Goal: Task Accomplishment & Management: Use online tool/utility

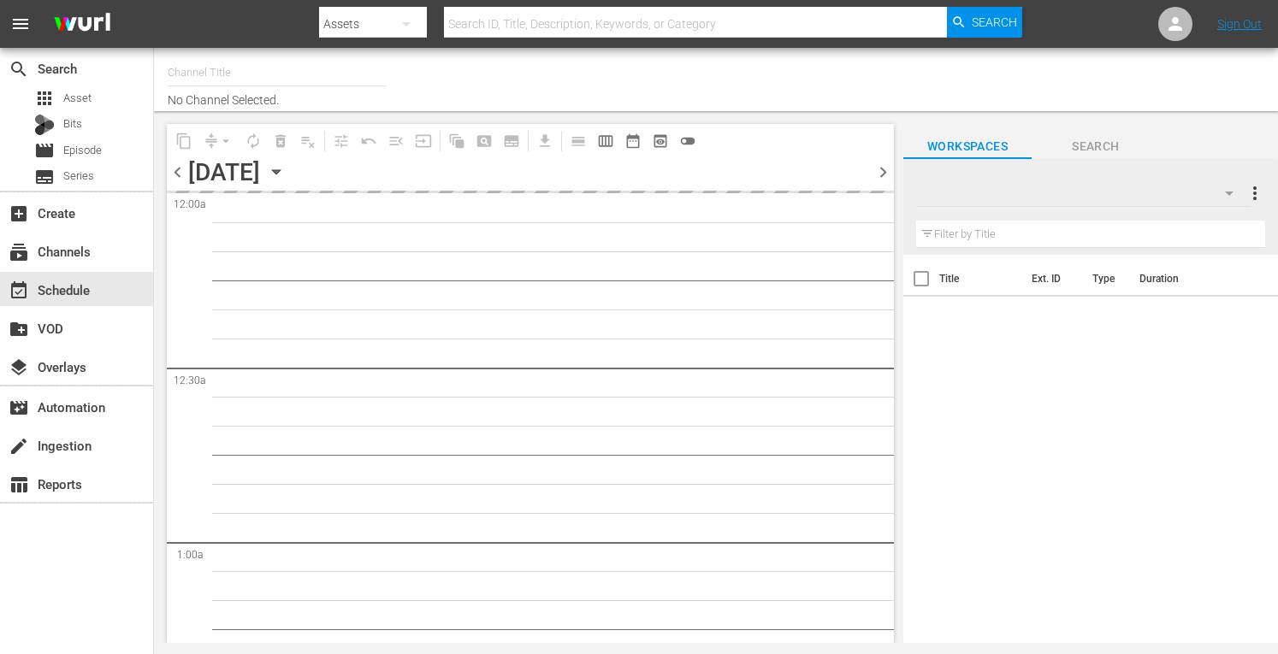
click at [204, 74] on input "text" at bounding box center [277, 72] width 219 height 41
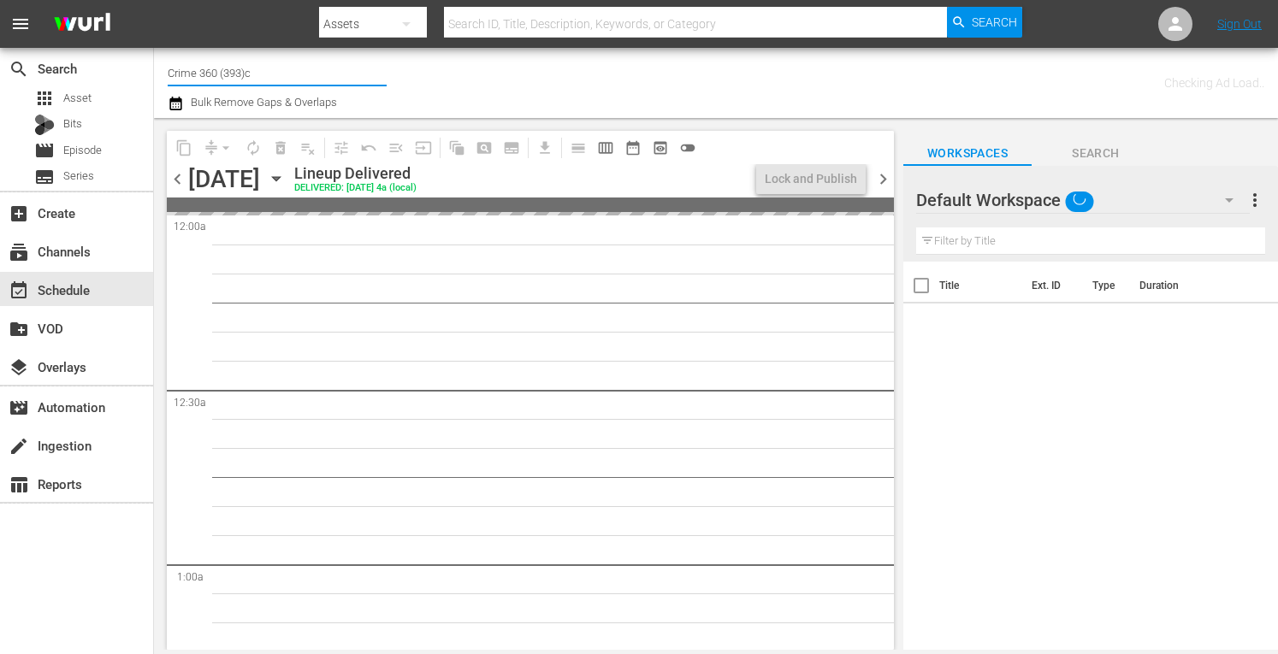
type input "Crime 360 (393)"
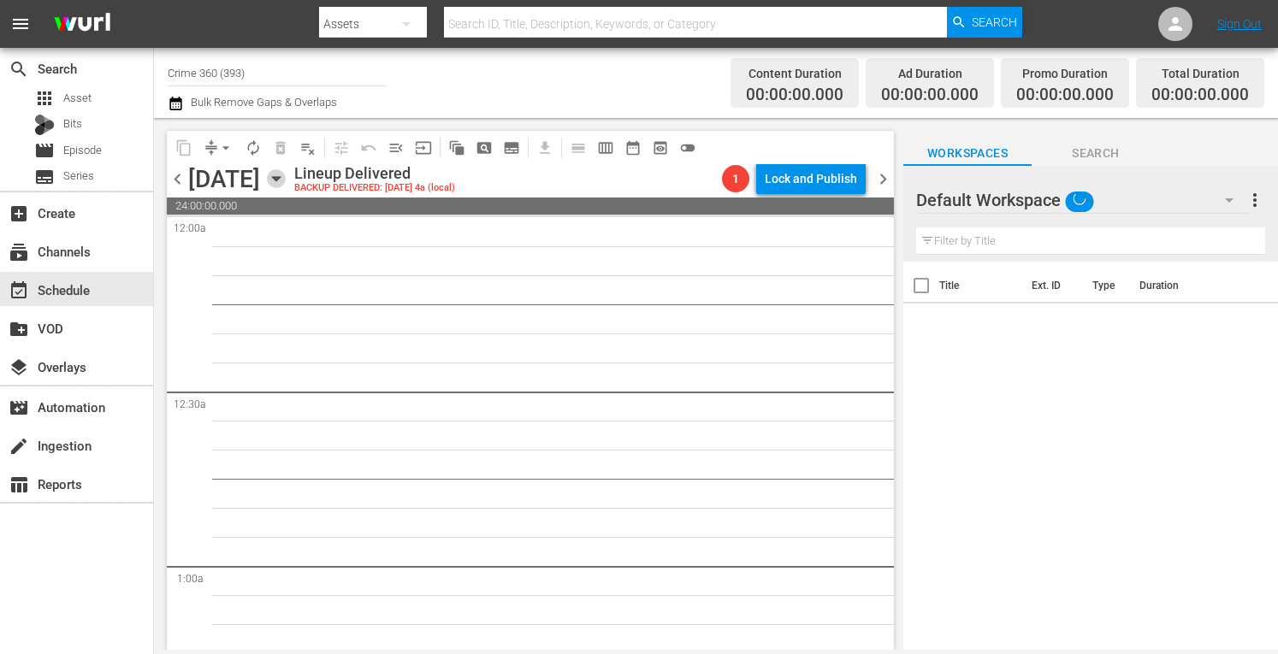
click at [286, 180] on icon "button" at bounding box center [276, 178] width 19 height 19
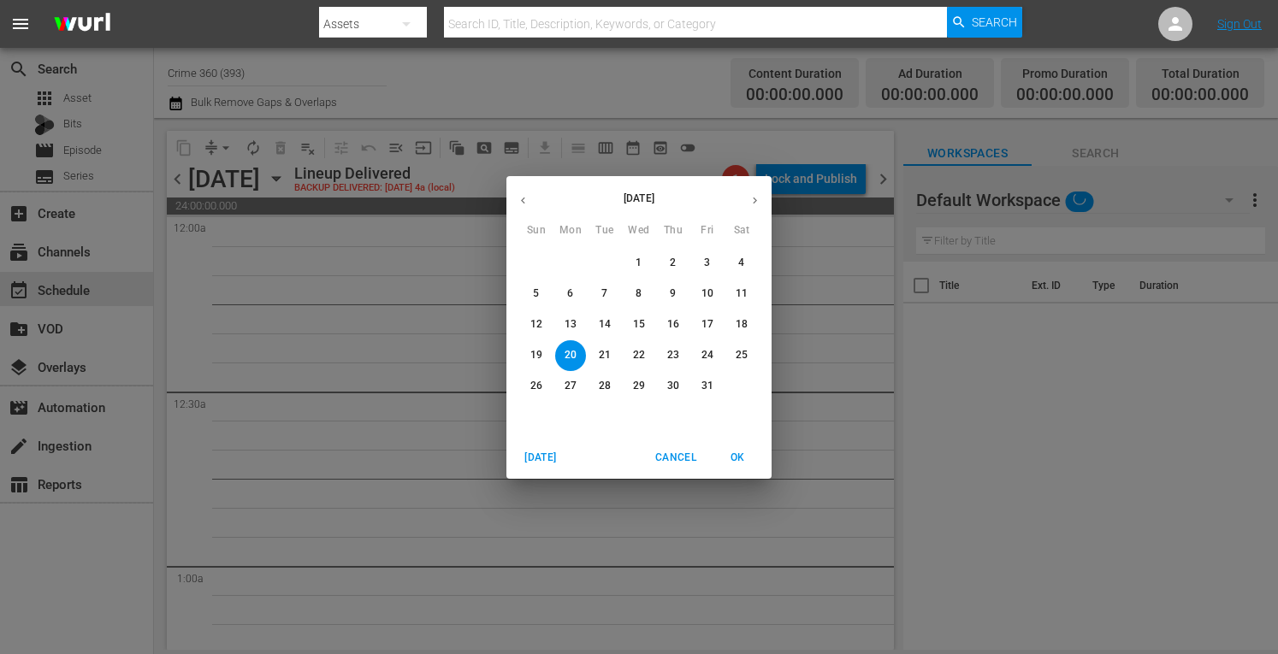
click at [546, 461] on span "Today" at bounding box center [540, 458] width 41 height 18
click at [743, 204] on button "button" at bounding box center [754, 200] width 33 height 33
click at [568, 324] on p "15" at bounding box center [571, 324] width 12 height 15
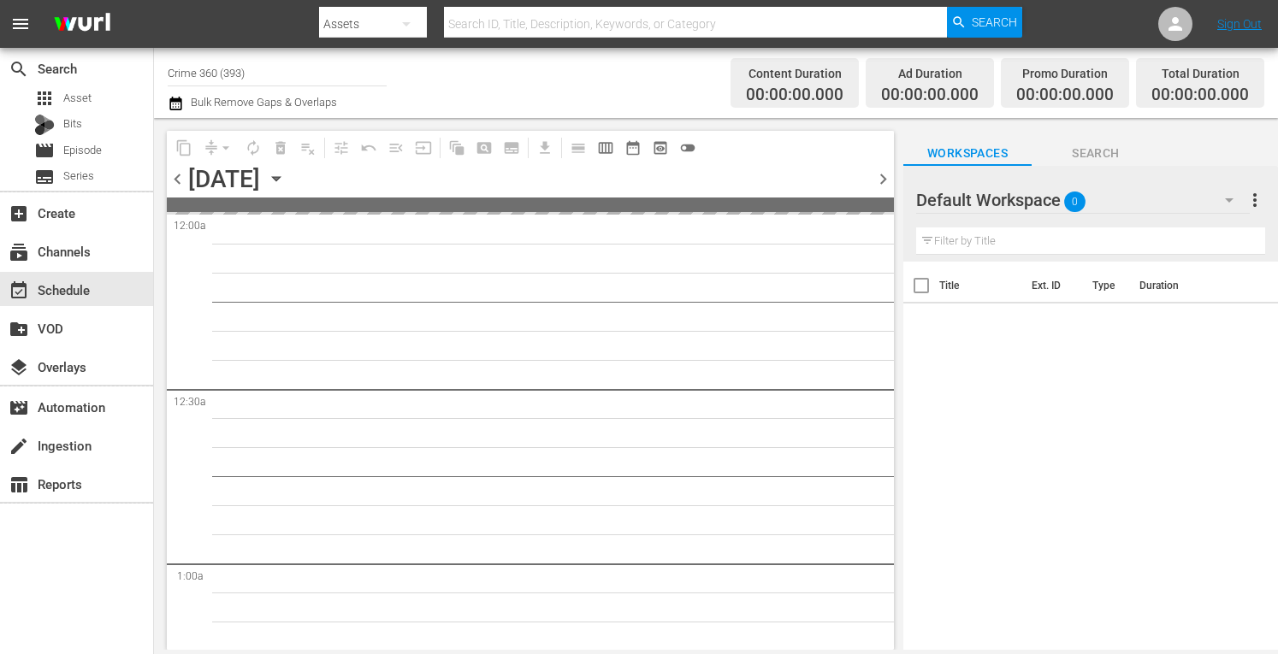
click at [1256, 203] on span "more_vert" at bounding box center [1255, 200] width 21 height 21
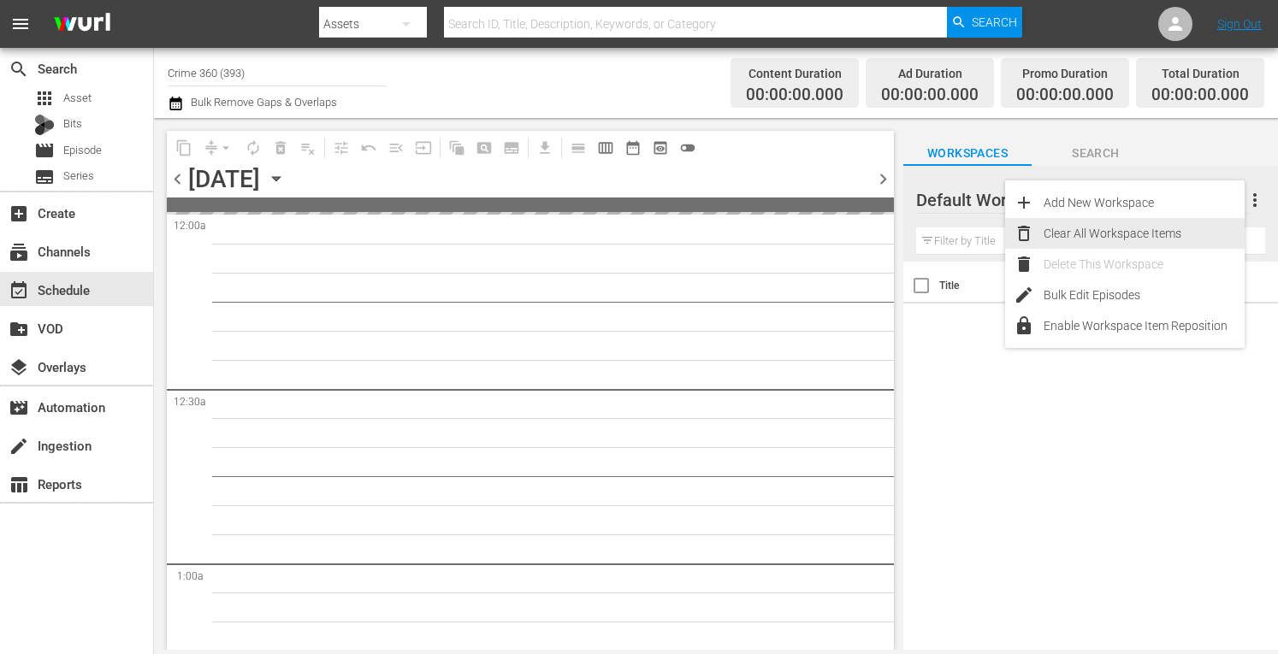
click at [1086, 243] on div "Clear All Workspace Items" at bounding box center [1144, 233] width 201 height 31
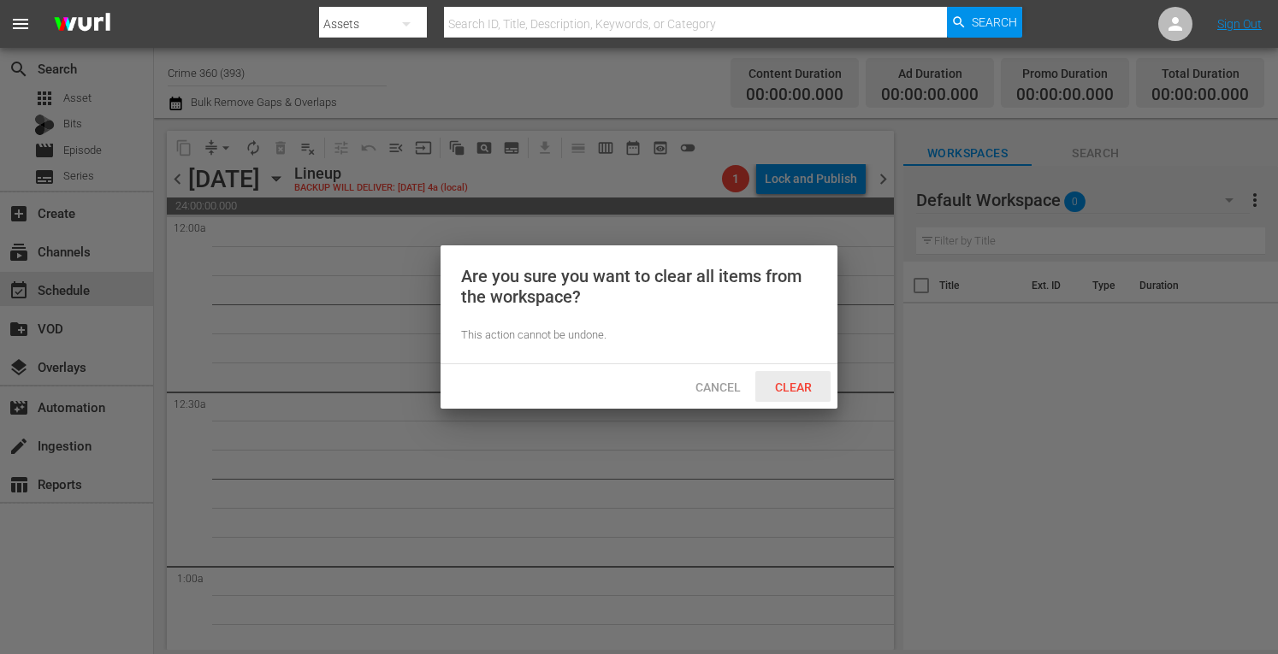
click at [784, 393] on div "Clear" at bounding box center [792, 387] width 75 height 32
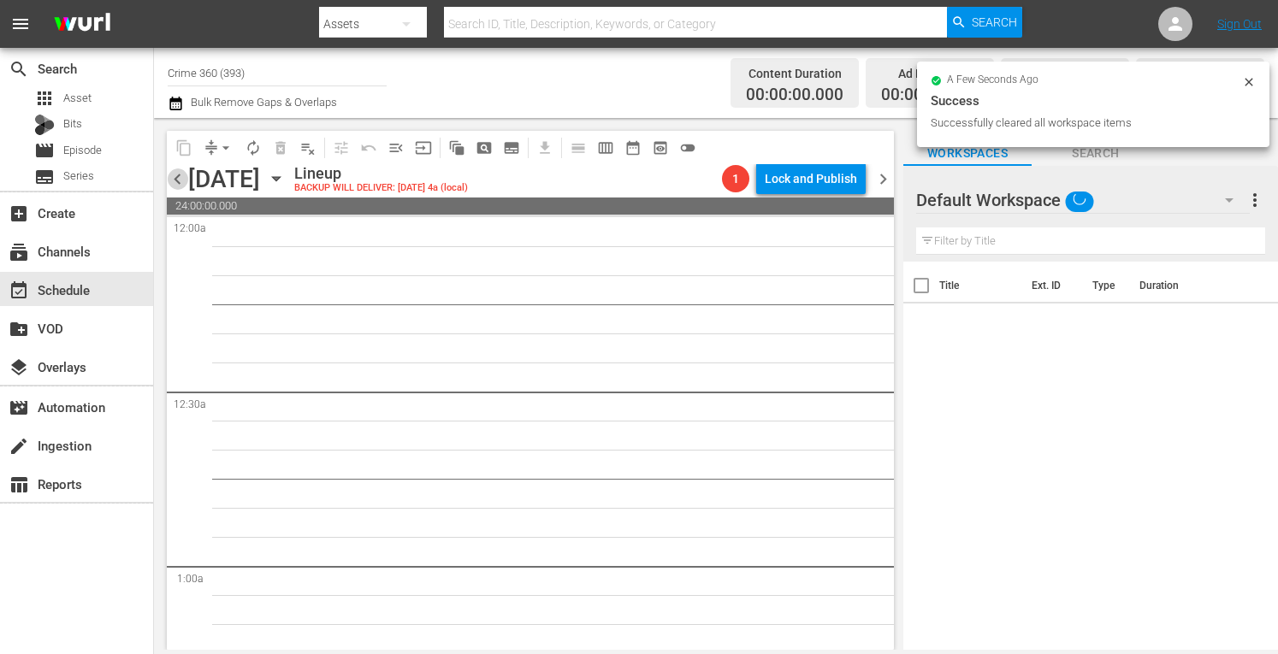
click at [179, 177] on span "chevron_left" at bounding box center [177, 179] width 21 height 21
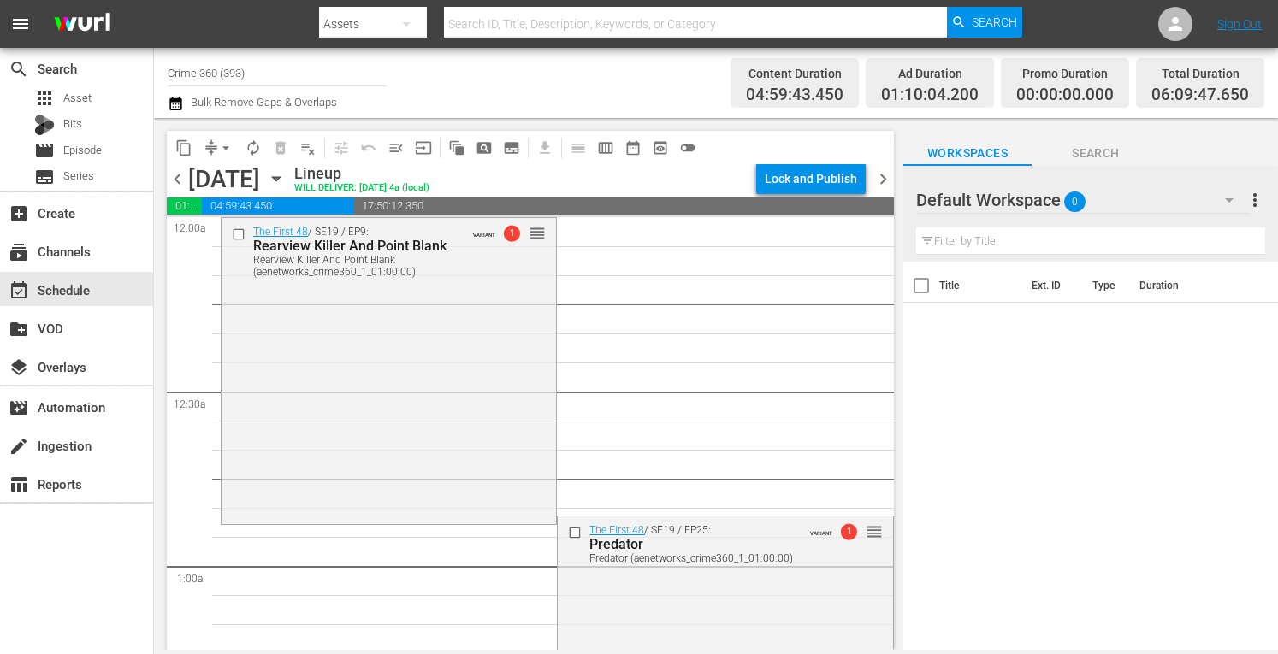
click at [286, 186] on icon "button" at bounding box center [276, 178] width 19 height 19
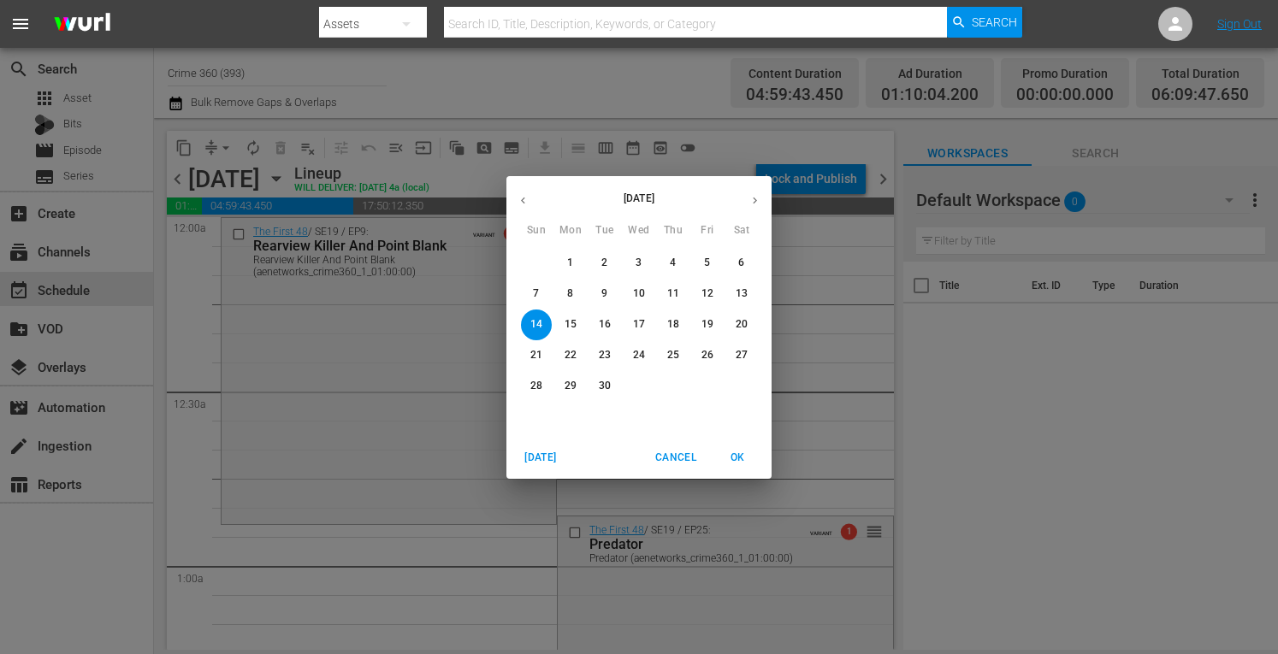
click at [567, 285] on button "8" at bounding box center [570, 294] width 31 height 31
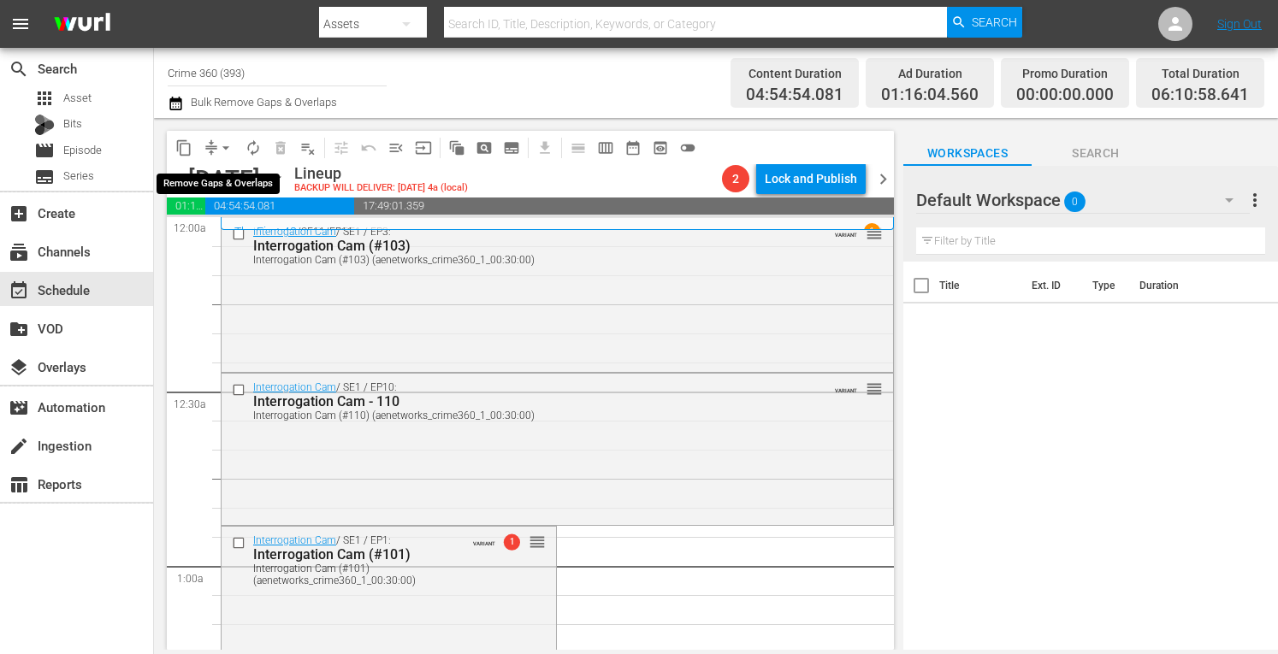
click at [226, 142] on span "arrow_drop_down" at bounding box center [225, 147] width 17 height 17
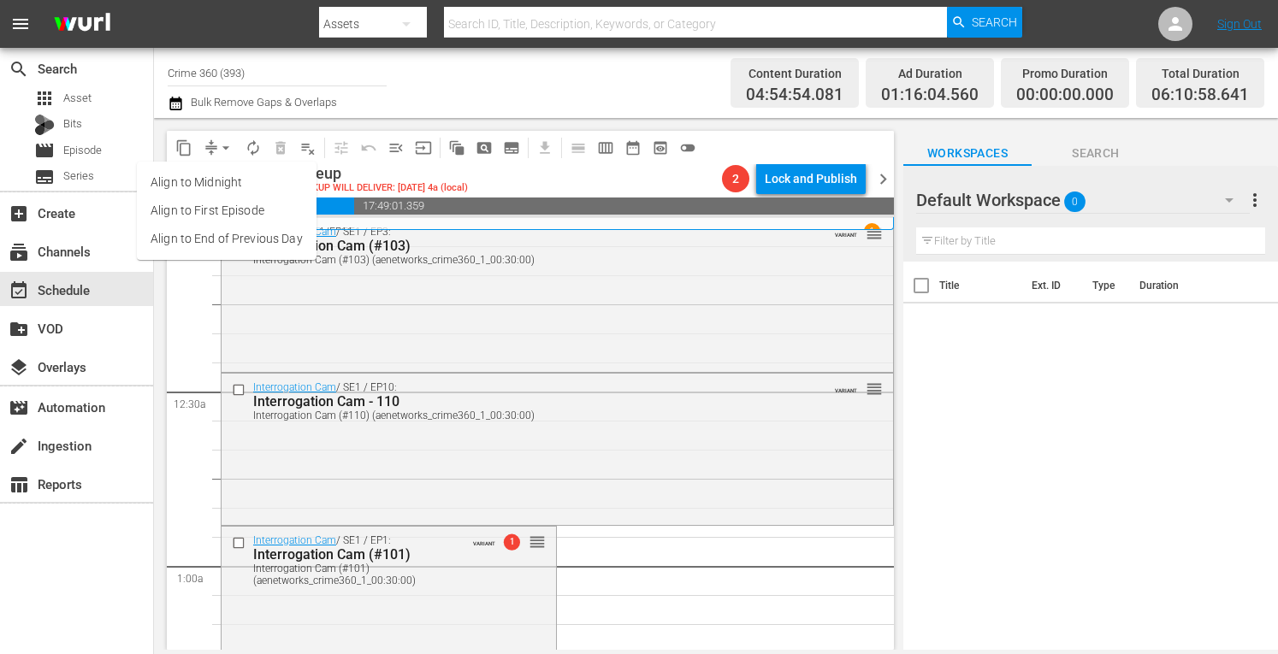
click at [182, 186] on li "Align to Midnight" at bounding box center [227, 183] width 180 height 28
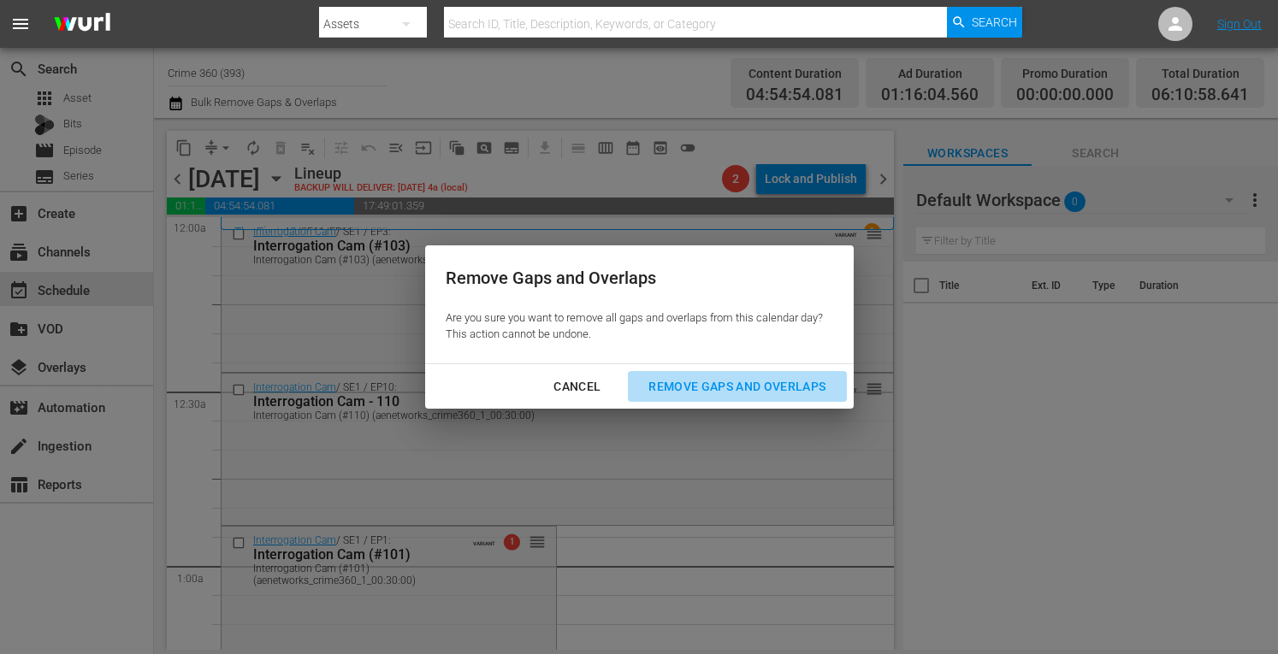
click at [725, 374] on button "Remove Gaps and Overlaps" at bounding box center [737, 387] width 218 height 32
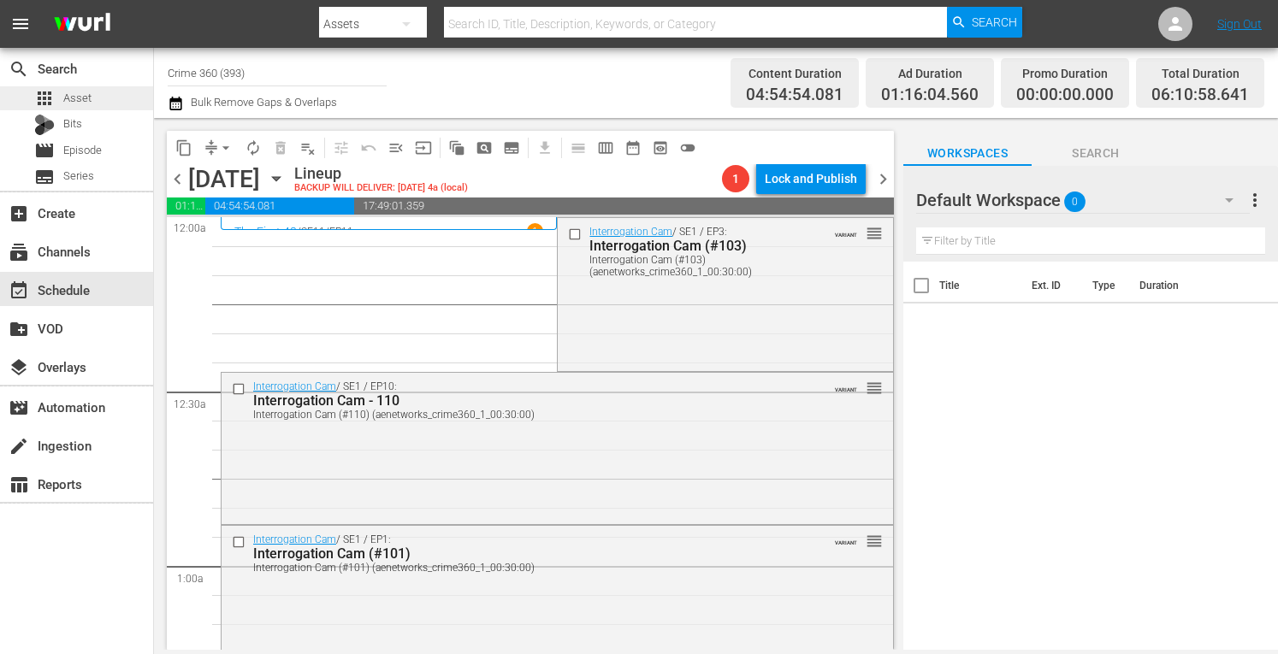
click at [82, 92] on span "Asset" at bounding box center [77, 98] width 28 height 17
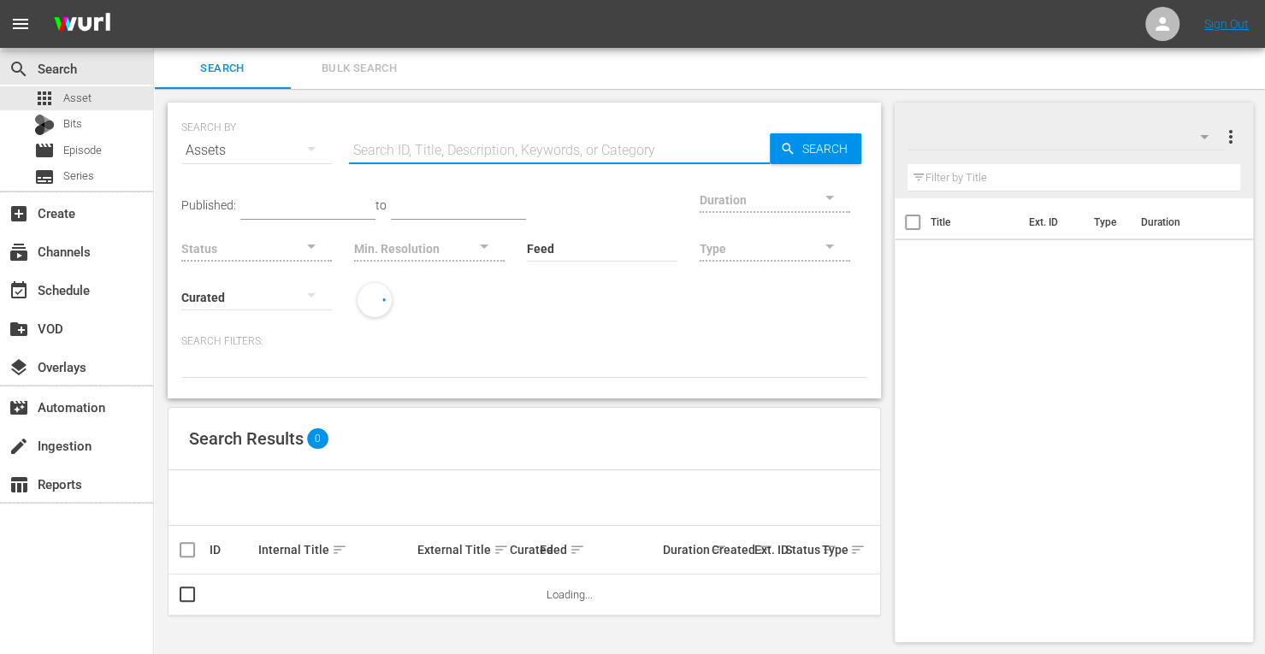
click at [436, 163] on input "text" at bounding box center [559, 150] width 421 height 41
type input "crime 360"
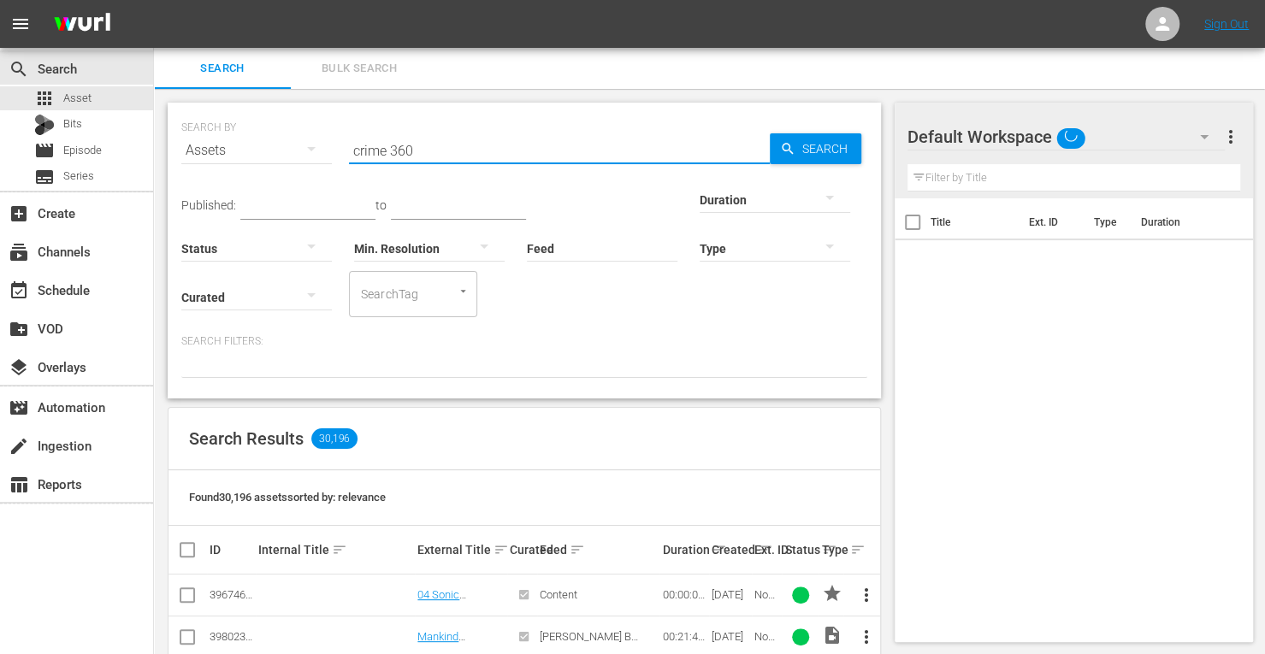
click at [700, 204] on div at bounding box center [775, 199] width 151 height 48
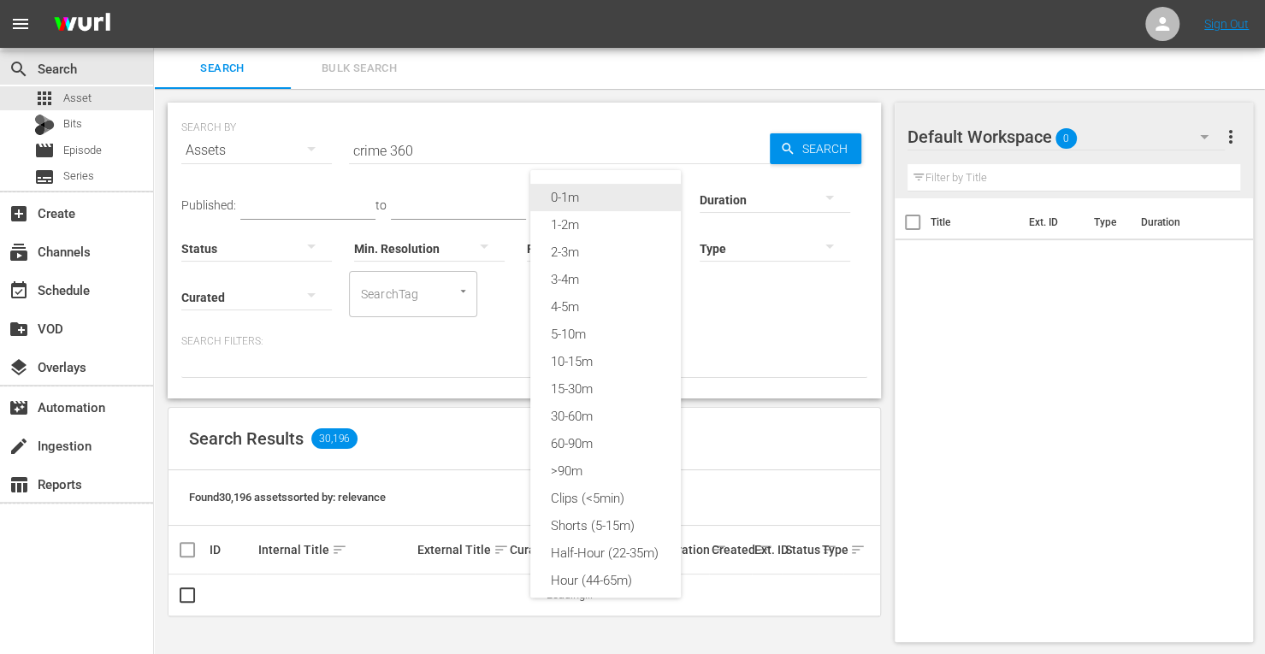
click at [588, 199] on div "0-1m" at bounding box center [605, 197] width 151 height 27
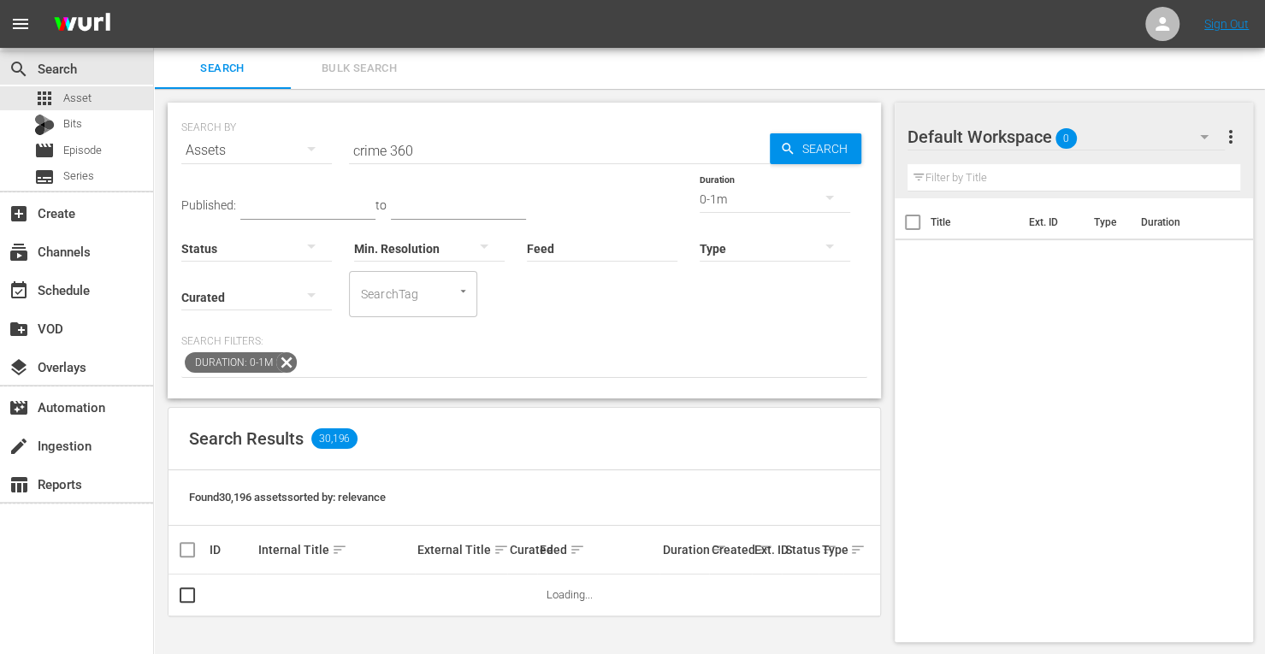
click at [825, 150] on span "Search" at bounding box center [829, 148] width 66 height 31
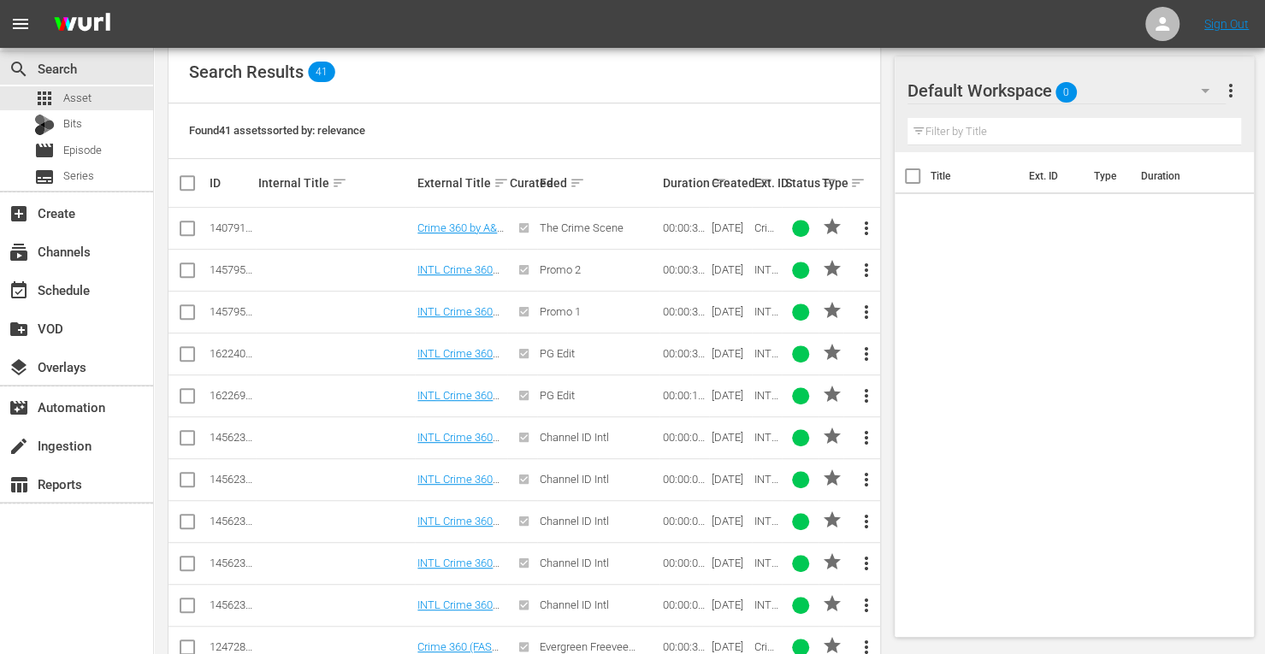
scroll to position [381, 0]
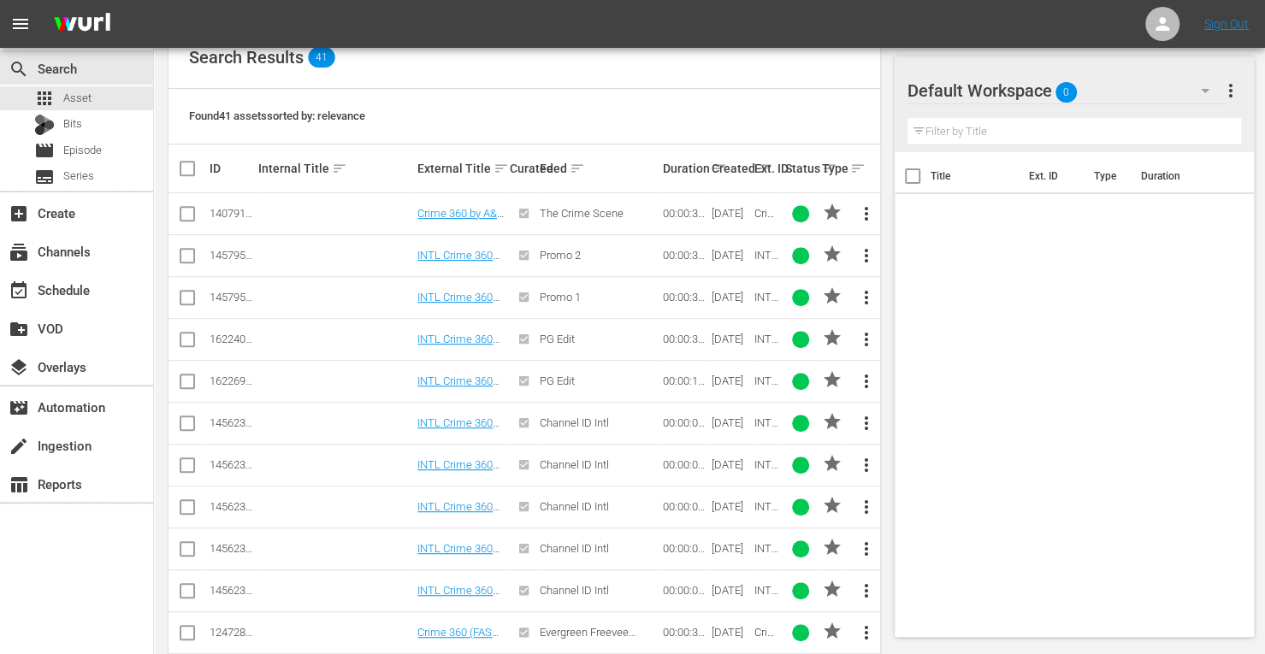
click at [180, 211] on input "checkbox" at bounding box center [187, 217] width 21 height 21
checkbox input "true"
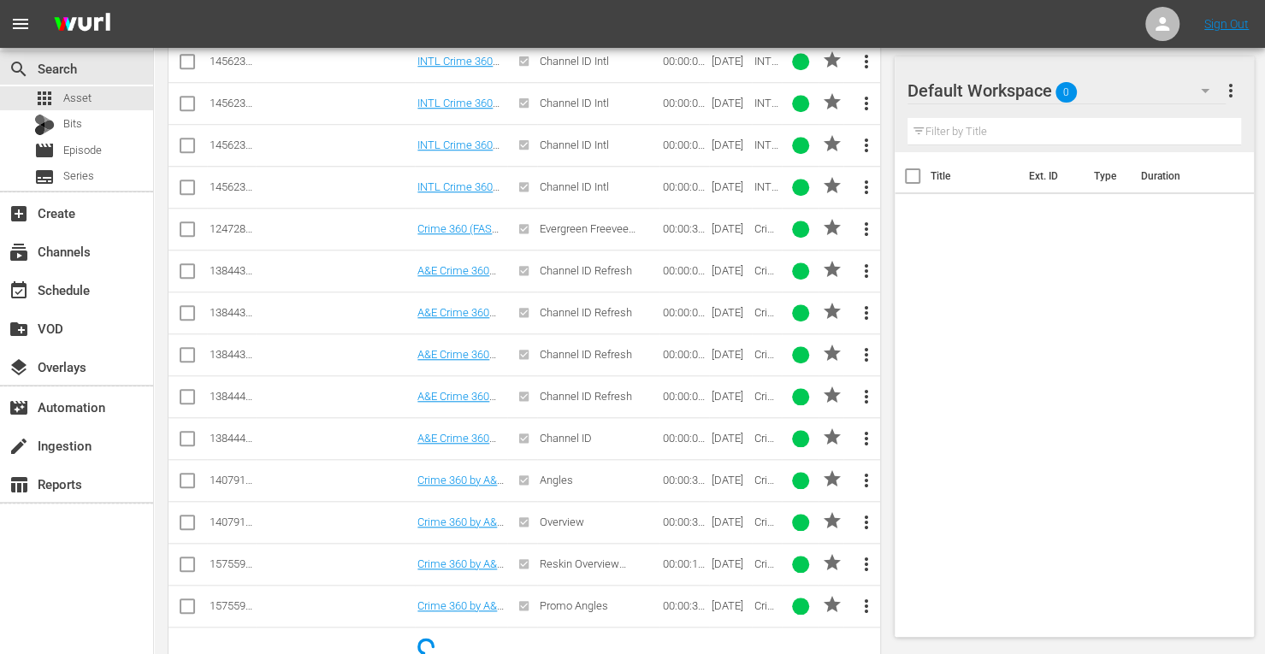
scroll to position [821, 0]
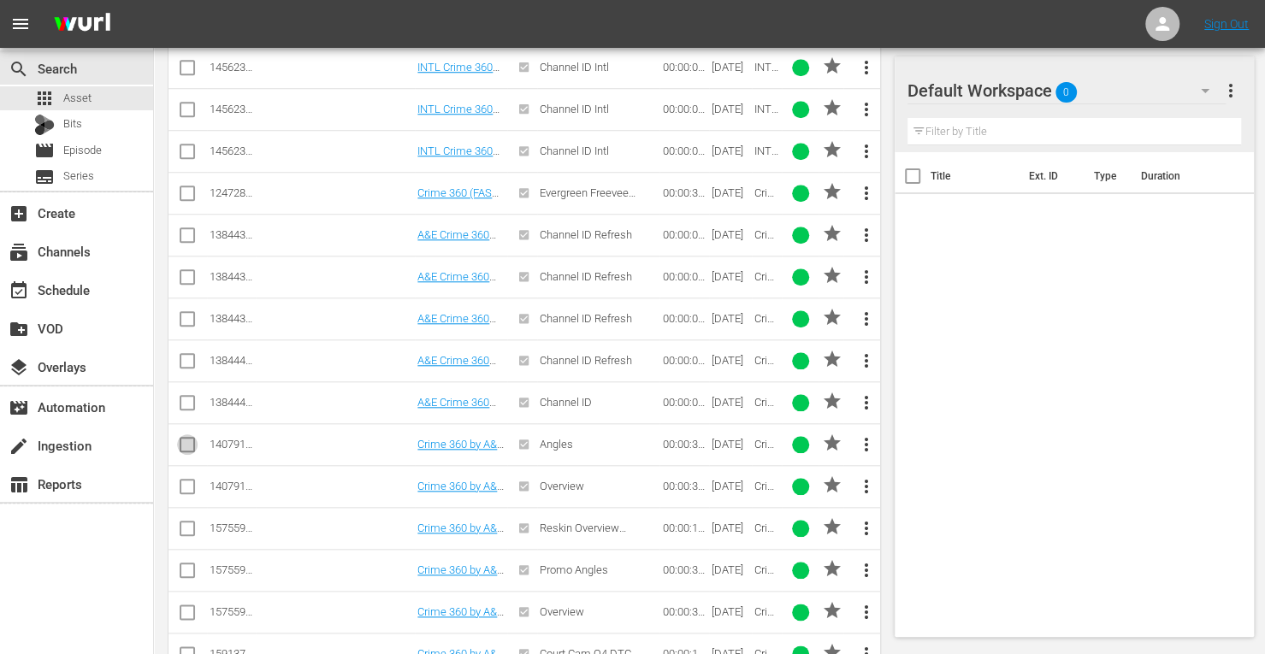
click at [190, 439] on input "checkbox" at bounding box center [187, 448] width 21 height 21
checkbox input "true"
click at [183, 480] on input "checkbox" at bounding box center [187, 490] width 21 height 21
checkbox input "true"
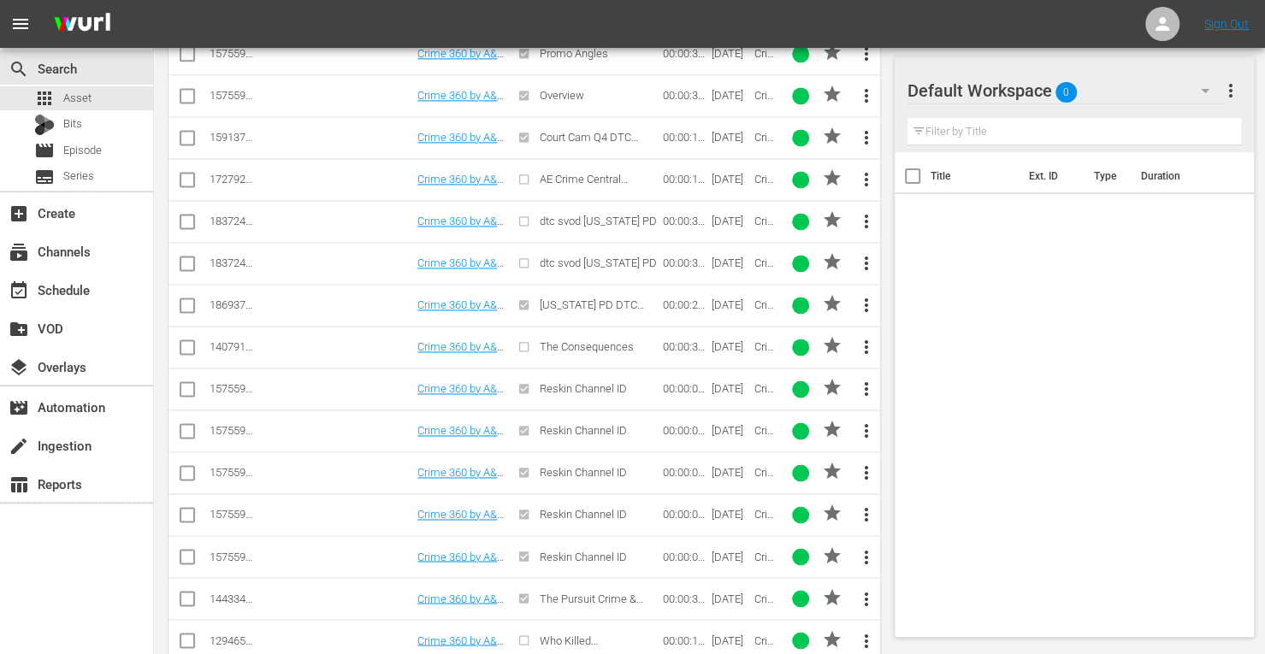
scroll to position [1381, 0]
click at [189, 340] on input "checkbox" at bounding box center [187, 350] width 21 height 21
checkbox input "true"
click at [181, 381] on input "checkbox" at bounding box center [187, 391] width 21 height 21
checkbox input "true"
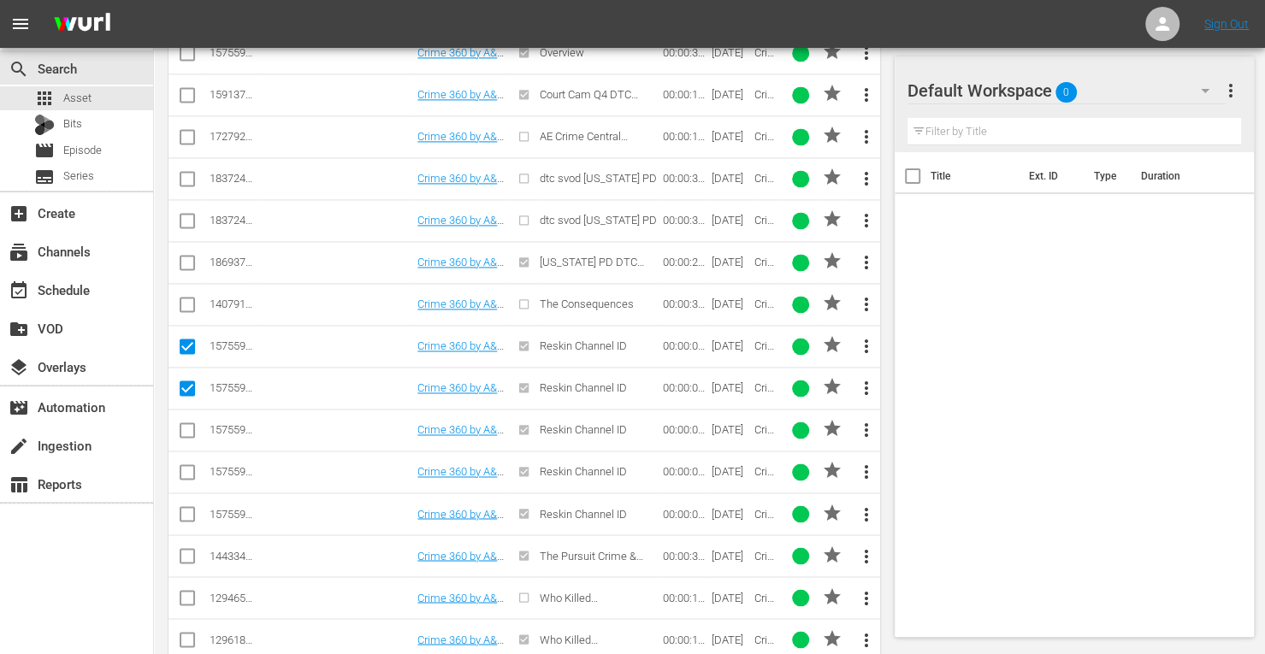
click at [185, 423] on input "checkbox" at bounding box center [187, 433] width 21 height 21
checkbox input "true"
click at [186, 465] on input "checkbox" at bounding box center [187, 475] width 21 height 21
checkbox input "true"
click at [186, 507] on input "checkbox" at bounding box center [187, 517] width 21 height 21
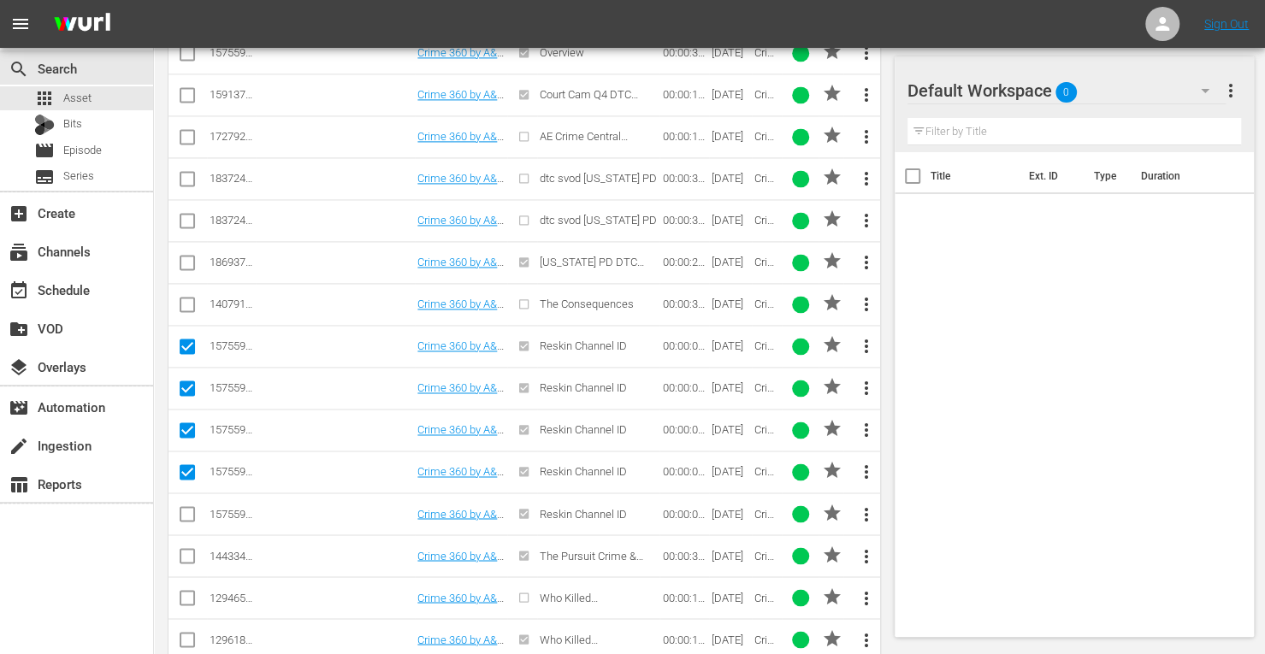
checkbox input "true"
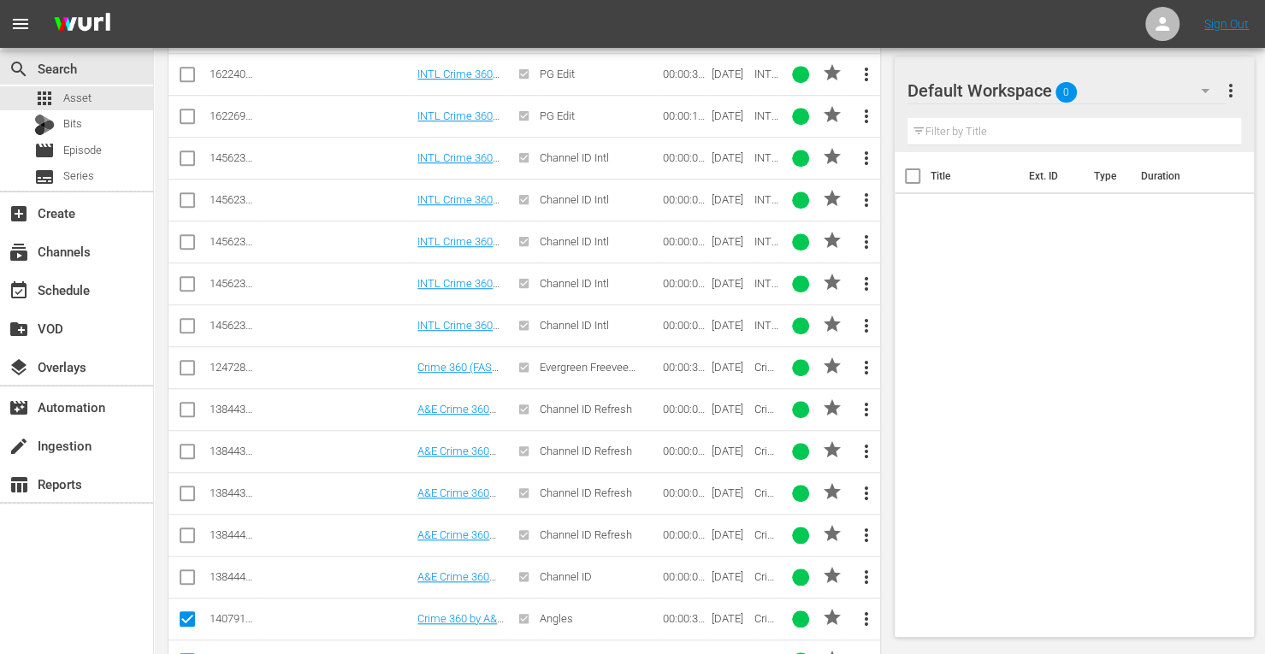
scroll to position [0, 0]
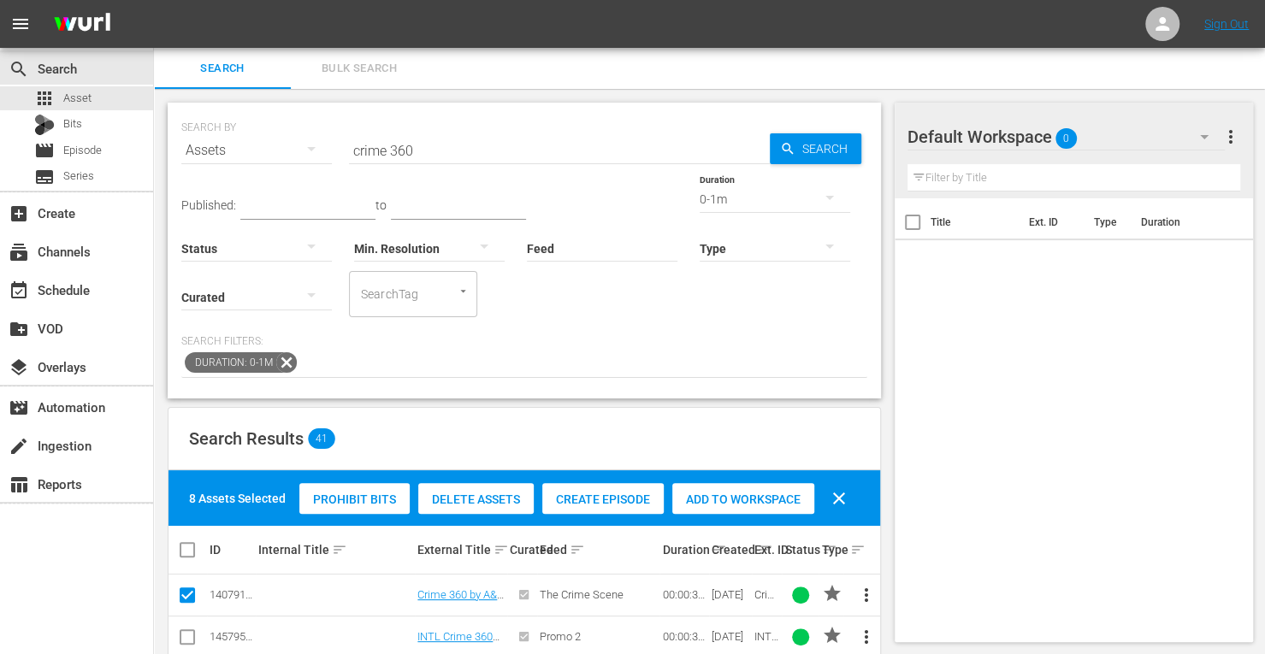
click at [736, 499] on span "Add to Workspace" at bounding box center [743, 500] width 142 height 14
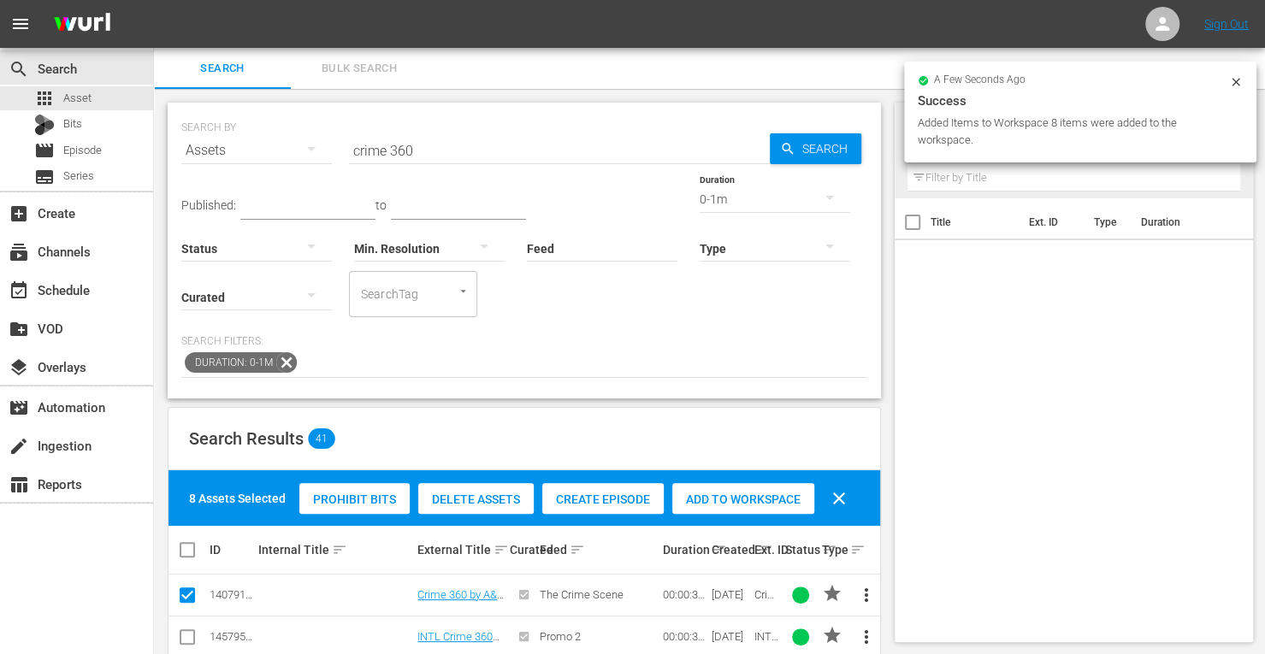
click at [700, 204] on div "0-1m" at bounding box center [775, 199] width 151 height 48
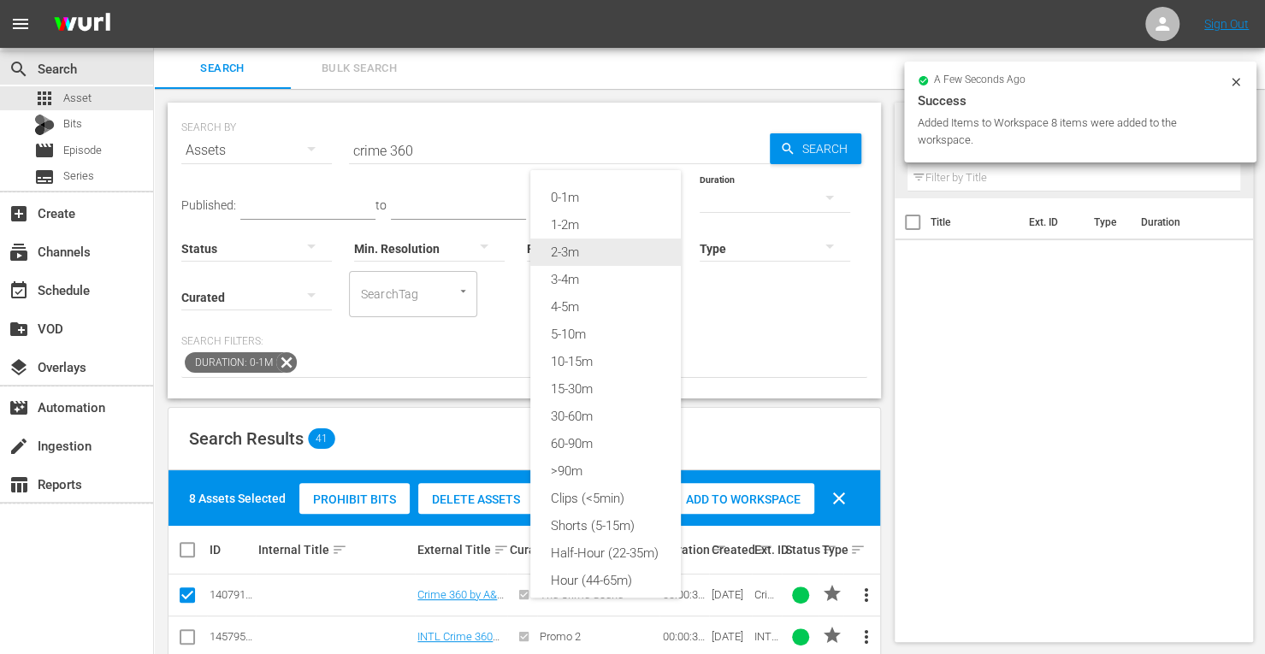
click at [571, 253] on div "2-3m" at bounding box center [605, 252] width 151 height 27
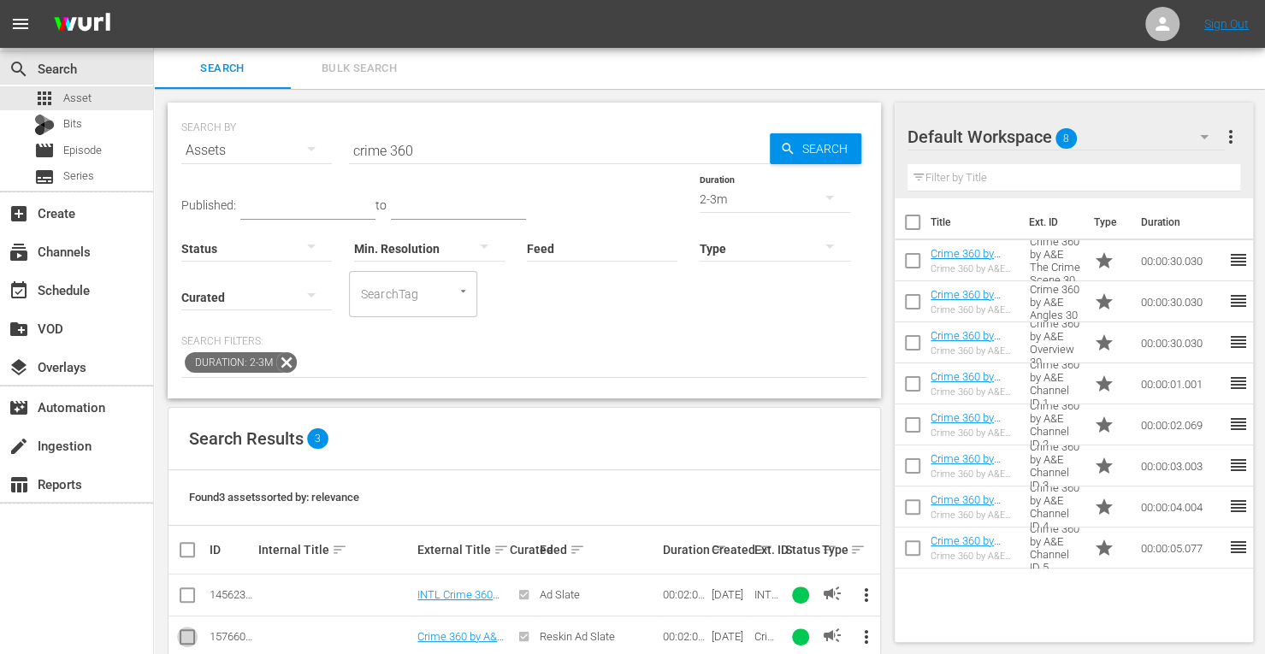
click at [189, 634] on input "checkbox" at bounding box center [187, 640] width 21 height 21
checkbox input "true"
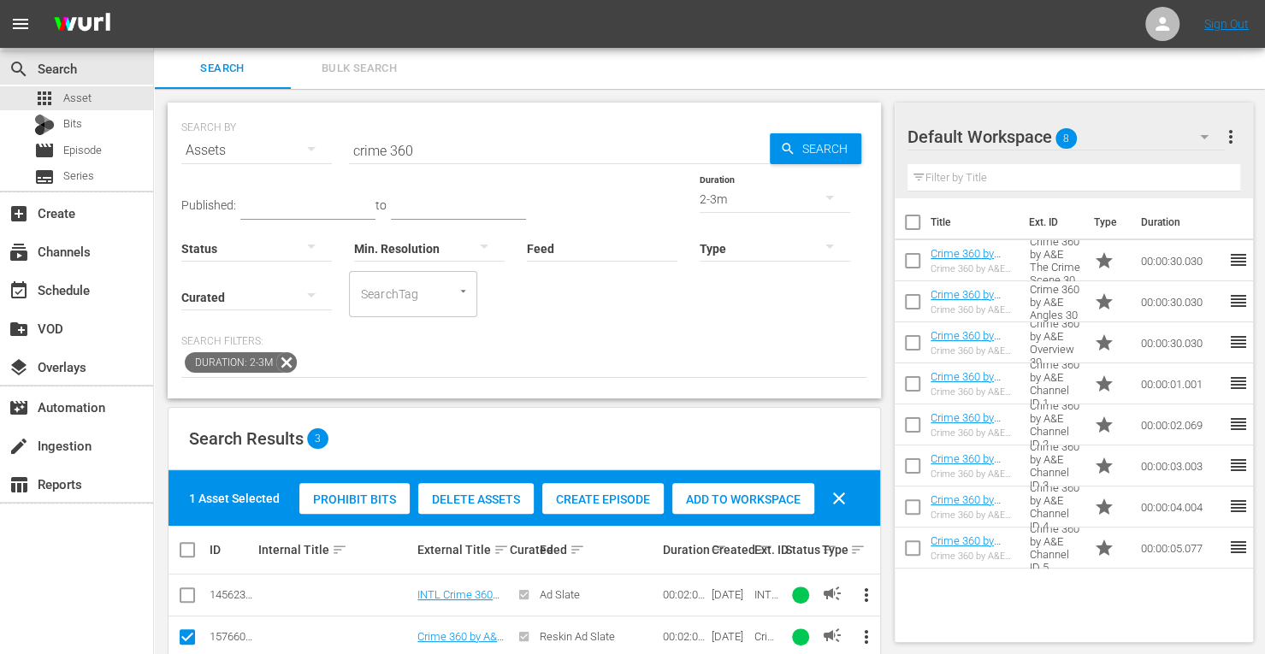
scroll to position [73, 0]
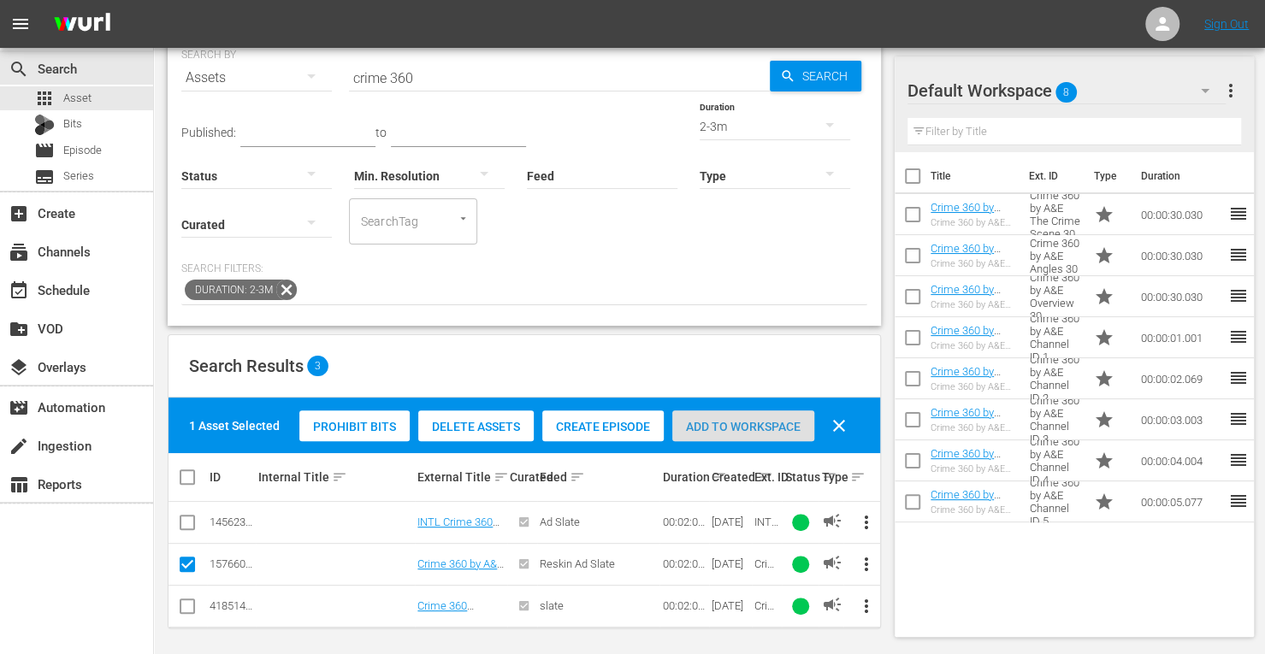
click at [763, 421] on span "Add to Workspace" at bounding box center [743, 427] width 142 height 14
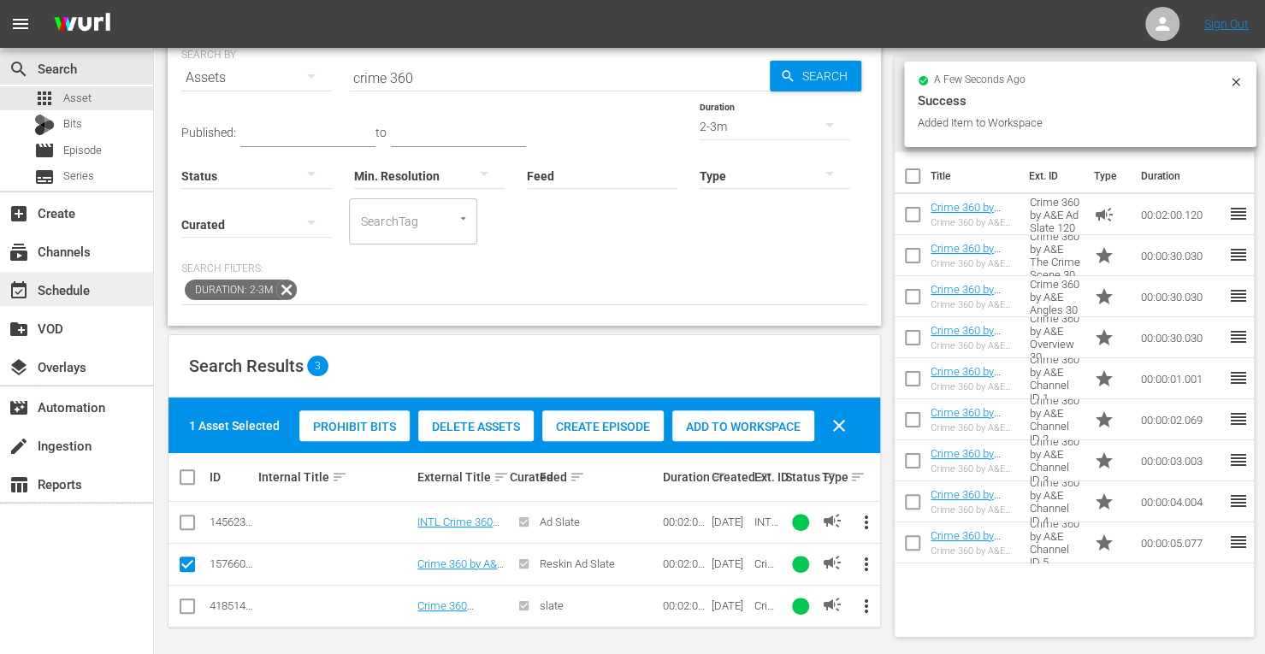
click at [82, 292] on div "event_available Schedule" at bounding box center [48, 287] width 96 height 15
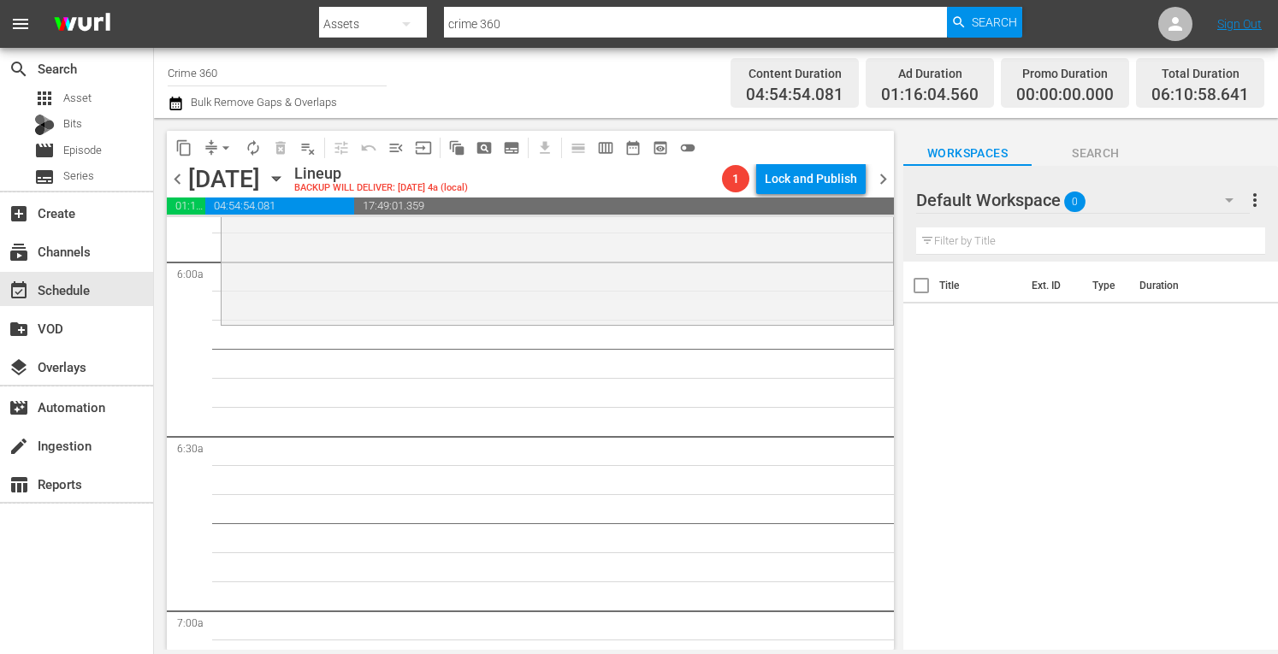
scroll to position [1988, 0]
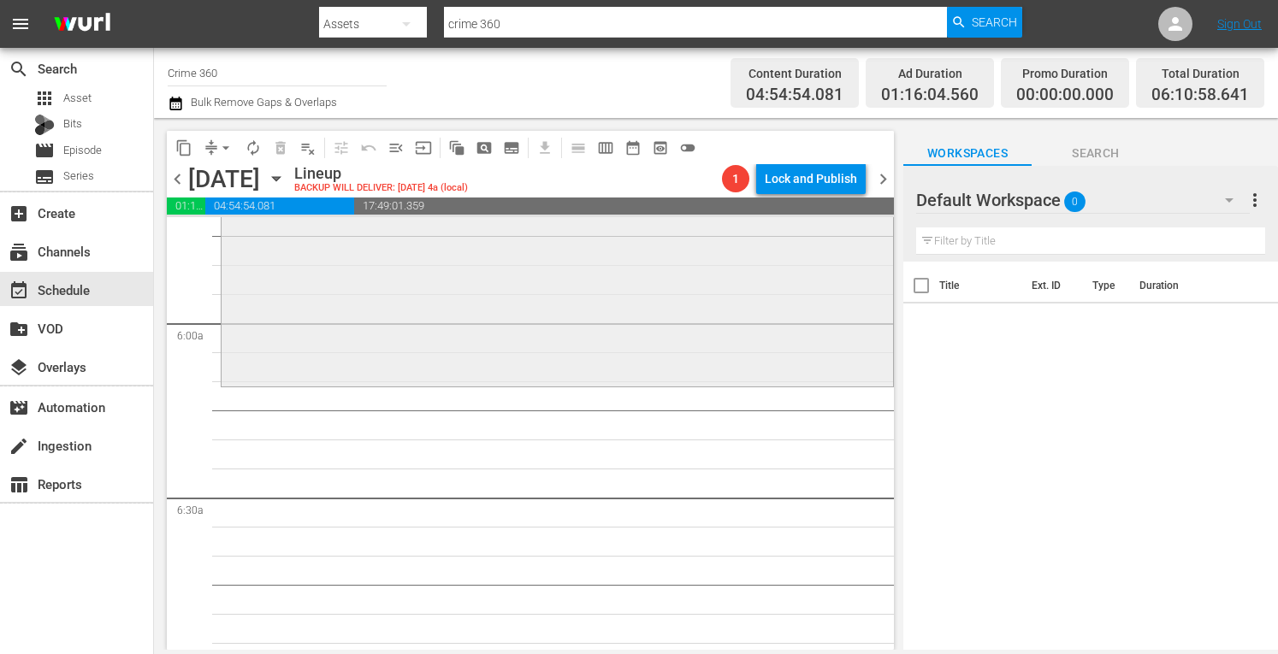
click at [360, 360] on div "Interrogation Raw / SE1 / EP18: Victim or Accomplice? Victim or Accomplice? (ae…" at bounding box center [557, 231] width 671 height 303
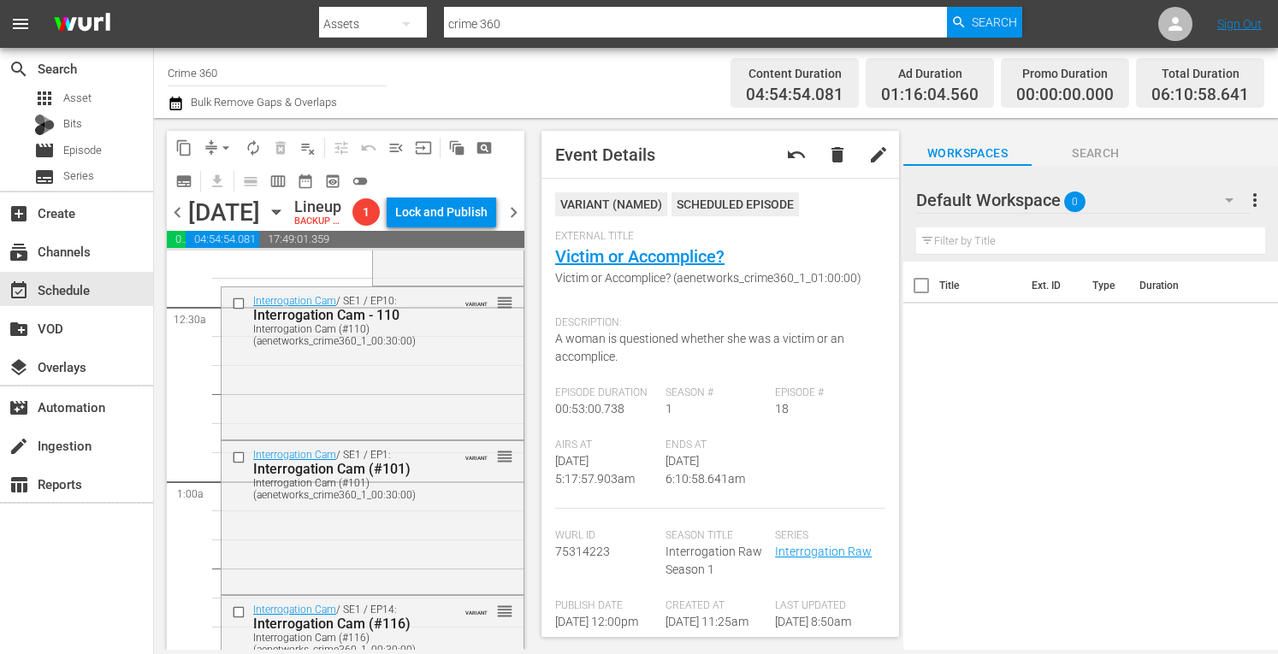
scroll to position [0, 0]
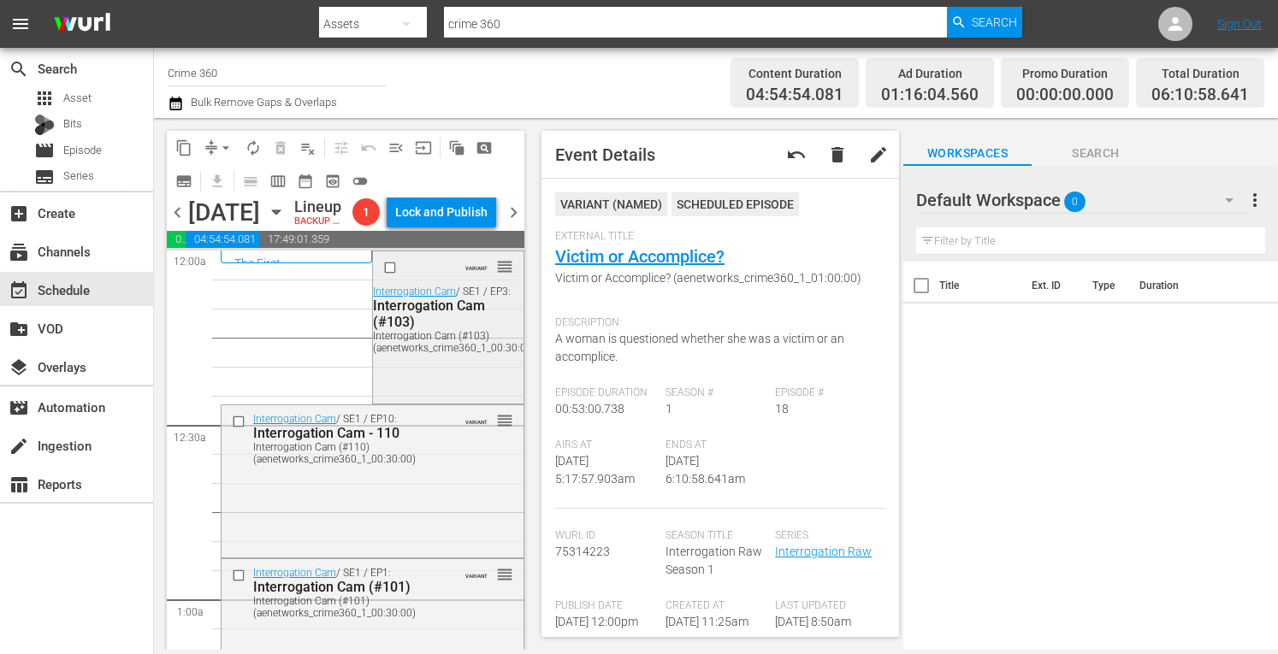
click at [453, 391] on div "VARIANT reorder Interrogation Cam / SE1 / EP3: Interrogation Cam (#103) Interro…" at bounding box center [448, 326] width 150 height 150
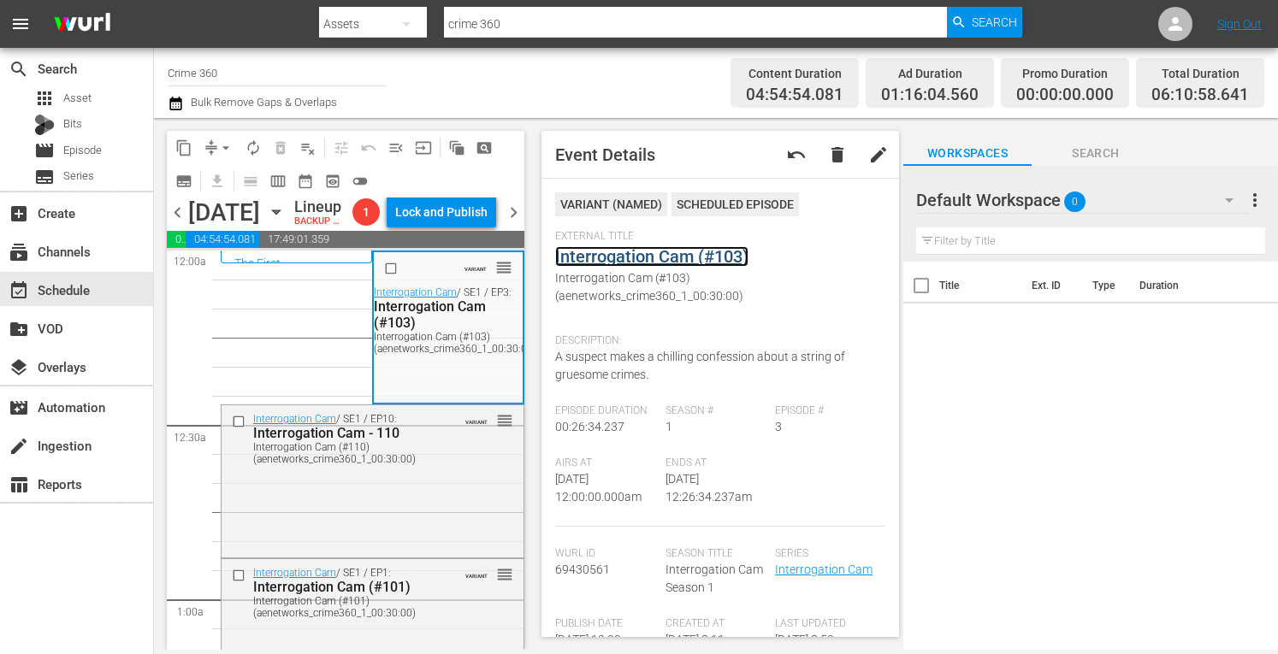
click at [639, 256] on link "Interrogation Cam (#103)" at bounding box center [651, 256] width 193 height 21
click at [457, 471] on div "Interrogation Cam / SE1 / EP10: Interrogation Cam - 110 Interrogation Cam (#110…" at bounding box center [373, 438] width 302 height 66
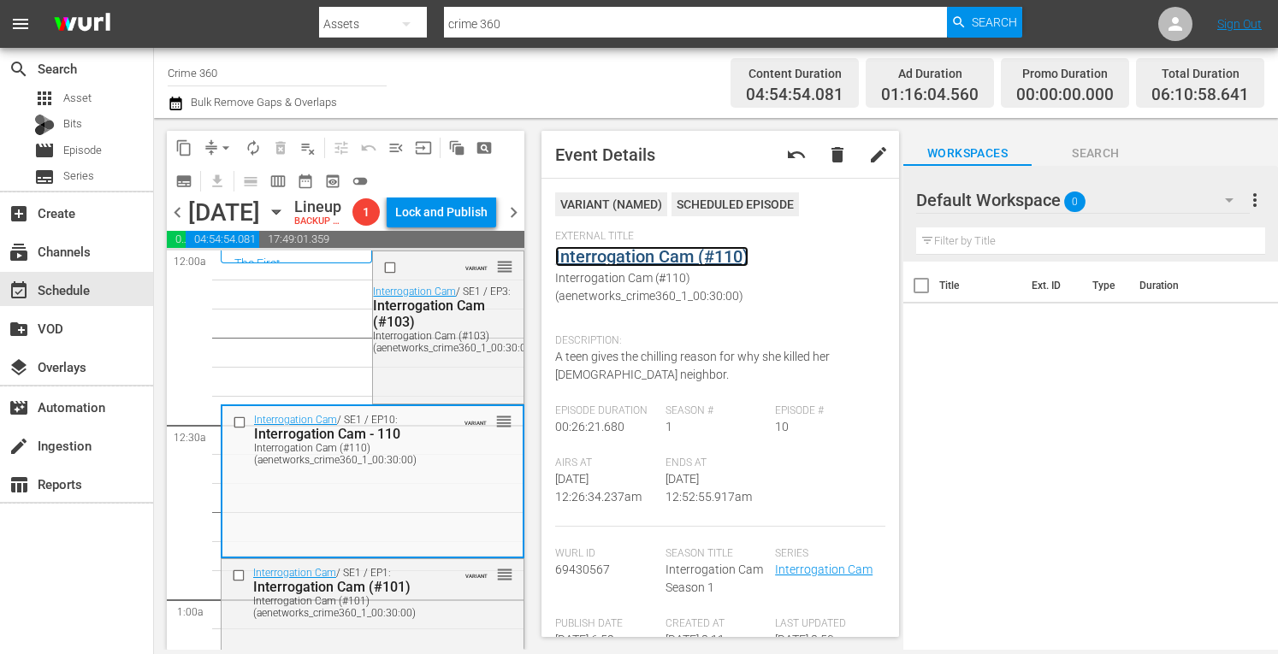
click at [639, 258] on link "Interrogation Cam (#110)" at bounding box center [651, 256] width 193 height 21
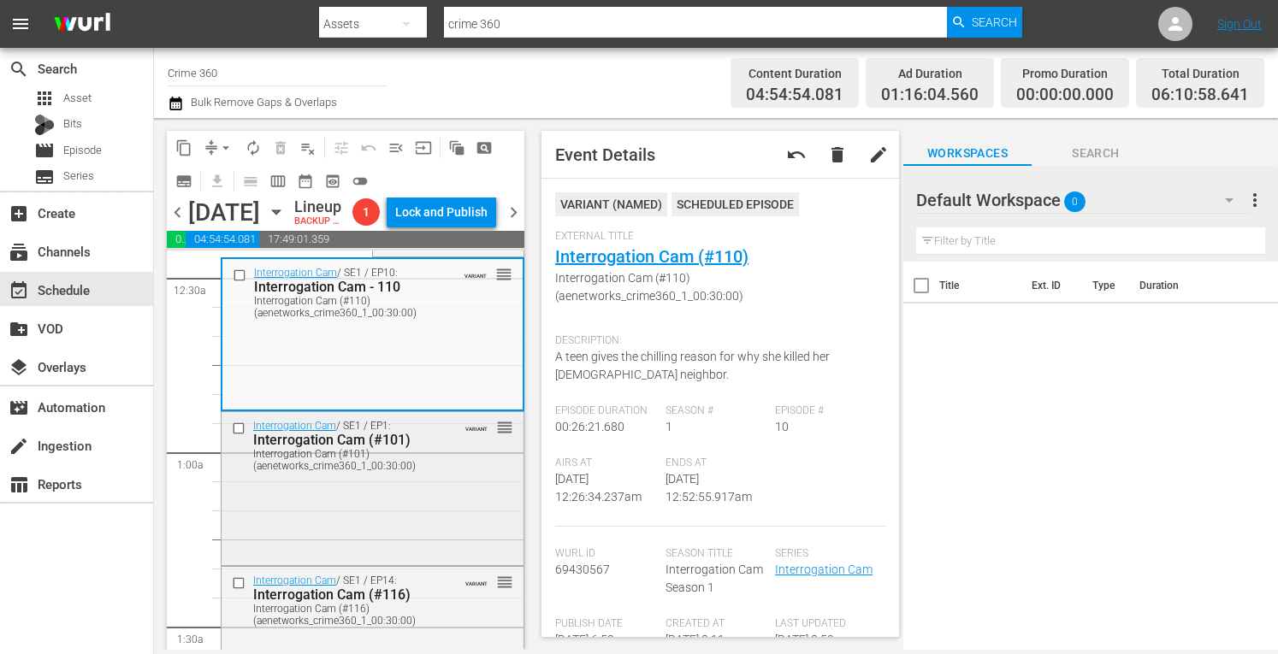
click at [370, 526] on div "Interrogation Cam / SE1 / EP1: Interrogation Cam (#101) Interrogation Cam (#101…" at bounding box center [373, 486] width 302 height 149
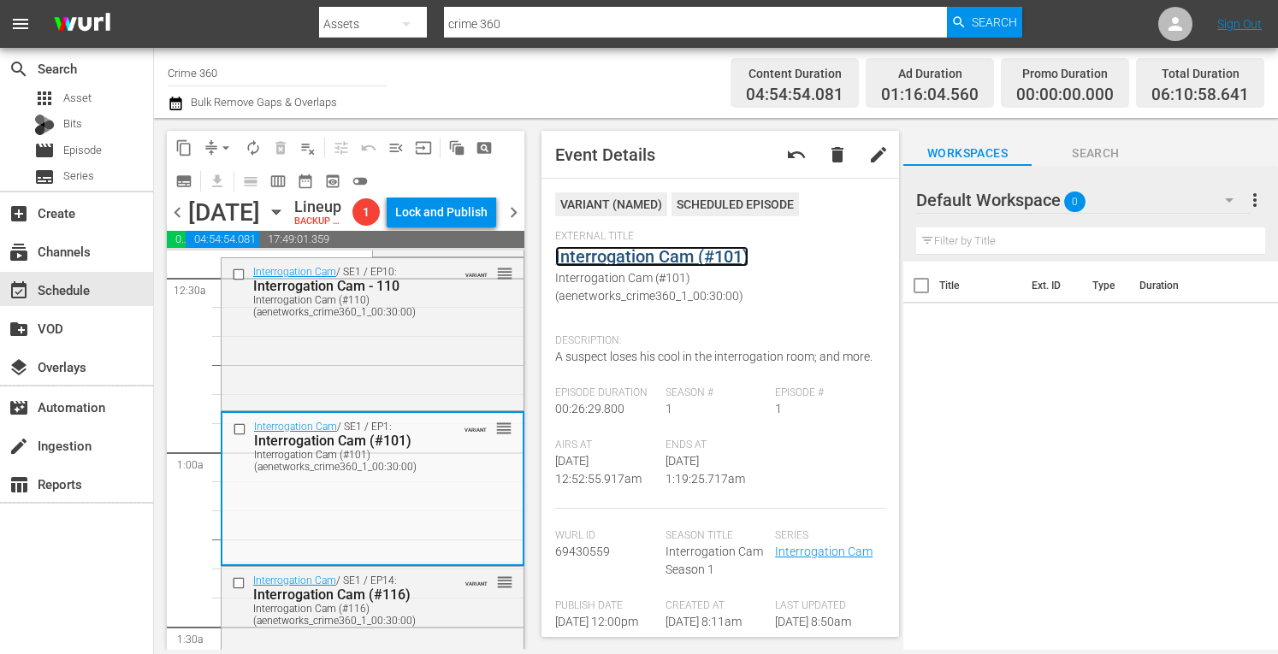
click at [631, 256] on link "Interrogation Cam (#101)" at bounding box center [651, 256] width 193 height 21
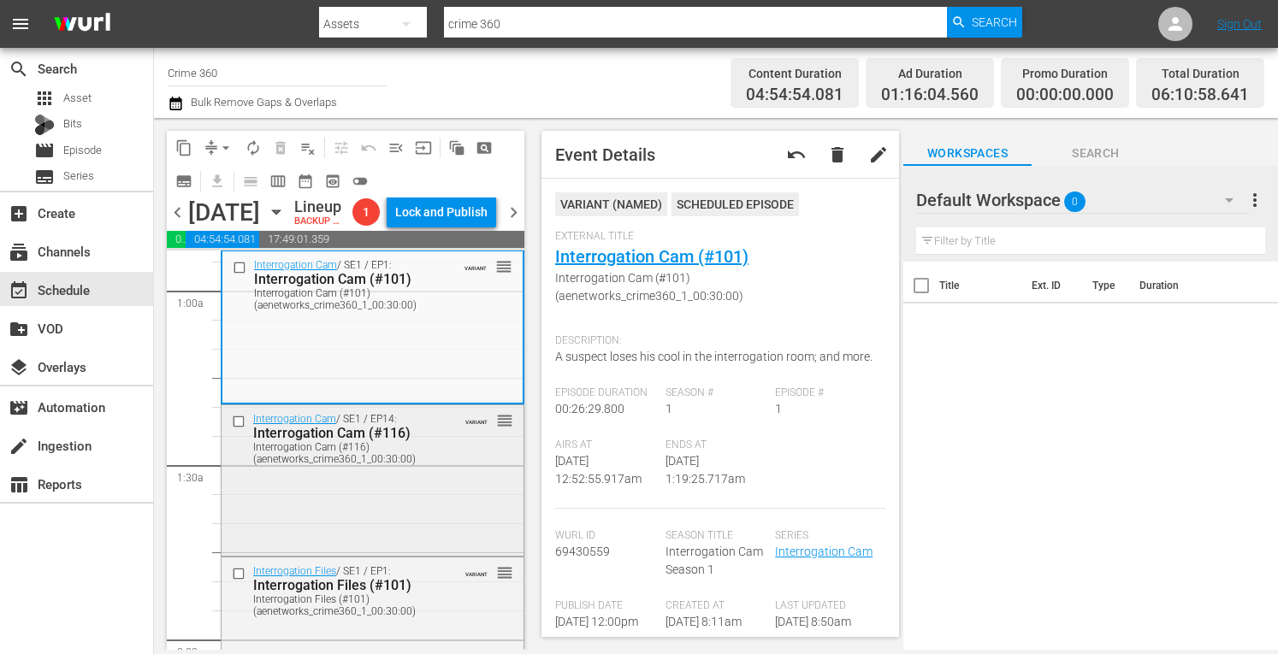
click at [419, 502] on div "Interrogation Cam / SE1 / EP14: Interrogation Cam (#116) Interrogation Cam (#11…" at bounding box center [373, 479] width 302 height 148
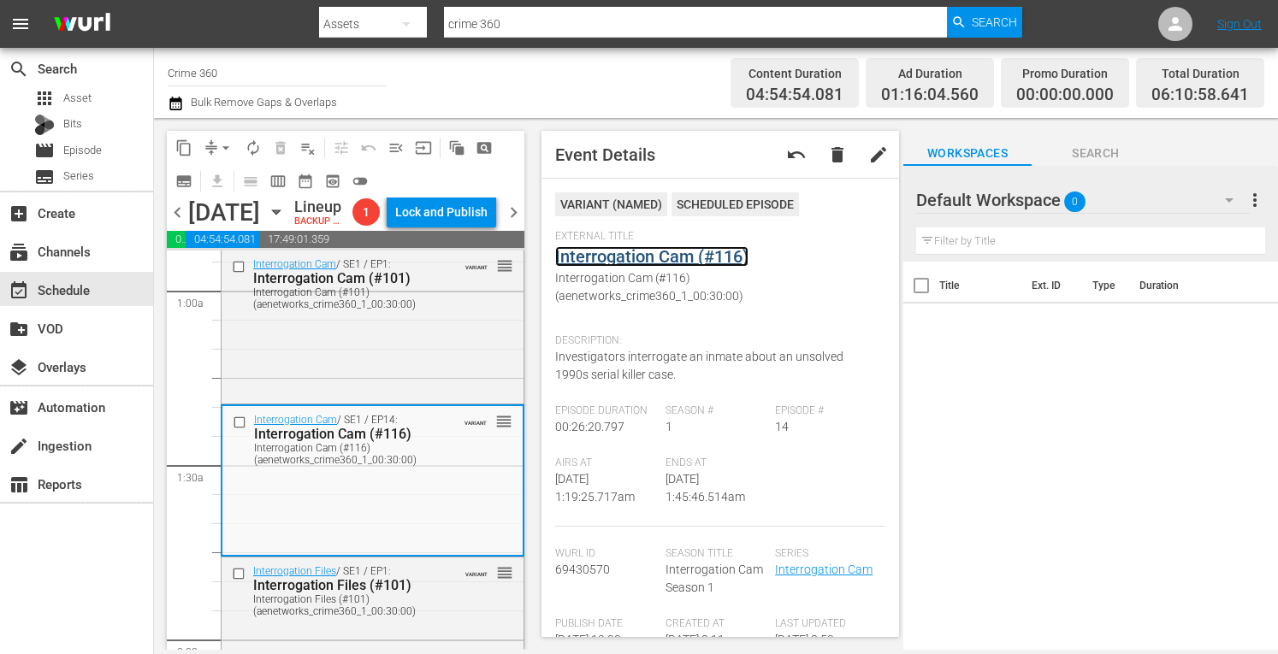
click at [666, 257] on link "Interrogation Cam (#116)" at bounding box center [651, 256] width 193 height 21
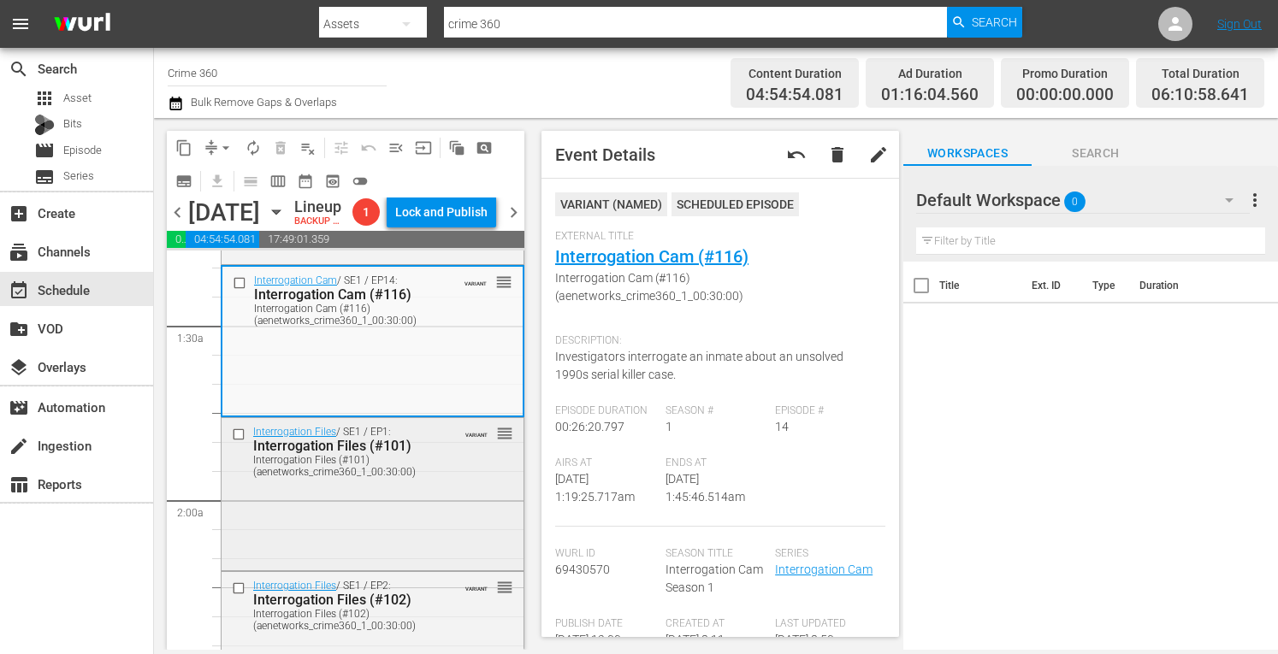
click at [398, 536] on div "Interrogation Files / SE1 / EP1: Interrogation Files (#101) Interrogation Files…" at bounding box center [373, 492] width 302 height 149
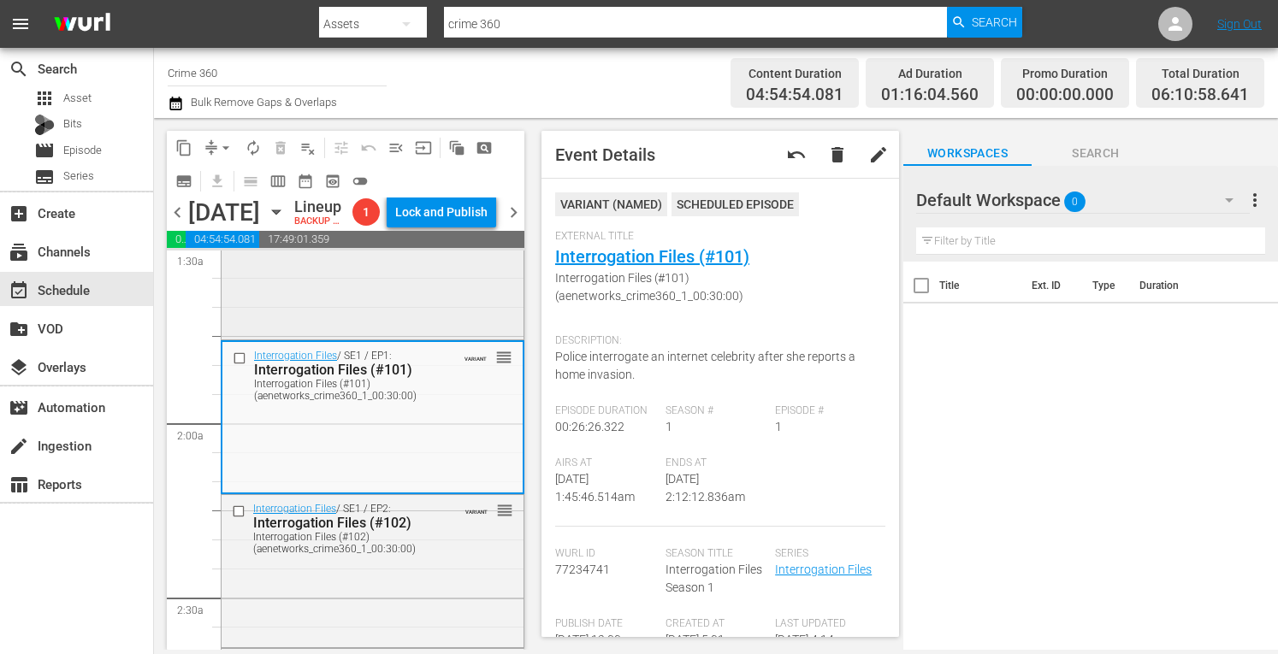
scroll to position [528, 0]
click at [631, 263] on link "Interrogation Files (#101)" at bounding box center [652, 256] width 194 height 21
click at [474, 559] on div "Interrogation Files / SE1 / EP2: Interrogation Files (#102) Interrogation Files…" at bounding box center [373, 526] width 302 height 66
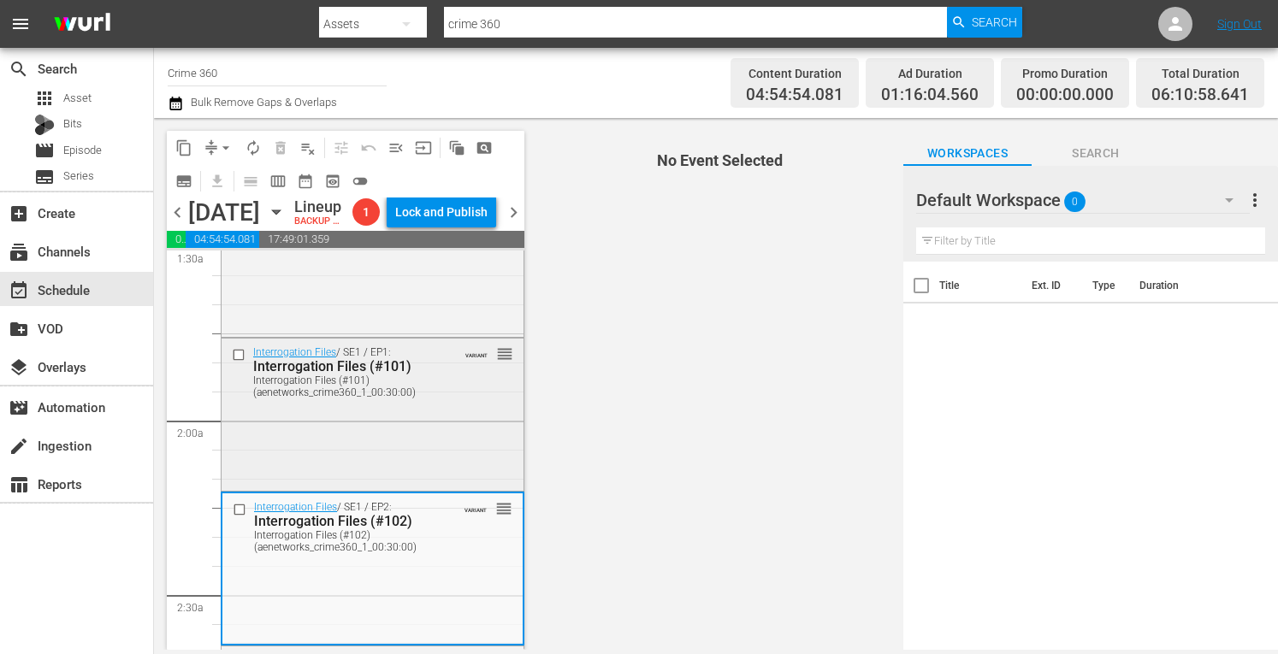
scroll to position [681, 0]
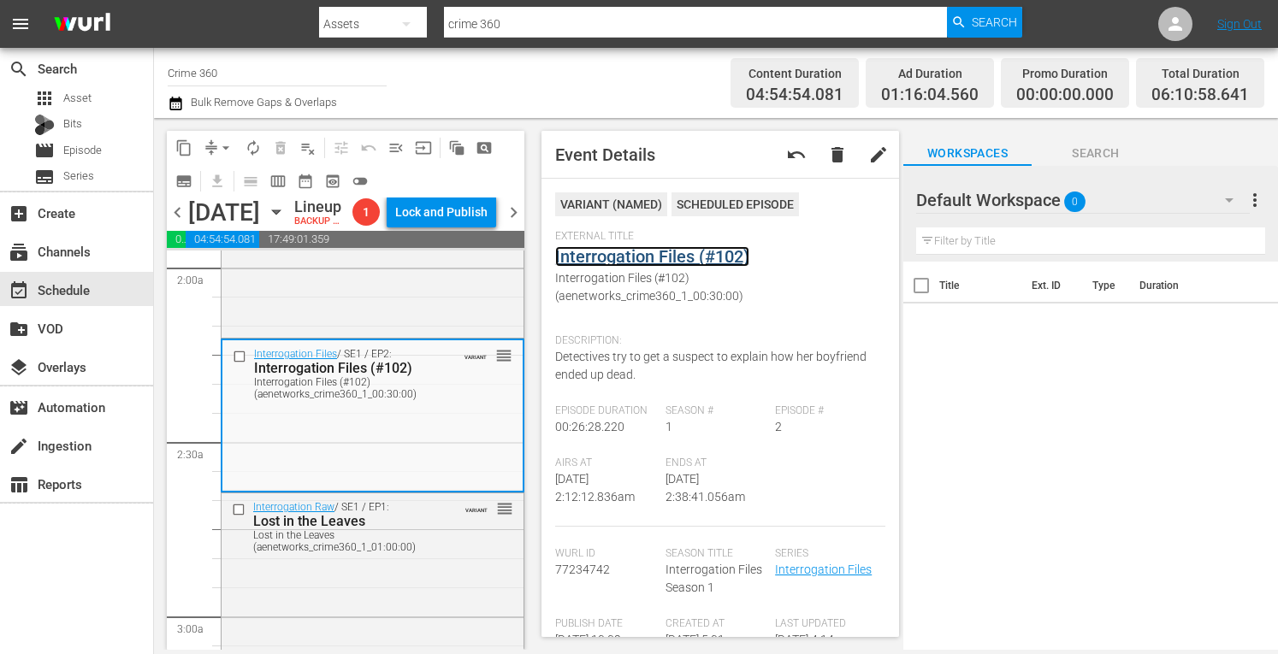
click at [638, 262] on link "Interrogation Files (#102)" at bounding box center [652, 256] width 194 height 21
click at [431, 602] on div "Interrogation Raw / SE1 / EP1: Lost in the Leaves Lost in the Leaves (aenetwork…" at bounding box center [373, 646] width 302 height 304
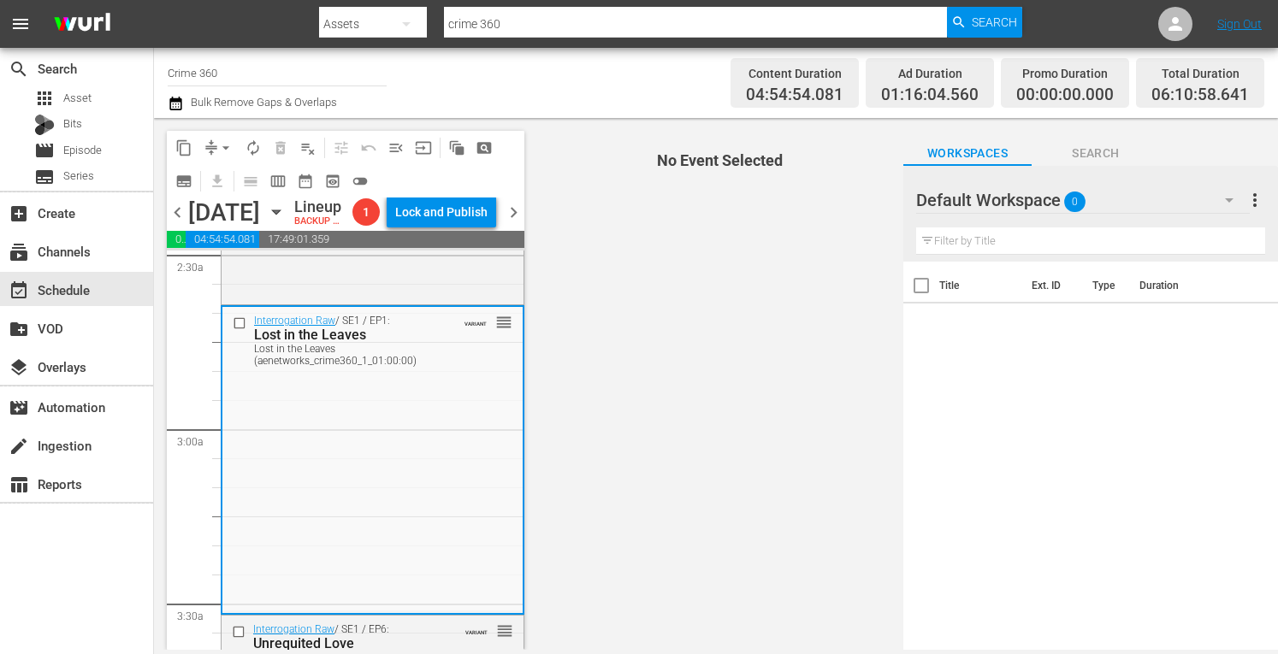
scroll to position [956, 0]
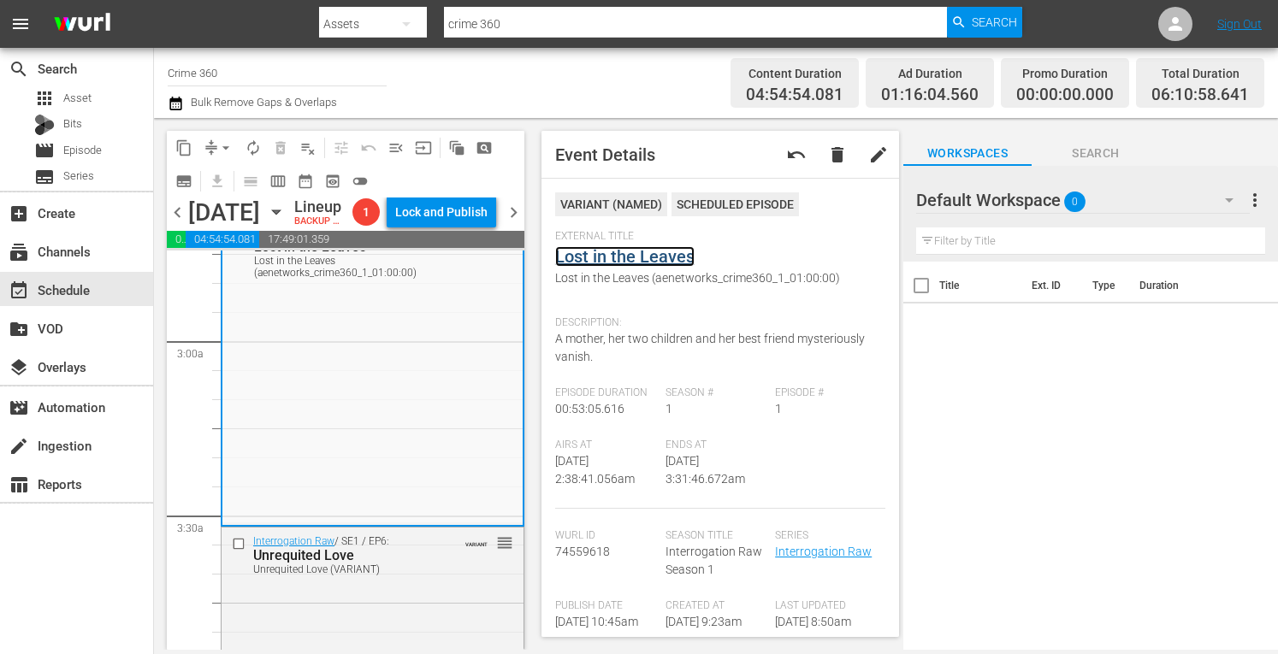
click at [626, 261] on link "Lost in the Leaves" at bounding box center [624, 256] width 139 height 21
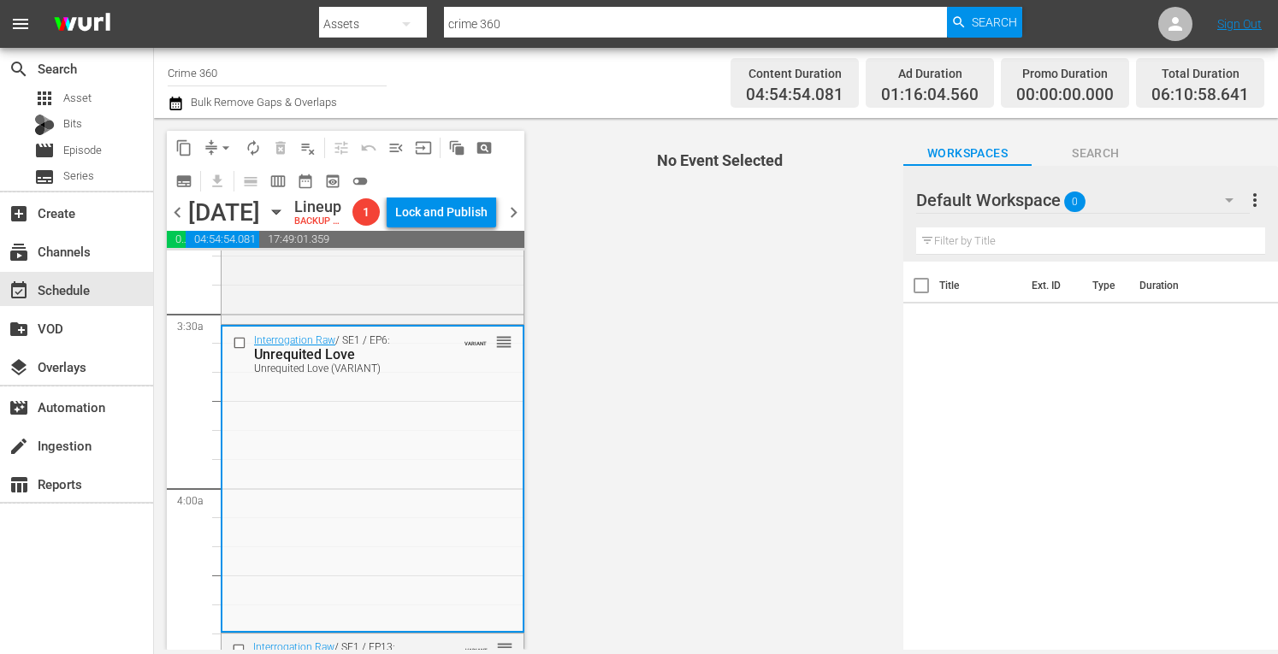
scroll to position [1284, 0]
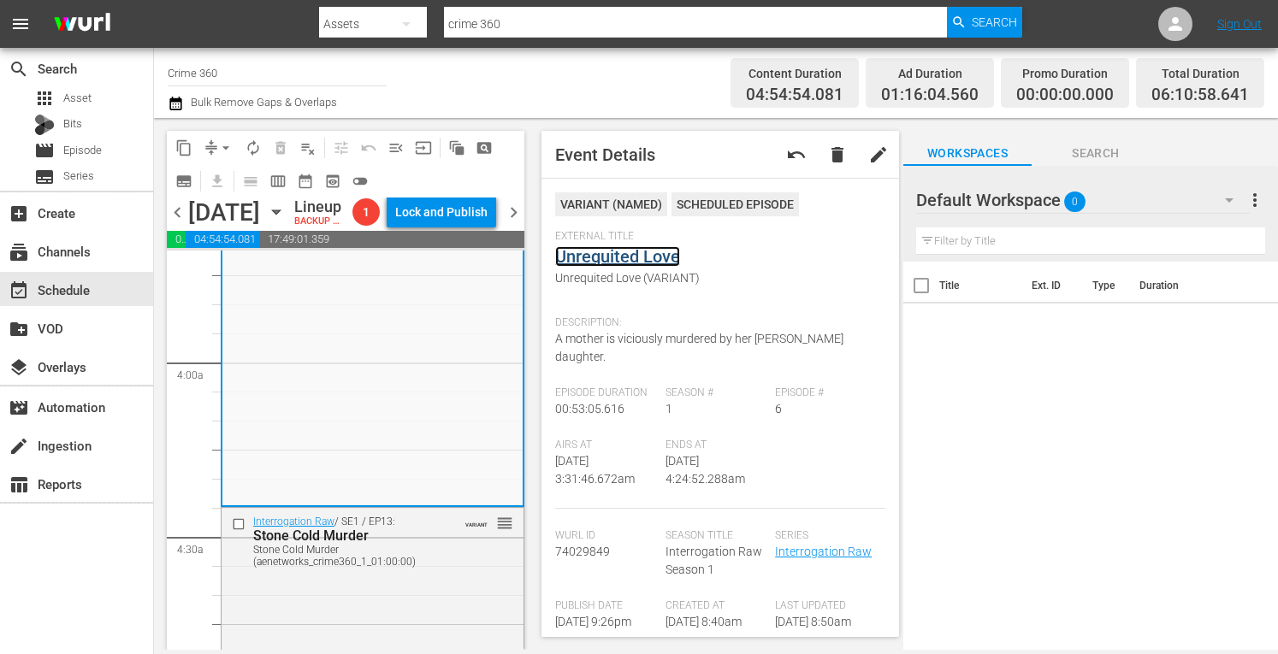
click at [595, 254] on link "Unrequited Love" at bounding box center [617, 256] width 125 height 21
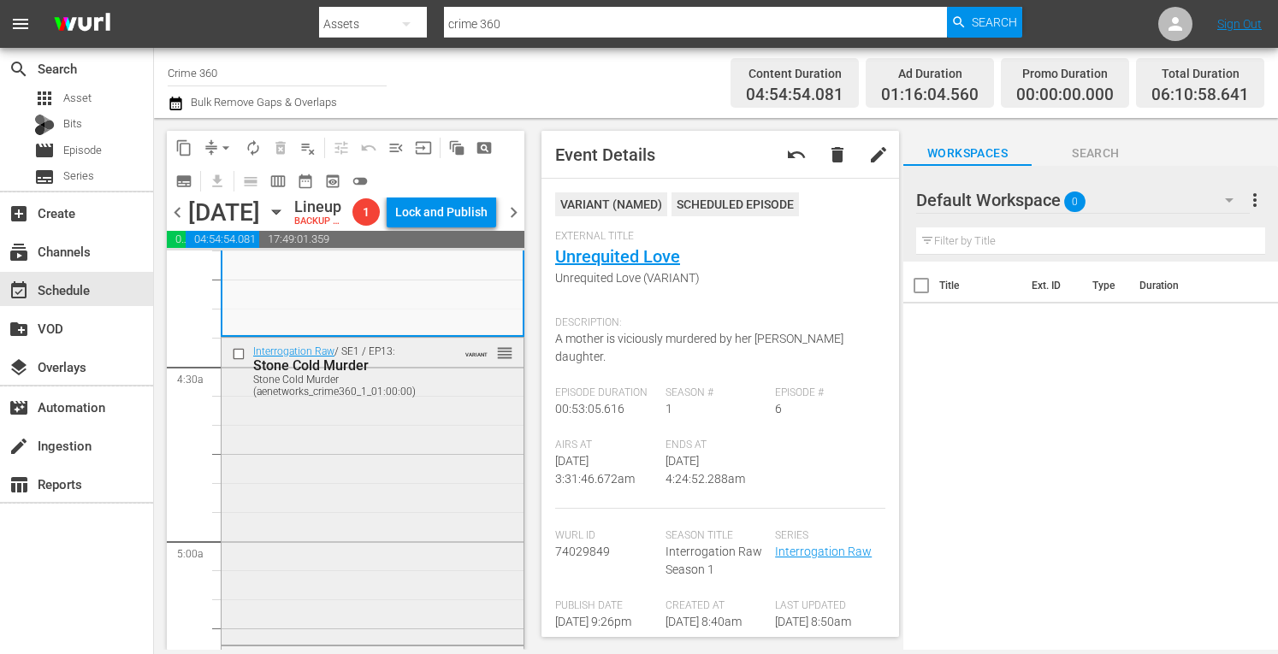
click at [366, 539] on div "Interrogation Raw / SE1 / EP13: Stone Cold Murder Stone Cold Murder (aenetworks…" at bounding box center [373, 490] width 302 height 304
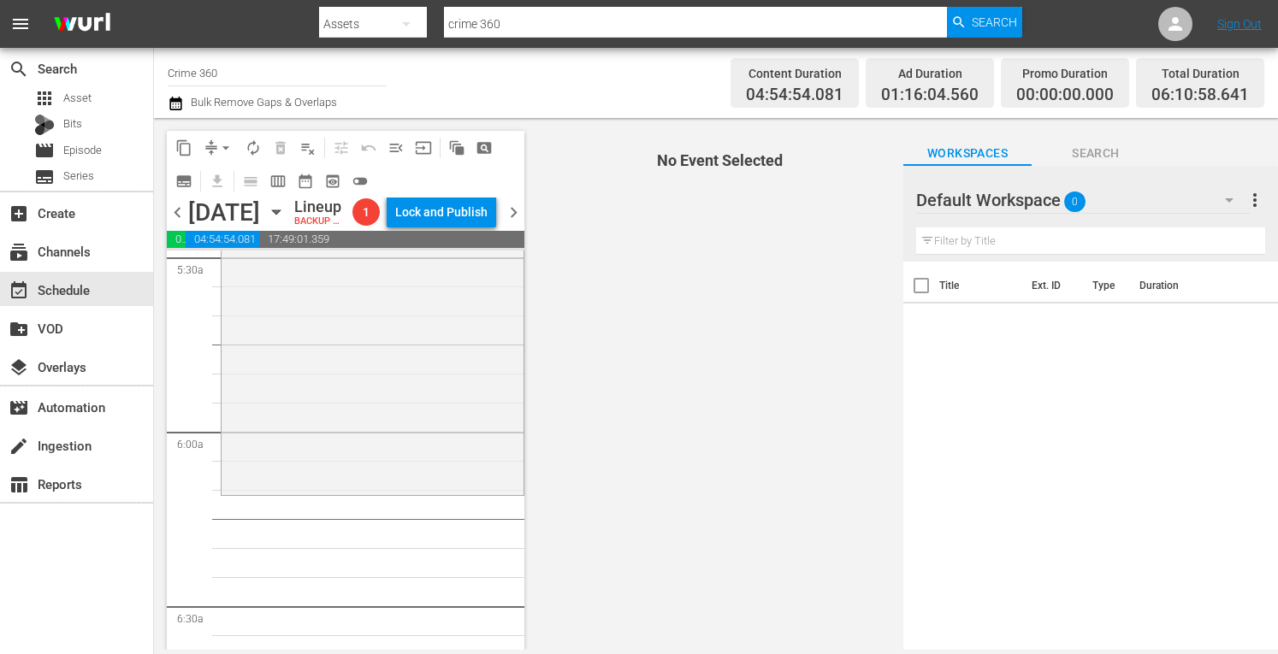
scroll to position [1733, 0]
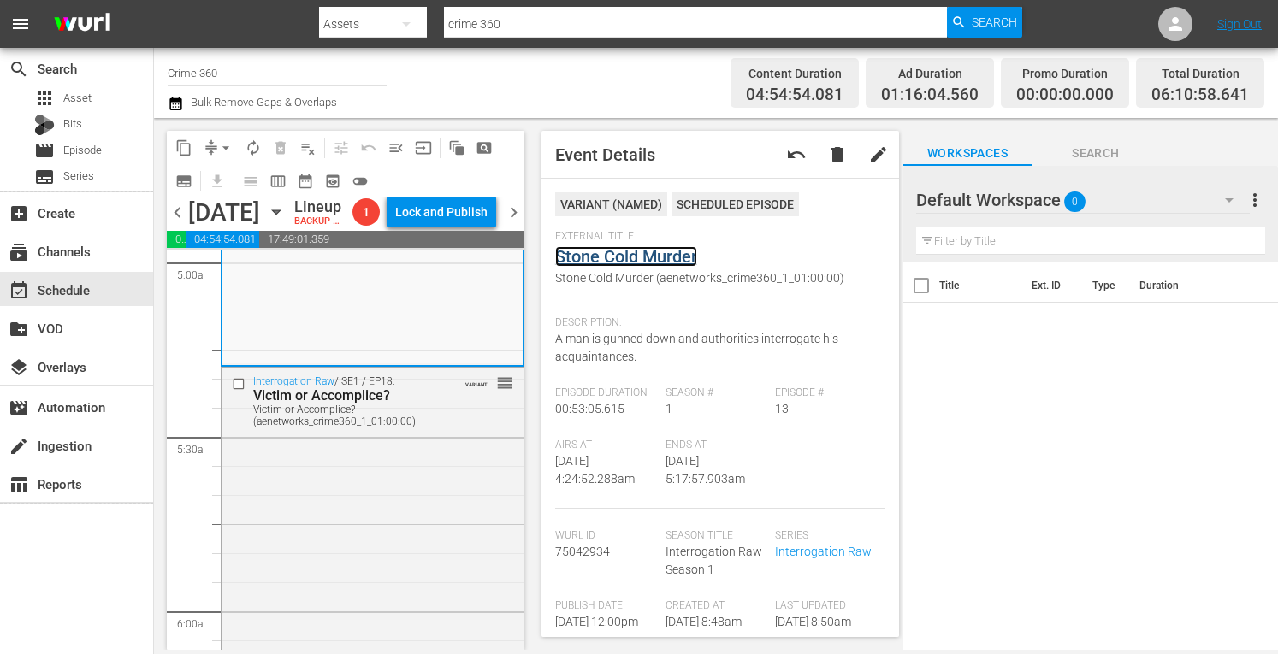
click at [598, 257] on link "Stone Cold Murder" at bounding box center [626, 256] width 142 height 21
click at [402, 576] on div "Interrogation Raw / SE1 / EP18: Victim or Accomplice? Victim or Accomplice? (ae…" at bounding box center [373, 519] width 302 height 303
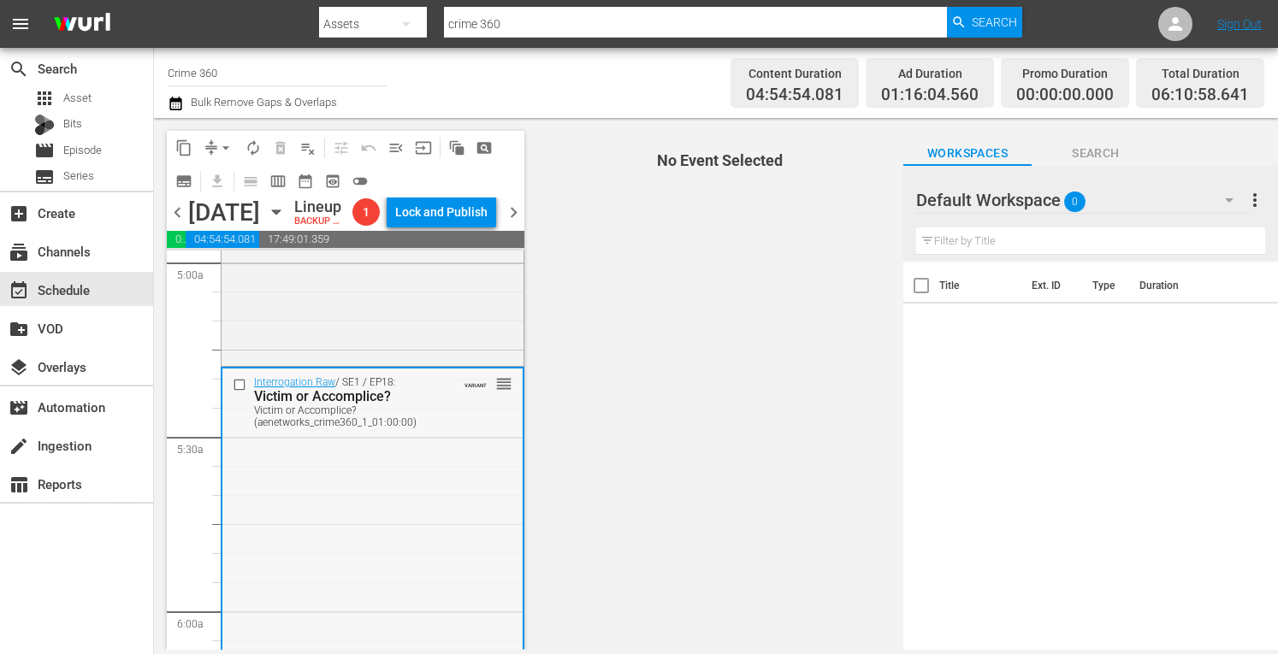
scroll to position [1797, 0]
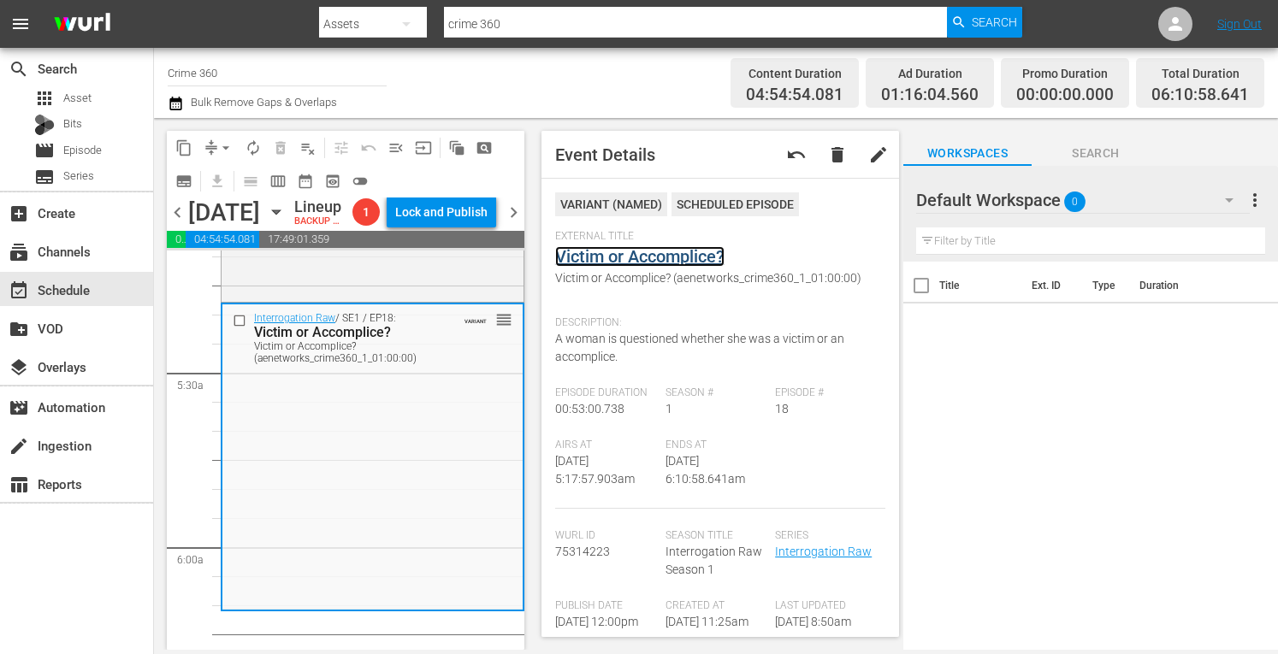
click at [629, 255] on link "Victim or Accomplice?" at bounding box center [639, 256] width 169 height 21
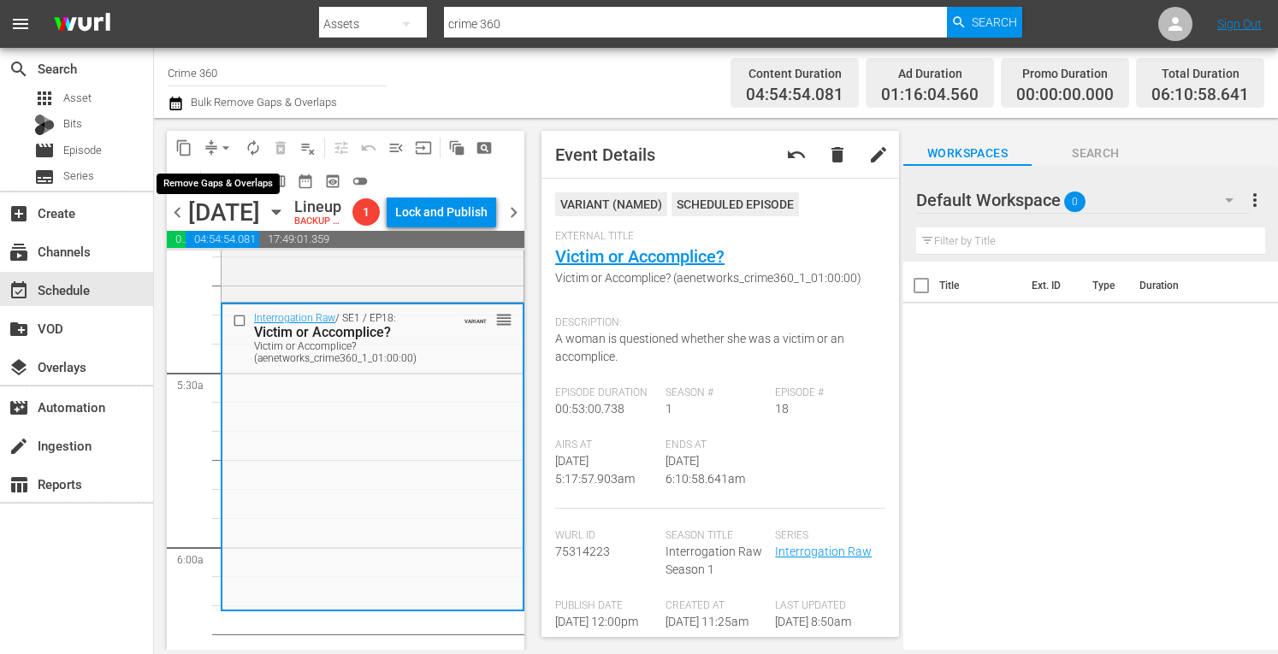
click at [228, 147] on span "arrow_drop_down" at bounding box center [225, 147] width 17 height 17
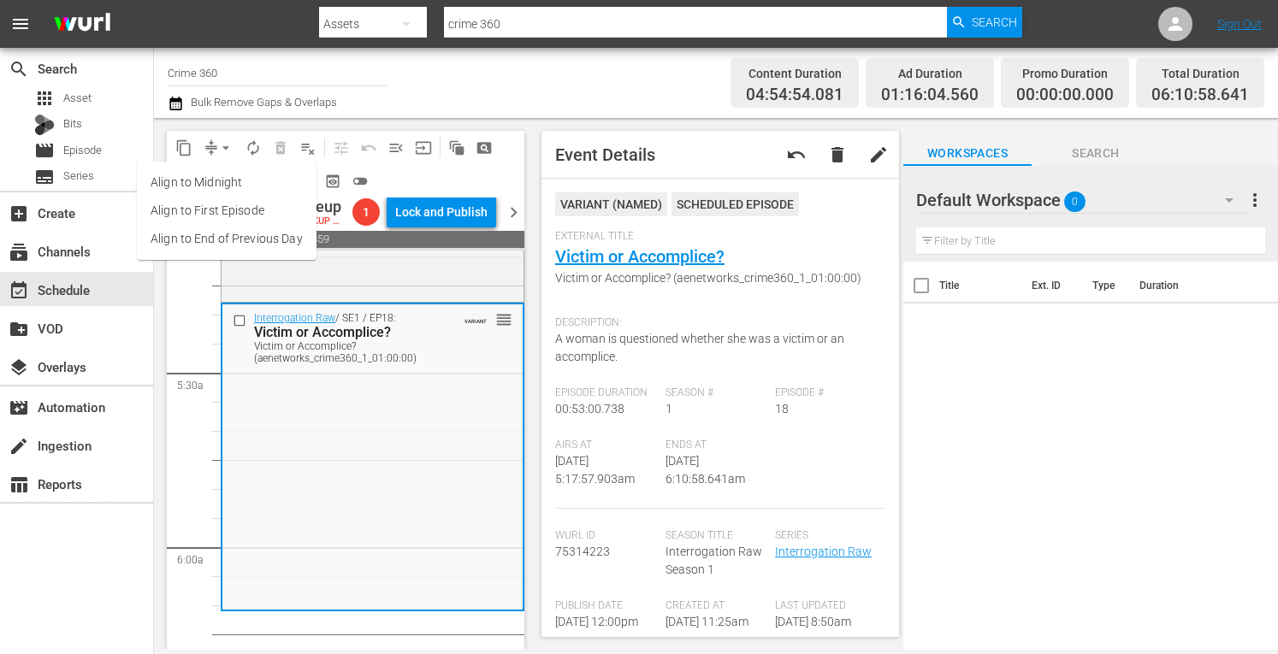
click at [195, 191] on li "Align to Midnight" at bounding box center [227, 183] width 180 height 28
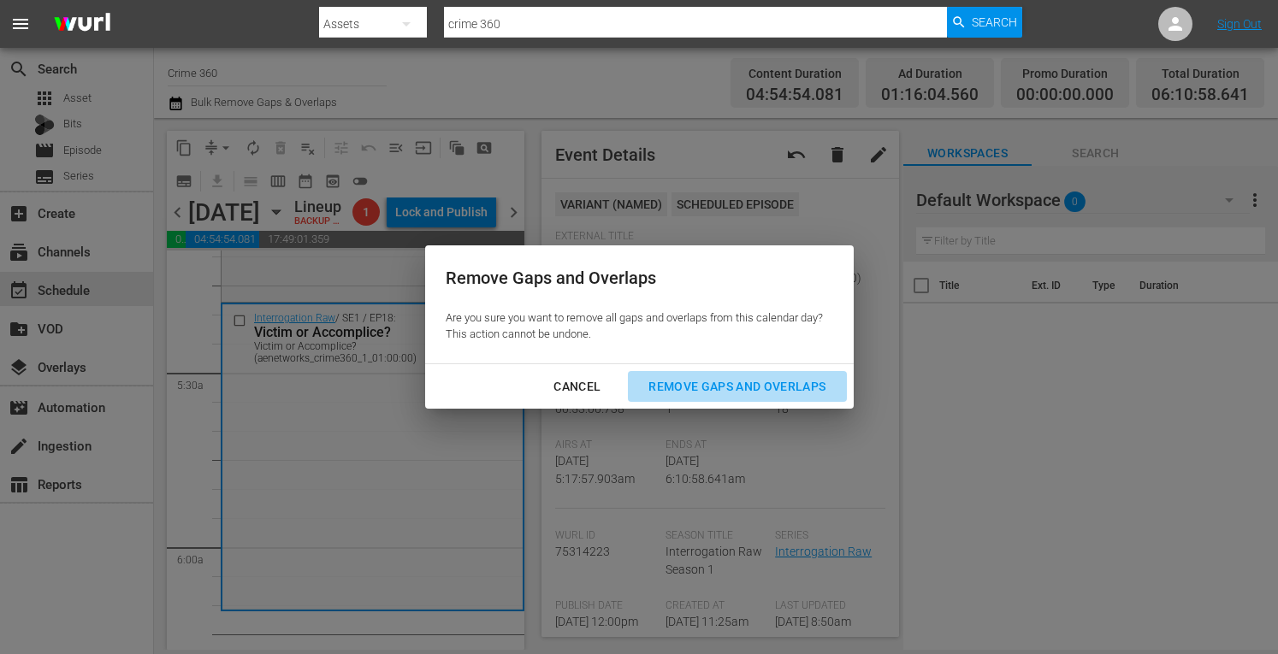
click at [698, 390] on div "Remove Gaps and Overlaps" at bounding box center [737, 386] width 204 height 21
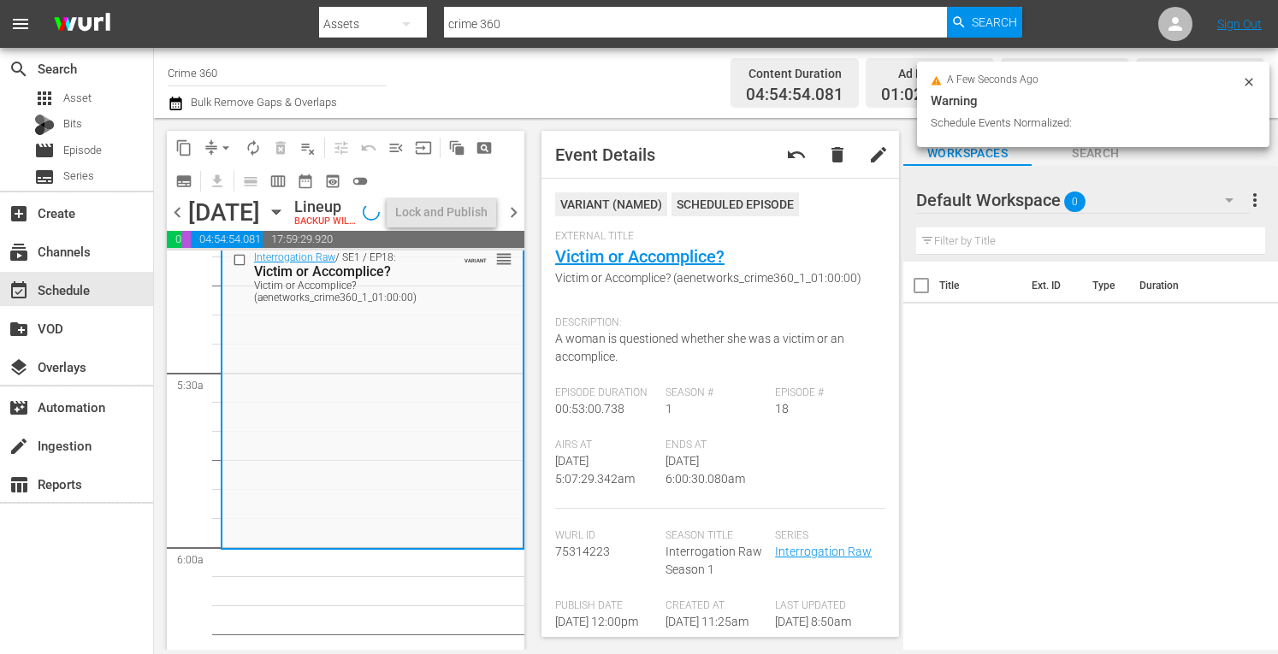
scroll to position [1884, 0]
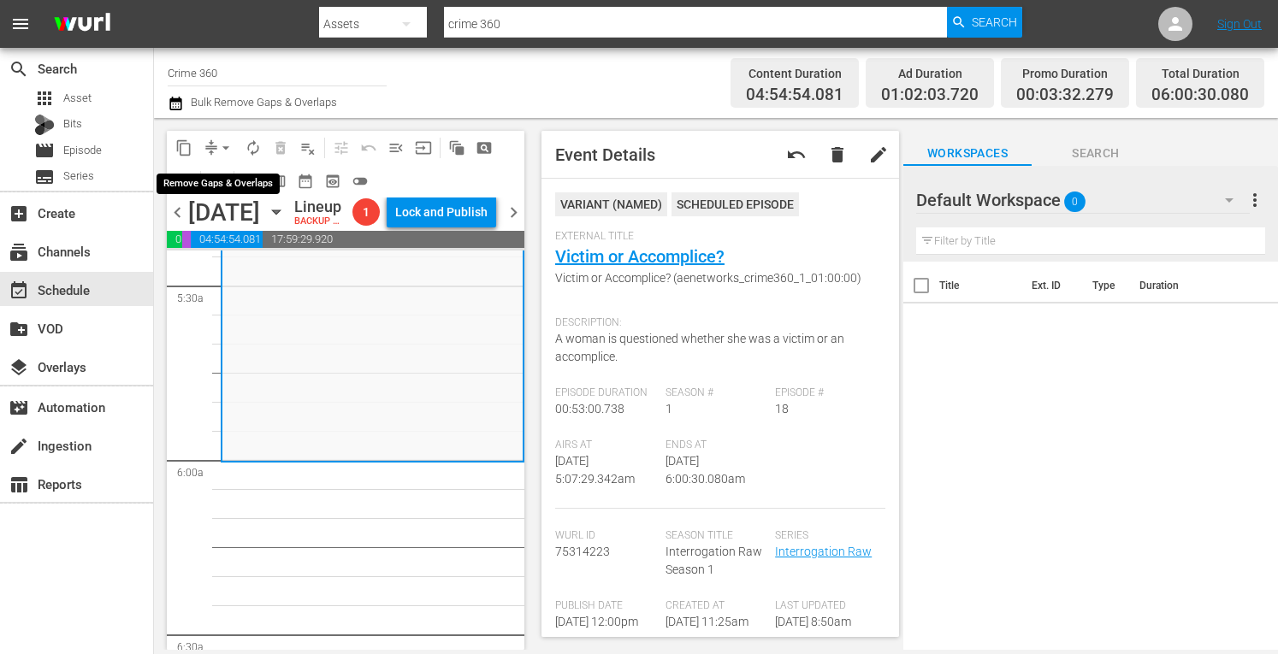
click at [224, 152] on span "arrow_drop_down" at bounding box center [225, 147] width 17 height 17
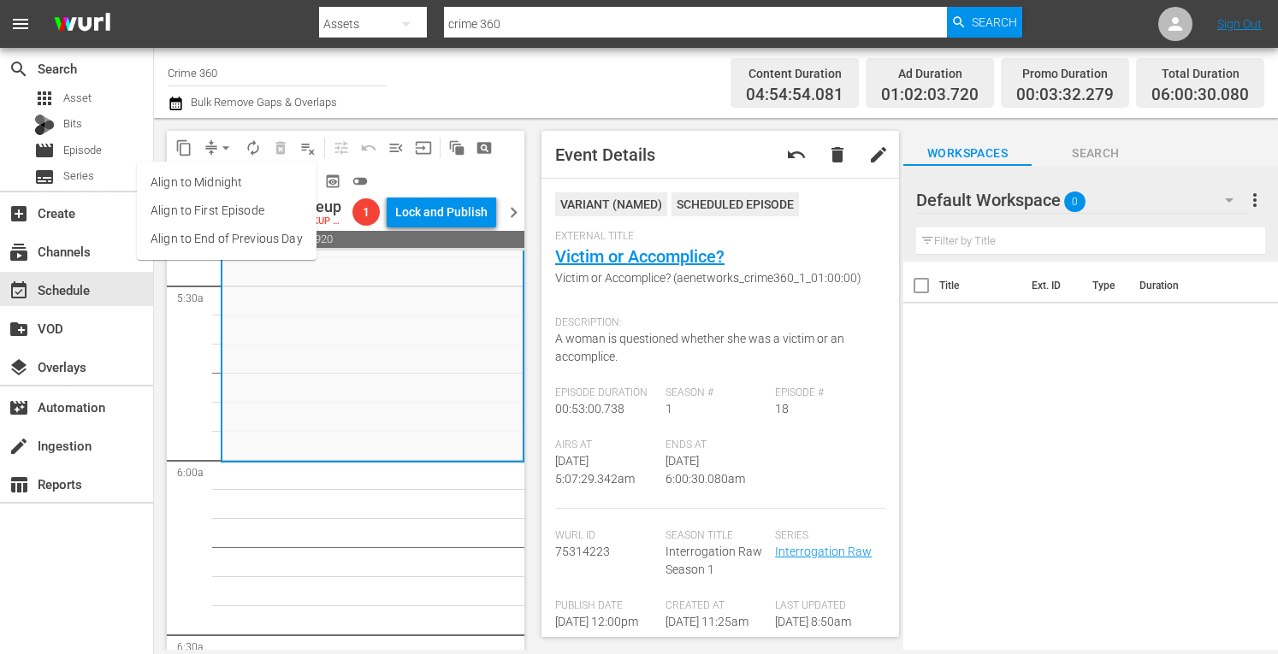
click at [195, 187] on li "Align to Midnight" at bounding box center [227, 183] width 180 height 28
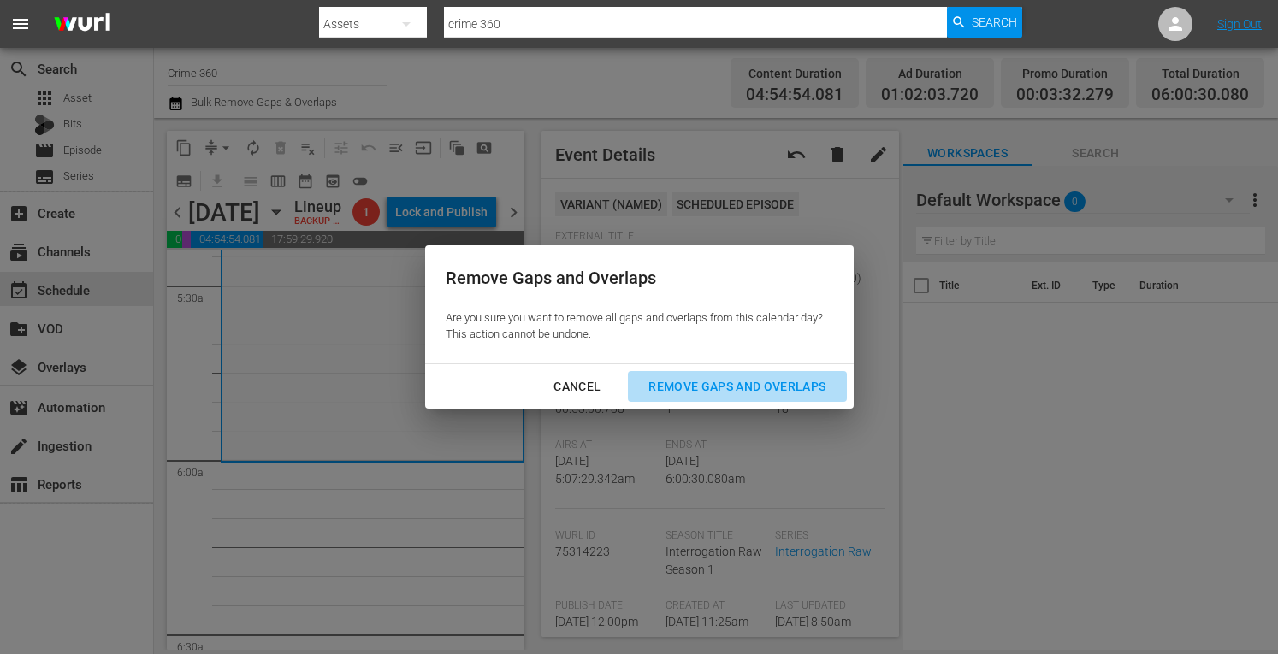
click at [728, 386] on div "Remove Gaps and Overlaps" at bounding box center [737, 386] width 204 height 21
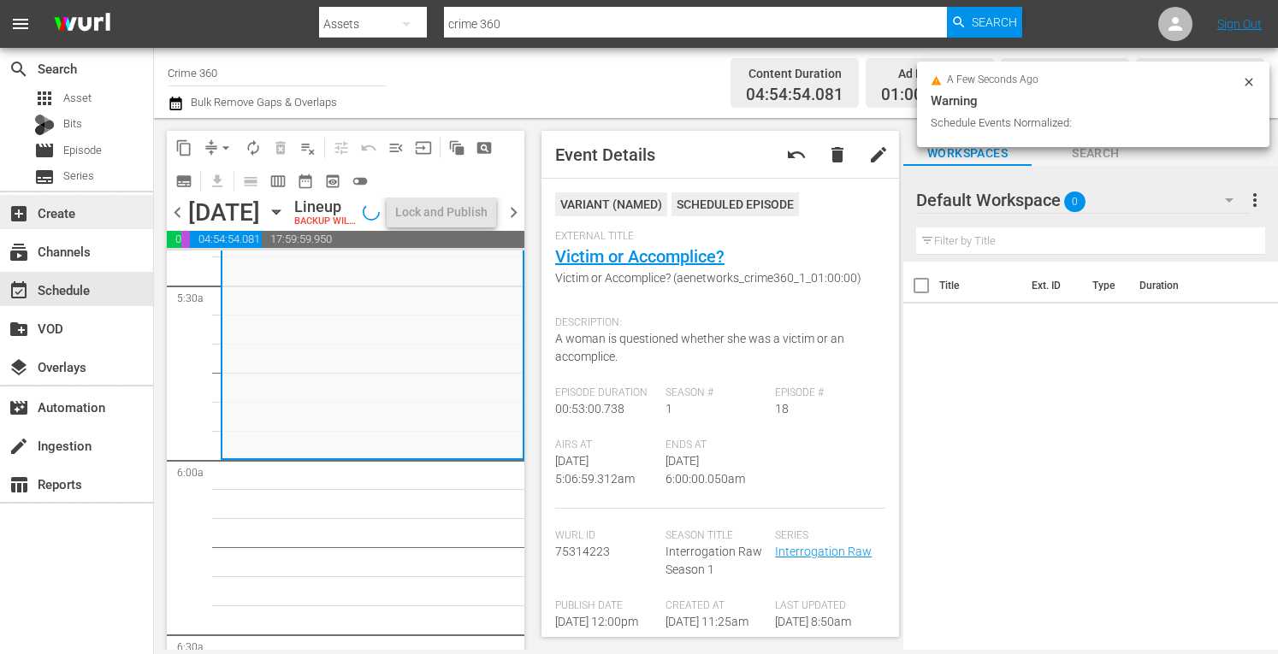
scroll to position [1855, 0]
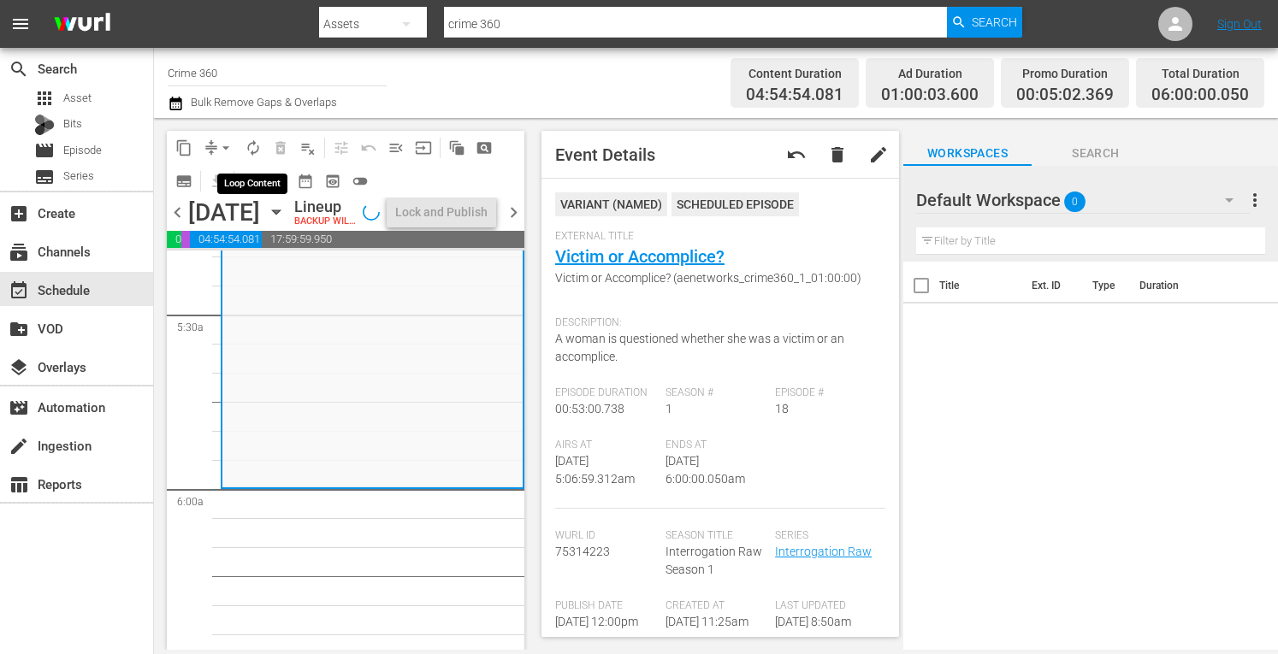
click at [253, 146] on span "autorenew_outlined" at bounding box center [253, 147] width 17 height 17
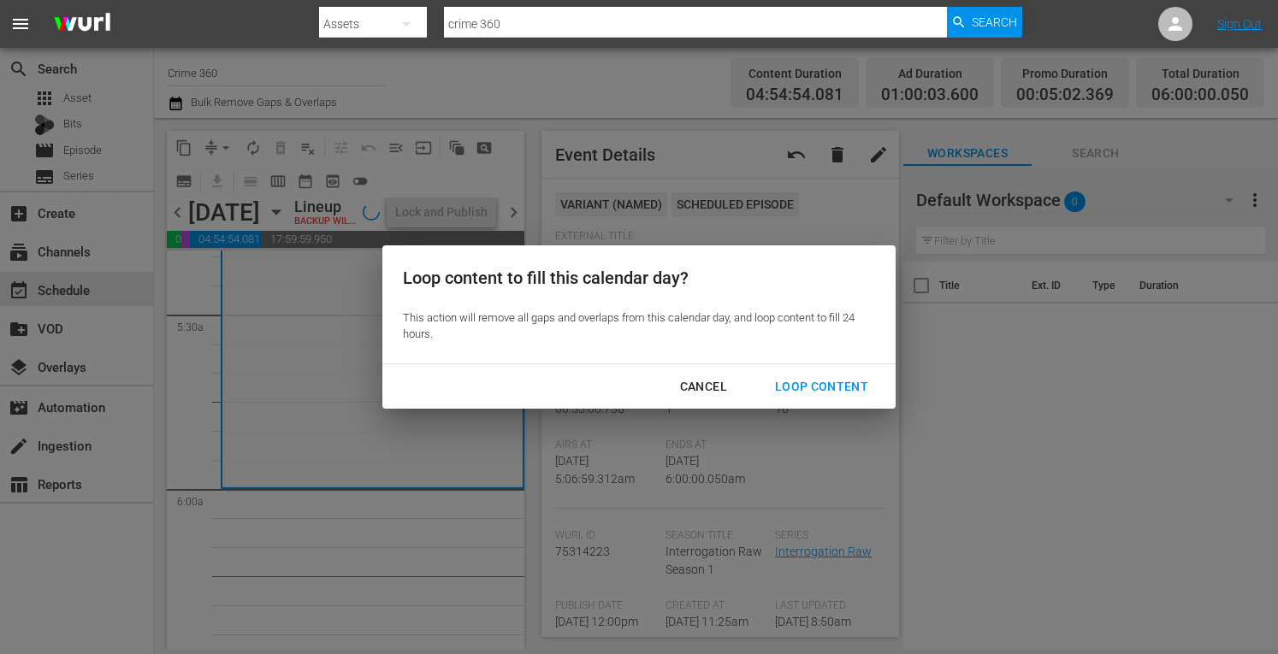
click at [824, 381] on div "Loop Content" at bounding box center [821, 386] width 121 height 21
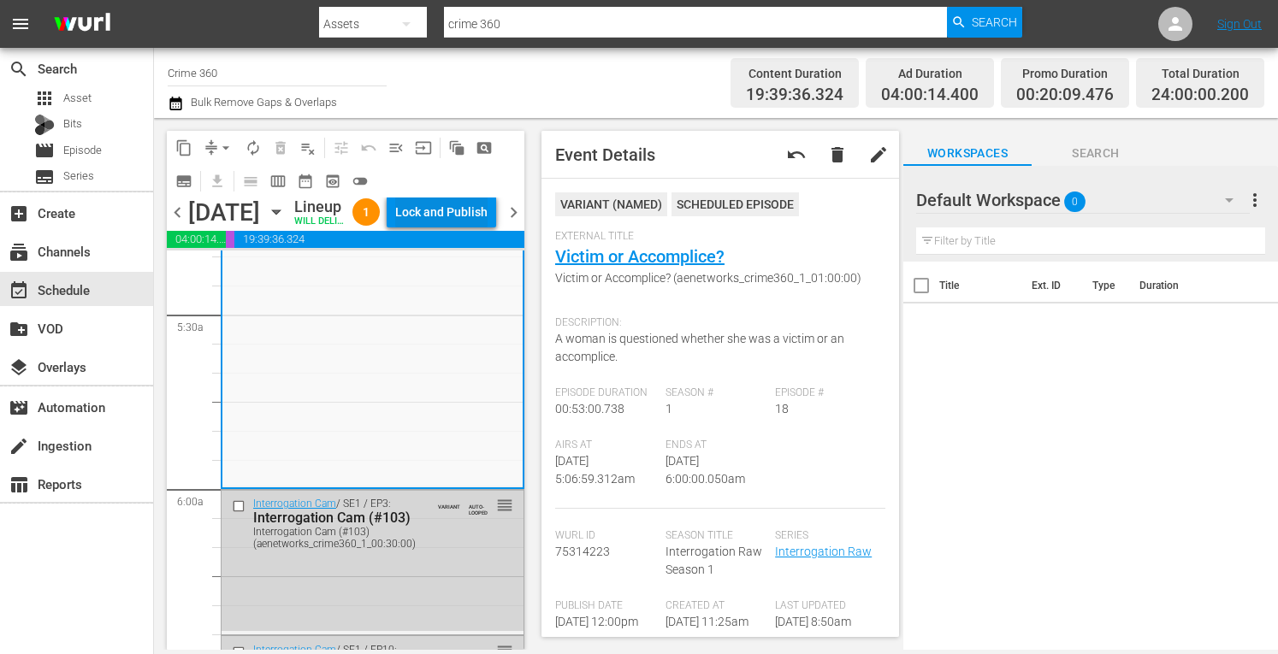
click at [464, 217] on div "Lock and Publish" at bounding box center [441, 212] width 92 height 31
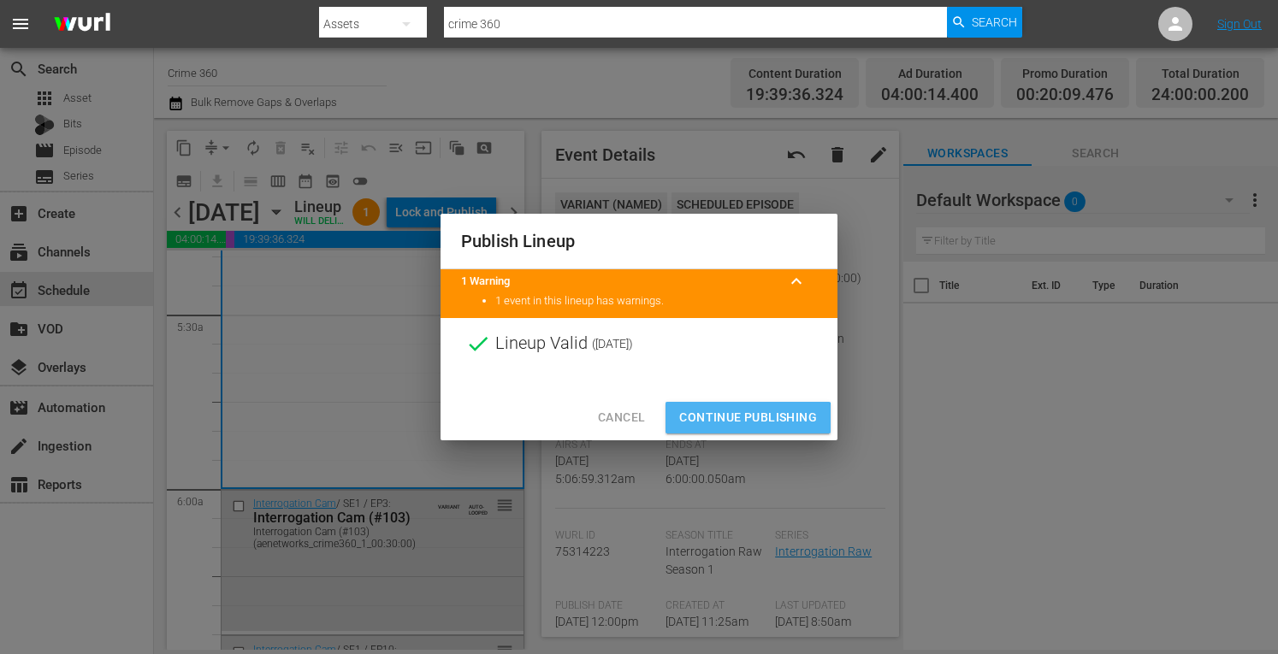
click at [712, 426] on span "Continue Publishing" at bounding box center [748, 417] width 138 height 21
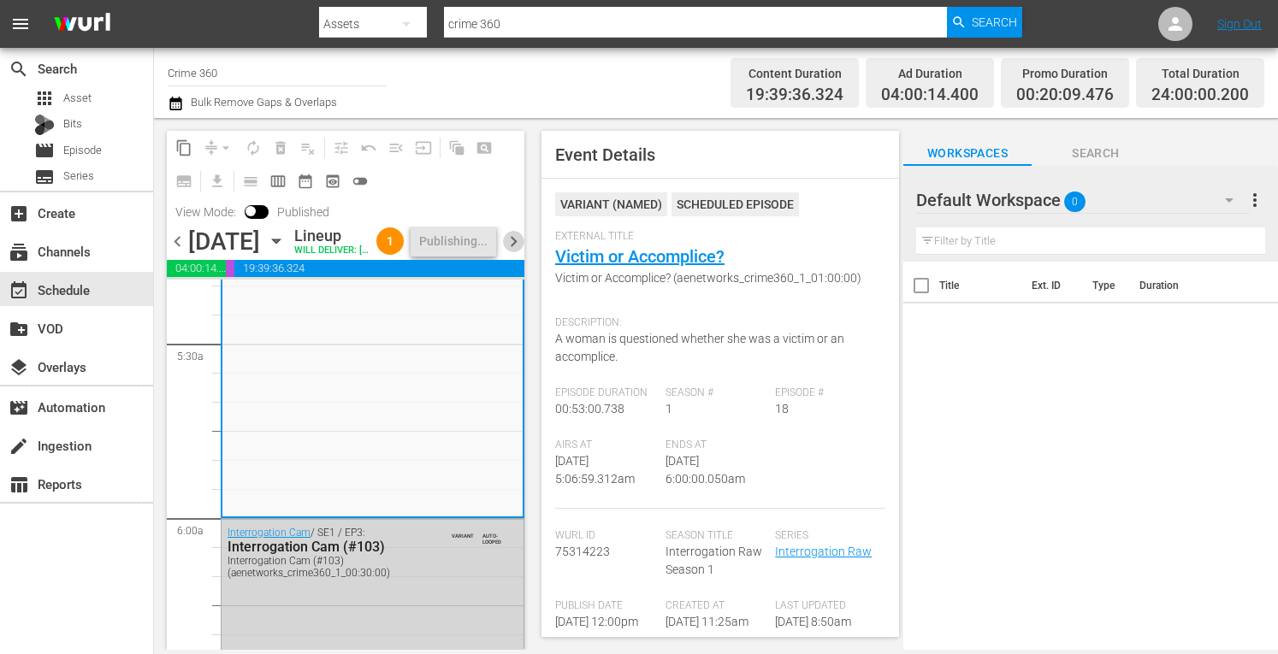
click at [519, 252] on span "chevron_right" at bounding box center [513, 241] width 21 height 21
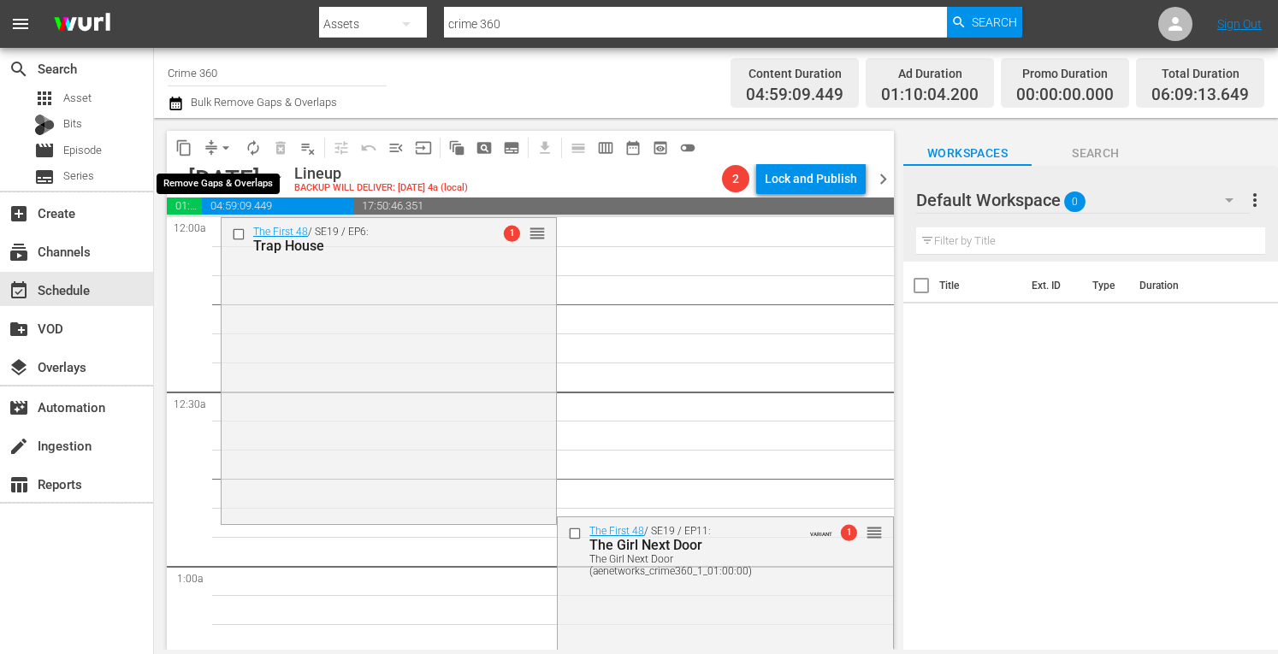
click at [222, 150] on span "arrow_drop_down" at bounding box center [225, 147] width 17 height 17
click at [195, 178] on li "Align to Midnight" at bounding box center [226, 183] width 141 height 28
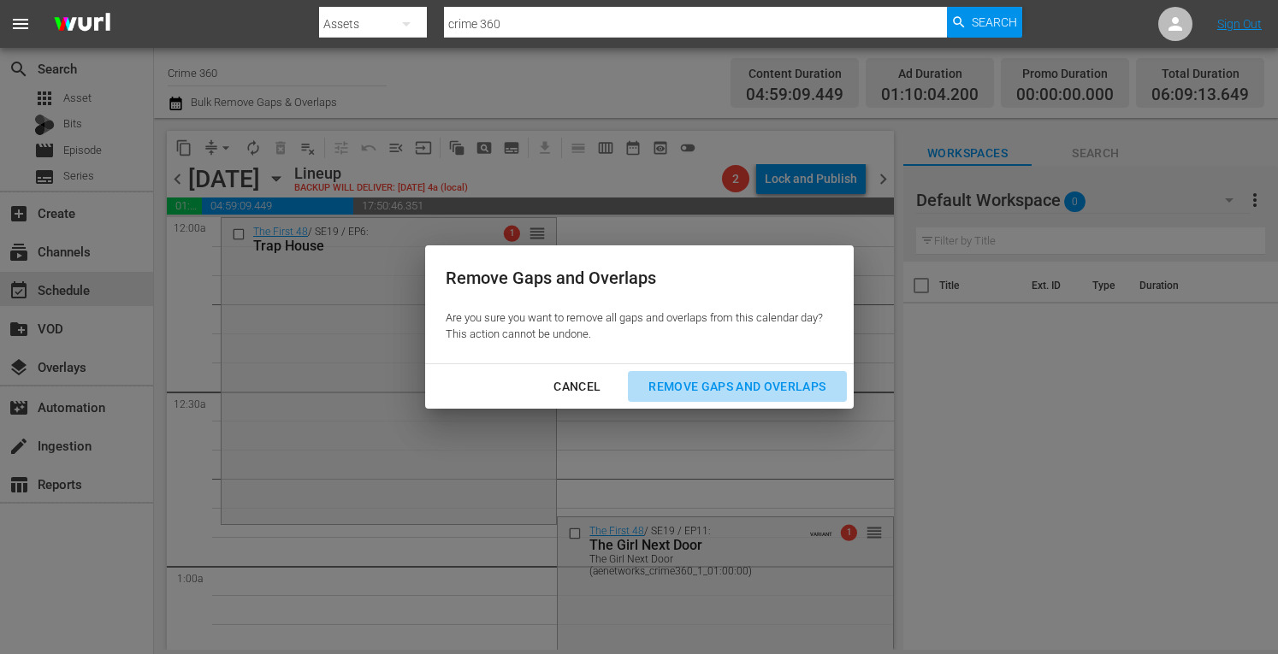
click at [754, 394] on div "Remove Gaps and Overlaps" at bounding box center [737, 386] width 204 height 21
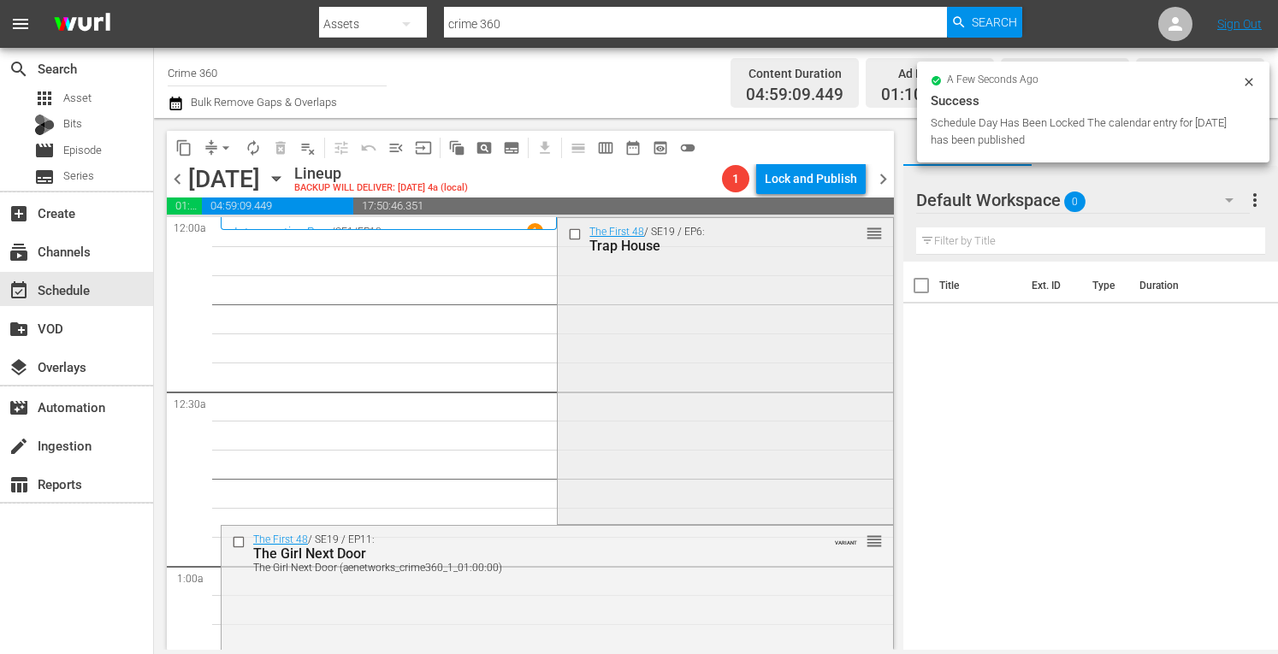
click at [613, 281] on div "The First 48 / SE19 / EP6: Trap House reorder" at bounding box center [725, 369] width 334 height 303
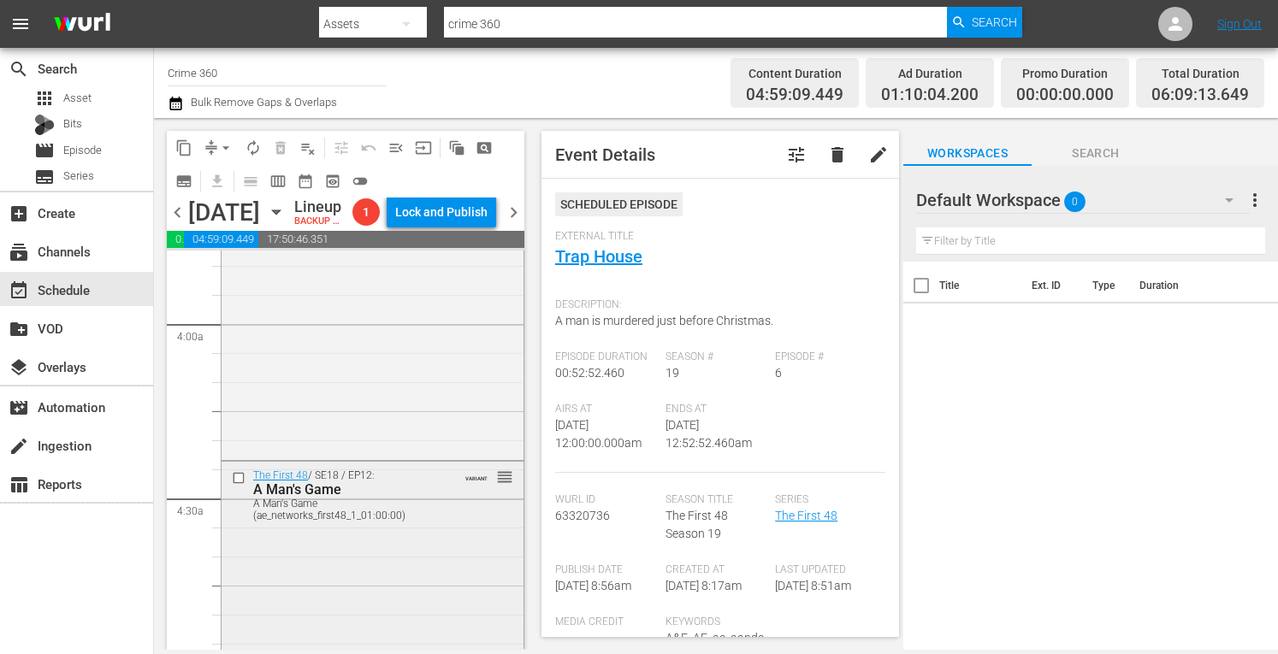
click at [287, 625] on div "The First 48 / SE18 / EP12: A Man's Game A Man's Game (ae_networks_first48_1_01…" at bounding box center [373, 613] width 302 height 303
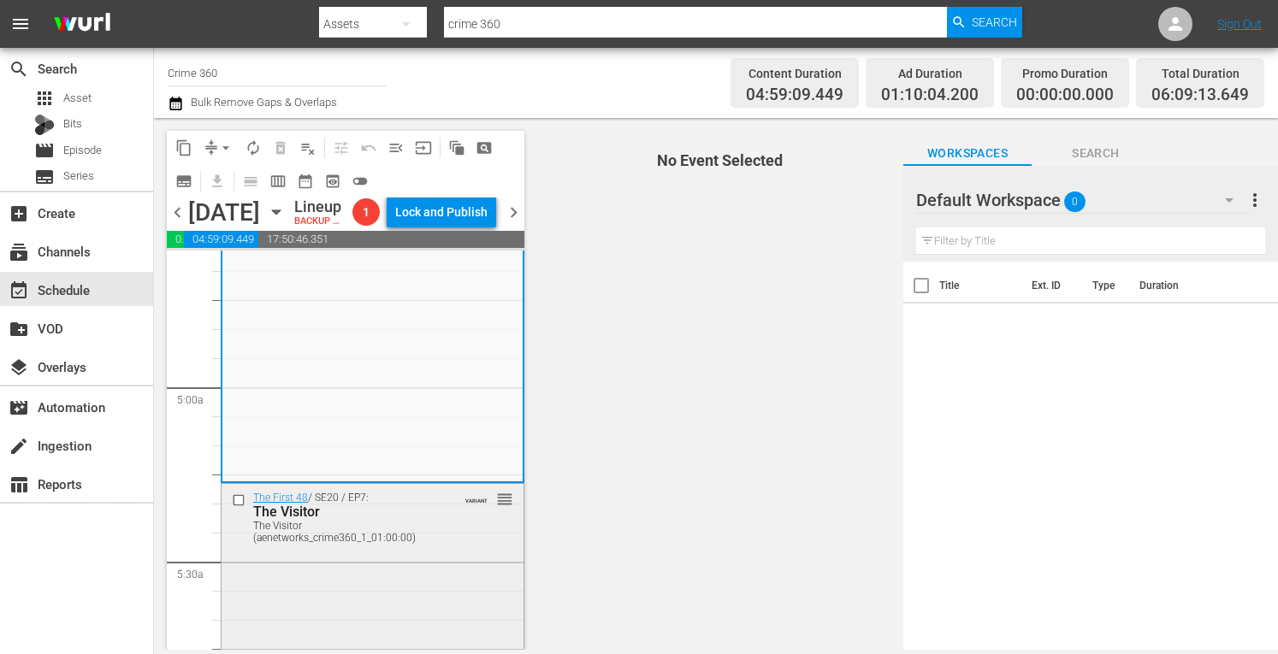
click at [289, 618] on div "The First 48 / SE20 / EP7: The Visitor The Visitor (aenetworks_crime360_1_01:00…" at bounding box center [373, 635] width 302 height 302
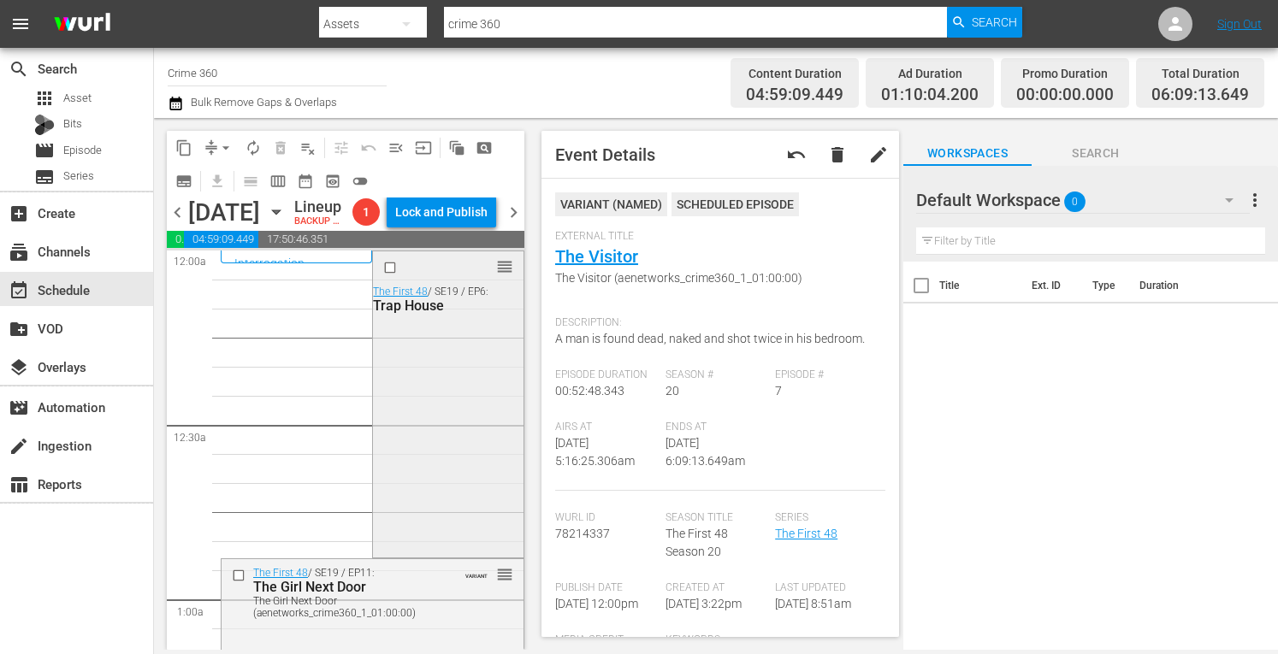
click at [462, 428] on div "reorder The First 48 / SE19 / EP6: Trap House" at bounding box center [448, 402] width 150 height 303
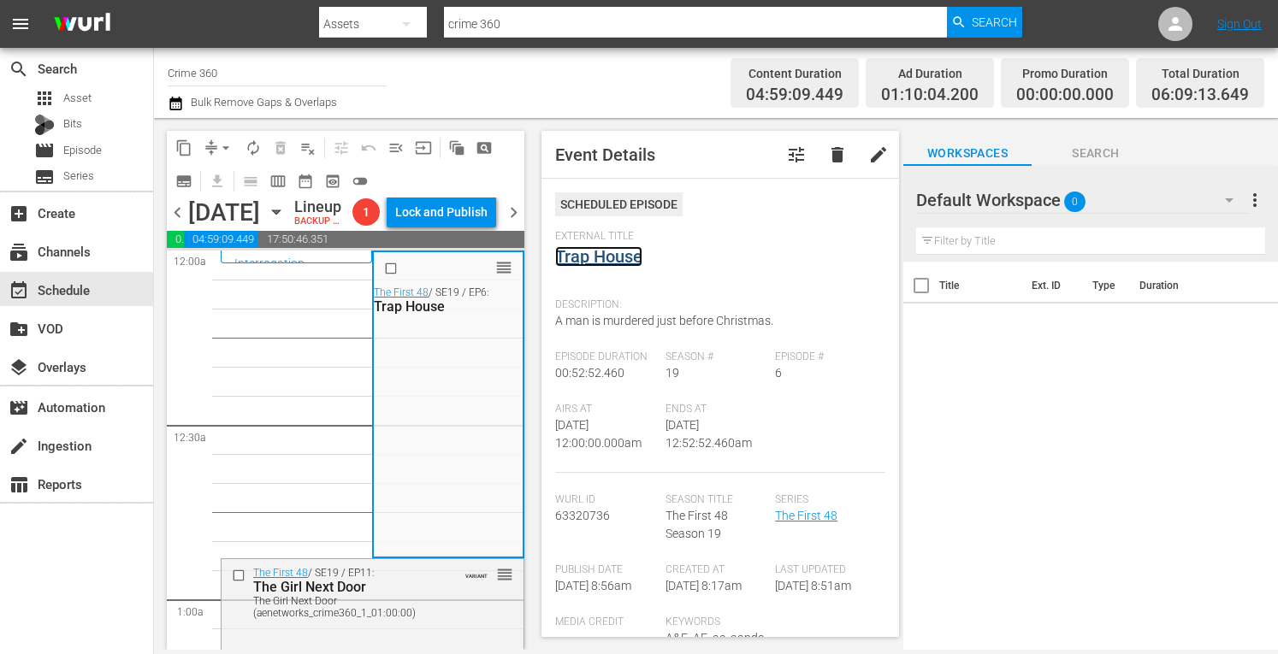
click at [622, 254] on link "Trap House" at bounding box center [598, 256] width 87 height 21
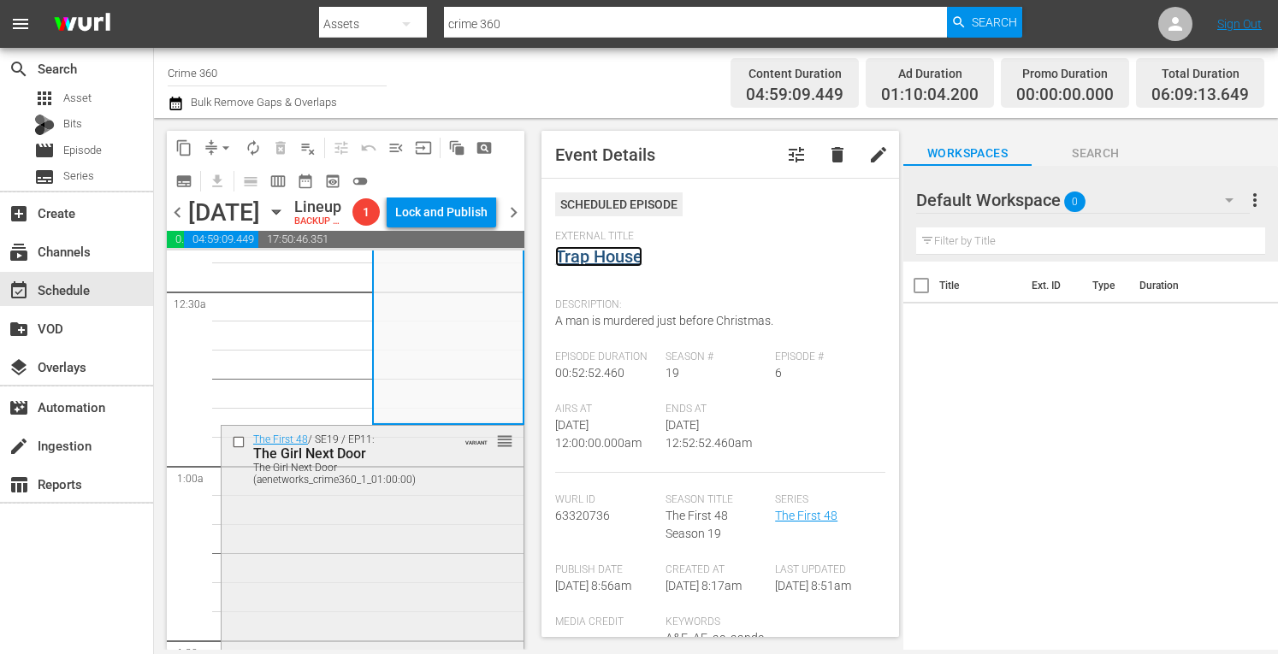
scroll to position [136, 0]
click at [392, 569] on div "The First 48 / SE19 / EP11: The Girl Next Door The Girl Next Door (aenetworks_c…" at bounding box center [373, 574] width 302 height 302
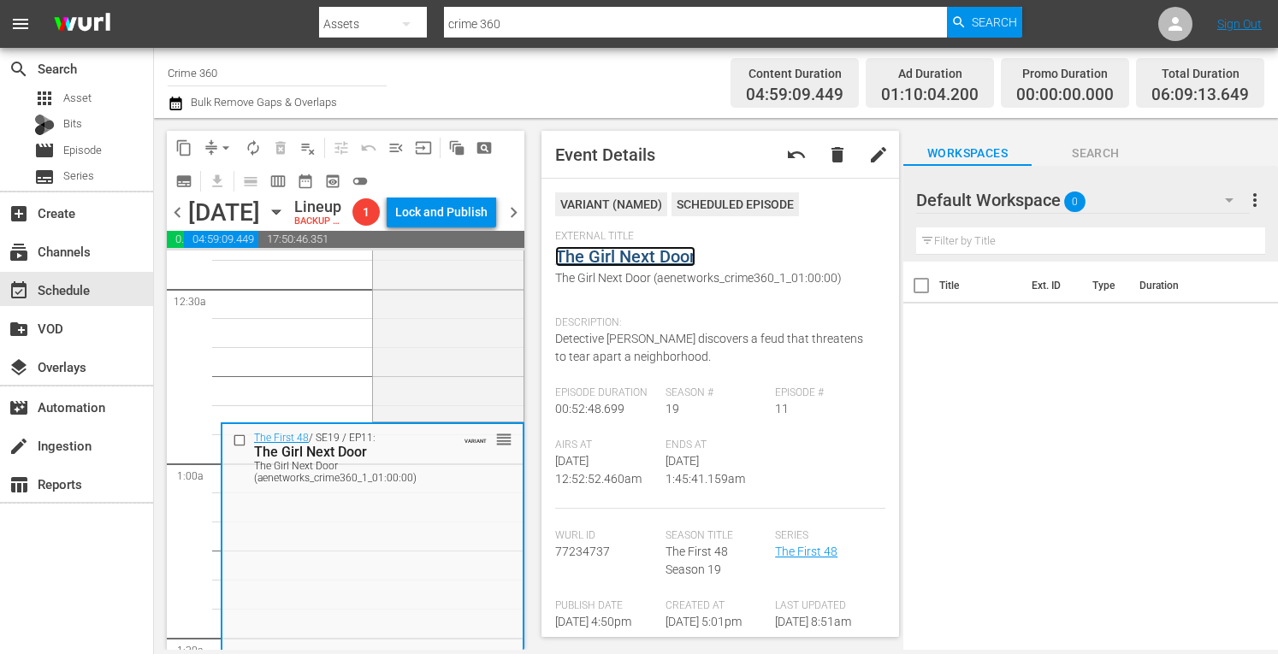
click at [633, 258] on link "The Girl Next Door" at bounding box center [625, 256] width 140 height 21
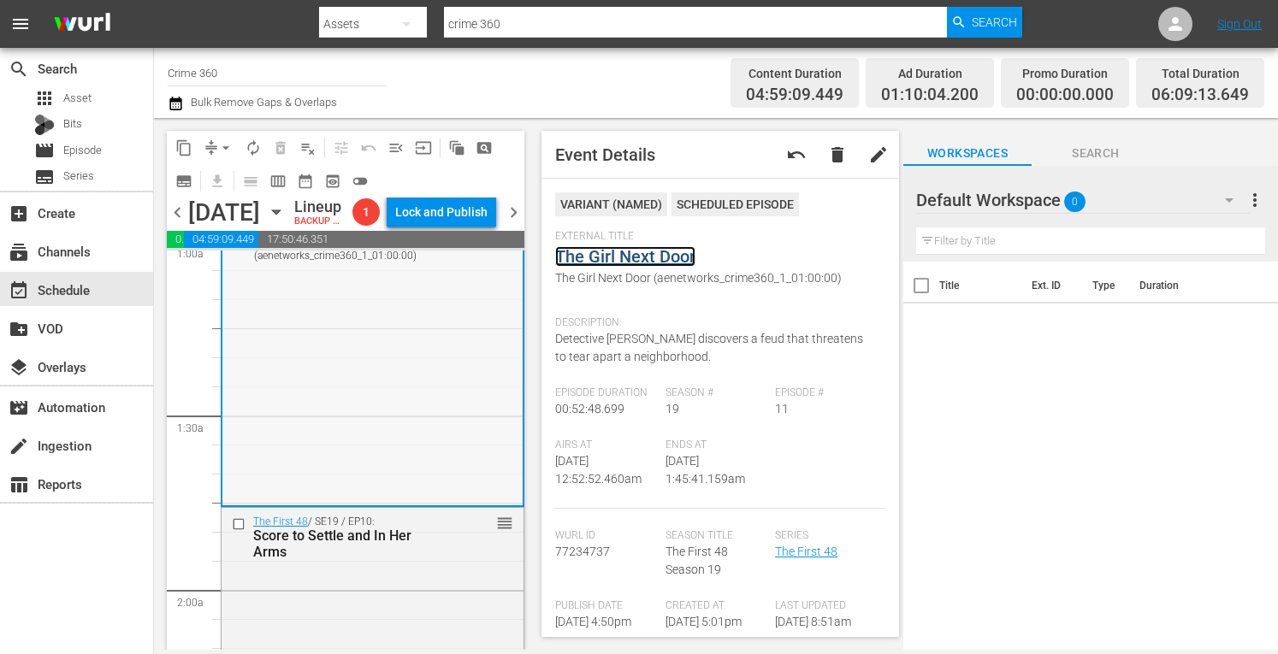
scroll to position [374, 0]
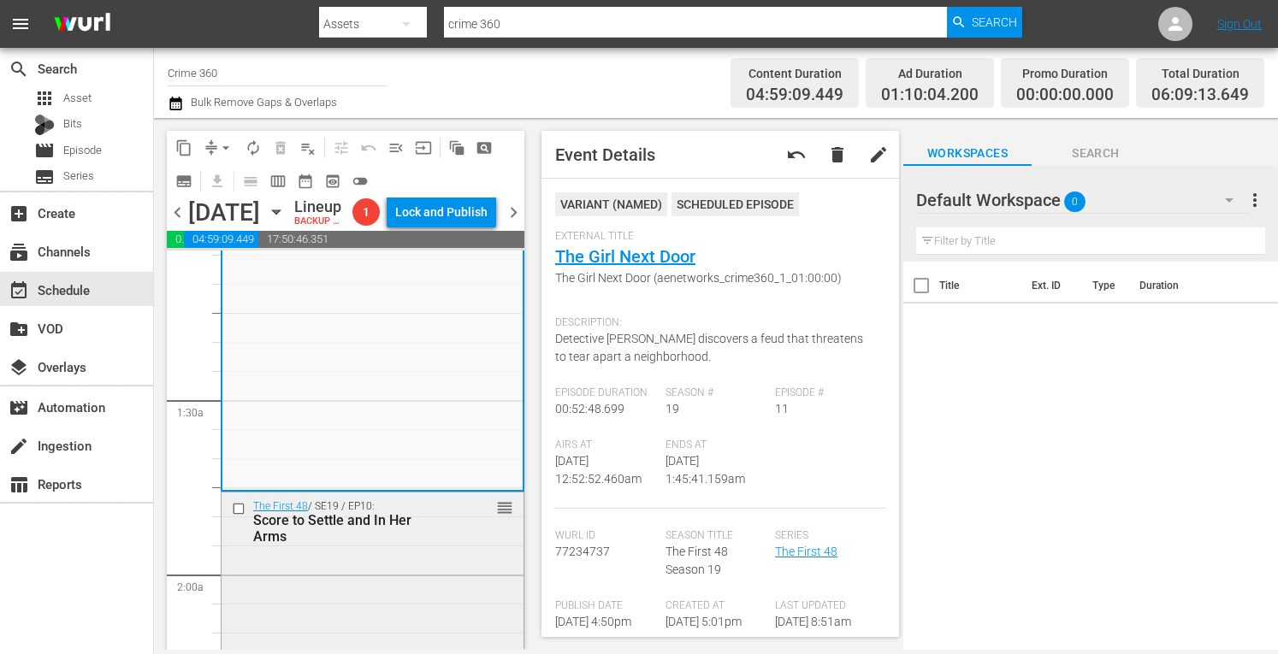
click at [340, 610] on div "The First 48 / SE19 / EP10: Score to Settle and In Her Arms reorder" at bounding box center [373, 642] width 302 height 299
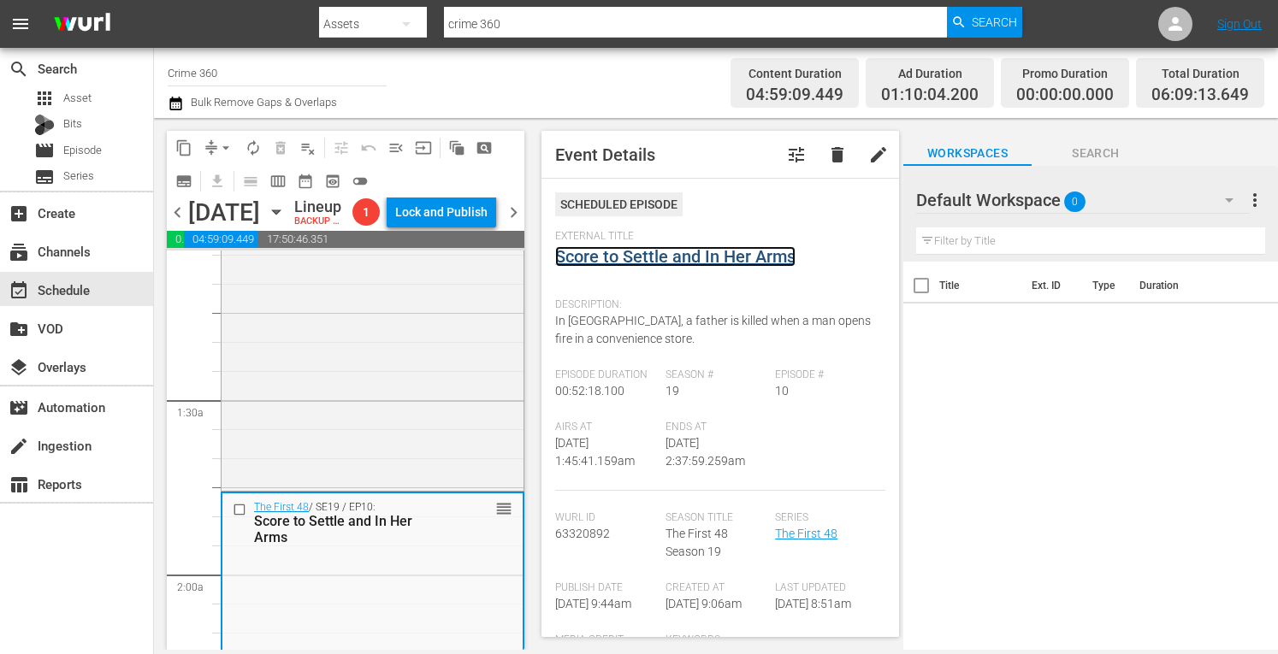
click at [647, 257] on link "Score to Settle and In Her Arms" at bounding box center [675, 256] width 240 height 21
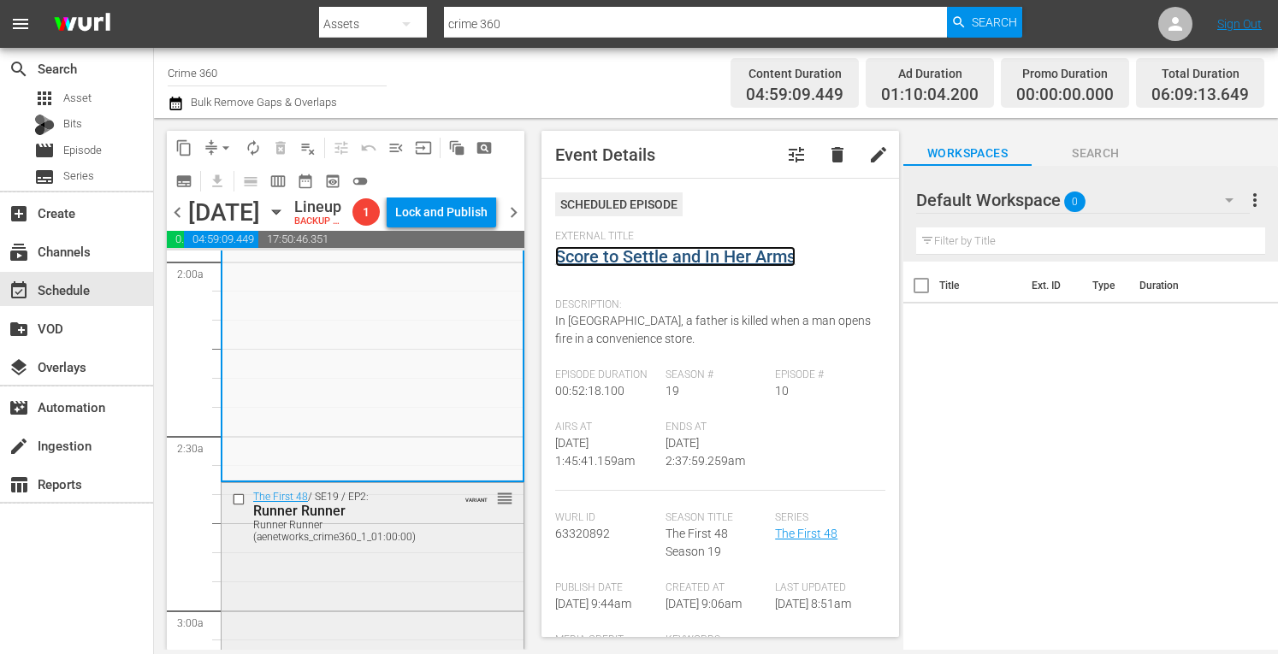
scroll to position [703, 0]
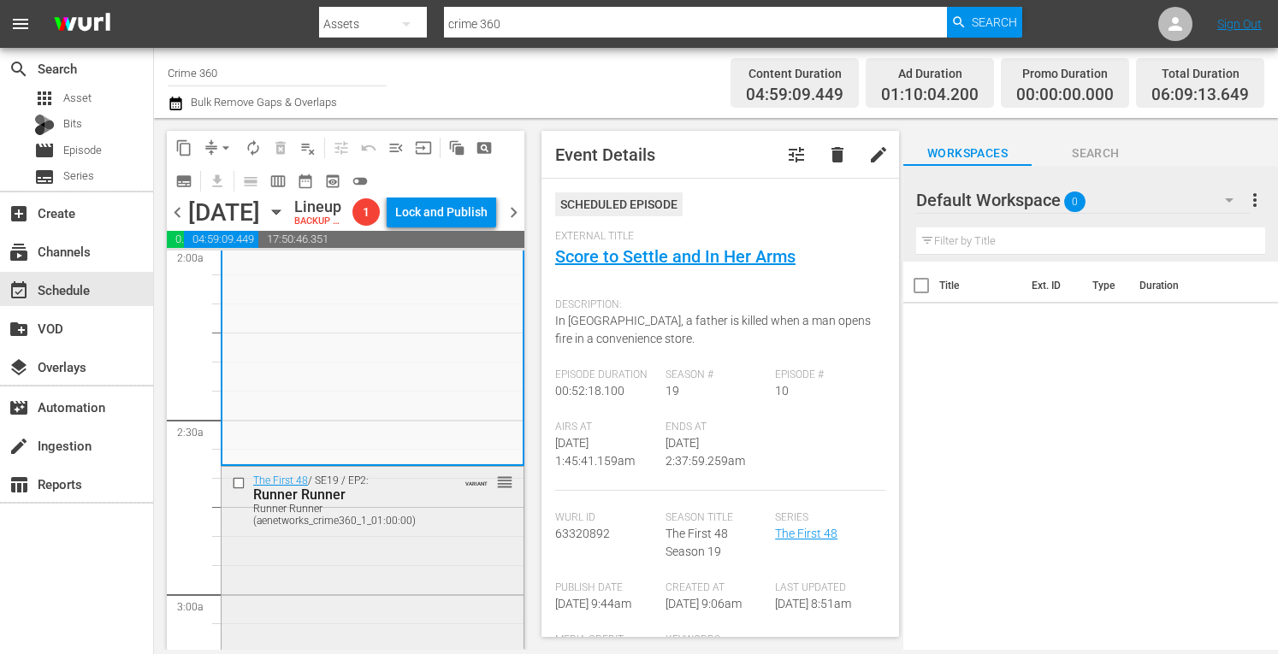
click at [440, 582] on div "The First 48 / SE19 / EP2: Runner Runner Runner Runner (aenetworks_crime360_1_0…" at bounding box center [373, 618] width 302 height 302
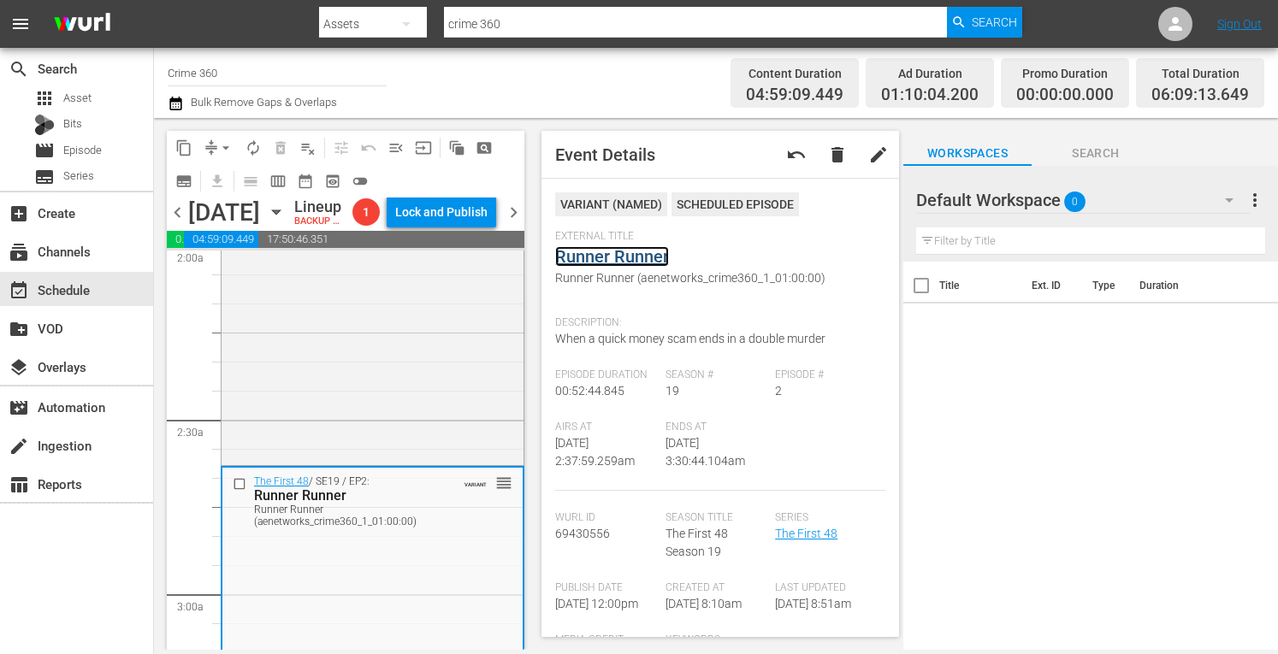
click at [611, 258] on link "Runner Runner" at bounding box center [612, 256] width 114 height 21
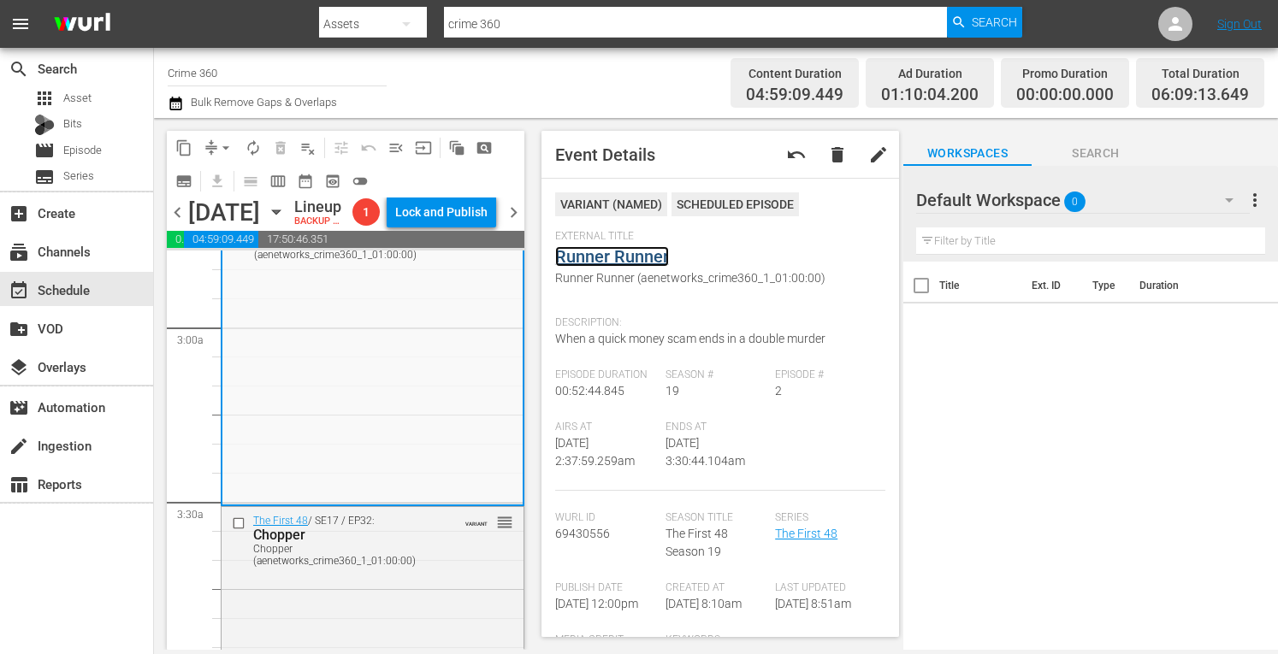
scroll to position [986, 0]
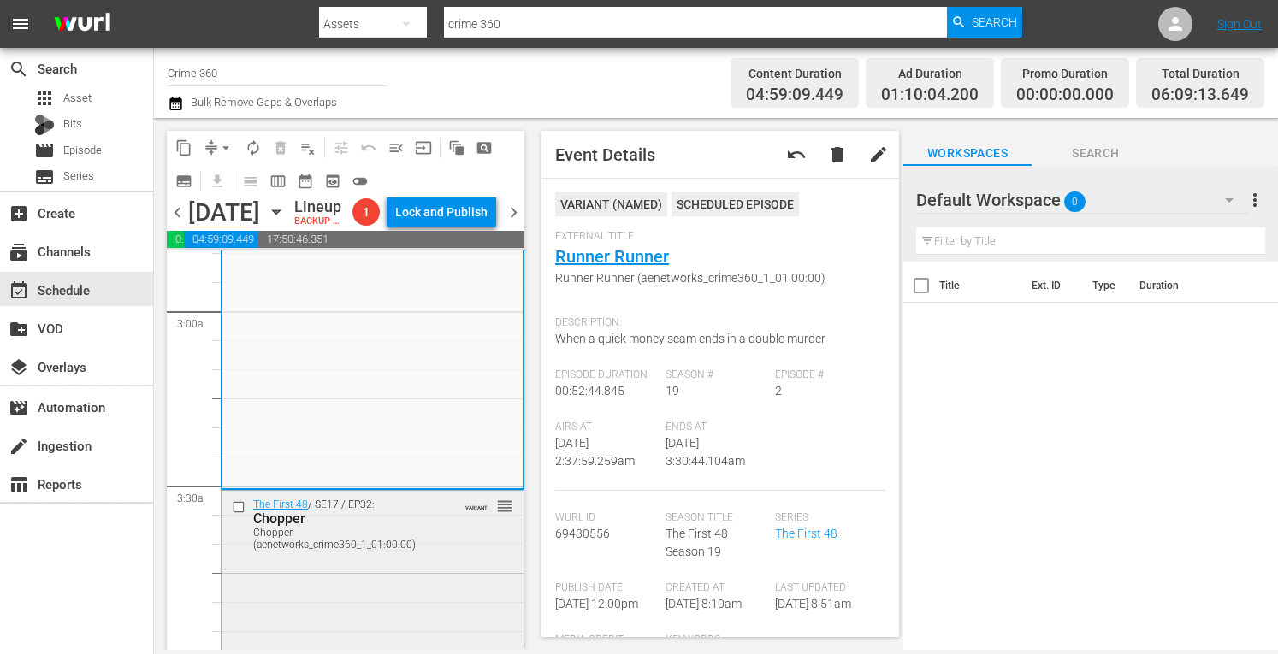
click at [373, 551] on div "Chopper (aenetworks_crime360_1_01:00:00)" at bounding box center [348, 539] width 190 height 24
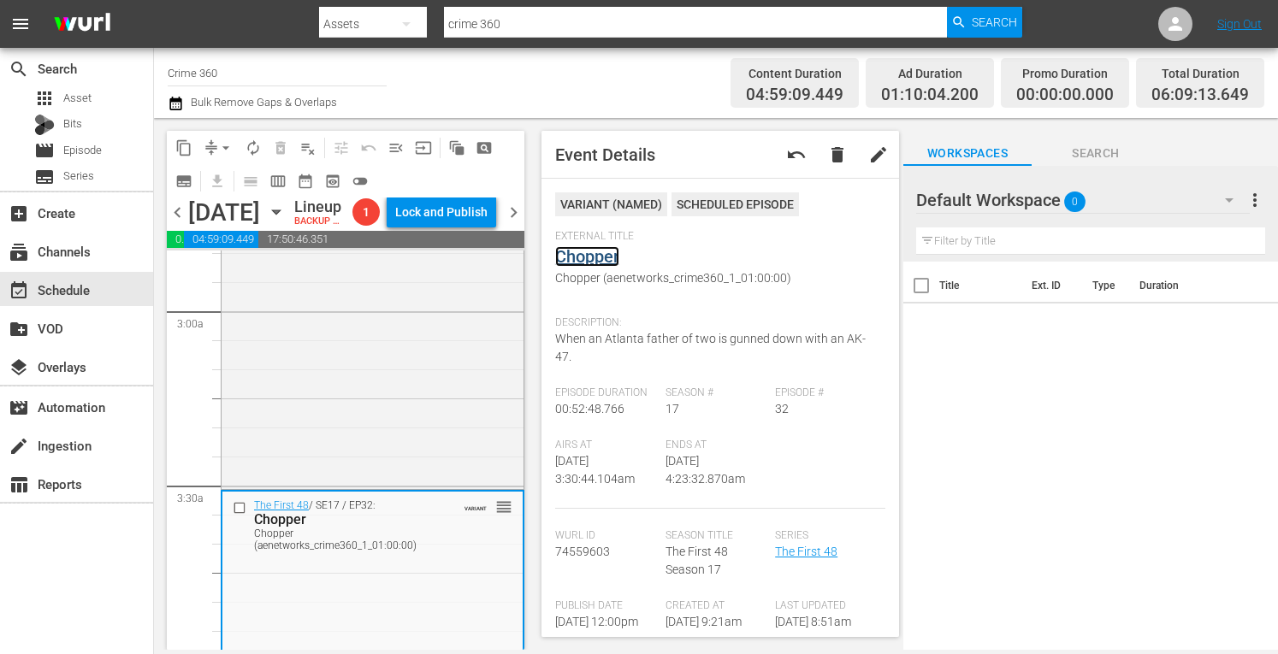
click at [588, 257] on link "Chopper" at bounding box center [587, 256] width 64 height 21
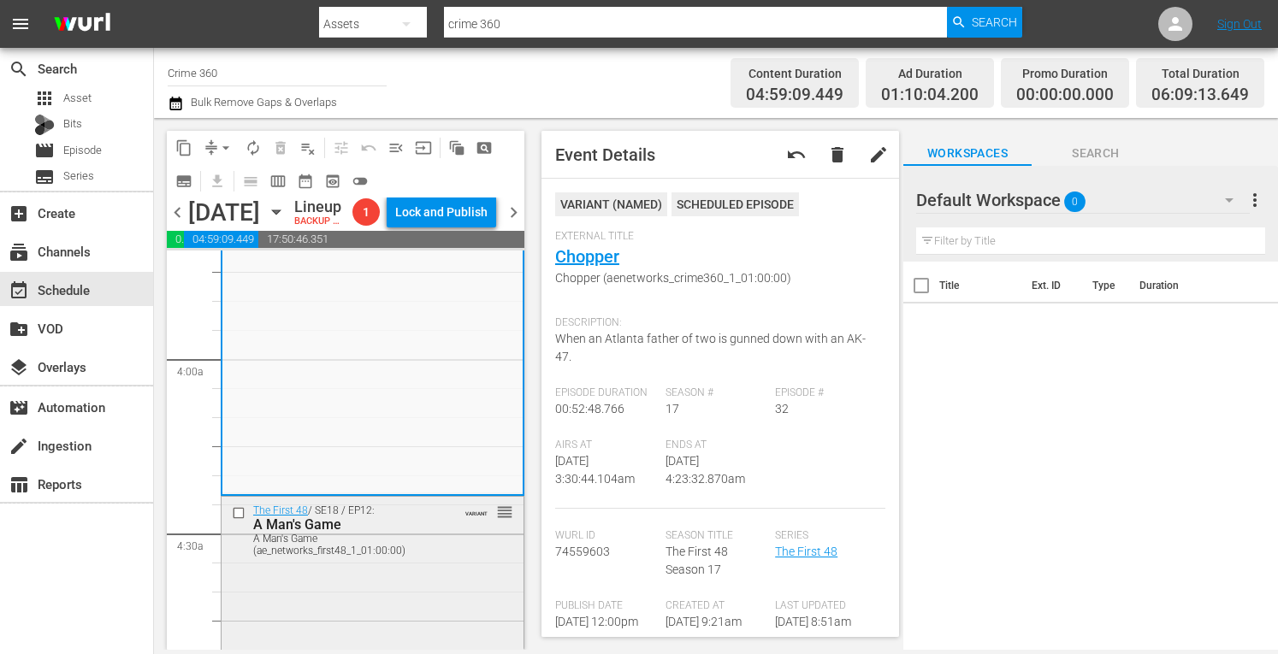
click at [406, 563] on div "The First 48 / SE18 / EP12: A Man's Game A Man's Game (ae_networks_first48_1_01…" at bounding box center [373, 530] width 302 height 66
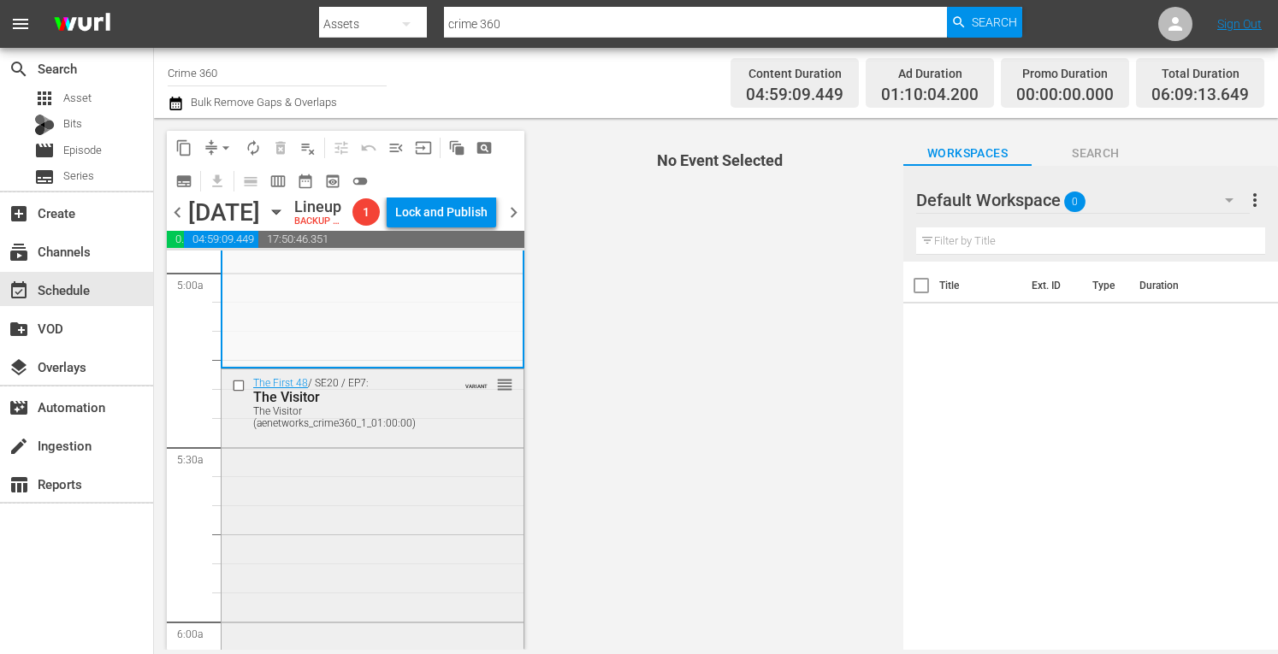
scroll to position [1741, 0]
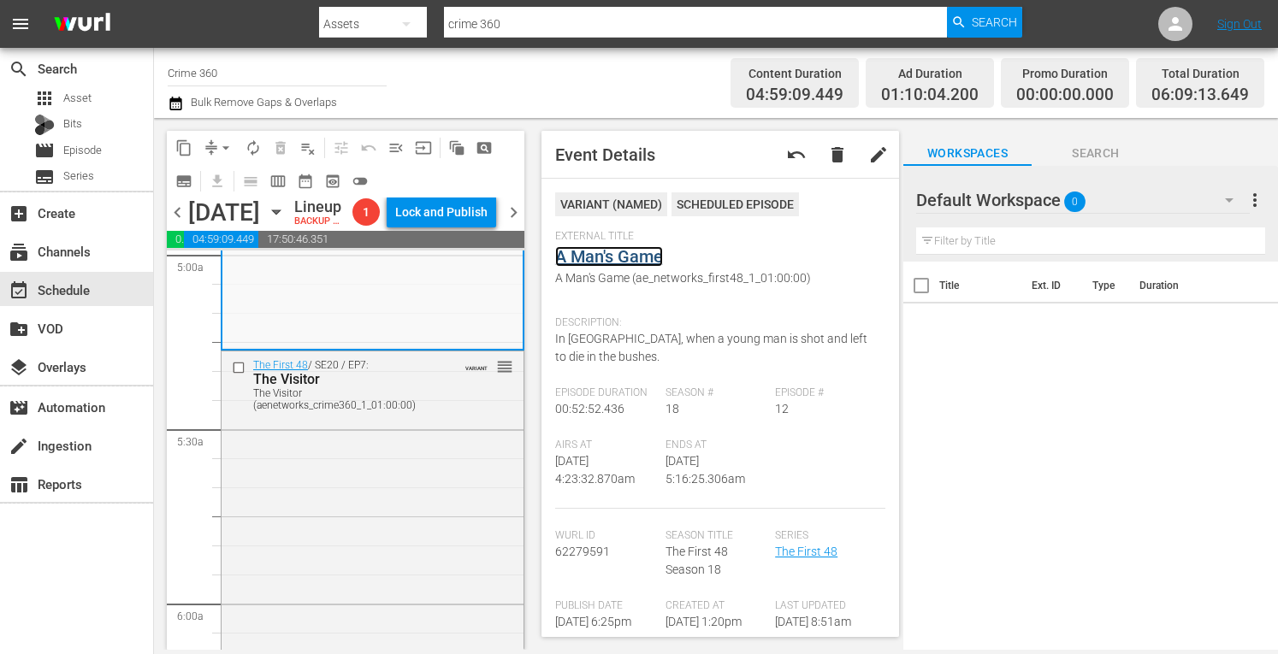
click at [619, 250] on link "A Man's Game" at bounding box center [609, 256] width 108 height 21
click at [395, 582] on div "The First 48 / SE20 / EP7: The Visitor The Visitor (aenetworks_crime360_1_01:00…" at bounding box center [373, 503] width 302 height 302
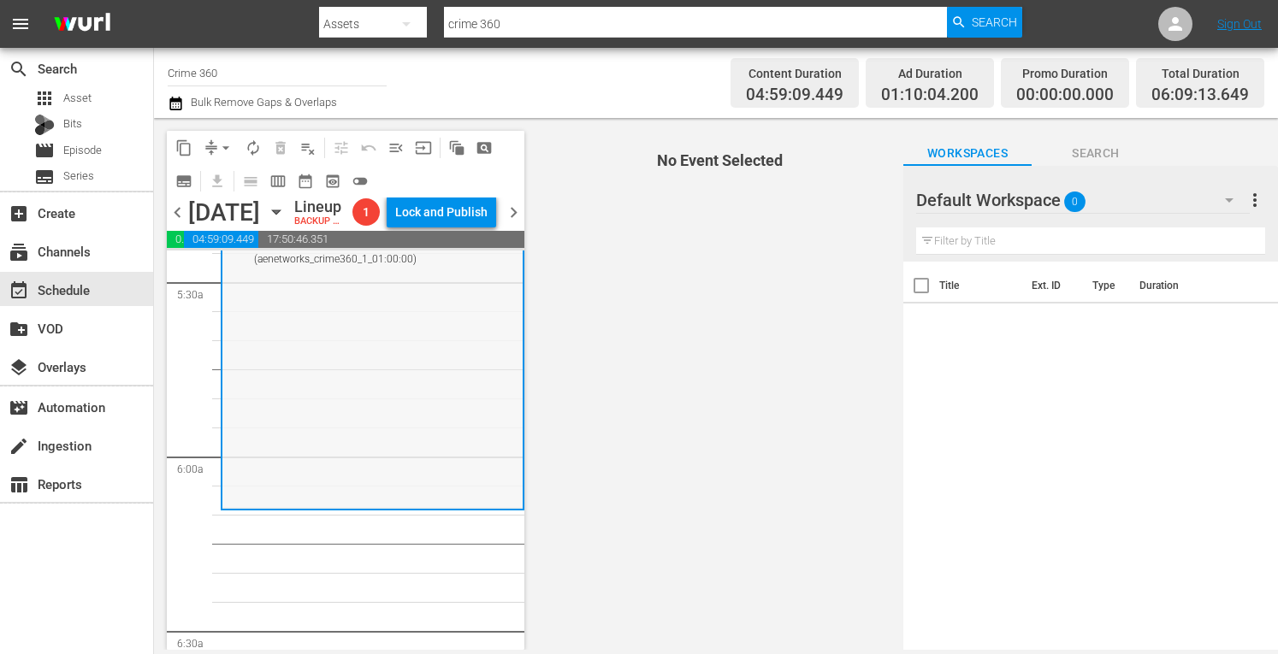
scroll to position [1892, 0]
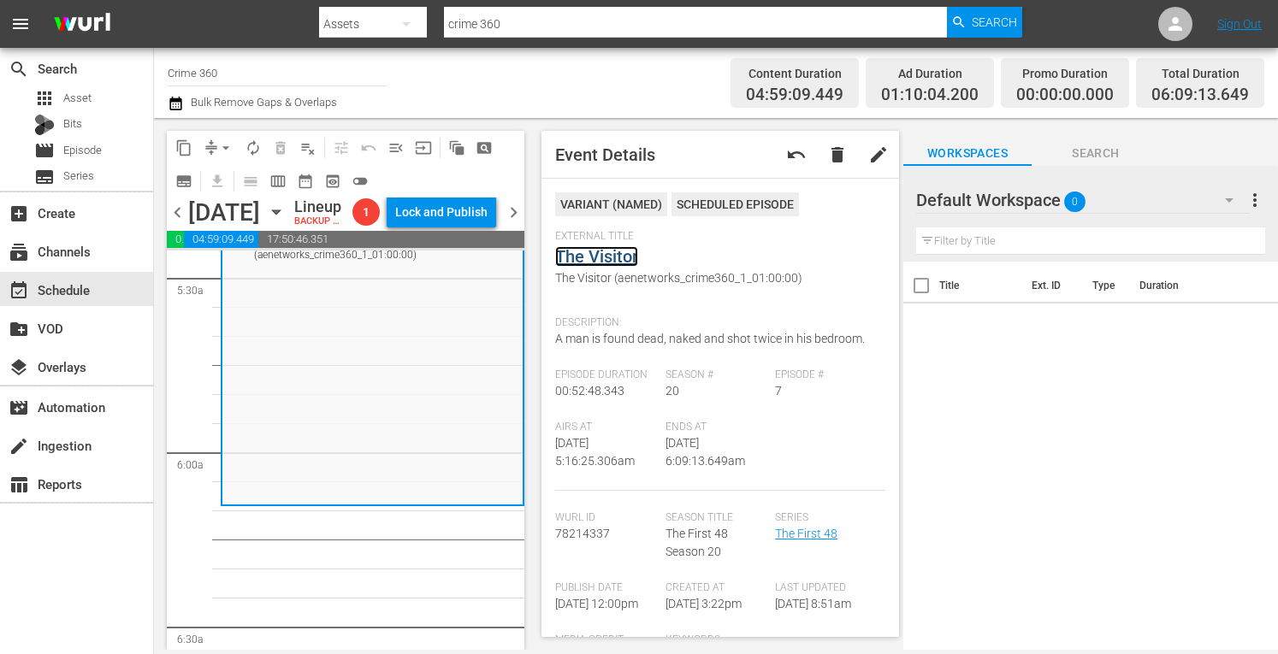
click at [616, 256] on link "The Visitor" at bounding box center [596, 256] width 83 height 21
click at [221, 147] on span "arrow_drop_down" at bounding box center [225, 147] width 17 height 17
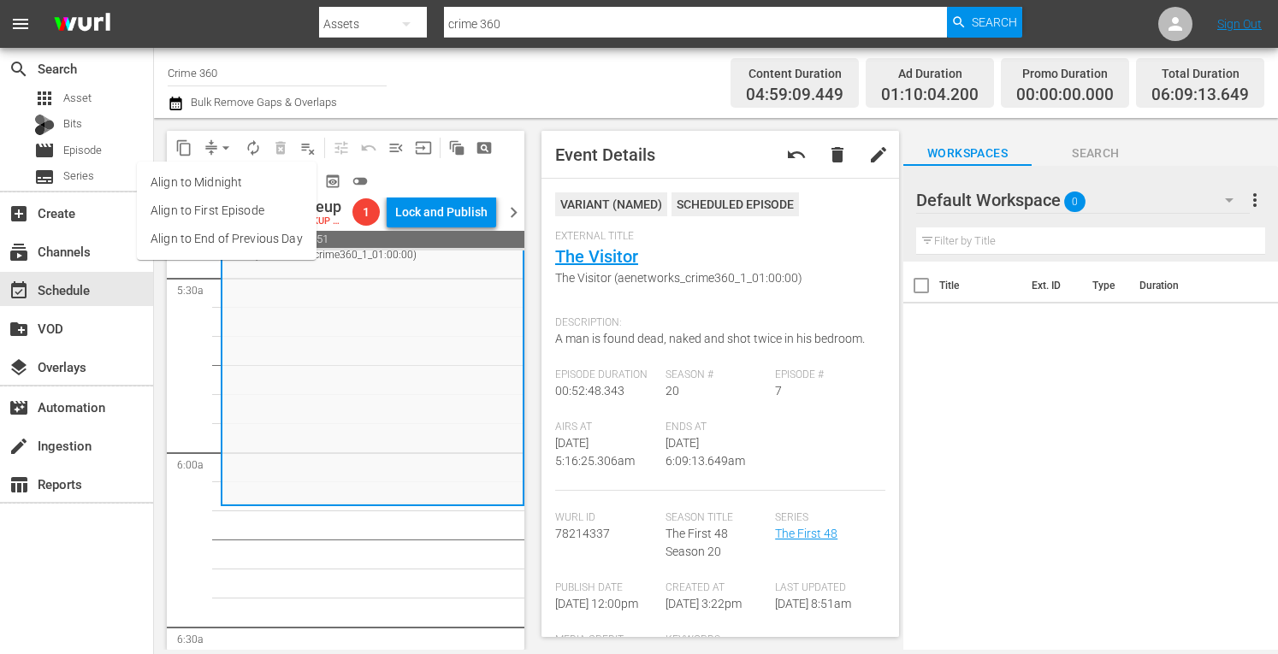
click at [209, 182] on li "Align to Midnight" at bounding box center [227, 183] width 180 height 28
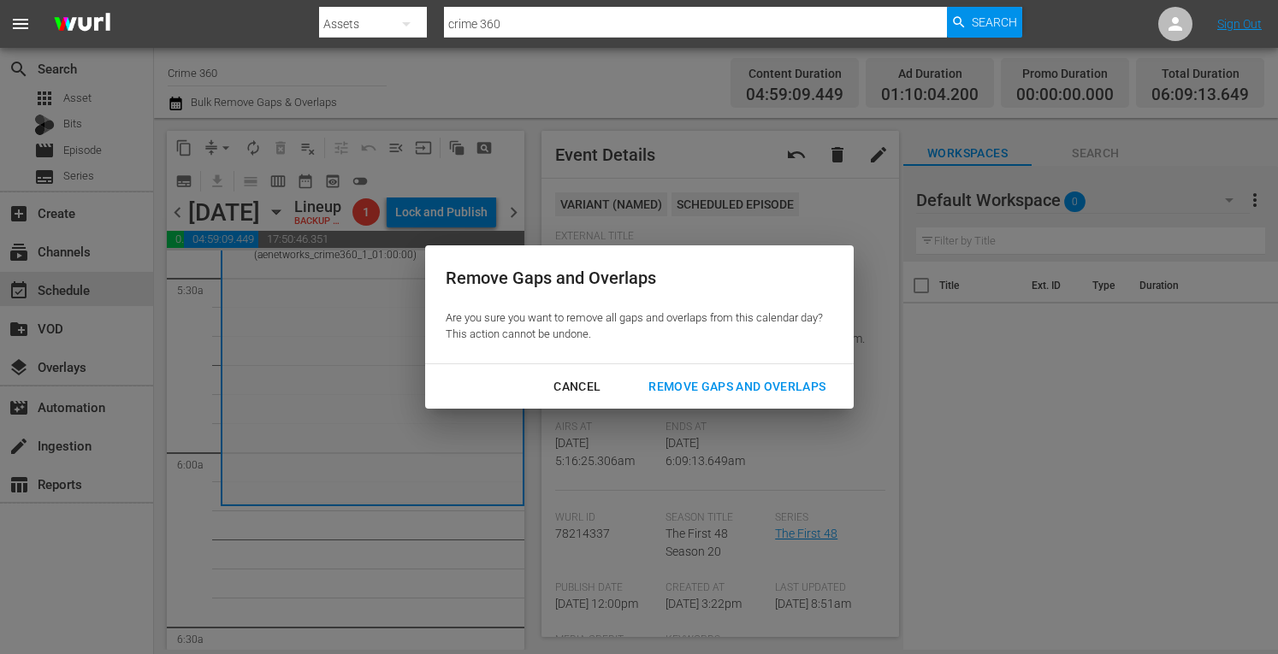
click at [716, 394] on div "Remove Gaps and Overlaps" at bounding box center [737, 386] width 204 height 21
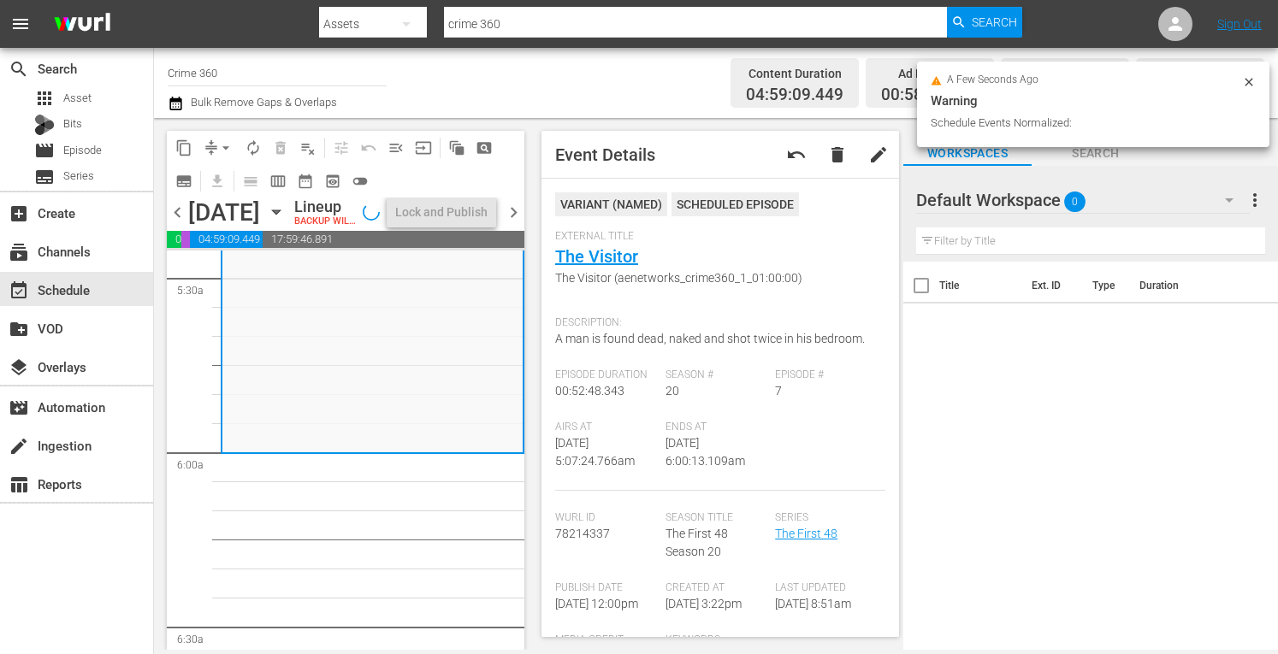
scroll to position [1863, 0]
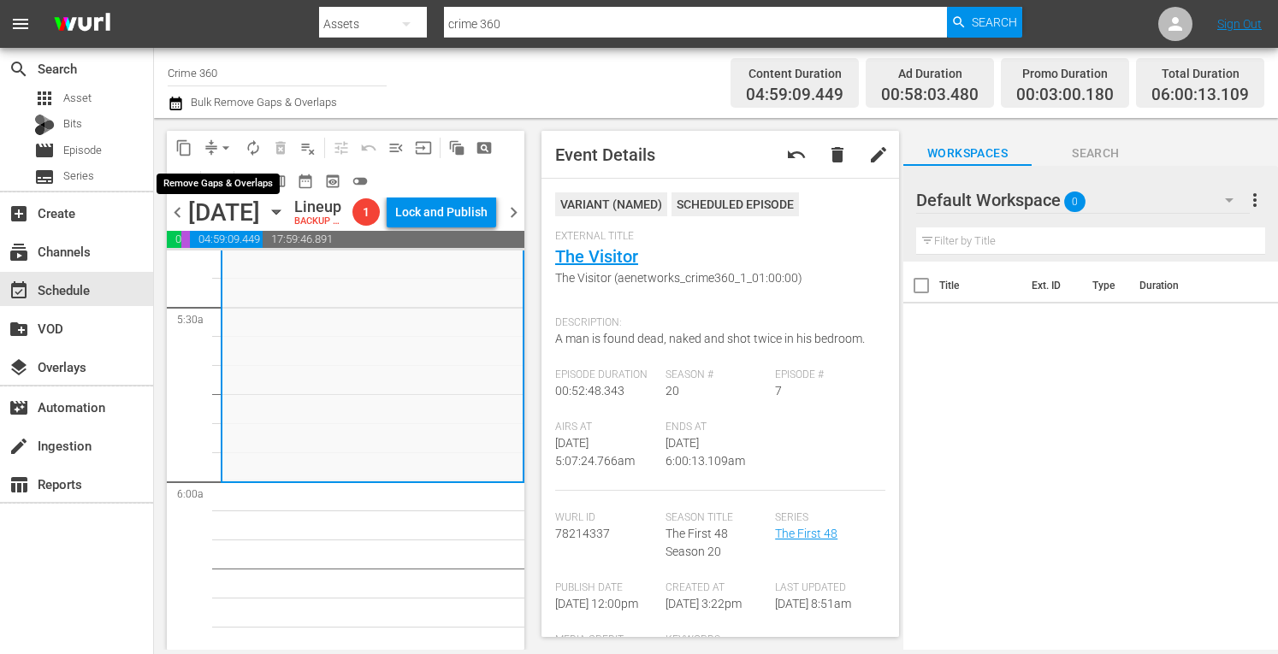
click at [224, 153] on span "arrow_drop_down" at bounding box center [225, 147] width 17 height 17
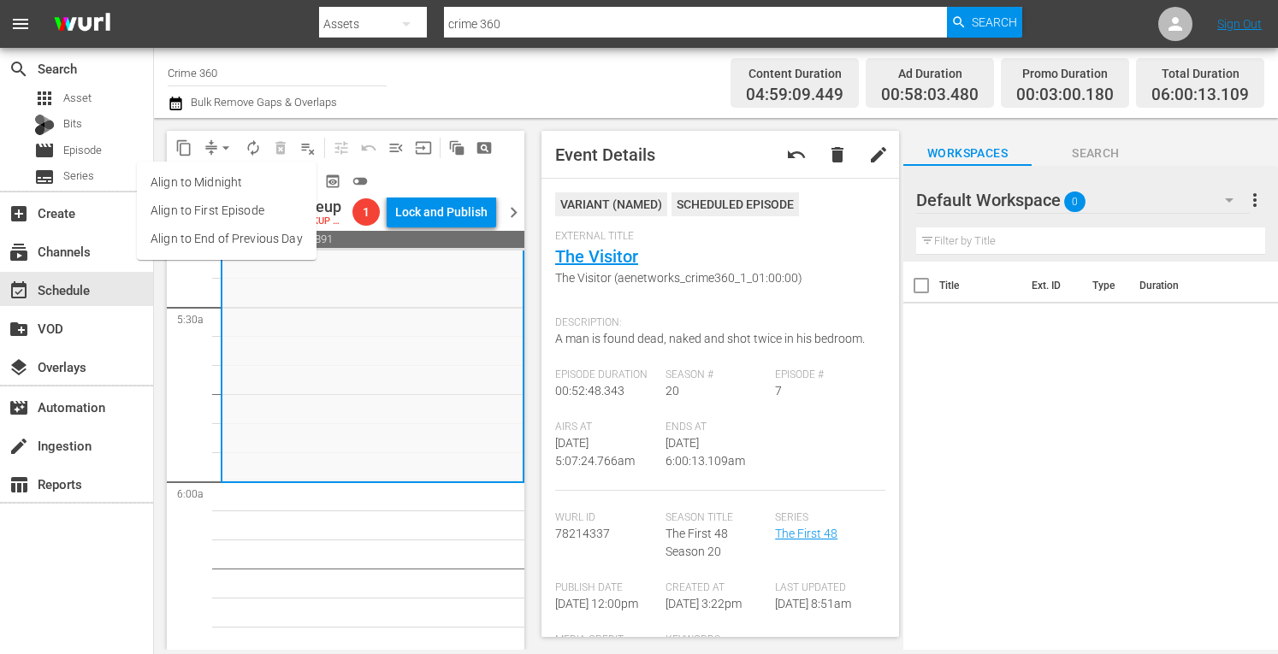
click at [205, 183] on li "Align to Midnight" at bounding box center [227, 183] width 180 height 28
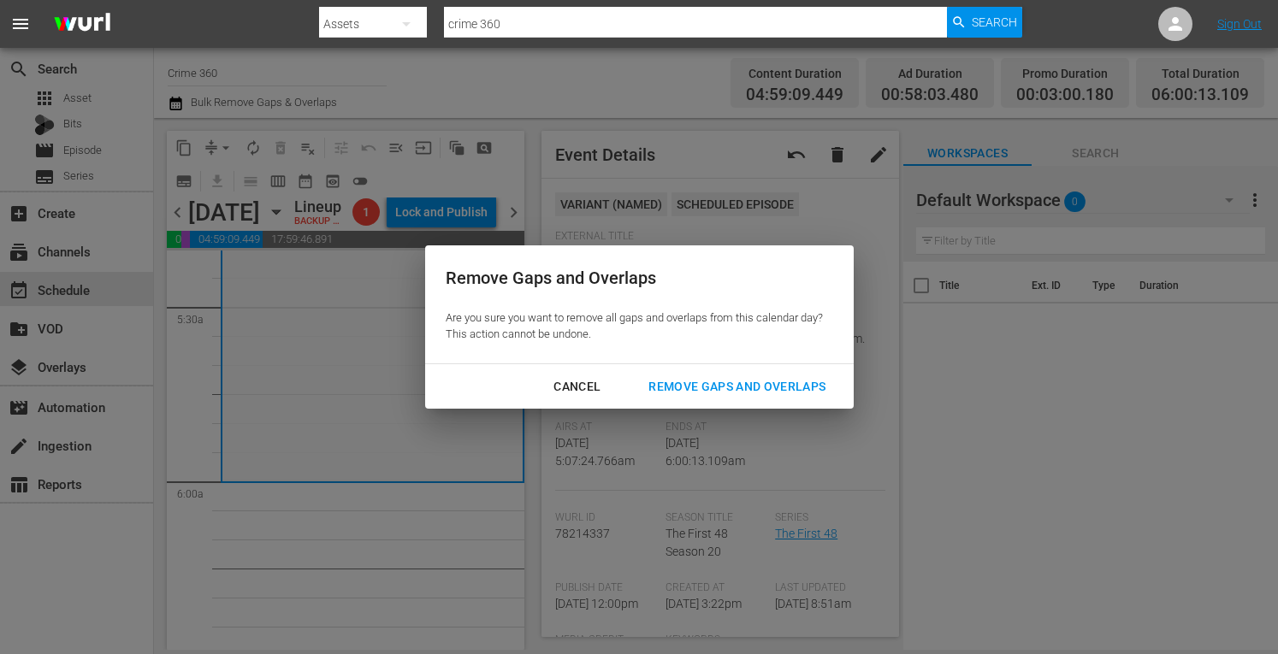
click at [684, 393] on div "Remove Gaps and Overlaps" at bounding box center [737, 386] width 204 height 21
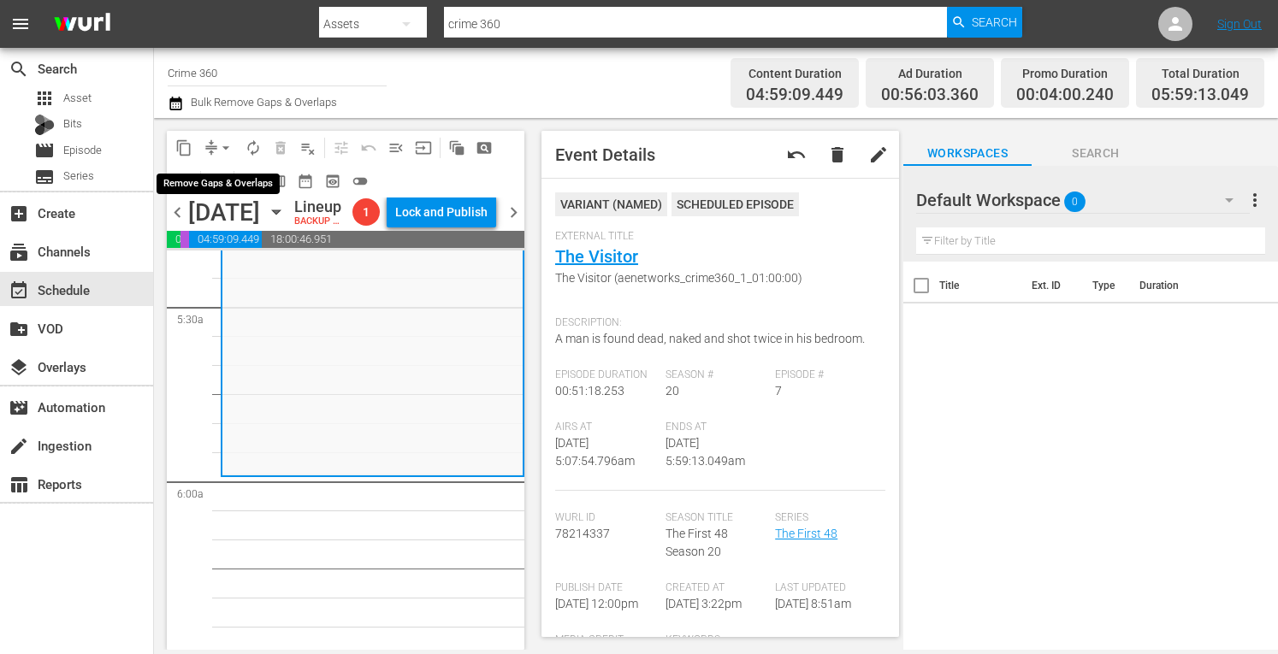
click at [221, 145] on span "arrow_drop_down" at bounding box center [225, 147] width 17 height 17
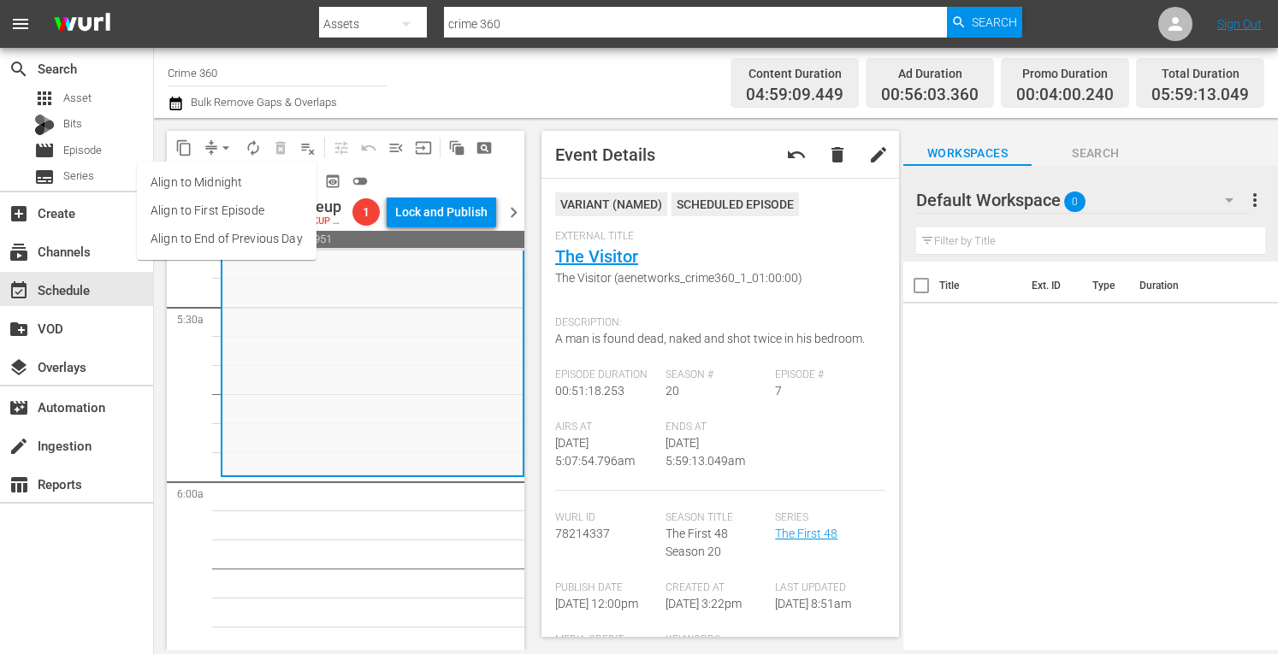
click at [199, 180] on li "Align to Midnight" at bounding box center [227, 183] width 180 height 28
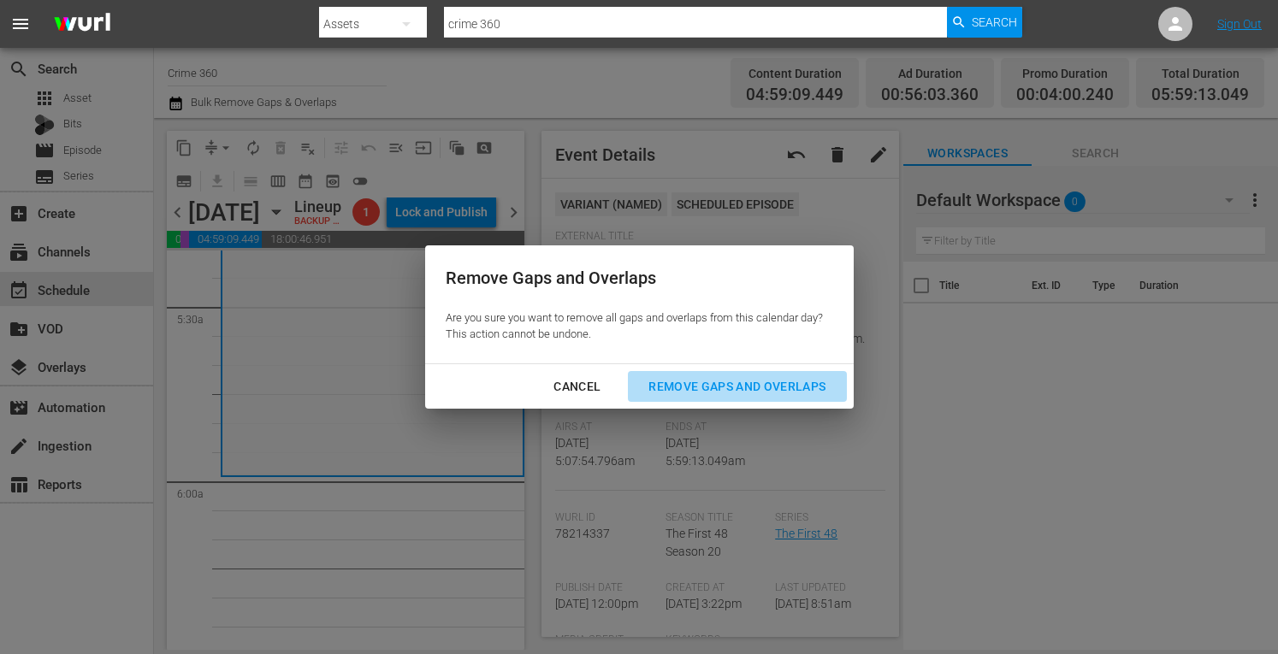
click at [674, 375] on button "Remove Gaps and Overlaps" at bounding box center [737, 387] width 218 height 32
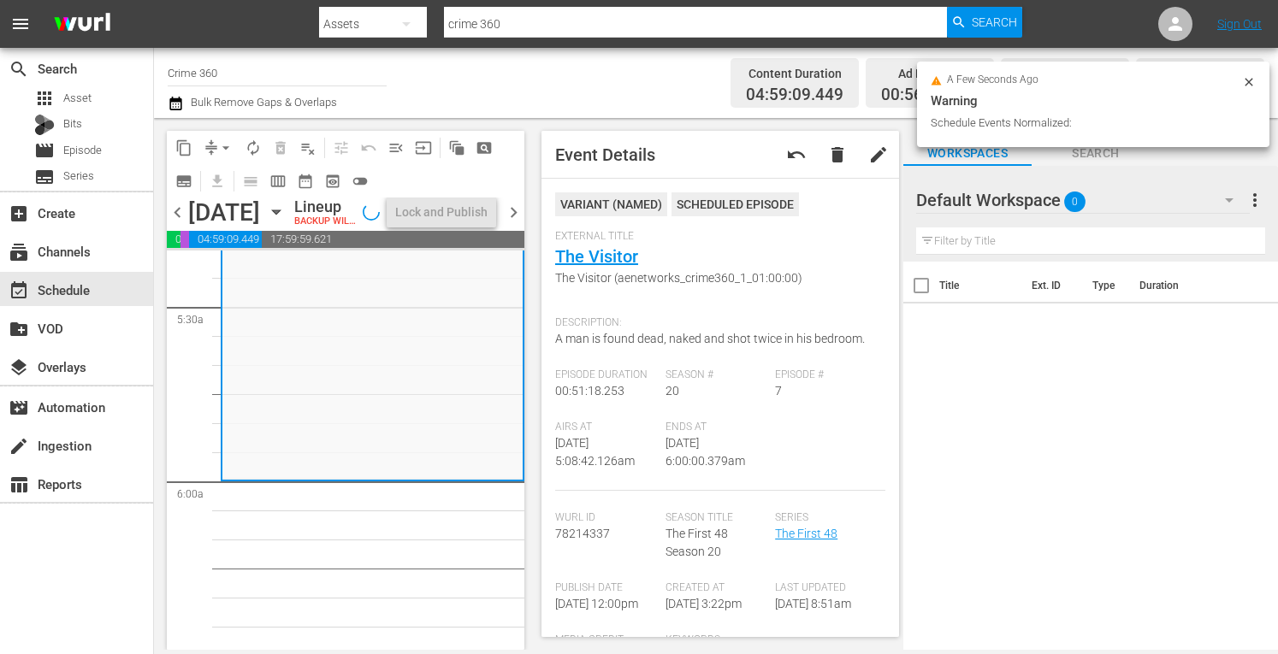
scroll to position [1892, 0]
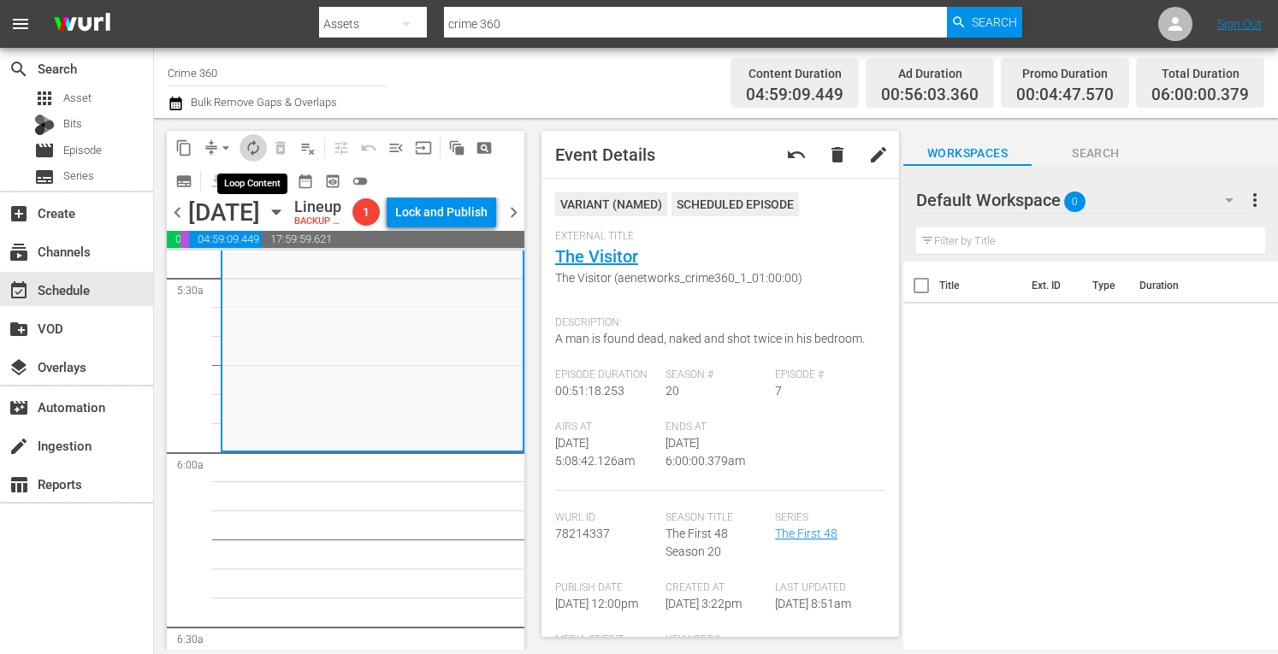
click at [253, 148] on span "autorenew_outlined" at bounding box center [253, 147] width 17 height 17
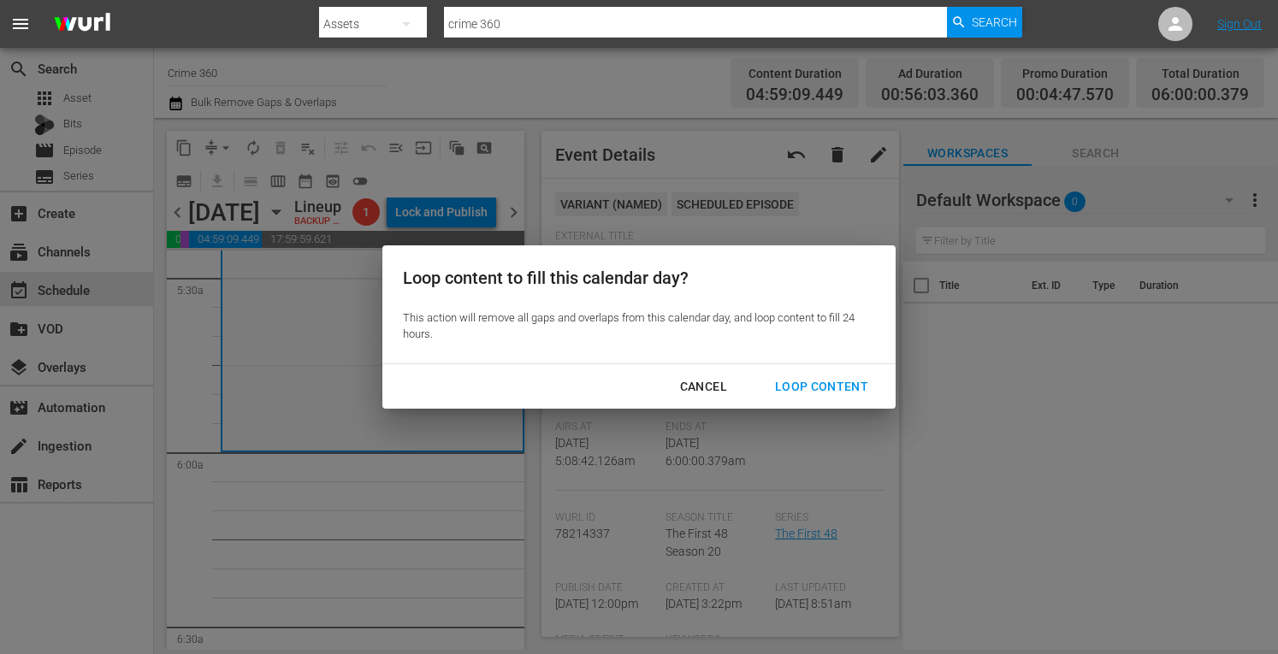
click at [794, 387] on div "Loop Content" at bounding box center [821, 386] width 121 height 21
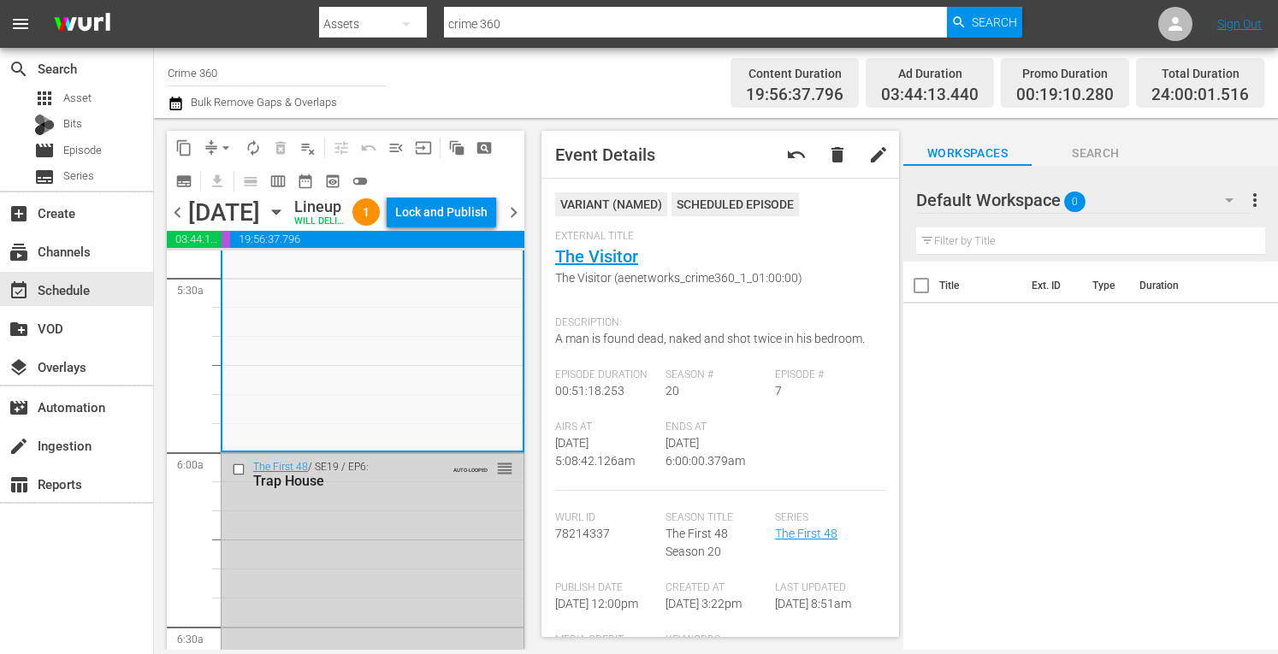
click at [429, 216] on div "Lock and Publish" at bounding box center [441, 212] width 92 height 31
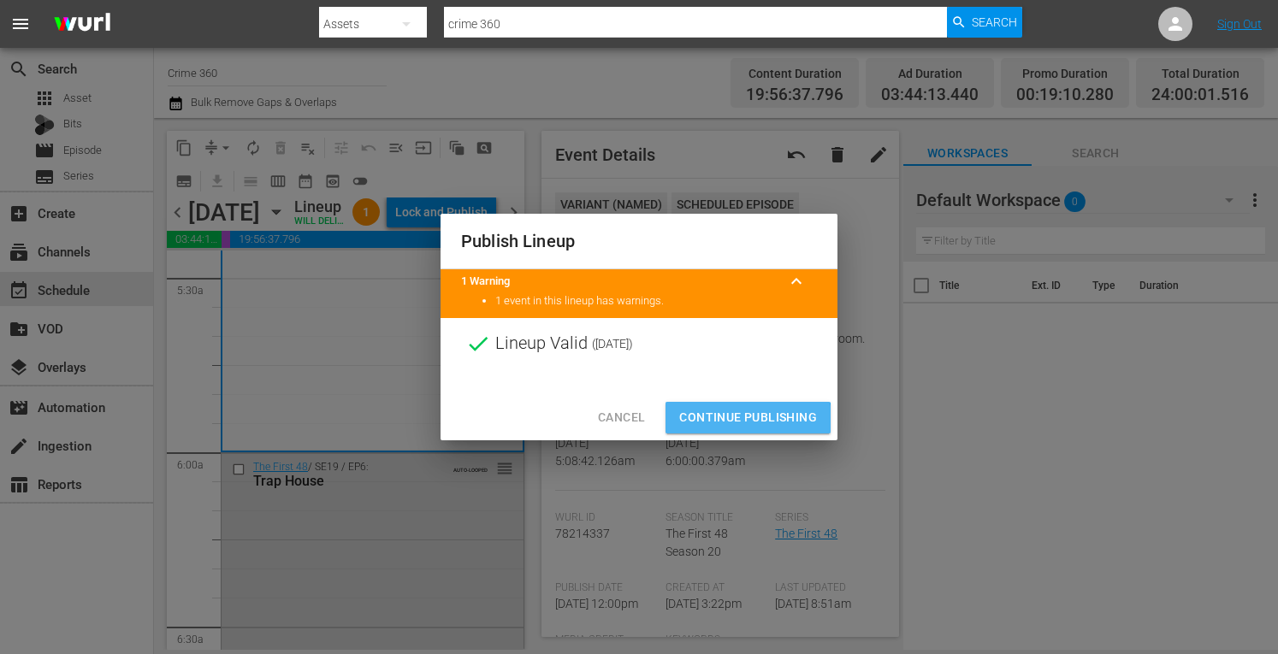
click at [707, 427] on span "Continue Publishing" at bounding box center [748, 417] width 138 height 21
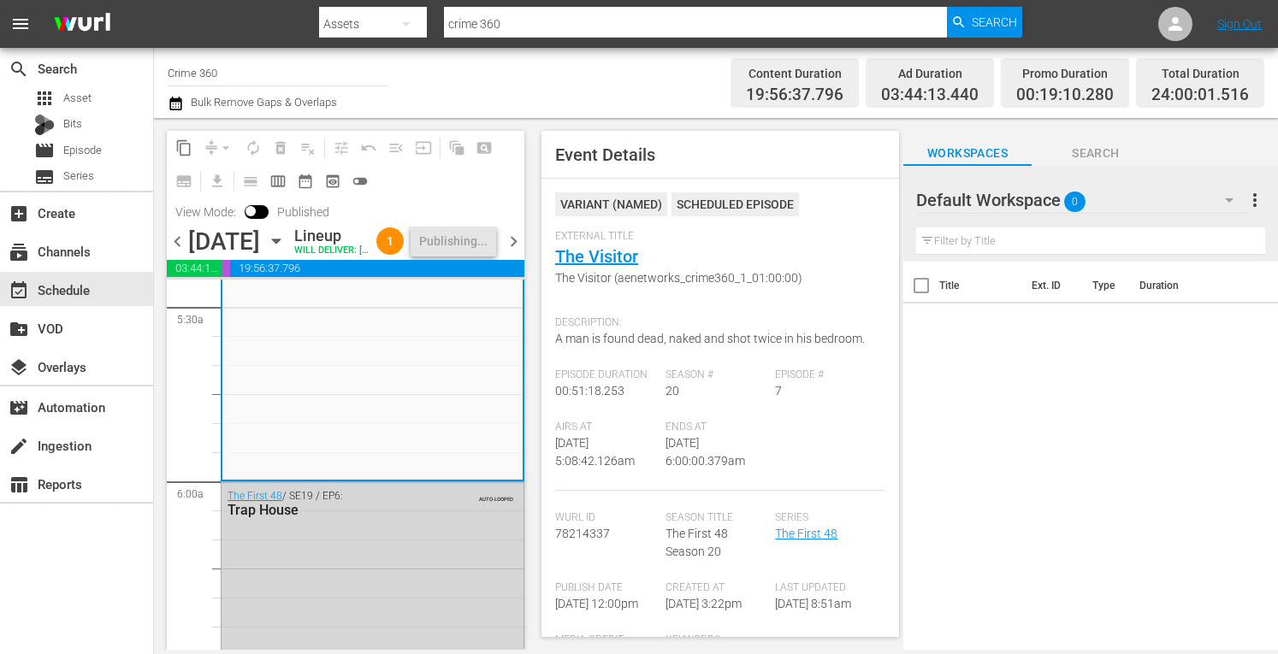
click at [511, 252] on span "chevron_right" at bounding box center [513, 241] width 21 height 21
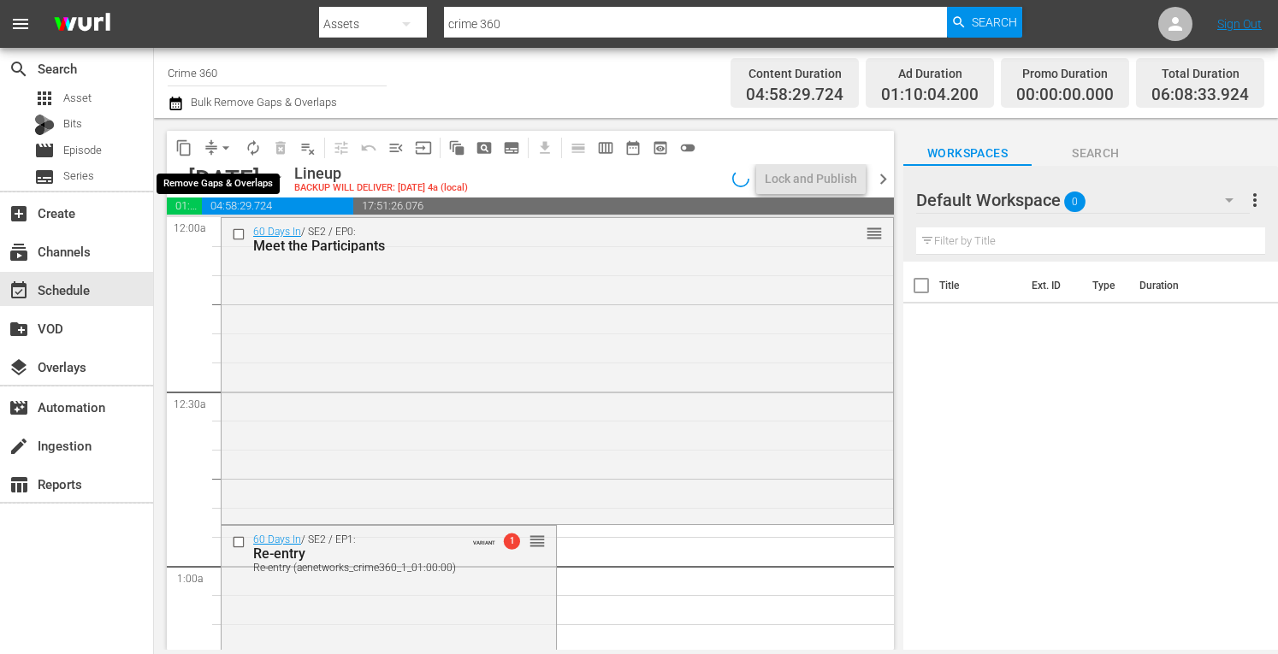
click at [218, 150] on span "arrow_drop_down" at bounding box center [225, 147] width 17 height 17
click at [198, 184] on li "Align to Midnight" at bounding box center [226, 183] width 141 height 28
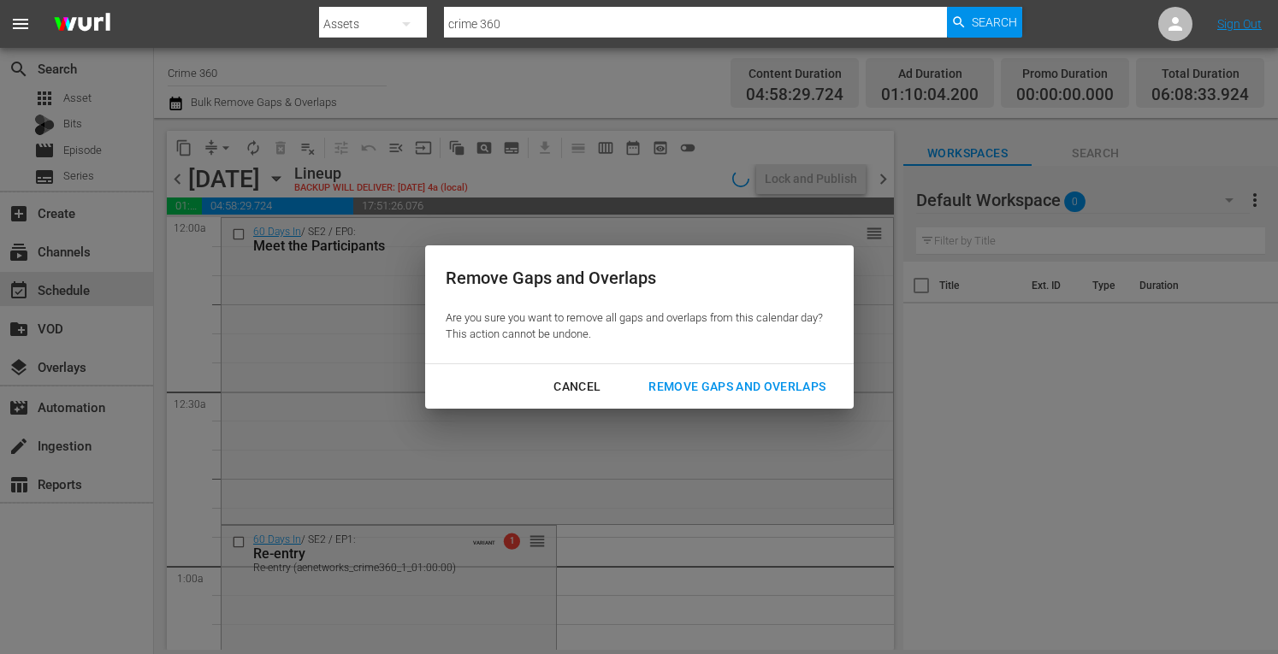
click at [710, 395] on div "Remove Gaps and Overlaps" at bounding box center [737, 386] width 204 height 21
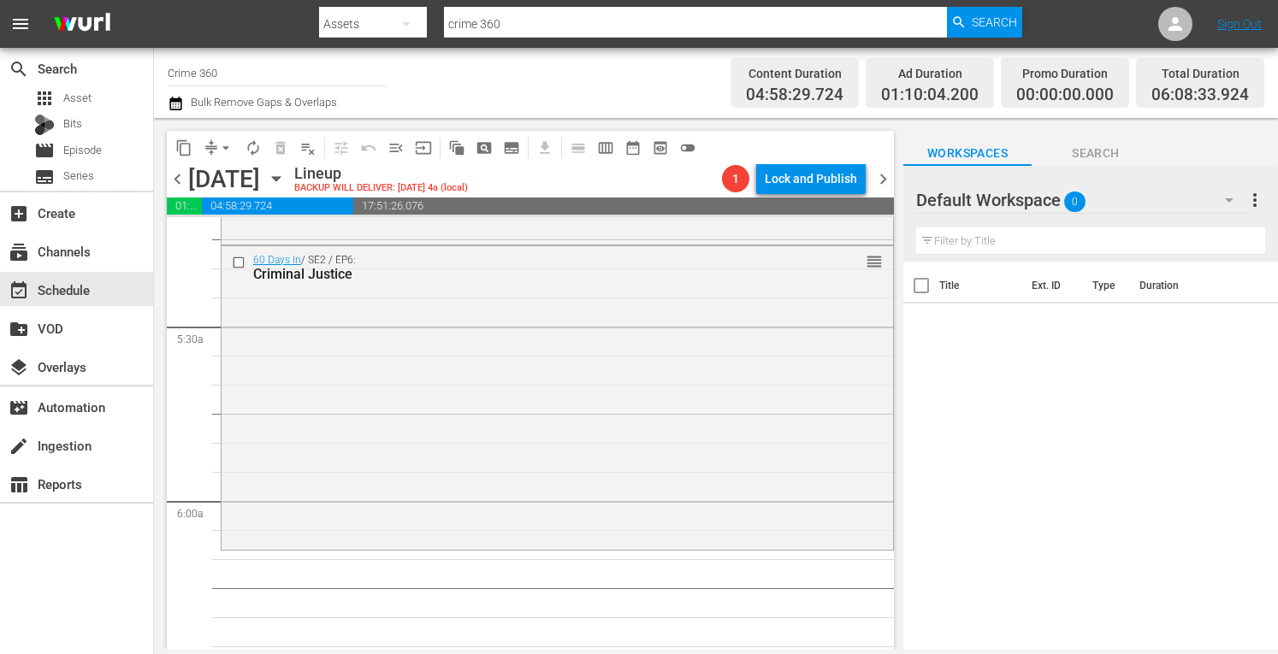
scroll to position [1795, 0]
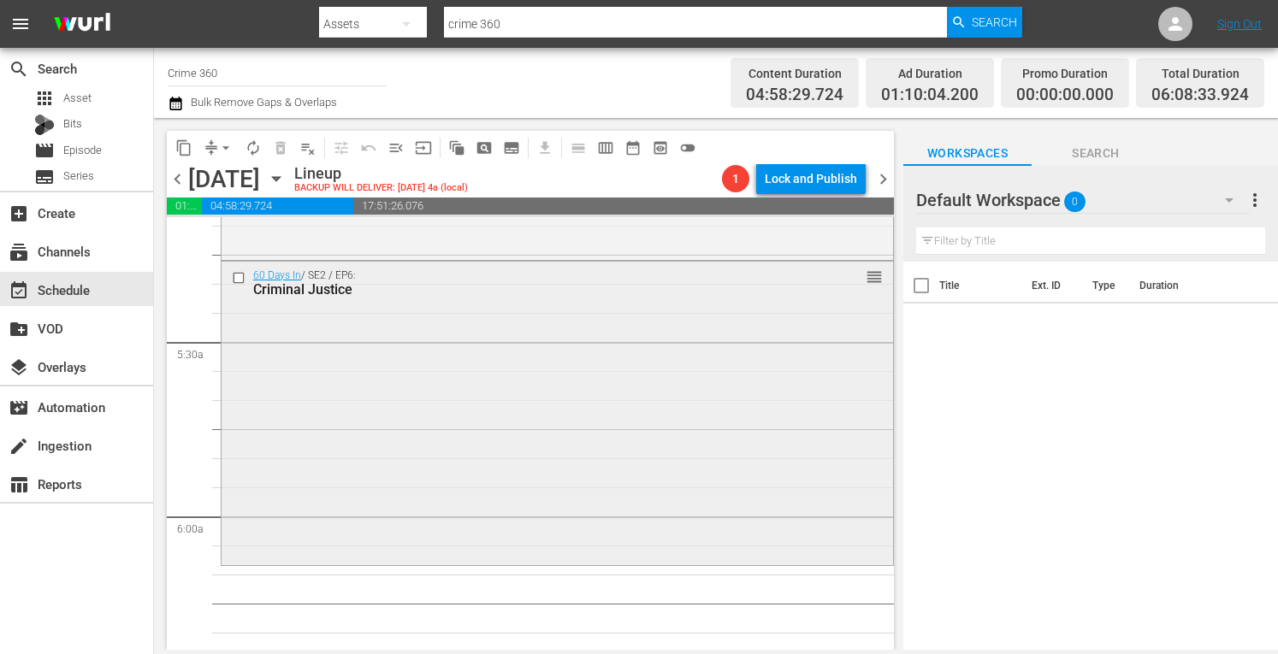
click at [460, 441] on div "60 Days In / SE2 / EP6: Criminal Justice reorder" at bounding box center [557, 412] width 671 height 300
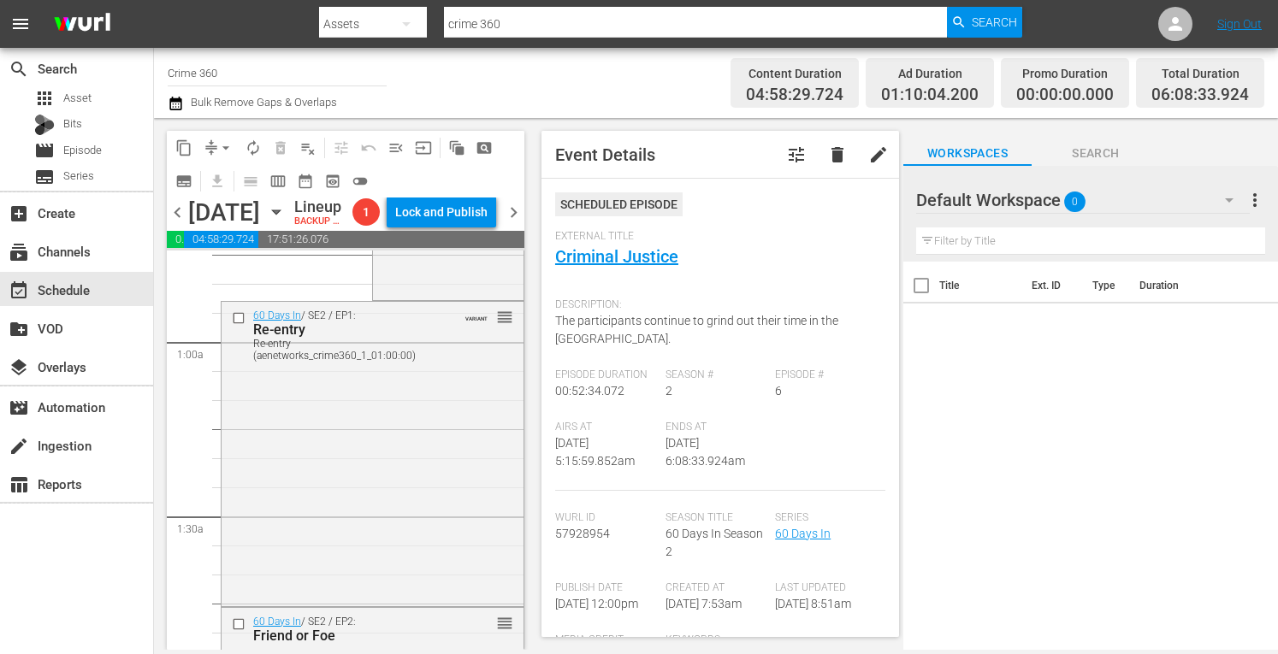
scroll to position [0, 0]
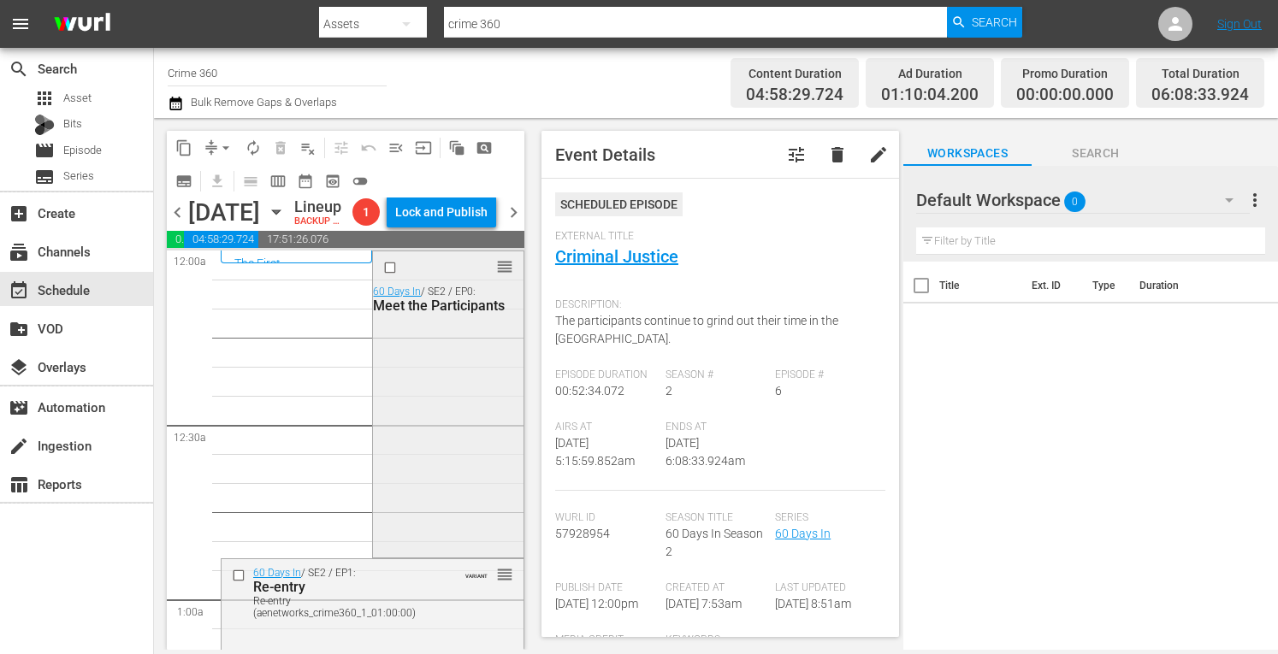
click at [441, 442] on div "reorder 60 Days In / SE2 / EP0: Meet the Participants" at bounding box center [448, 402] width 150 height 302
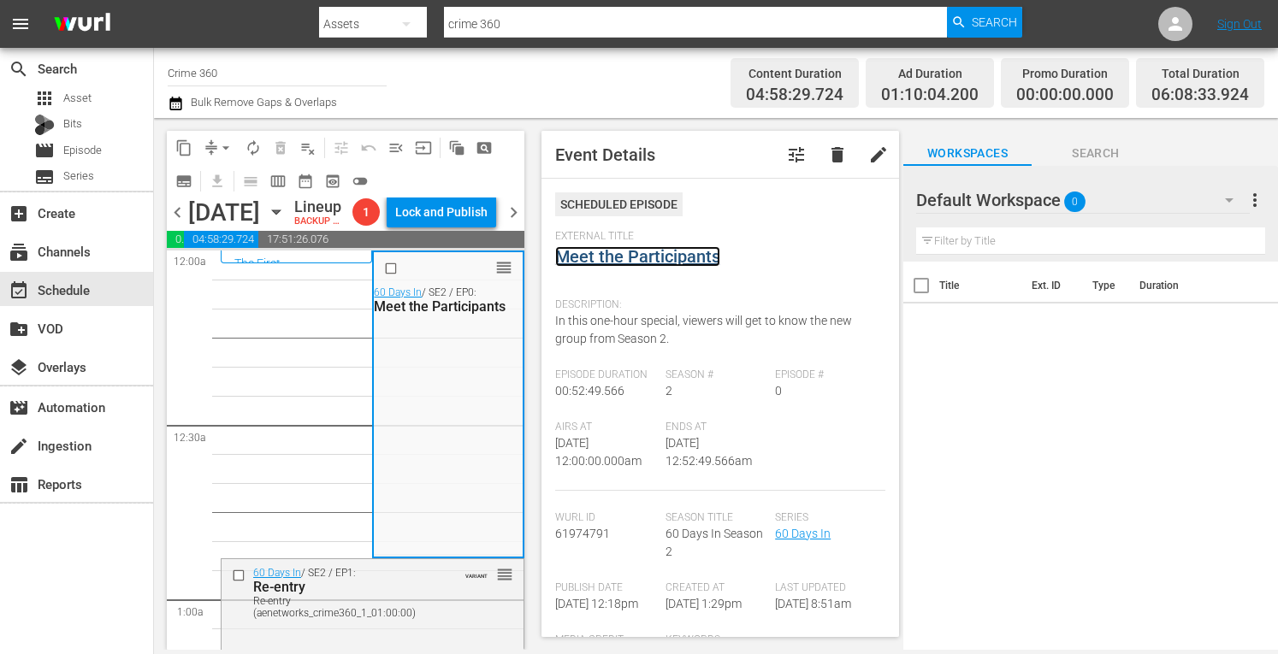
click at [646, 255] on link "Meet the Participants" at bounding box center [637, 256] width 165 height 21
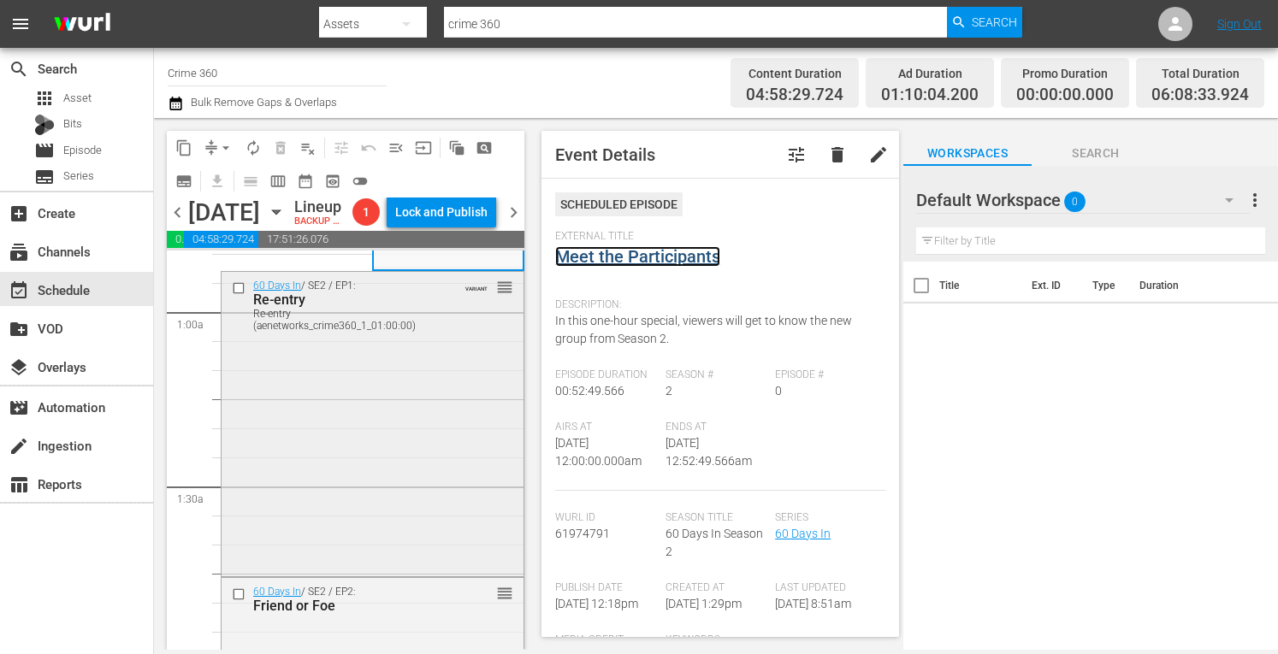
scroll to position [291, 0]
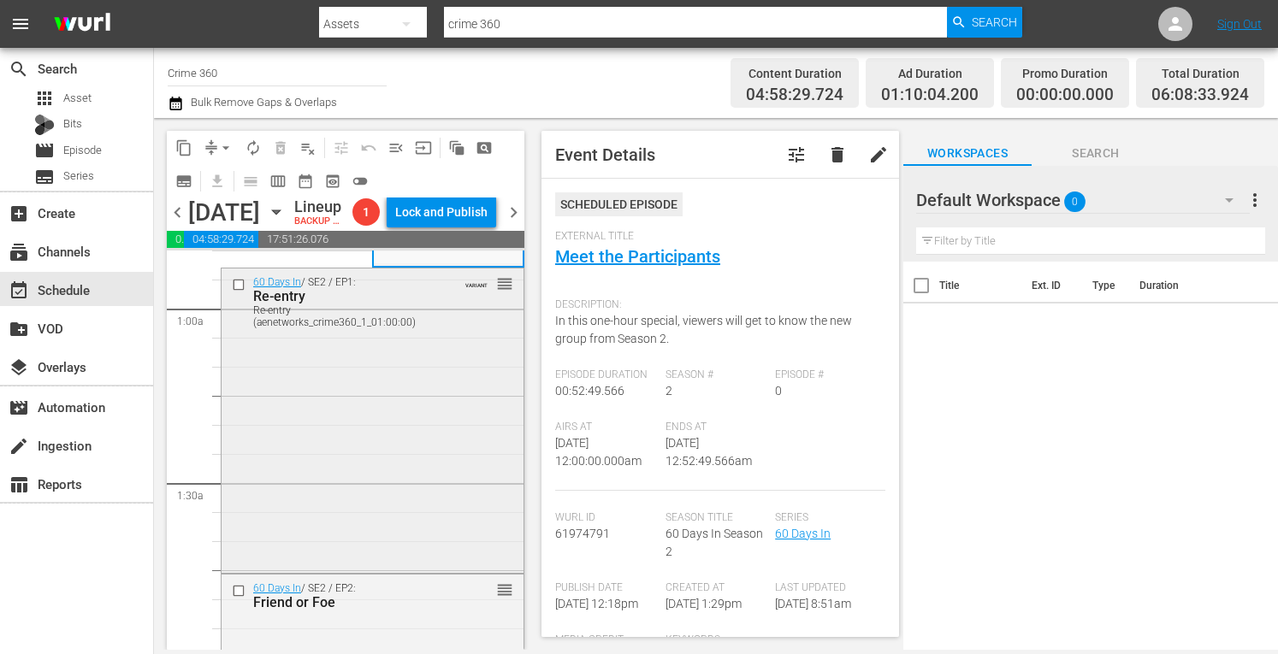
click at [402, 471] on div "60 Days In / SE2 / EP1: Re-entry Re-entry (aenetworks_crime360_1_01:00:00) VARI…" at bounding box center [373, 420] width 302 height 302
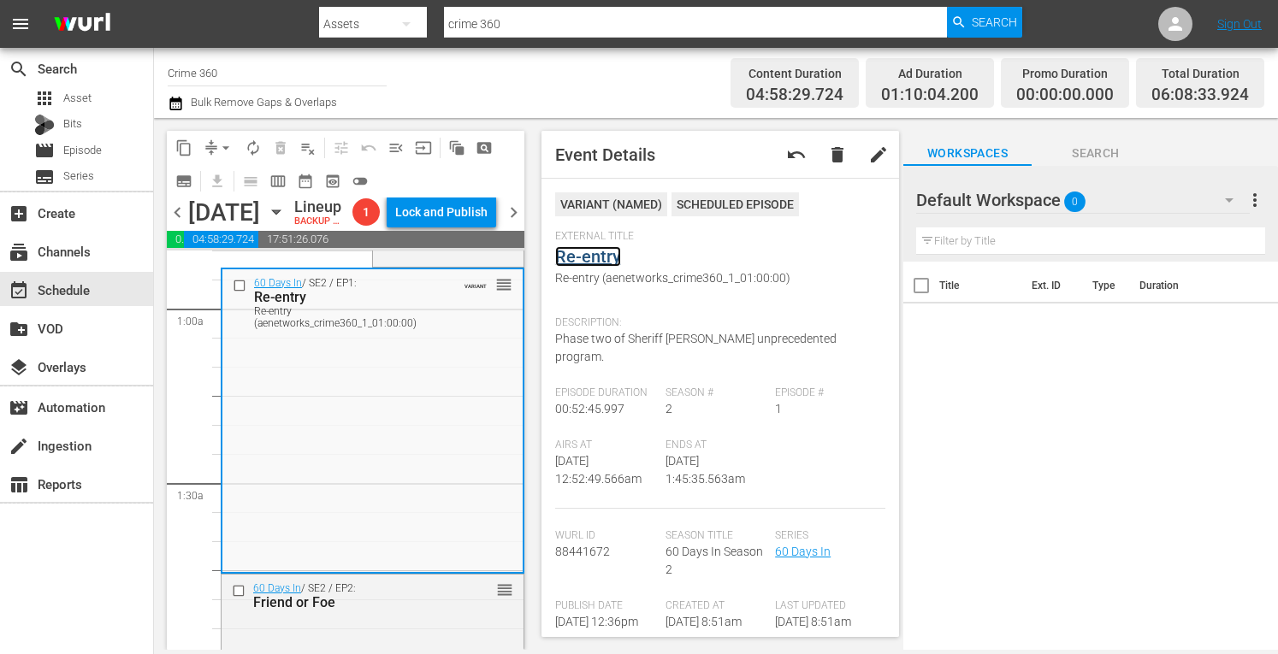
click at [592, 256] on link "Re-entry" at bounding box center [588, 256] width 66 height 21
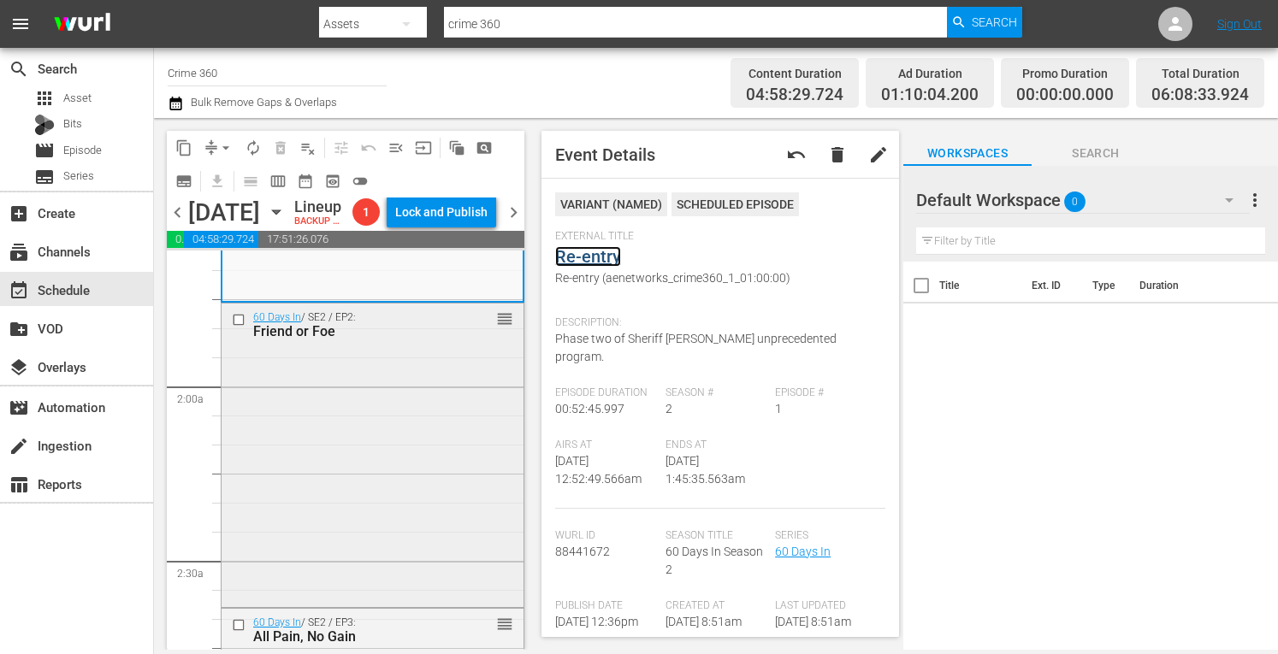
scroll to position [575, 0]
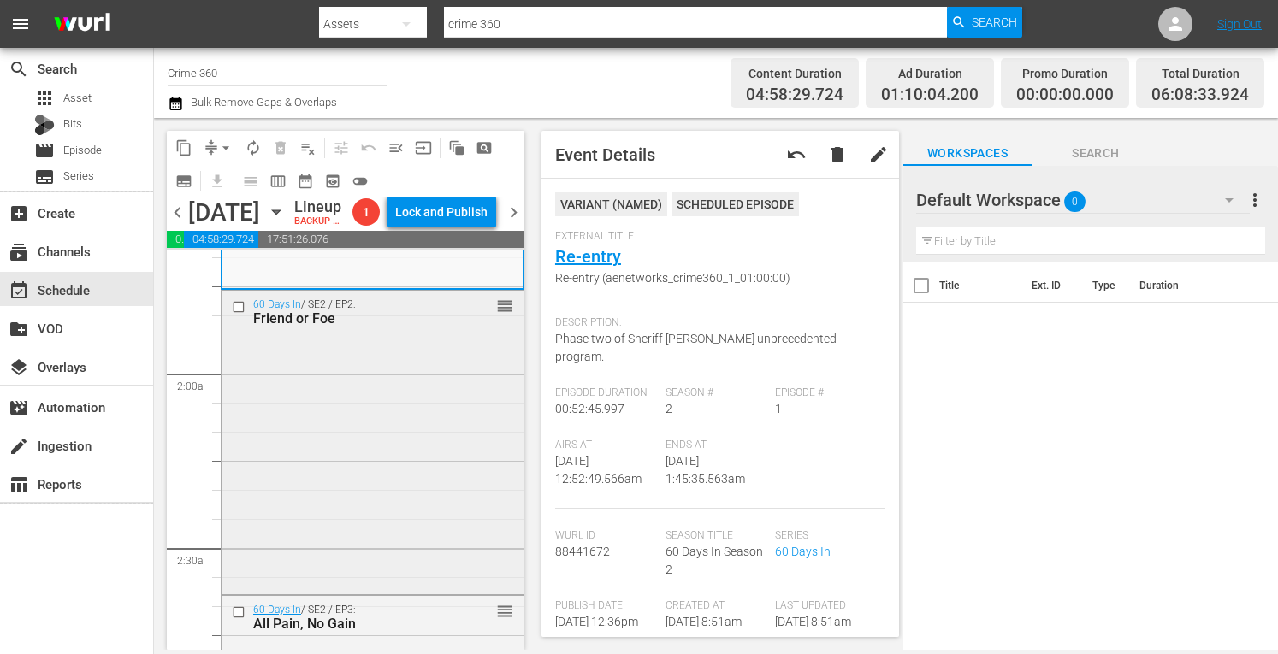
click at [401, 523] on div "60 Days In / SE2 / EP2: Friend or Foe reorder" at bounding box center [373, 441] width 302 height 300
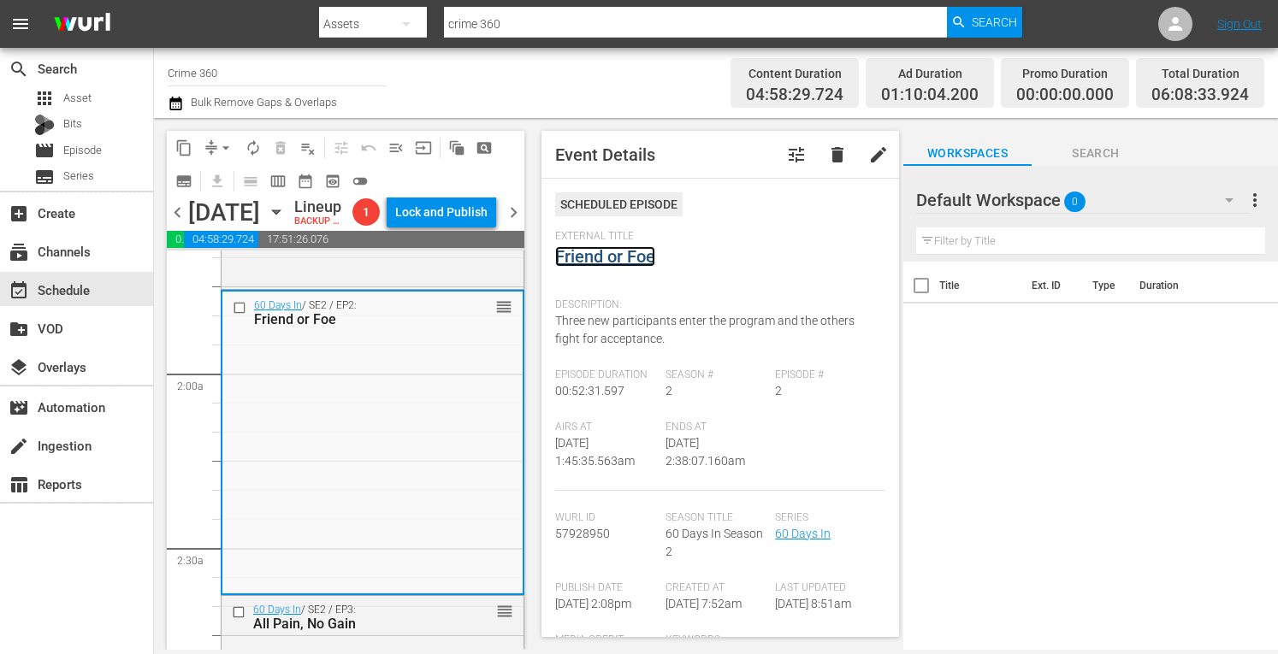
click at [619, 259] on link "Friend or Foe" at bounding box center [605, 256] width 100 height 21
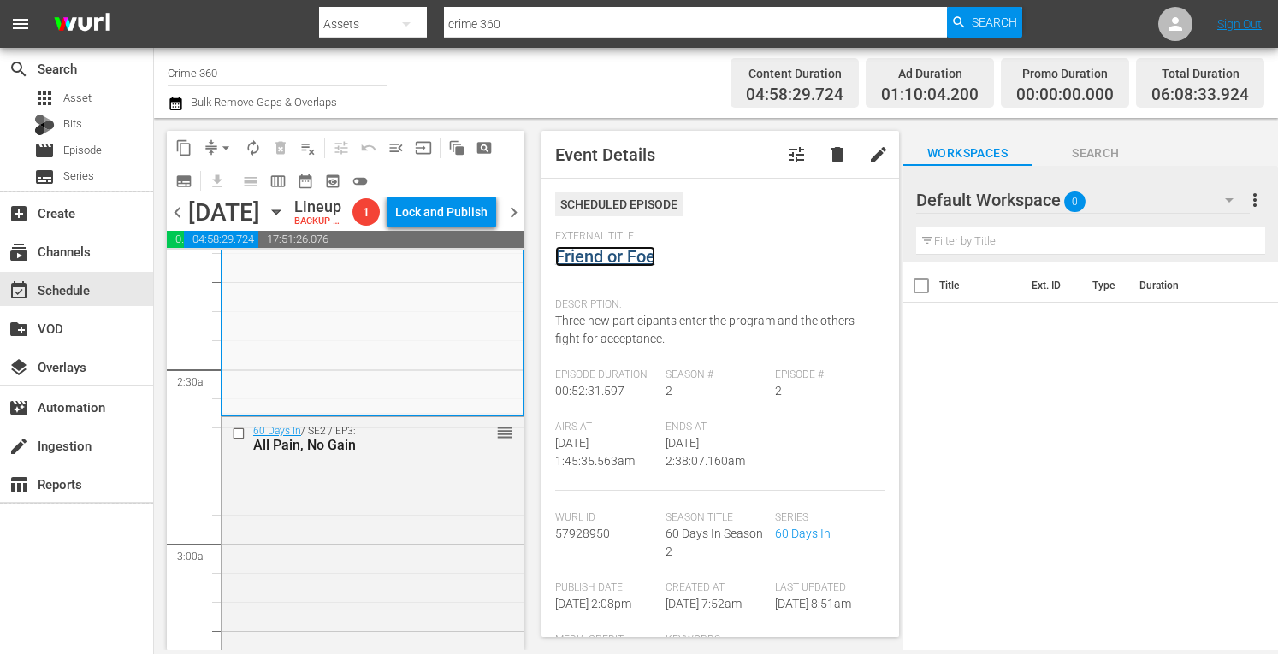
scroll to position [784, 0]
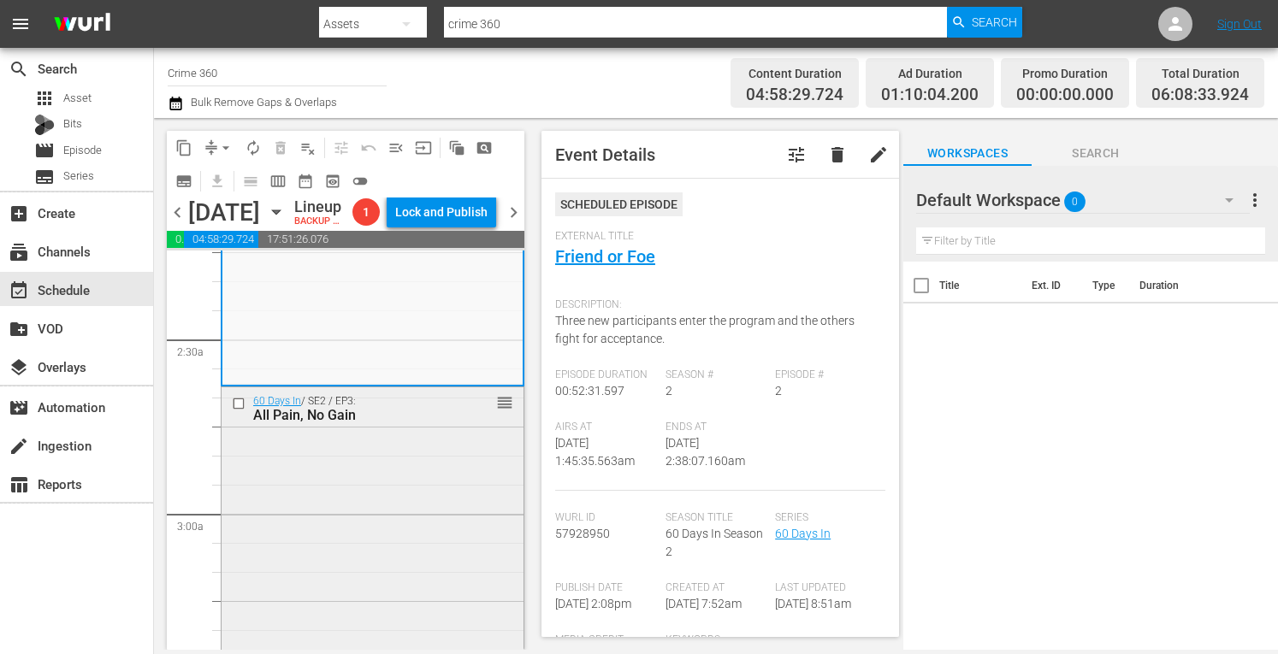
click at [392, 553] on div "60 Days In / SE2 / EP3: All Pain, No Gain reorder" at bounding box center [373, 537] width 302 height 301
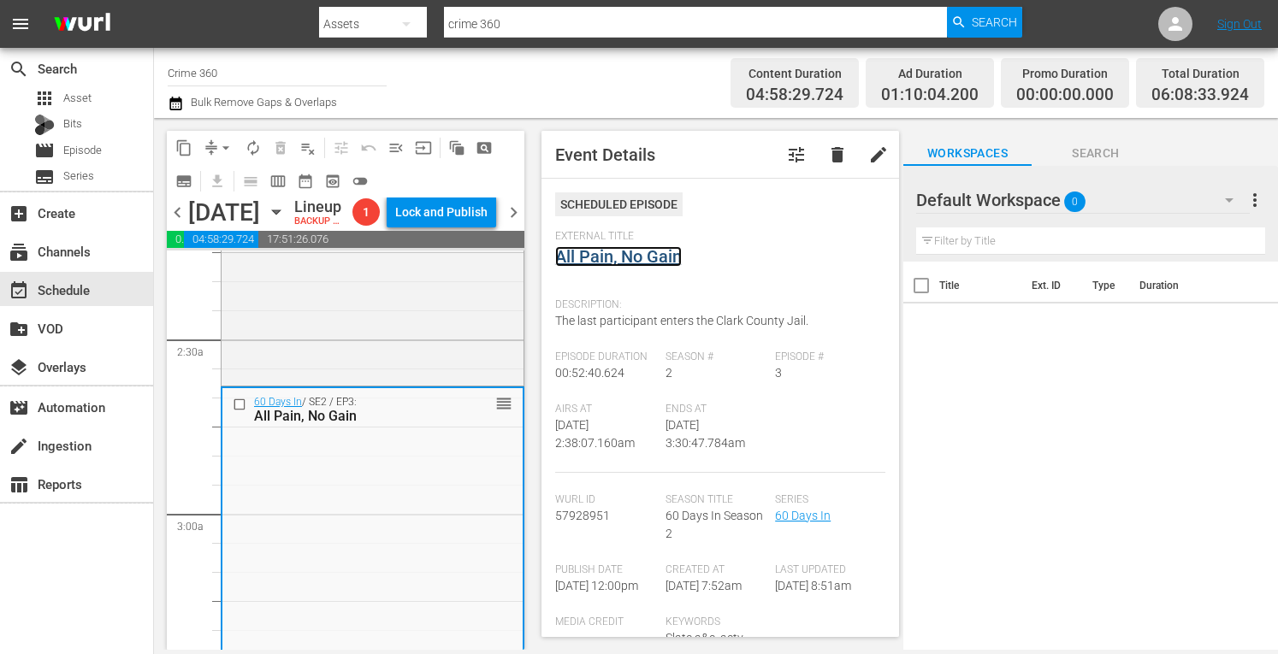
click at [626, 253] on link "All Pain, No Gain" at bounding box center [618, 256] width 127 height 21
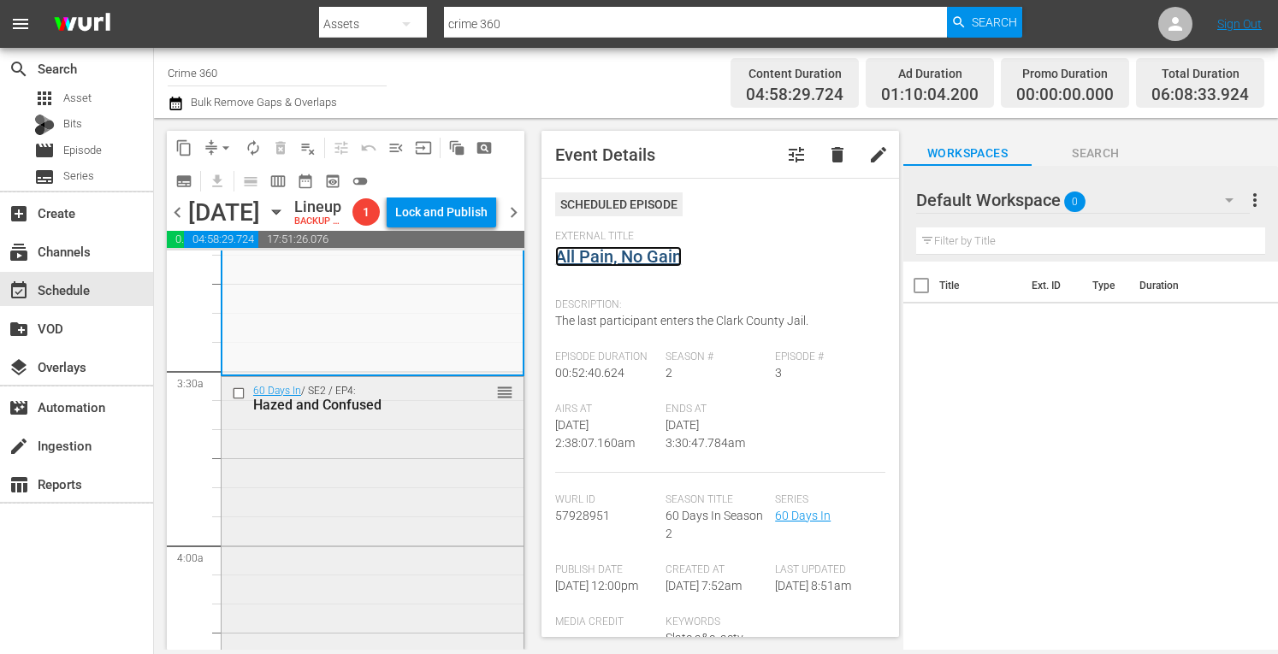
scroll to position [1113, 0]
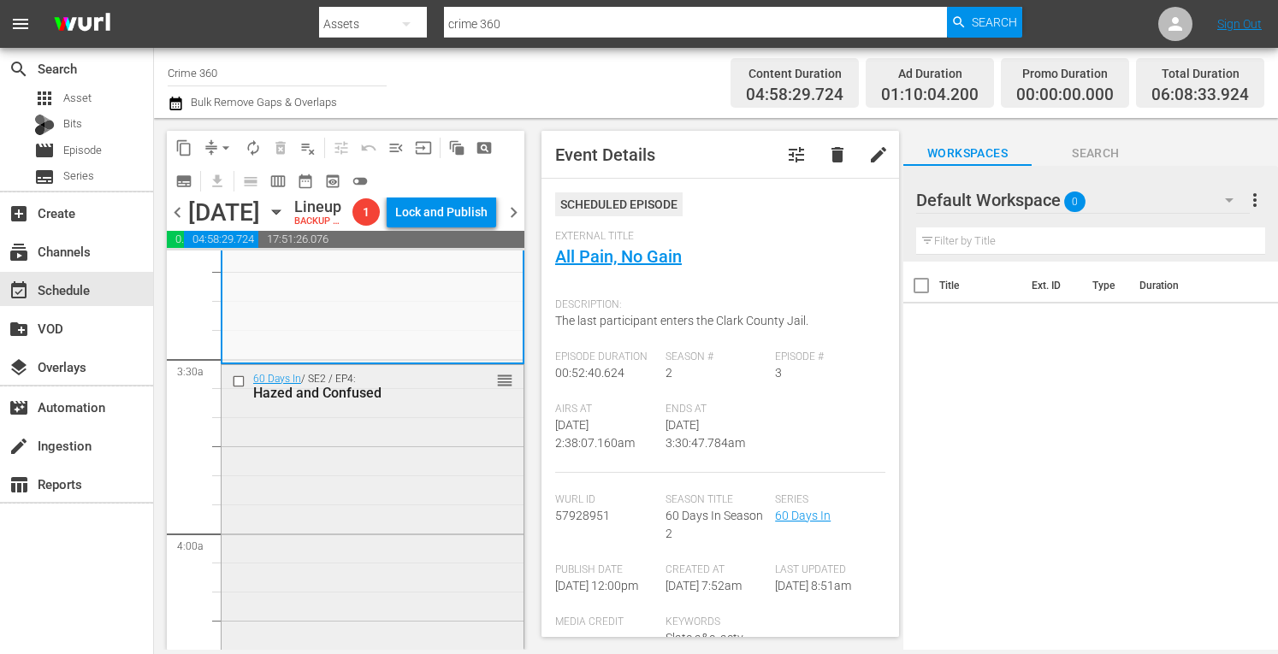
click at [374, 534] on div "60 Days In / SE2 / EP4: Hazed and Confused reorder" at bounding box center [373, 515] width 302 height 301
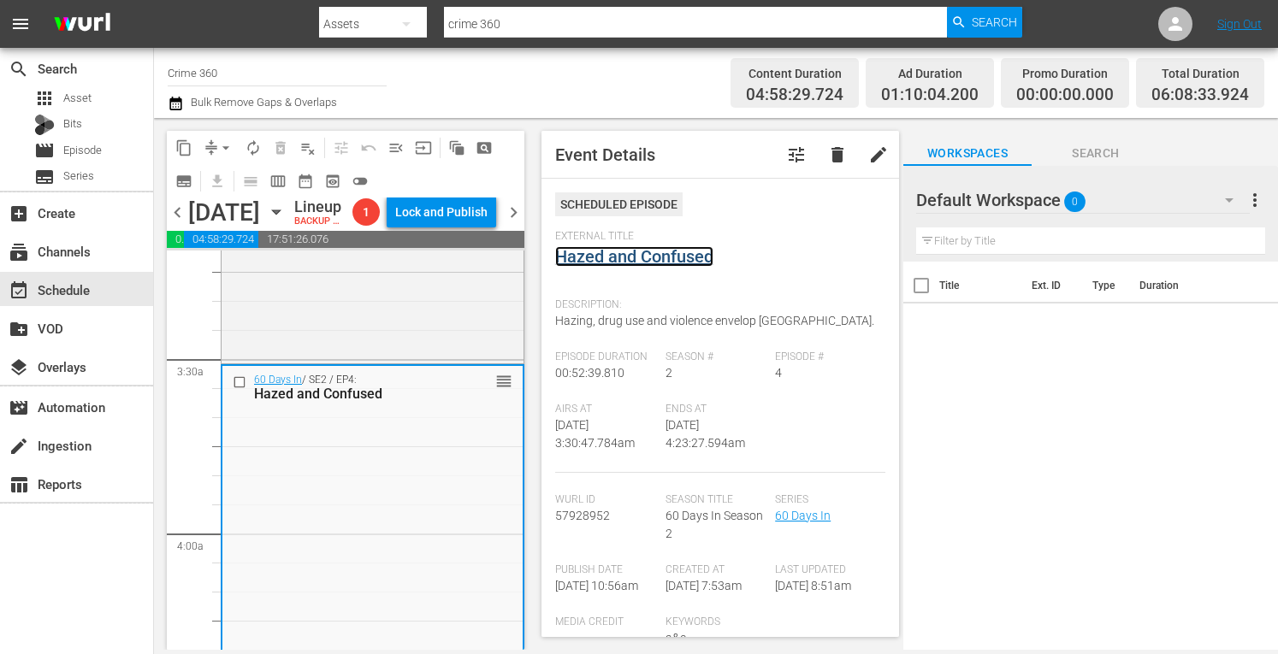
click at [626, 252] on link "Hazed and Confused" at bounding box center [634, 256] width 158 height 21
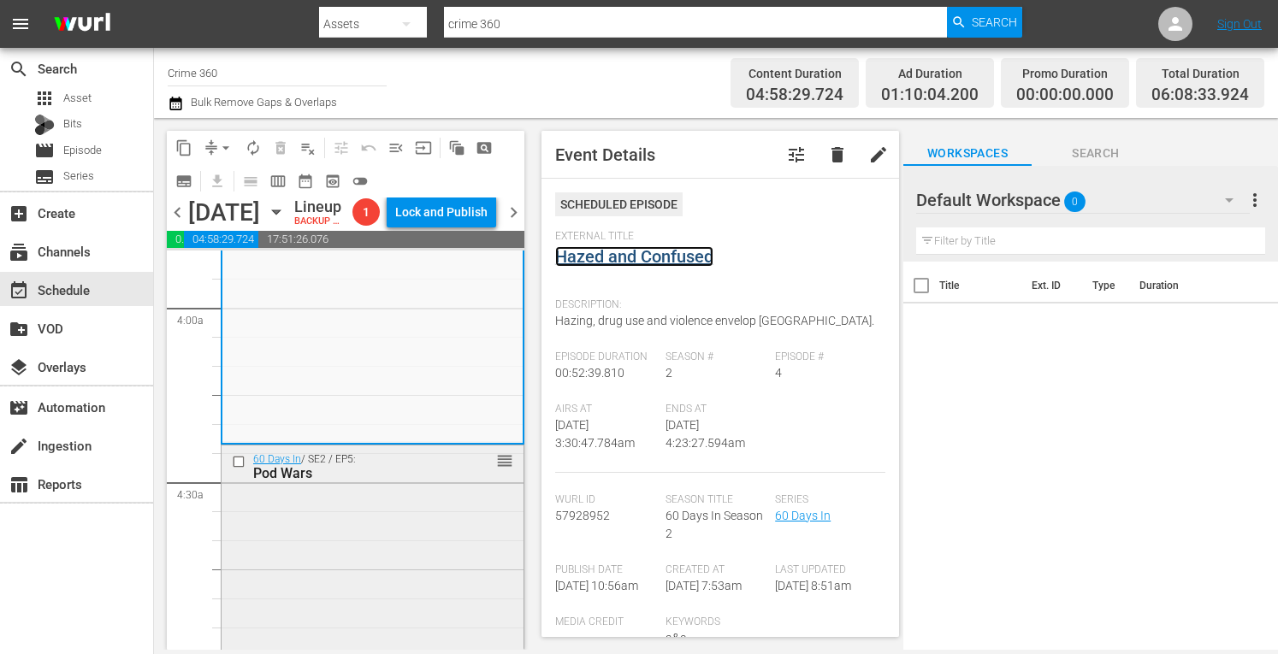
scroll to position [1351, 0]
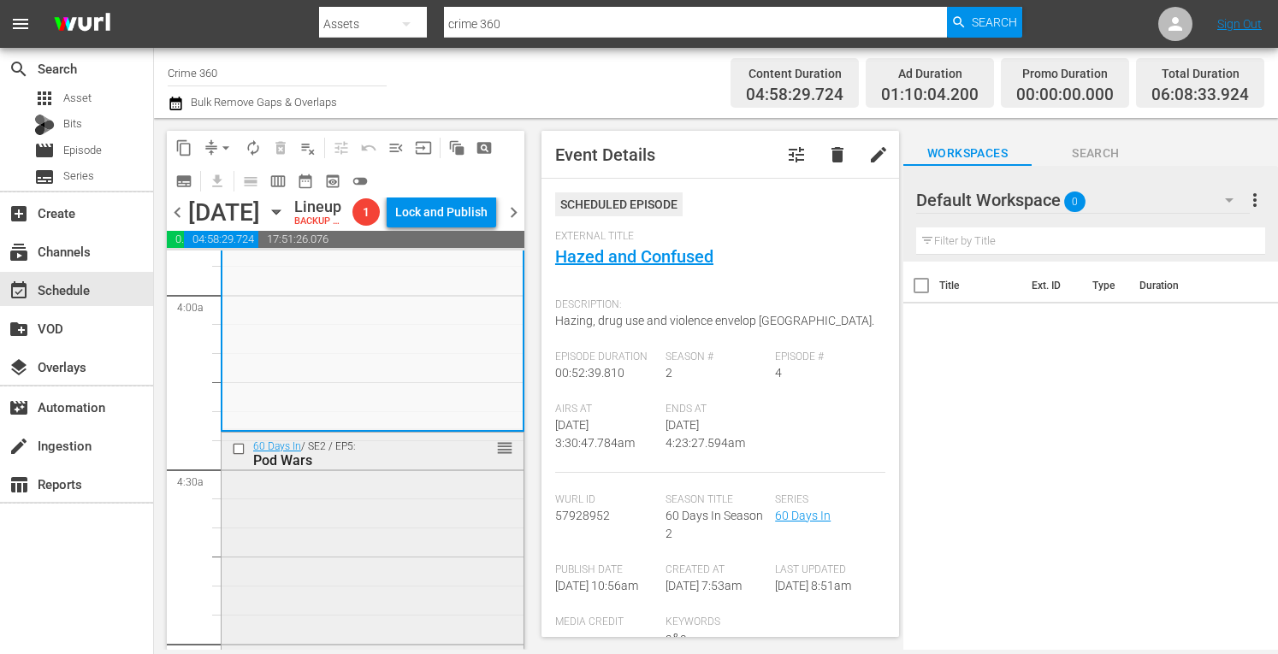
click at [430, 593] on div "60 Days In / SE2 / EP5: Pod Wars reorder" at bounding box center [373, 583] width 302 height 300
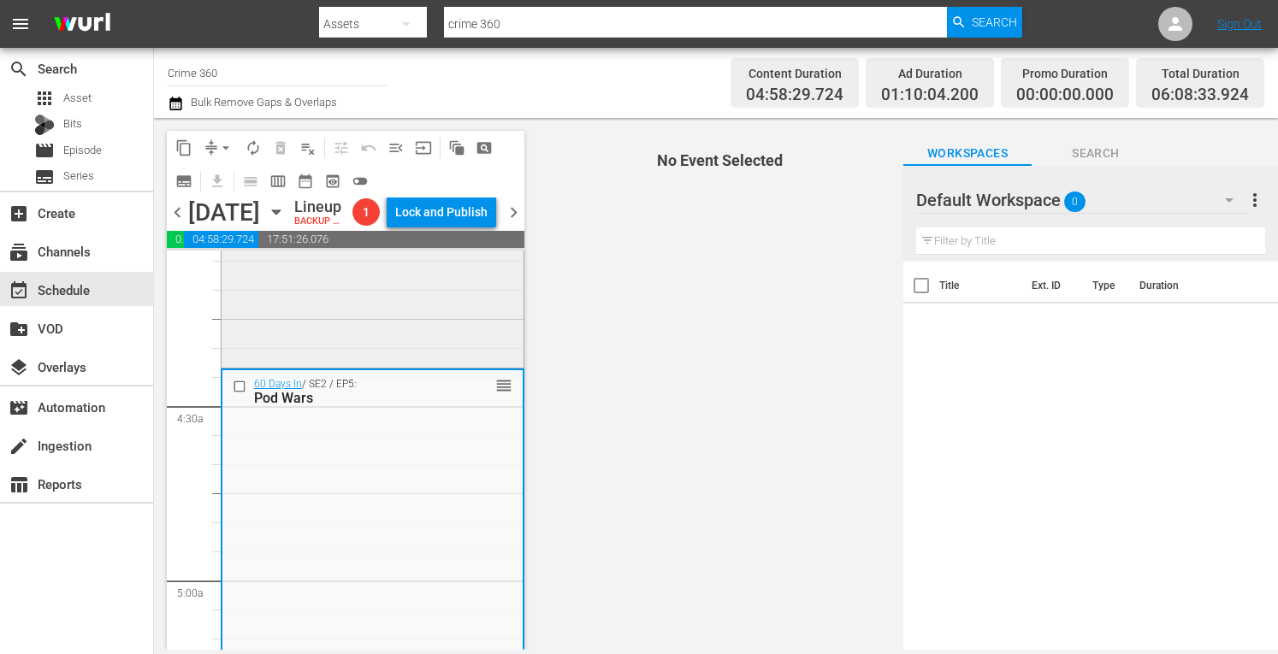
scroll to position [1417, 0]
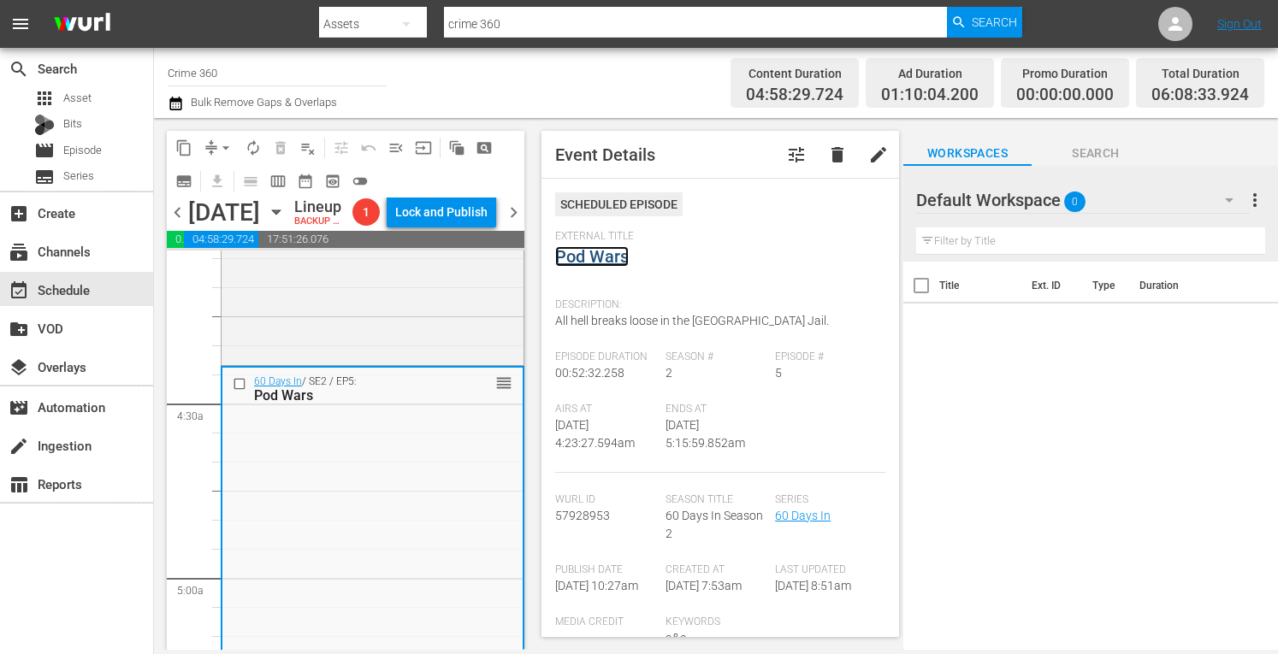
click at [591, 252] on link "Pod Wars" at bounding box center [592, 256] width 74 height 21
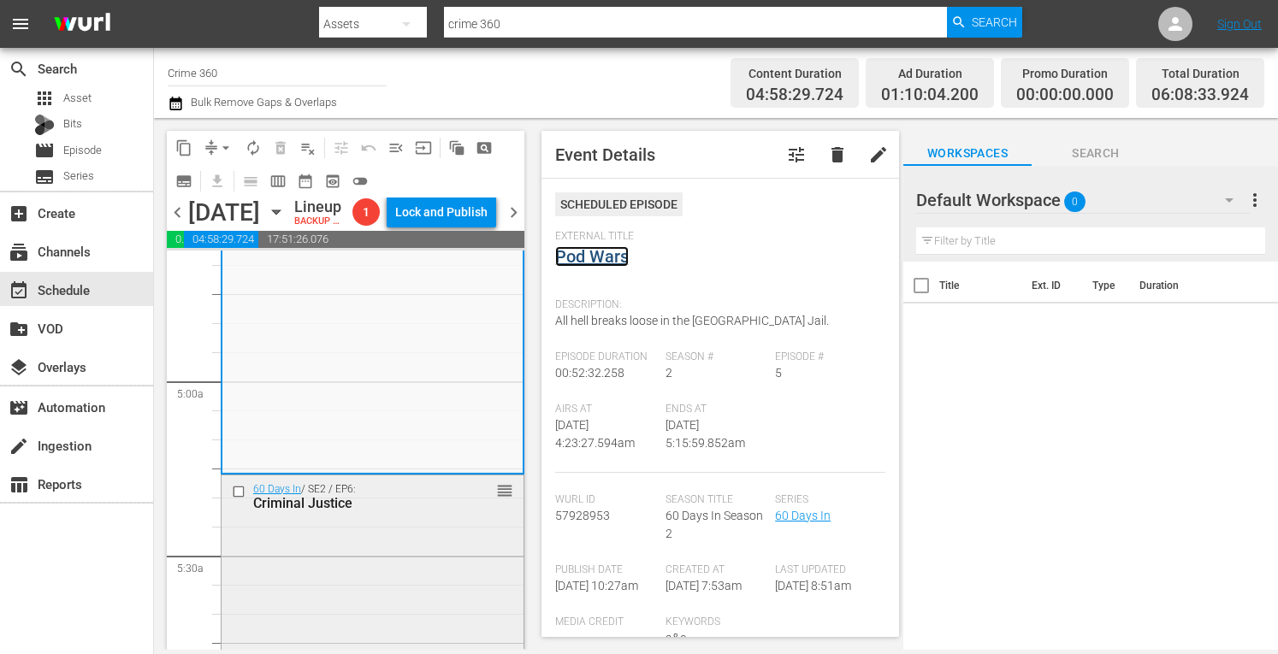
scroll to position [1618, 0]
click at [424, 514] on div "60 Days In / SE2 / EP6: Criminal Justice reorder" at bounding box center [373, 493] width 302 height 42
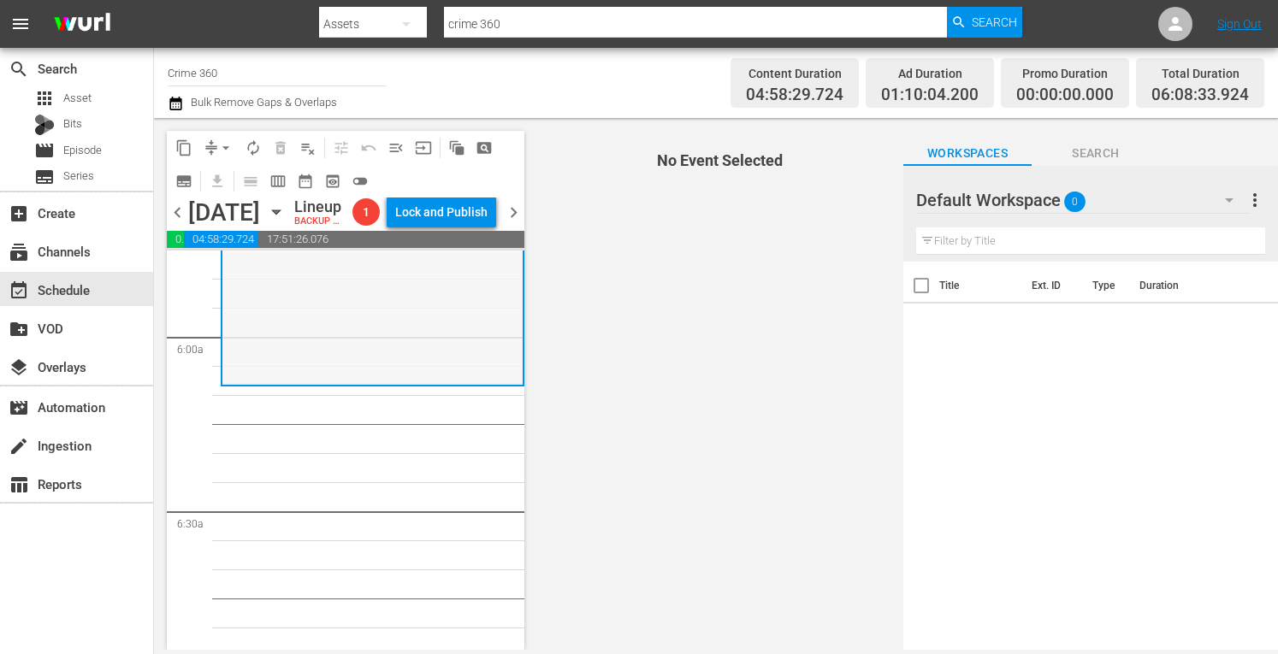
scroll to position [2009, 0]
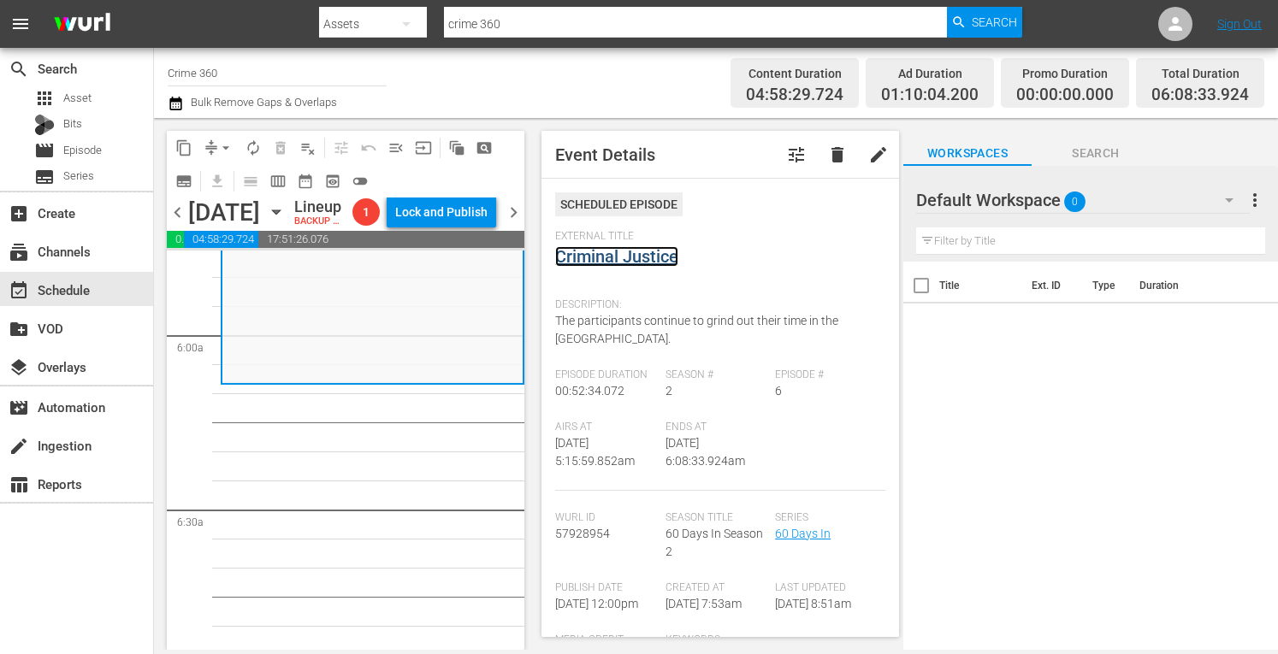
click at [614, 259] on link "Criminal Justice" at bounding box center [616, 256] width 123 height 21
click at [217, 151] on span "arrow_drop_down" at bounding box center [225, 147] width 17 height 17
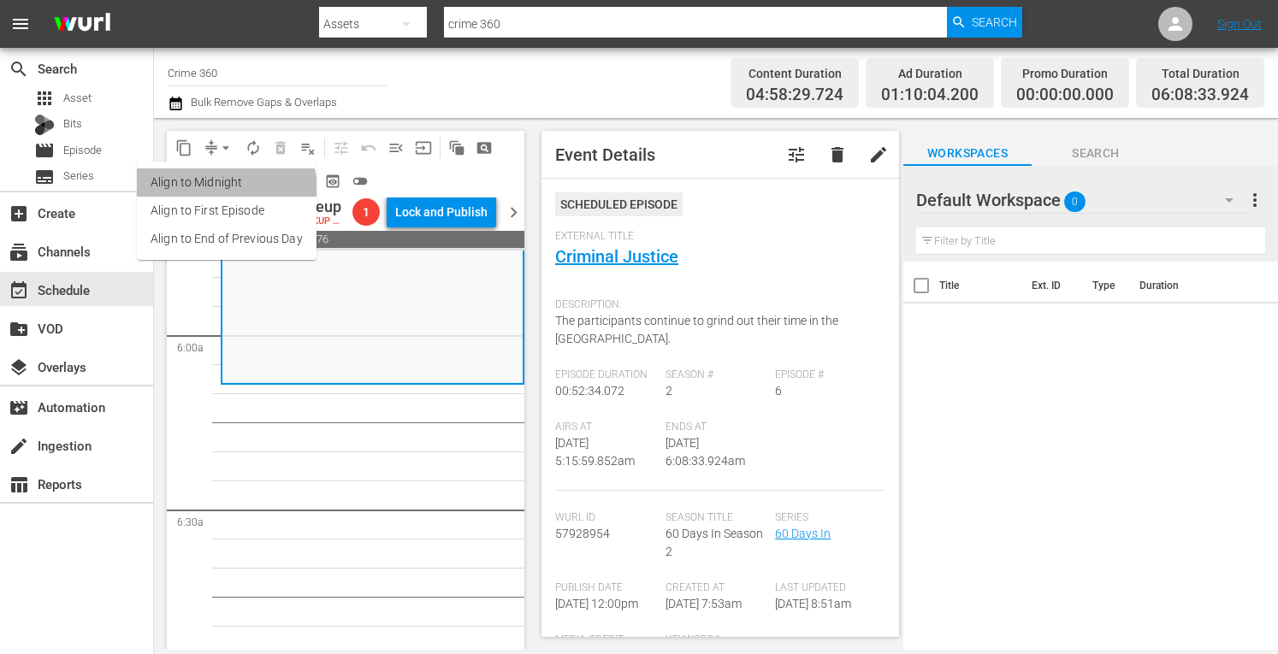
click at [198, 192] on li "Align to Midnight" at bounding box center [227, 183] width 180 height 28
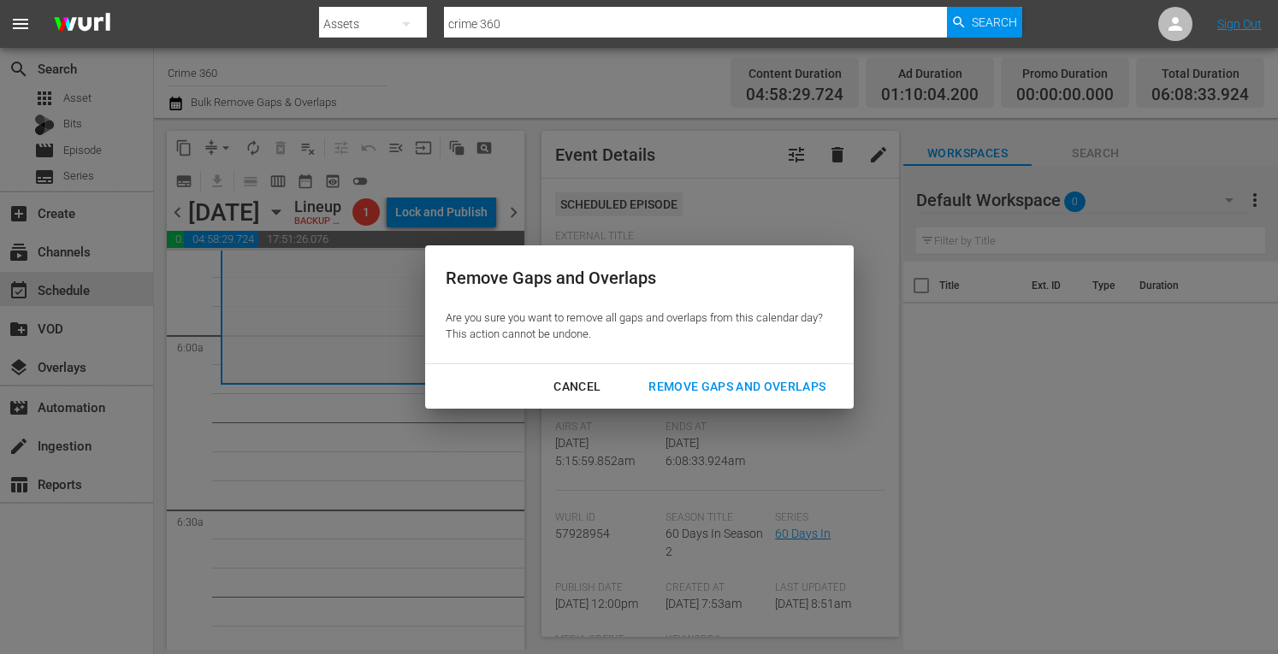
click at [697, 387] on div "Remove Gaps and Overlaps" at bounding box center [737, 386] width 204 height 21
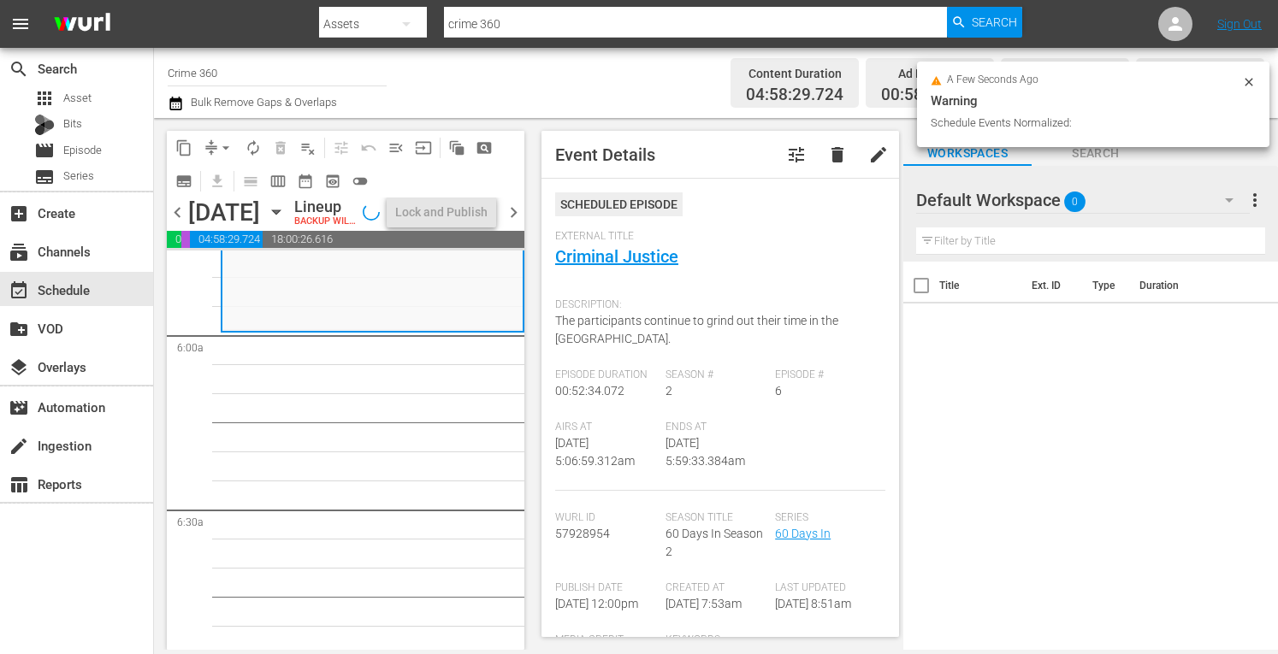
scroll to position [1980, 0]
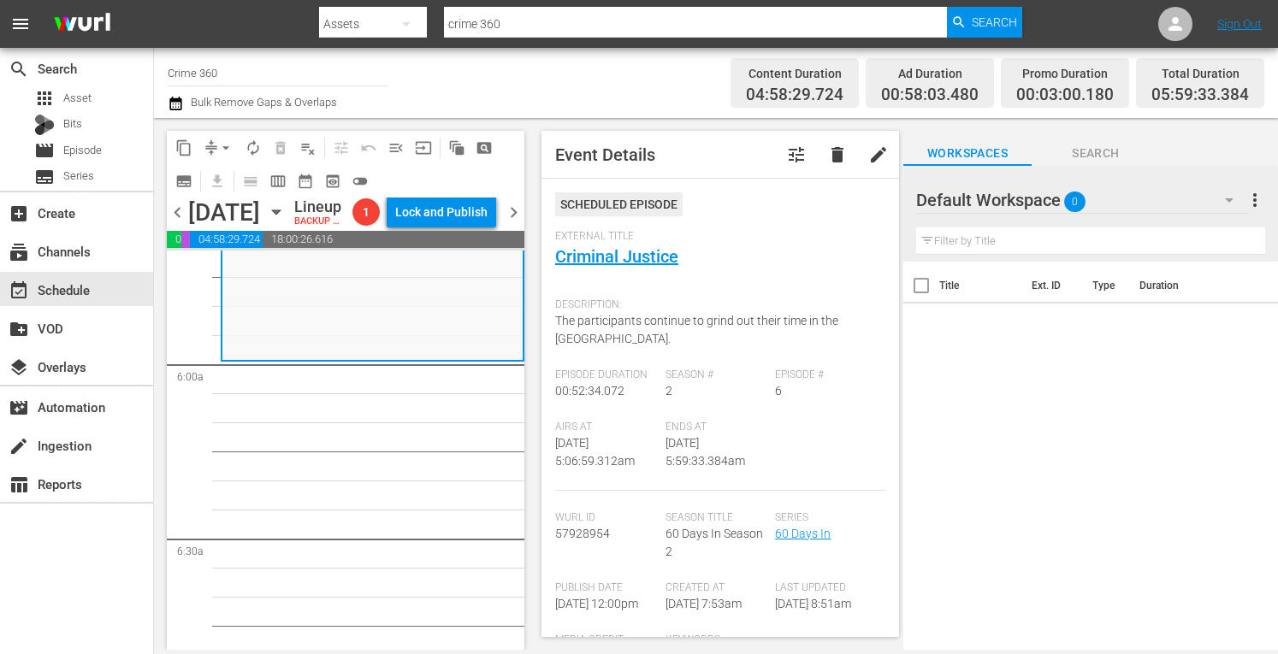
click at [226, 143] on span "arrow_drop_down" at bounding box center [225, 147] width 17 height 17
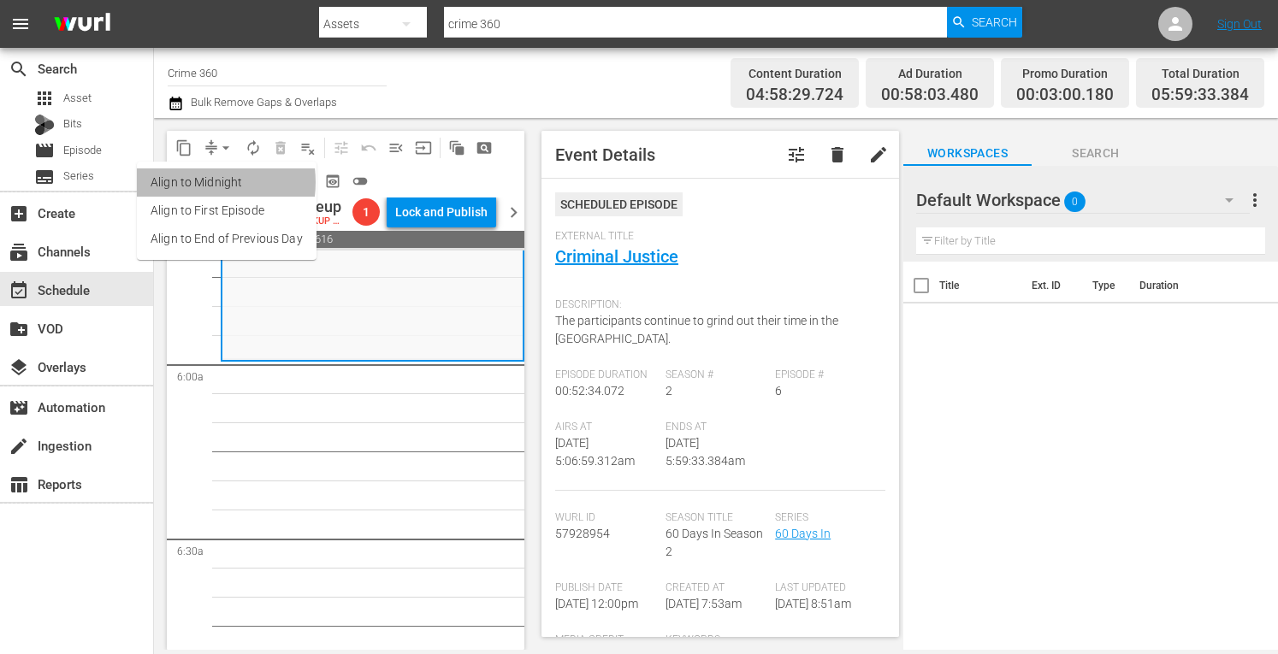
click at [192, 182] on li "Align to Midnight" at bounding box center [227, 183] width 180 height 28
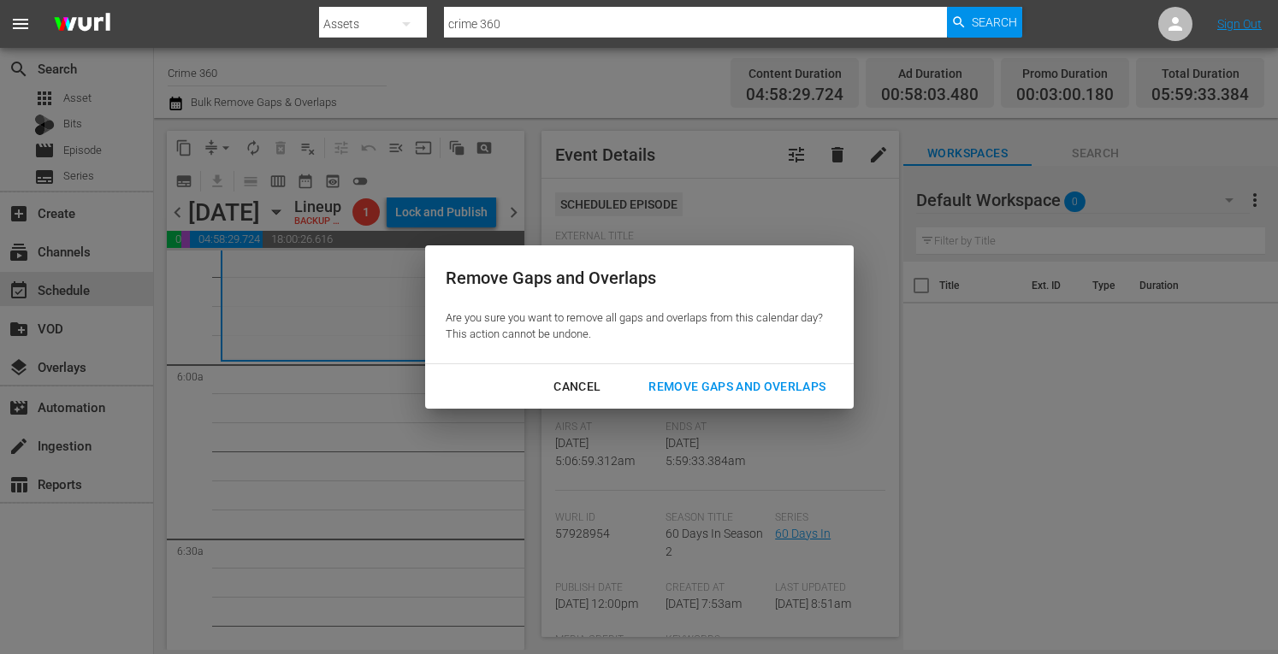
click at [677, 394] on div "Remove Gaps and Overlaps" at bounding box center [737, 386] width 204 height 21
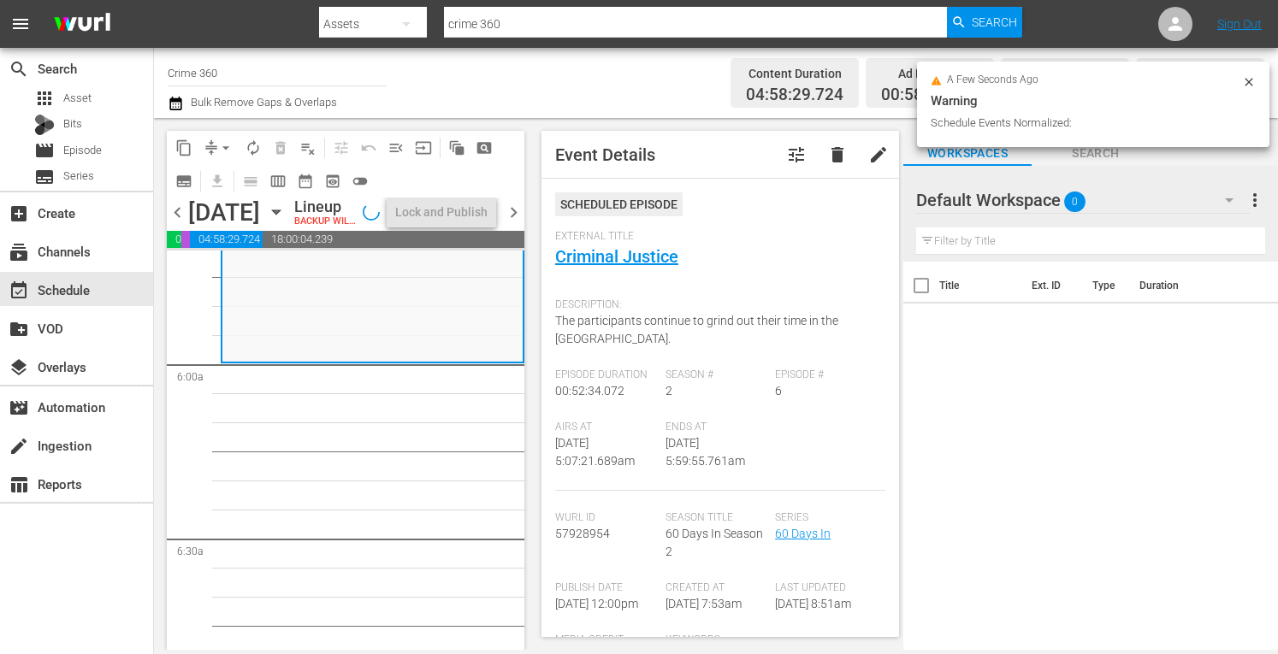
scroll to position [1951, 0]
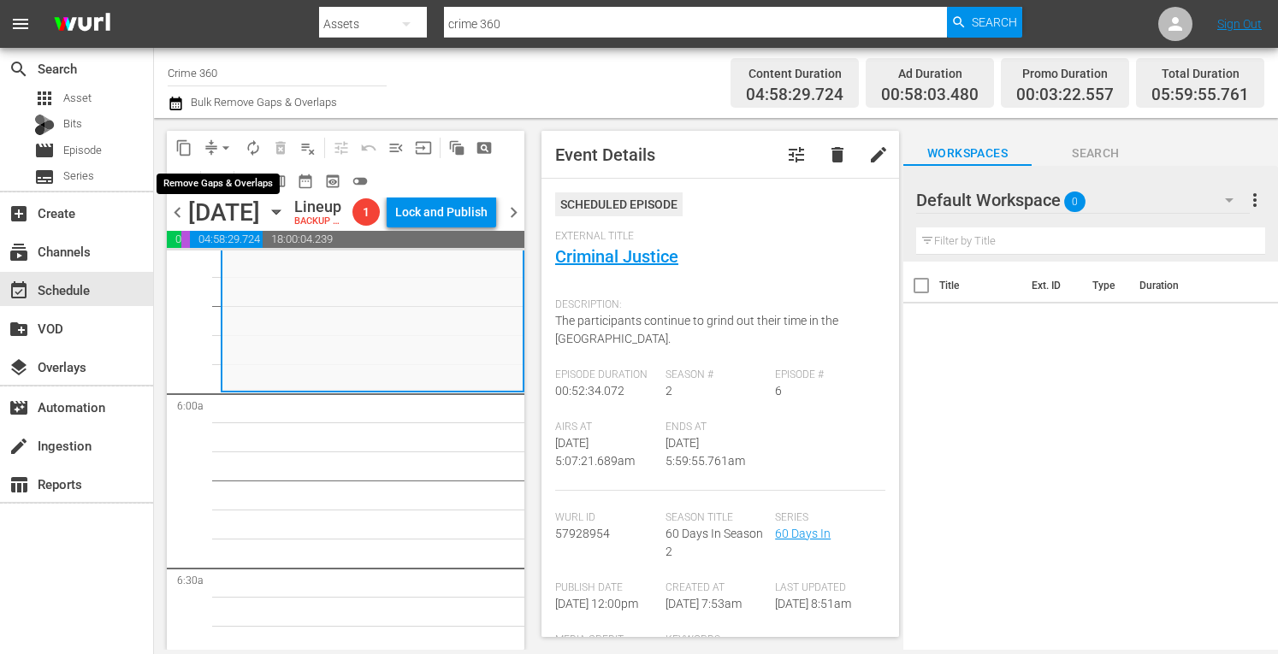
click at [227, 150] on span "arrow_drop_down" at bounding box center [225, 147] width 17 height 17
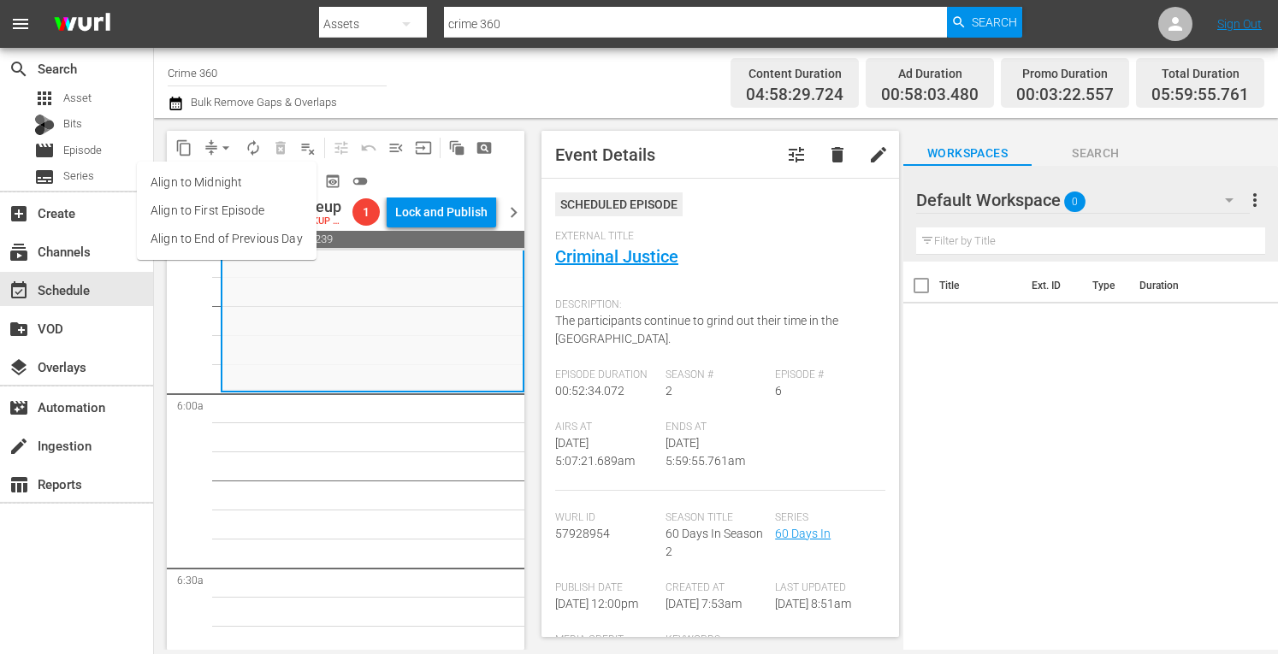
click at [200, 175] on li "Align to Midnight" at bounding box center [227, 183] width 180 height 28
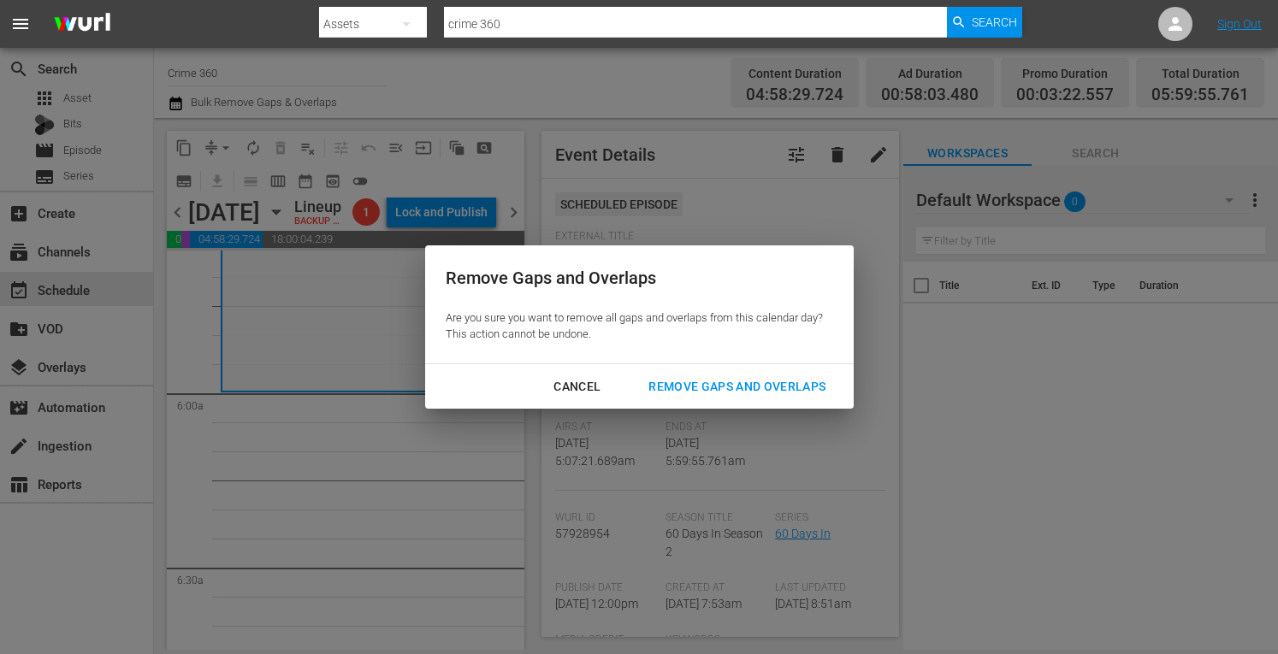
click at [729, 384] on div "Remove Gaps and Overlaps" at bounding box center [737, 386] width 204 height 21
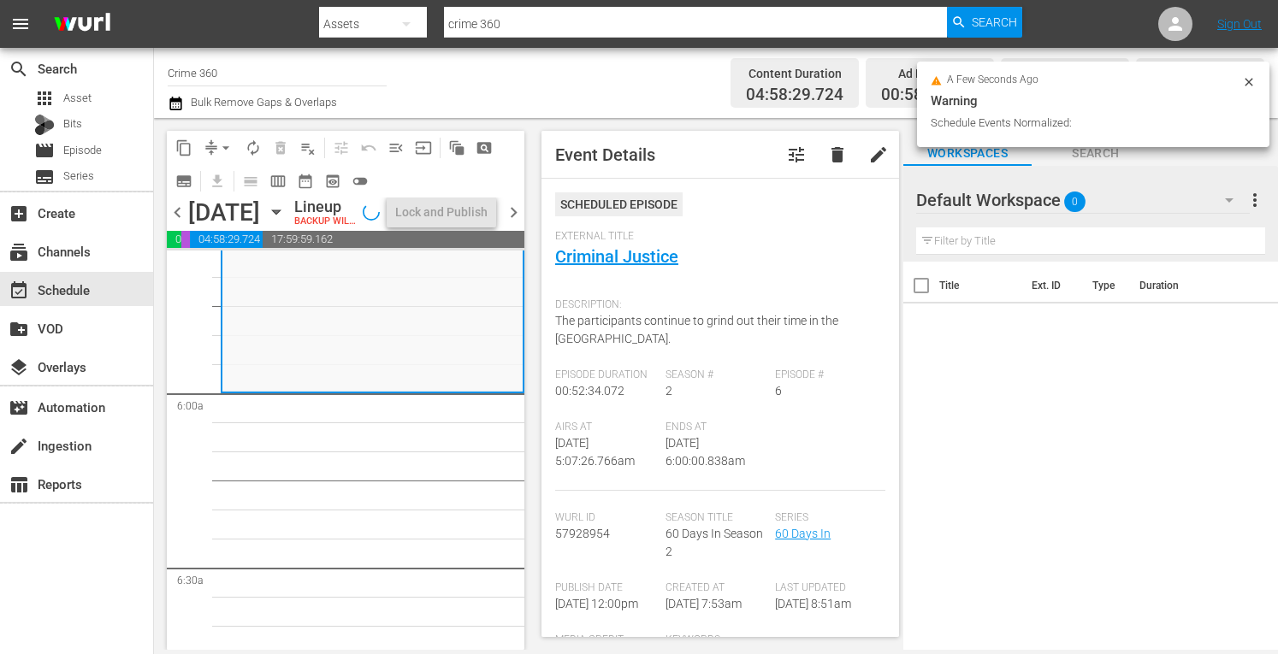
scroll to position [1980, 0]
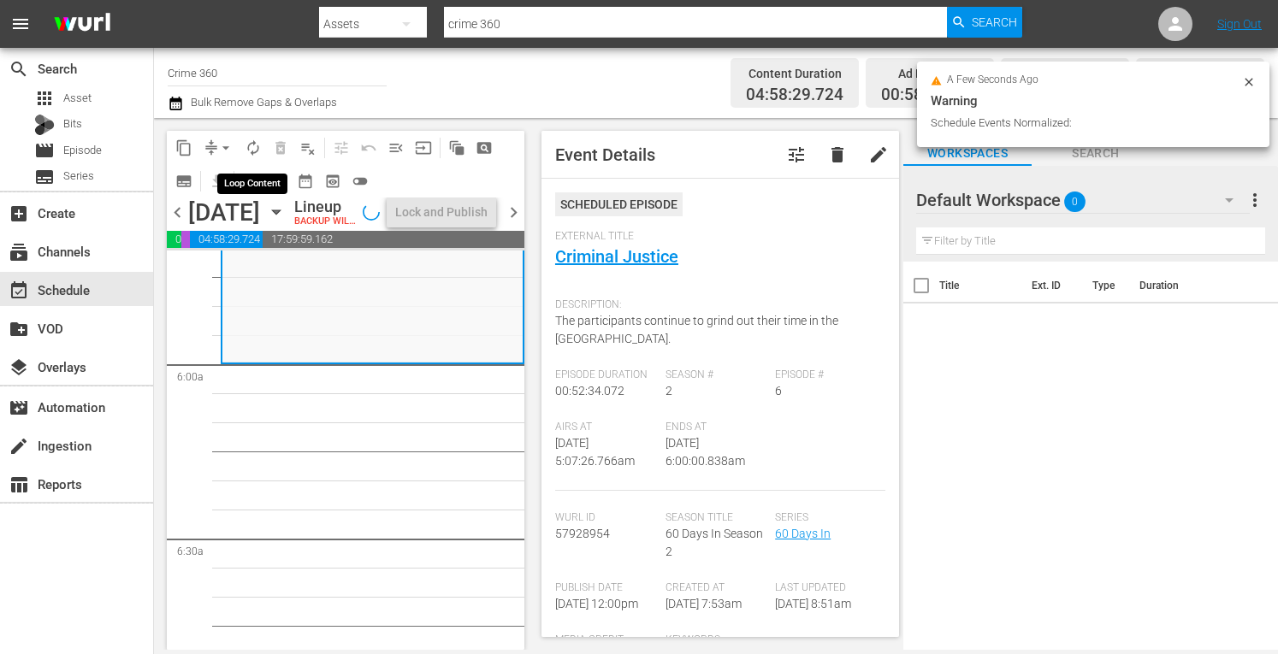
click at [246, 150] on span "autorenew_outlined" at bounding box center [253, 147] width 17 height 17
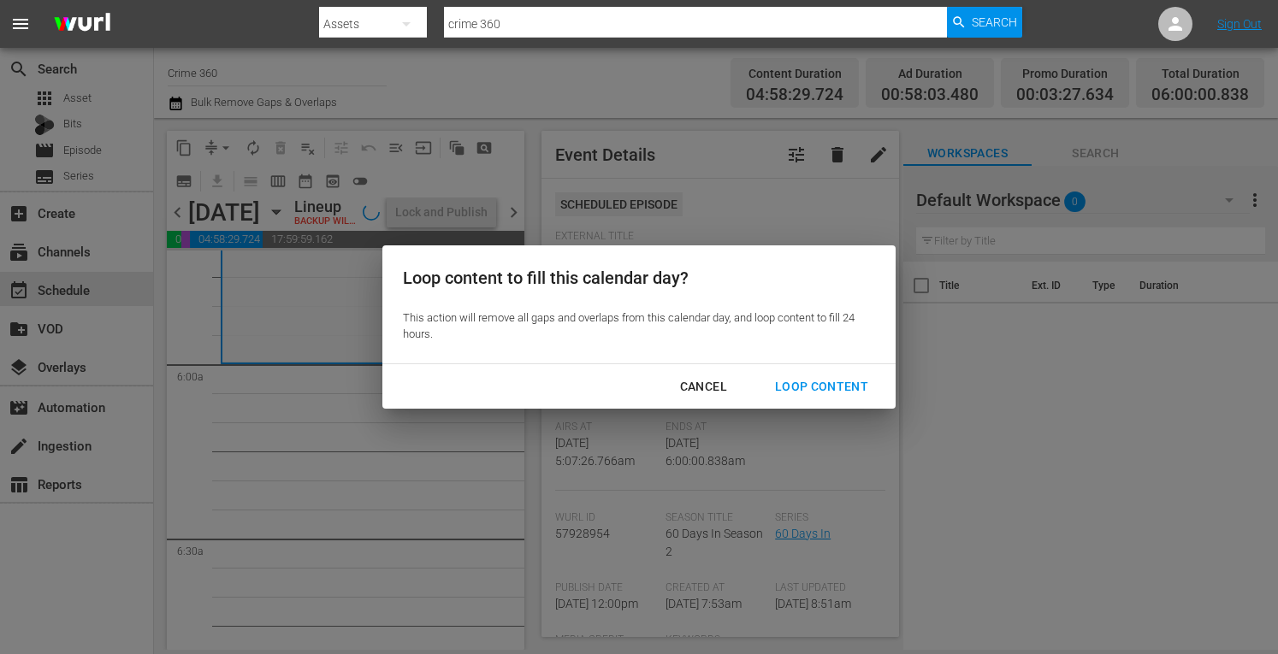
click at [797, 385] on div "Loop Content" at bounding box center [821, 386] width 121 height 21
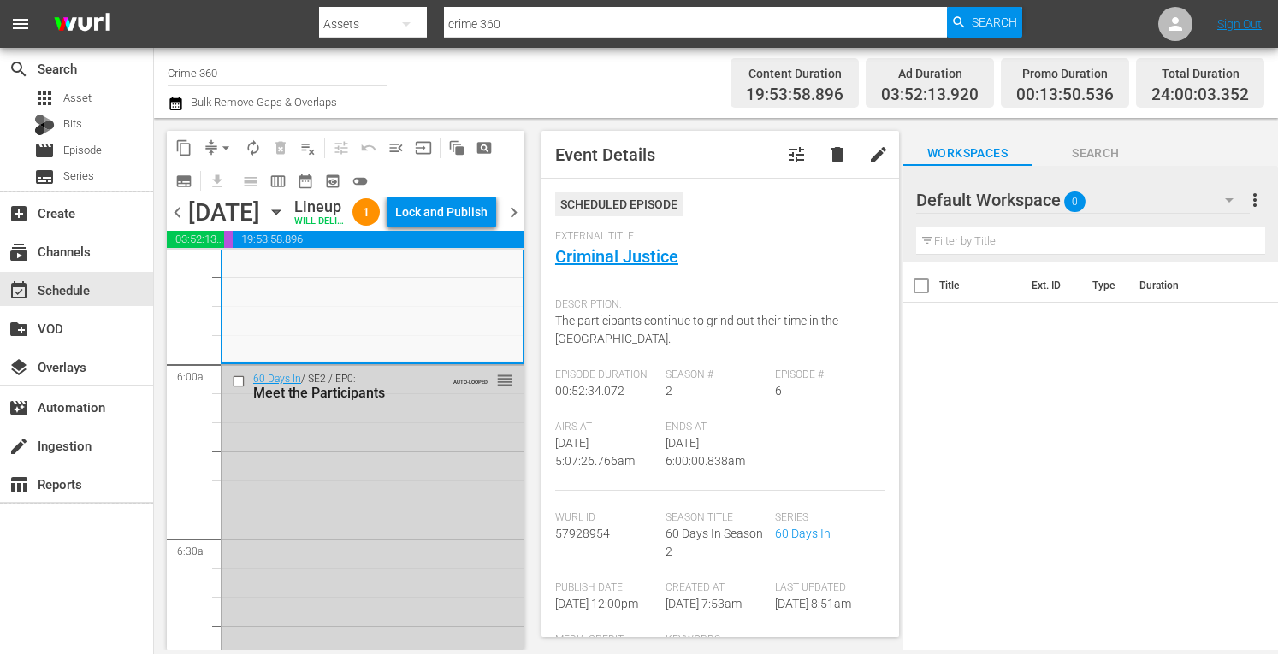
click at [434, 213] on div "chevron_left Wednesday, September 10th September 10th Lineup WILL DELIVER: 9/9 …" at bounding box center [346, 214] width 358 height 33
click at [443, 228] on div "Lock and Publish" at bounding box center [441, 212] width 92 height 31
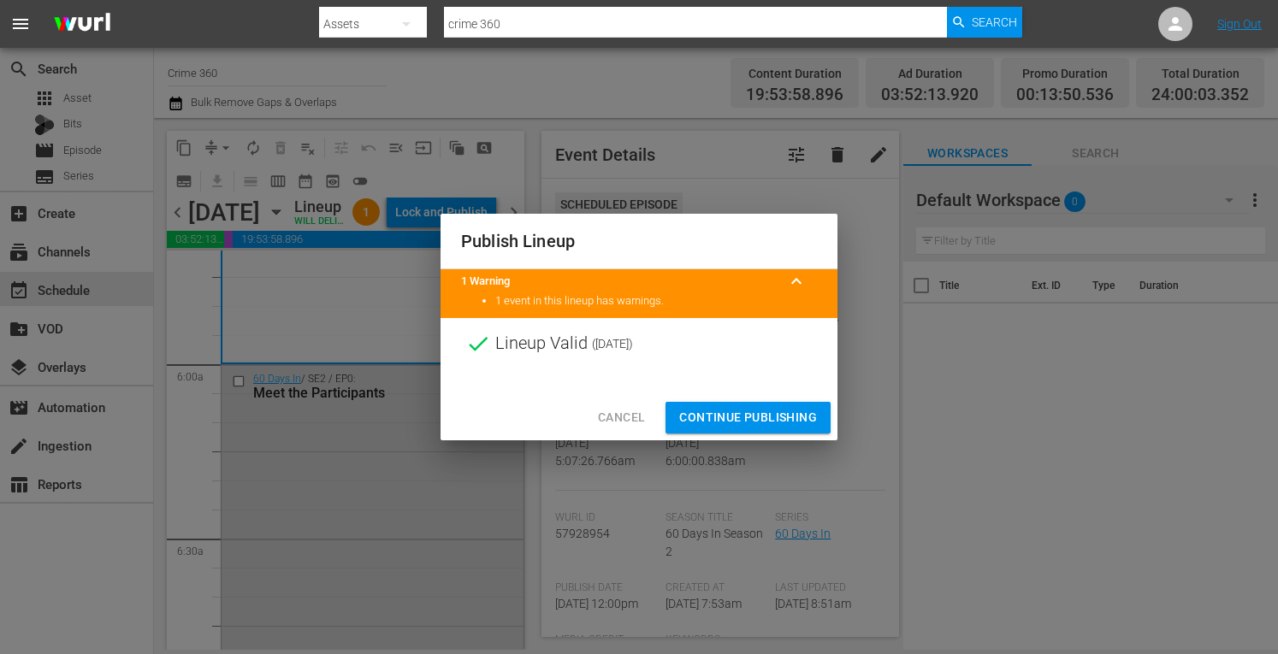
click at [701, 415] on span "Continue Publishing" at bounding box center [748, 417] width 138 height 21
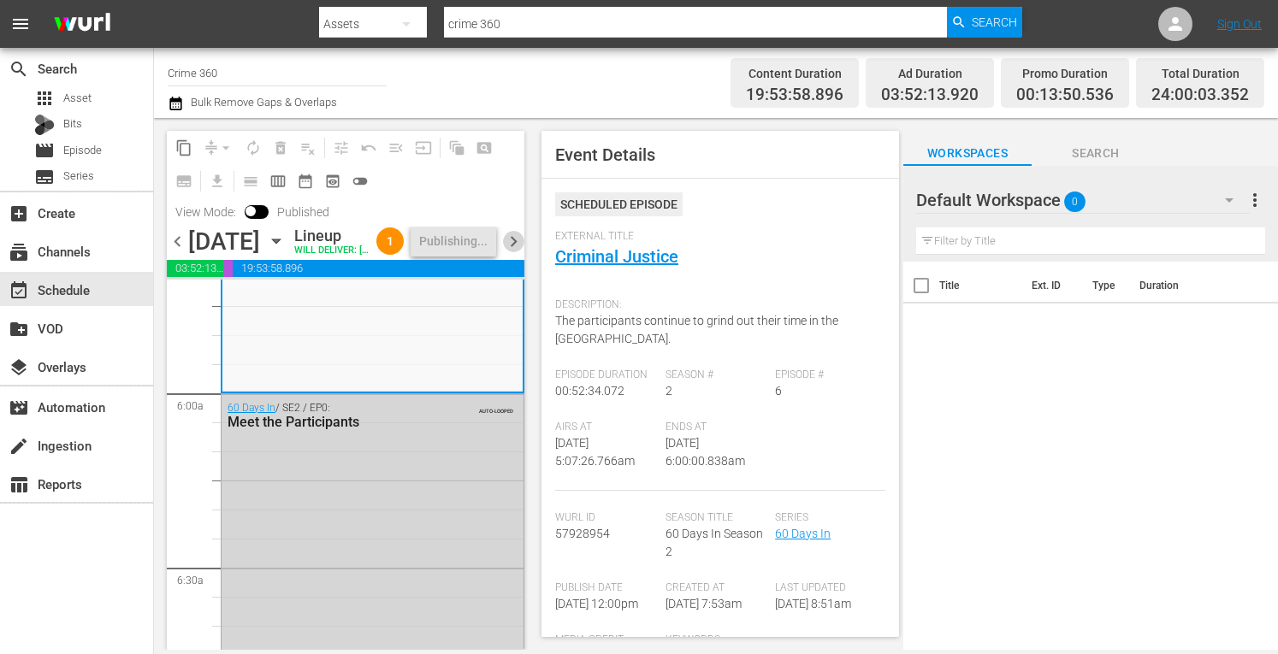
click at [512, 252] on span "chevron_right" at bounding box center [513, 241] width 21 height 21
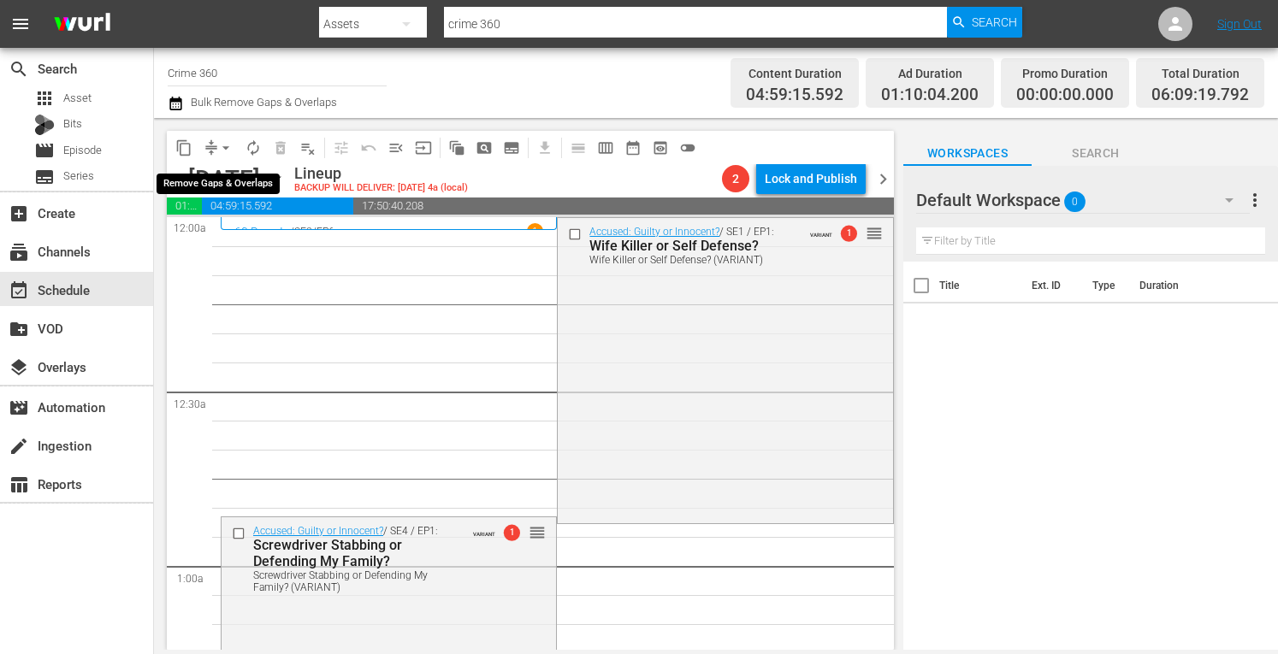
click at [220, 139] on span "arrow_drop_down" at bounding box center [225, 147] width 17 height 17
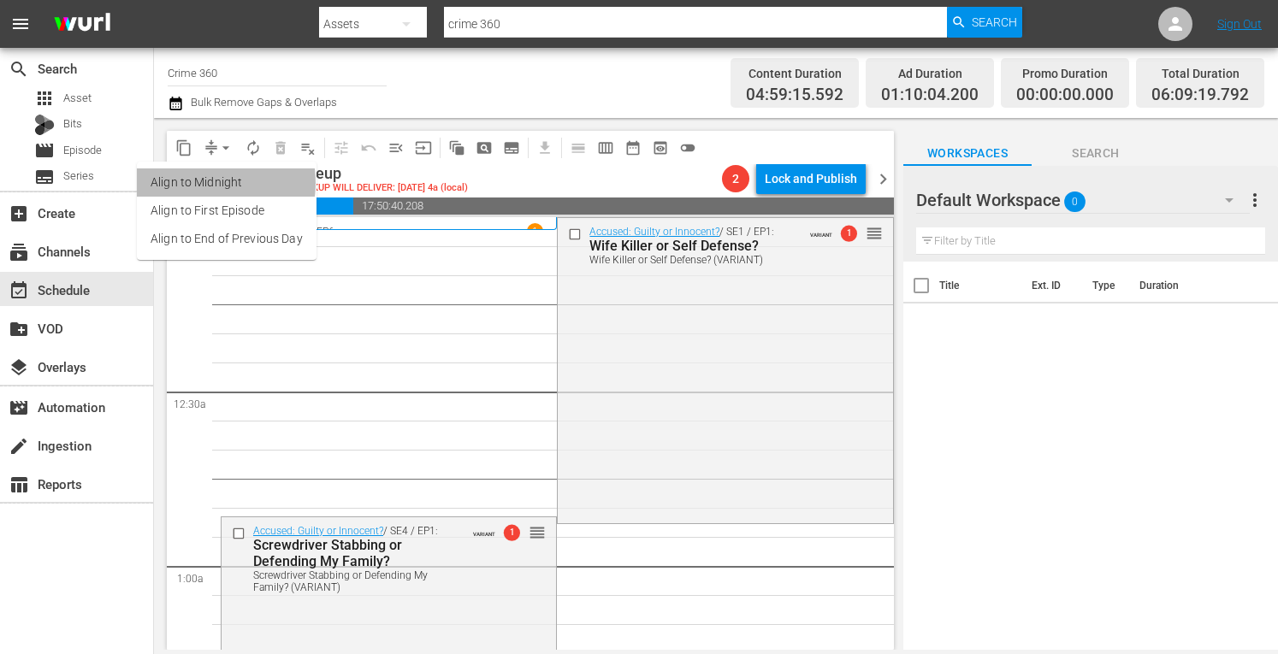
click at [197, 183] on li "Align to Midnight" at bounding box center [227, 183] width 180 height 28
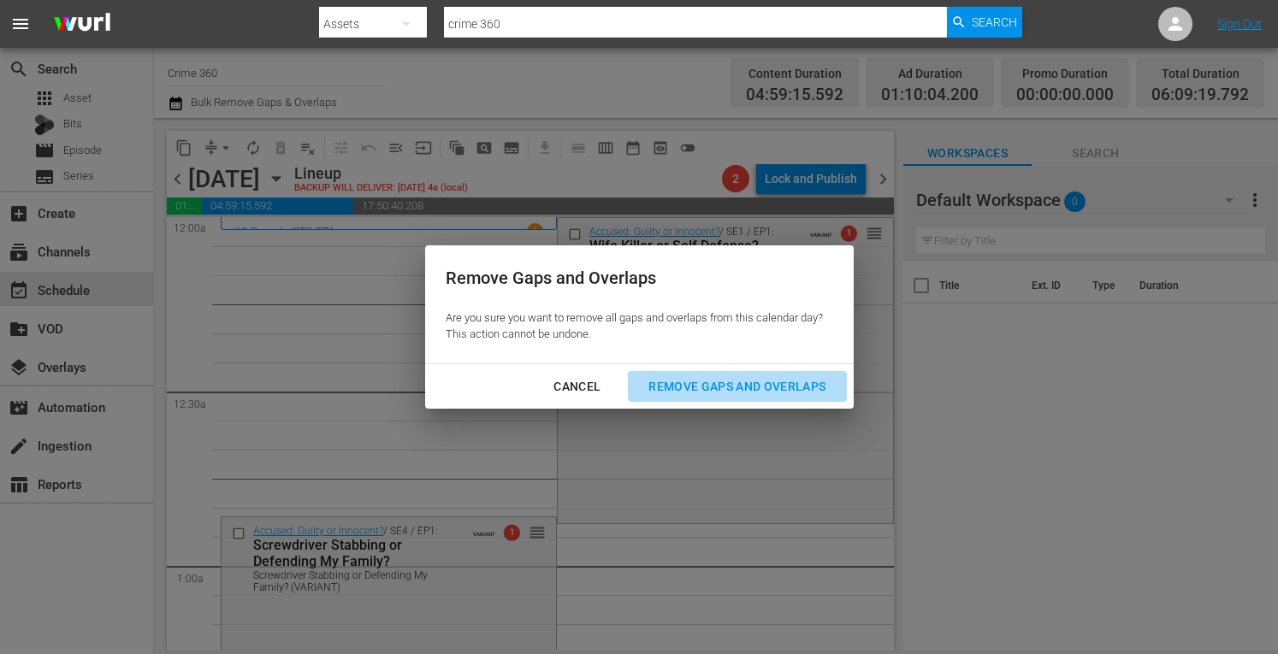
click at [754, 396] on div "Remove Gaps and Overlaps" at bounding box center [737, 386] width 204 height 21
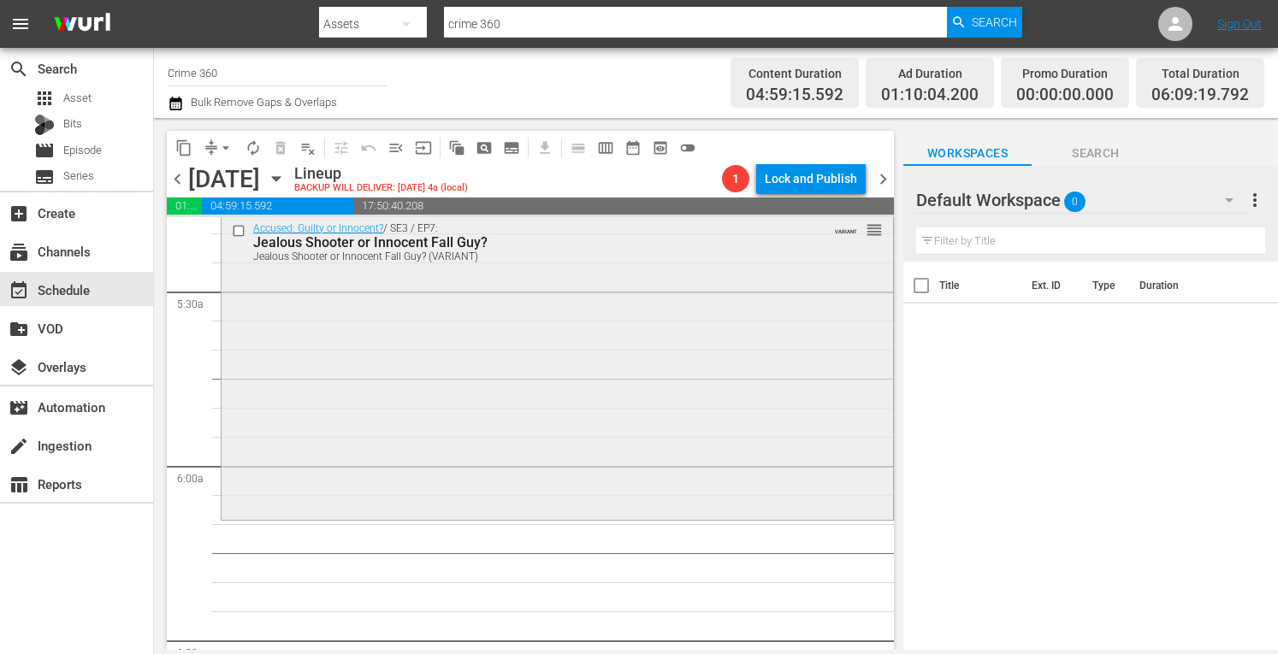
scroll to position [1733, 0]
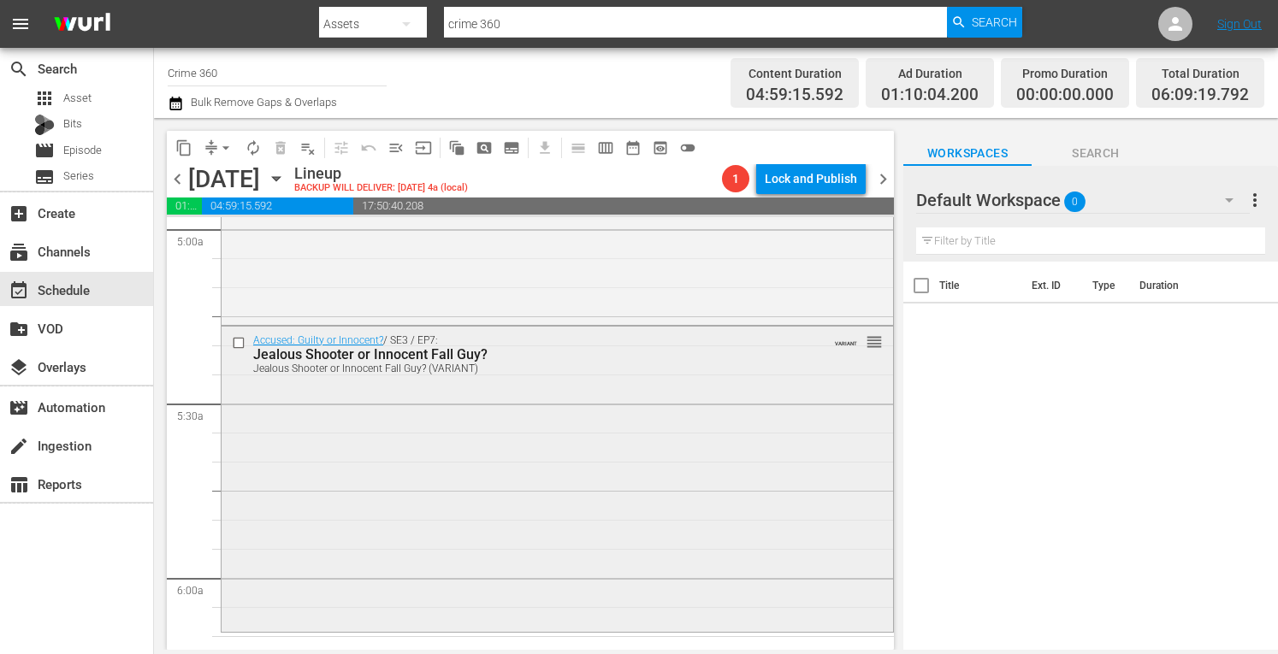
click at [428, 472] on div "Accused: Guilty or Innocent? / SE3 / EP7: Jealous Shooter or Innocent Fall Guy?…" at bounding box center [557, 478] width 671 height 302
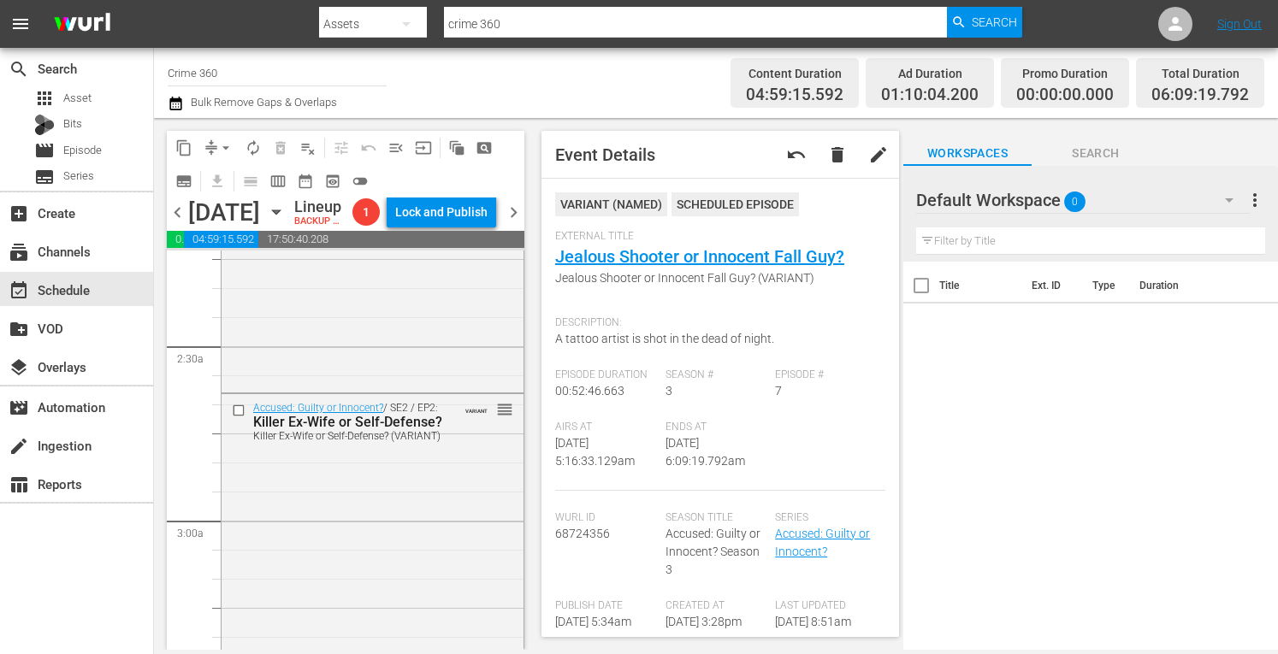
scroll to position [0, 0]
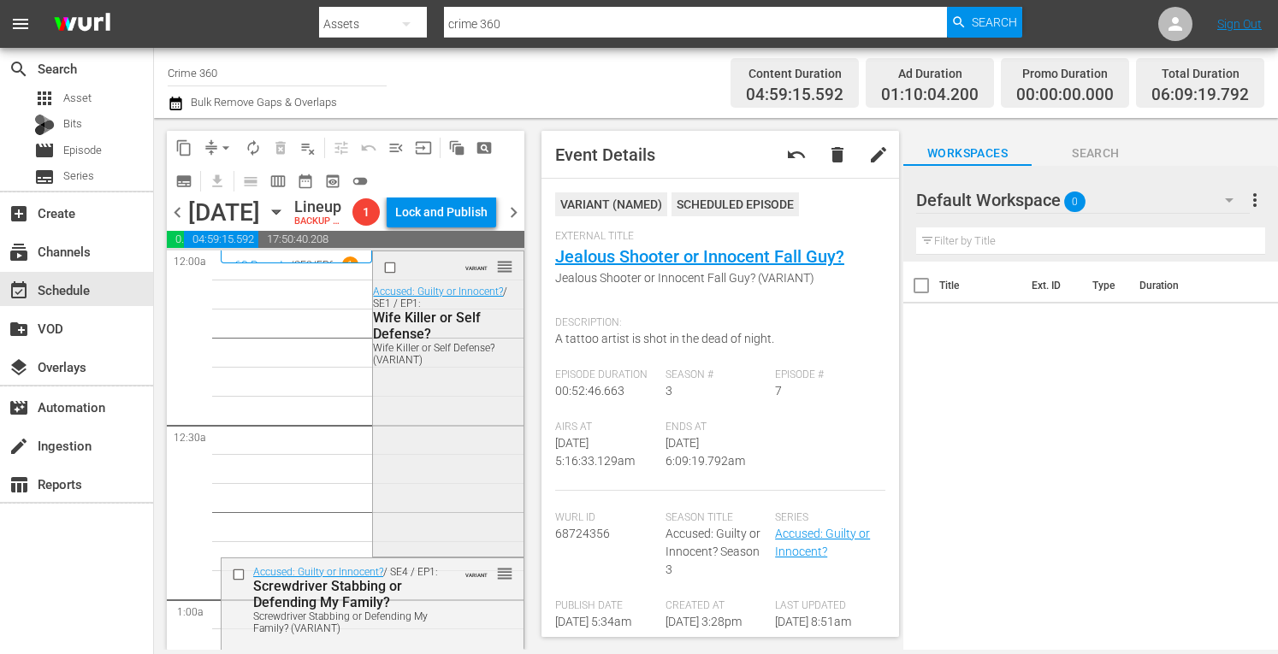
click at [453, 514] on div "VARIANT reorder Accused: Guilty or Innocent? / SE1 / EP1: Wife Killer or Self D…" at bounding box center [448, 401] width 150 height 301
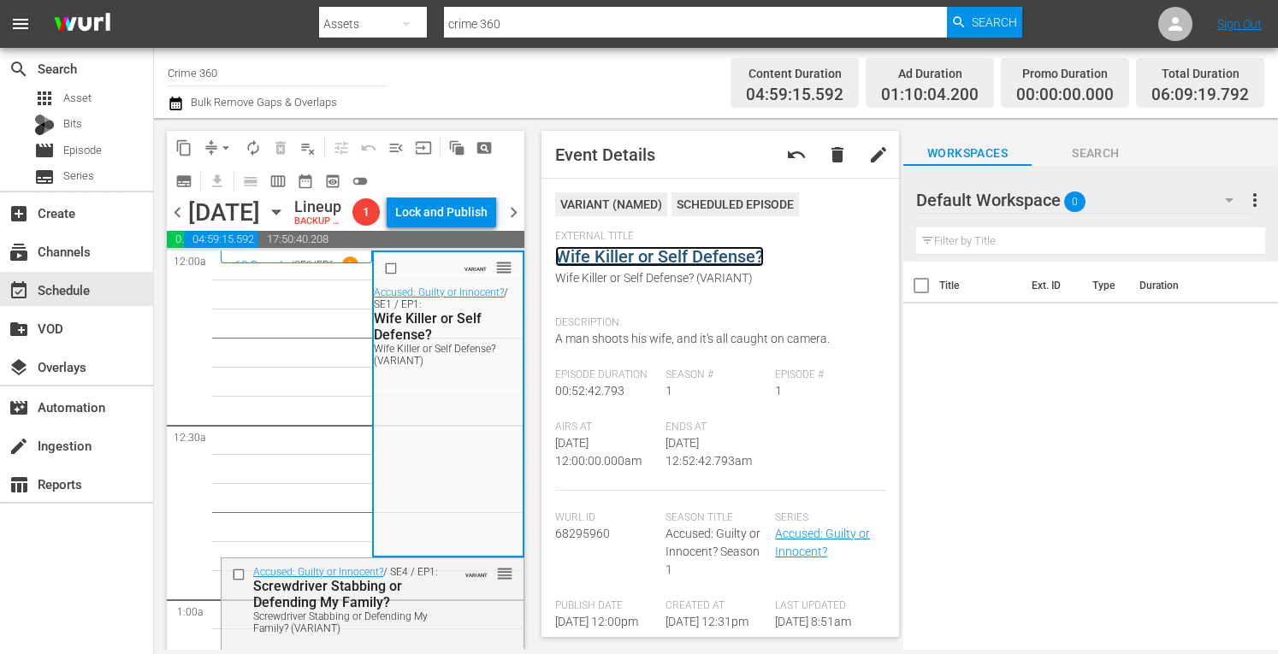
click at [618, 262] on link "Wife Killer or Self Defense?" at bounding box center [659, 256] width 209 height 21
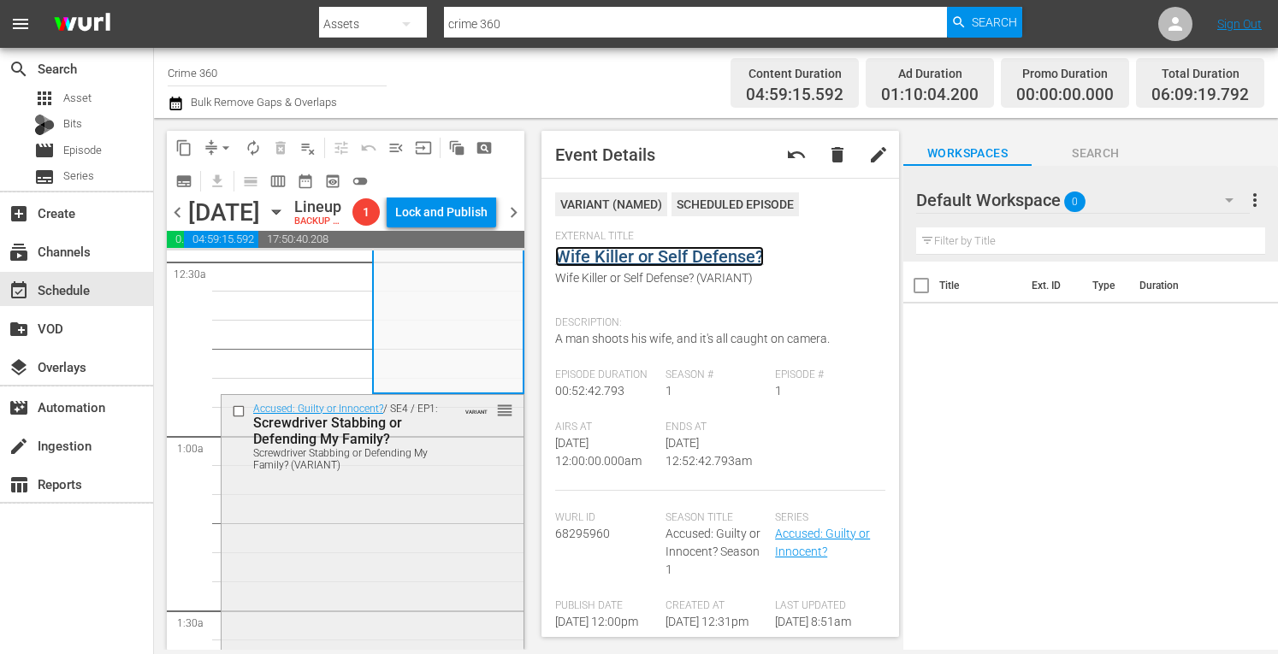
scroll to position [167, 0]
click at [398, 610] on div "Accused: Guilty or Innocent? / SE4 / EP1: Screwdriver Stabbing or Defending My …" at bounding box center [373, 543] width 302 height 302
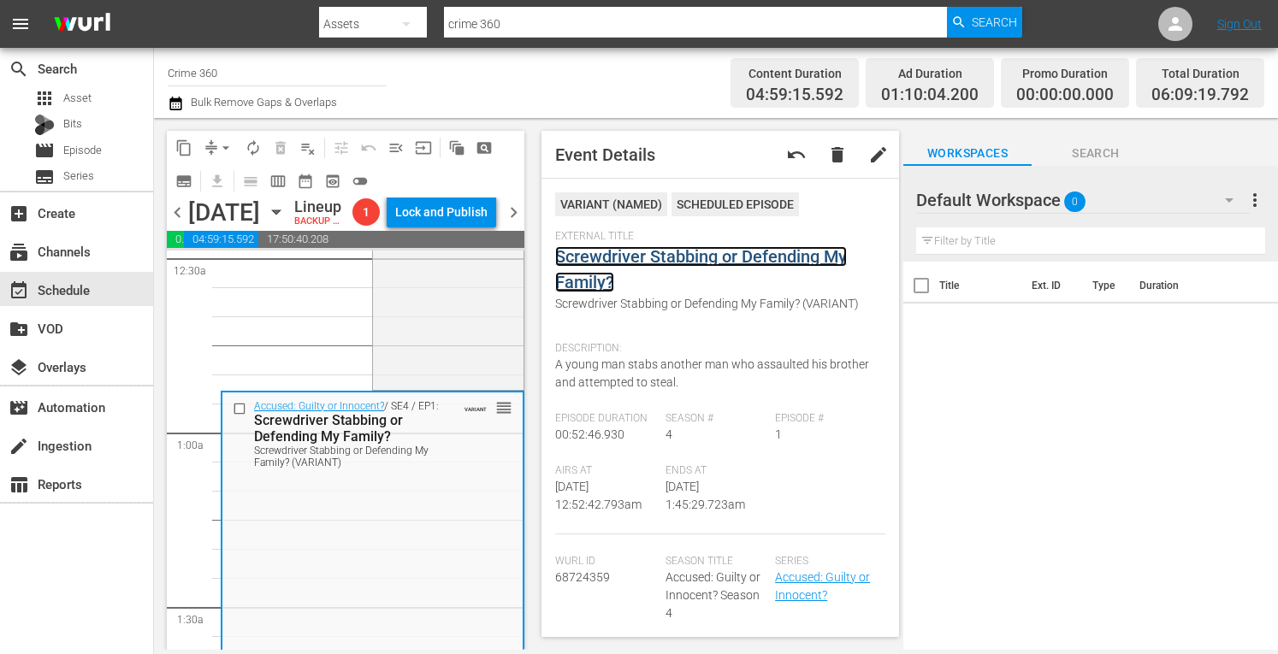
click at [619, 251] on link "Screwdriver Stabbing or Defending My Family?" at bounding box center [701, 269] width 292 height 46
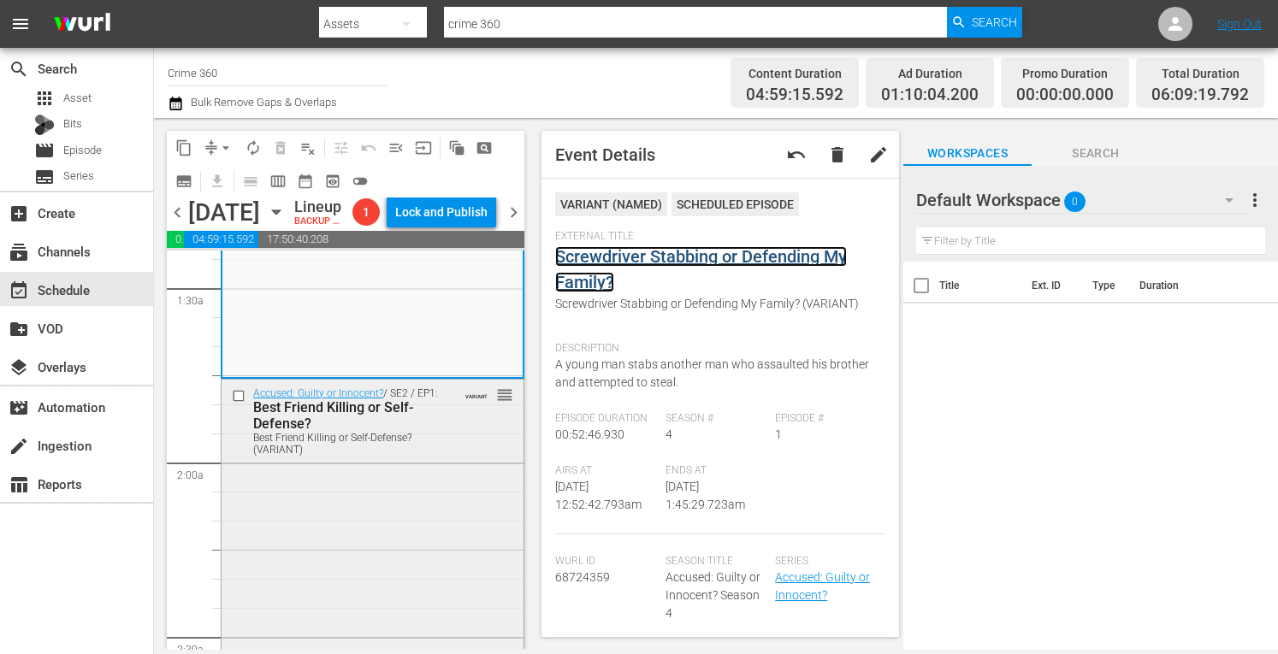
scroll to position [513, 0]
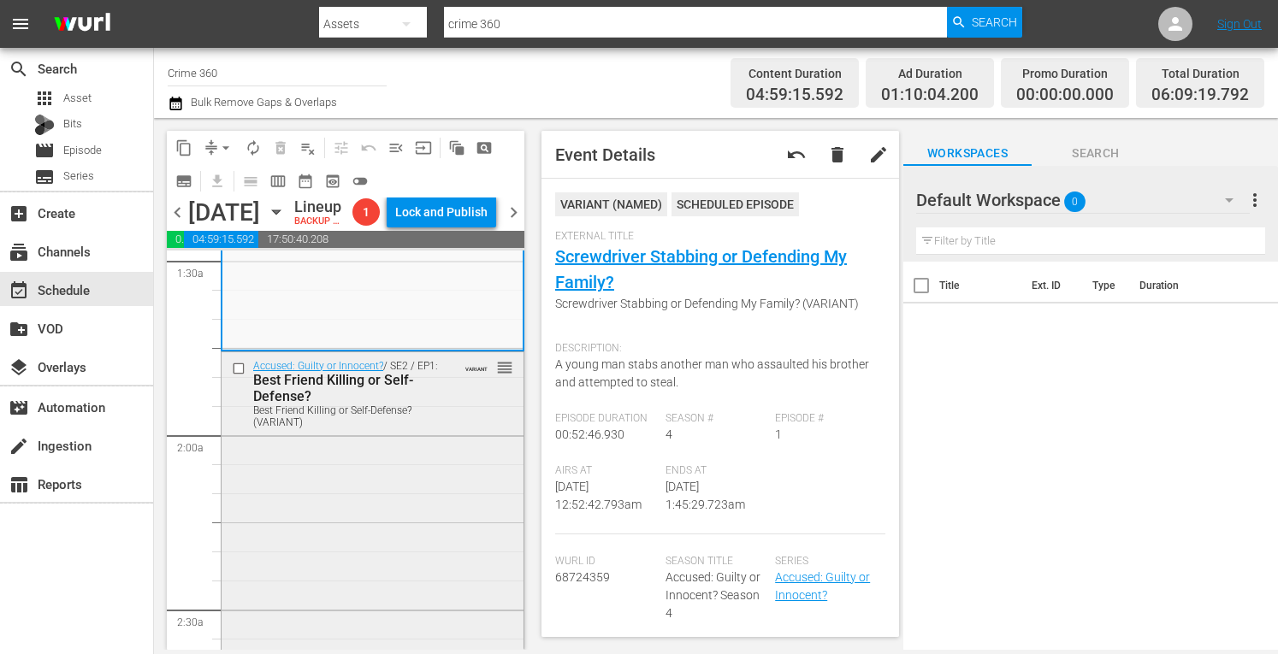
click at [340, 571] on div "Accused: Guilty or Innocent? / SE2 / EP1: Best Friend Killing or Self-Defense? …" at bounding box center [373, 502] width 302 height 301
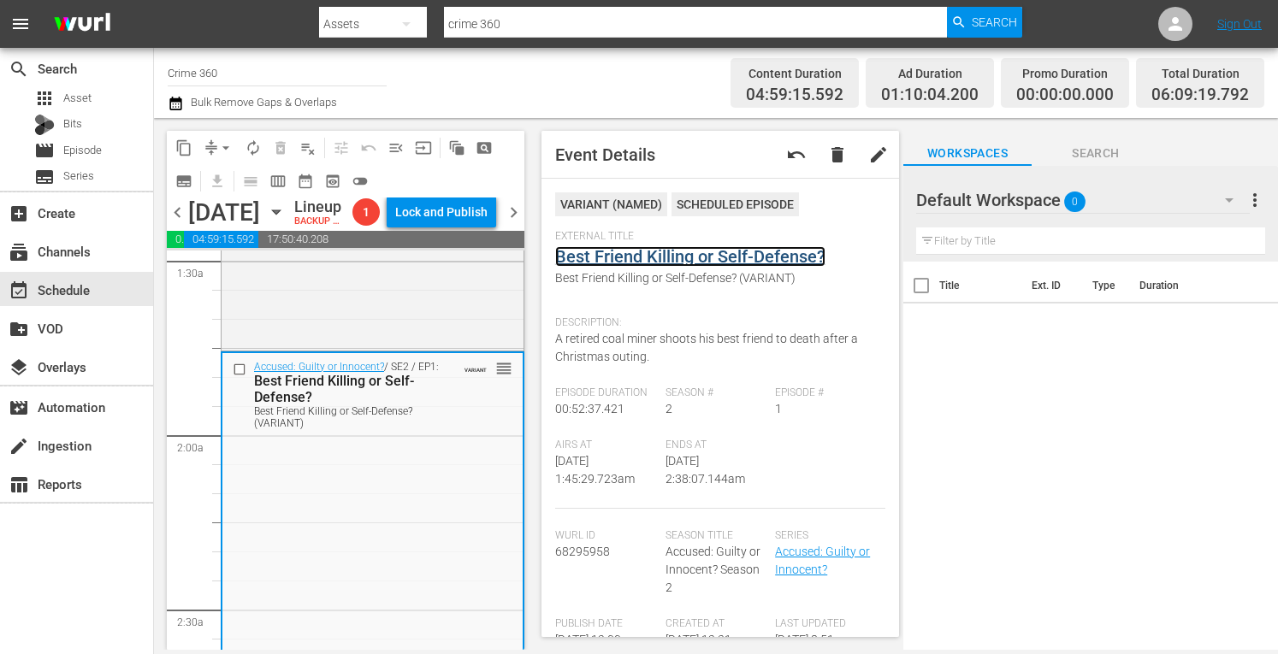
click at [677, 257] on link "Best Friend Killing or Self-Defense?" at bounding box center [690, 256] width 270 height 21
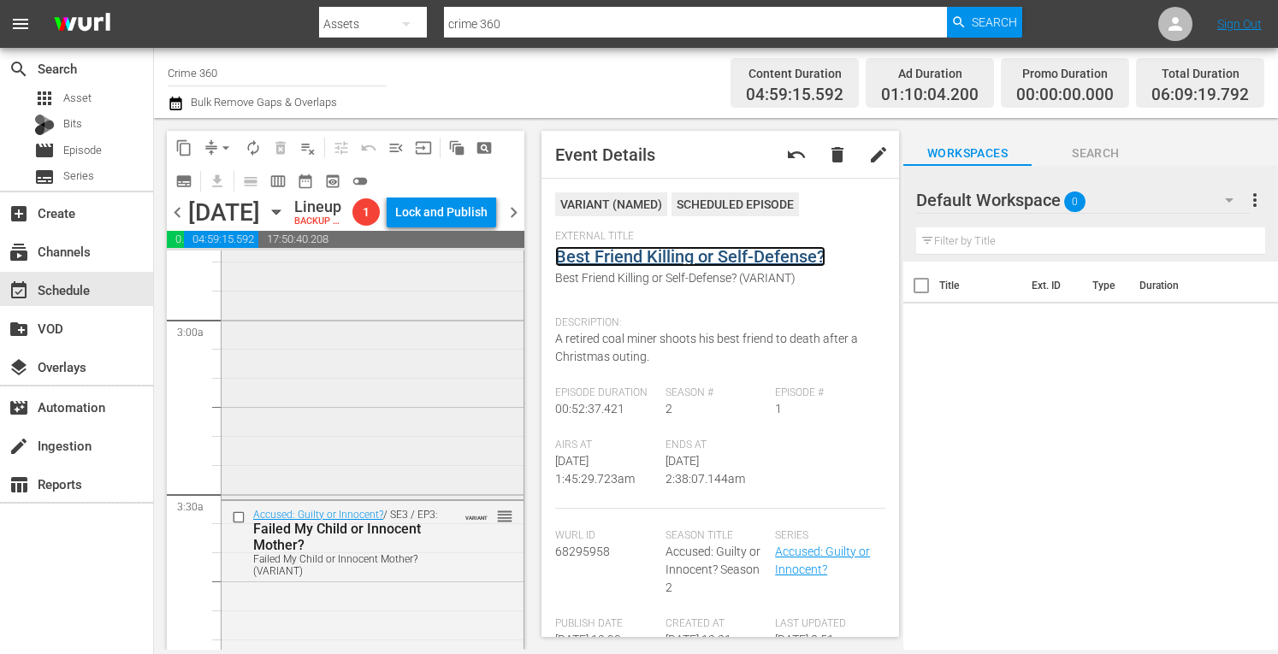
scroll to position [1021, 0]
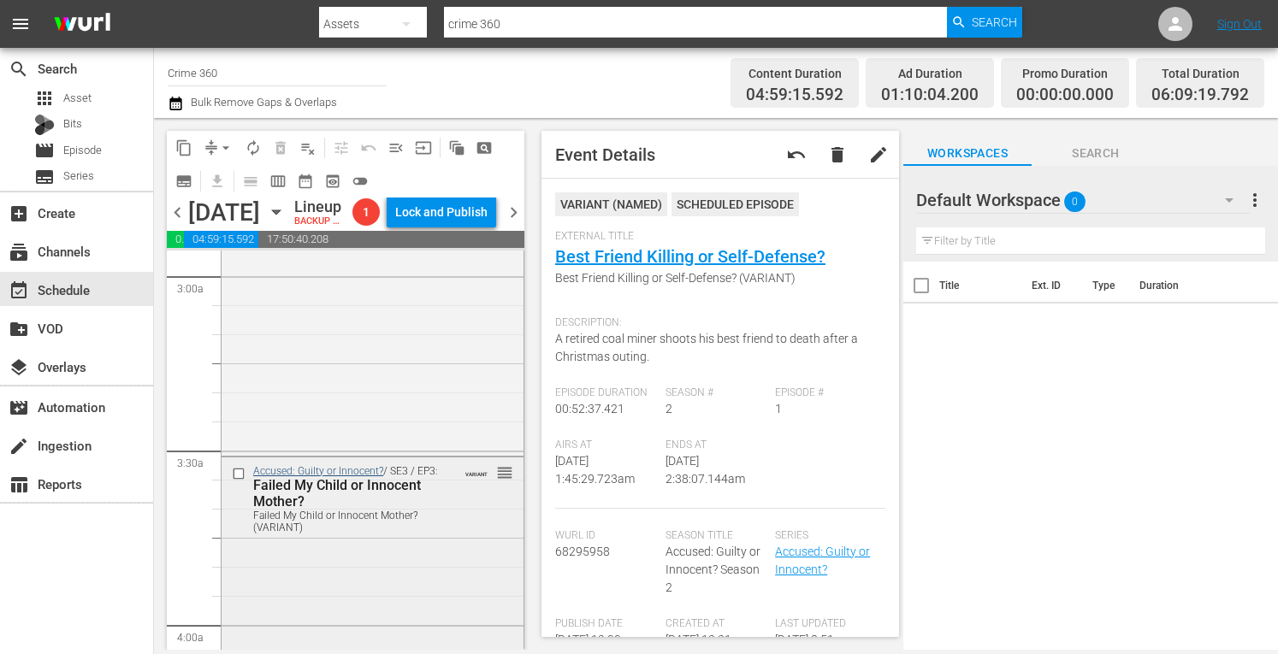
click at [366, 534] on div "Accused: Guilty or Innocent? / SE3 / EP3: Failed My Child or Innocent Mother? F…" at bounding box center [348, 499] width 190 height 68
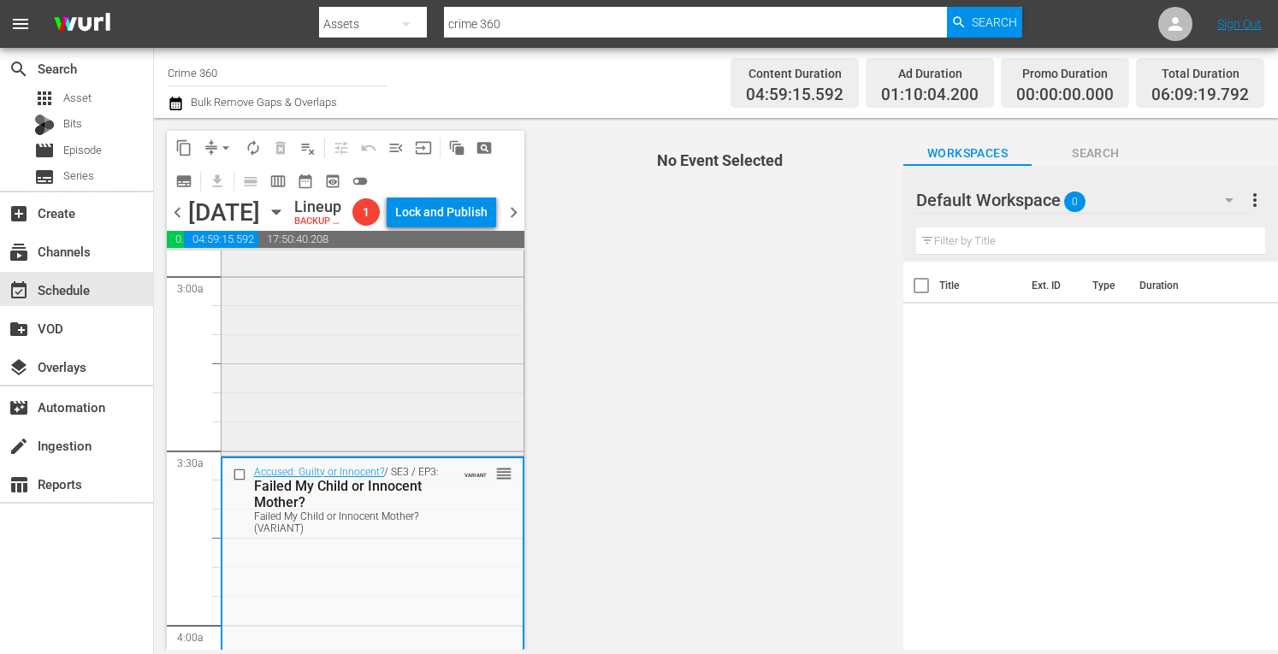
click at [404, 427] on div "Accused: Guilty or Innocent? / SE2 / EP2: Killer Ex-Wife or Self-Defense? Kille…" at bounding box center [373, 301] width 302 height 302
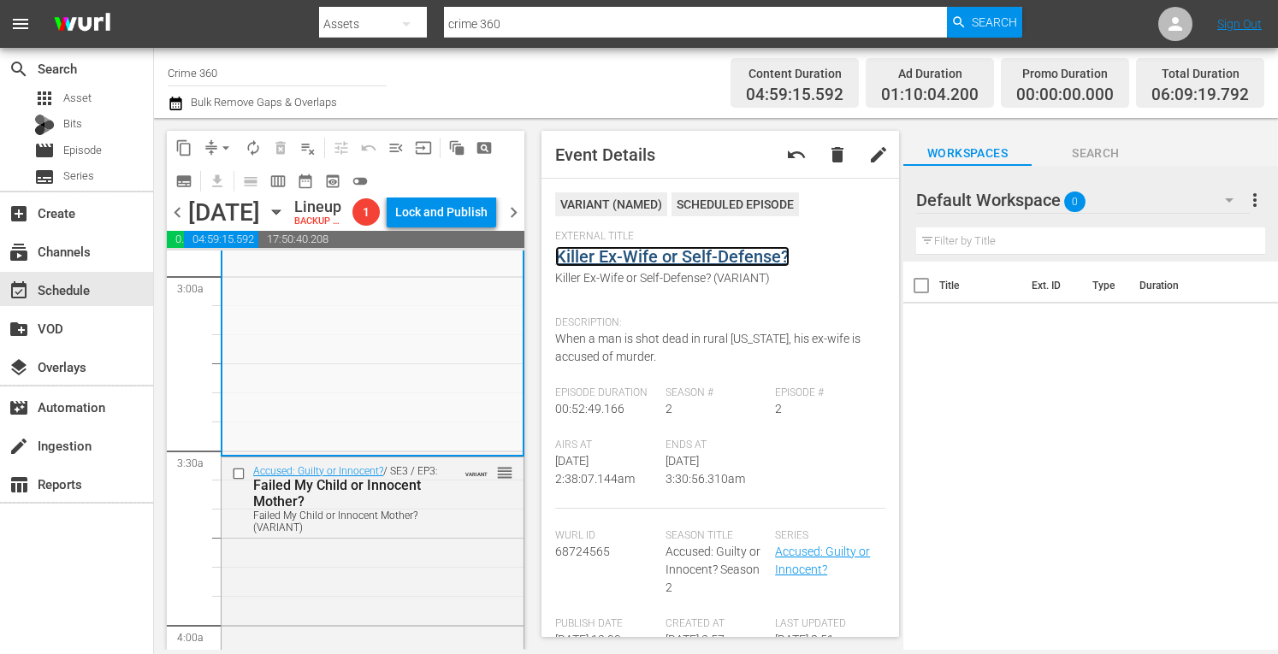
click at [674, 254] on link "Killer Ex-Wife or Self-Defense?" at bounding box center [672, 256] width 234 height 21
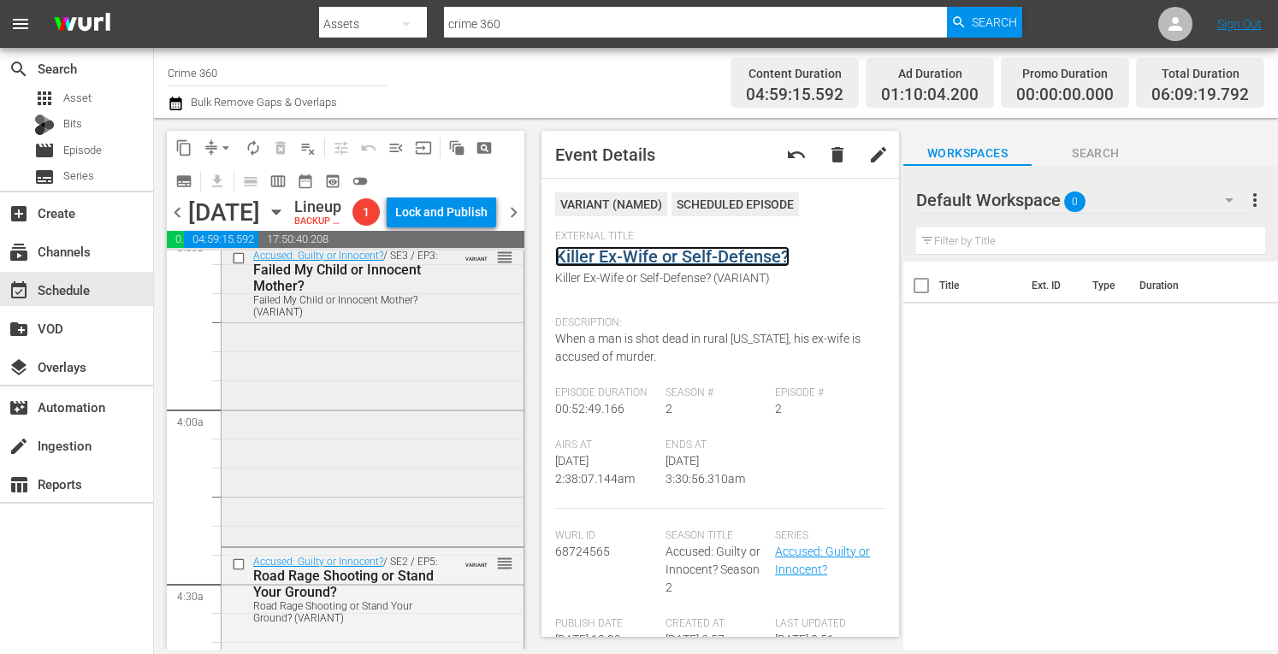
scroll to position [1252, 0]
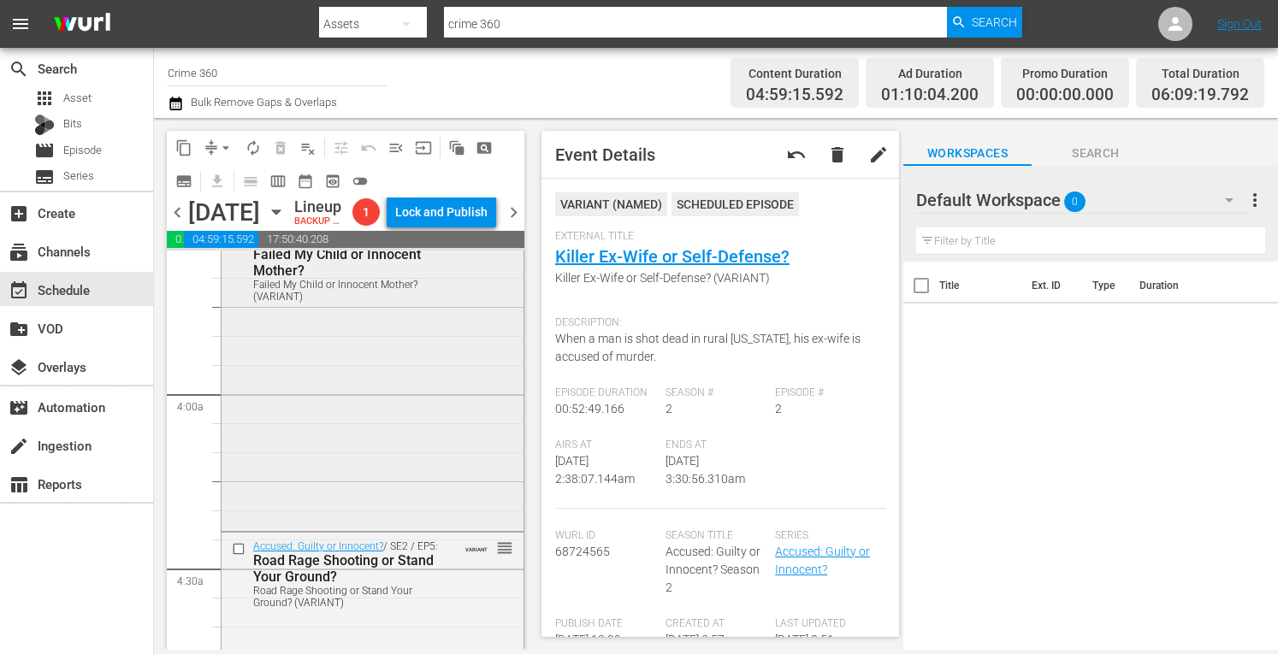
click at [336, 486] on div "Accused: Guilty or Innocent? / SE3 / EP3: Failed My Child or Innocent Mother? F…" at bounding box center [373, 377] width 302 height 301
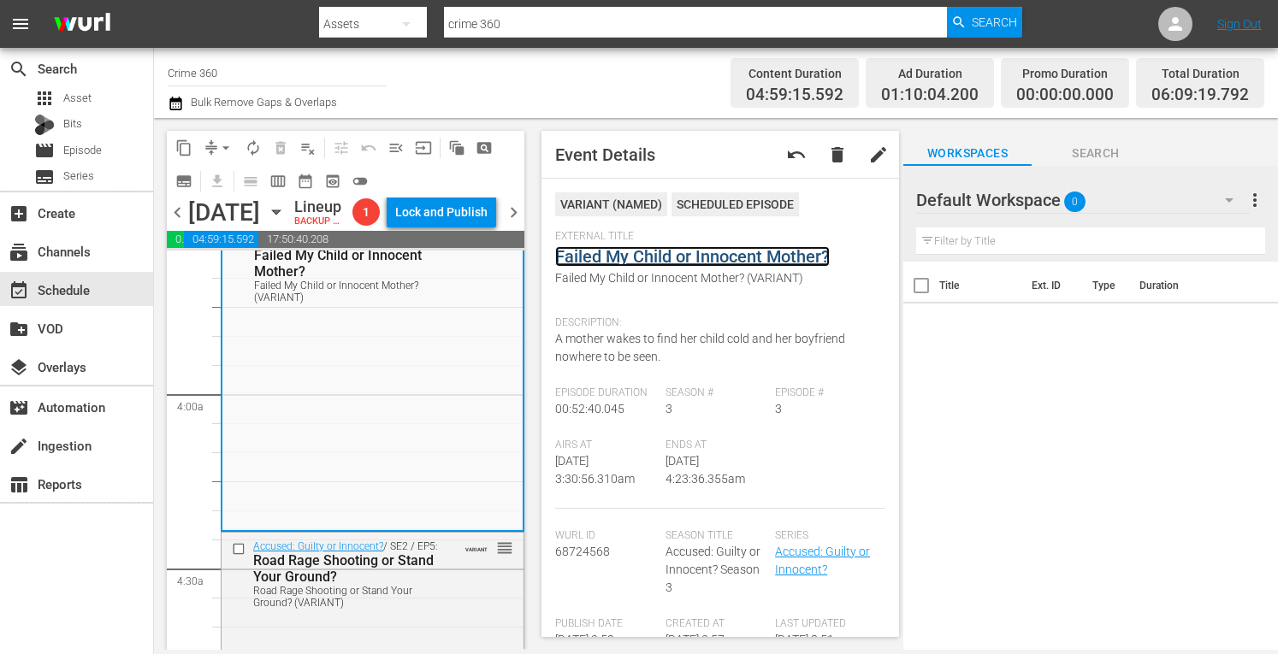
click at [629, 254] on link "Failed My Child or Innocent Mother?" at bounding box center [692, 256] width 275 height 21
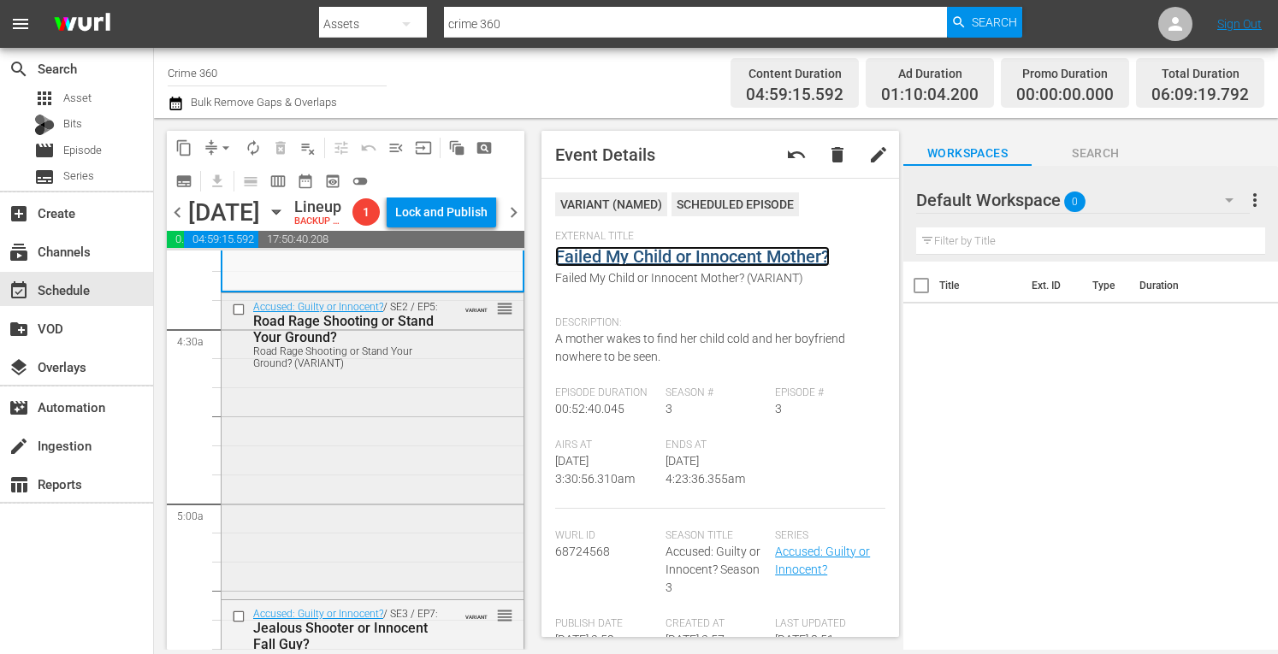
scroll to position [1497, 0]
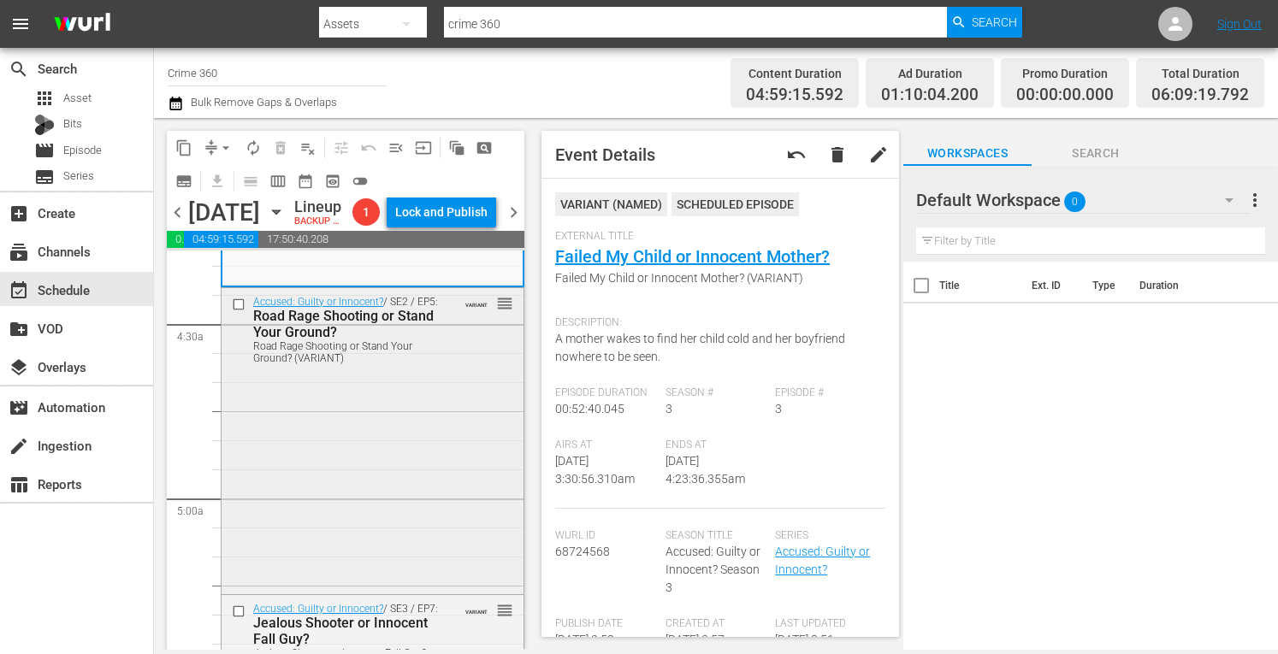
click at [391, 497] on div "Accused: Guilty or Innocent? / SE2 / EP5: Road Rage Shooting or Stand Your Grou…" at bounding box center [373, 439] width 302 height 303
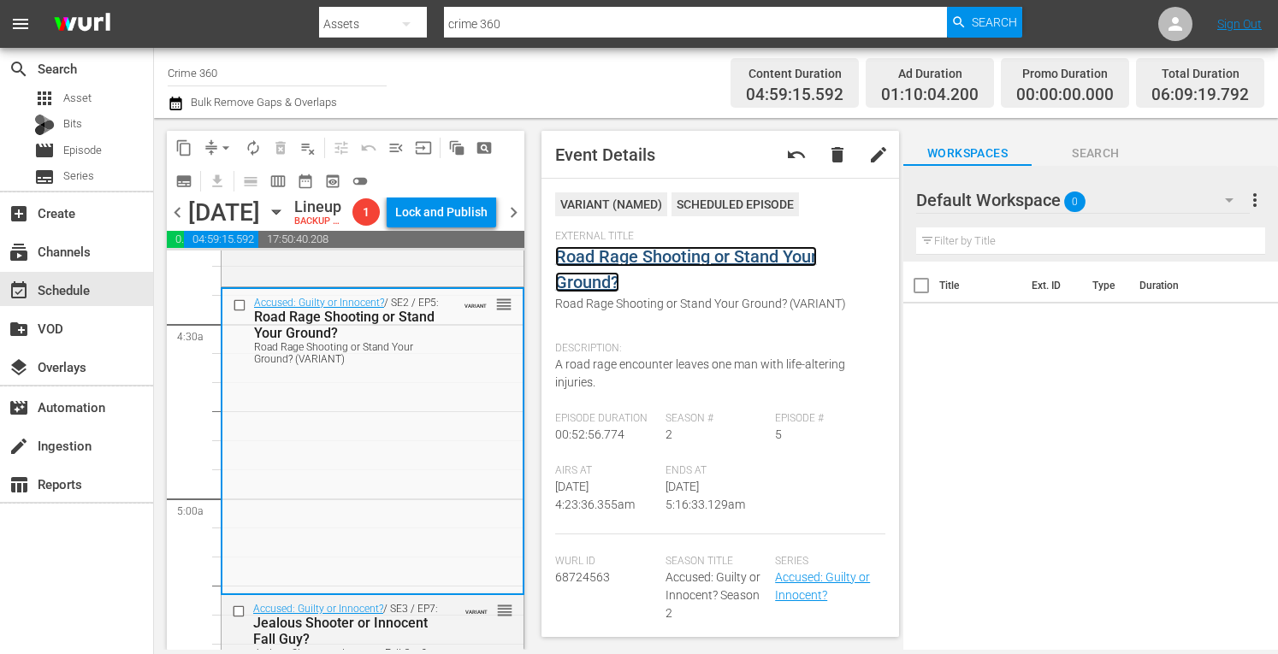
click at [684, 255] on link "Road Rage Shooting or Stand Your Ground?" at bounding box center [686, 269] width 262 height 46
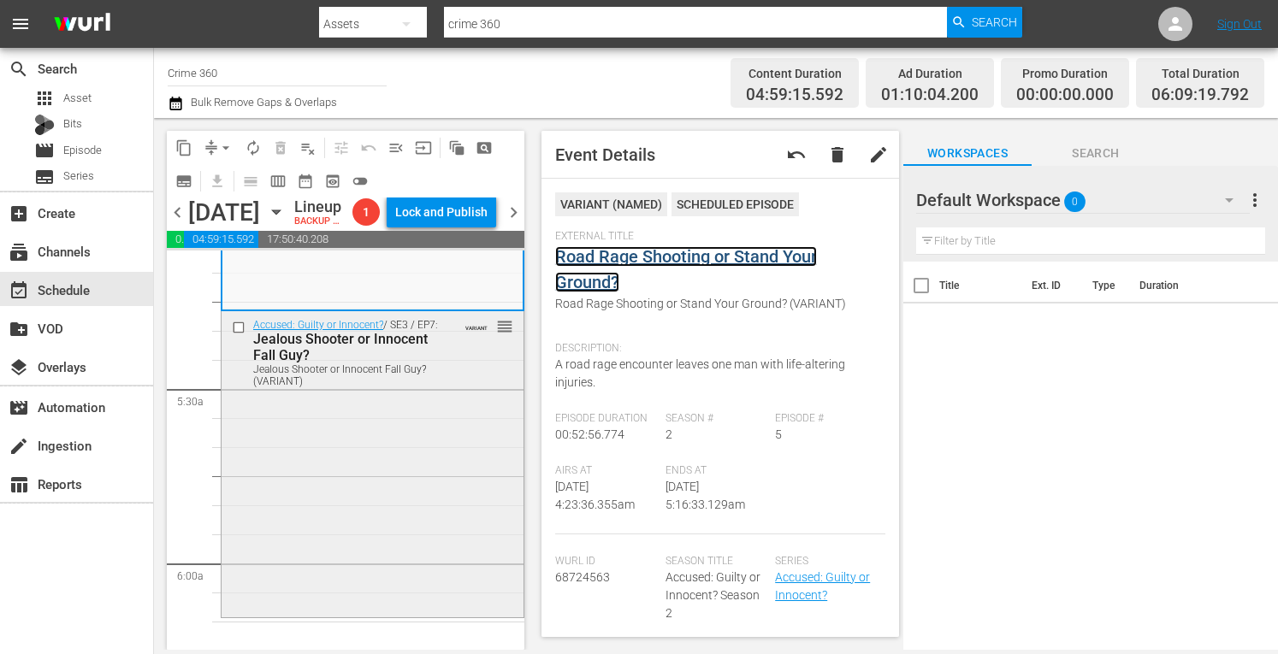
scroll to position [1801, 0]
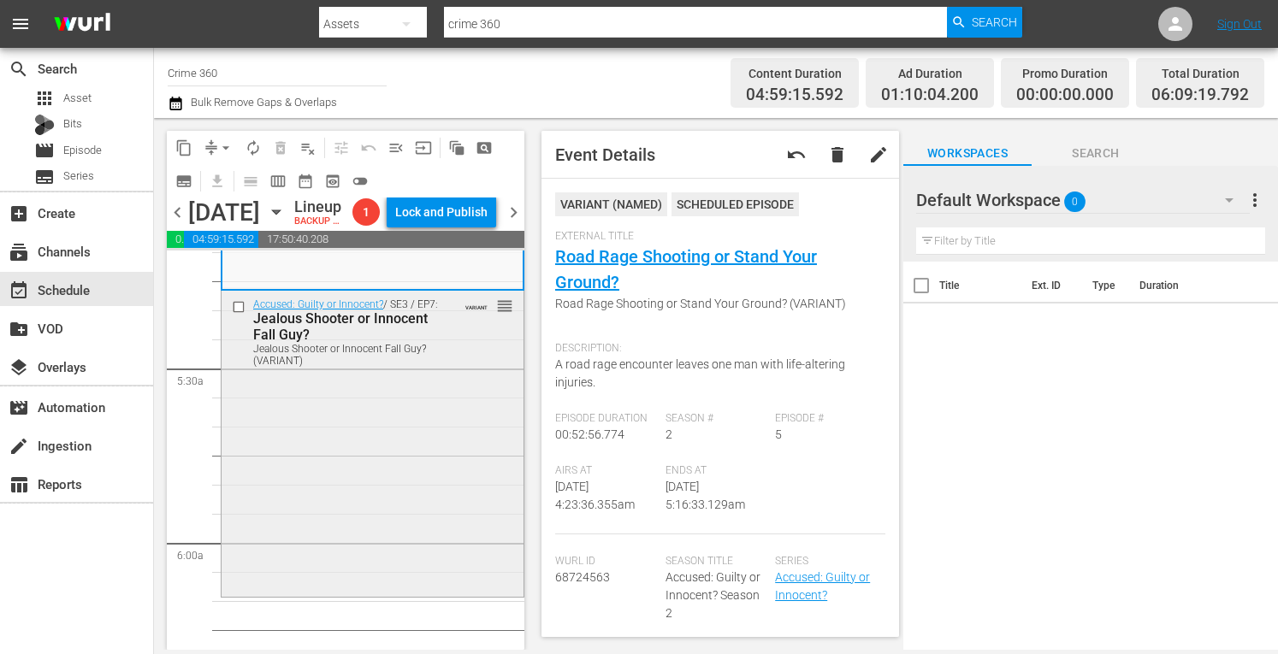
click at [316, 543] on div "Accused: Guilty or Innocent? / SE3 / EP7: Jealous Shooter or Innocent Fall Guy?…" at bounding box center [373, 442] width 302 height 302
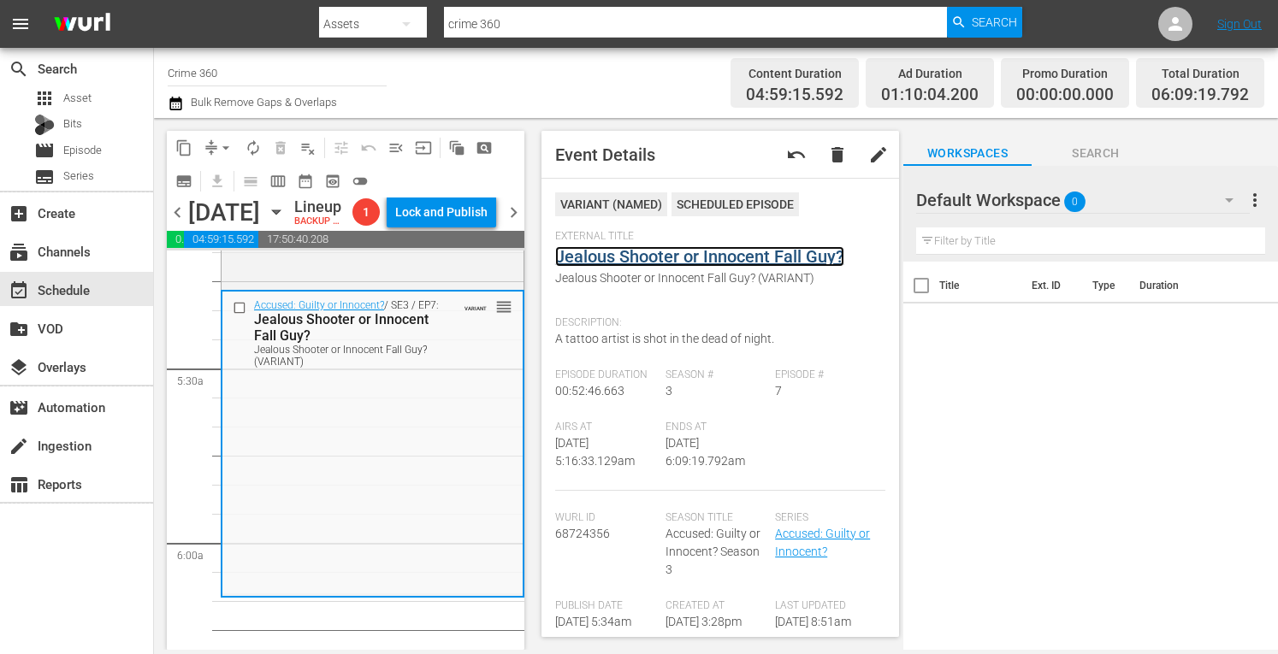
click at [654, 259] on link "Jealous Shooter or Innocent Fall Guy?" at bounding box center [699, 256] width 289 height 21
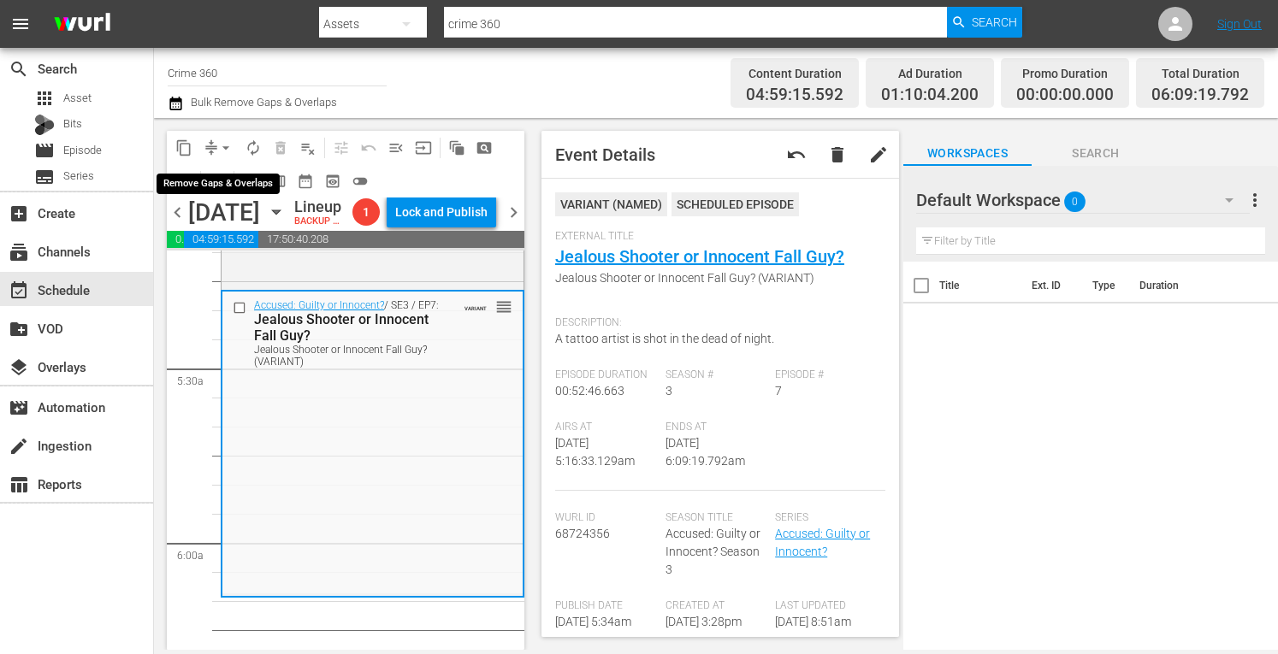
click at [226, 135] on button "arrow_drop_down" at bounding box center [225, 147] width 27 height 27
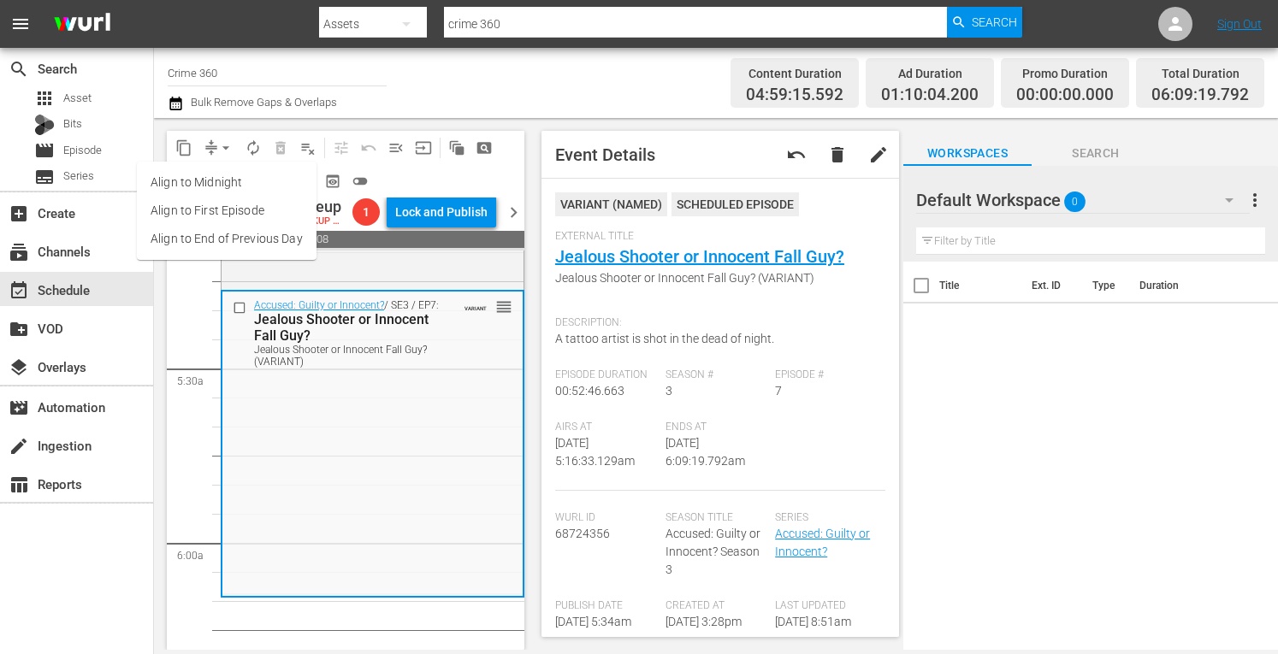
click at [184, 180] on li "Align to Midnight" at bounding box center [227, 183] width 180 height 28
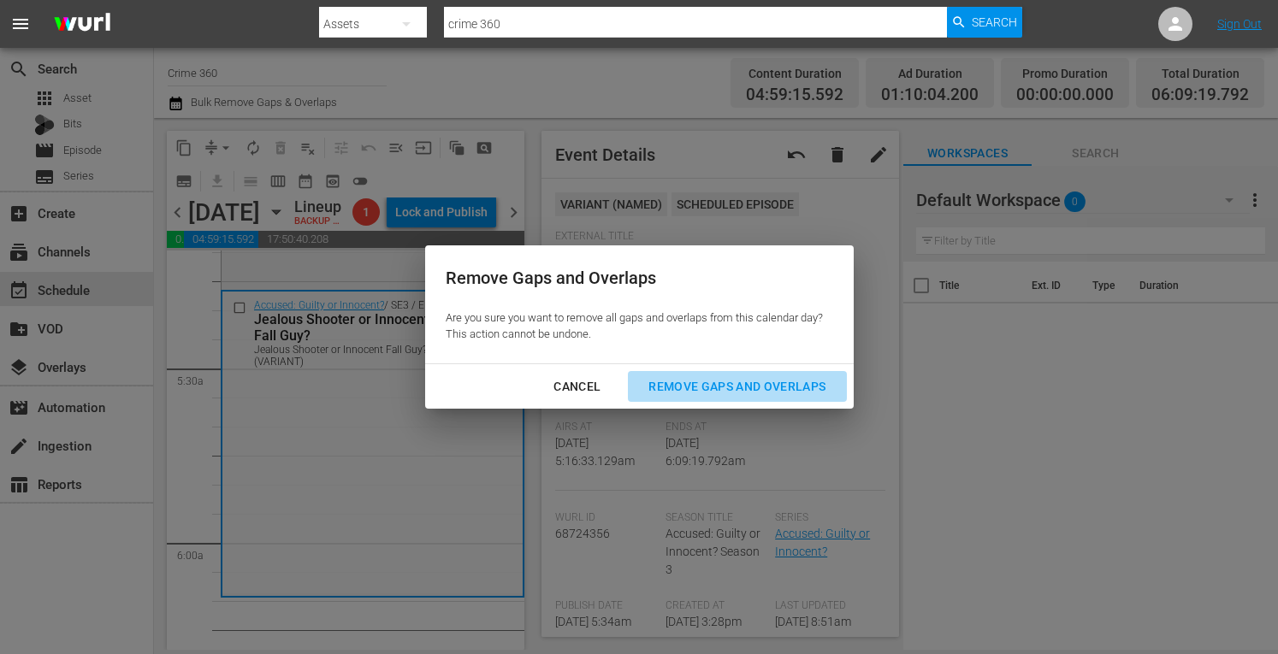
click at [710, 389] on div "Remove Gaps and Overlaps" at bounding box center [737, 386] width 204 height 21
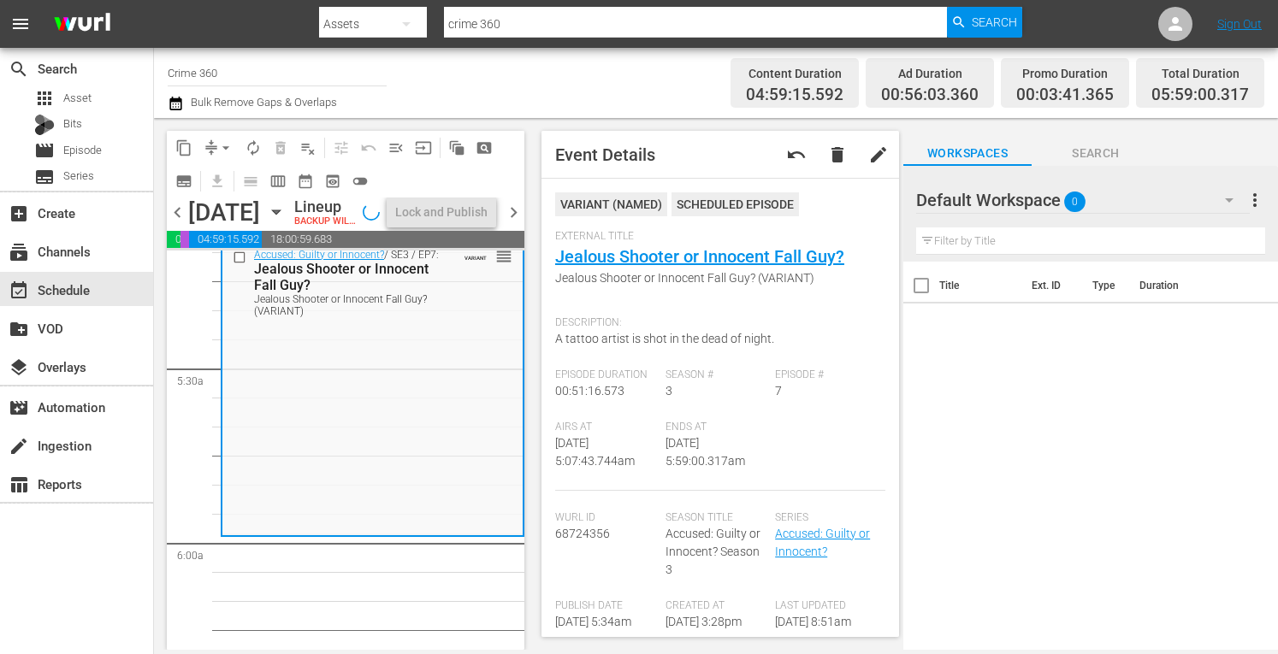
scroll to position [1772, 0]
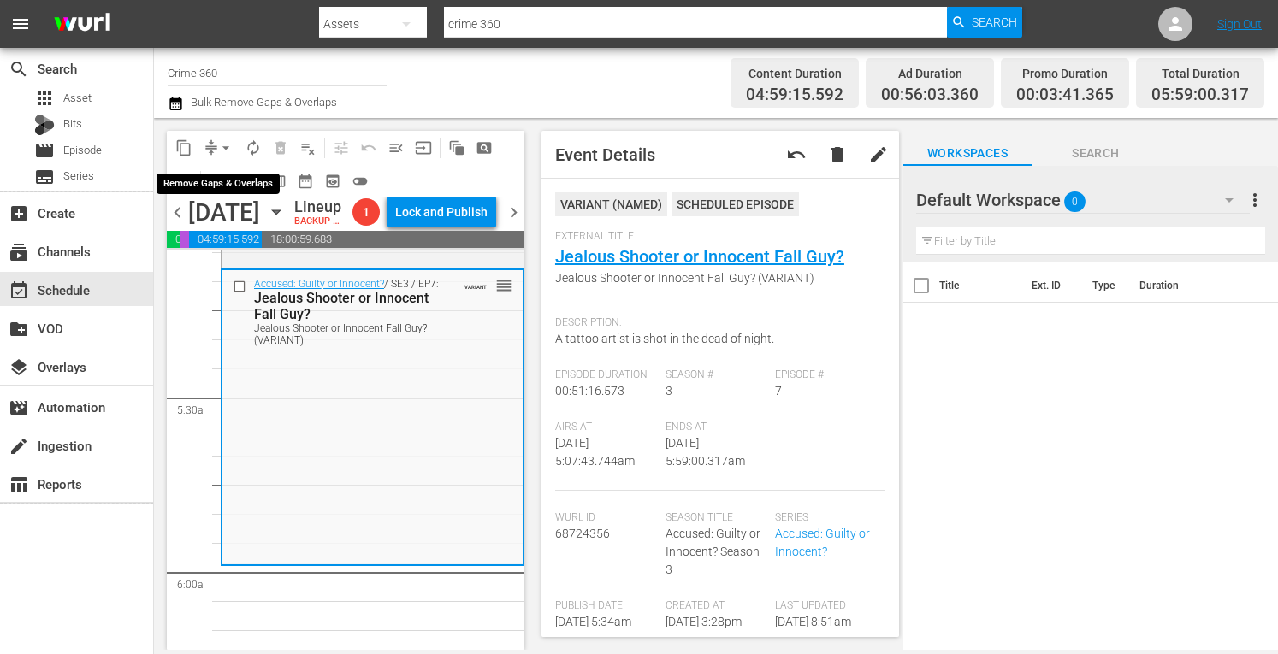
click at [225, 148] on span "arrow_drop_down" at bounding box center [225, 147] width 17 height 17
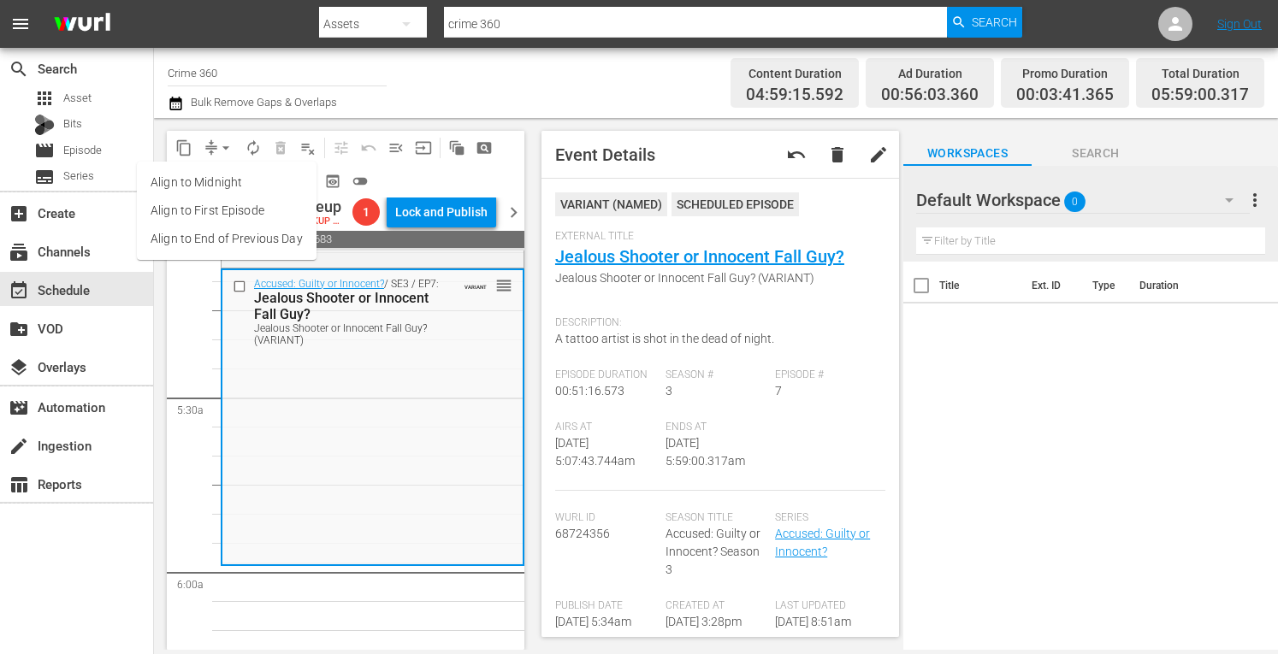
click at [183, 182] on li "Align to Midnight" at bounding box center [227, 183] width 180 height 28
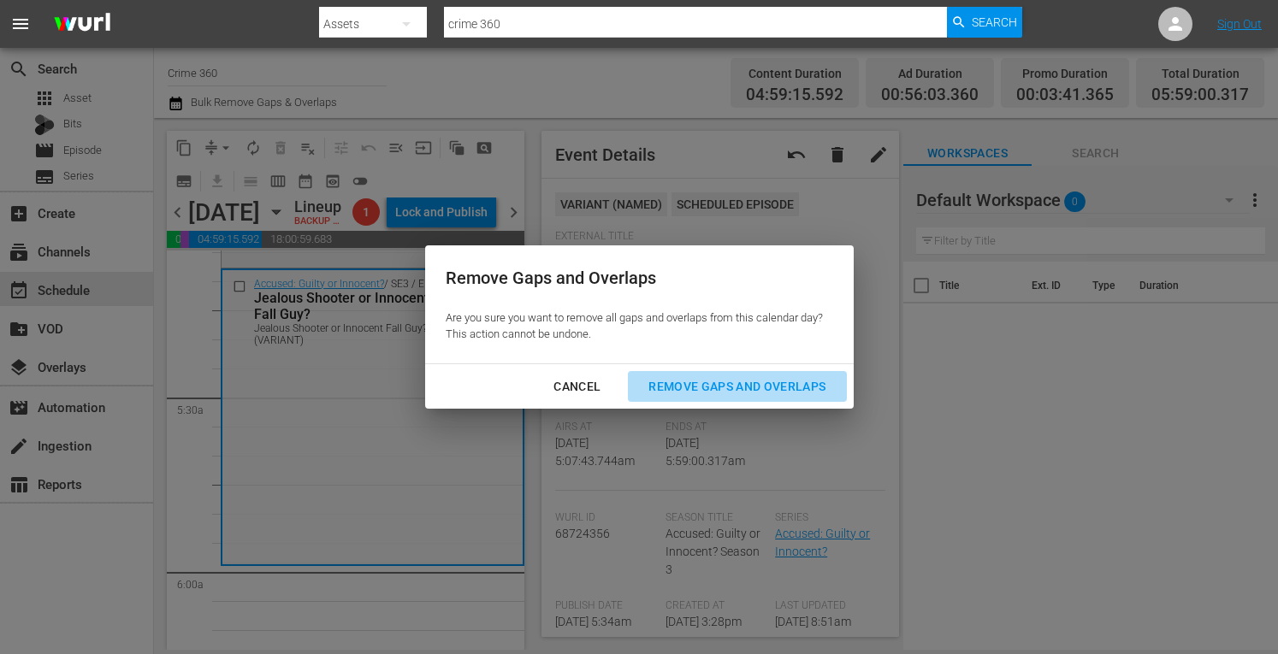
click at [693, 401] on button "Remove Gaps and Overlaps" at bounding box center [737, 387] width 218 height 32
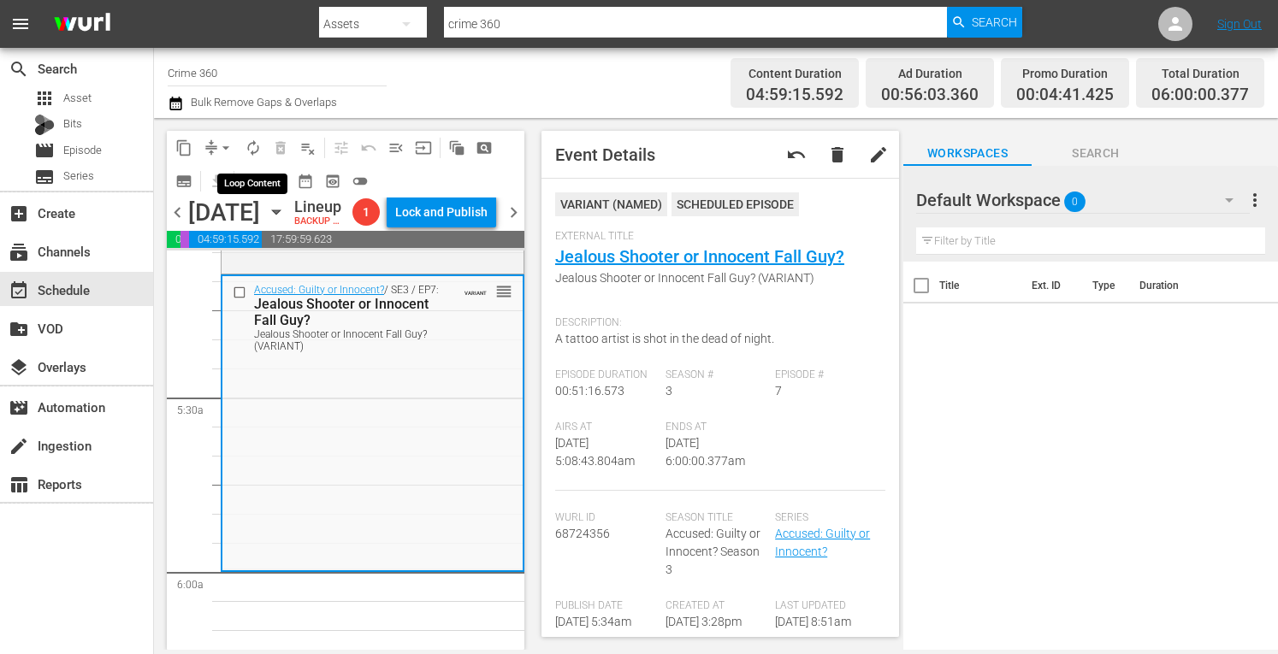
click at [257, 154] on span "autorenew_outlined" at bounding box center [253, 147] width 17 height 17
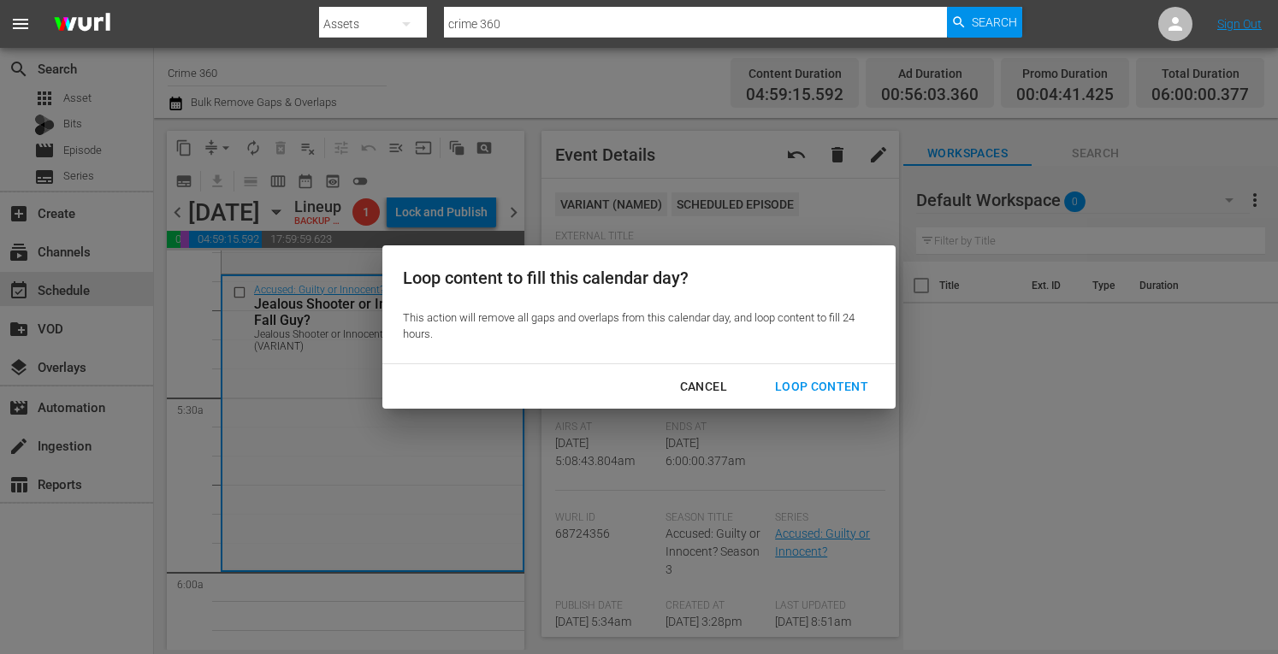
click at [802, 374] on button "Loop Content" at bounding box center [821, 387] width 134 height 32
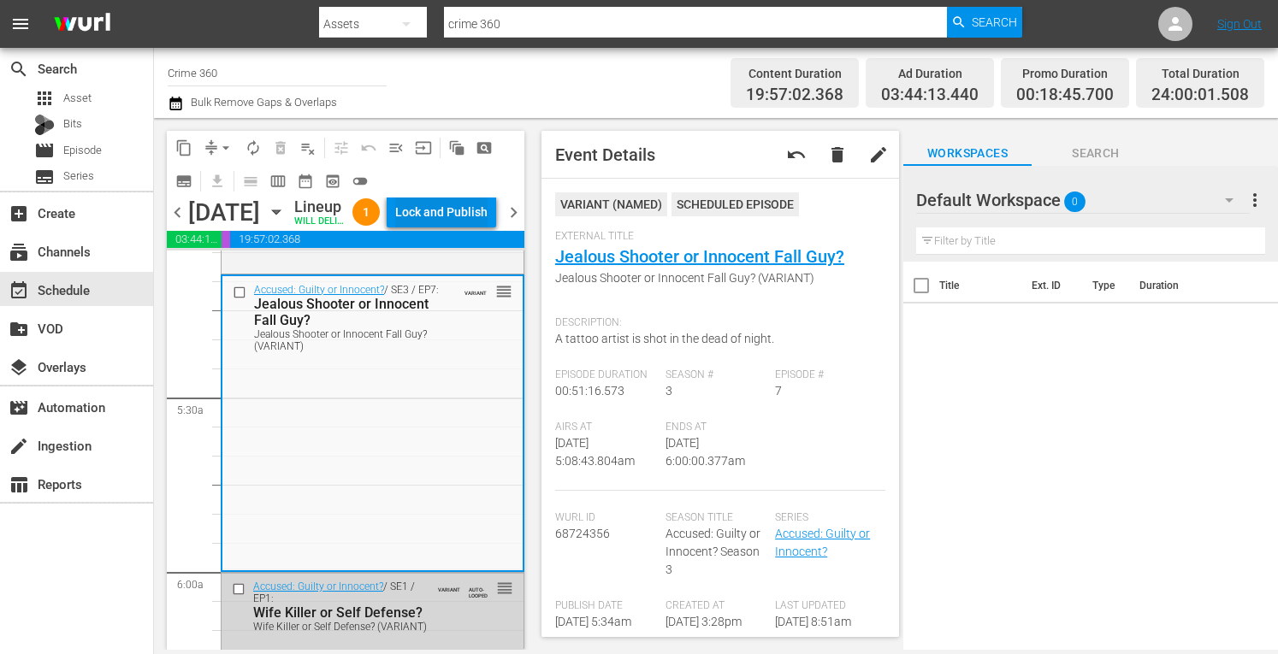
click at [450, 228] on div "Lock and Publish" at bounding box center [441, 212] width 92 height 31
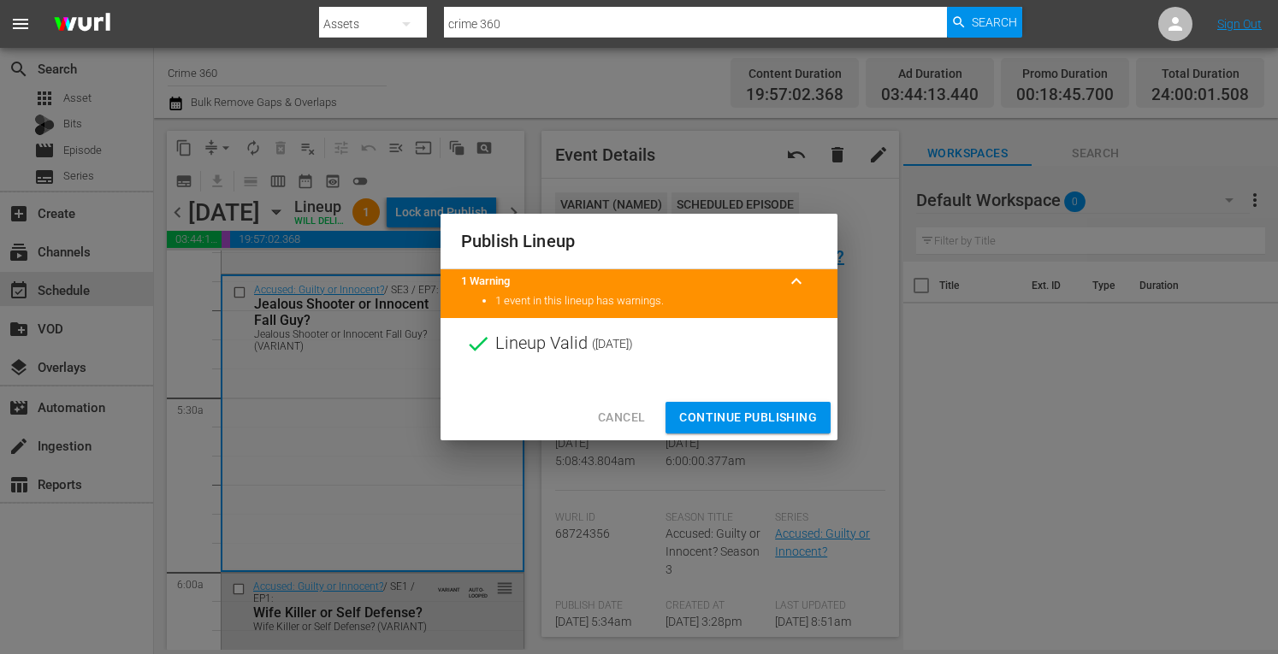
click at [721, 422] on span "Continue Publishing" at bounding box center [748, 417] width 138 height 21
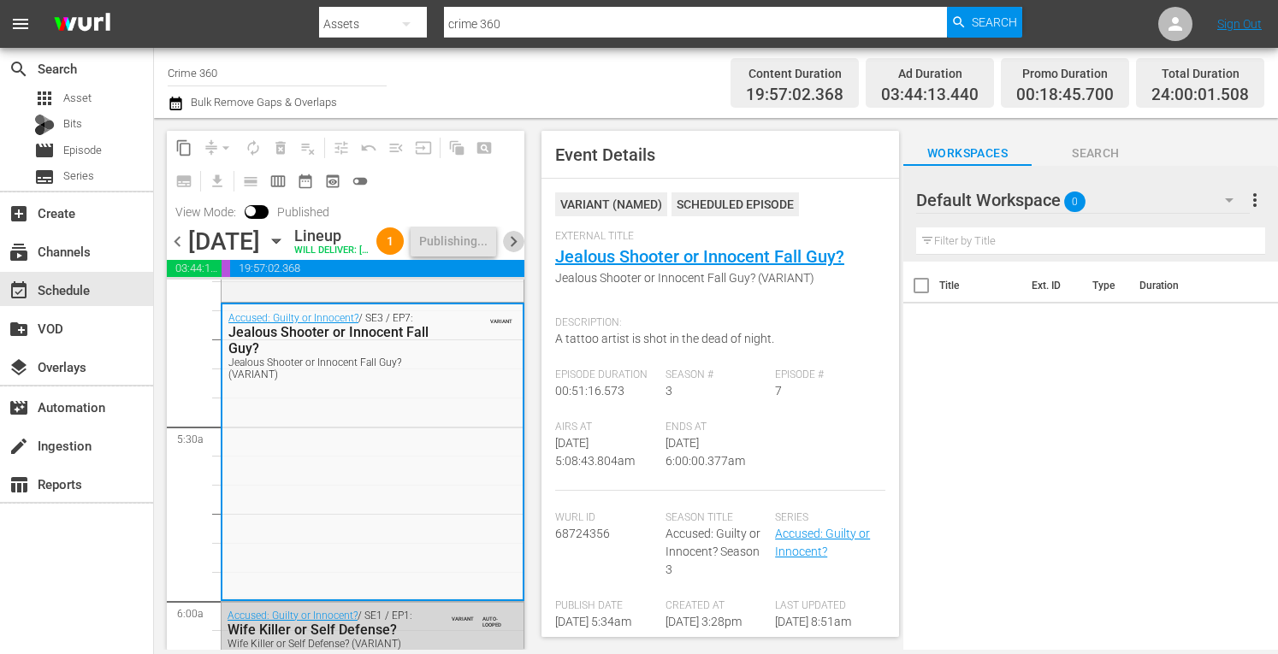
click at [511, 252] on span "chevron_right" at bounding box center [513, 241] width 21 height 21
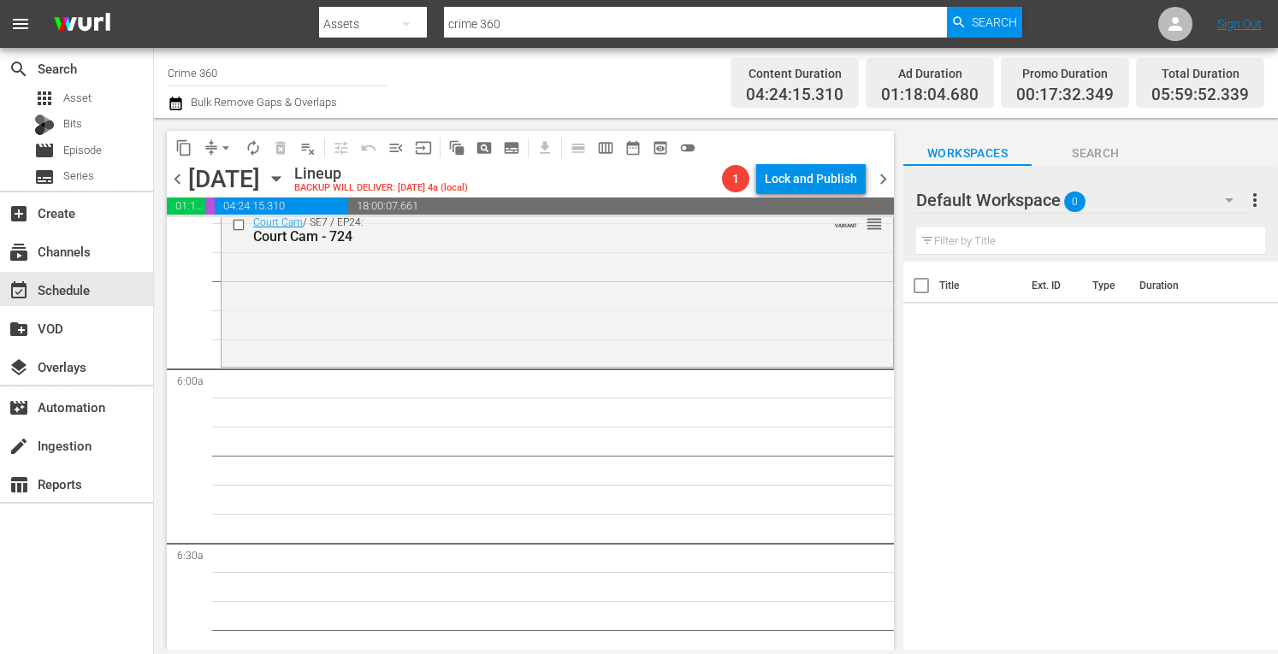
scroll to position [1869, 0]
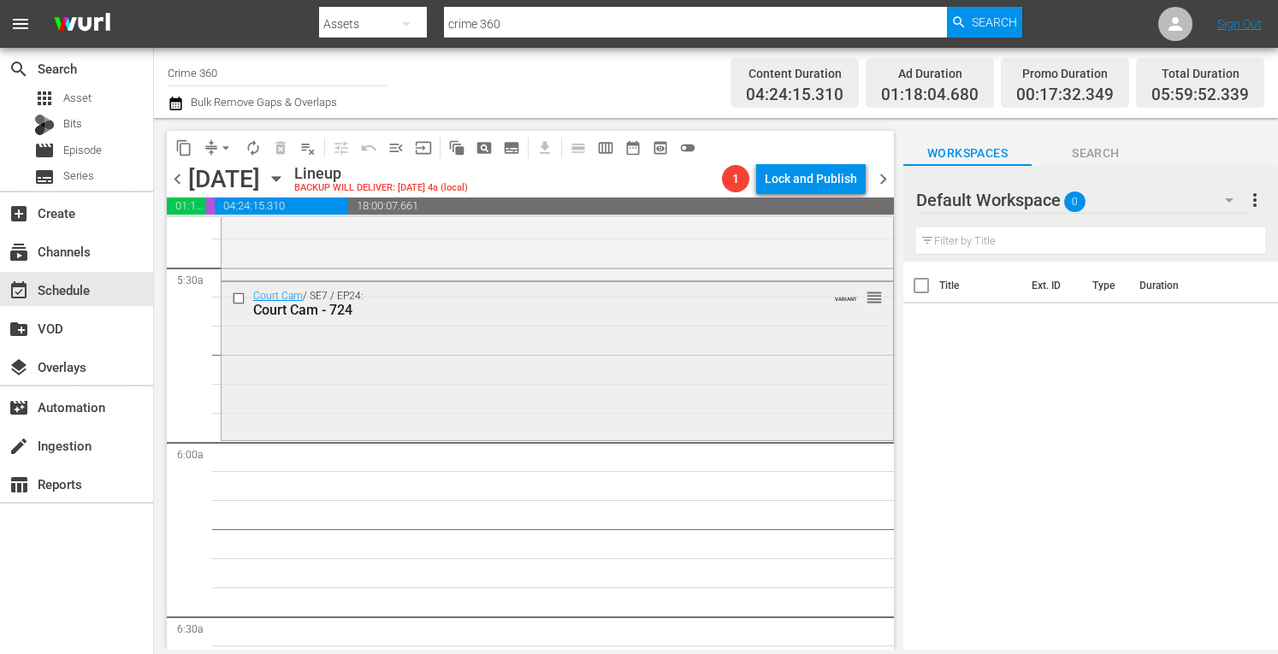
click at [370, 388] on div "Court Cam / SE7 / EP24: Court Cam - 724 VARIANT reorder" at bounding box center [557, 359] width 671 height 155
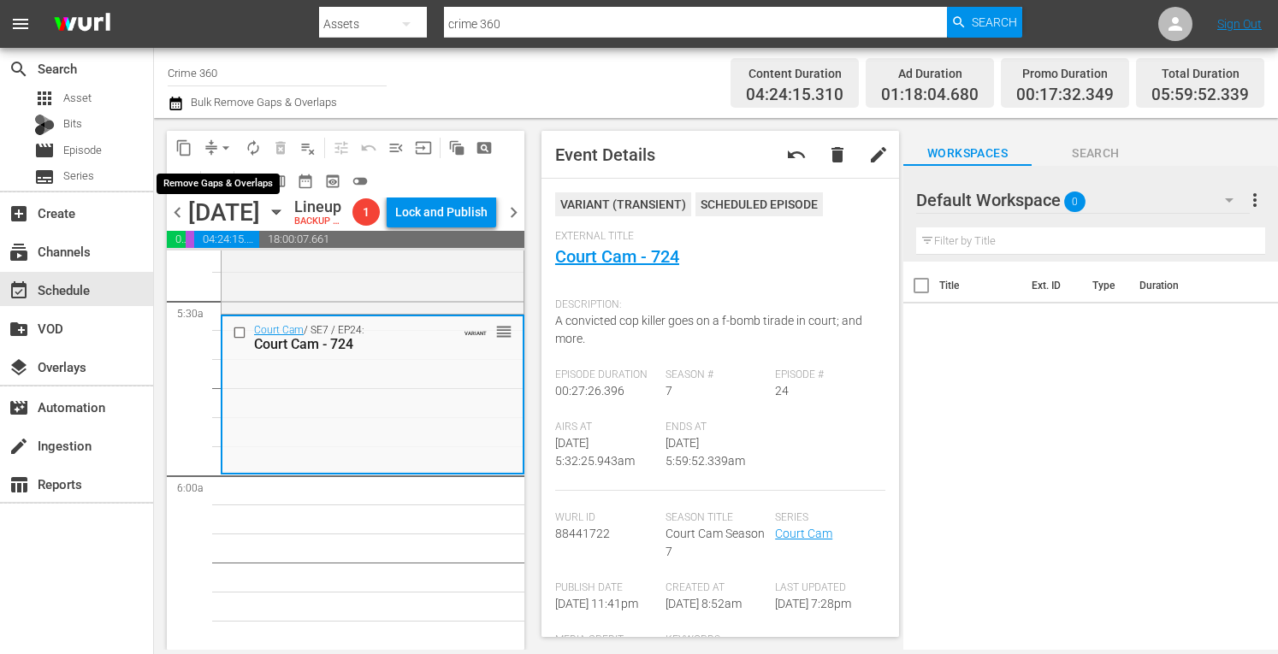
click at [217, 146] on span "arrow_drop_down" at bounding box center [225, 147] width 17 height 17
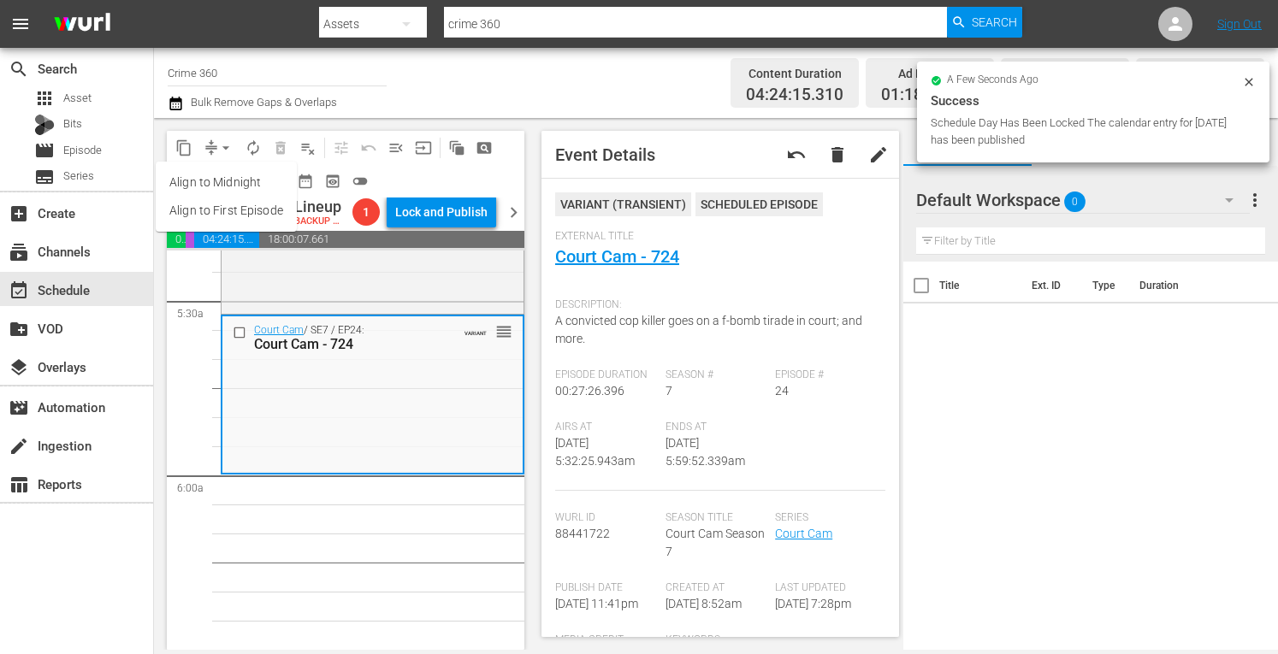
click at [188, 174] on li "Align to Midnight" at bounding box center [226, 183] width 141 height 28
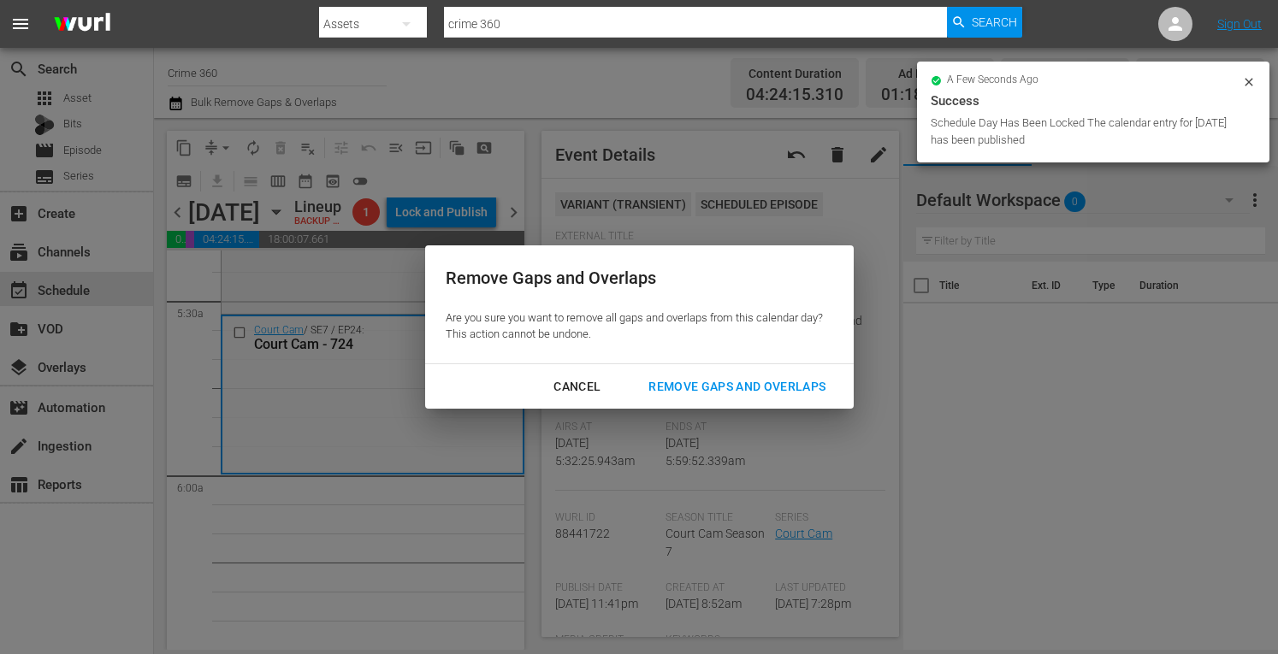
click at [679, 386] on div "Remove Gaps and Overlaps" at bounding box center [737, 386] width 204 height 21
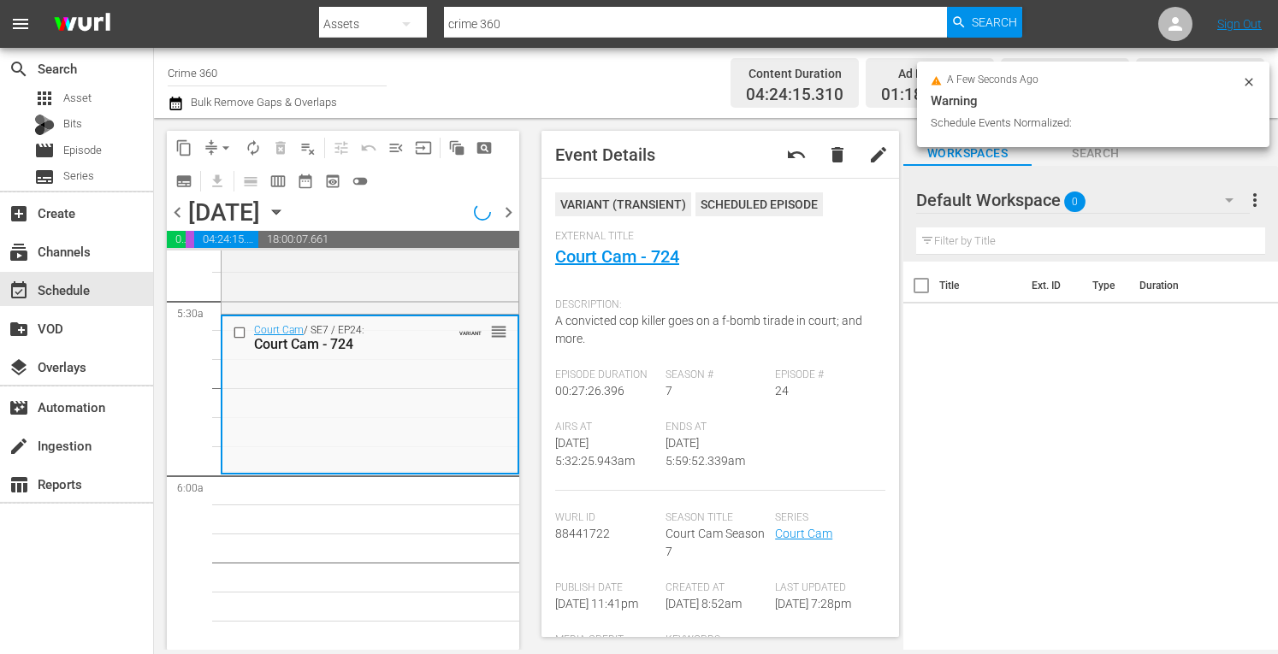
scroll to position [1840, 0]
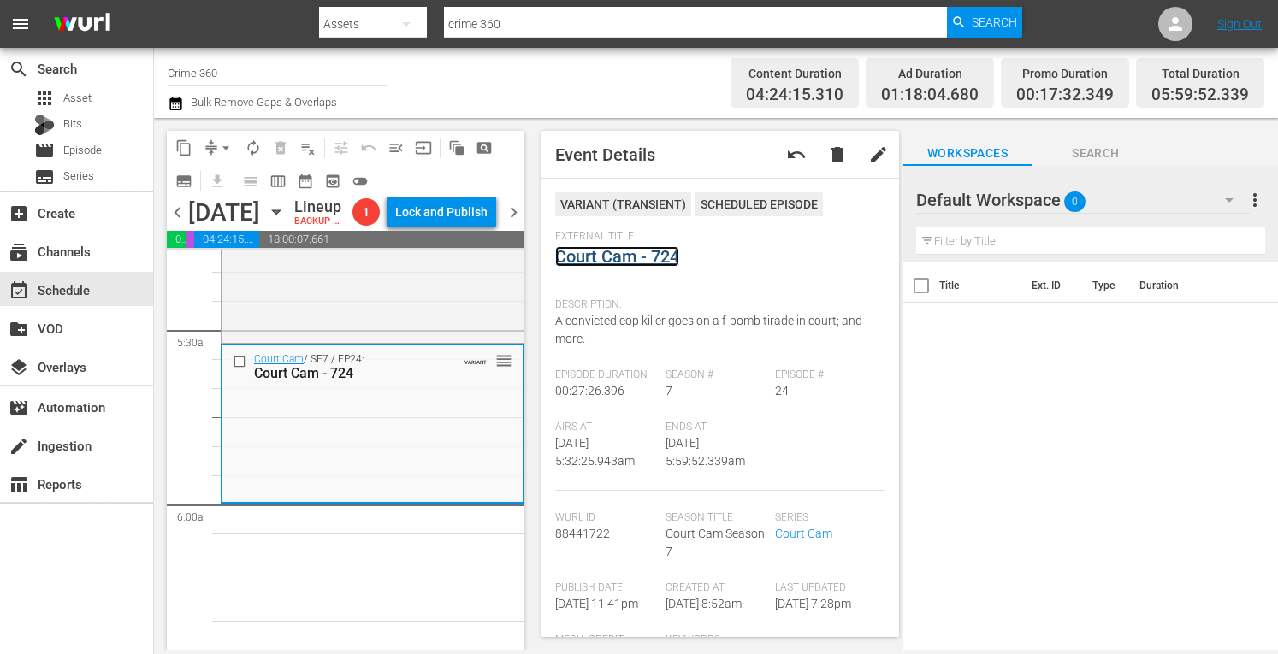
click at [624, 259] on link "Court Cam - 724" at bounding box center [617, 256] width 124 height 21
click at [222, 150] on span "arrow_drop_down" at bounding box center [225, 147] width 17 height 17
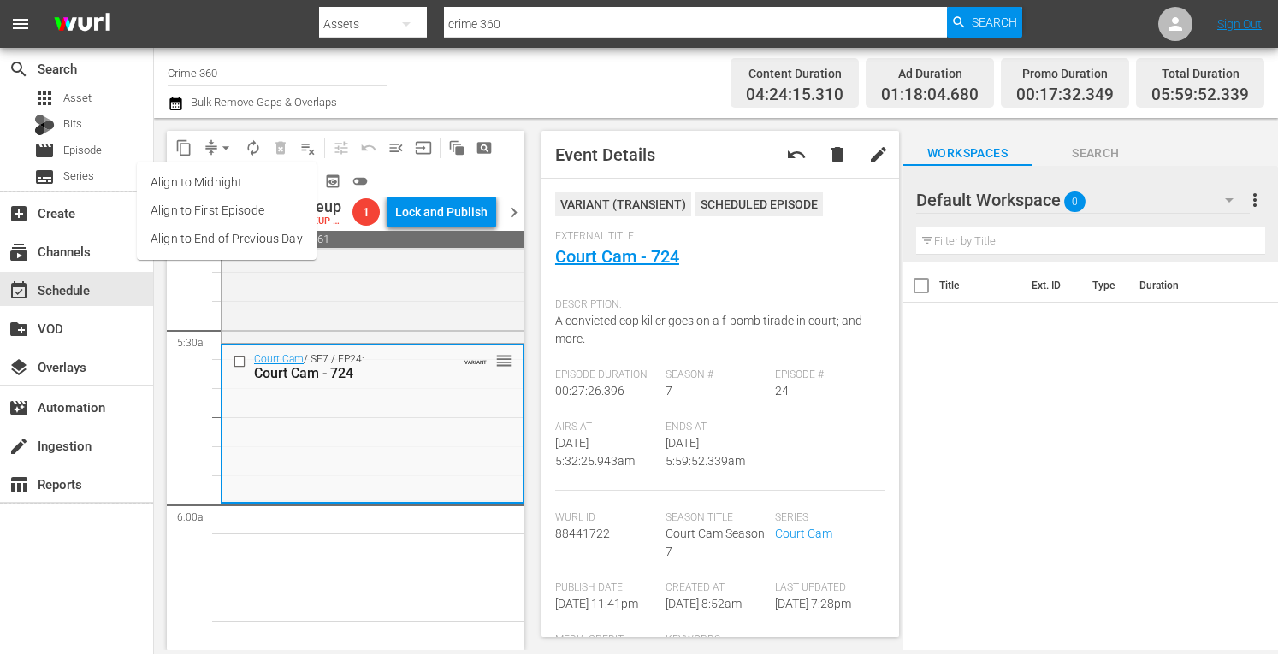
click at [189, 184] on li "Align to Midnight" at bounding box center [227, 183] width 180 height 28
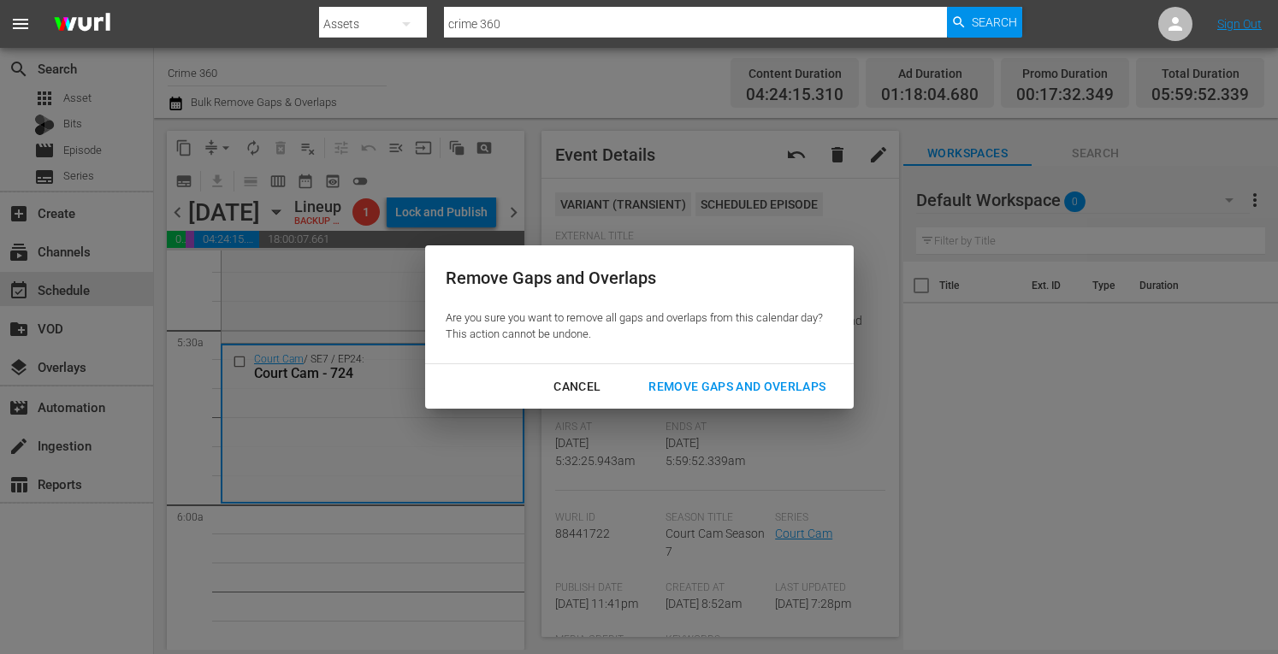
click at [682, 378] on div "Remove Gaps and Overlaps" at bounding box center [737, 386] width 204 height 21
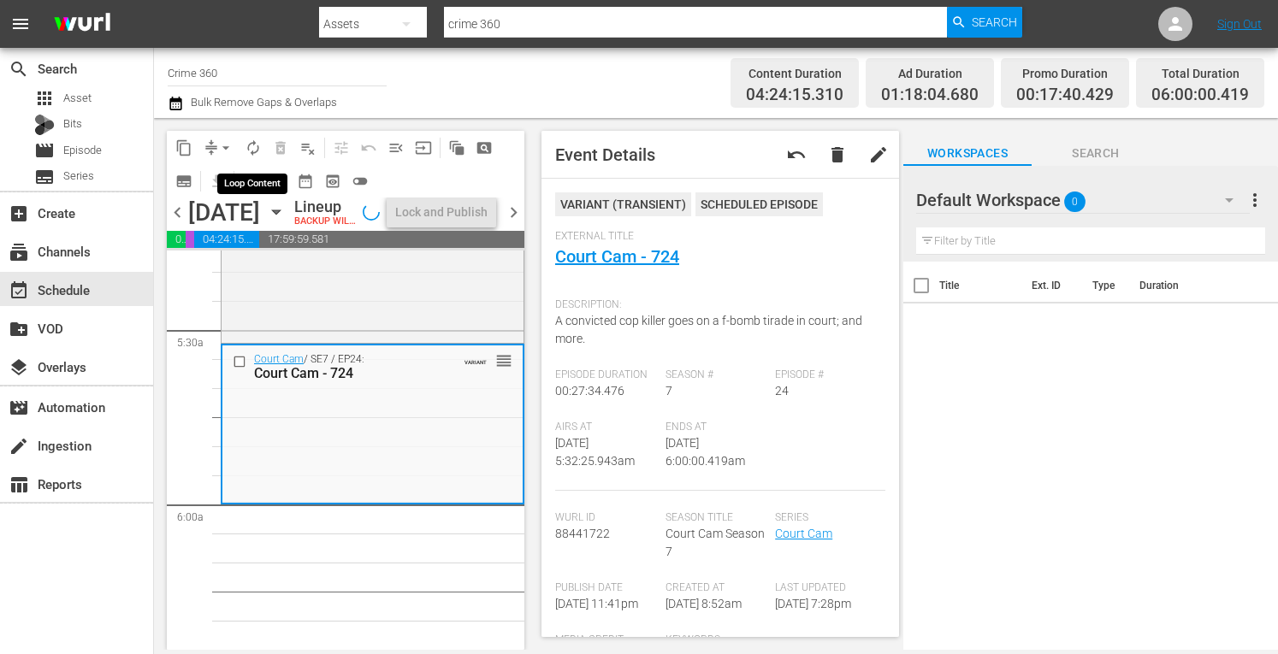
click at [251, 149] on span "autorenew_outlined" at bounding box center [253, 147] width 17 height 17
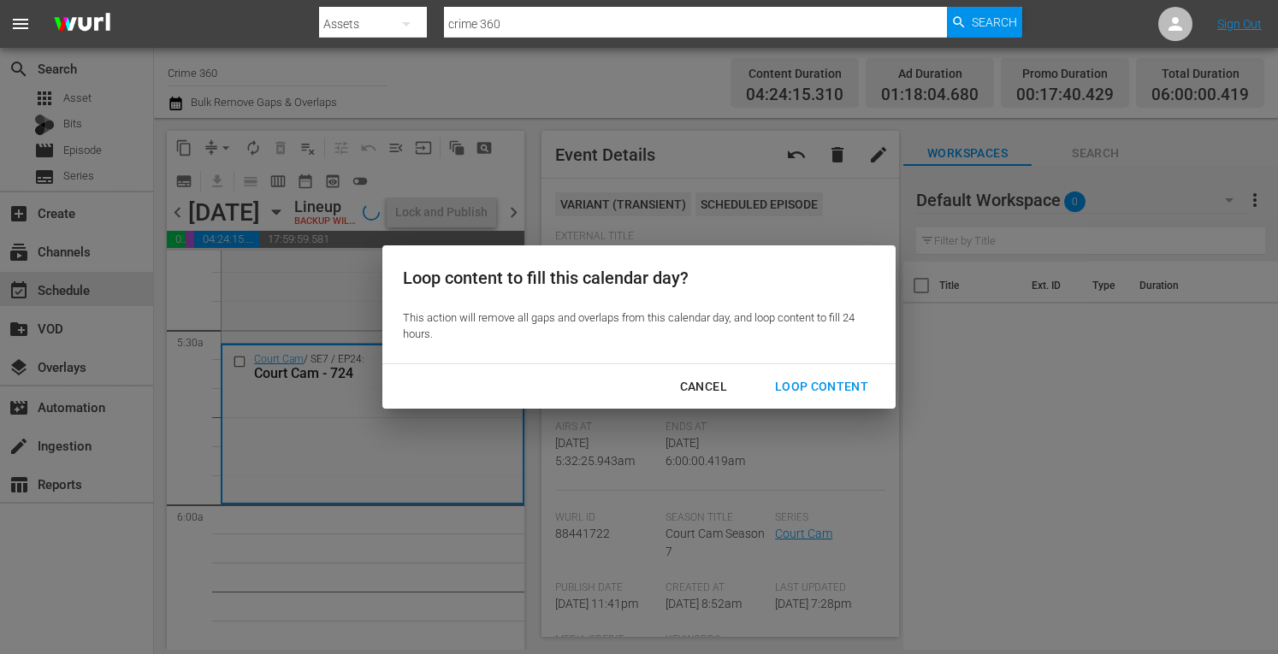
click at [813, 388] on div "Loop Content" at bounding box center [821, 386] width 121 height 21
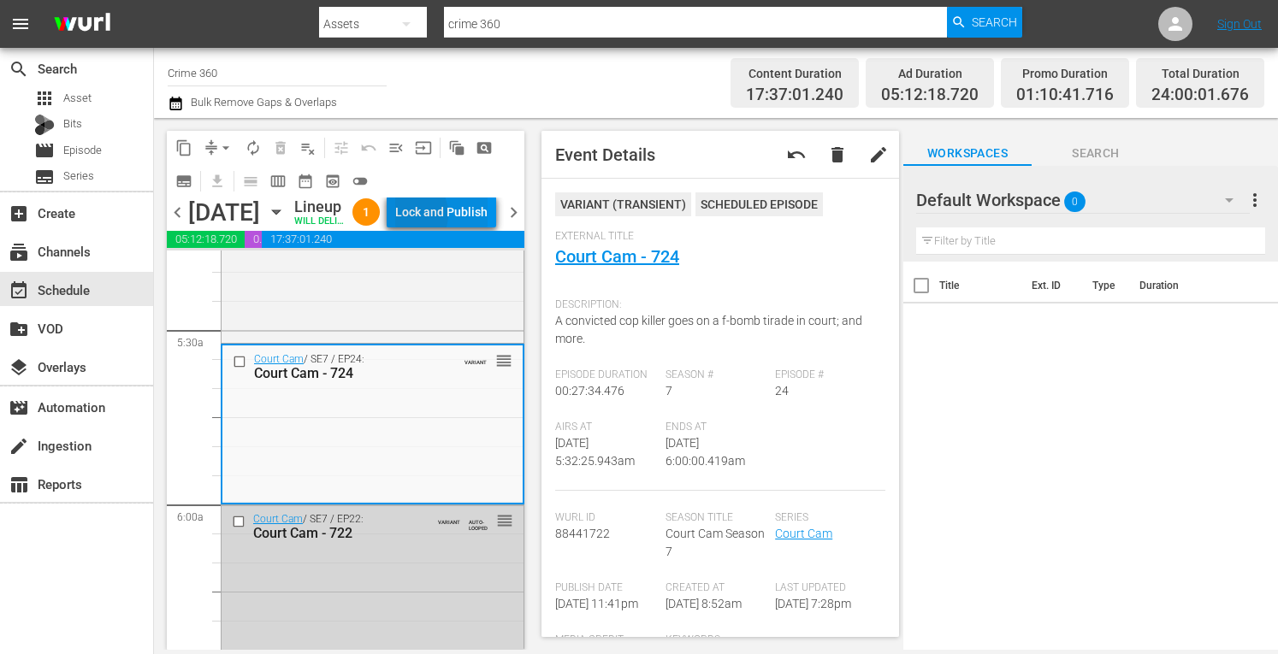
click at [441, 228] on div "Lock and Publish" at bounding box center [441, 212] width 92 height 31
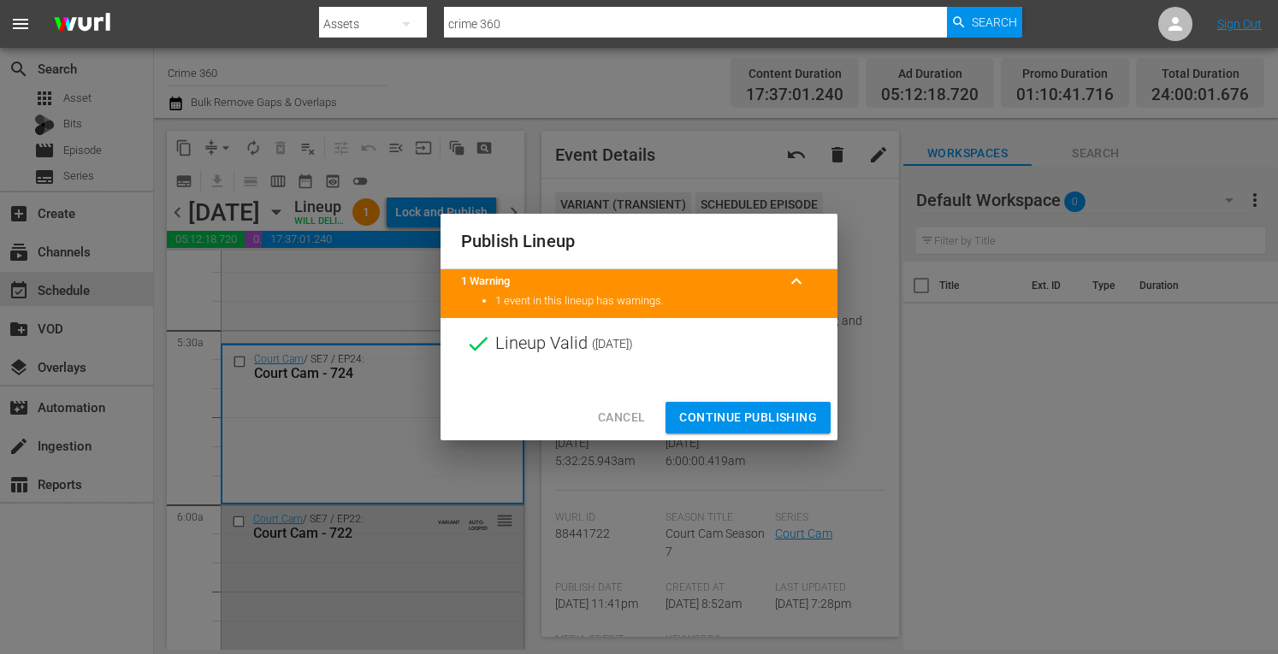
click at [701, 416] on span "Continue Publishing" at bounding box center [748, 417] width 138 height 21
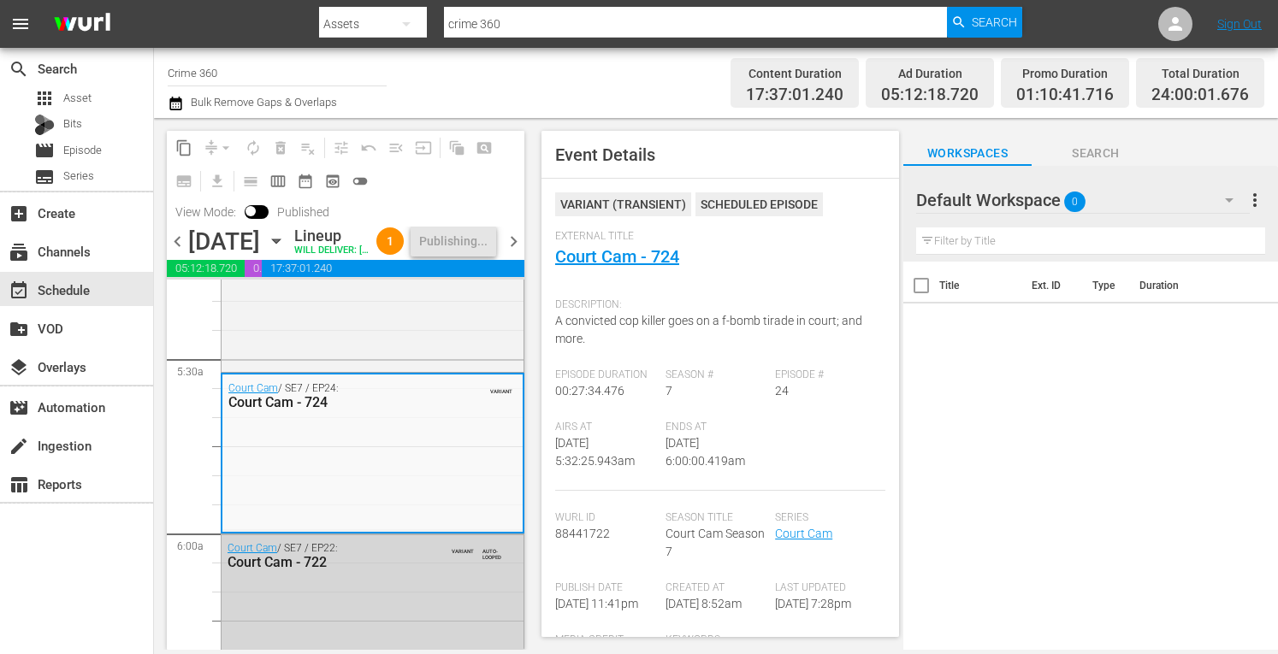
click at [510, 252] on span "chevron_right" at bounding box center [513, 241] width 21 height 21
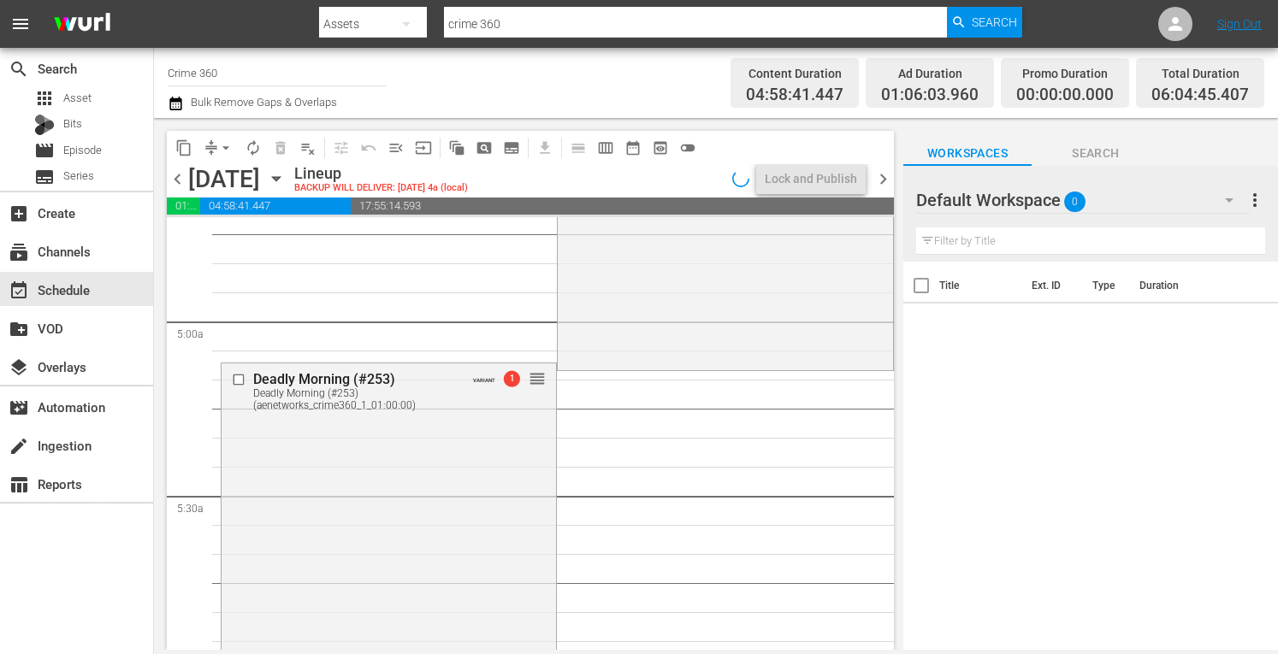
scroll to position [1635, 0]
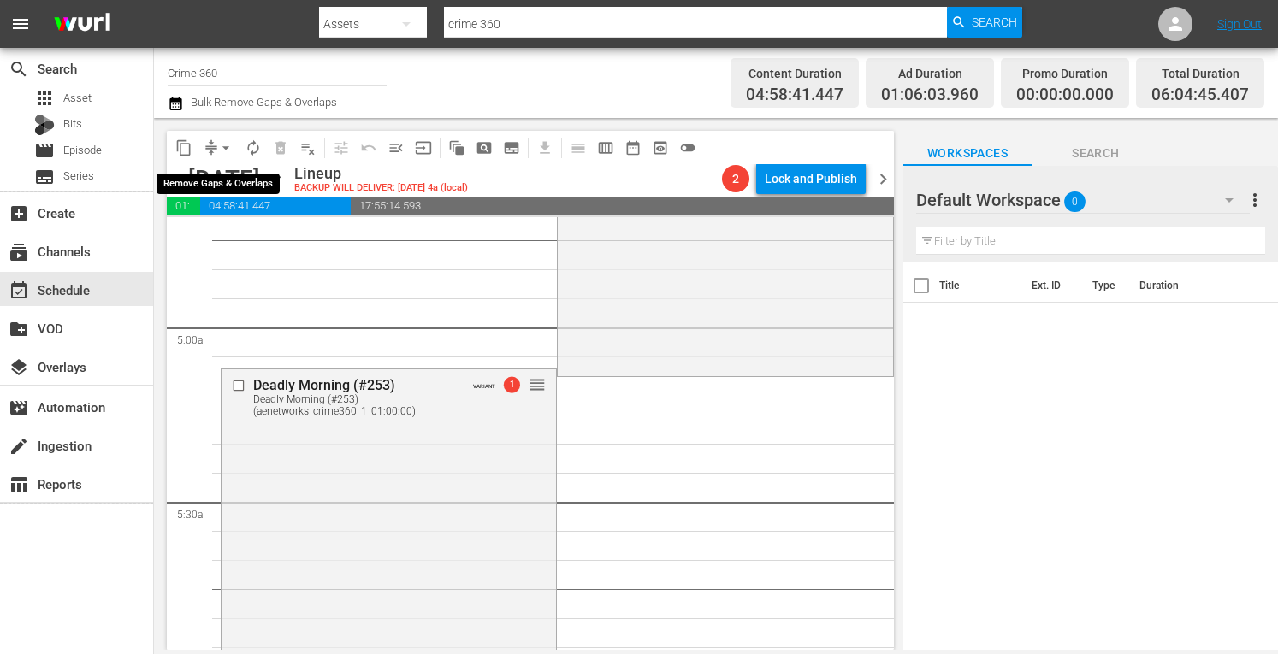
click at [219, 148] on span "arrow_drop_down" at bounding box center [225, 147] width 17 height 17
click at [200, 173] on li "Align to Midnight" at bounding box center [226, 183] width 141 height 28
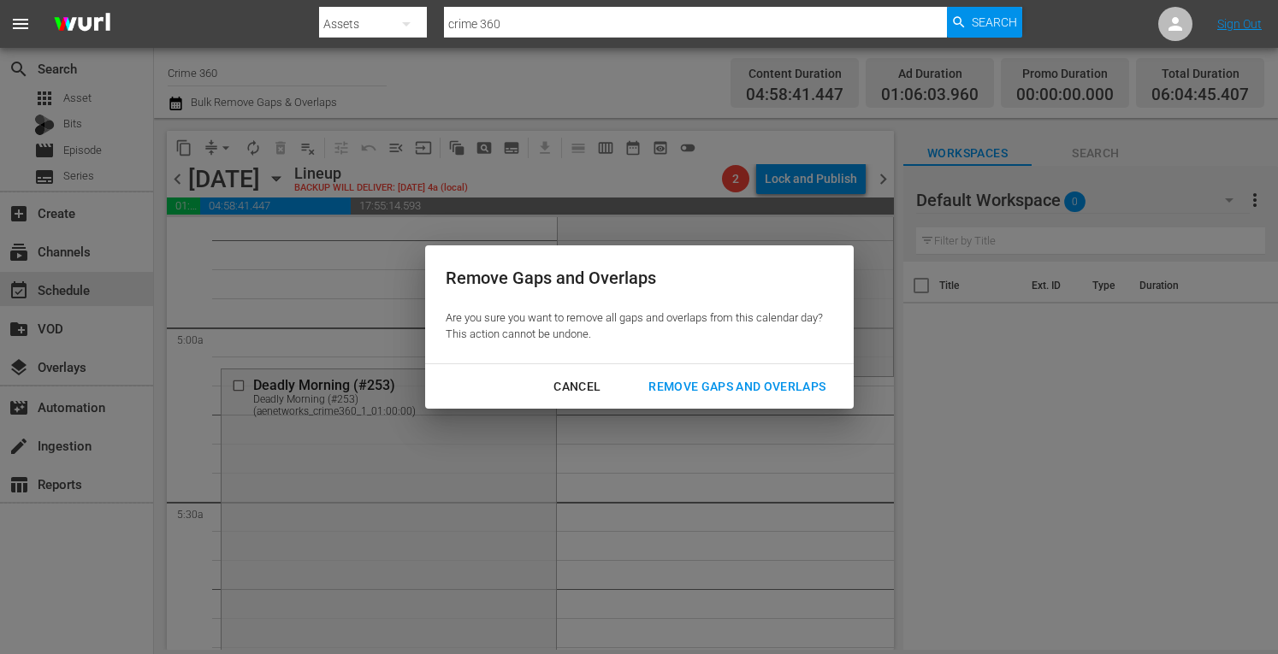
click at [691, 376] on button "Remove Gaps and Overlaps" at bounding box center [737, 387] width 218 height 32
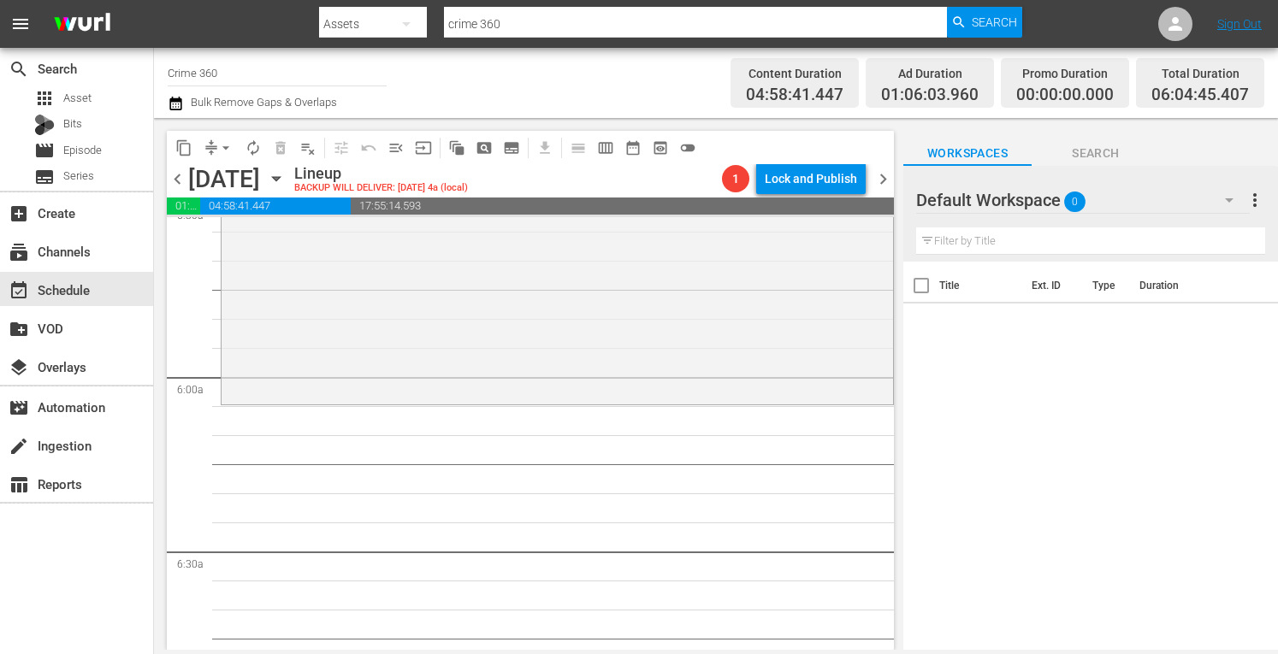
scroll to position [1925, 0]
click at [367, 319] on div "Deadly Morning (#253) Deadly Morning (#253) (aenetworks_crime360_1_01:00:00) VA…" at bounding box center [557, 261] width 671 height 296
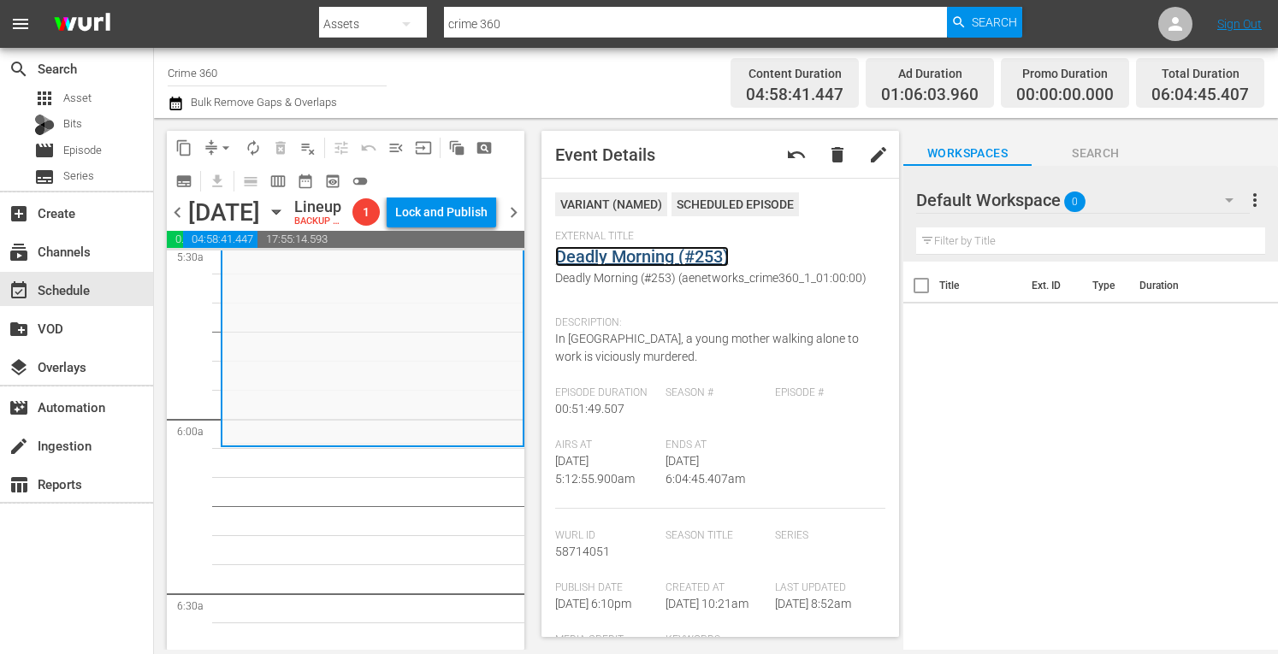
click at [635, 256] on link "Deadly Morning (#253)" at bounding box center [642, 256] width 174 height 21
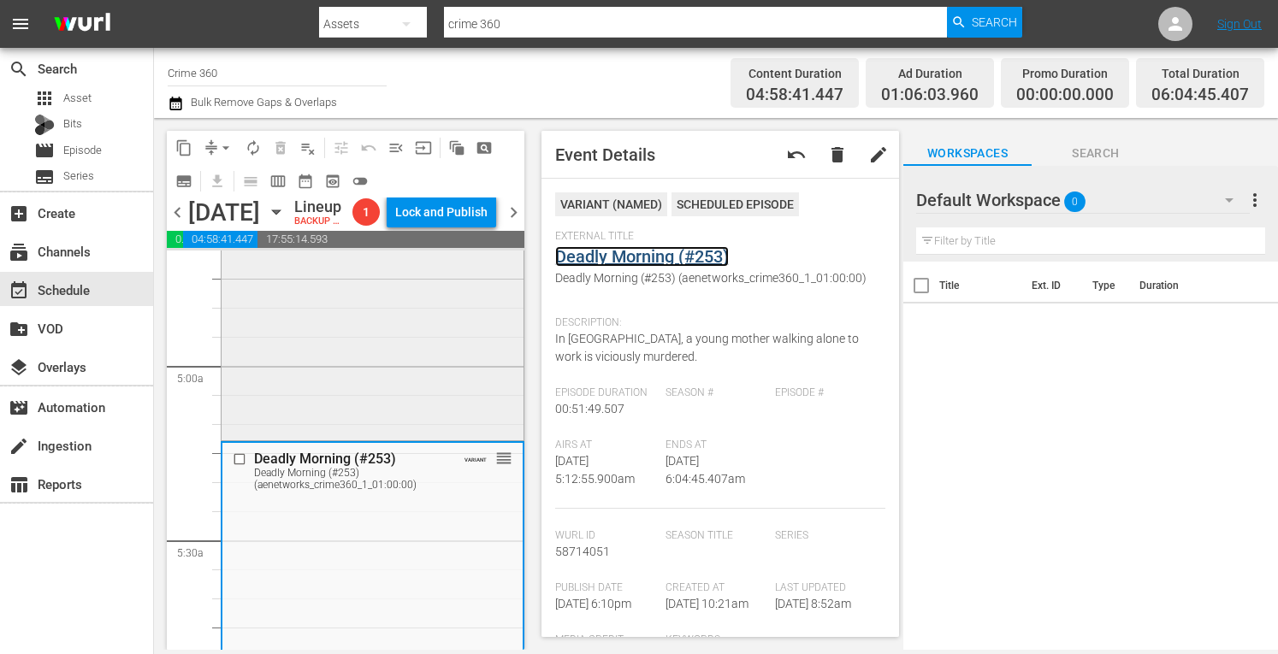
scroll to position [1613, 0]
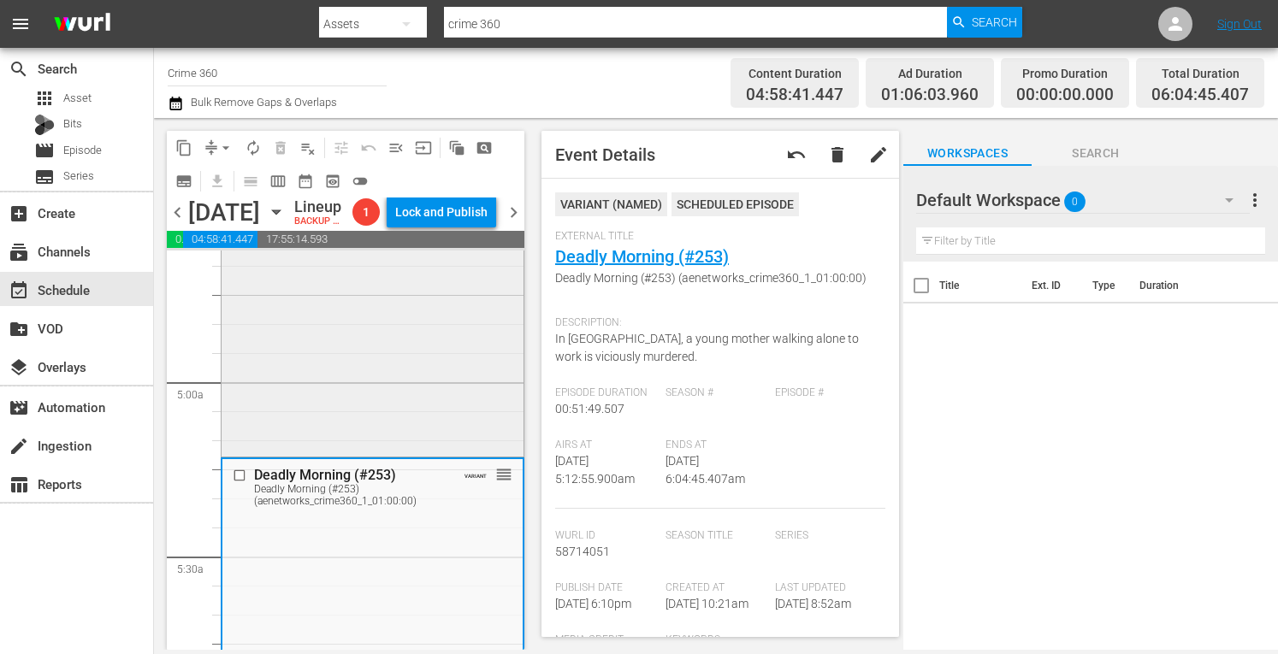
click at [325, 399] on div "Lester Street reorder" at bounding box center [373, 303] width 302 height 300
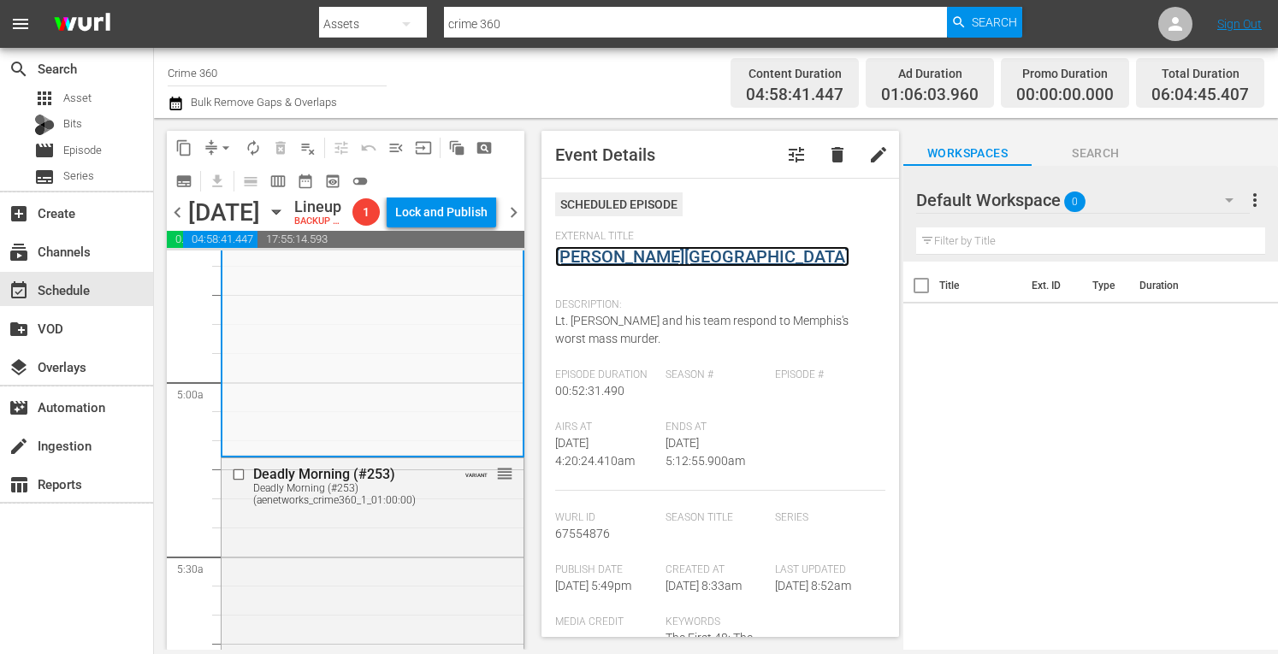
click at [588, 249] on link "Lester Street" at bounding box center [702, 256] width 294 height 21
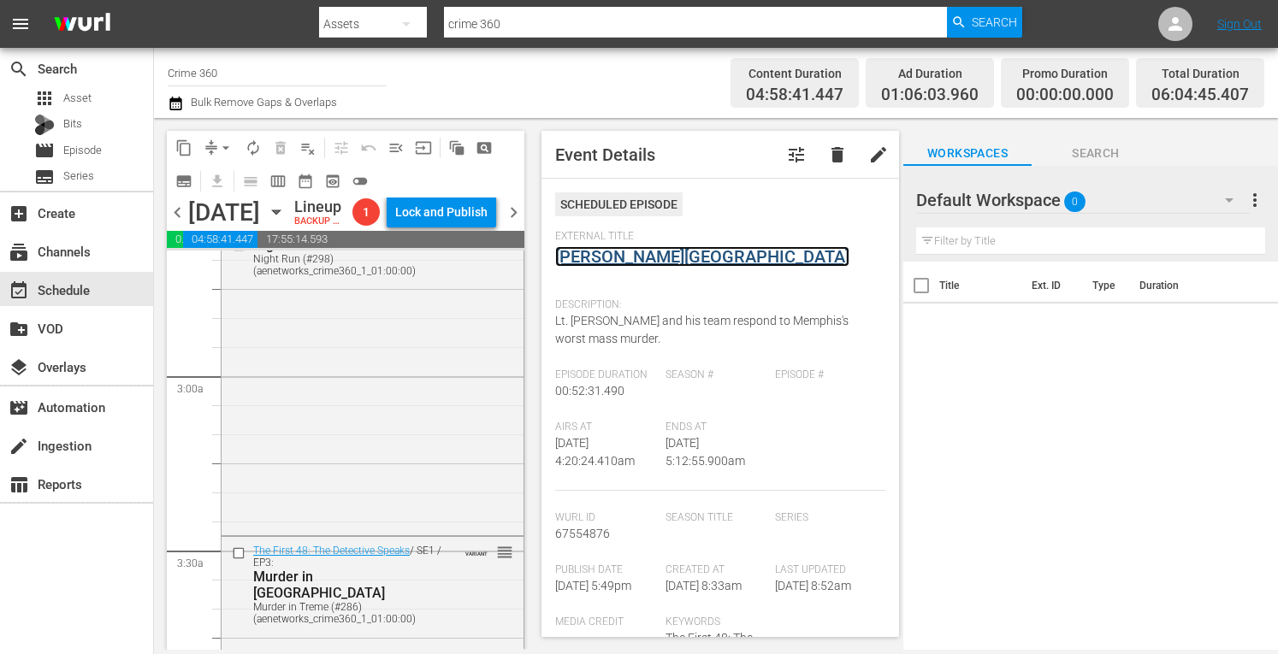
scroll to position [925, 0]
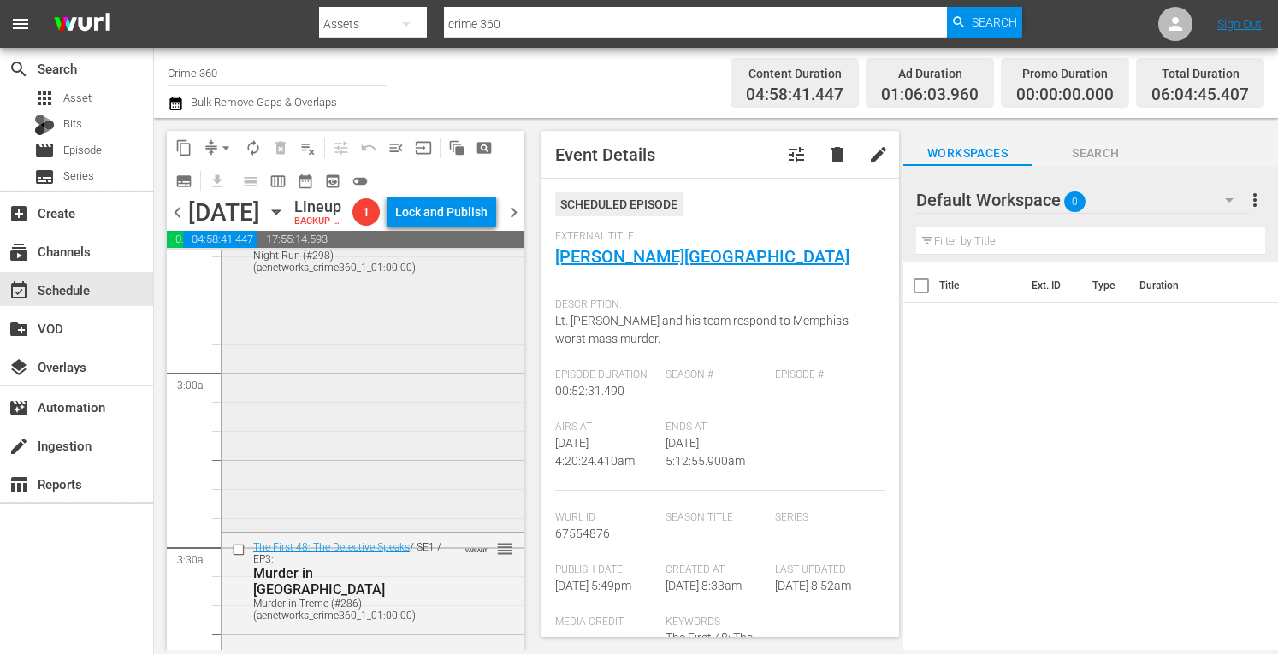
click at [364, 485] on div "Night Run Night Run (#298) (aenetworks_crime360_1_01:00:00) VARIANT reorder" at bounding box center [373, 377] width 302 height 303
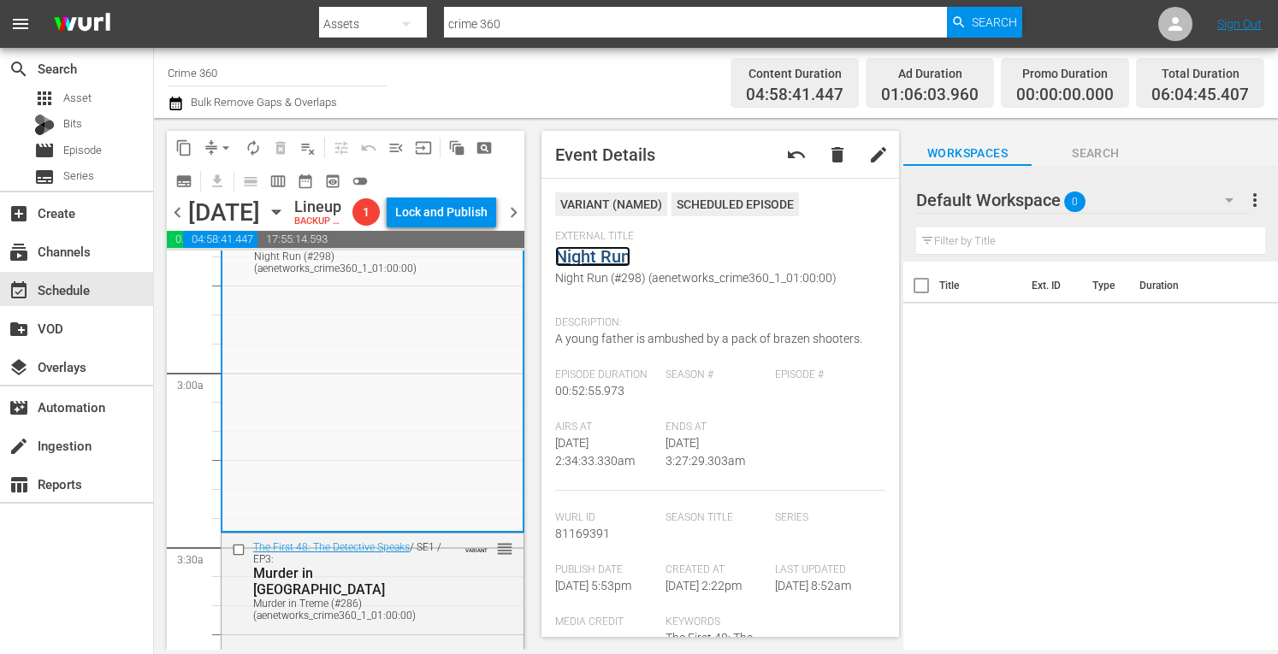
click at [608, 252] on link "Night Run" at bounding box center [592, 256] width 75 height 21
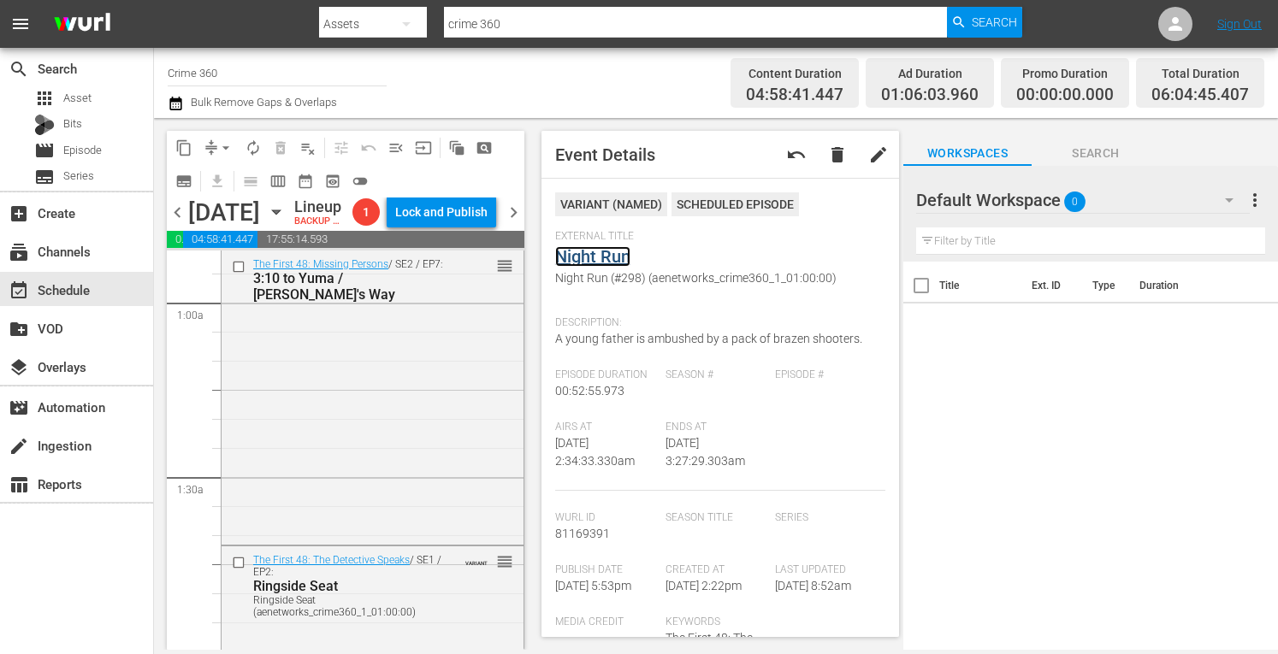
scroll to position [0, 0]
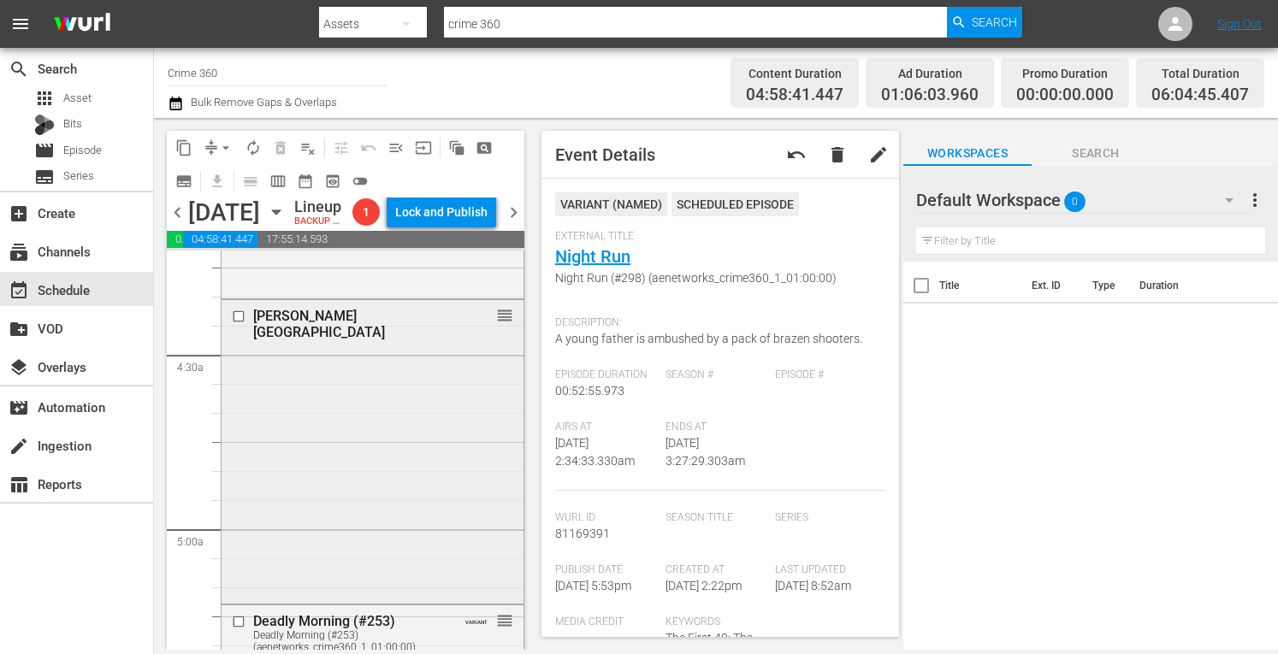
click at [283, 541] on div "Lester Street reorder" at bounding box center [373, 450] width 302 height 300
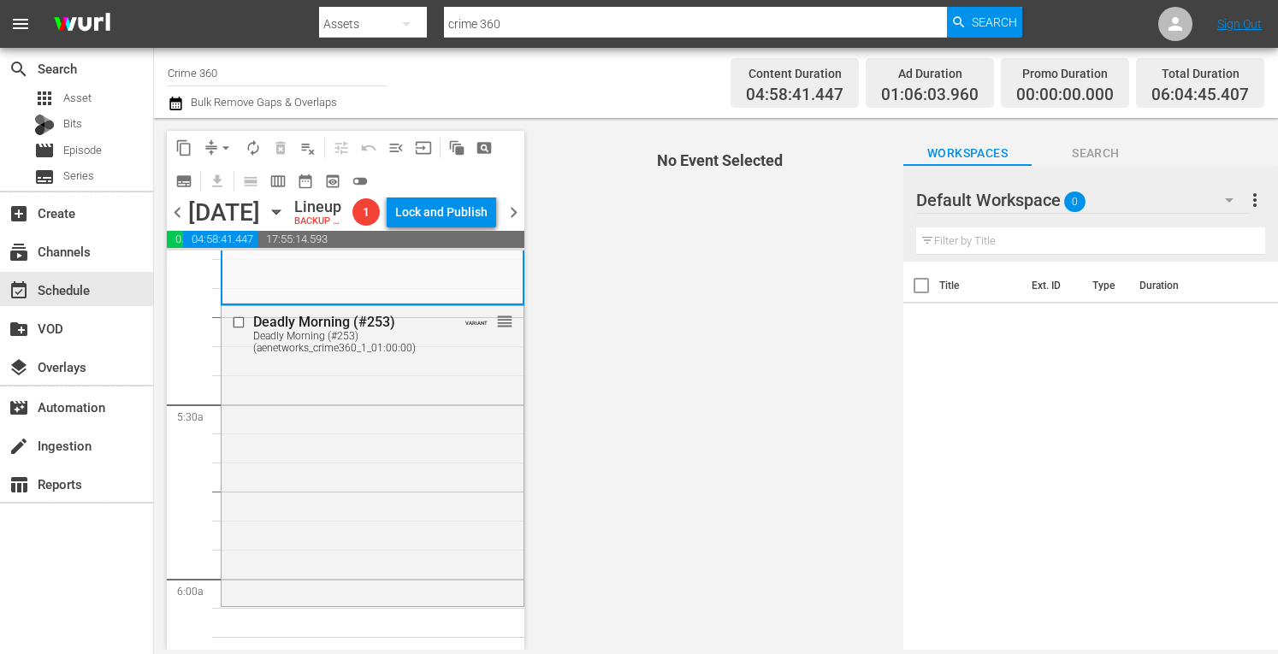
scroll to position [1792, 0]
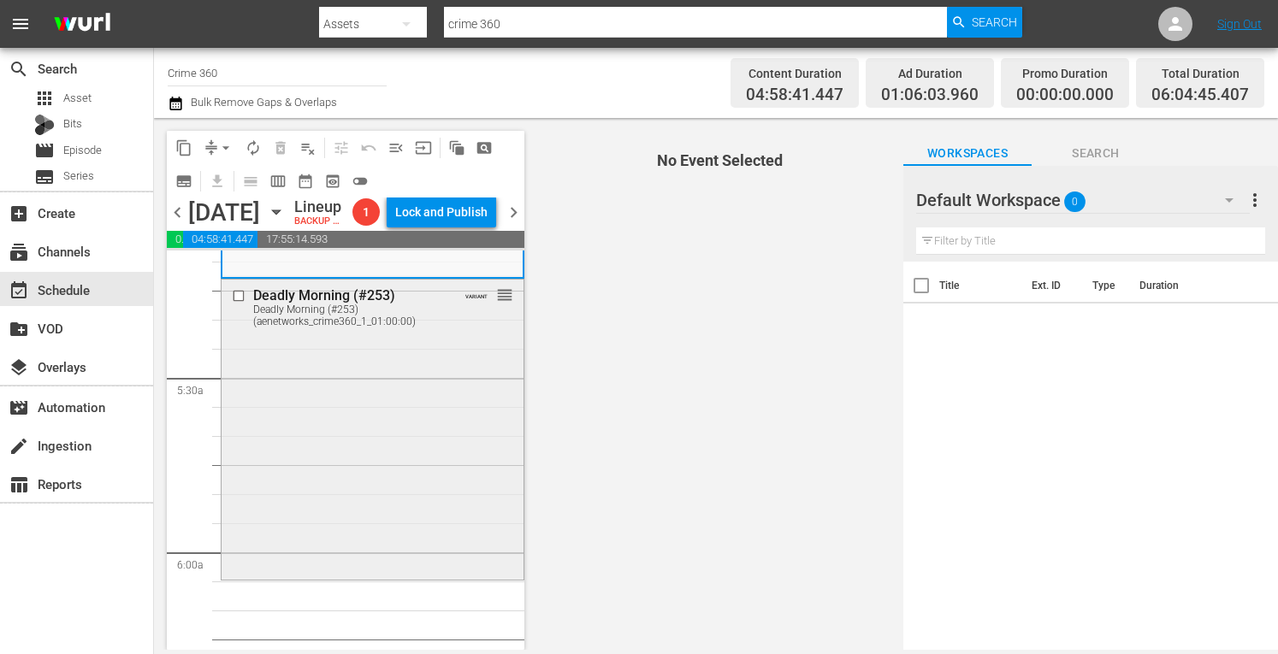
click at [331, 557] on div "Deadly Morning (#253) Deadly Morning (#253) (aenetworks_crime360_1_01:00:00) VA…" at bounding box center [373, 428] width 302 height 296
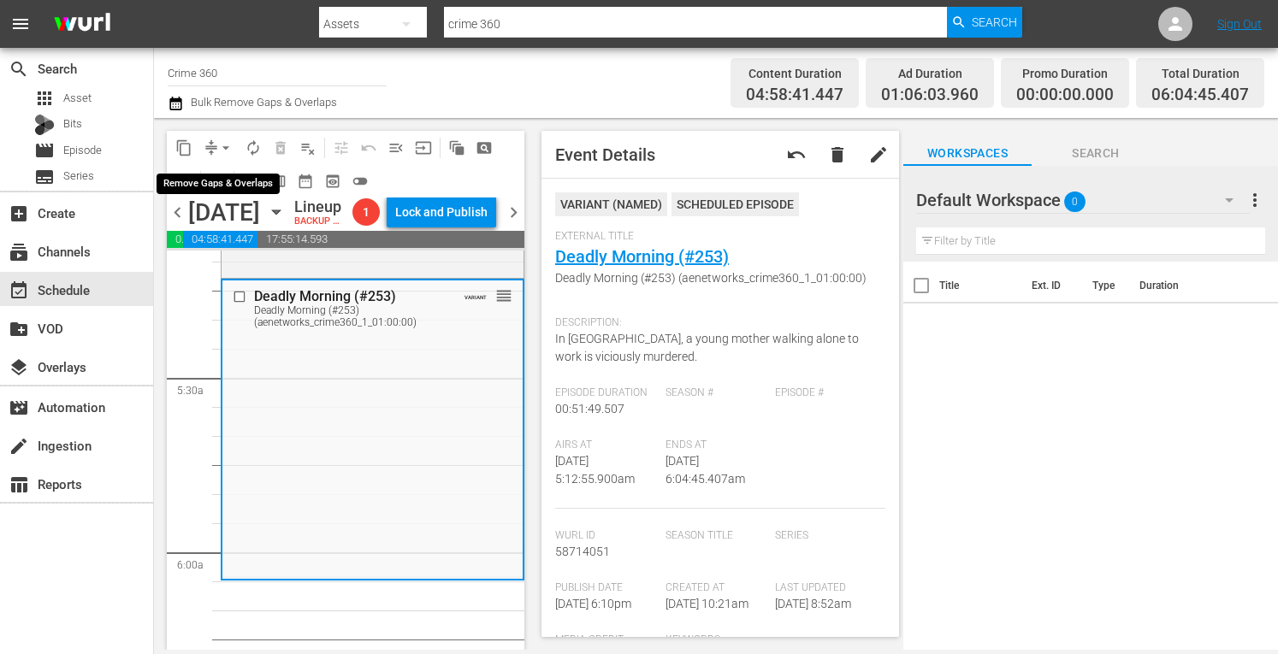
click at [224, 151] on span "arrow_drop_down" at bounding box center [225, 147] width 17 height 17
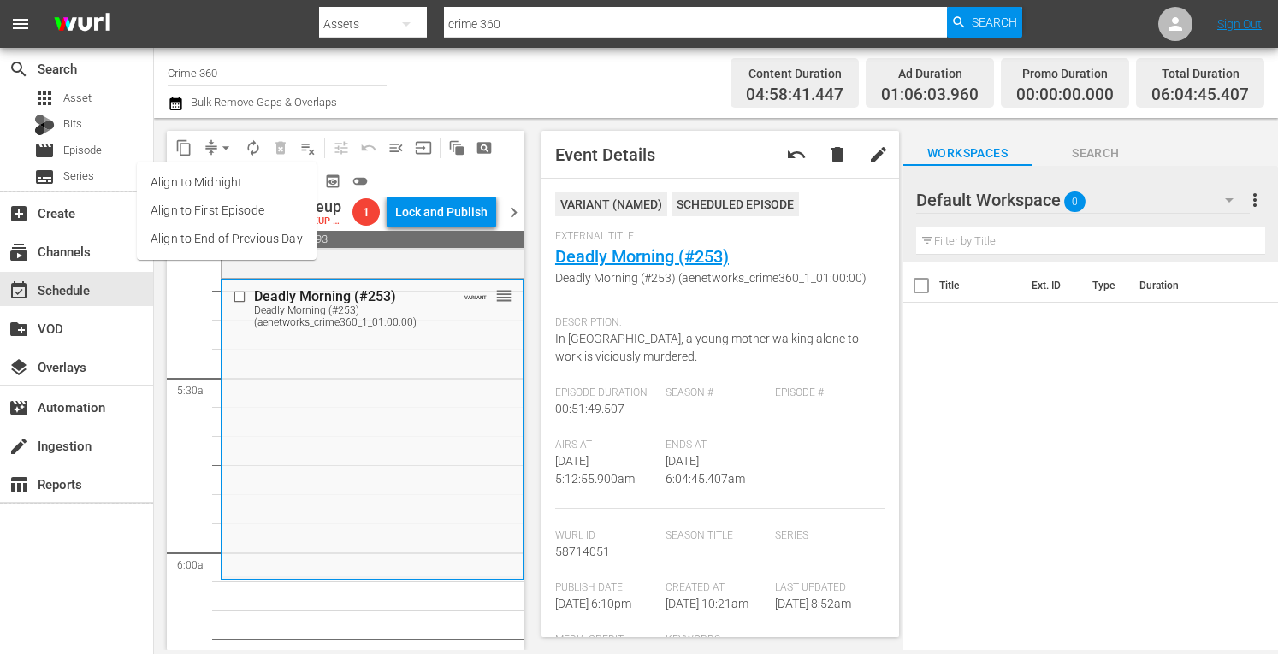
click at [191, 179] on li "Align to Midnight" at bounding box center [227, 183] width 180 height 28
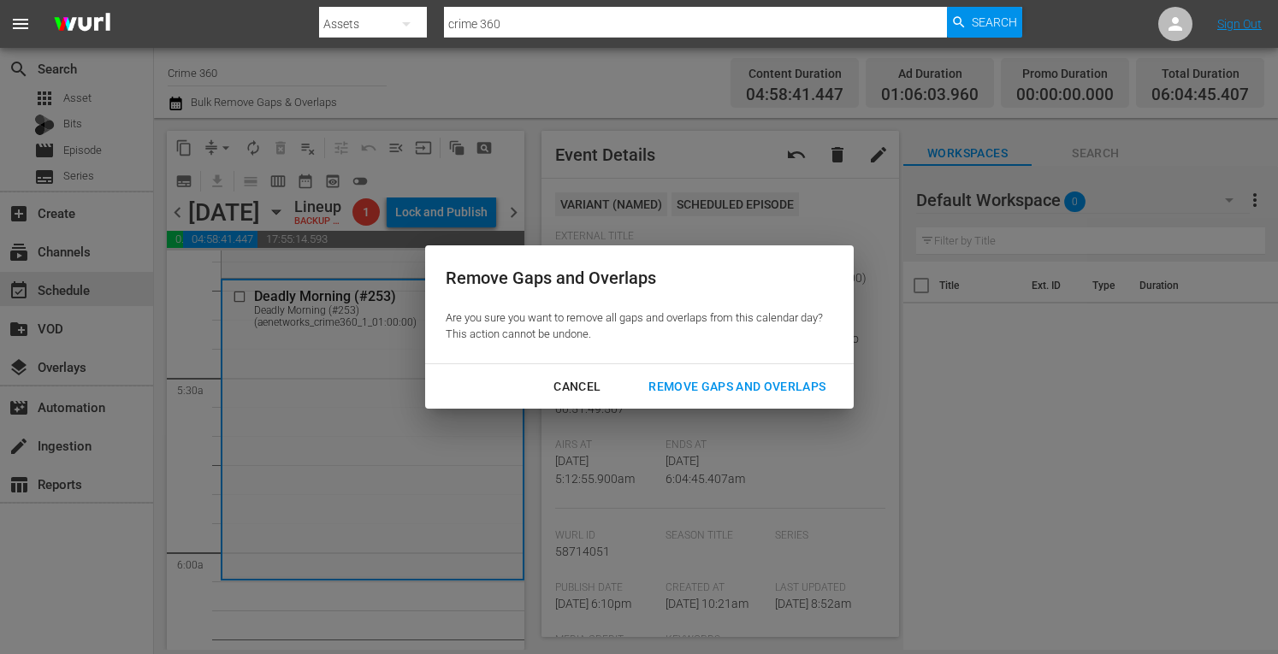
click at [706, 384] on div "Remove Gaps and Overlaps" at bounding box center [737, 386] width 204 height 21
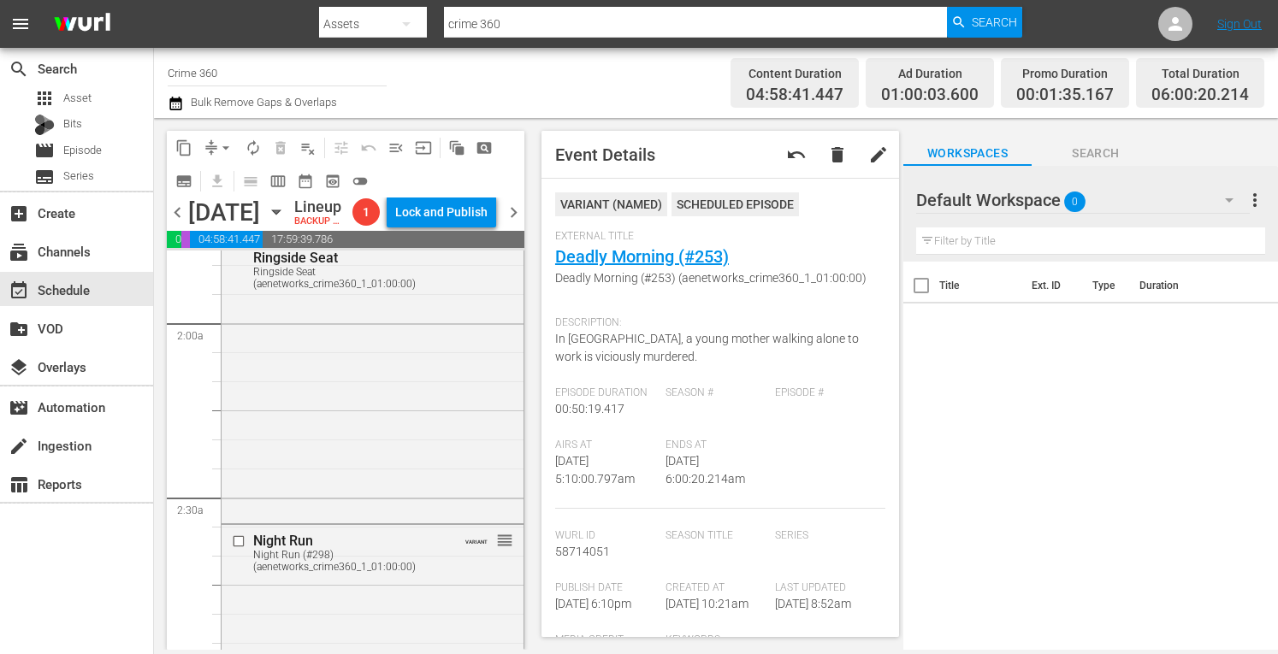
scroll to position [0, 0]
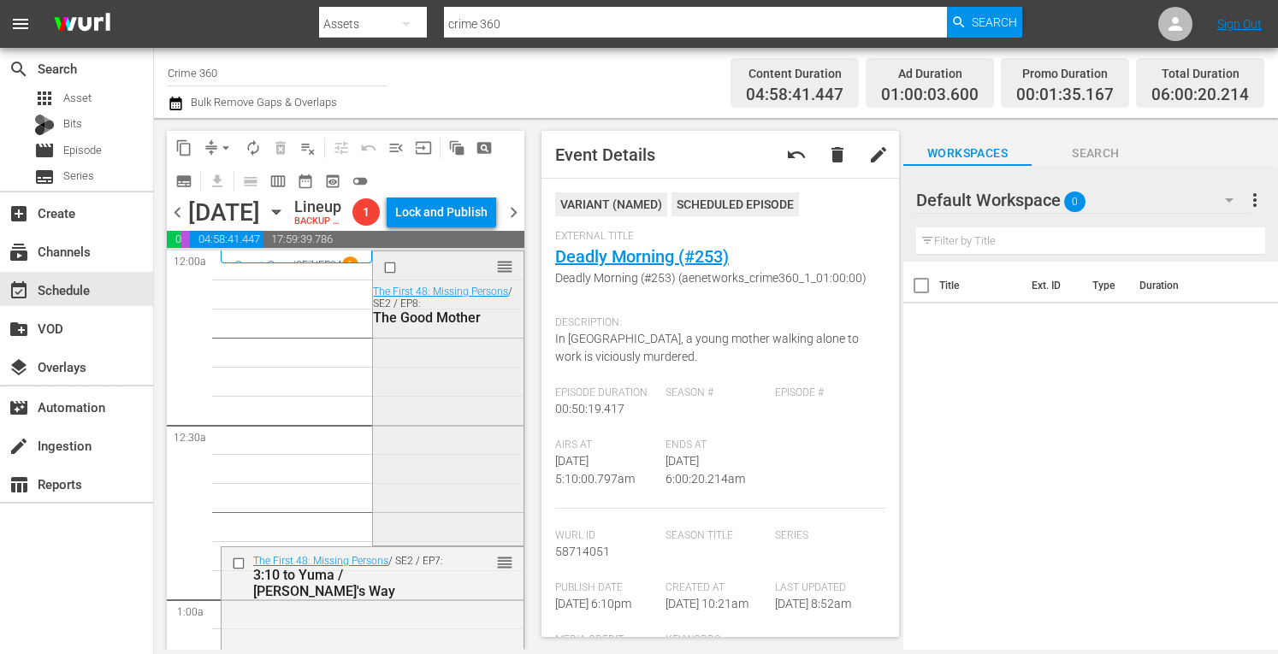
click at [376, 504] on div "reorder The First 48: Missing Persons / SE2 / EP8: The Good Mother" at bounding box center [448, 396] width 150 height 291
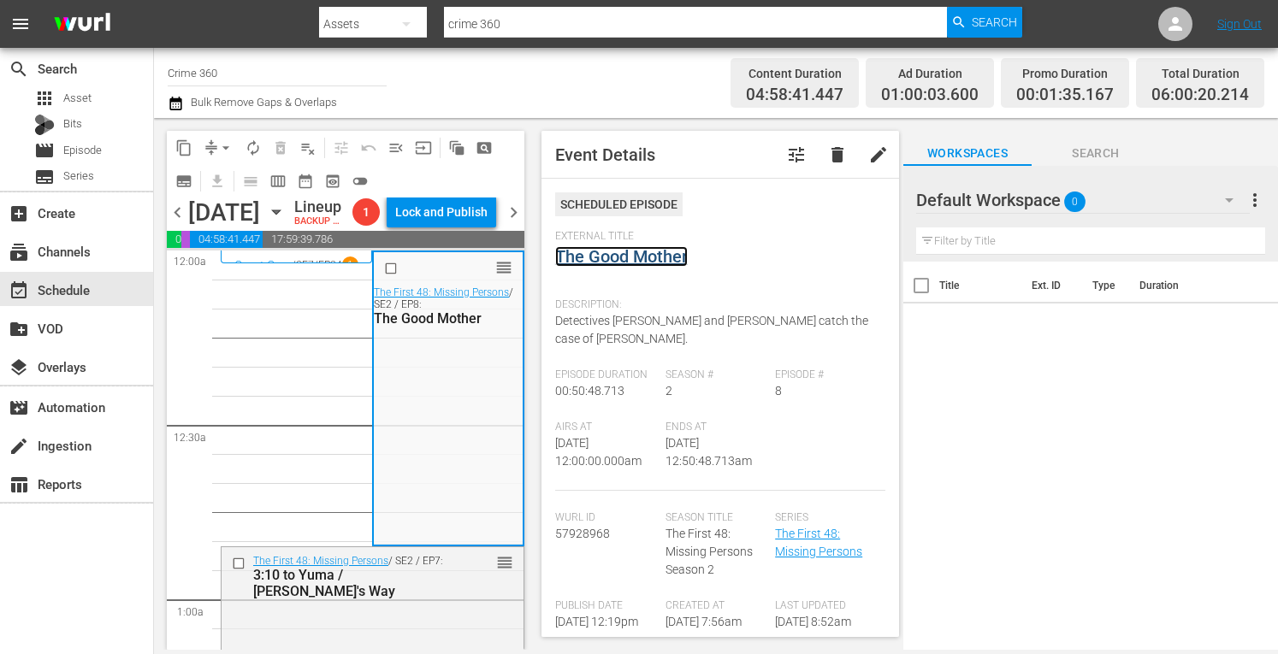
click at [609, 257] on link "The Good Mother" at bounding box center [621, 256] width 133 height 21
click at [220, 144] on span "arrow_drop_down" at bounding box center [225, 147] width 17 height 17
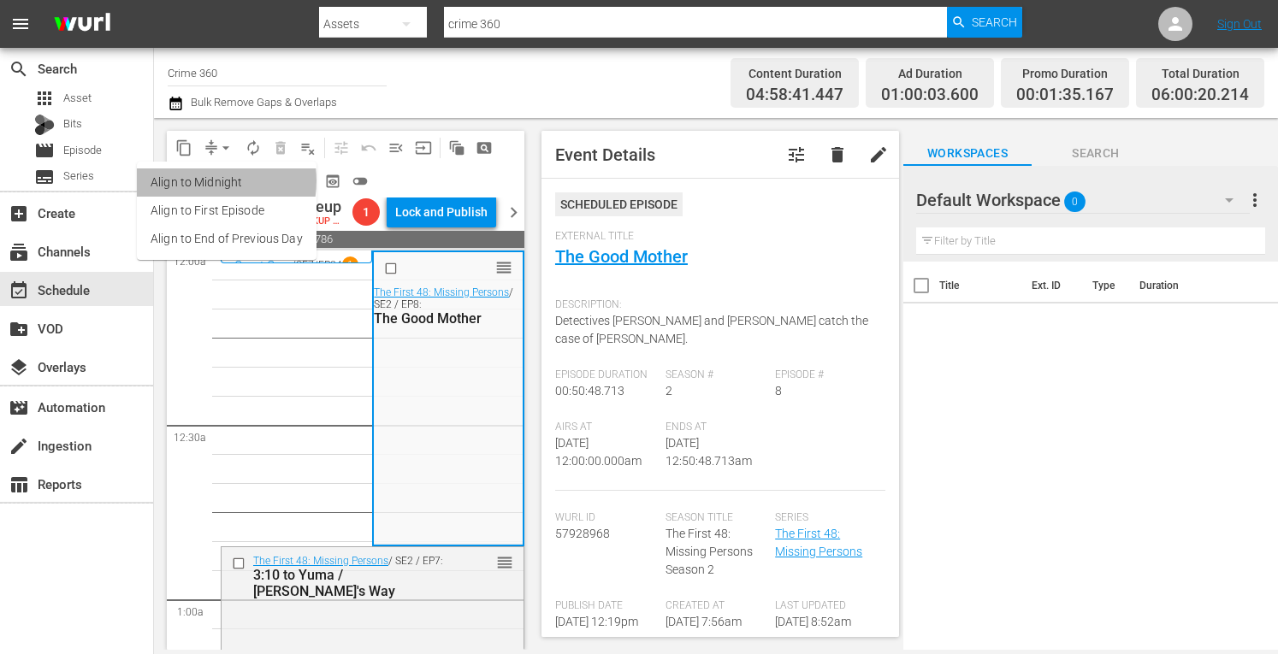
click at [200, 180] on li "Align to Midnight" at bounding box center [227, 183] width 180 height 28
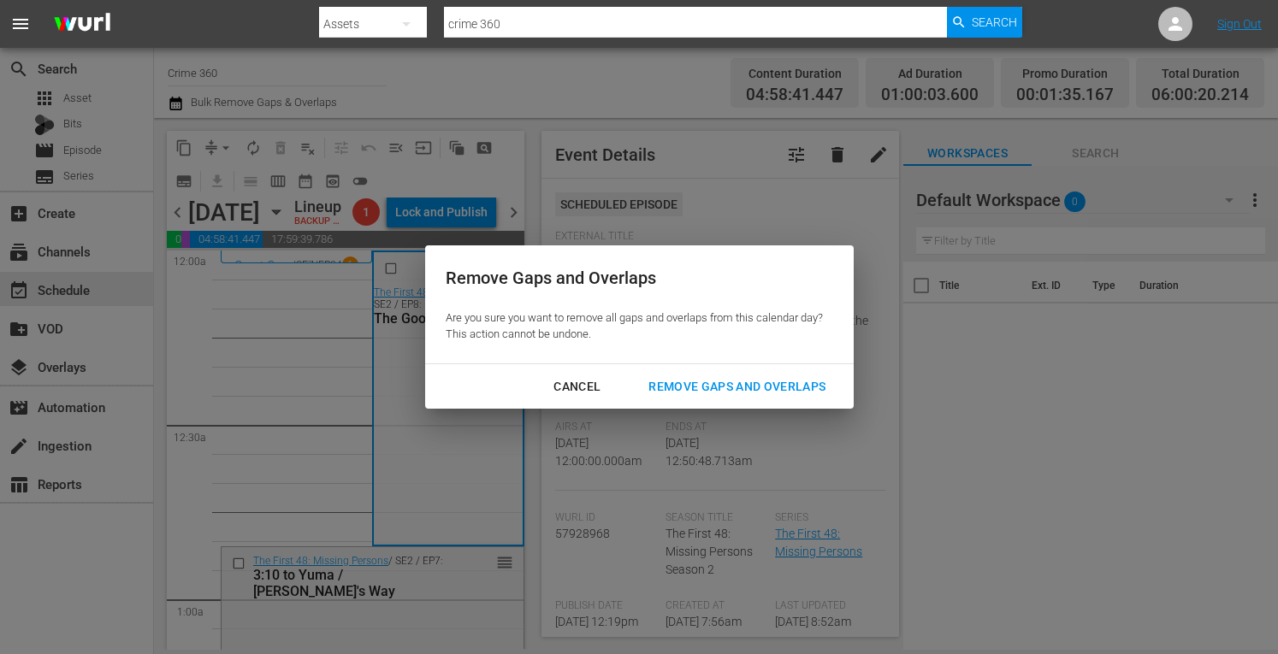
click at [722, 388] on div "Remove Gaps and Overlaps" at bounding box center [737, 386] width 204 height 21
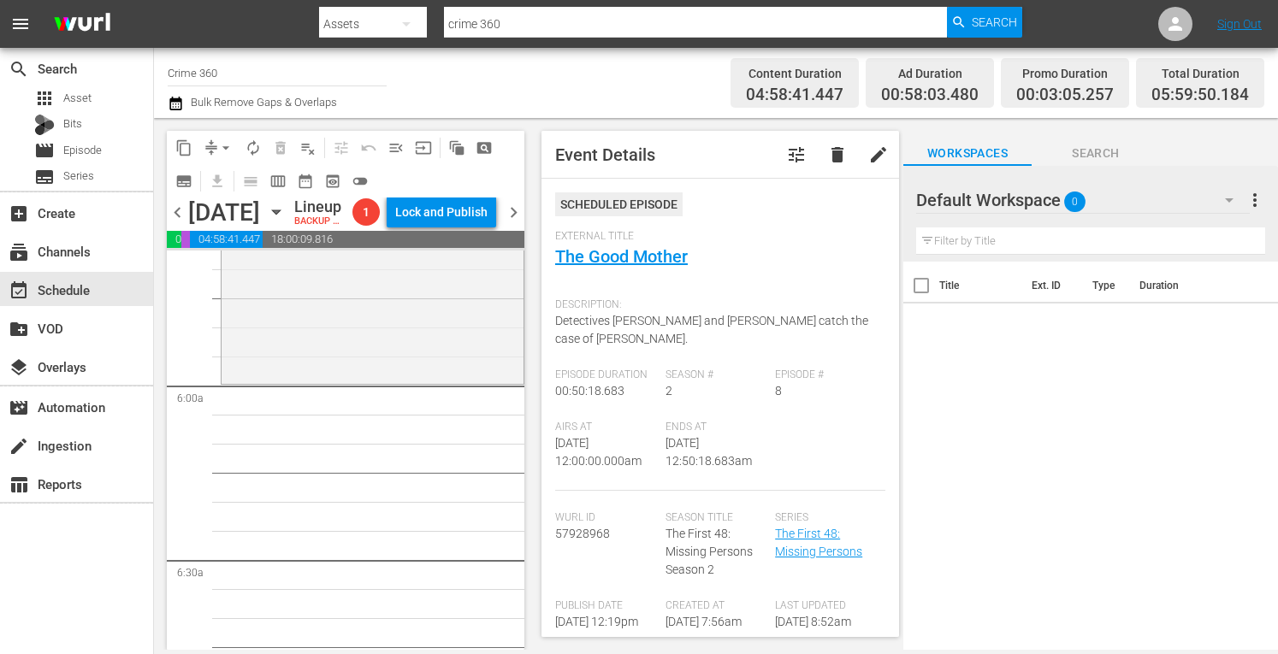
scroll to position [1972, 0]
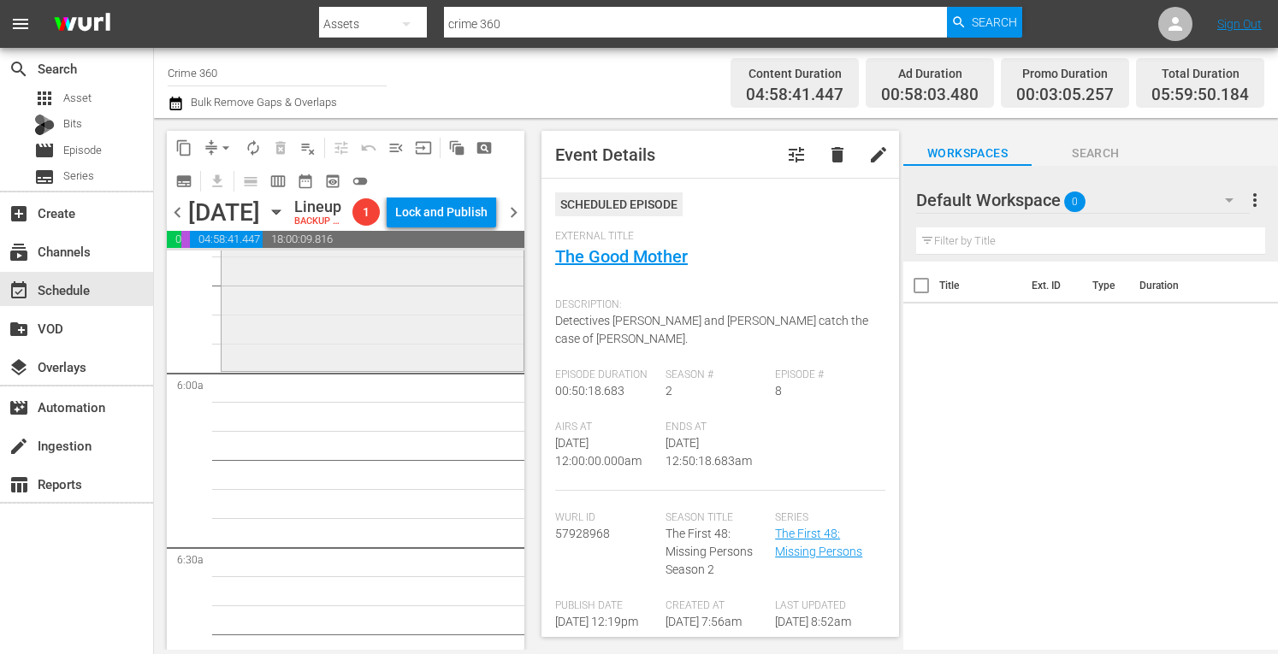
click at [325, 368] on div "Deadly Morning (#253) Deadly Morning (#253) (aenetworks_crime360_1_01:00:00) VA…" at bounding box center [373, 223] width 302 height 287
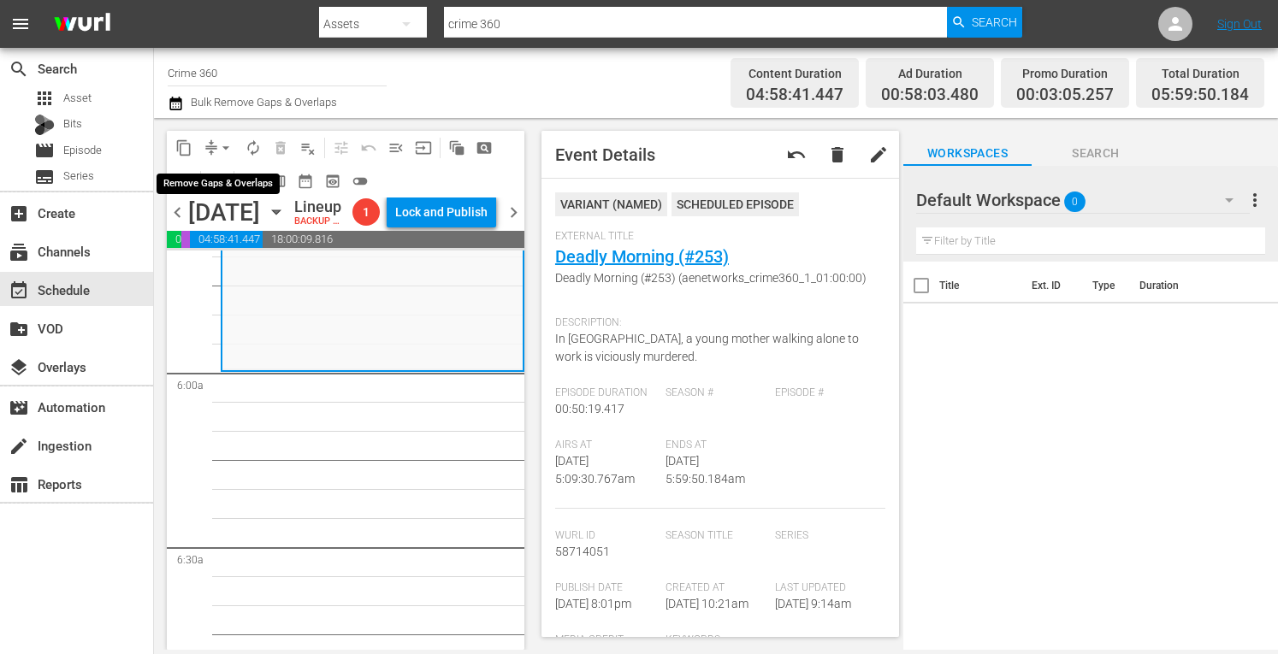
click at [220, 141] on span "arrow_drop_down" at bounding box center [225, 147] width 17 height 17
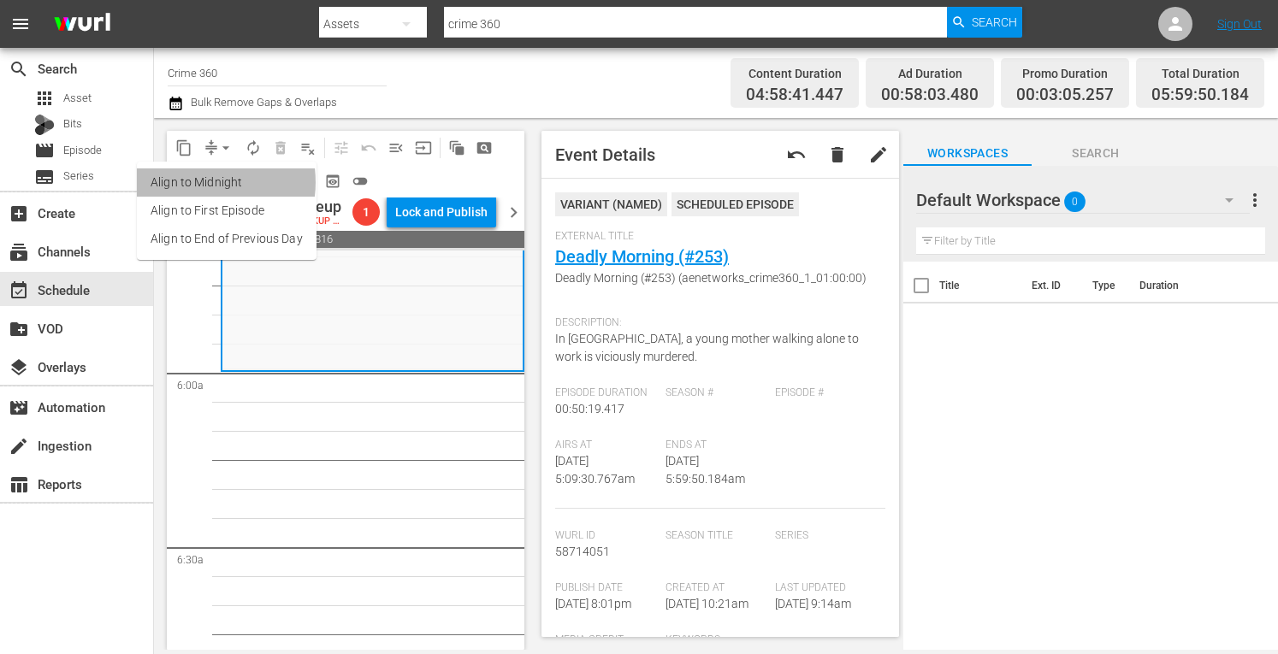
click at [198, 182] on li "Align to Midnight" at bounding box center [227, 183] width 180 height 28
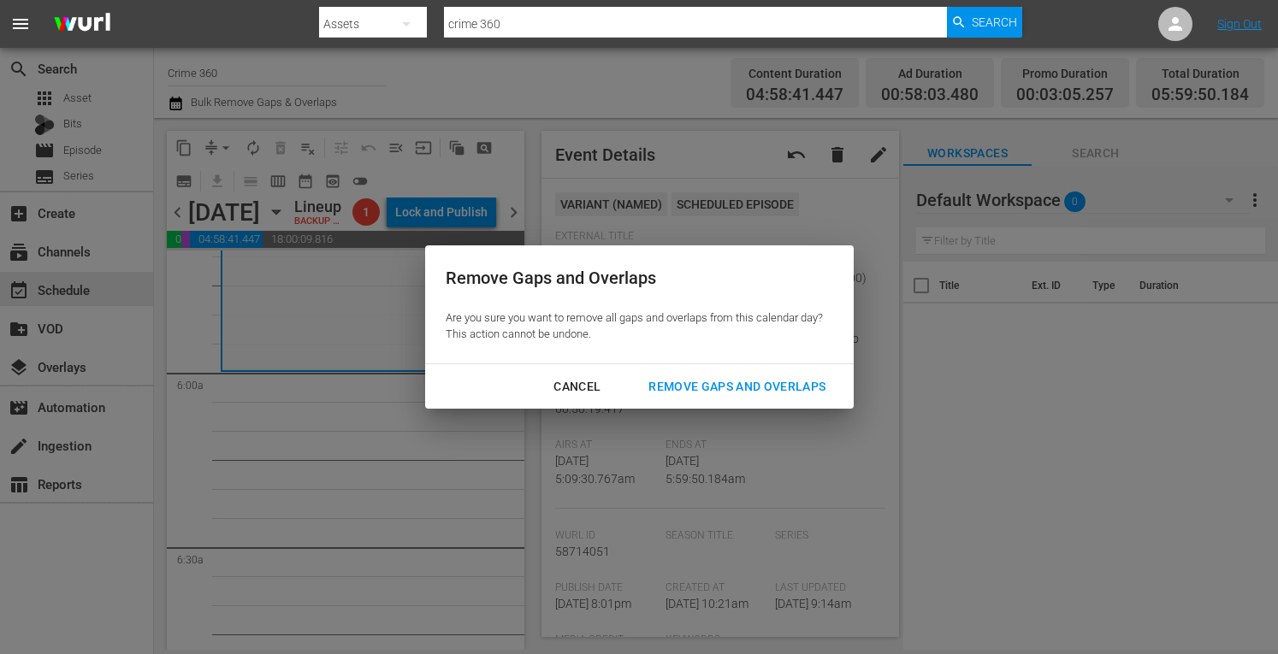
click at [761, 389] on div "Remove Gaps and Overlaps" at bounding box center [737, 386] width 204 height 21
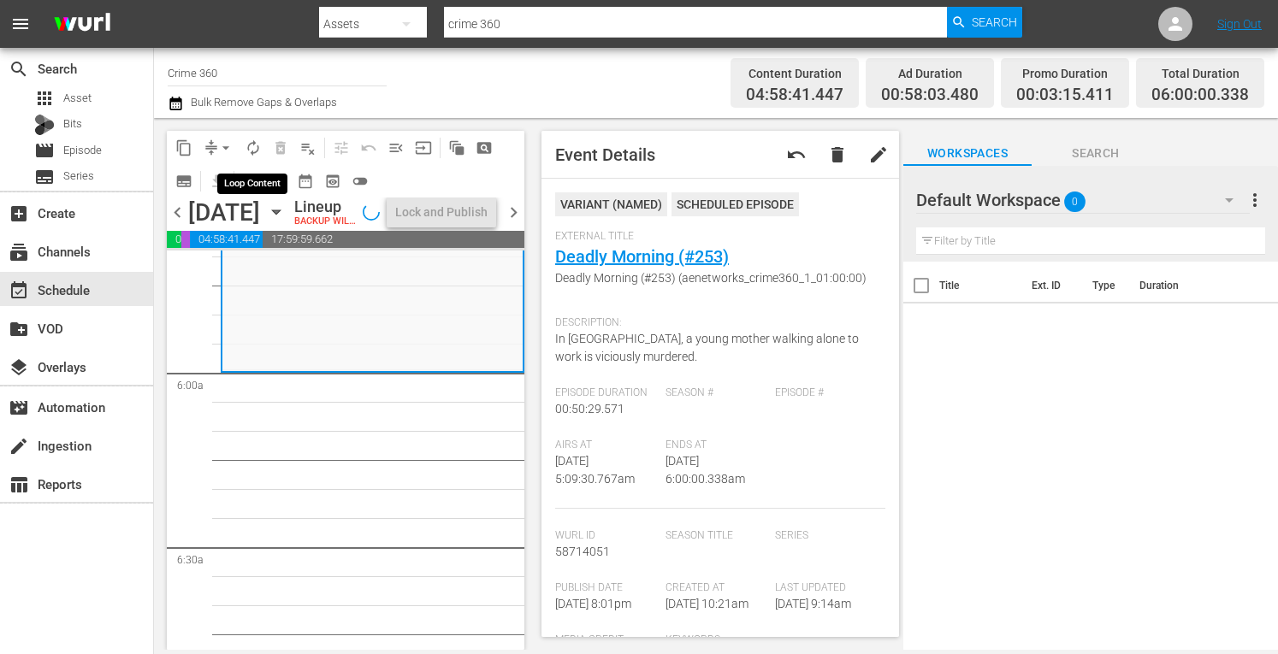
click at [255, 140] on span "autorenew_outlined" at bounding box center [253, 147] width 17 height 17
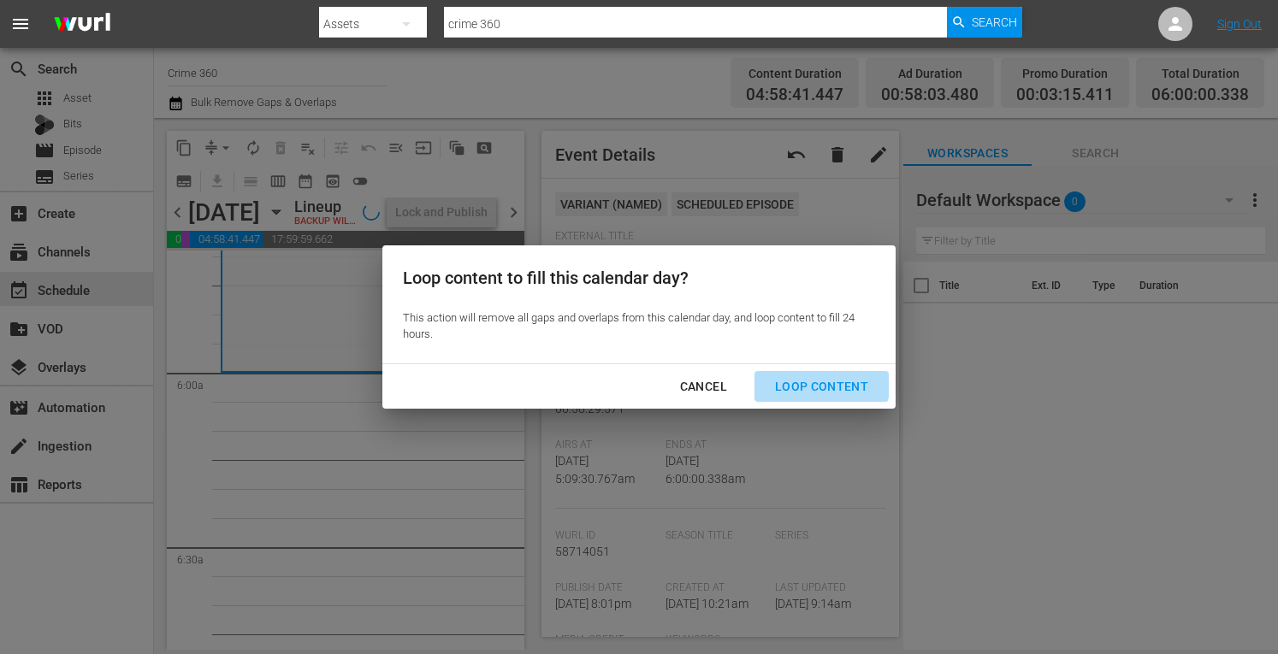
click at [799, 376] on button "Loop Content" at bounding box center [821, 387] width 134 height 32
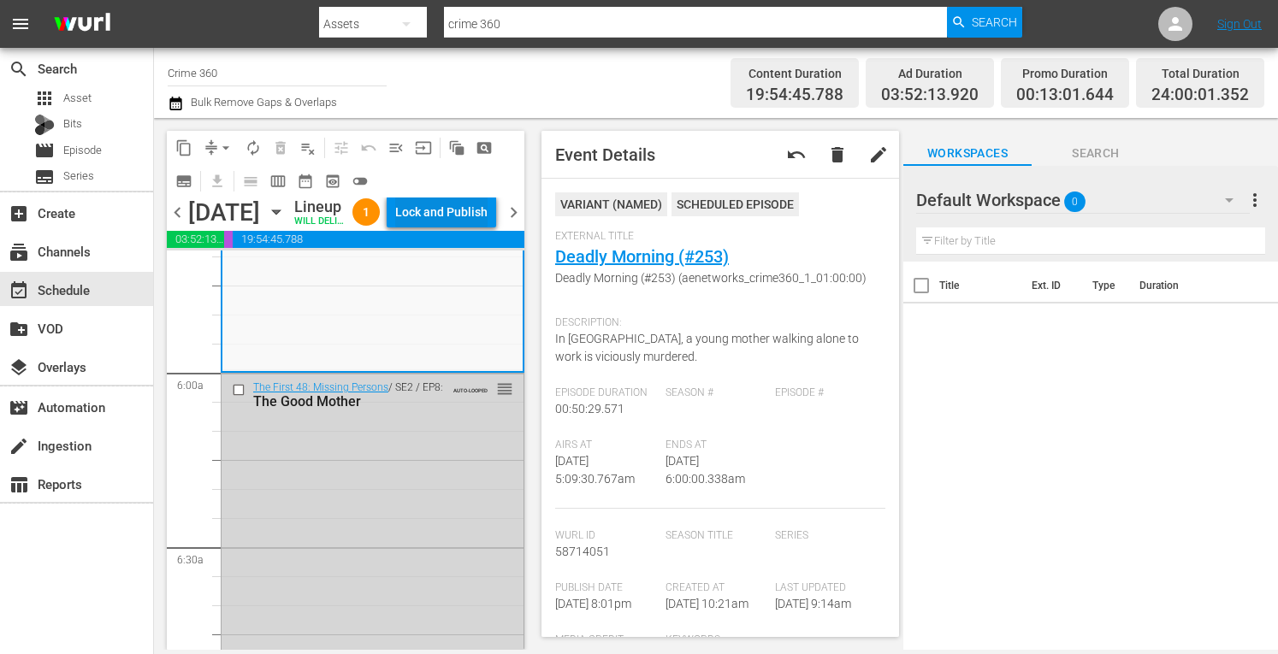
click at [443, 222] on div "Lock and Publish" at bounding box center [441, 212] width 92 height 31
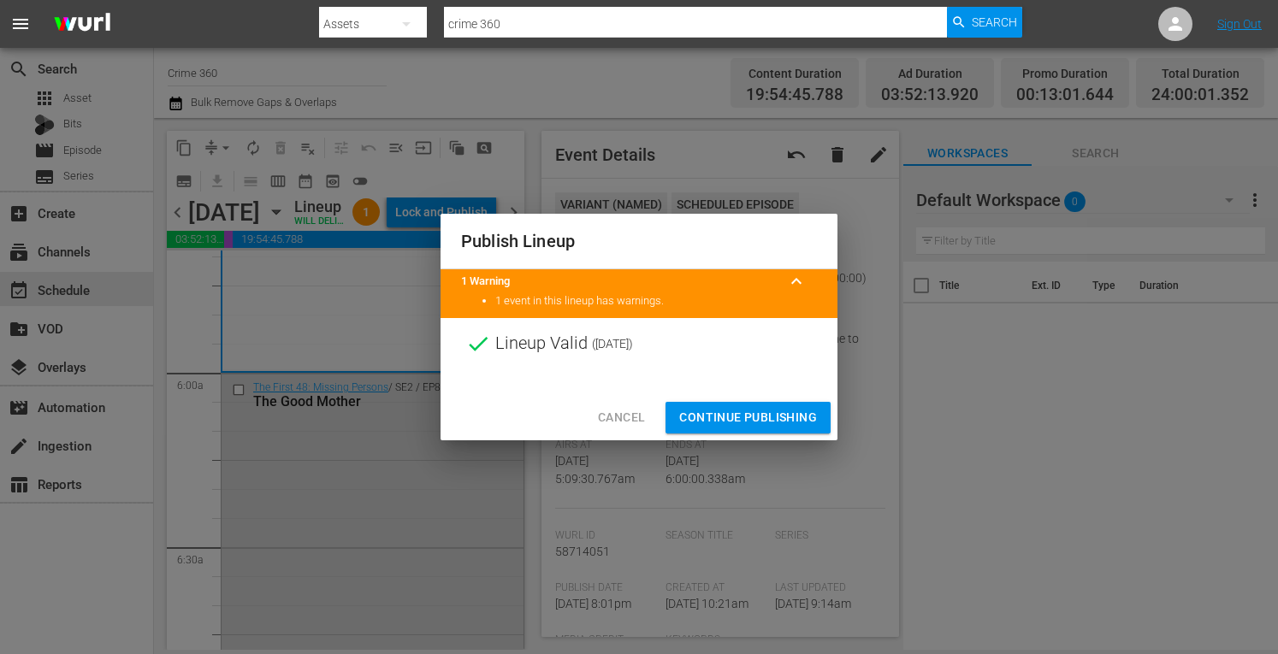
click at [744, 423] on span "Continue Publishing" at bounding box center [748, 417] width 138 height 21
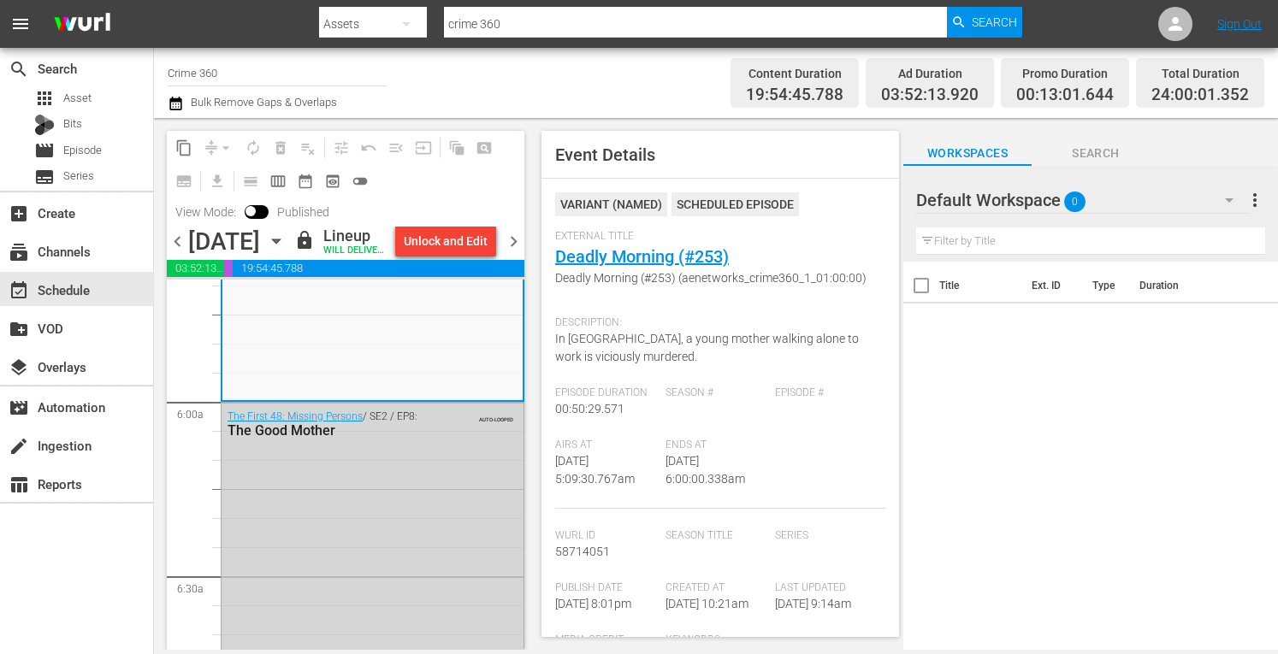
click at [513, 252] on span "chevron_right" at bounding box center [513, 241] width 21 height 21
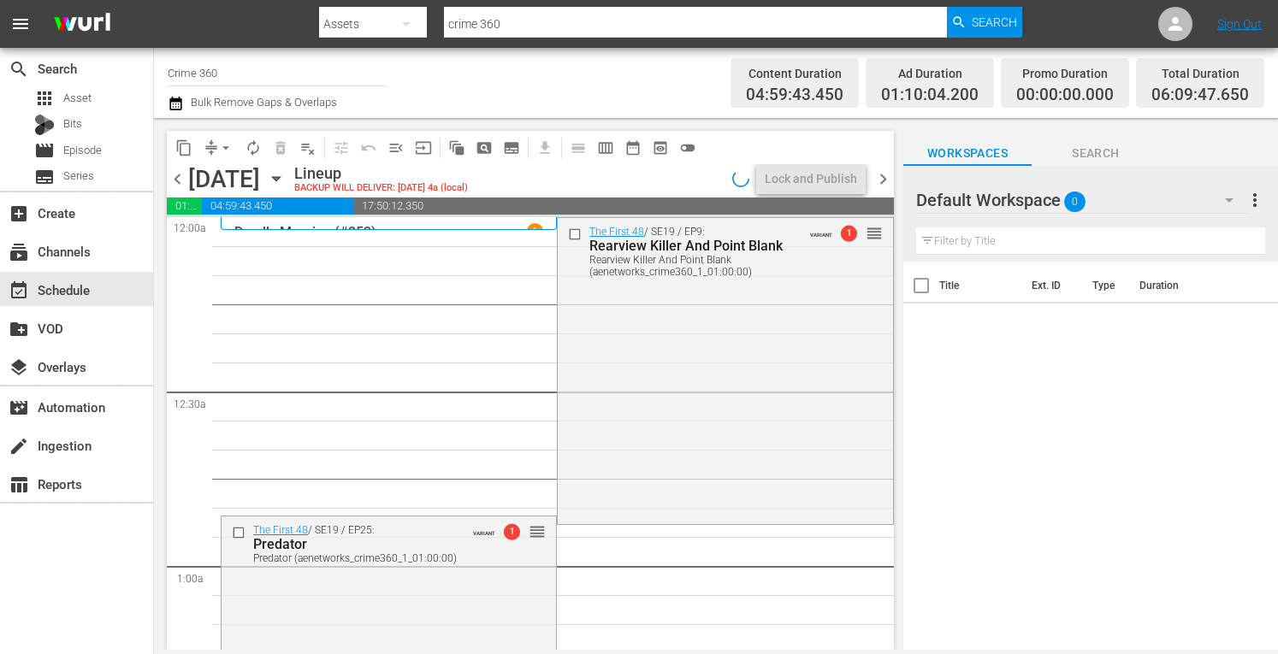
click at [223, 153] on span "arrow_drop_down" at bounding box center [225, 147] width 17 height 17
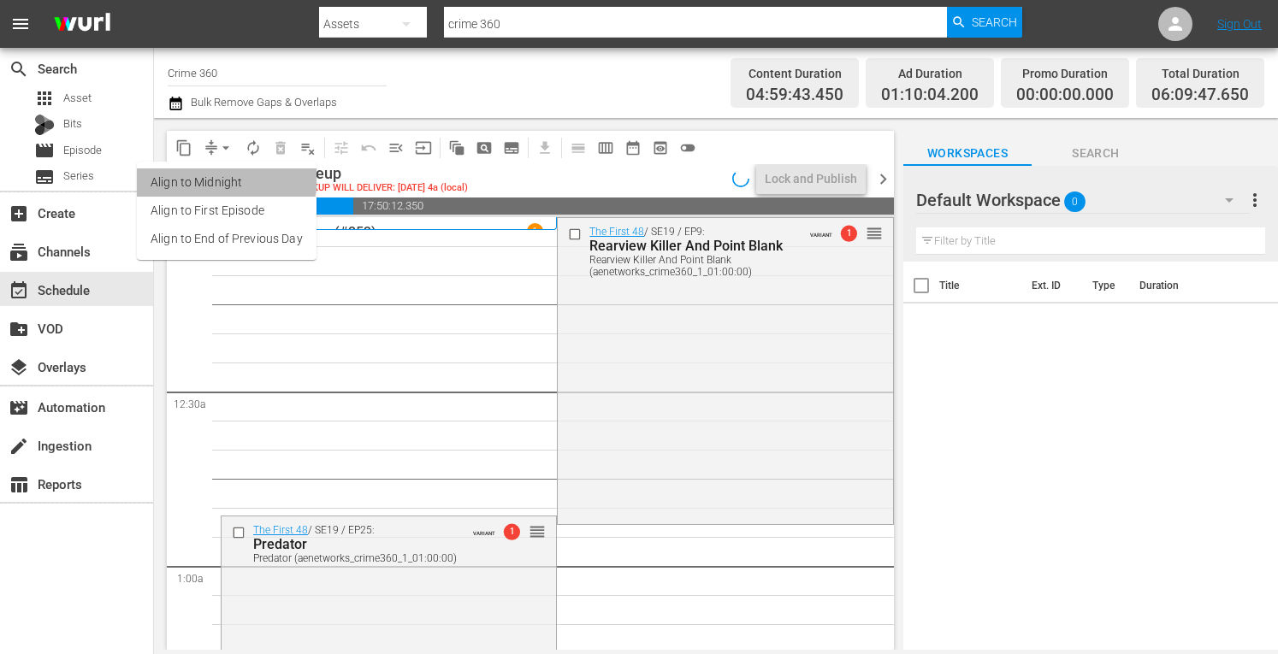
click at [206, 175] on li "Align to Midnight" at bounding box center [227, 183] width 180 height 28
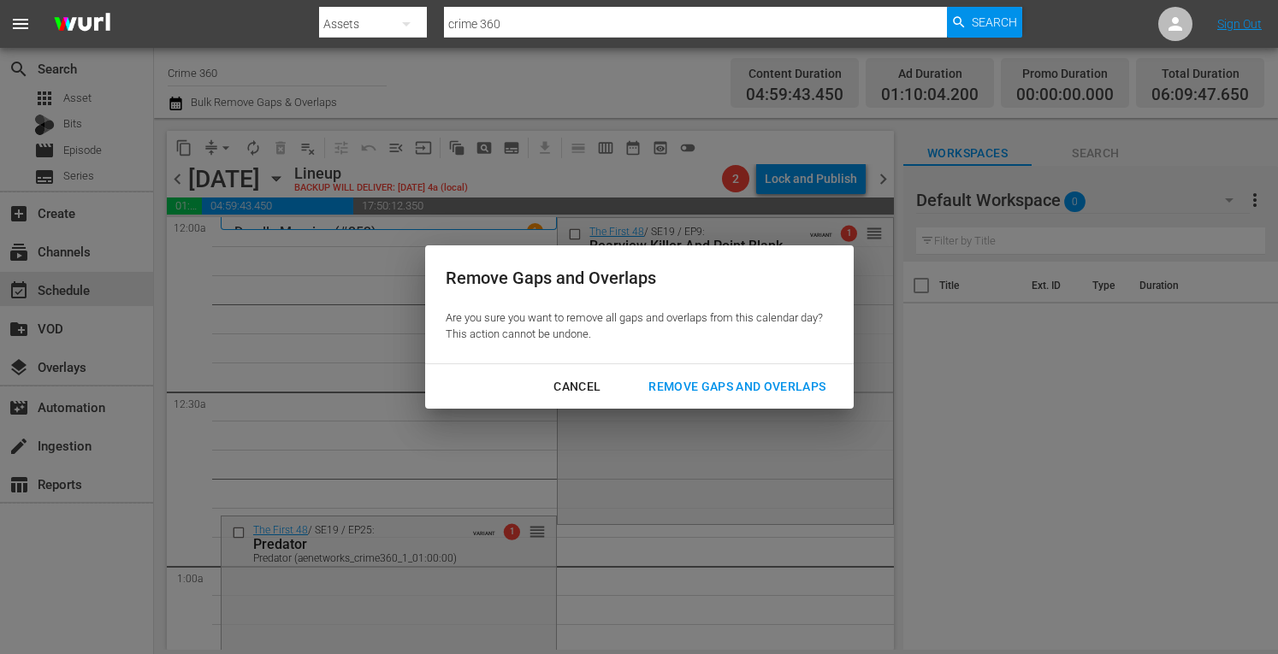
click at [724, 387] on div "Remove Gaps and Overlaps" at bounding box center [737, 386] width 204 height 21
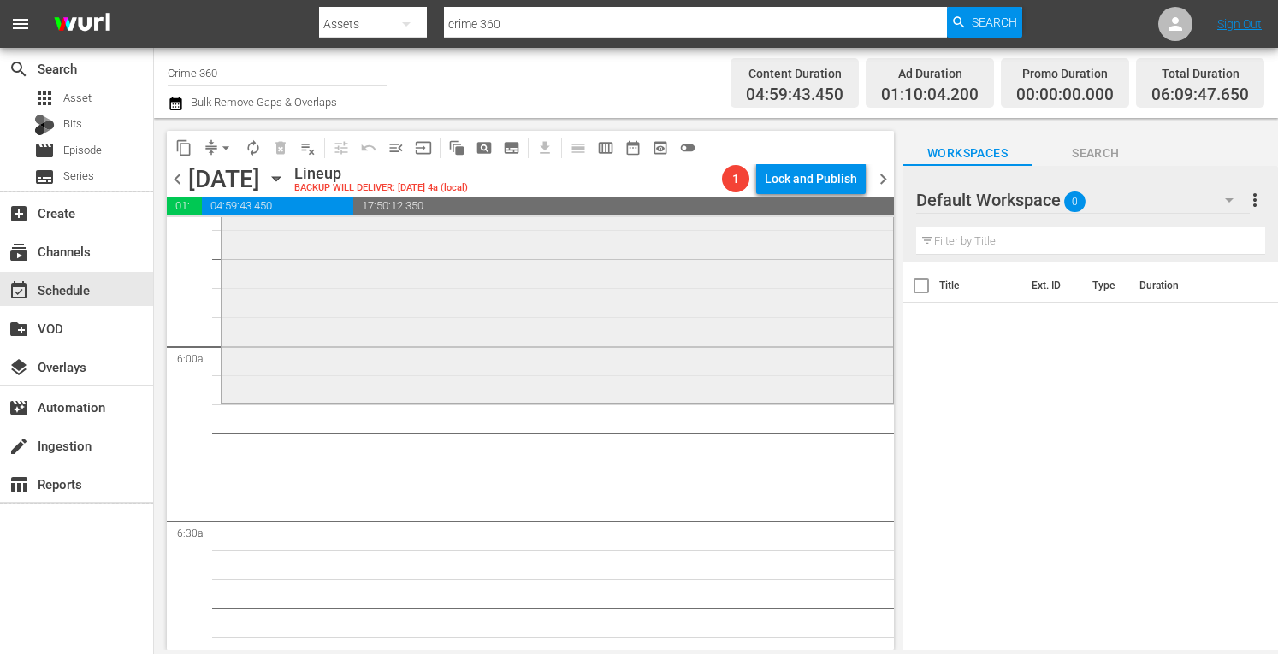
scroll to position [1964, 0]
click at [351, 296] on div "The First 48 / SE20 / EP3: A Bad Run-In / Inferno A Bad Run-In / Inferno (aenet…" at bounding box center [557, 249] width 671 height 303
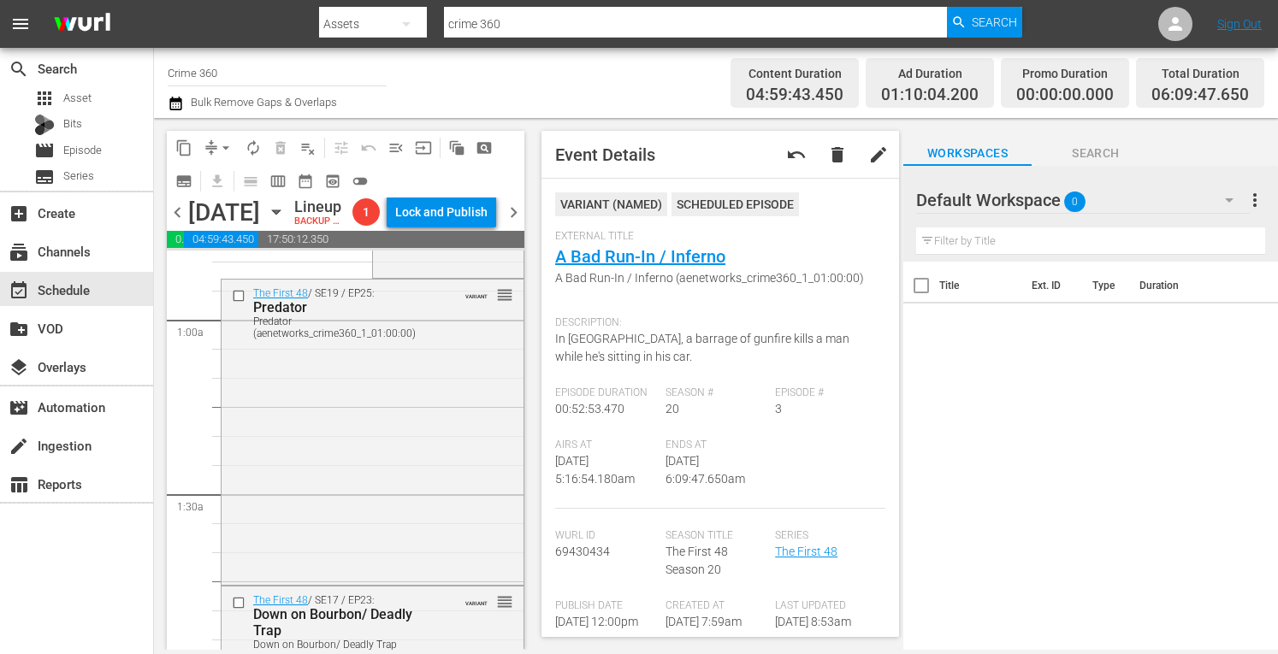
scroll to position [0, 0]
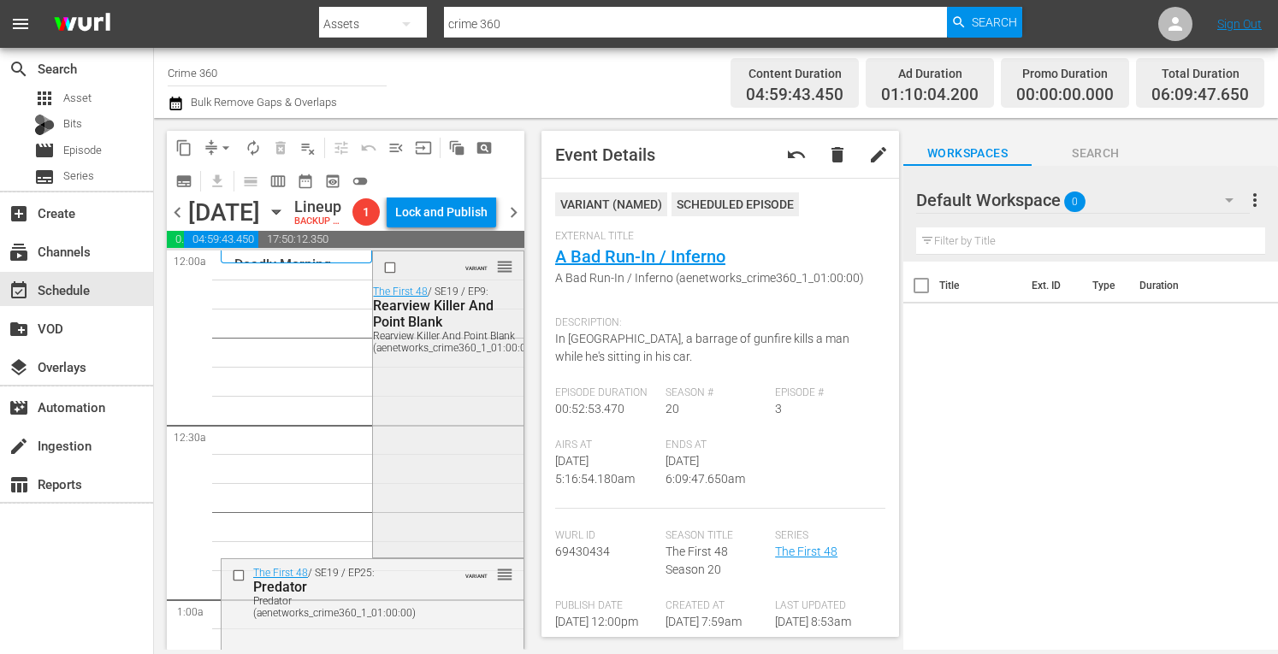
click at [440, 512] on div "VARIANT reorder The First 48 / SE19 / EP9: Rearview Killer And Point Blank Rear…" at bounding box center [448, 402] width 150 height 302
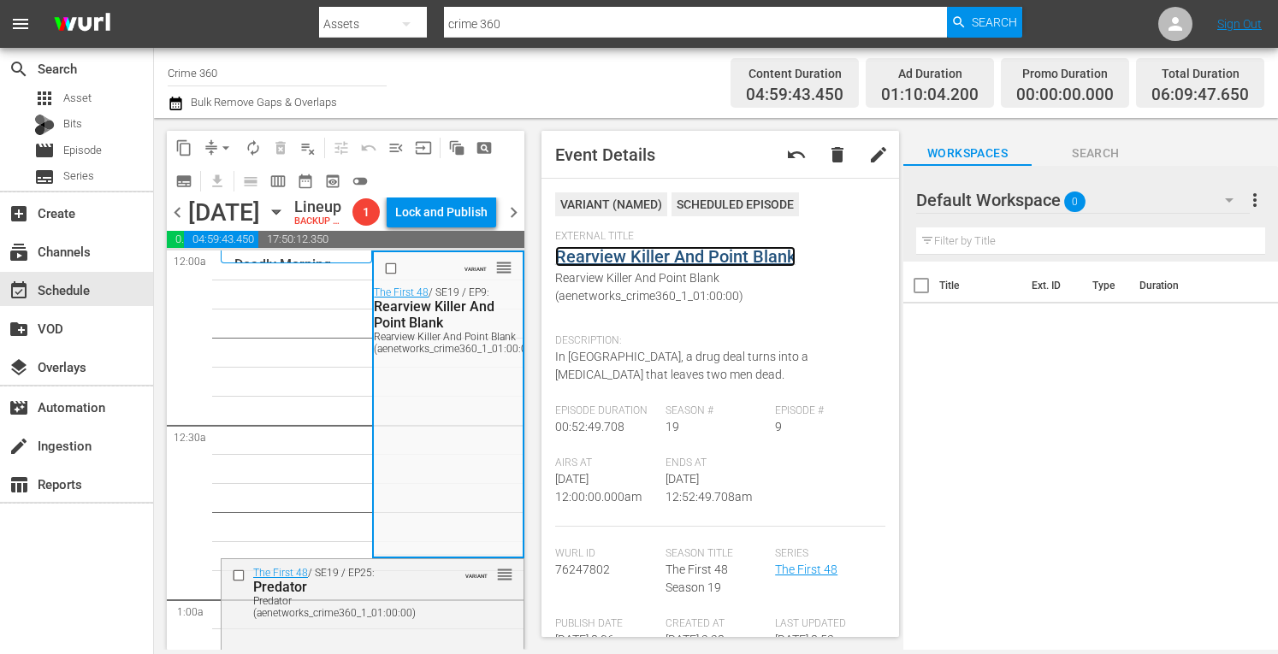
click at [642, 251] on link "Rearview Killer And Point Blank" at bounding box center [675, 256] width 240 height 21
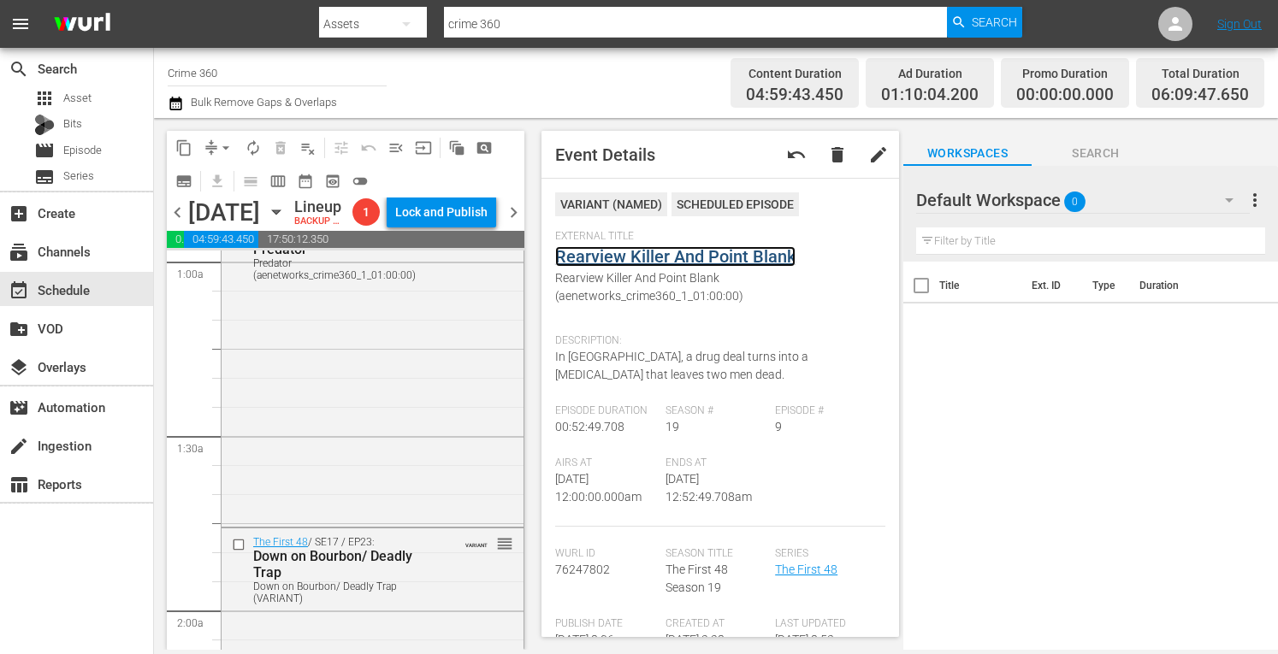
scroll to position [359, 0]
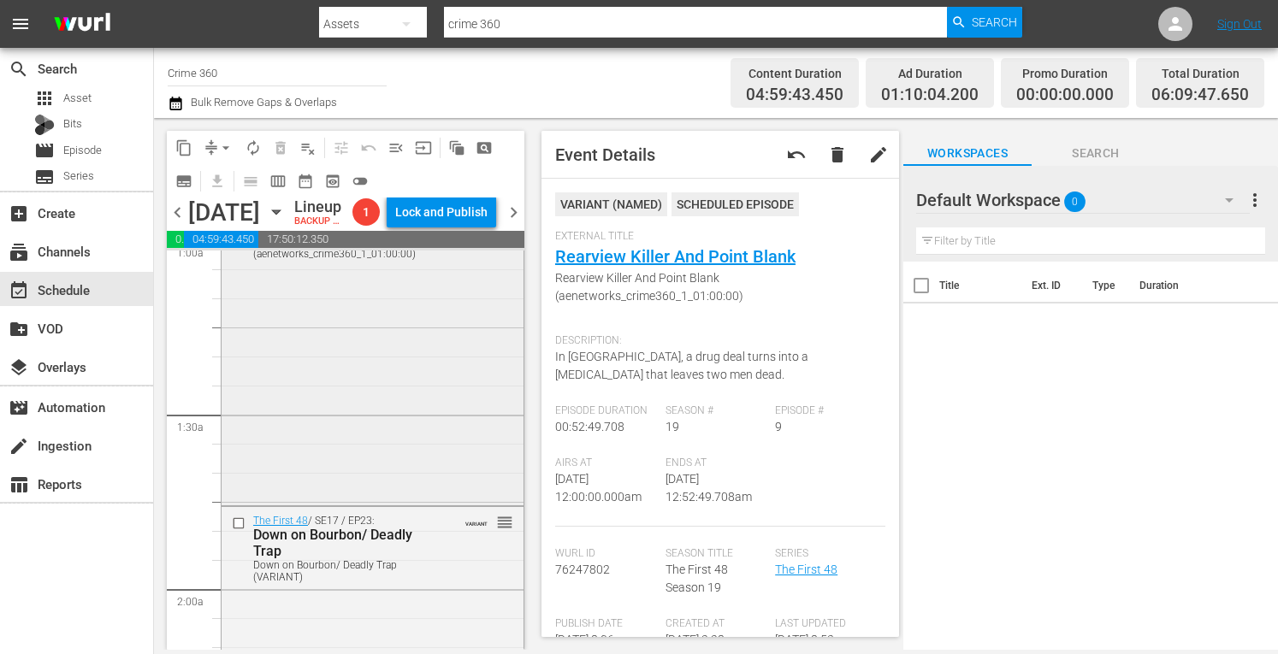
click at [401, 487] on div "The First 48 / SE19 / EP25: Predator Predator (aenetworks_crime360_1_01:00:00) …" at bounding box center [373, 351] width 302 height 303
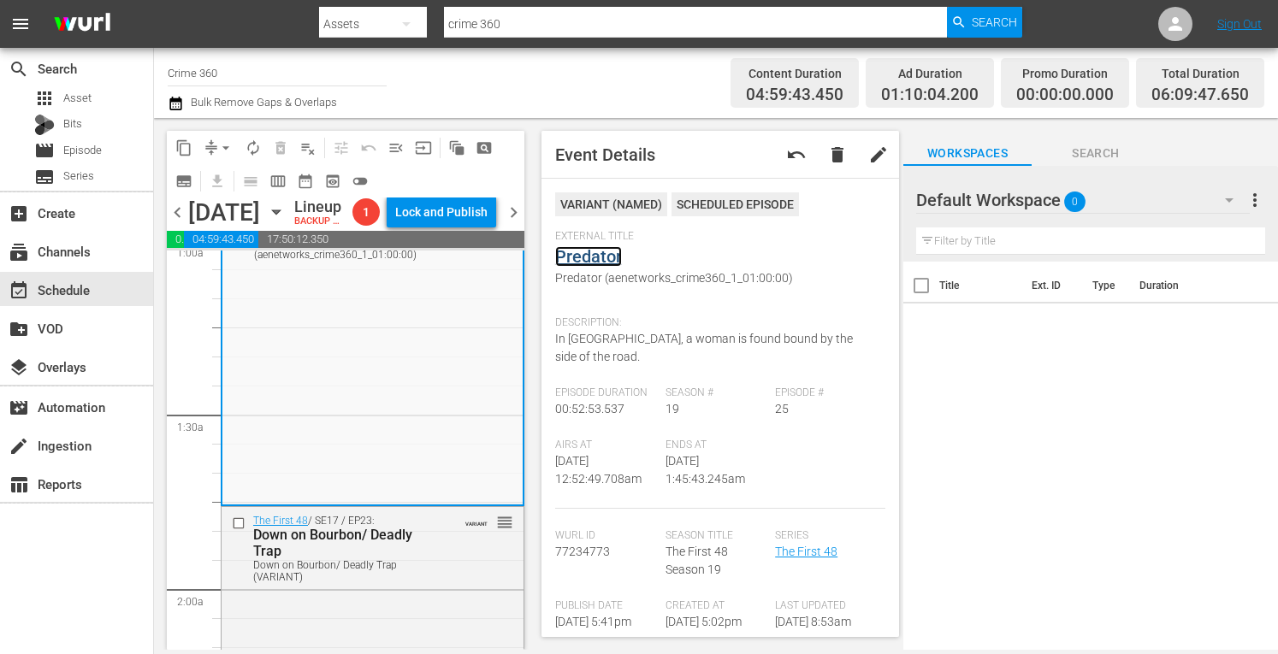
click at [603, 246] on link "Predator" at bounding box center [588, 256] width 67 height 21
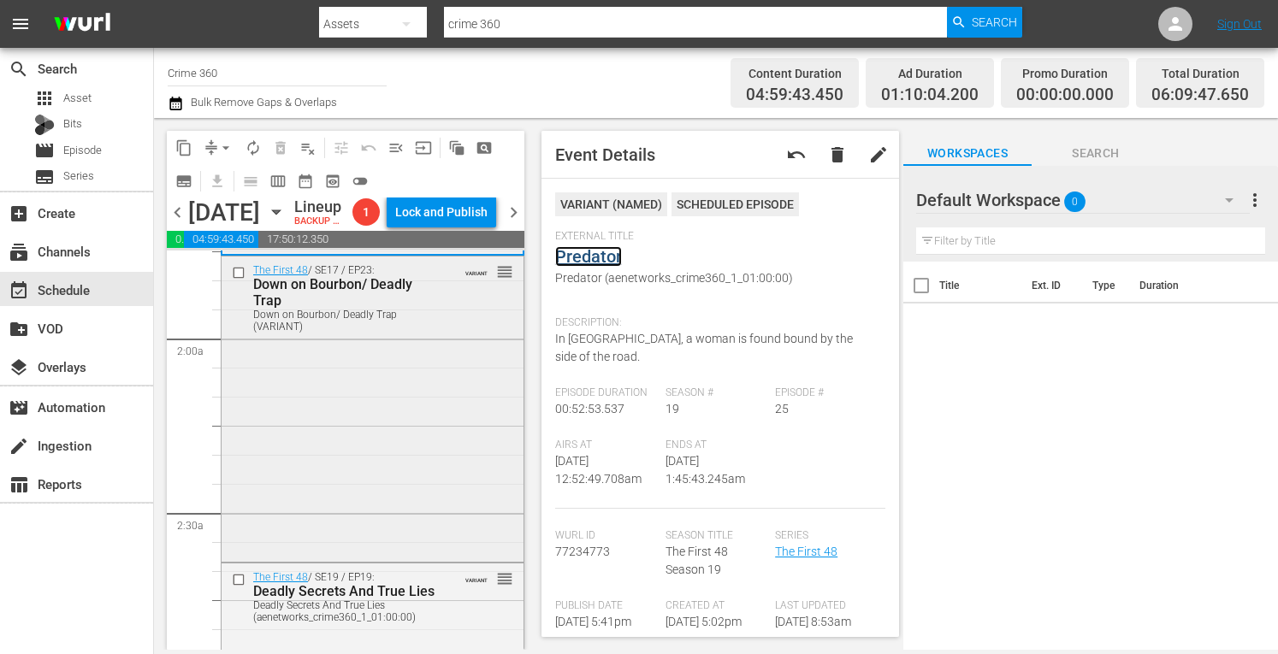
scroll to position [614, 0]
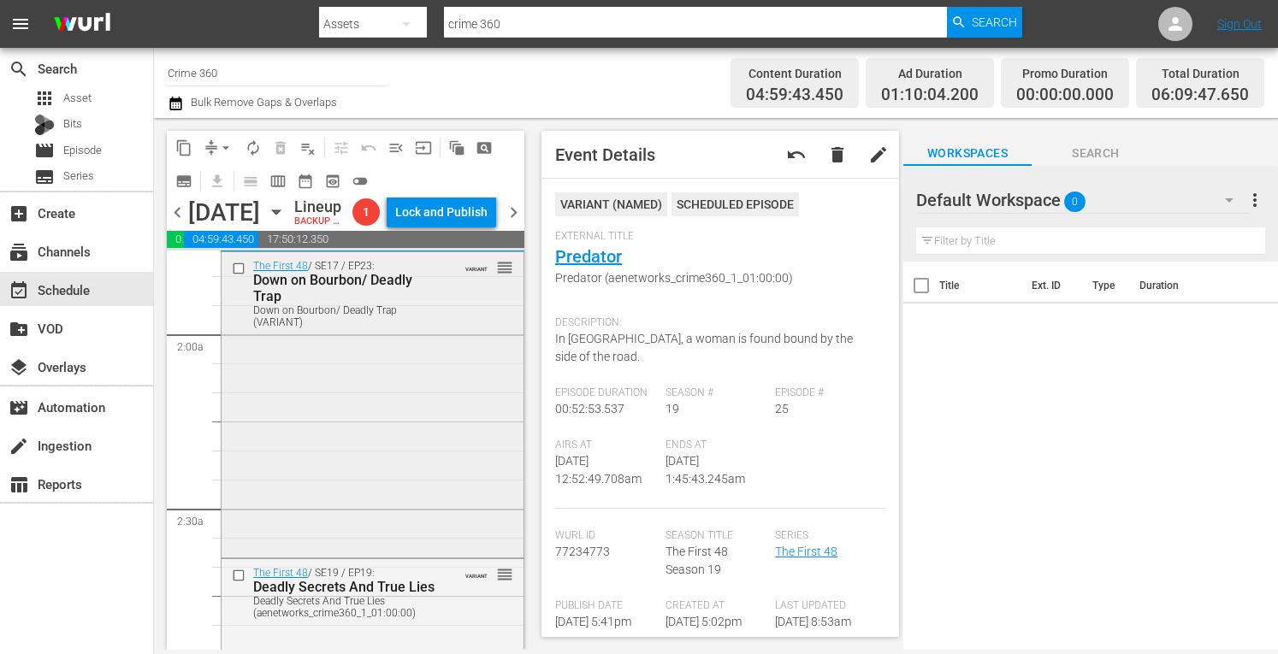
click at [380, 507] on div "The First 48 / SE17 / EP23: Down on Bourbon/ Deadly Trap Down on Bourbon/ Deadl…" at bounding box center [373, 403] width 302 height 302
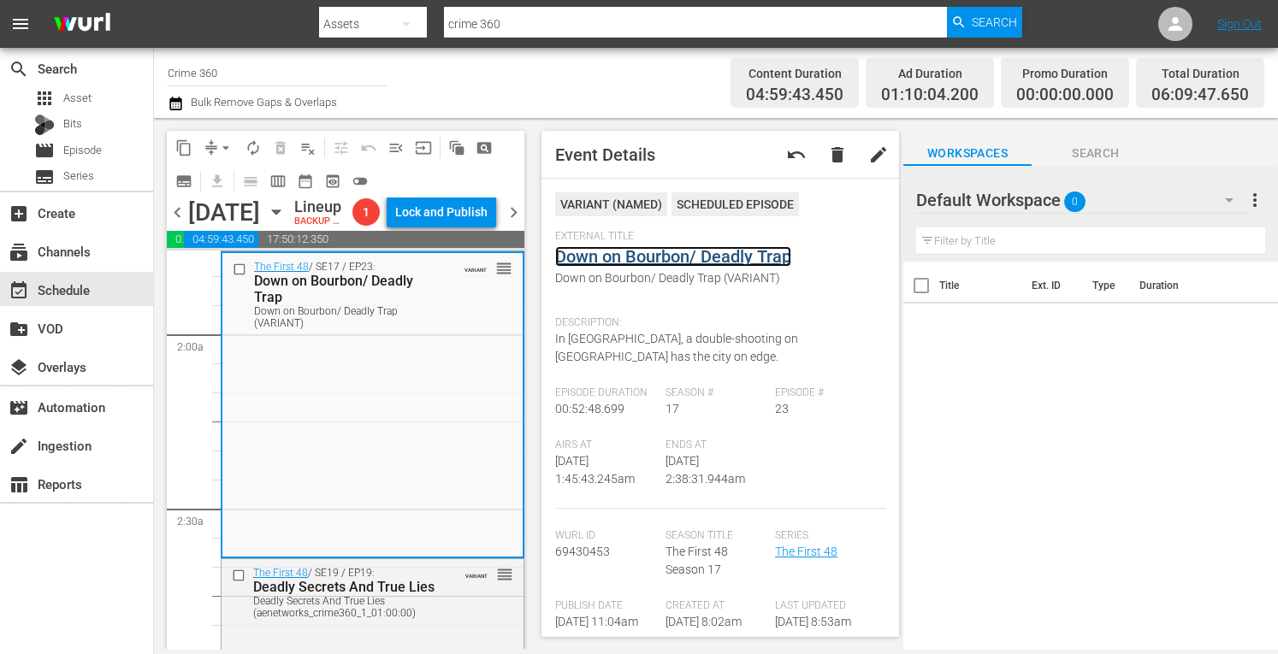
click at [639, 252] on link "Down on Bourbon/ Deadly Trap" at bounding box center [673, 256] width 236 height 21
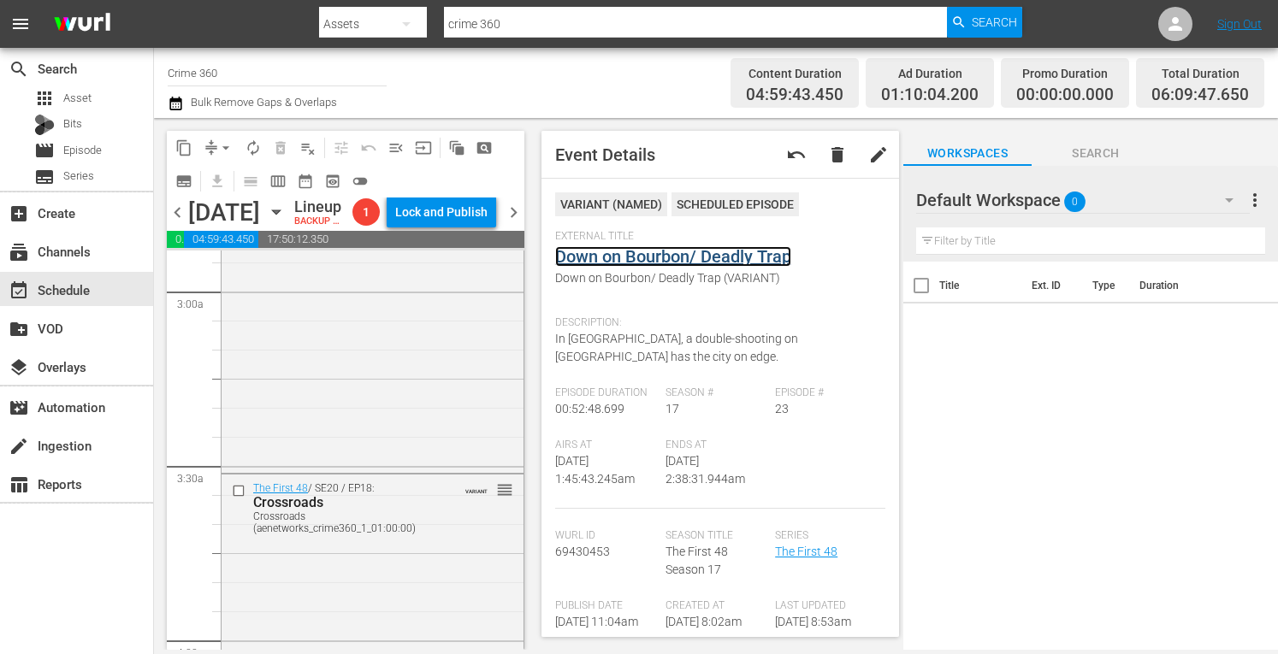
scroll to position [1008, 0]
click at [383, 453] on div "The First 48 / SE19 / EP19: Deadly Secrets And True Lies Deadly Secrets And Tru…" at bounding box center [373, 316] width 302 height 301
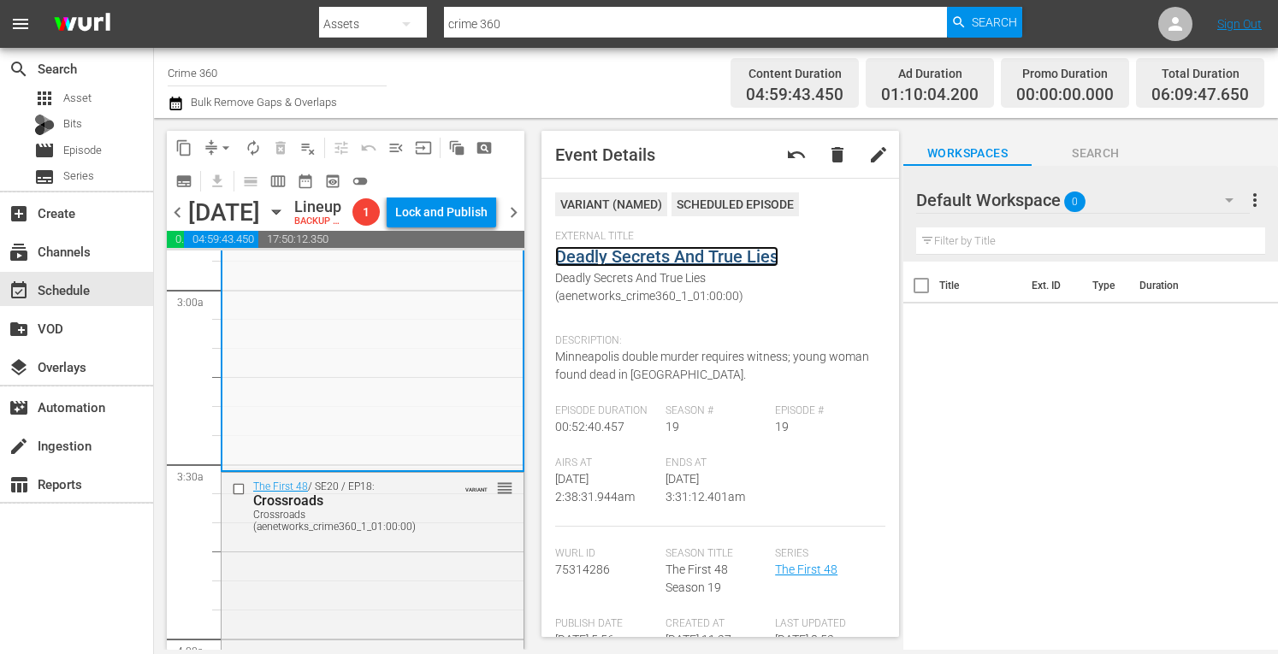
click at [628, 263] on link "Deadly Secrets And True Lies" at bounding box center [666, 256] width 223 height 21
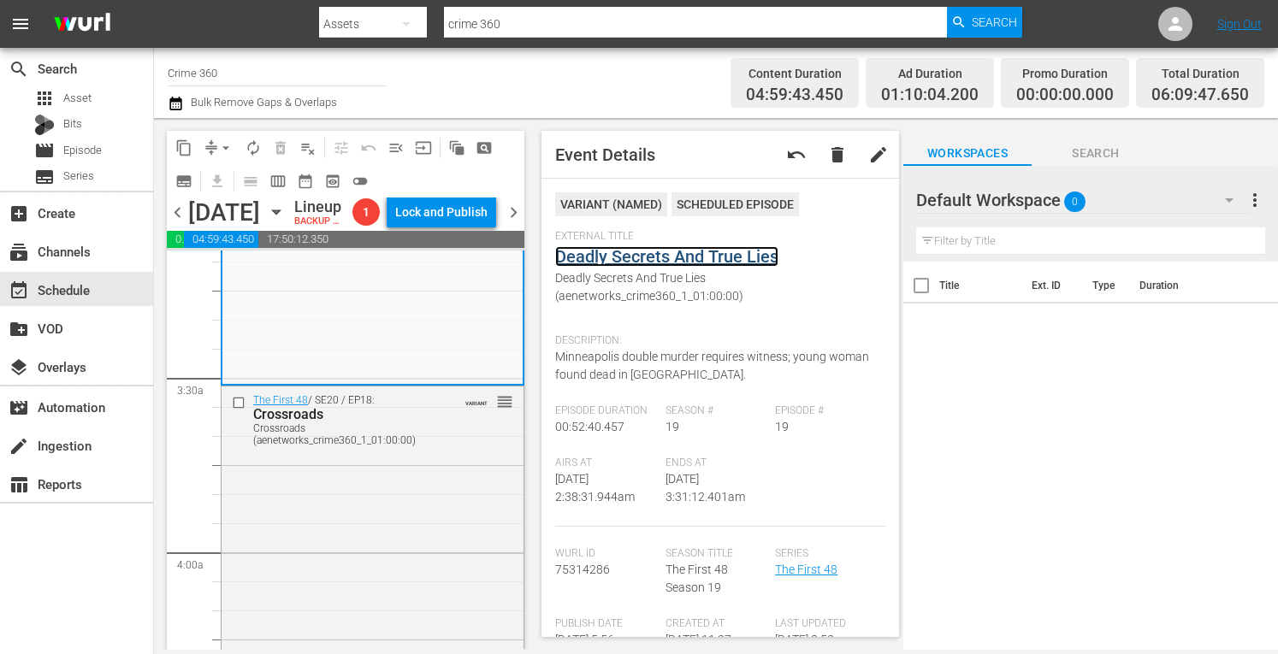
scroll to position [1104, 0]
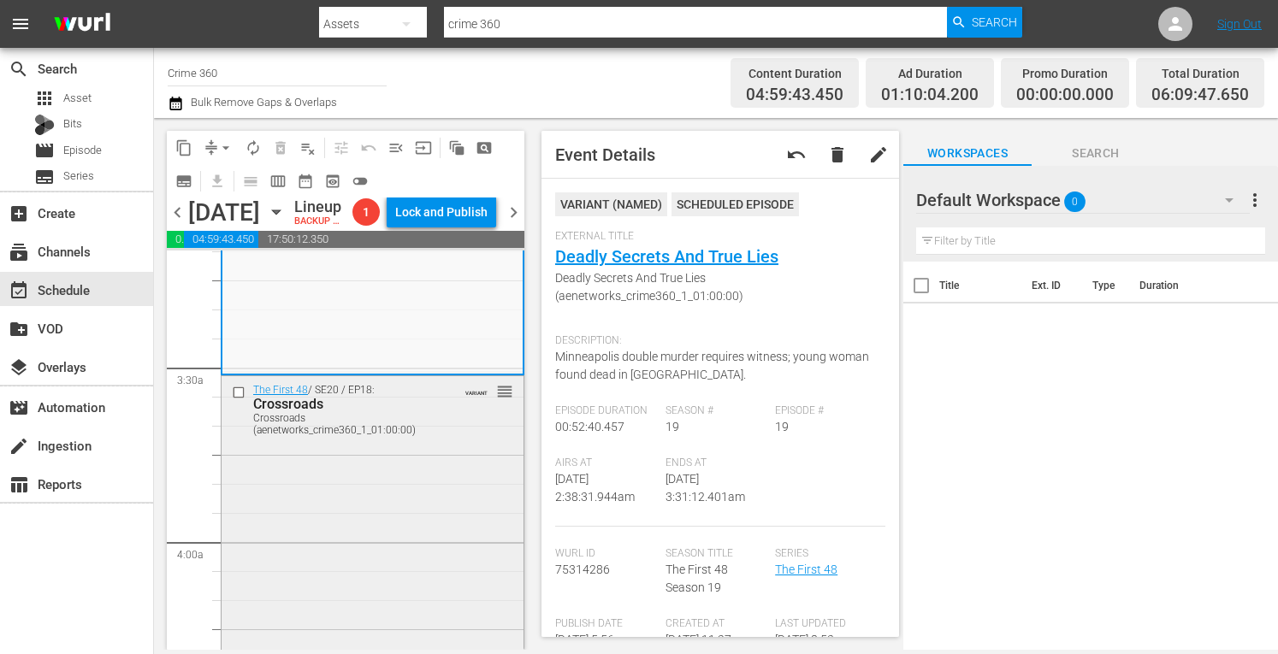
click at [340, 558] on div "The First 48 / SE20 / EP18: Crossroads Crossroads (aenetworks_crime360_1_01:00:…" at bounding box center [373, 527] width 302 height 303
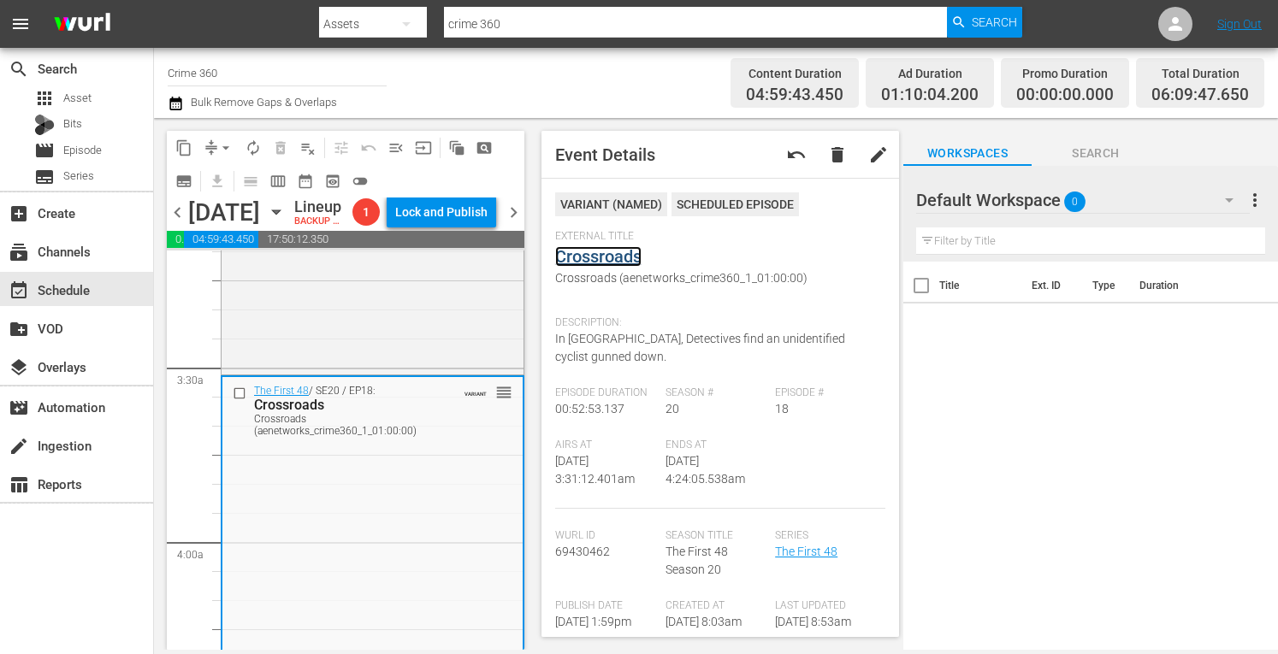
click at [600, 259] on link "Crossroads" at bounding box center [598, 256] width 86 height 21
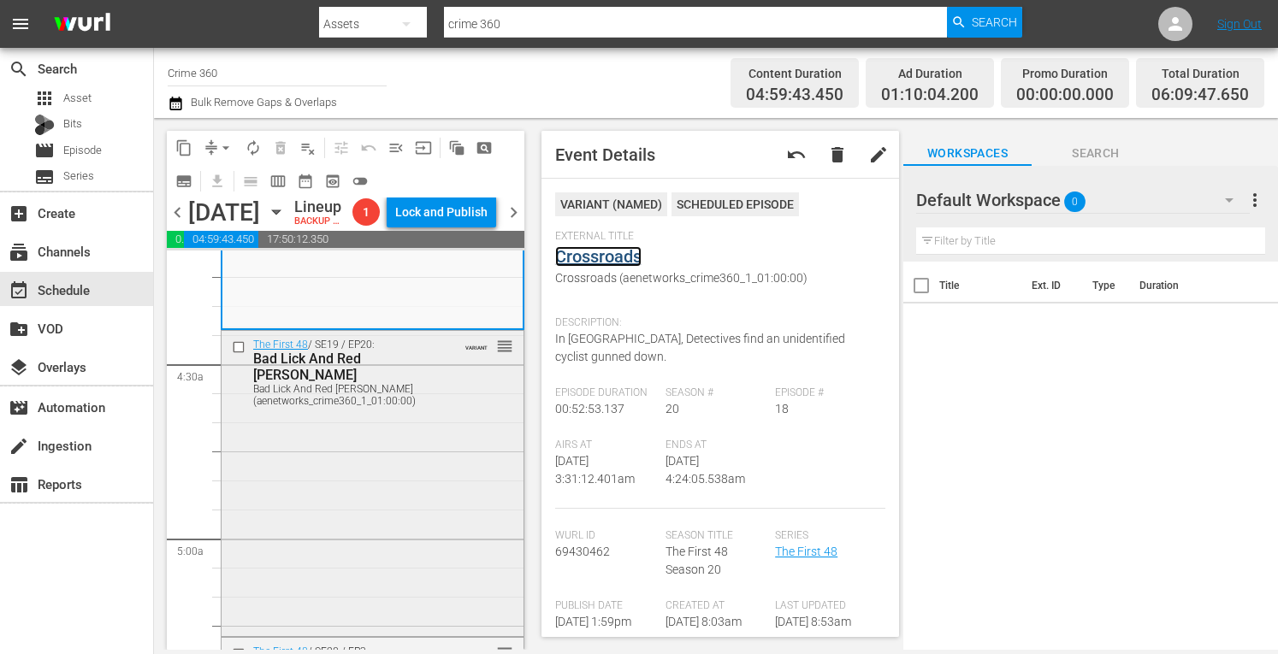
scroll to position [1459, 0]
click at [349, 500] on div "The First 48 / SE19 / EP20: Bad Lick And Red Dawn Bad Lick And Red Dawn (aenetw…" at bounding box center [373, 479] width 302 height 302
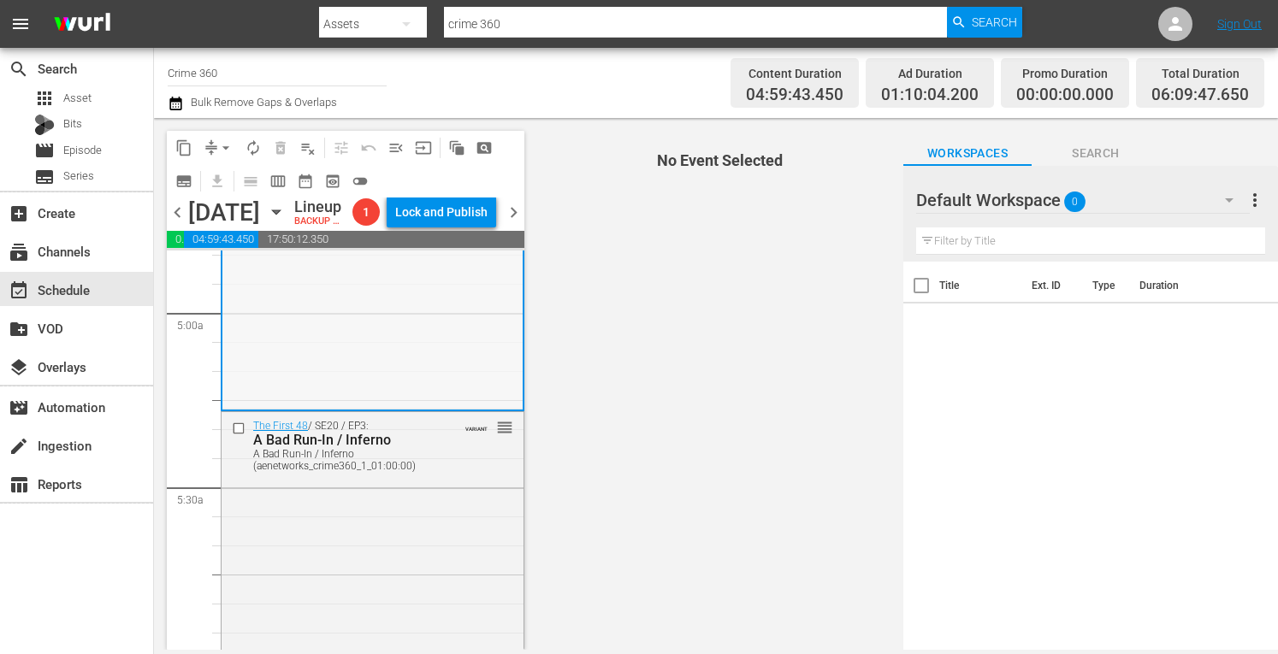
scroll to position [1683, 0]
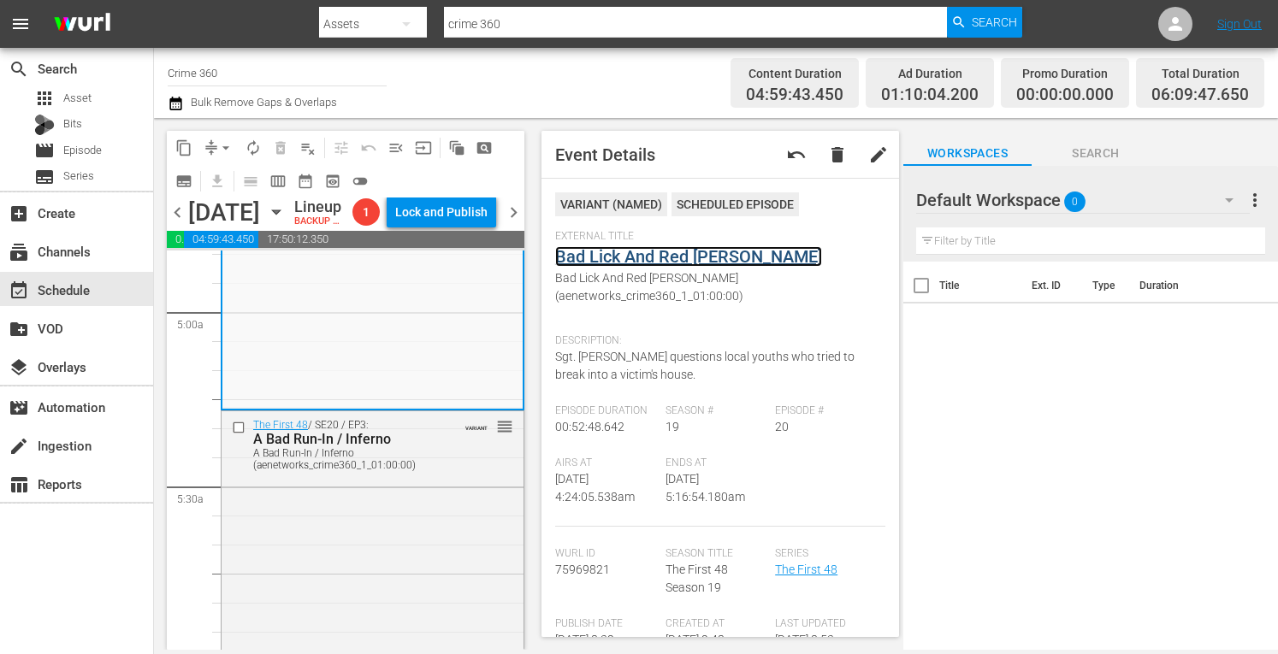
click at [645, 261] on link "Bad Lick And Red Dawn" at bounding box center [688, 256] width 267 height 21
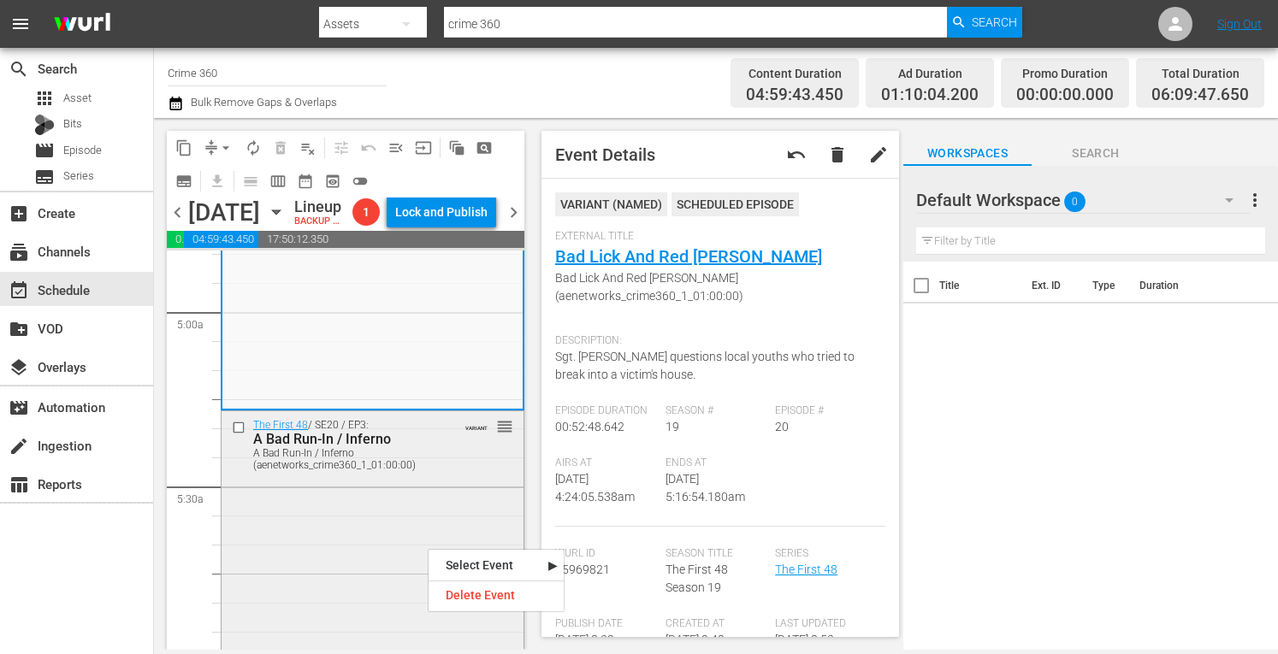
click at [353, 576] on div "The First 48 / SE20 / EP3: A Bad Run-In / Inferno A Bad Run-In / Inferno (aenet…" at bounding box center [373, 562] width 302 height 303
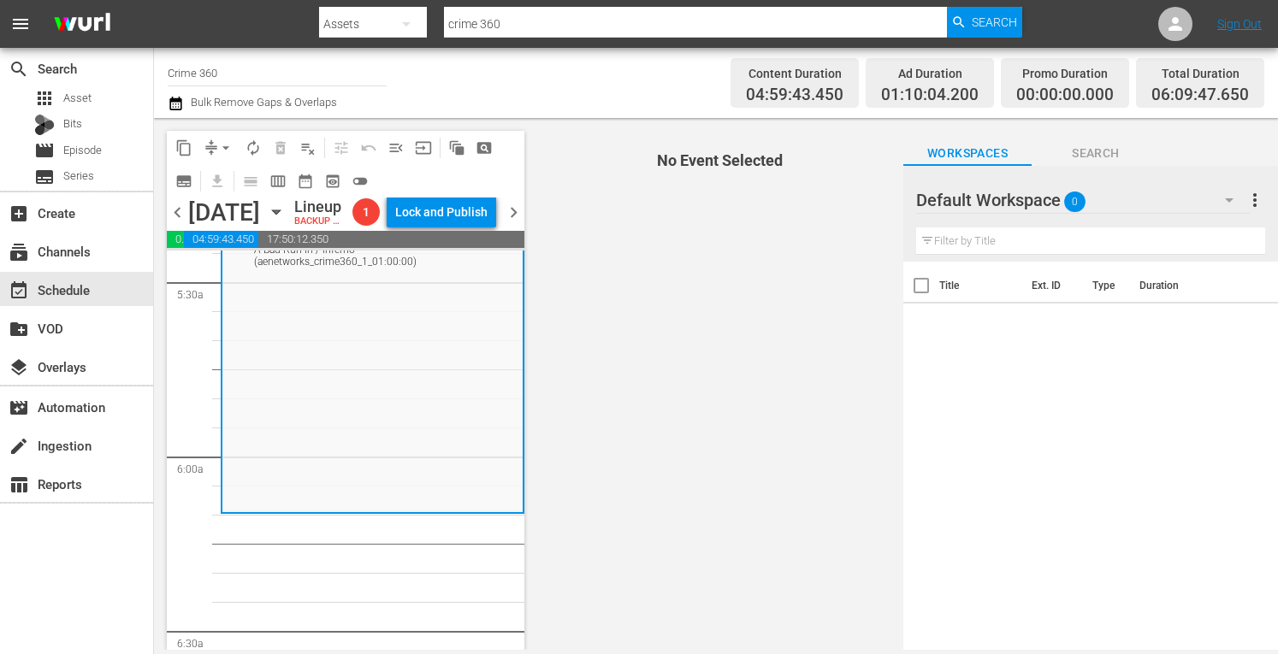
scroll to position [1889, 0]
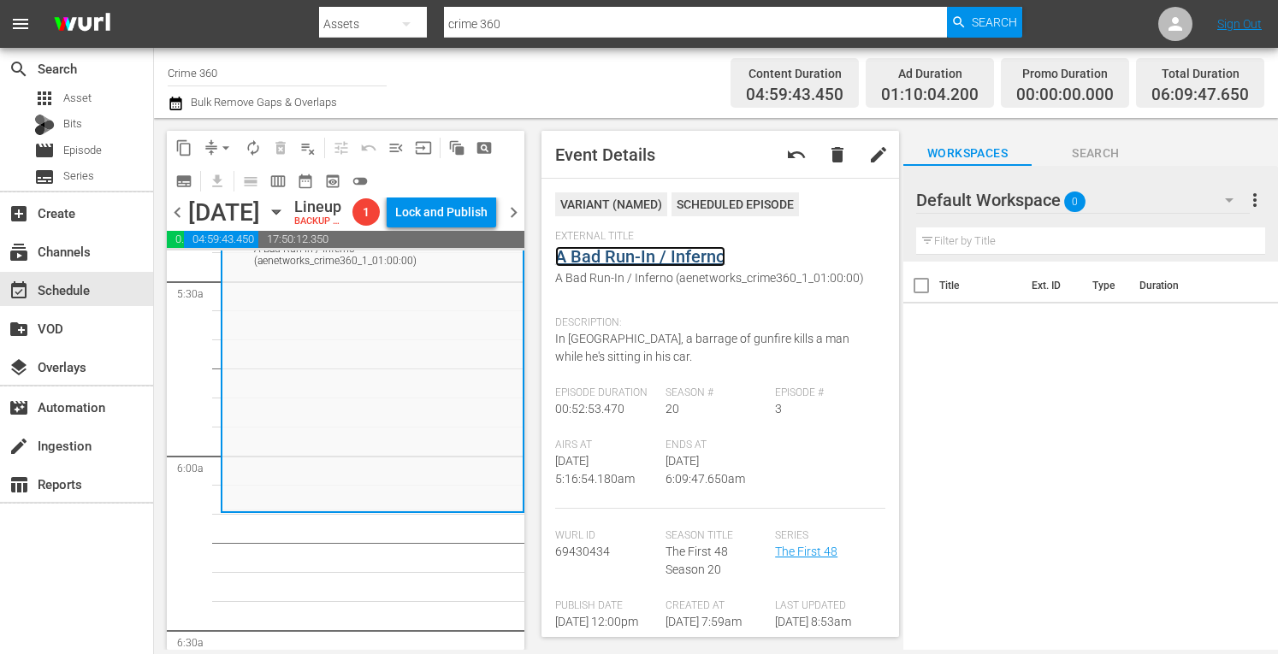
click at [603, 247] on link "A Bad Run-In / Inferno" at bounding box center [640, 256] width 170 height 21
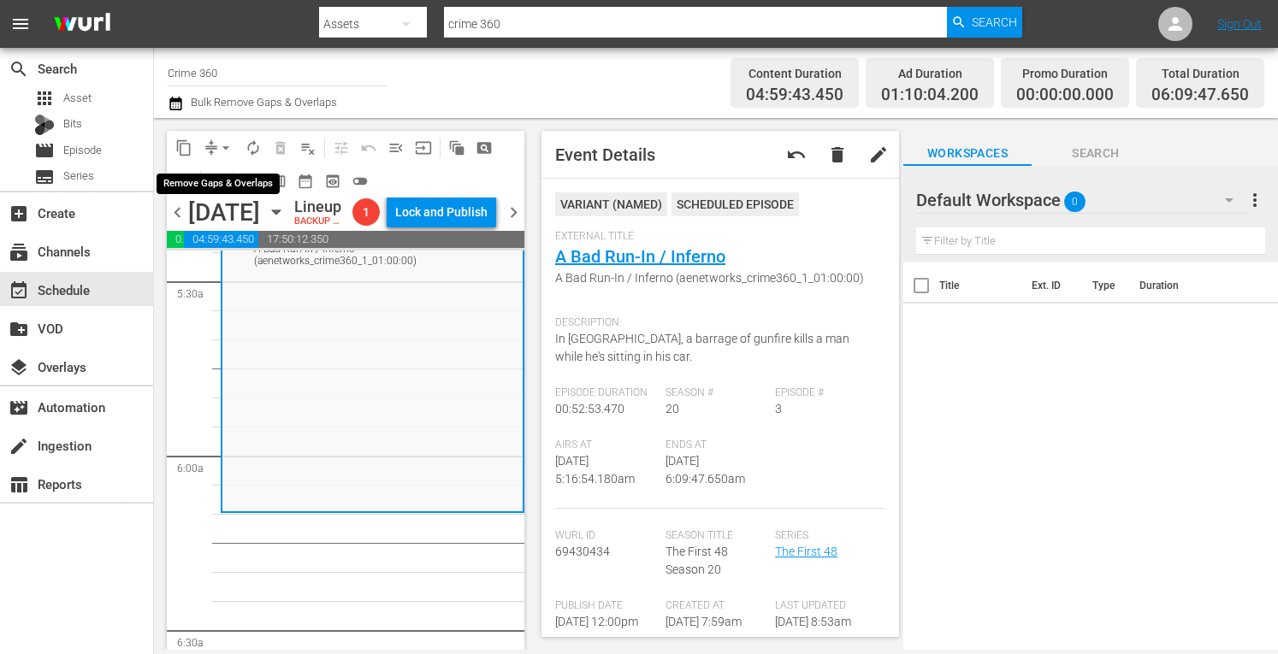
click at [225, 146] on span "arrow_drop_down" at bounding box center [225, 147] width 17 height 17
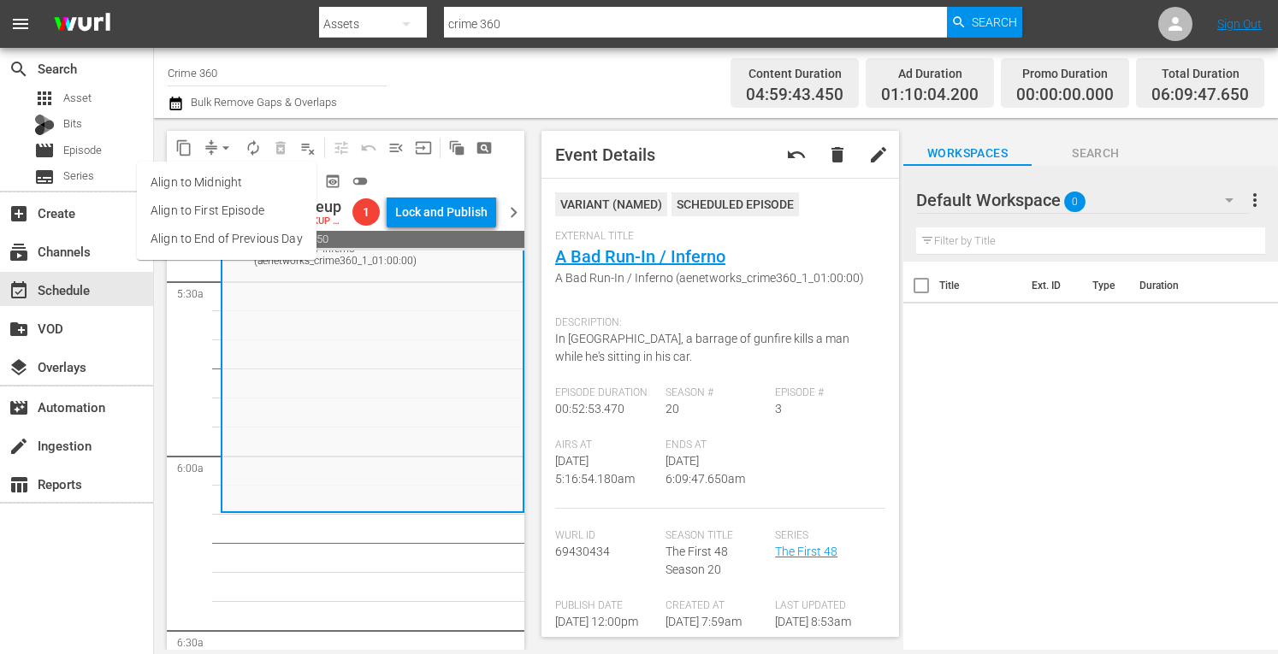
click at [203, 186] on li "Align to Midnight" at bounding box center [227, 183] width 180 height 28
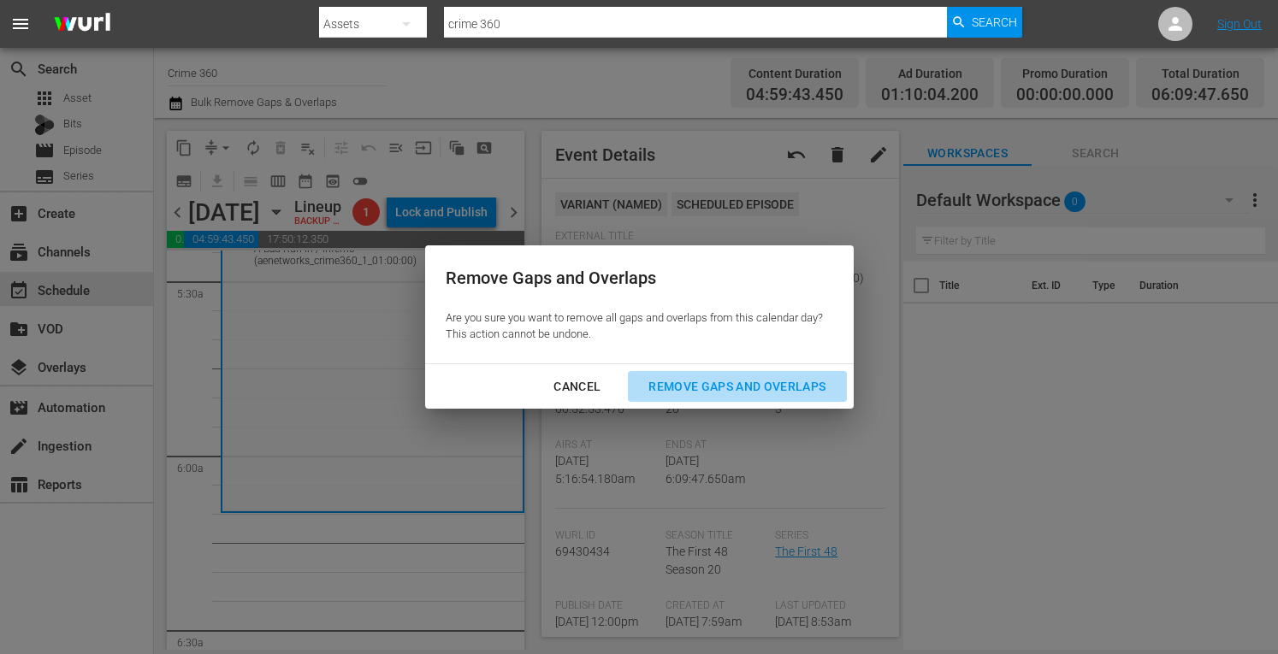
click at [683, 379] on div "Remove Gaps and Overlaps" at bounding box center [737, 386] width 204 height 21
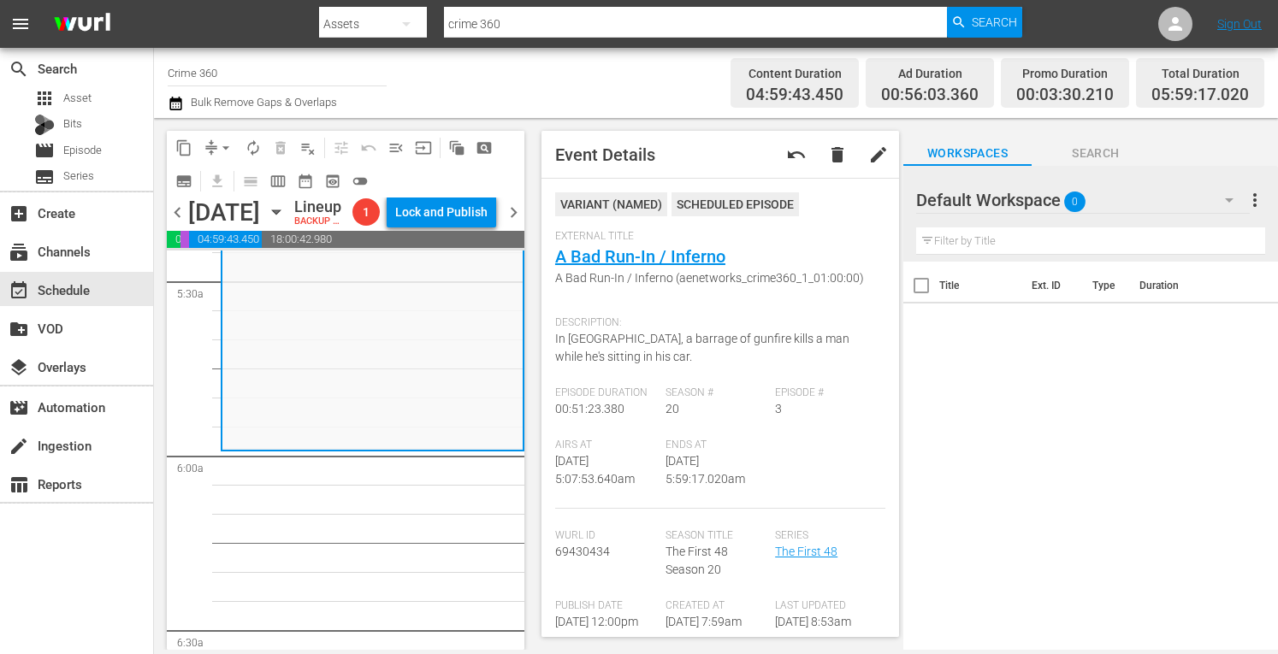
click at [228, 146] on span "arrow_drop_down" at bounding box center [225, 147] width 17 height 17
click at [203, 180] on li "Align to Midnight" at bounding box center [227, 183] width 180 height 28
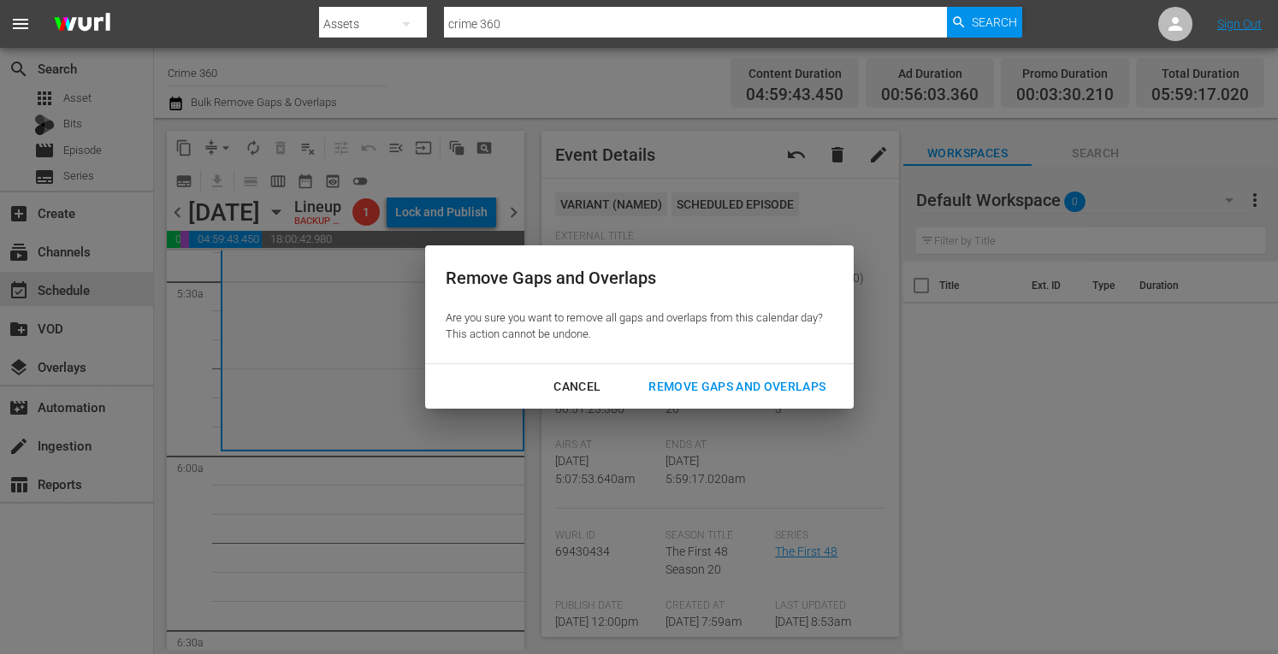
click at [686, 395] on div "Remove Gaps and Overlaps" at bounding box center [737, 386] width 204 height 21
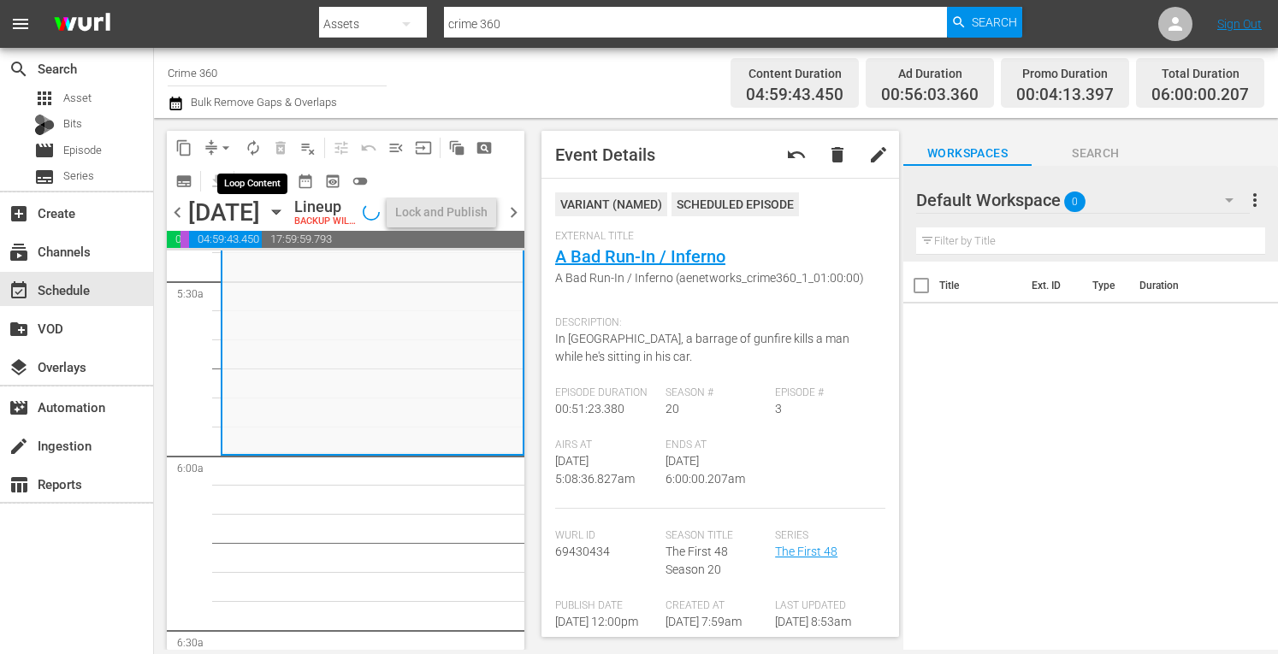
click at [251, 145] on span "autorenew_outlined" at bounding box center [253, 147] width 17 height 17
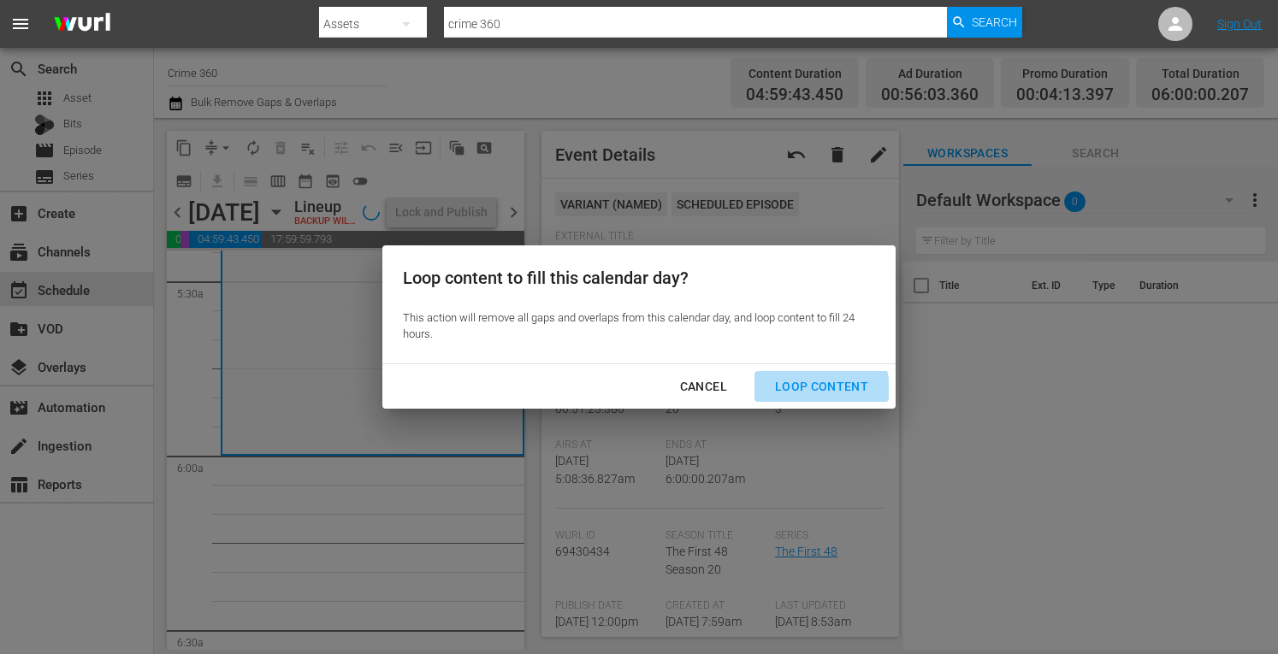
click at [814, 390] on div "Loop Content" at bounding box center [821, 386] width 121 height 21
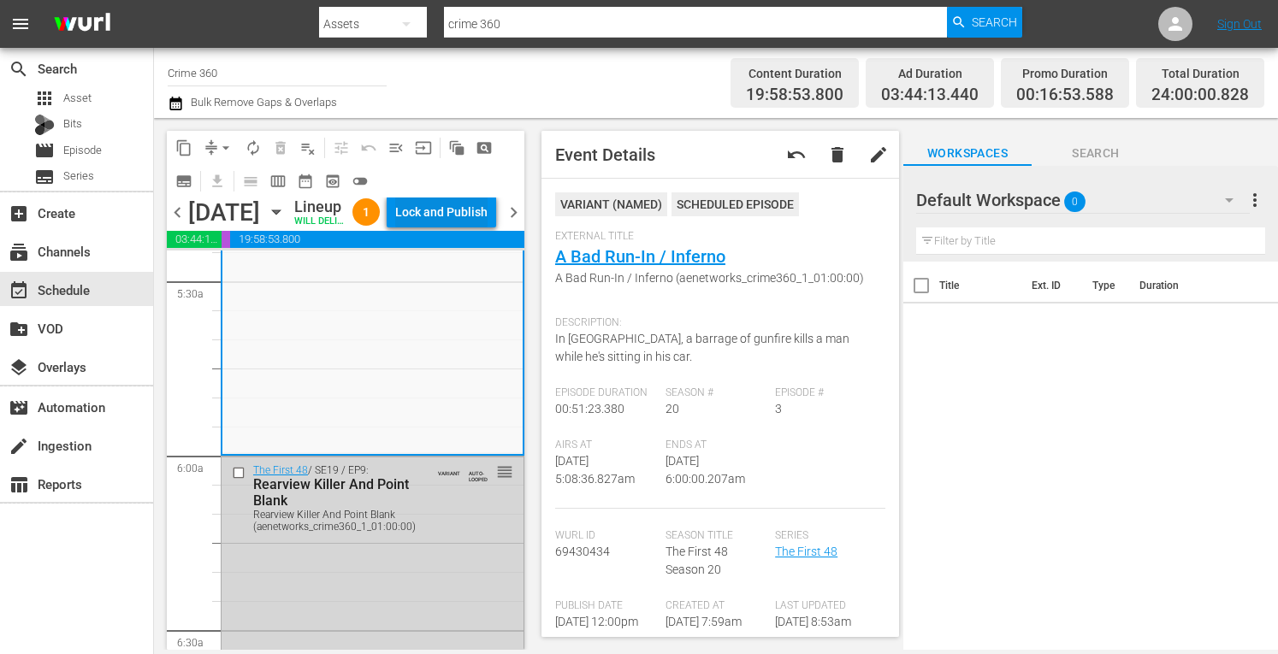
click at [435, 228] on div "Lock and Publish" at bounding box center [441, 212] width 92 height 31
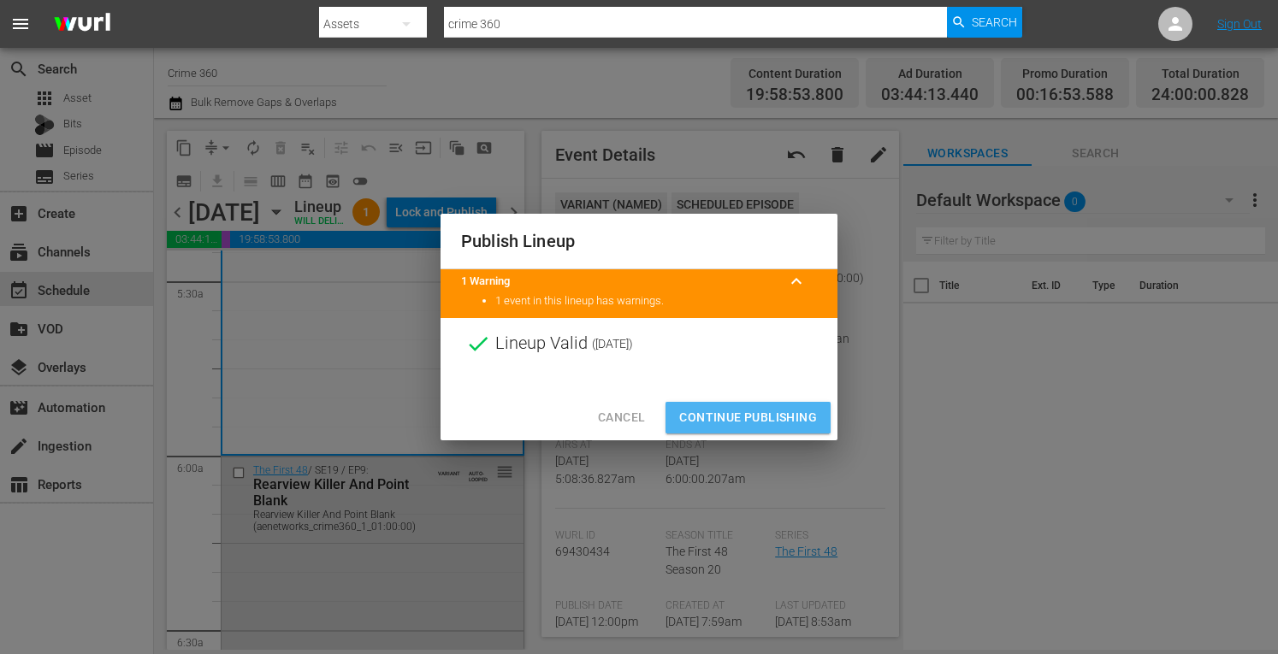
click at [725, 417] on span "Continue Publishing" at bounding box center [748, 417] width 138 height 21
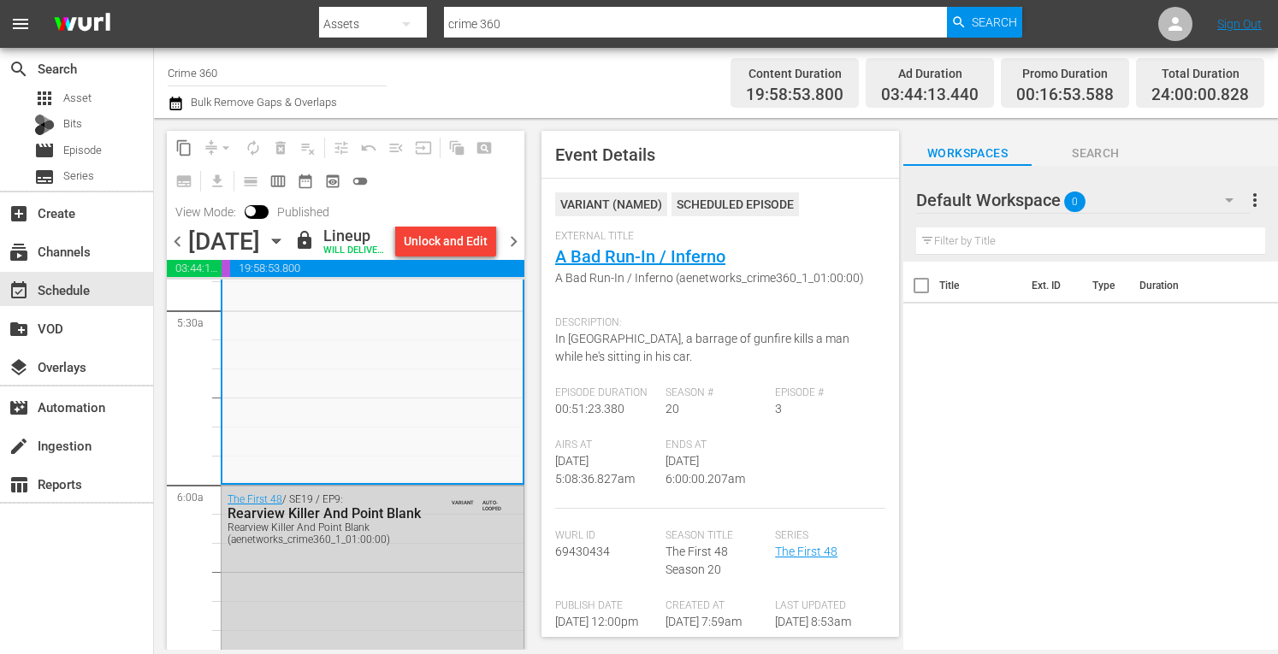
click at [176, 252] on span "chevron_left" at bounding box center [177, 241] width 21 height 21
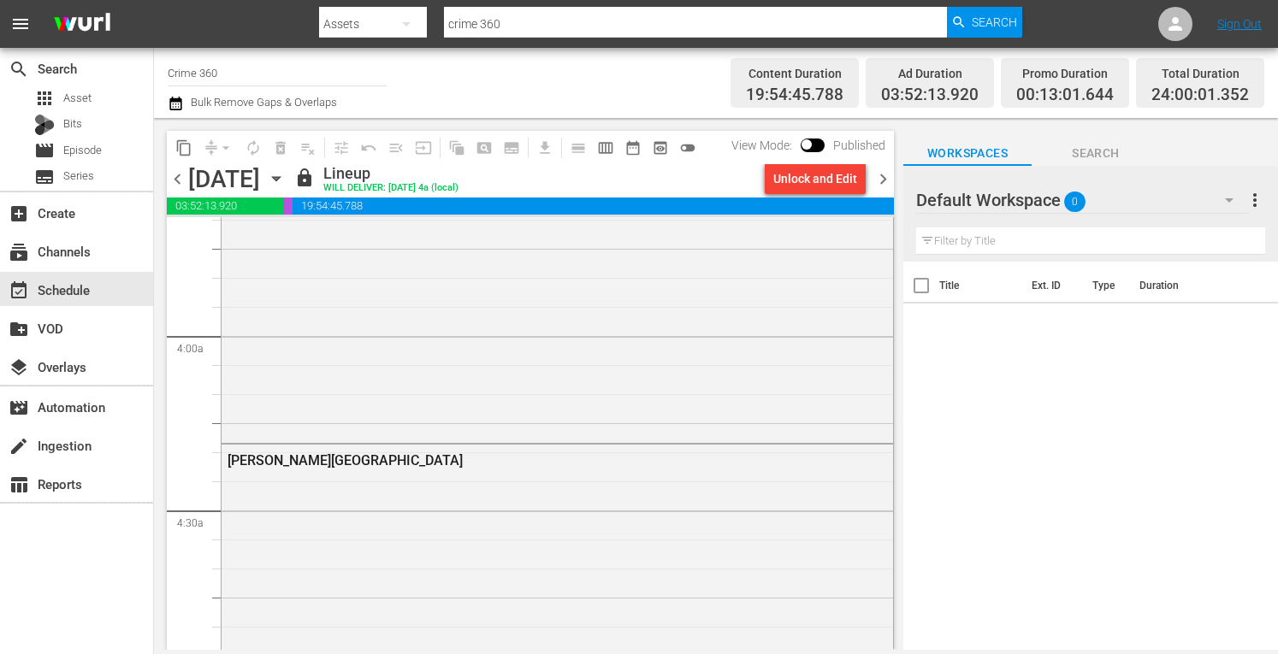
scroll to position [1276, 0]
click at [809, 142] on input "checkbox" at bounding box center [807, 148] width 36 height 12
click at [809, 142] on input "checkbox" at bounding box center [826, 148] width 36 height 12
checkbox input "false"
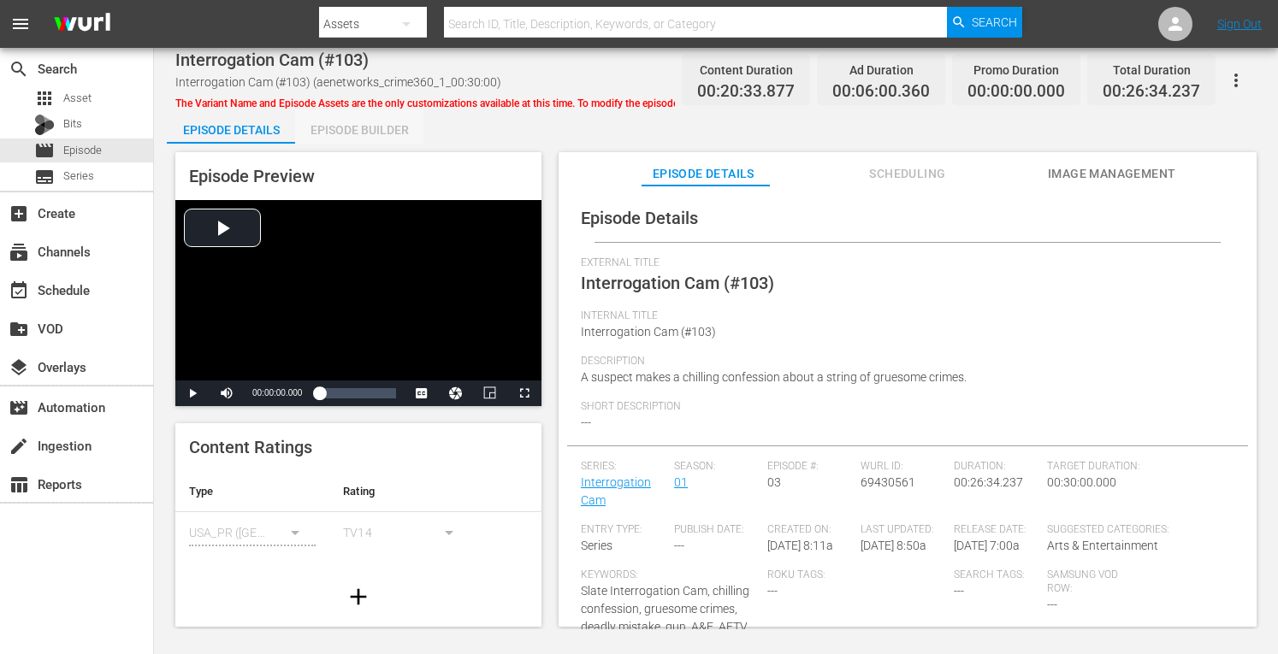
click at [340, 134] on div "Episode Builder" at bounding box center [359, 129] width 128 height 41
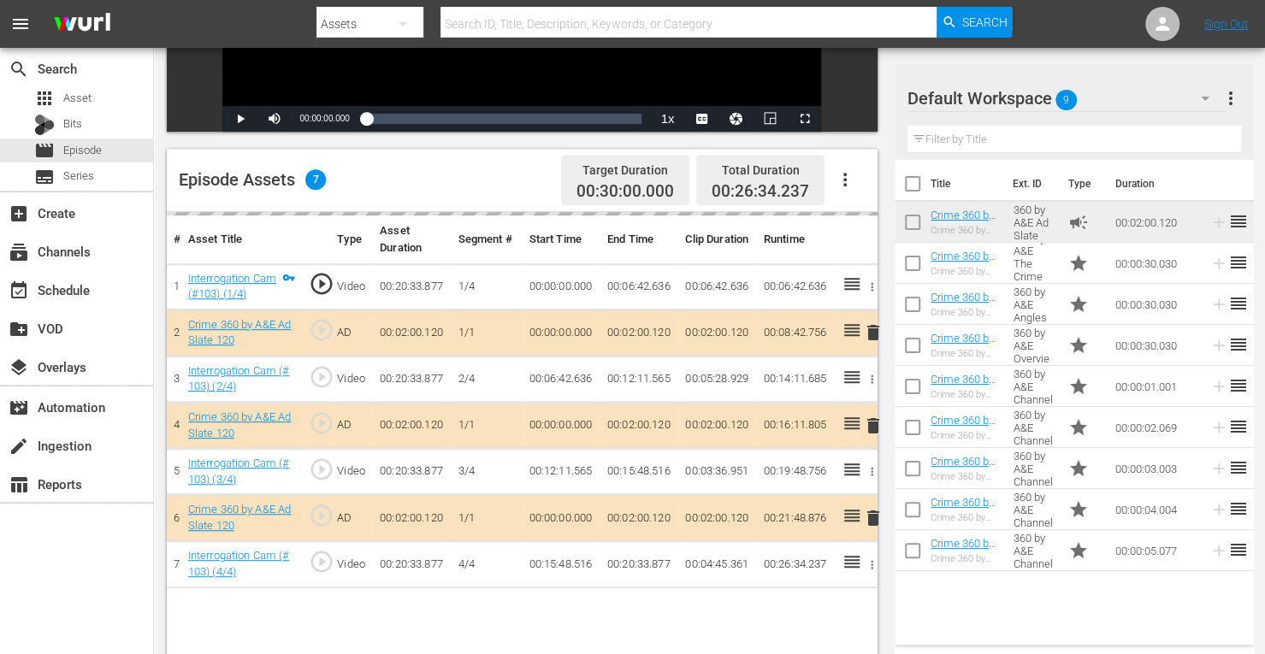
scroll to position [445, 0]
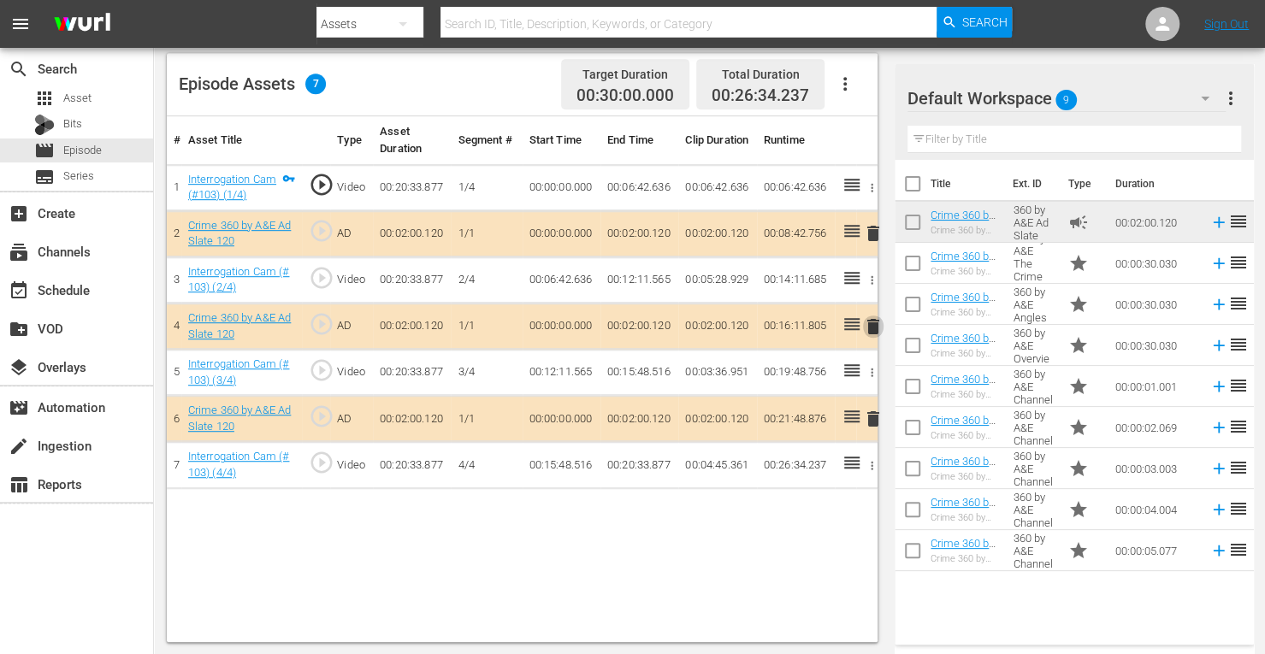
click at [871, 328] on span "delete" at bounding box center [873, 326] width 21 height 21
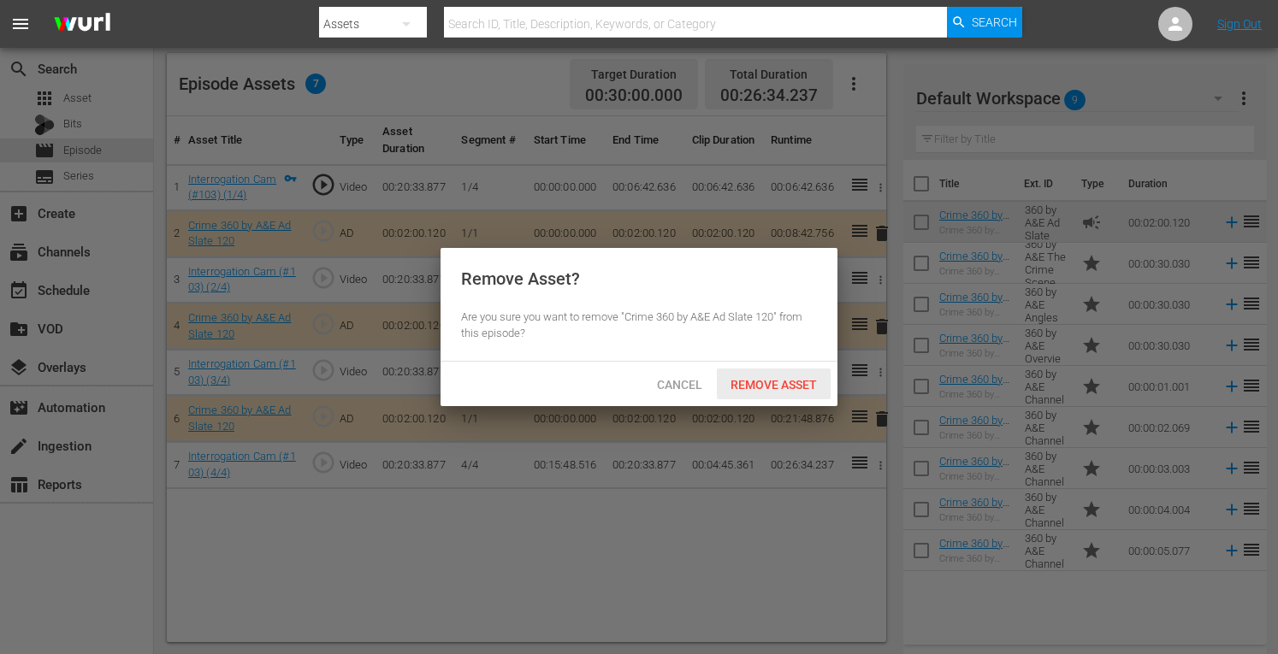
click at [779, 381] on span "Remove Asset" at bounding box center [774, 385] width 114 height 14
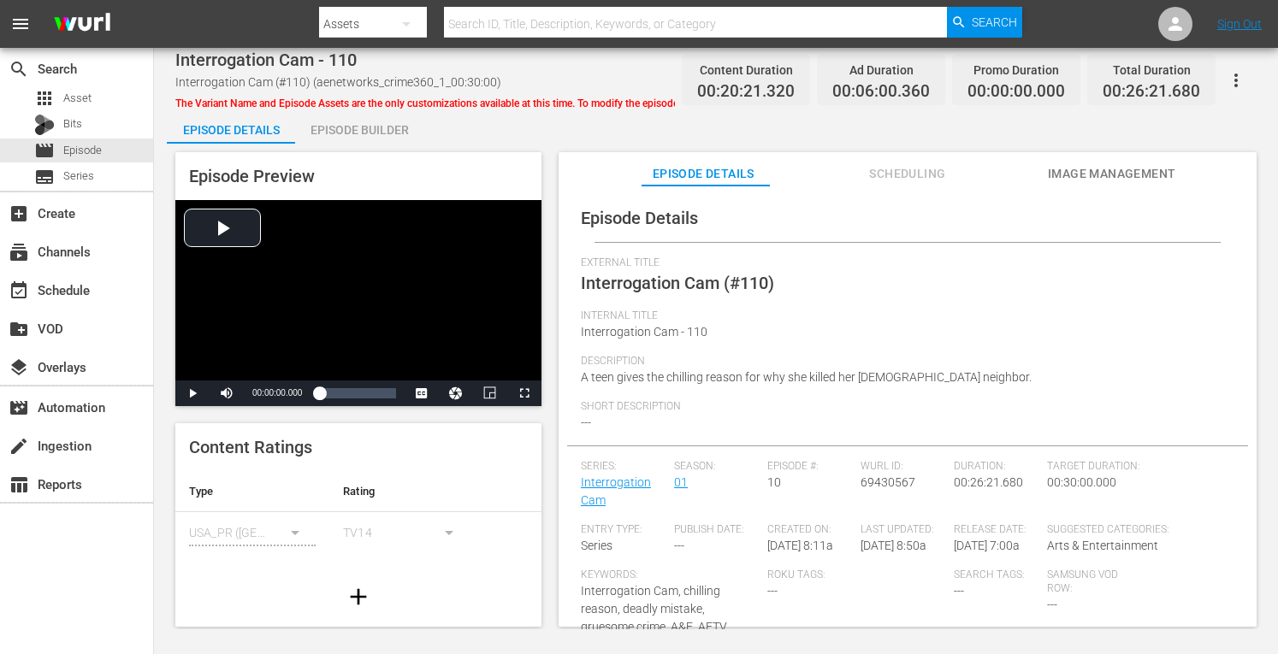
click at [354, 121] on div "Episode Builder" at bounding box center [359, 129] width 128 height 41
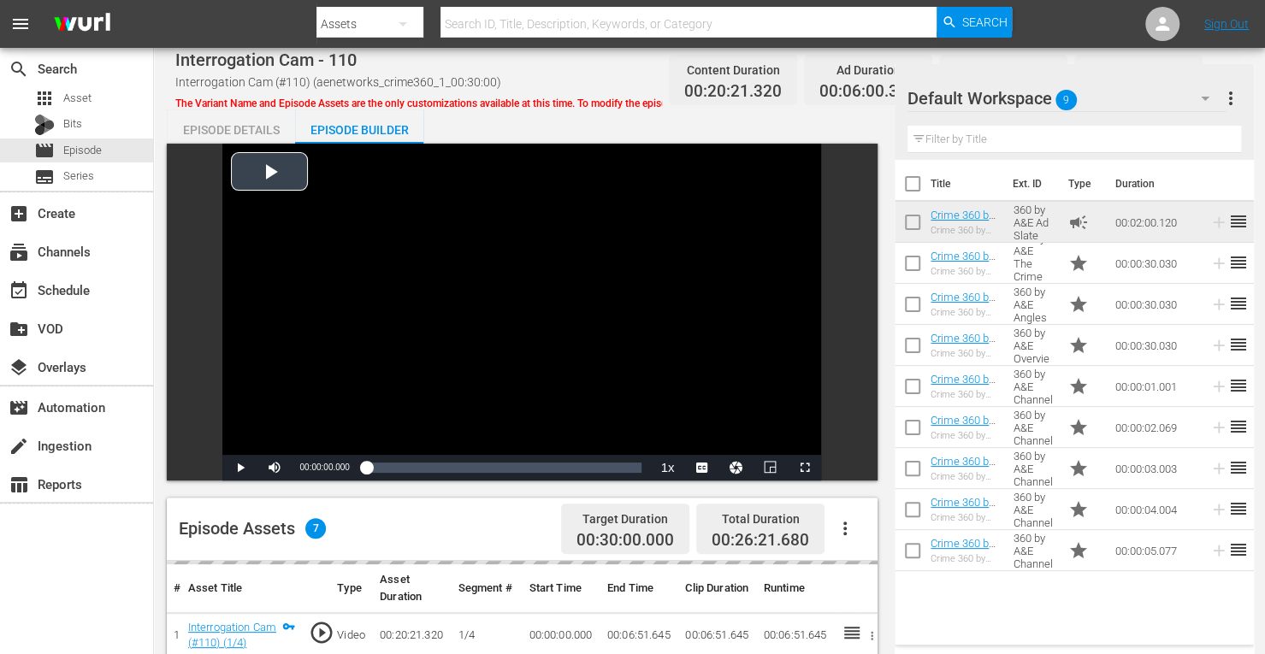
scroll to position [445, 0]
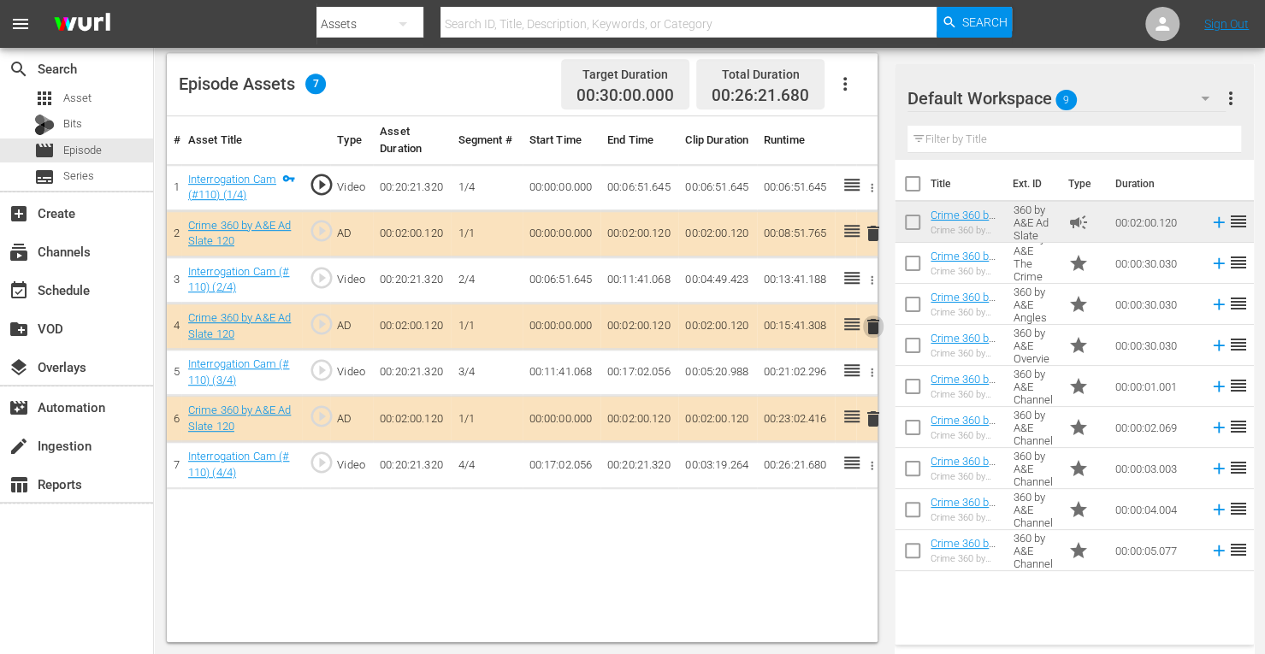
click at [871, 331] on span "delete" at bounding box center [873, 326] width 21 height 21
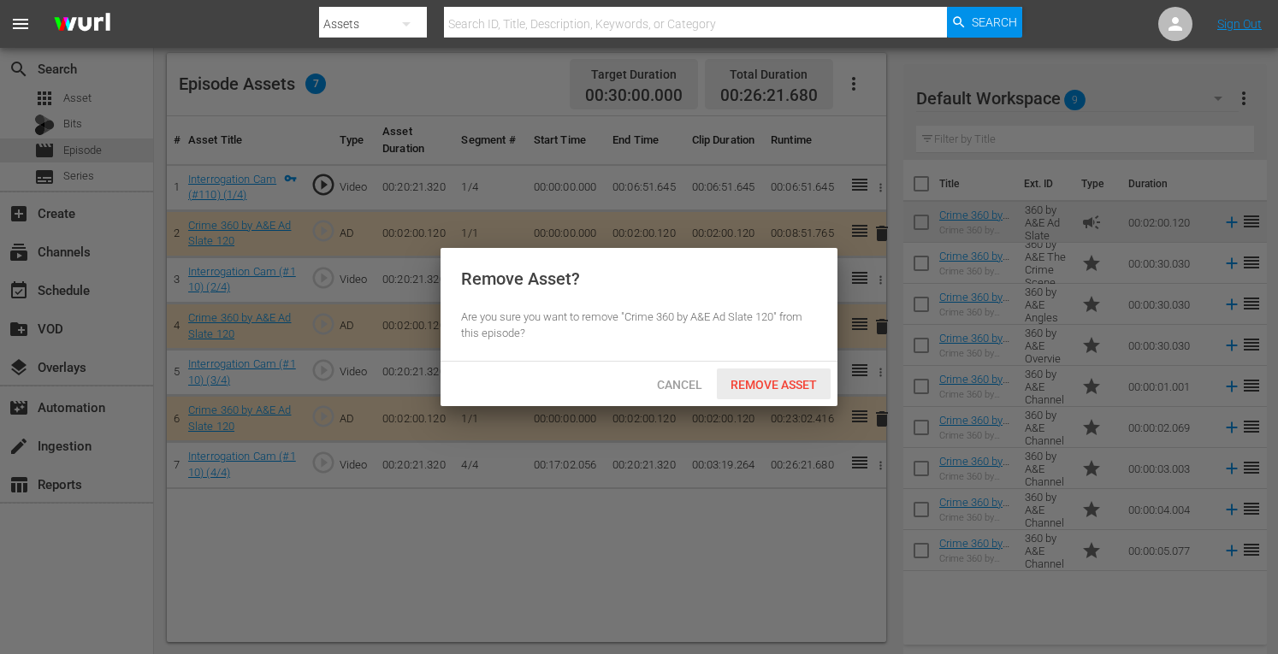
click at [754, 381] on span "Remove Asset" at bounding box center [774, 385] width 114 height 14
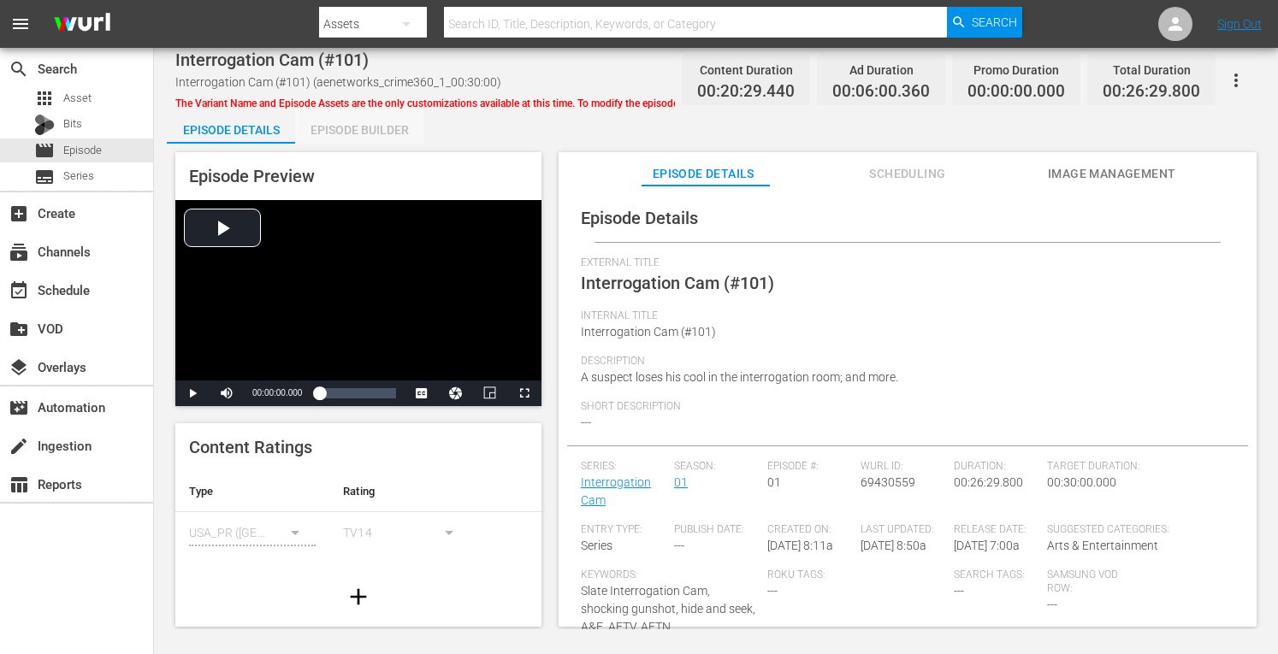
click at [347, 133] on div "Episode Builder" at bounding box center [359, 129] width 128 height 41
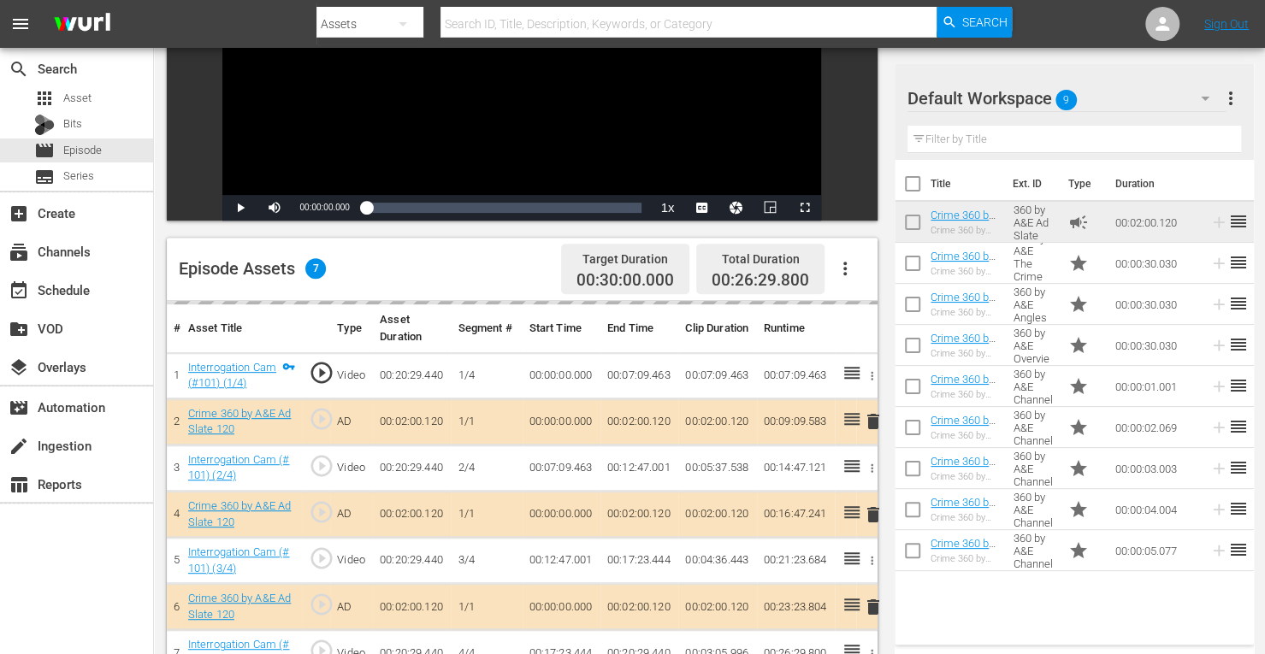
scroll to position [271, 0]
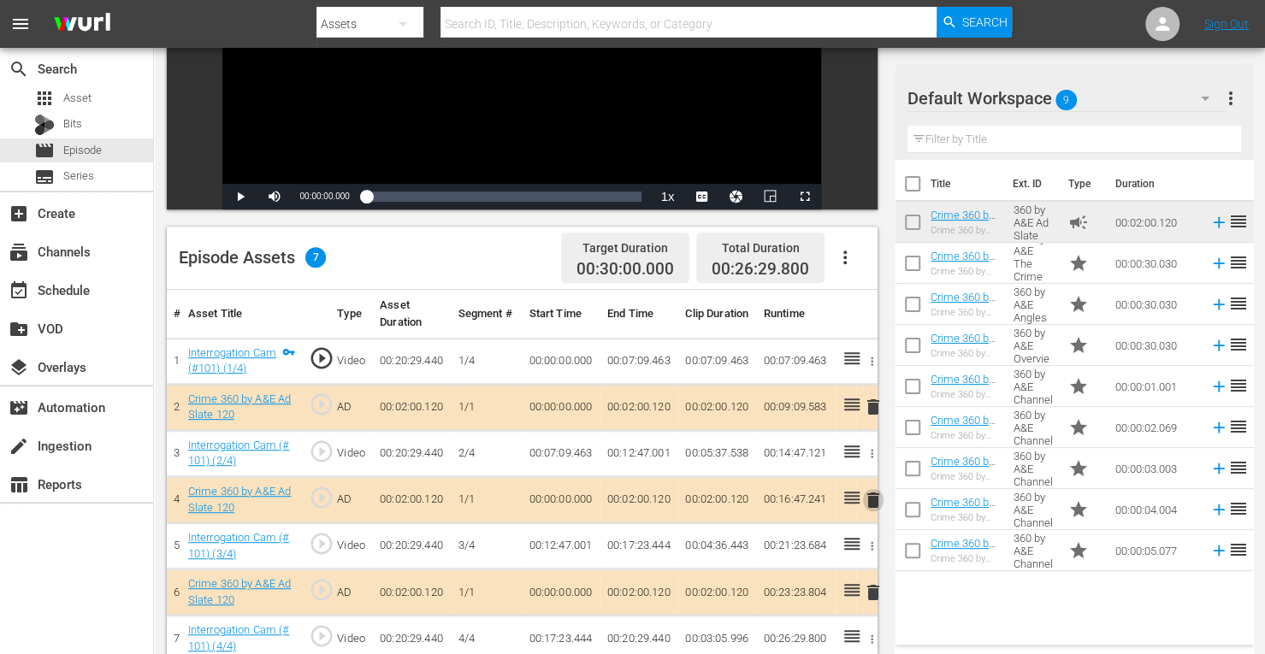
click at [872, 500] on span "delete" at bounding box center [873, 500] width 21 height 21
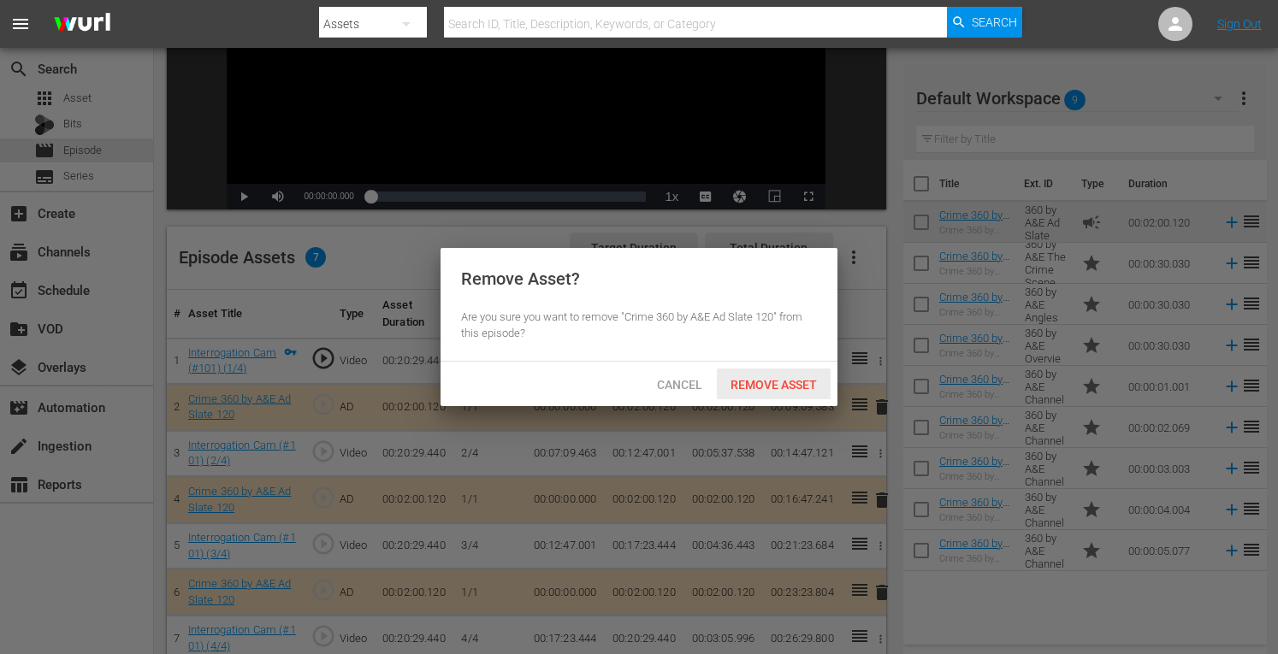
click at [760, 379] on span "Remove Asset" at bounding box center [774, 385] width 114 height 14
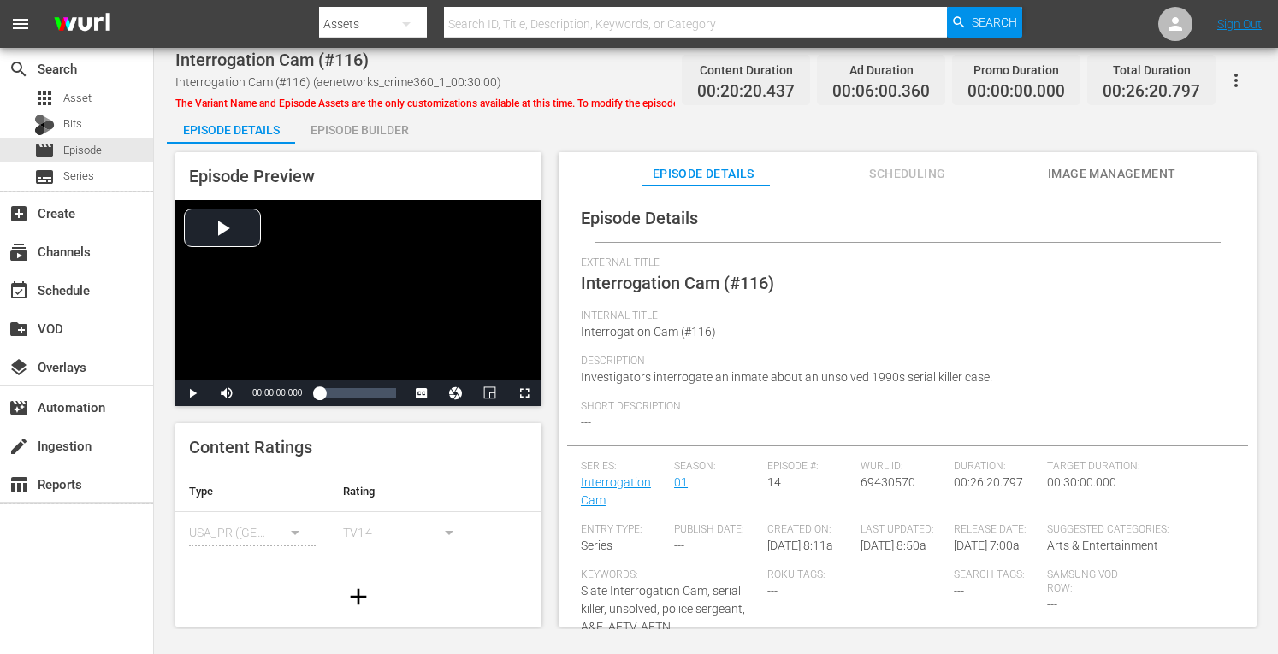
click at [346, 127] on div "Episode Builder" at bounding box center [359, 129] width 128 height 41
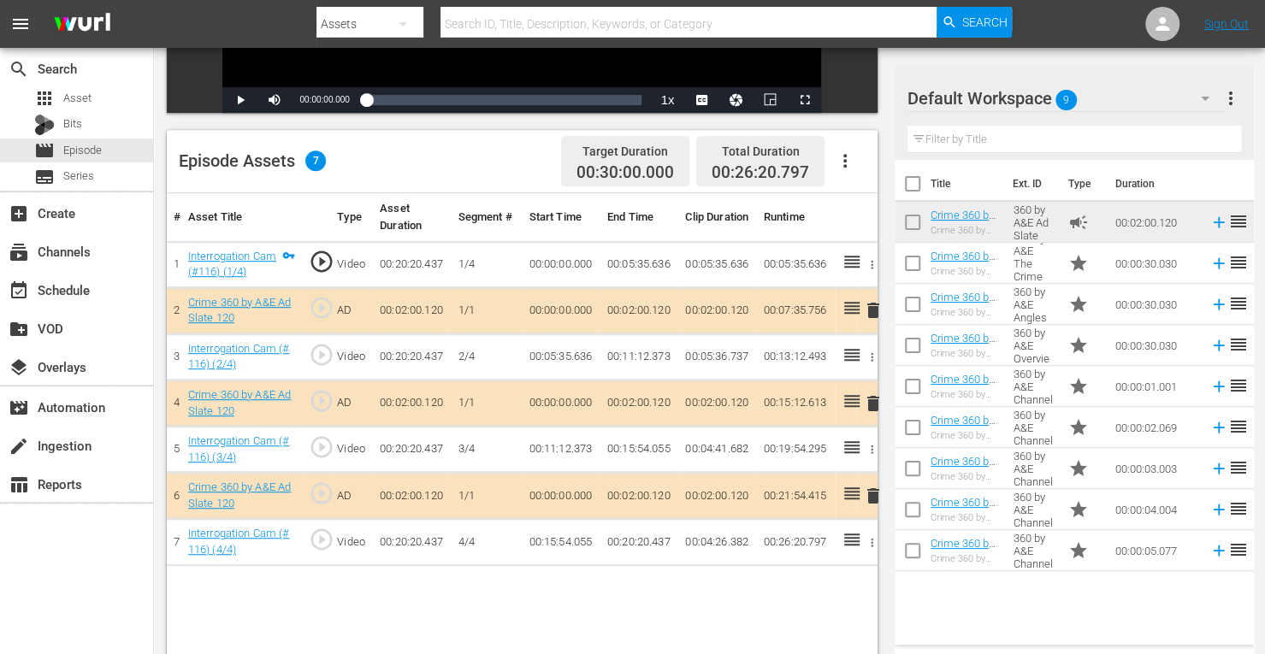
scroll to position [369, 0]
click at [870, 403] on span "delete" at bounding box center [873, 403] width 21 height 21
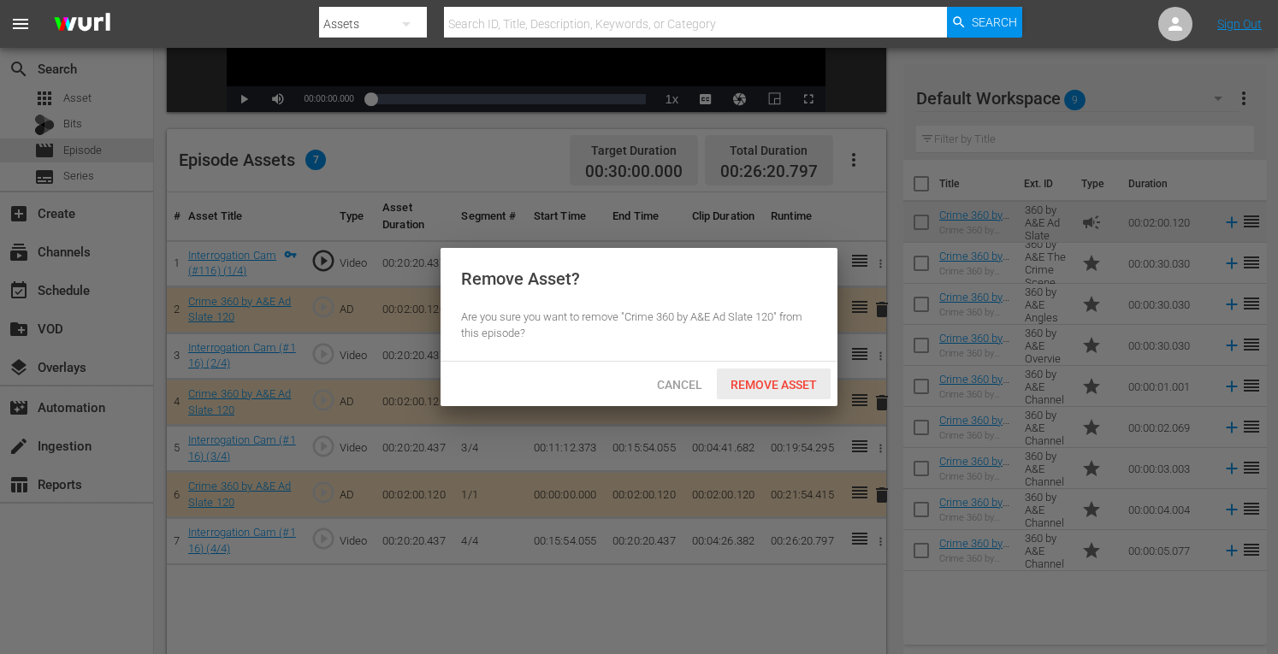
click at [772, 391] on span "Remove Asset" at bounding box center [774, 385] width 114 height 14
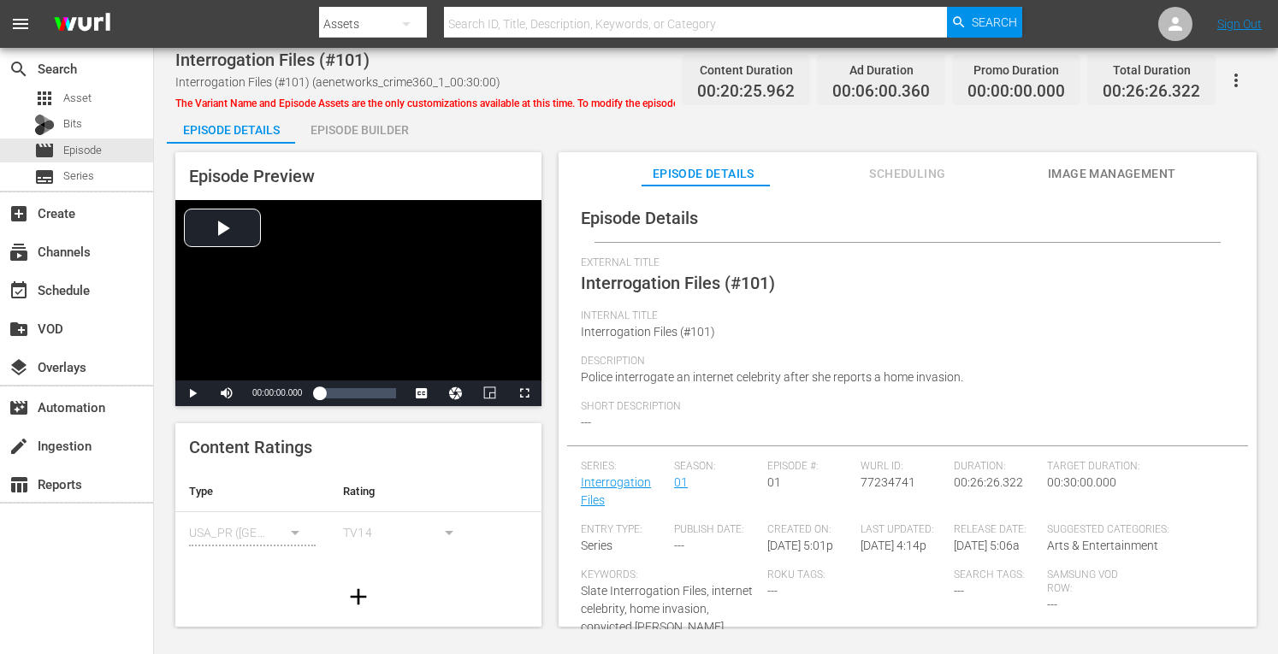
click at [354, 133] on div "Episode Builder" at bounding box center [359, 129] width 128 height 41
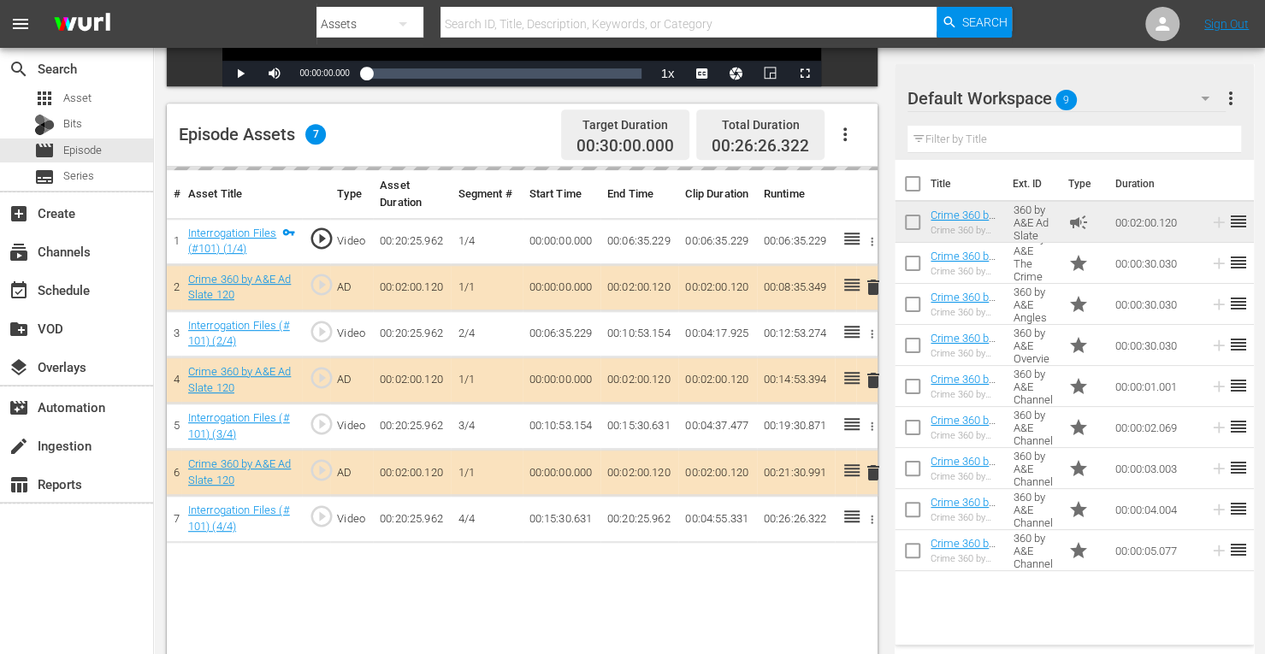
scroll to position [411, 0]
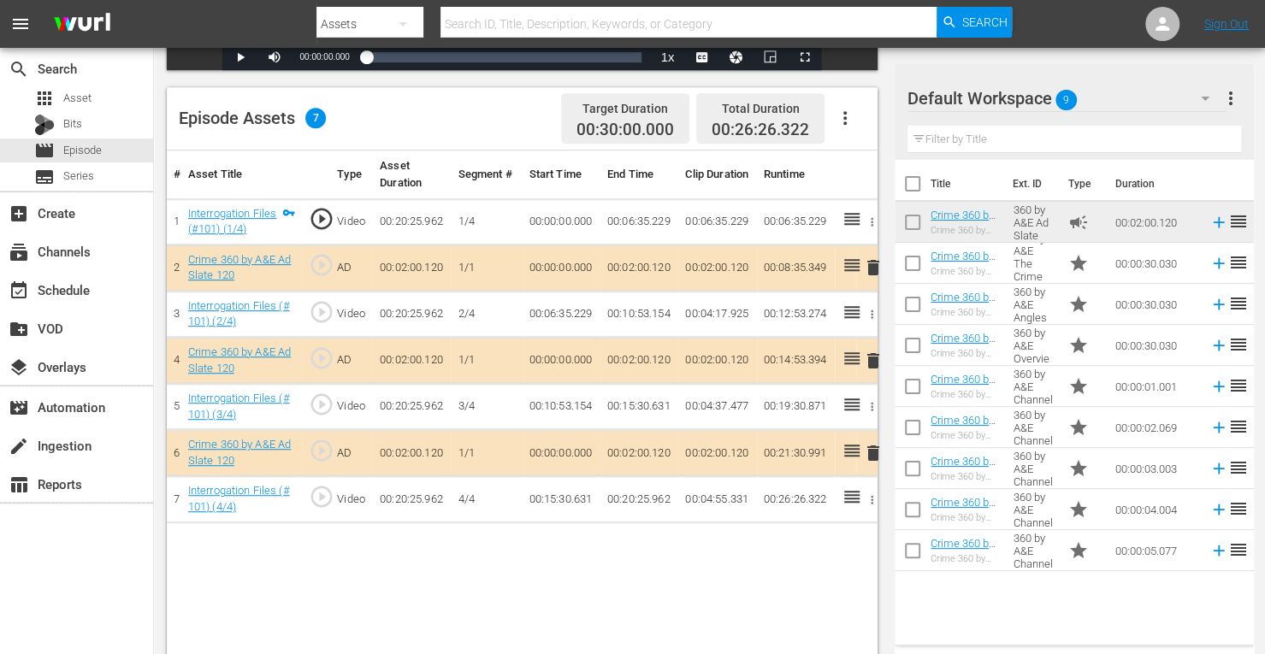
click at [872, 362] on span "delete" at bounding box center [873, 361] width 21 height 21
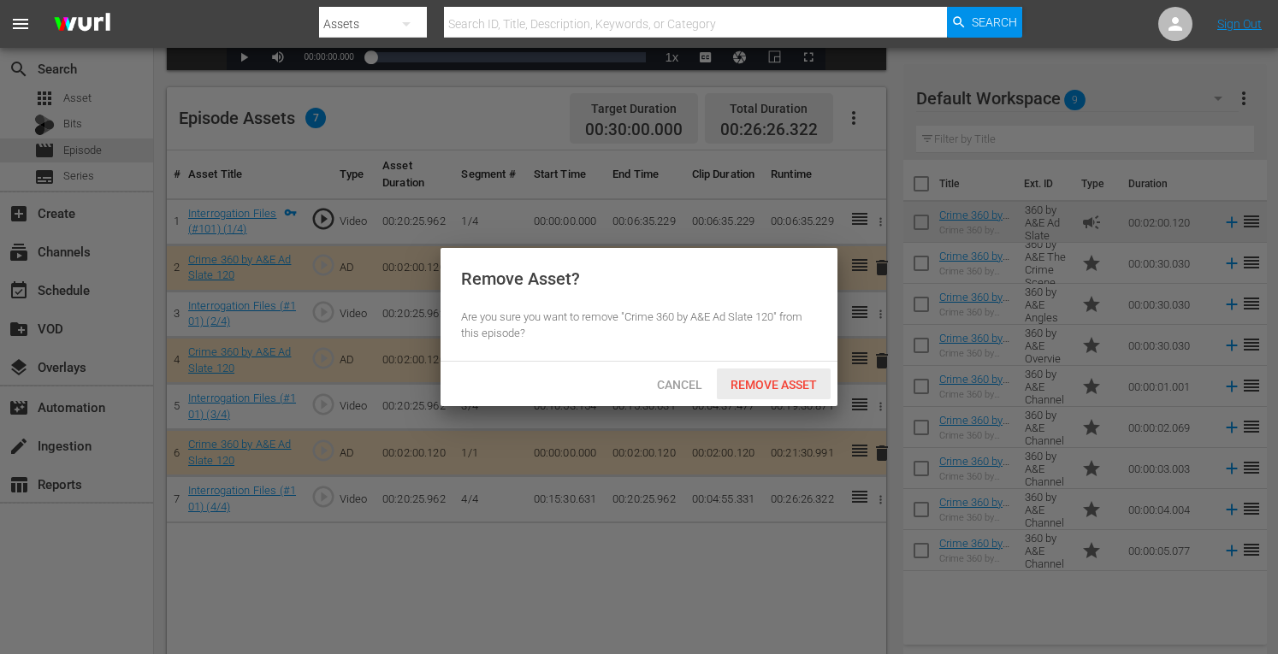
click at [772, 386] on span "Remove Asset" at bounding box center [774, 385] width 114 height 14
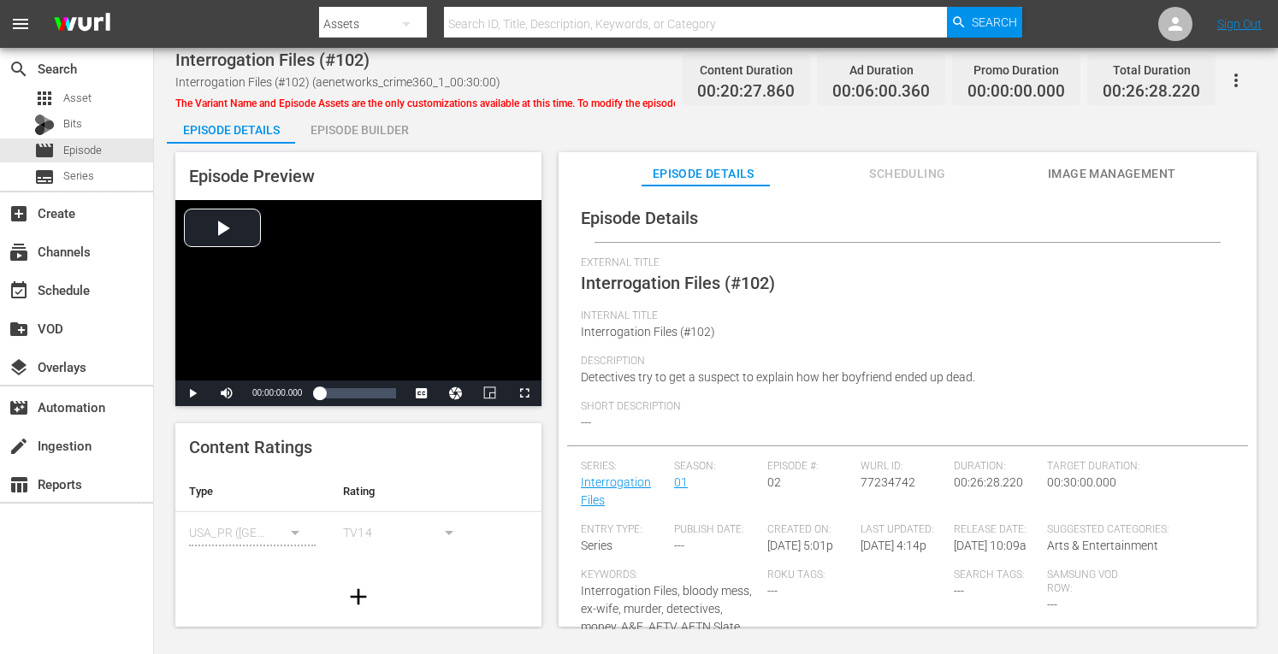
click at [364, 143] on div "Episode Builder" at bounding box center [359, 129] width 128 height 41
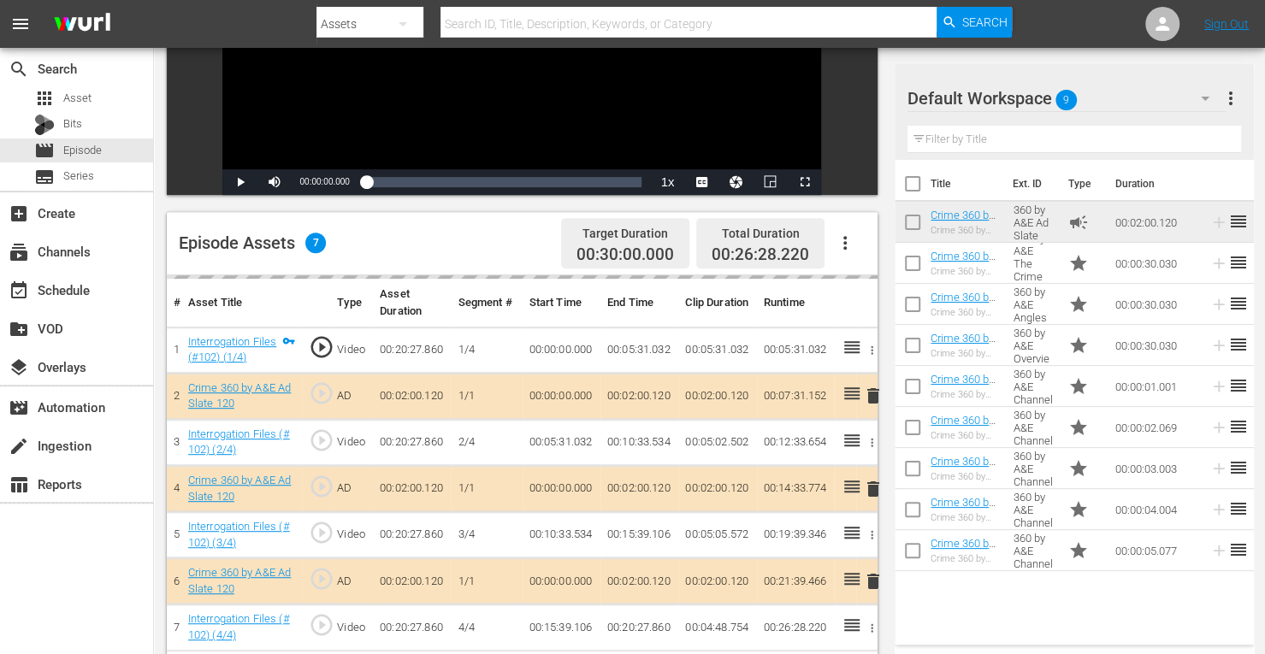
scroll to position [311, 0]
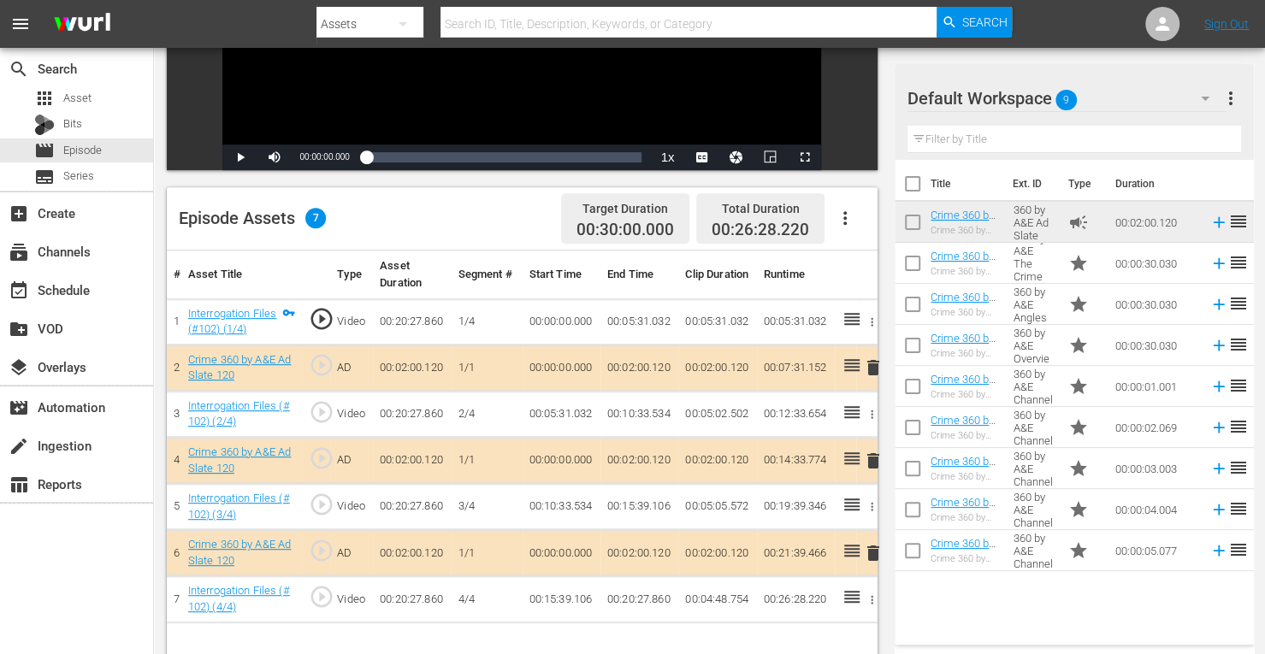
click at [871, 456] on span "delete" at bounding box center [873, 461] width 21 height 21
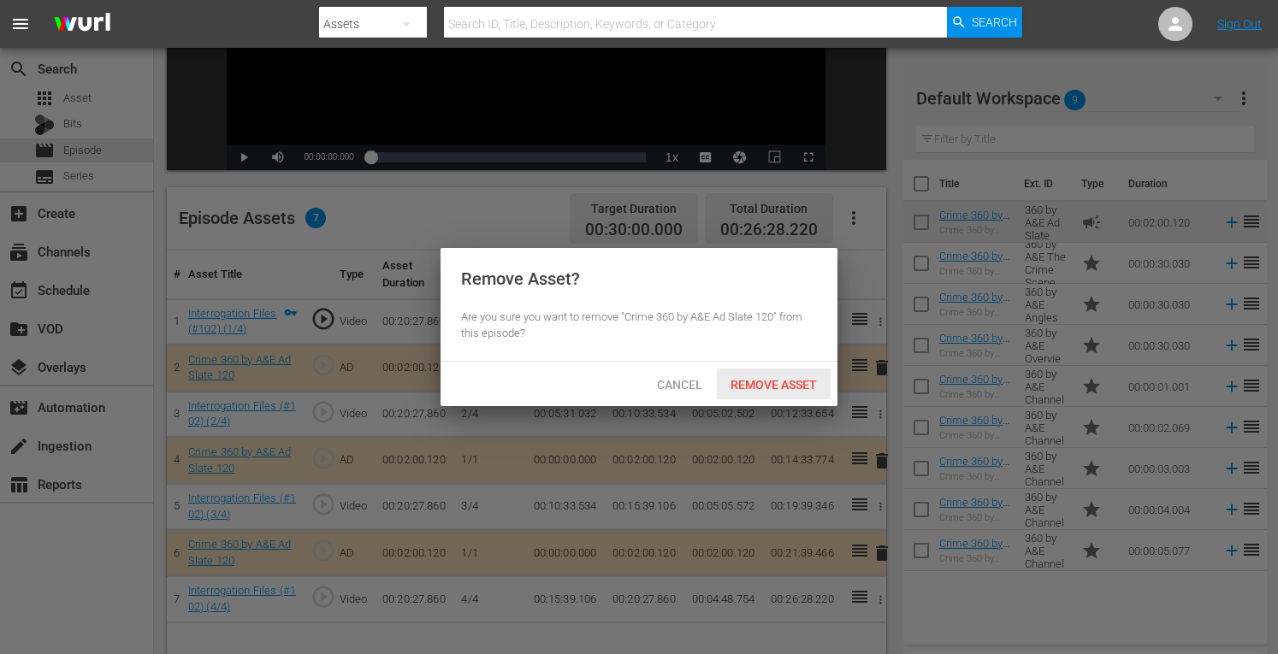
click at [785, 385] on span "Remove Asset" at bounding box center [774, 385] width 114 height 14
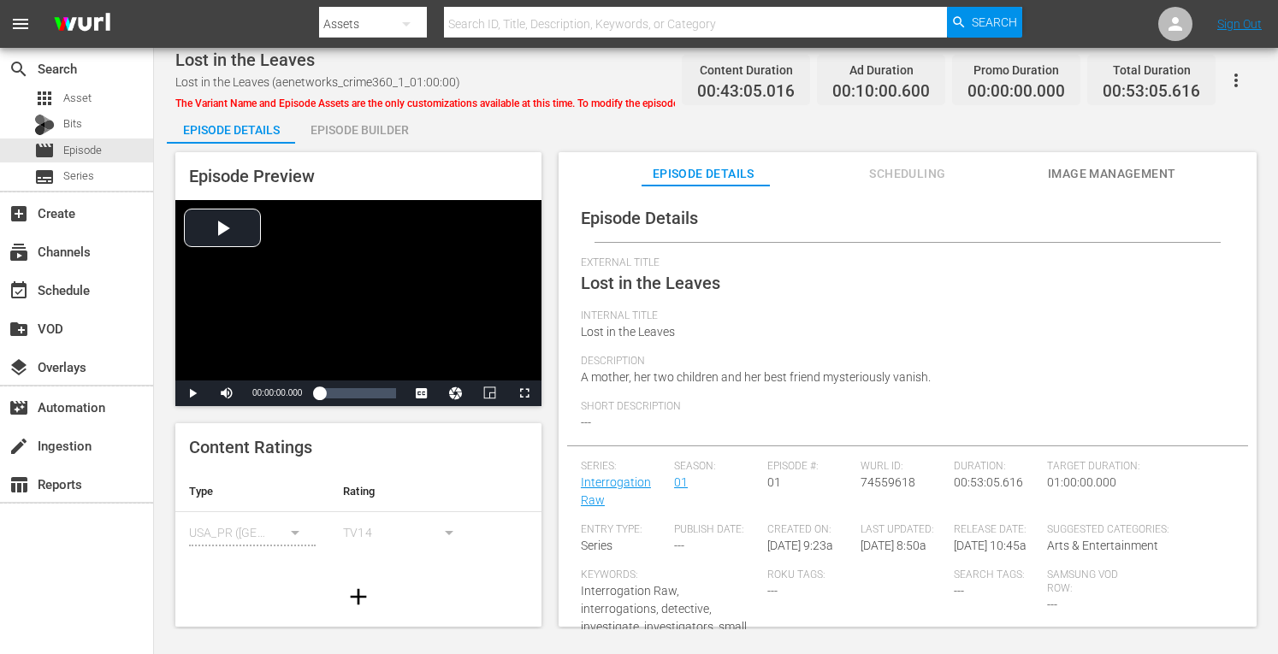
click at [365, 126] on div "Episode Builder" at bounding box center [359, 129] width 128 height 41
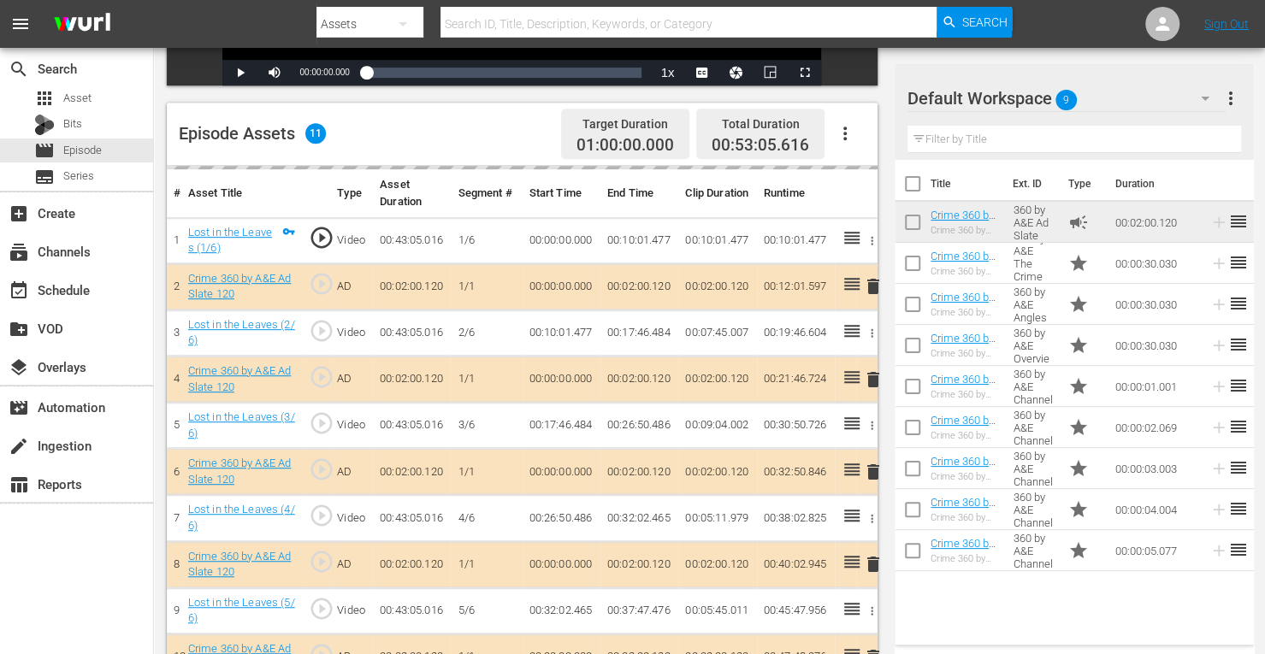
scroll to position [450, 0]
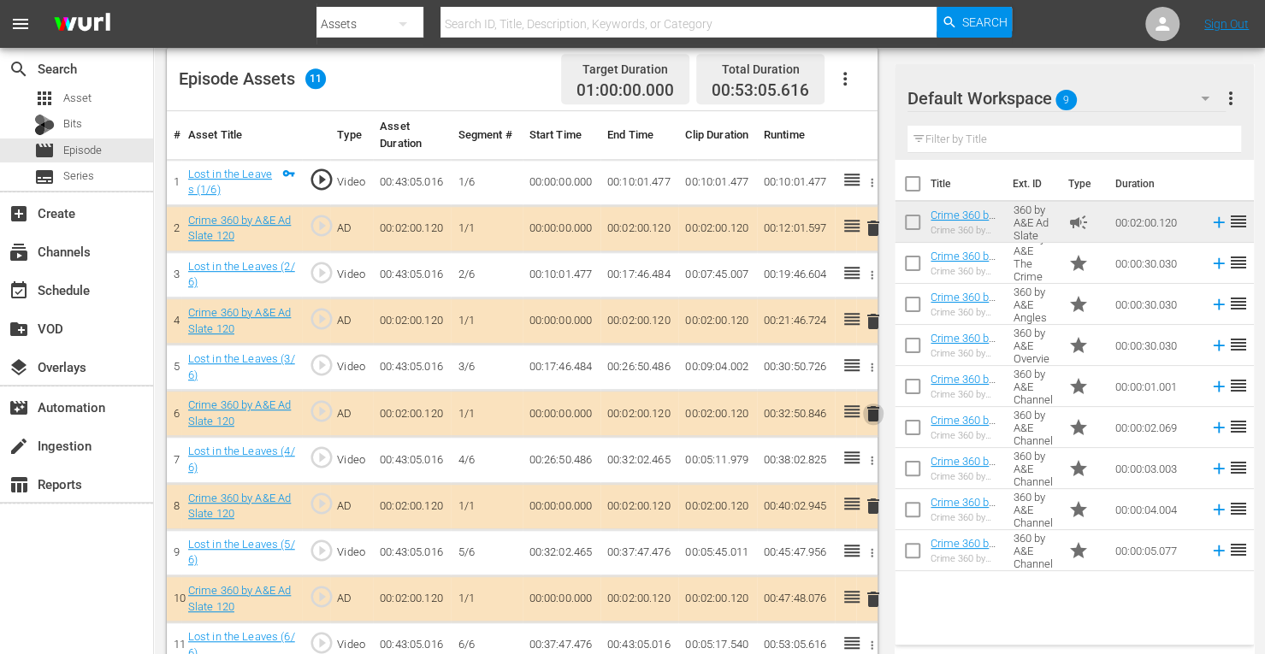
click at [871, 415] on span "delete" at bounding box center [873, 414] width 21 height 21
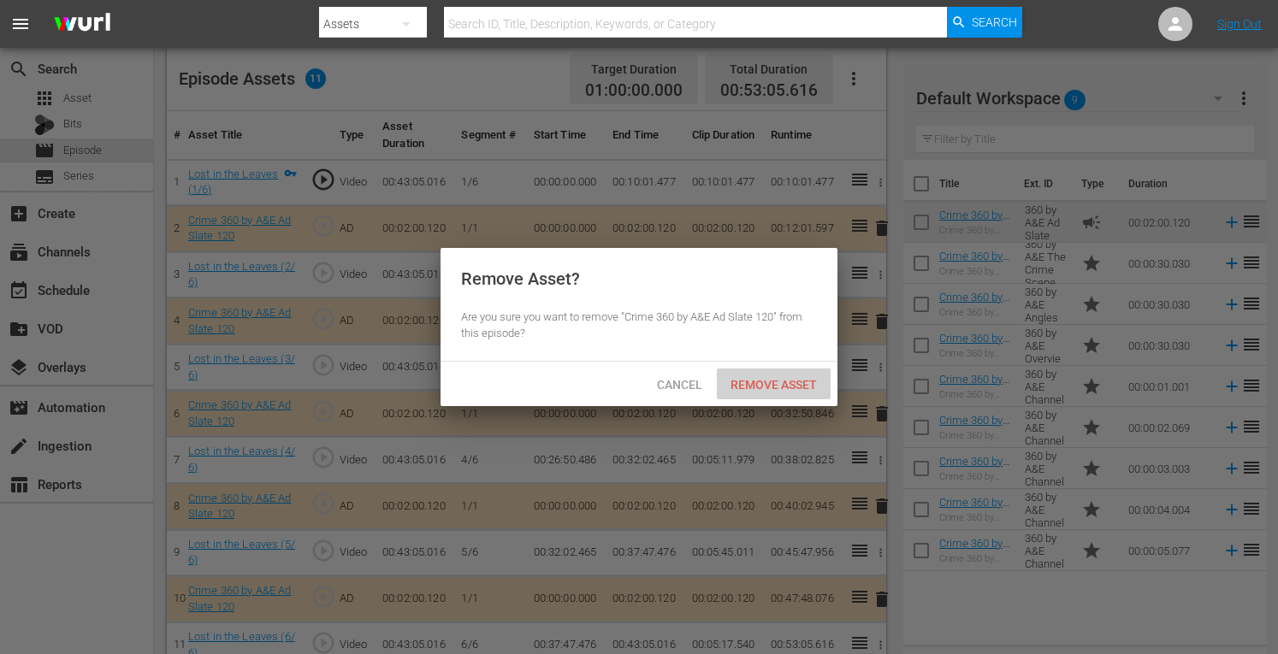
click at [760, 390] on span "Remove Asset" at bounding box center [774, 385] width 114 height 14
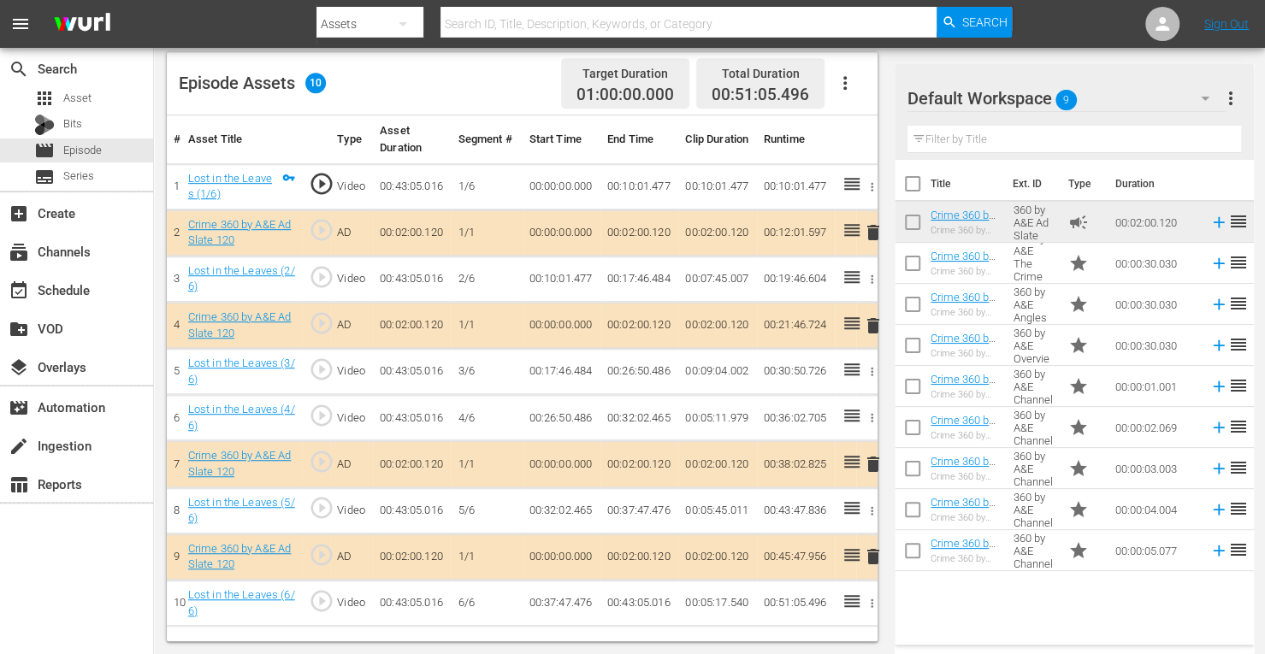
scroll to position [445, 0]
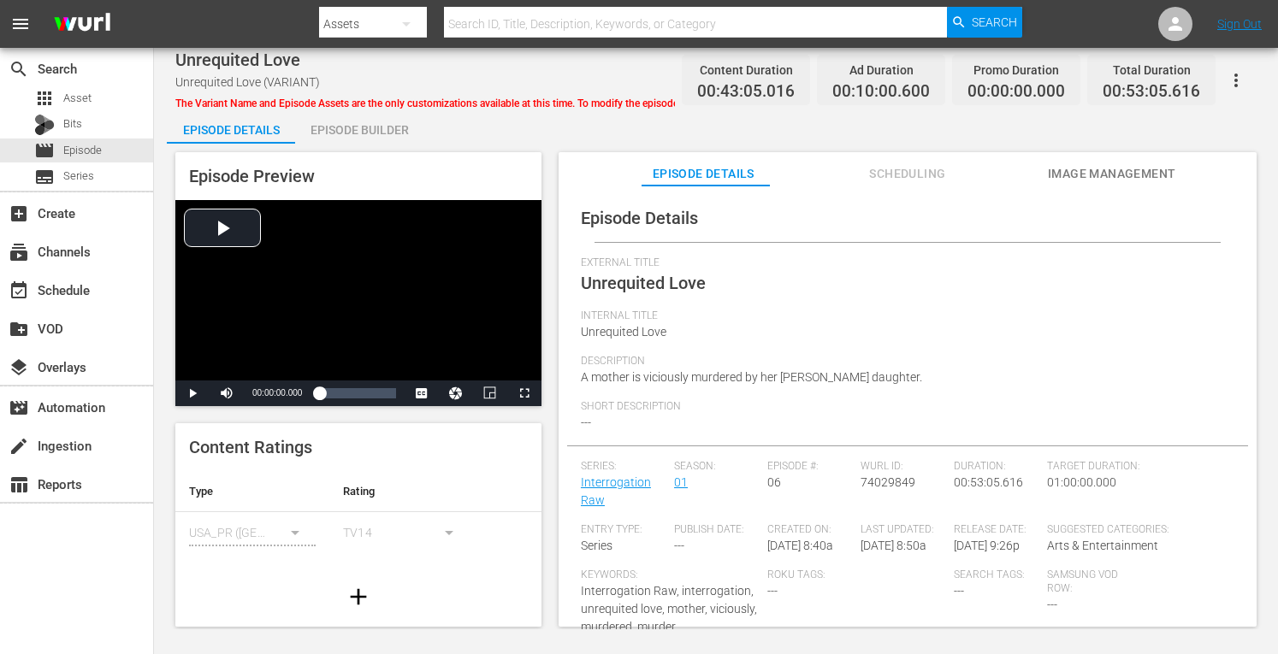
click at [365, 127] on div "Episode Builder" at bounding box center [359, 129] width 128 height 41
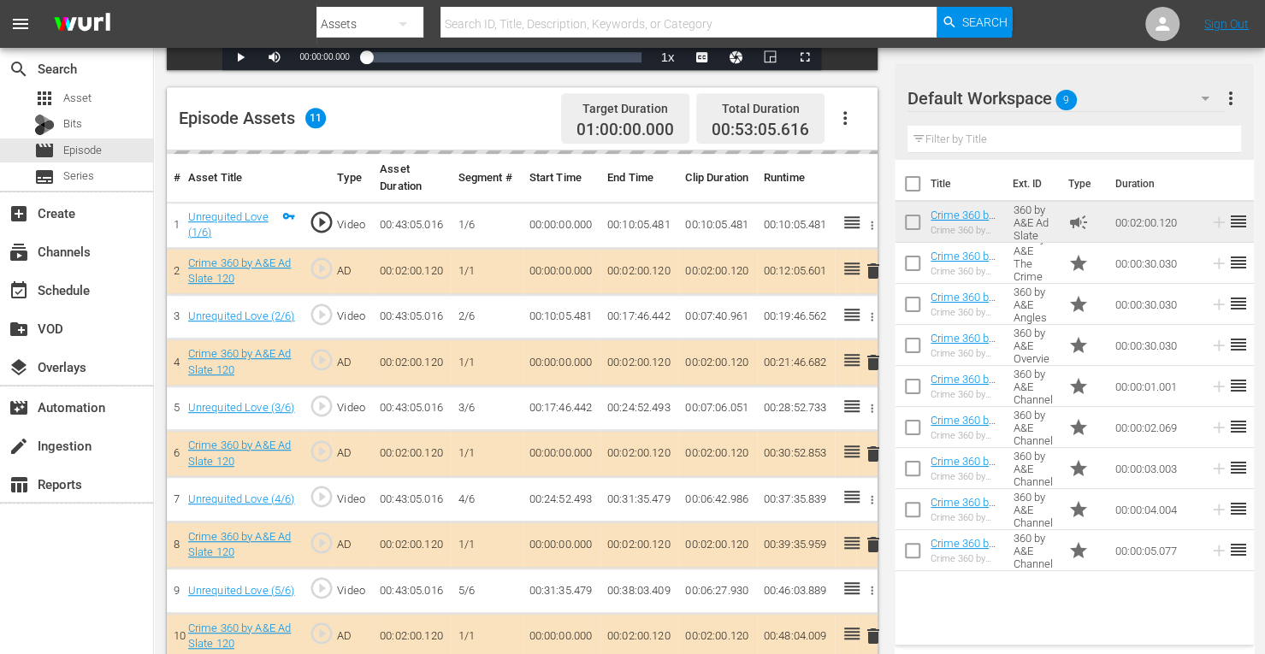
scroll to position [435, 0]
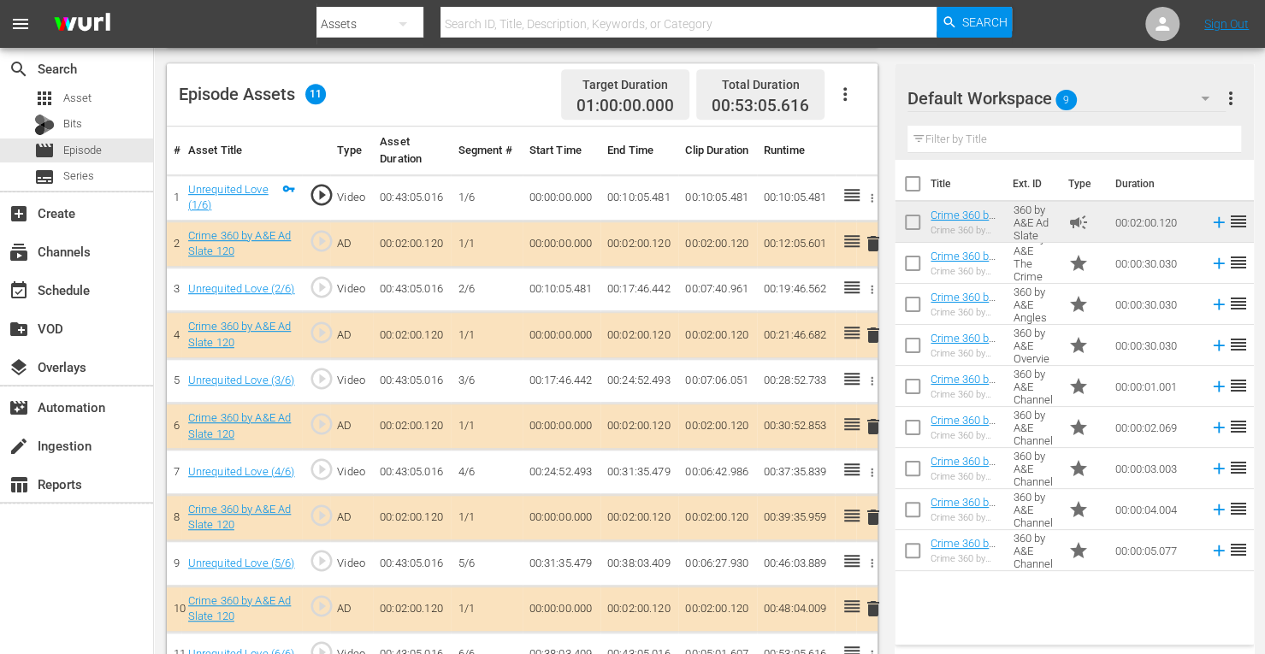
click at [874, 434] on span "delete" at bounding box center [873, 427] width 21 height 21
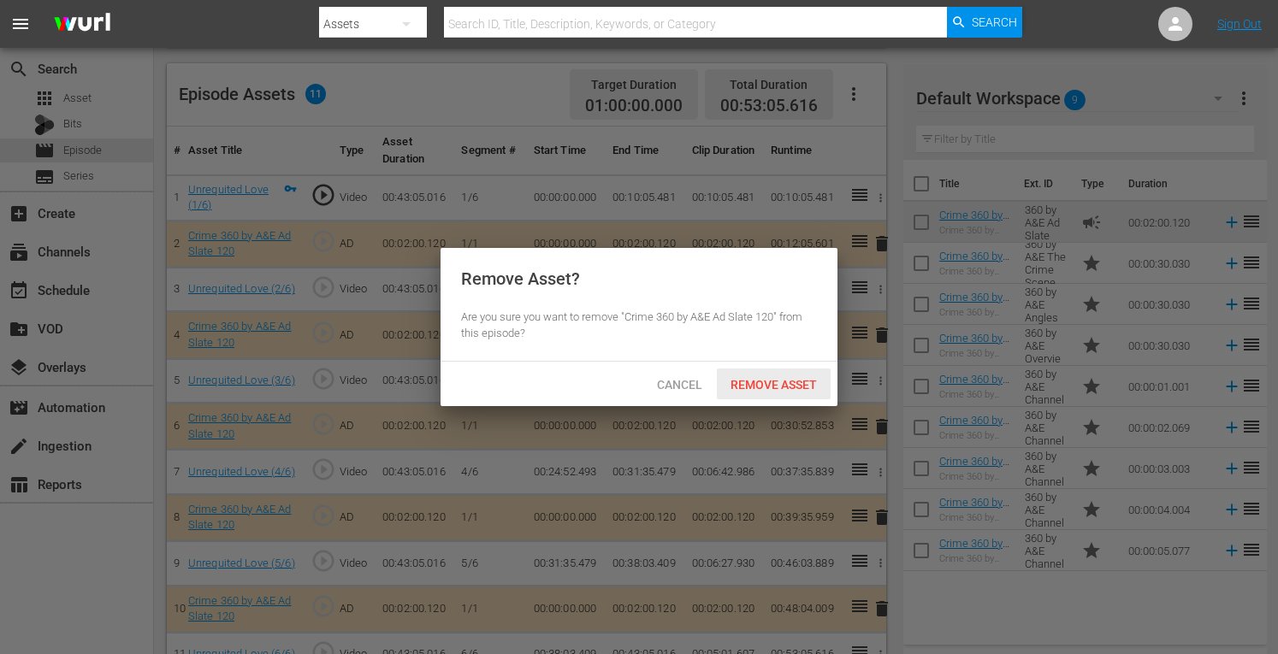
click at [763, 382] on span "Remove Asset" at bounding box center [774, 385] width 114 height 14
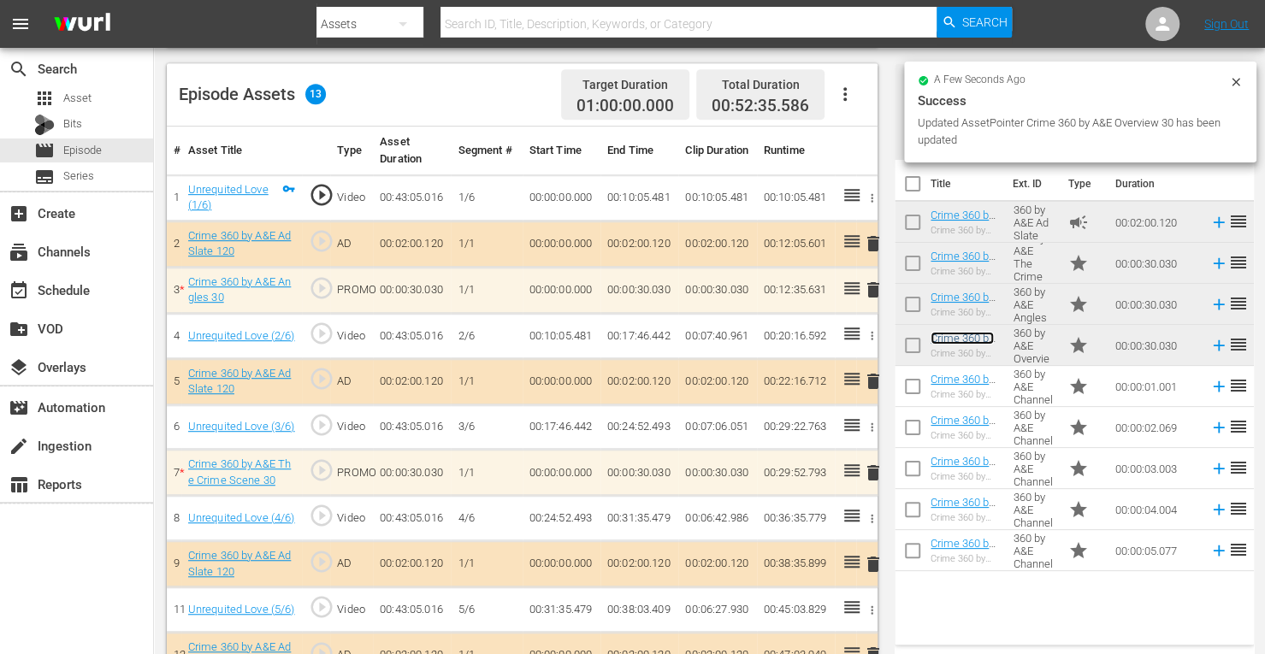
scroll to position [560, 0]
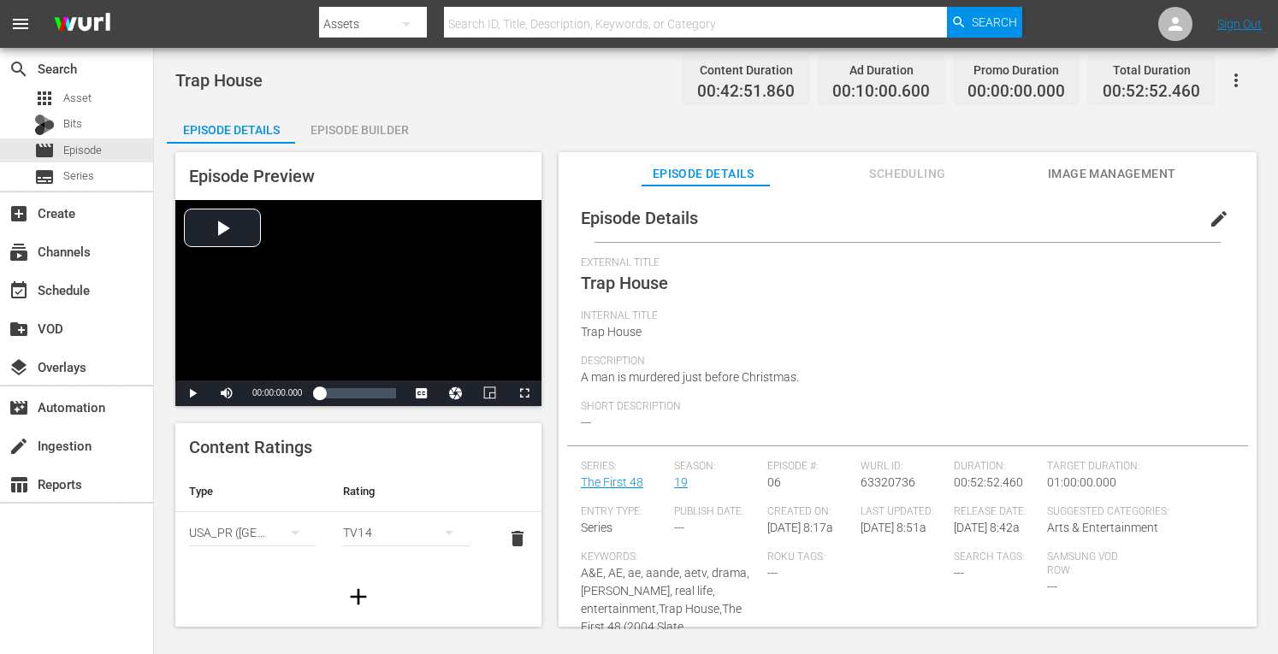
click at [352, 128] on div "Episode Builder" at bounding box center [359, 129] width 128 height 41
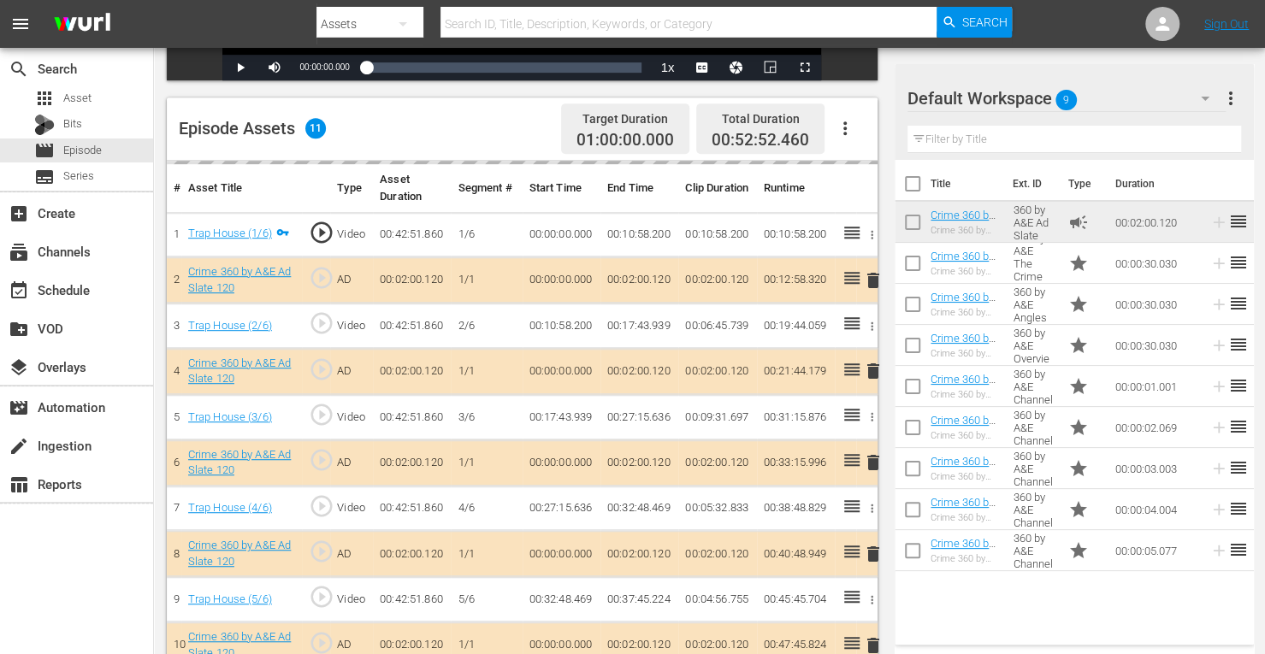
scroll to position [405, 0]
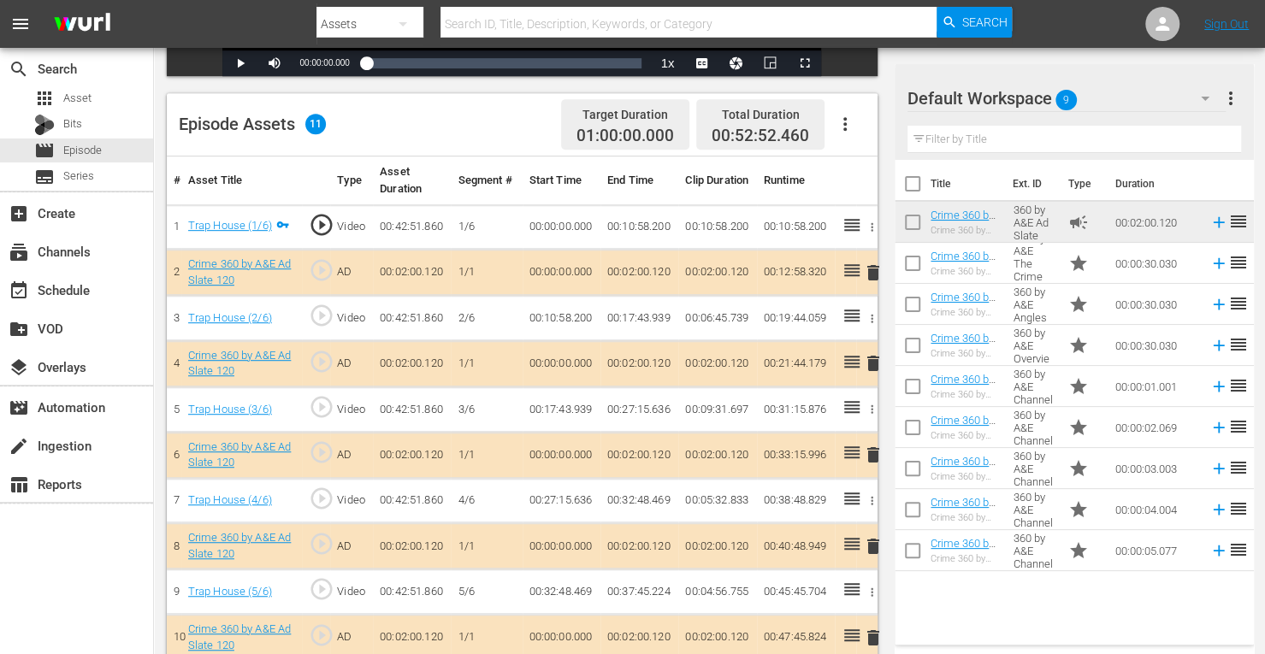
click at [872, 454] on span "delete" at bounding box center [873, 455] width 21 height 21
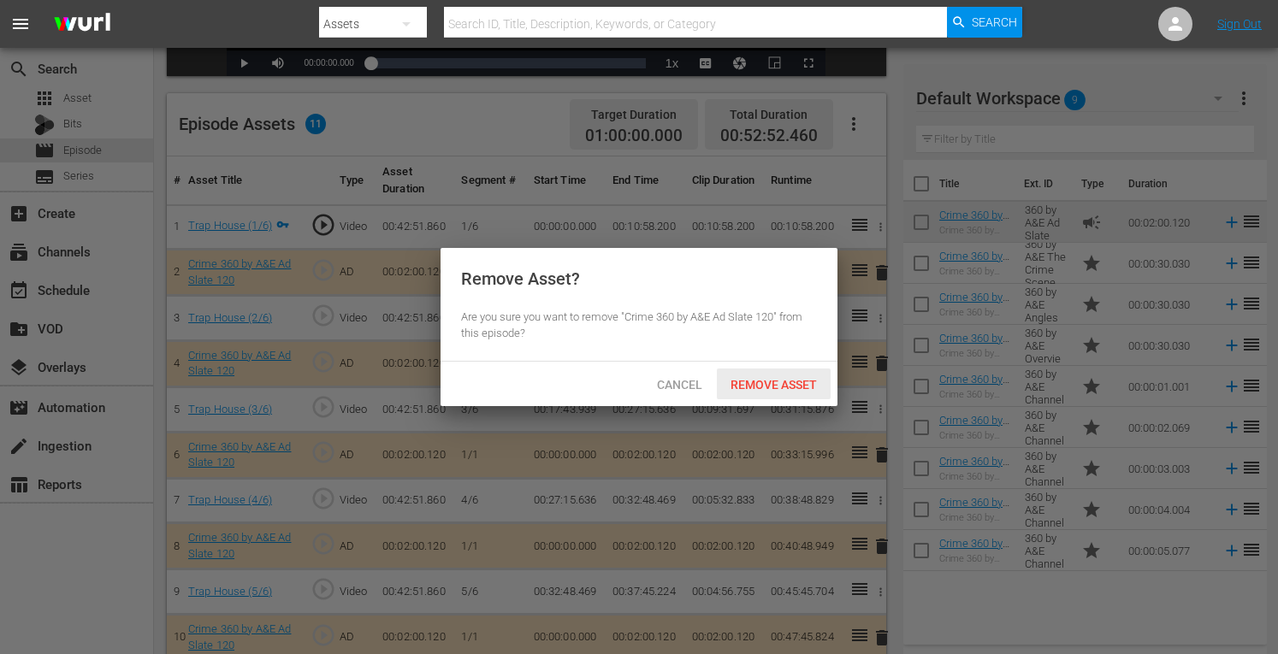
click at [763, 382] on span "Remove Asset" at bounding box center [774, 385] width 114 height 14
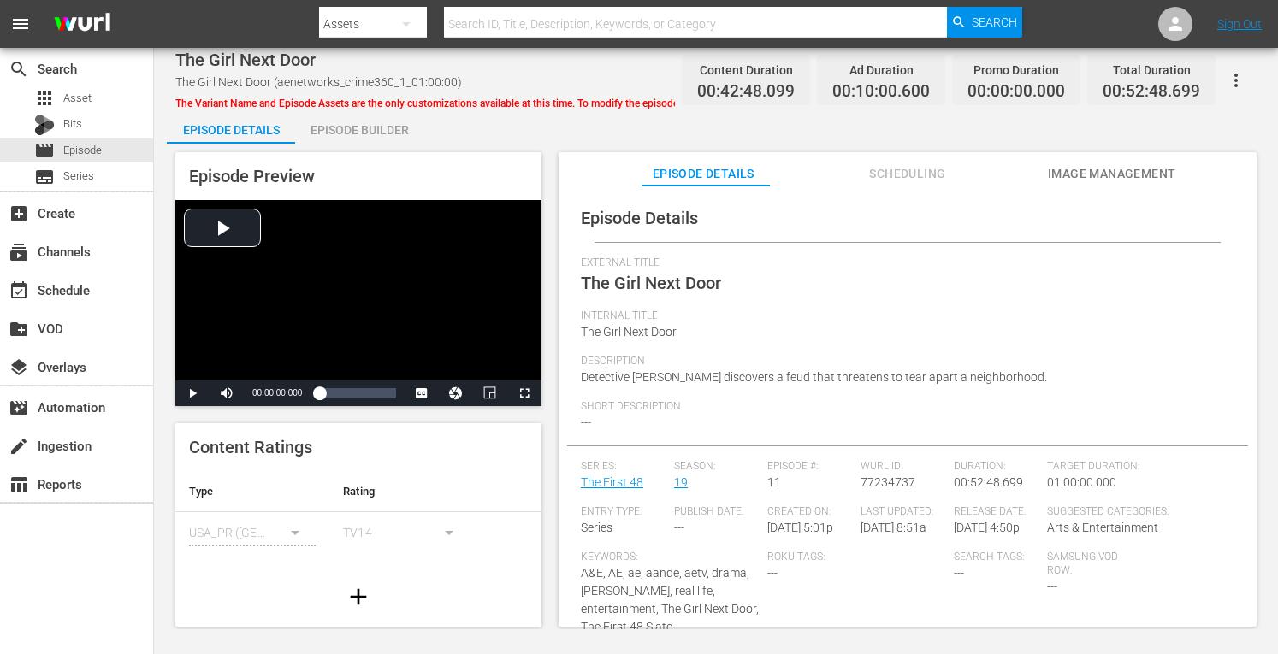
click at [376, 120] on div "Episode Builder" at bounding box center [359, 129] width 128 height 41
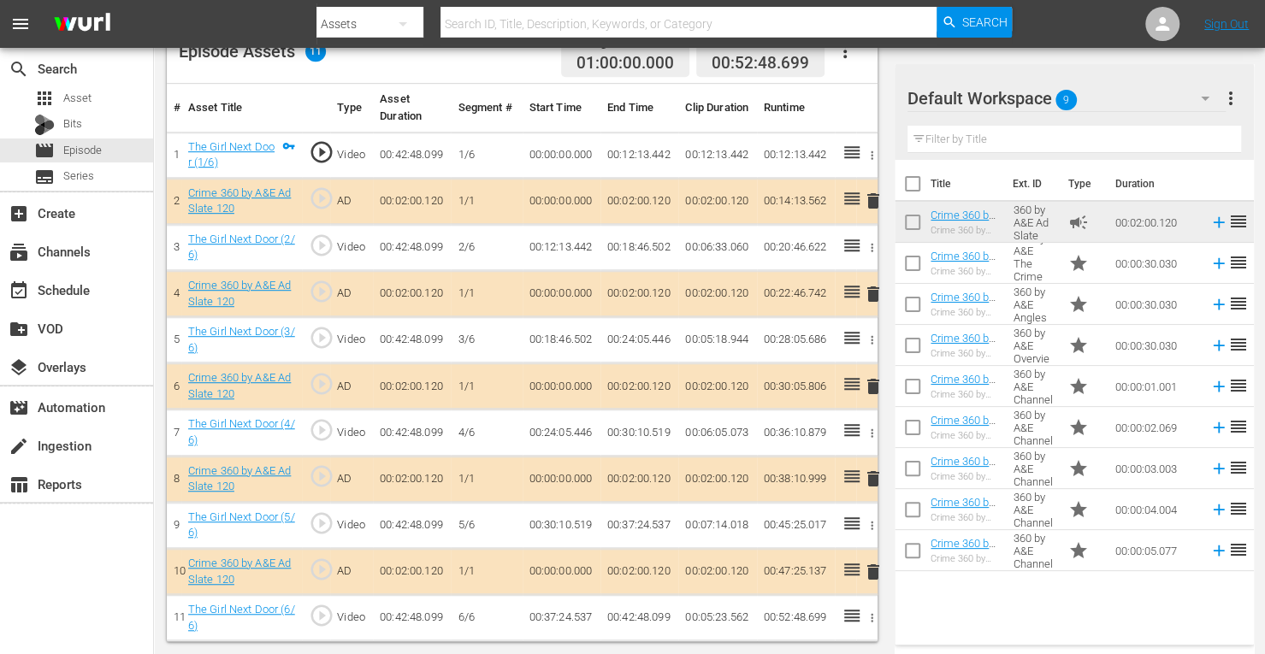
scroll to position [474, 0]
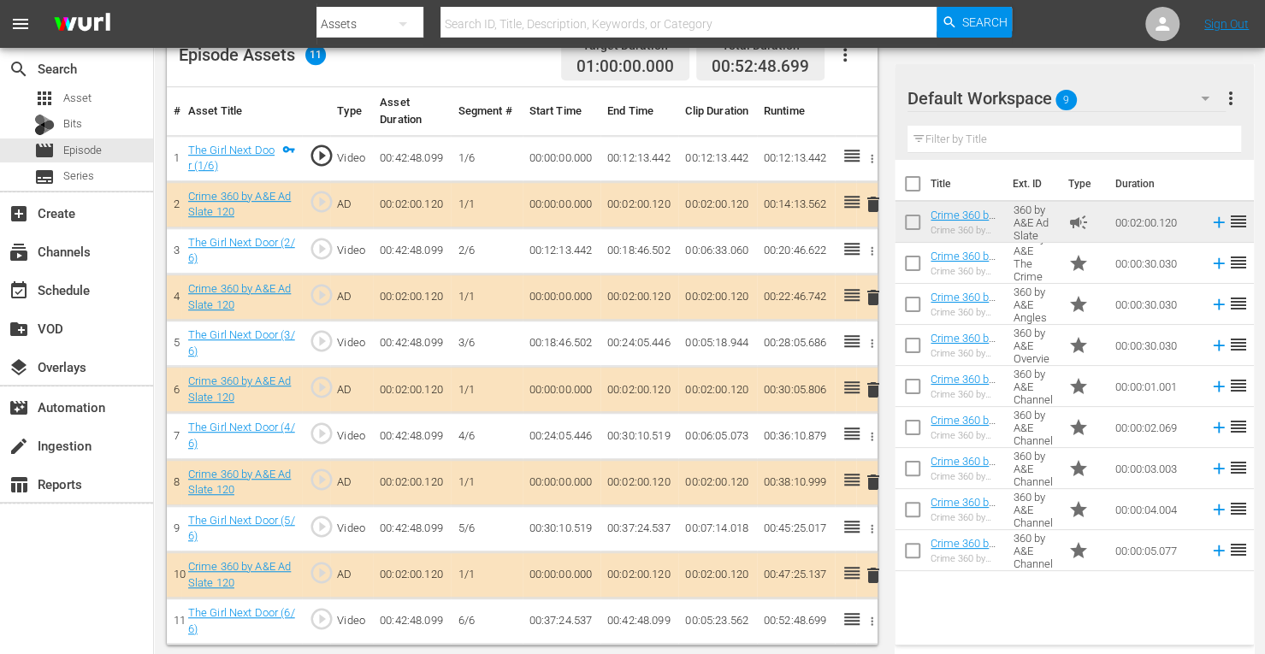
click at [872, 382] on span "delete" at bounding box center [873, 390] width 21 height 21
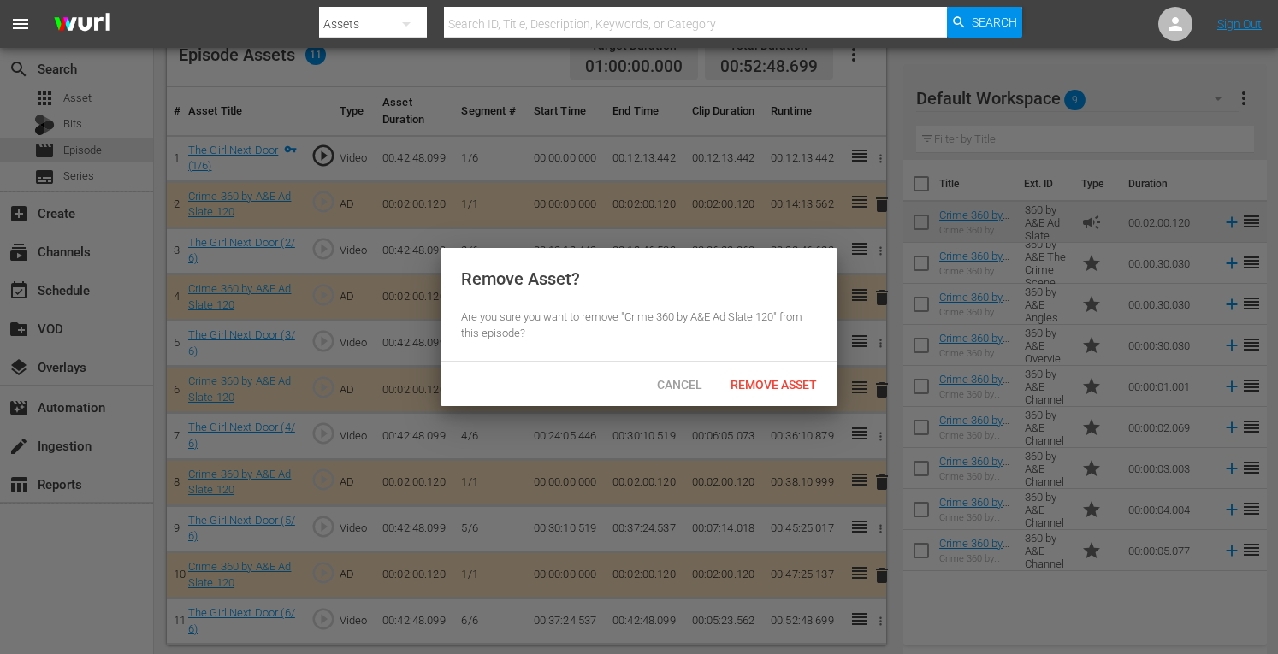
click at [765, 367] on div "Cancel Remove Asset" at bounding box center [639, 384] width 397 height 44
click at [761, 375] on div "Remove Asset" at bounding box center [774, 385] width 114 height 32
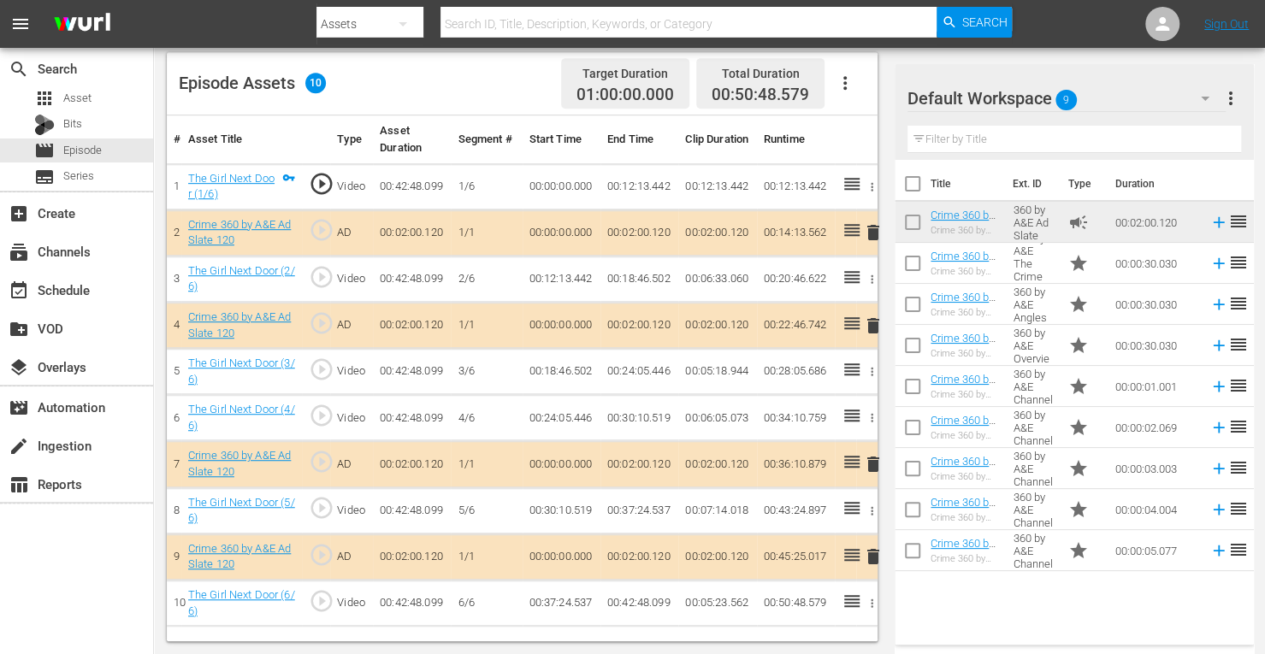
scroll to position [445, 0]
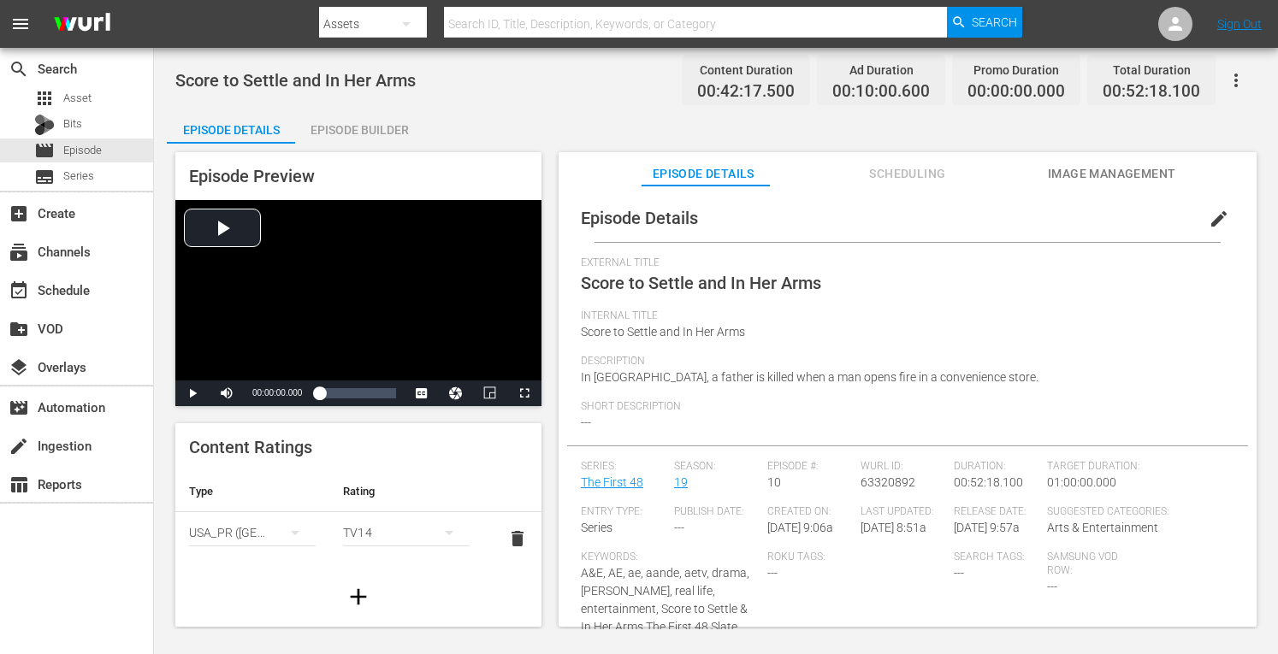
click at [352, 132] on div "Episode Builder" at bounding box center [359, 129] width 128 height 41
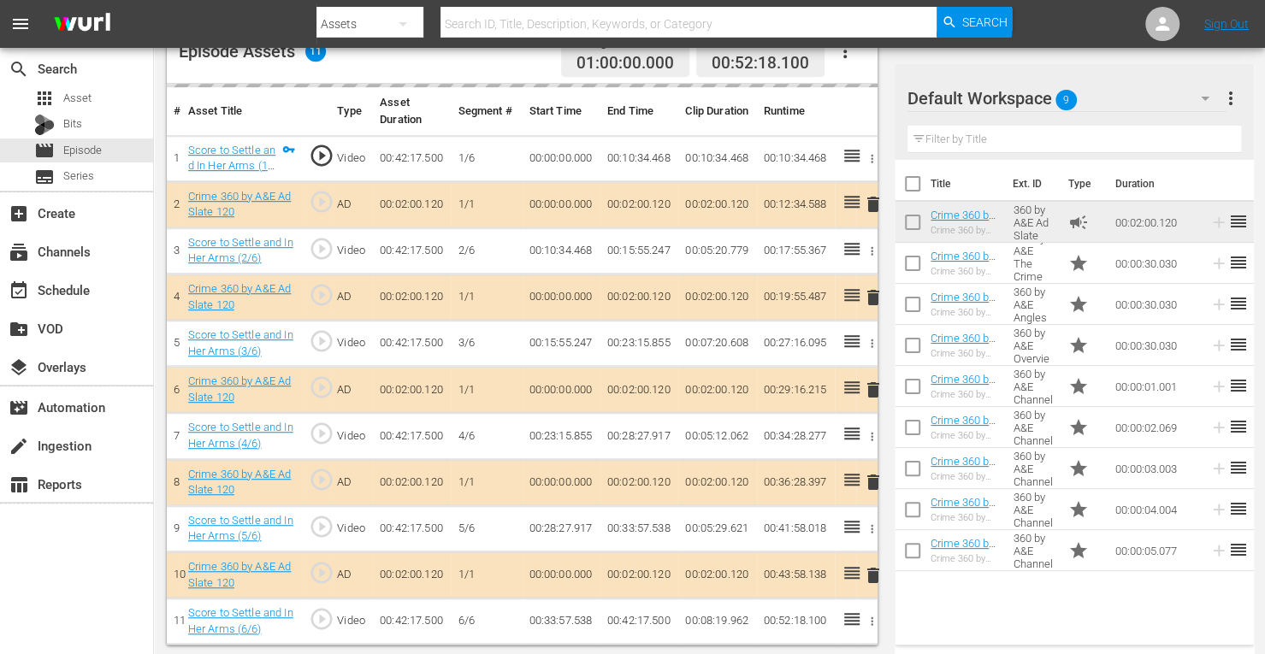
scroll to position [474, 0]
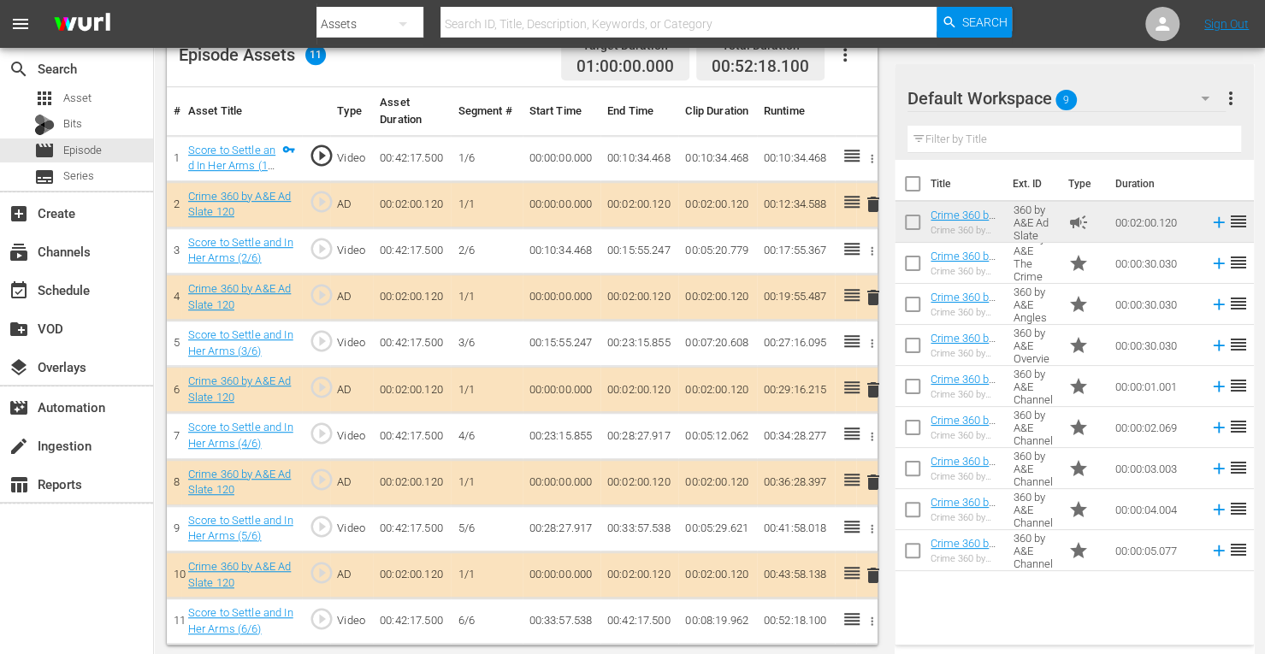
click at [873, 389] on span "delete" at bounding box center [873, 390] width 21 height 21
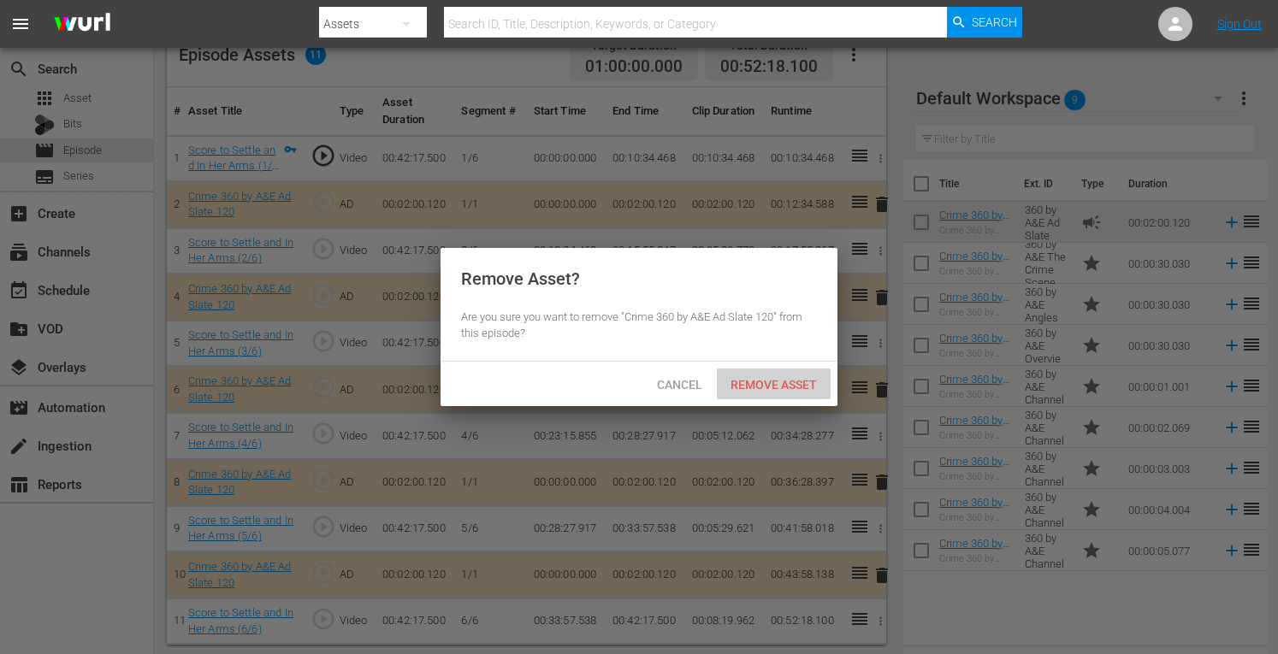
click at [785, 373] on div "Remove Asset" at bounding box center [774, 385] width 114 height 32
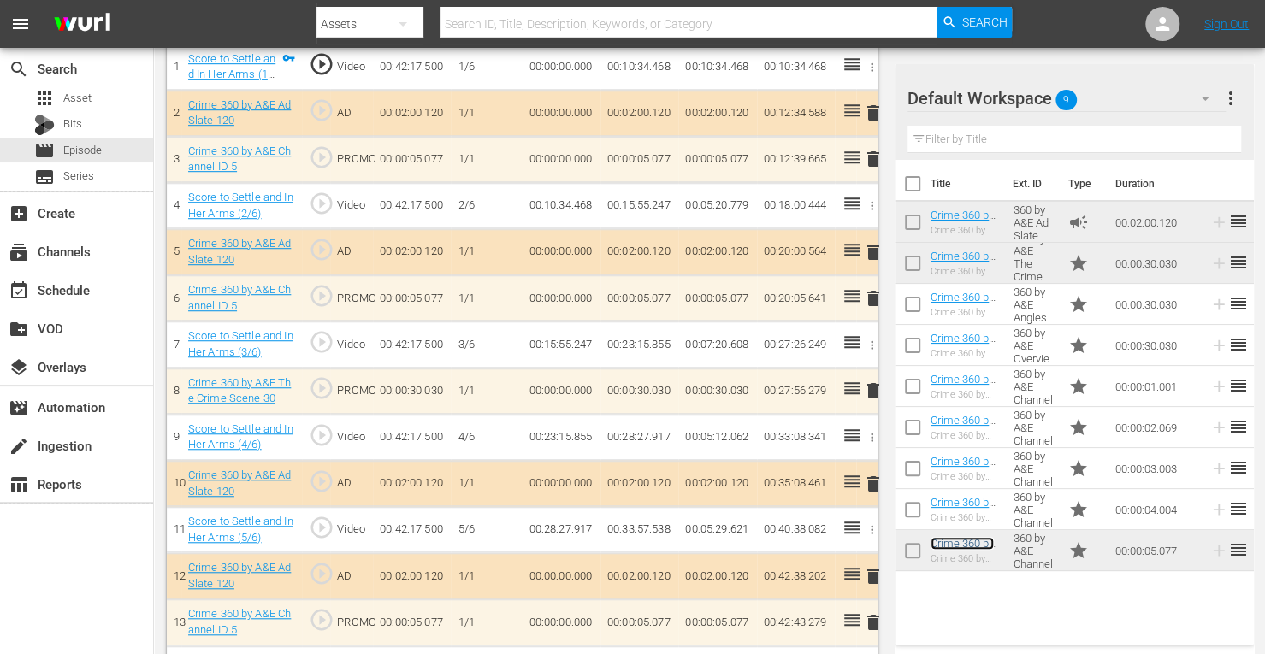
scroll to position [565, 0]
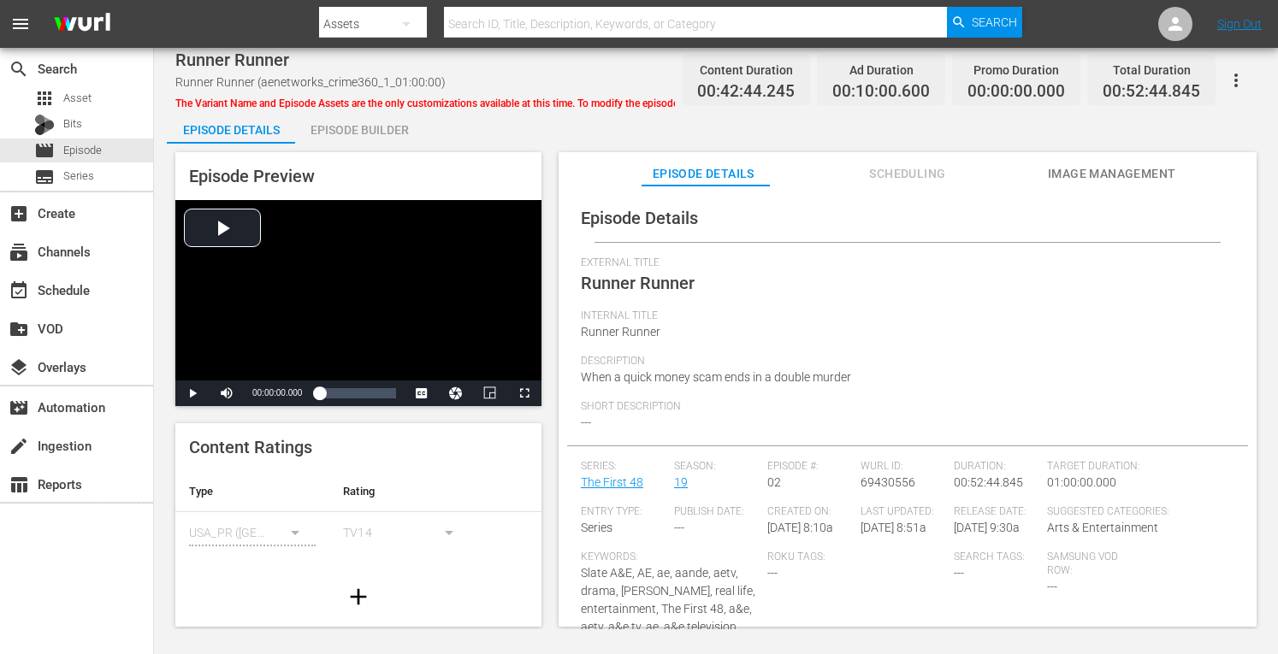
click at [381, 122] on div "Episode Builder" at bounding box center [359, 129] width 128 height 41
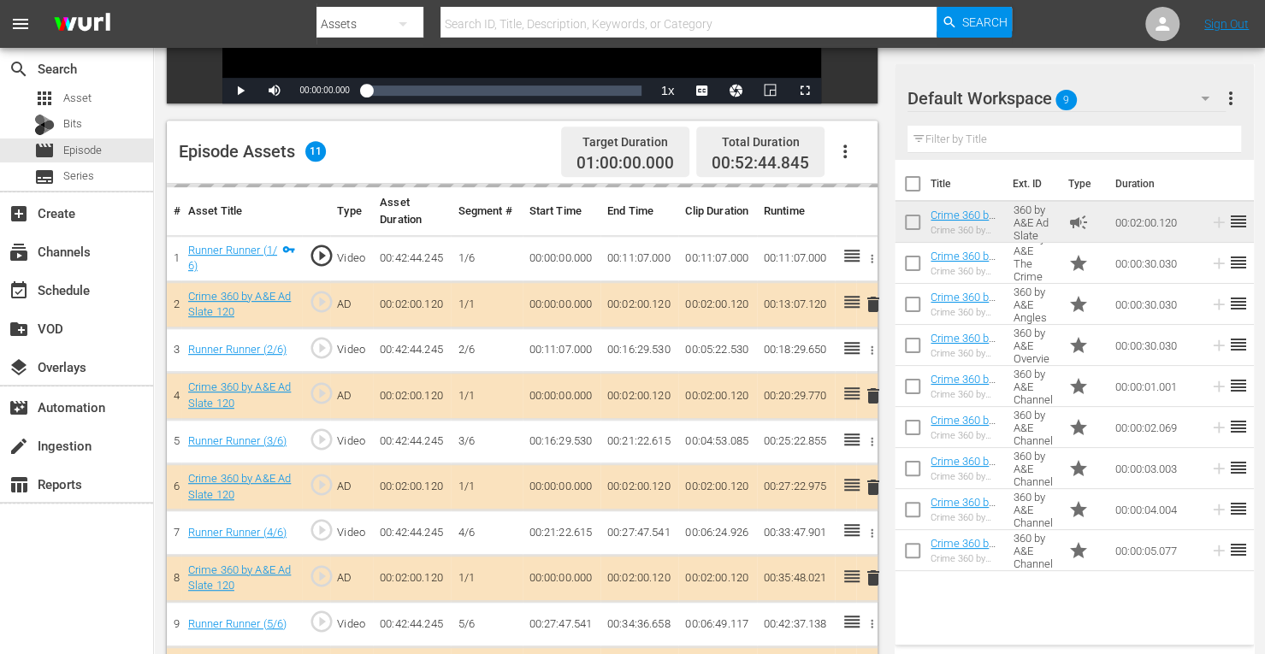
scroll to position [417, 0]
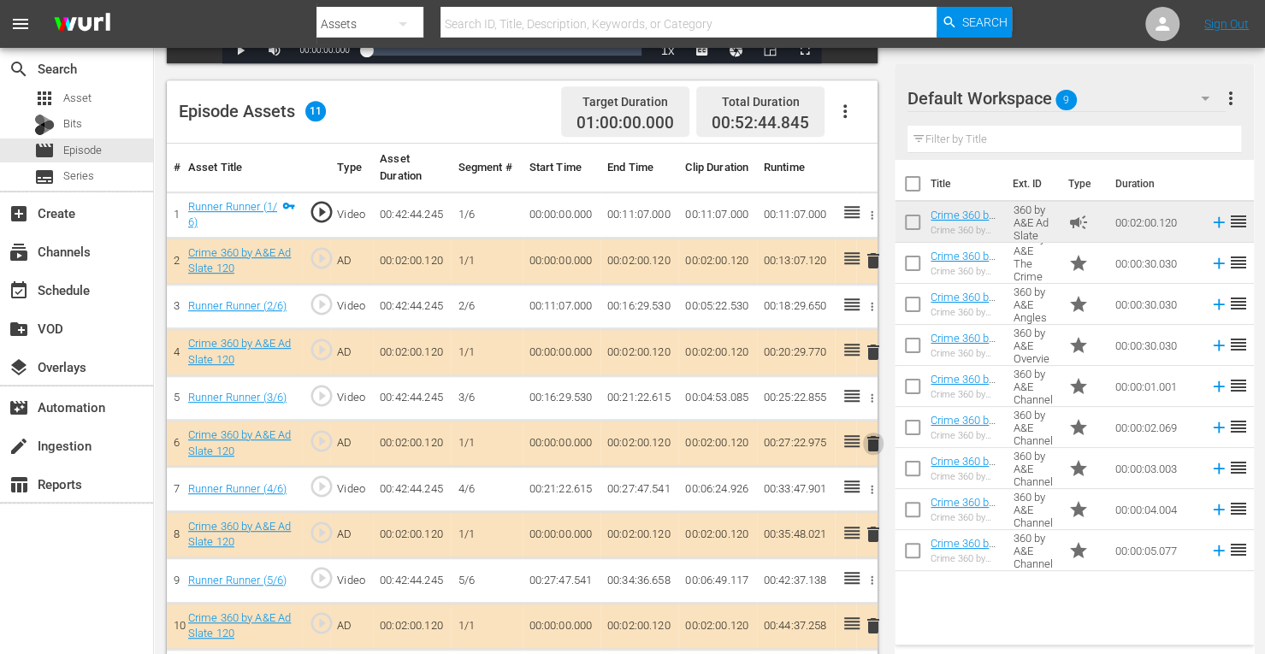
click at [874, 442] on span "delete" at bounding box center [873, 444] width 21 height 21
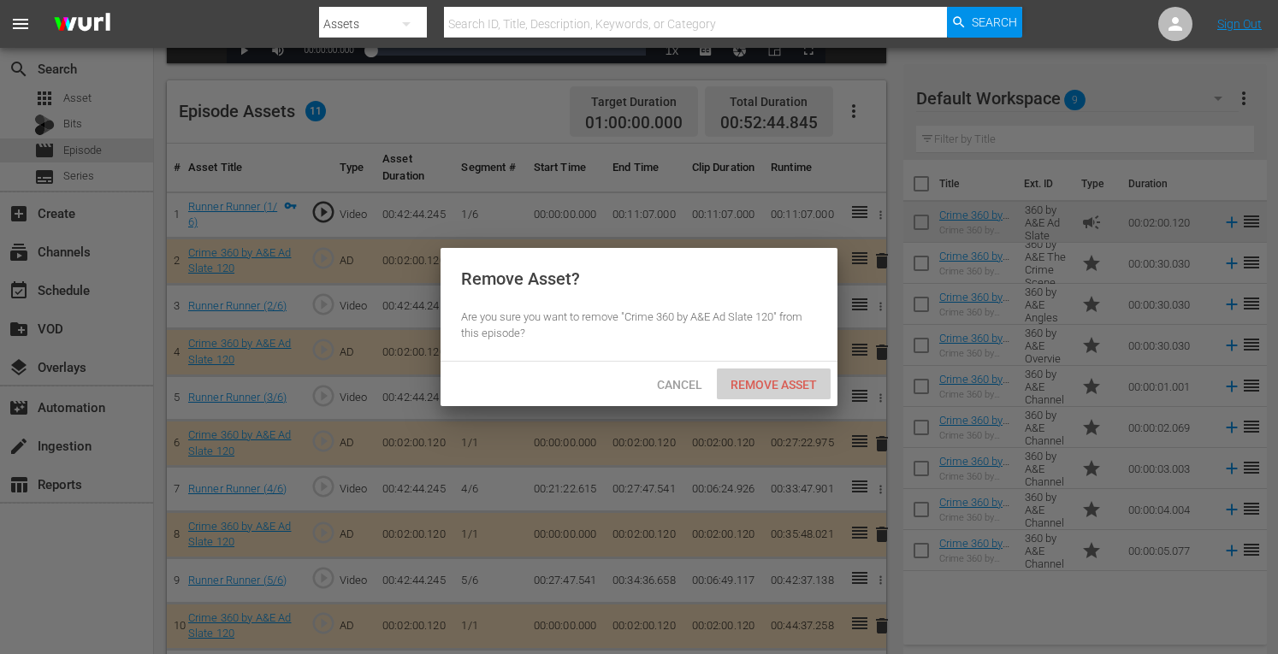
click at [771, 393] on div "Remove Asset" at bounding box center [774, 385] width 114 height 32
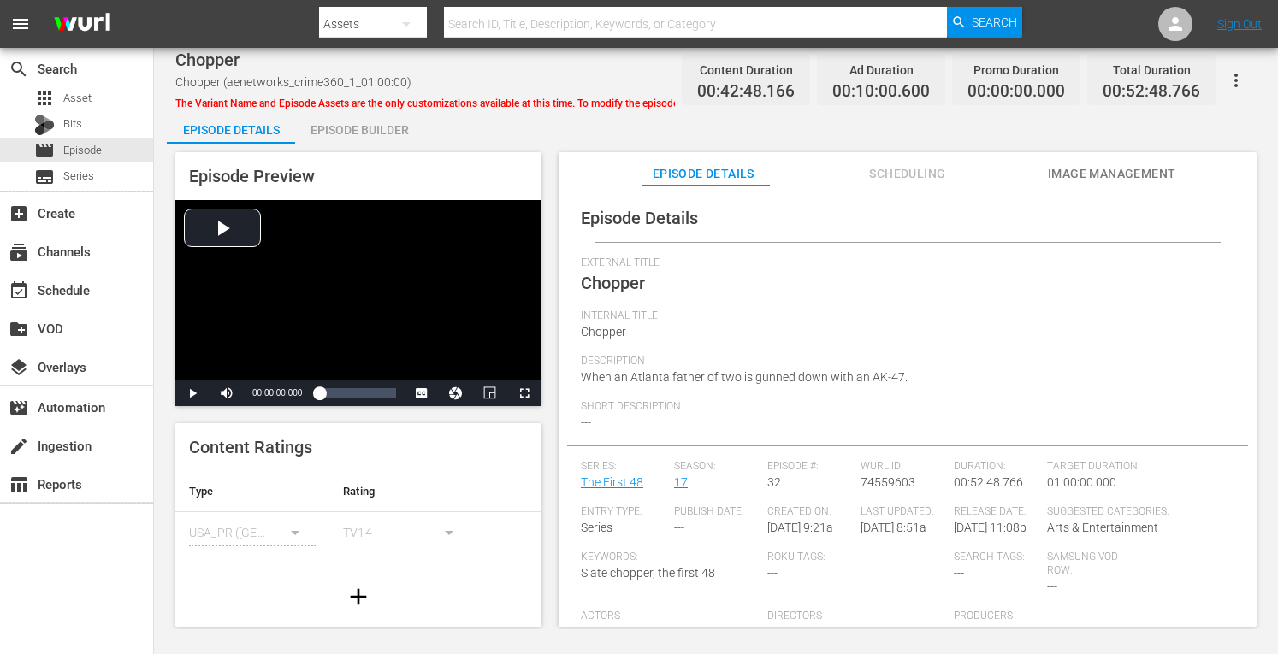
click at [334, 128] on div "Episode Builder" at bounding box center [359, 129] width 128 height 41
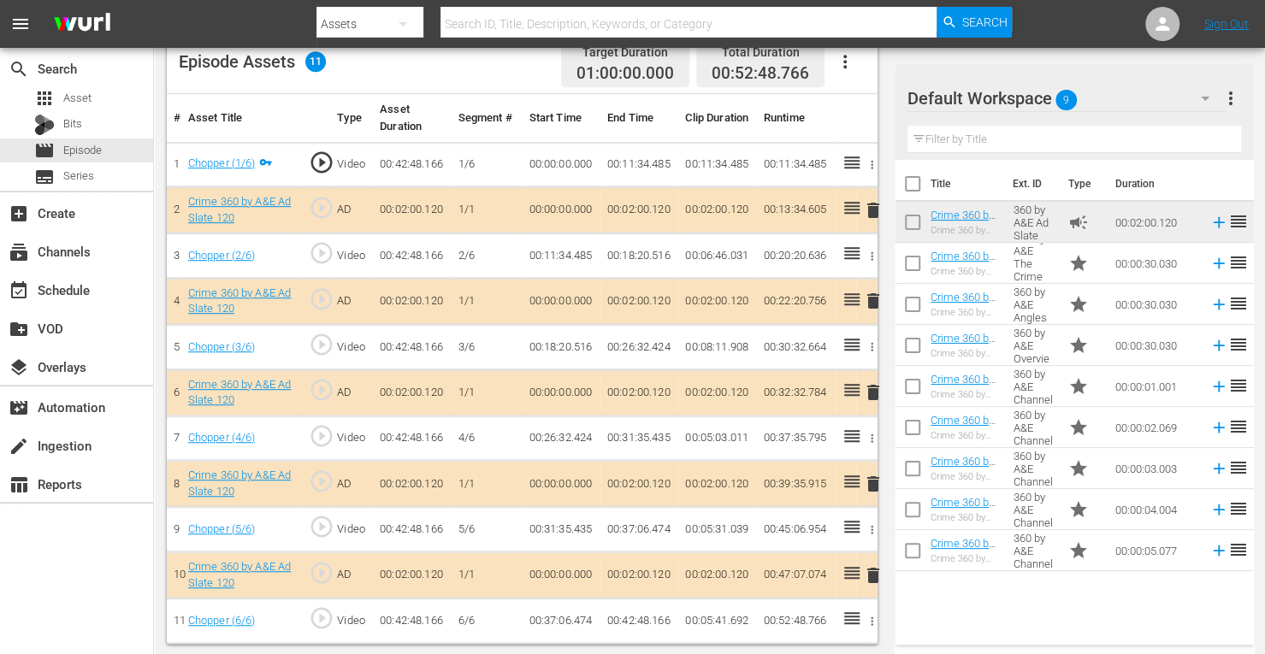
scroll to position [464, 0]
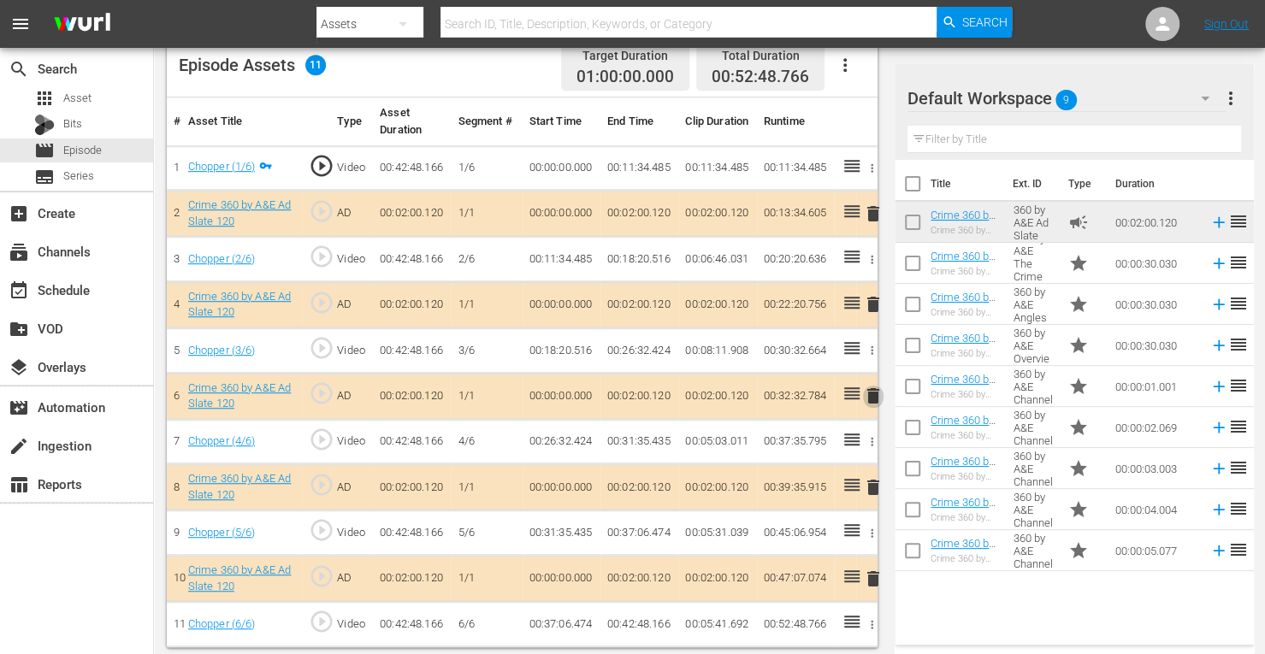
click at [874, 394] on span "delete" at bounding box center [873, 396] width 21 height 21
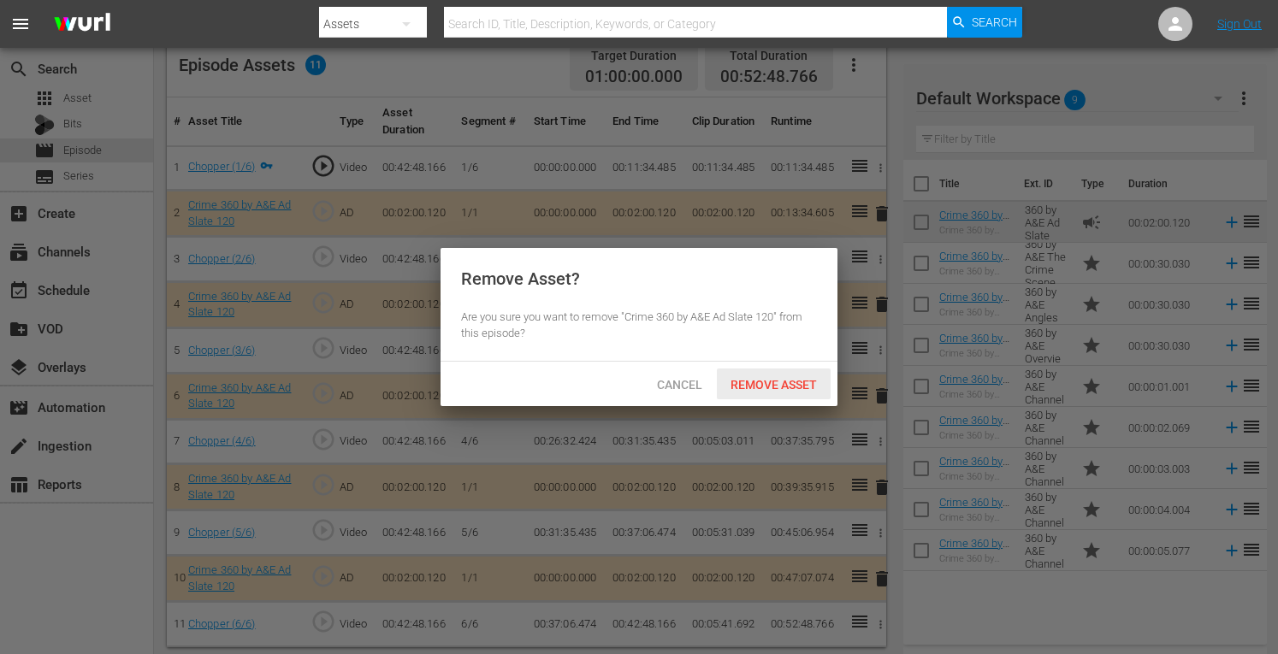
click at [755, 386] on span "Remove Asset" at bounding box center [774, 385] width 114 height 14
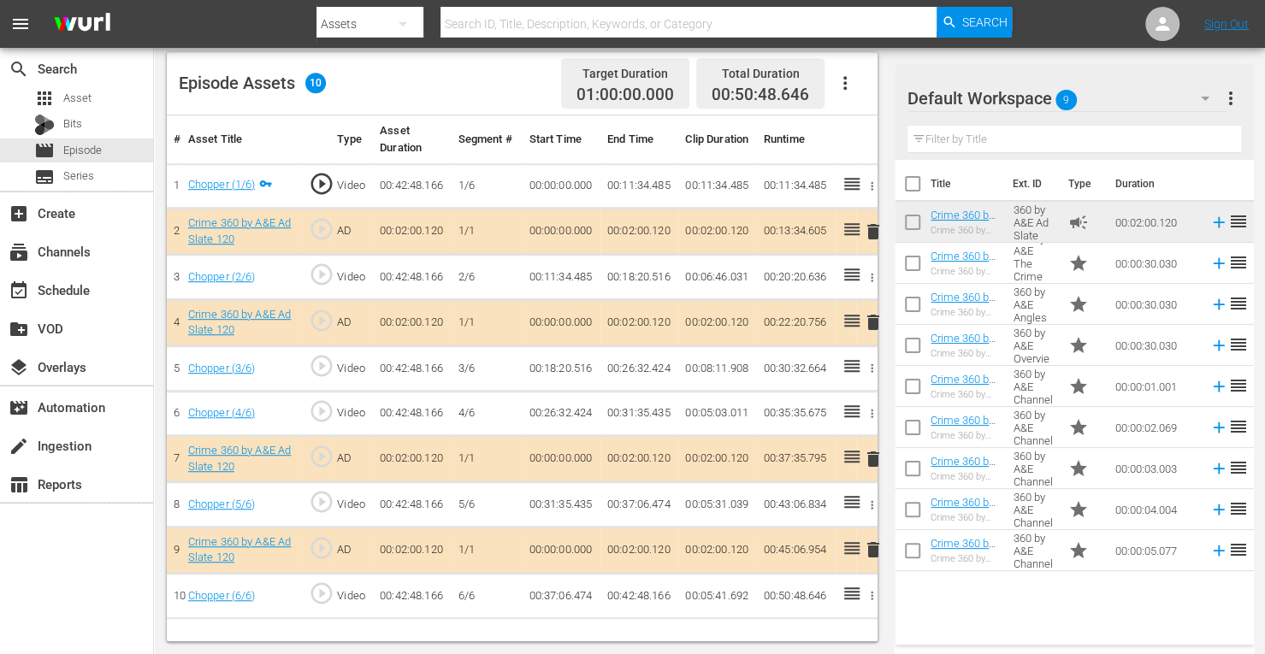
scroll to position [445, 0]
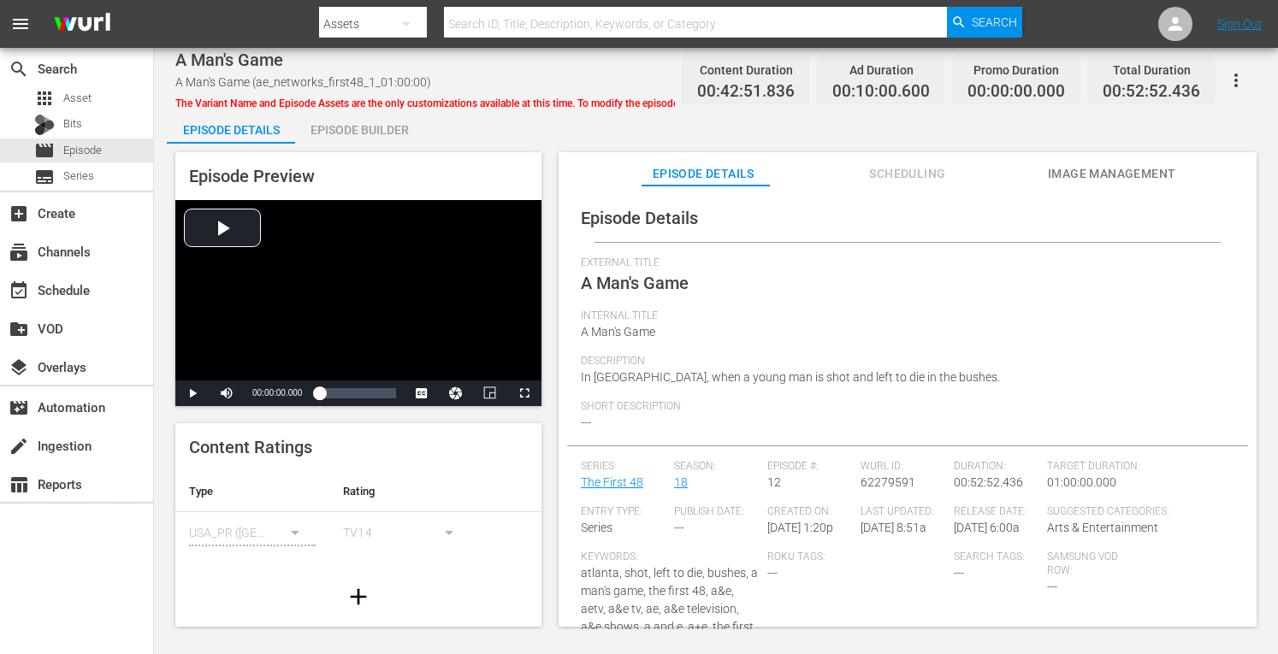
click at [373, 121] on div "Episode Builder" at bounding box center [359, 129] width 128 height 41
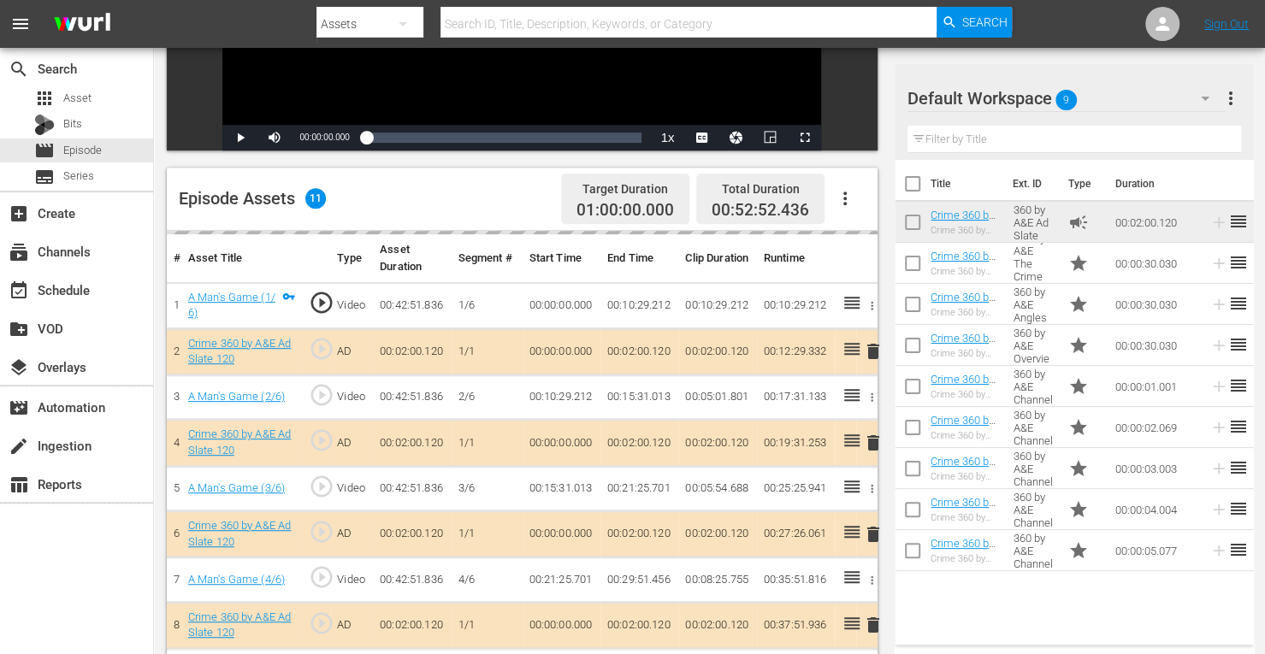
scroll to position [373, 0]
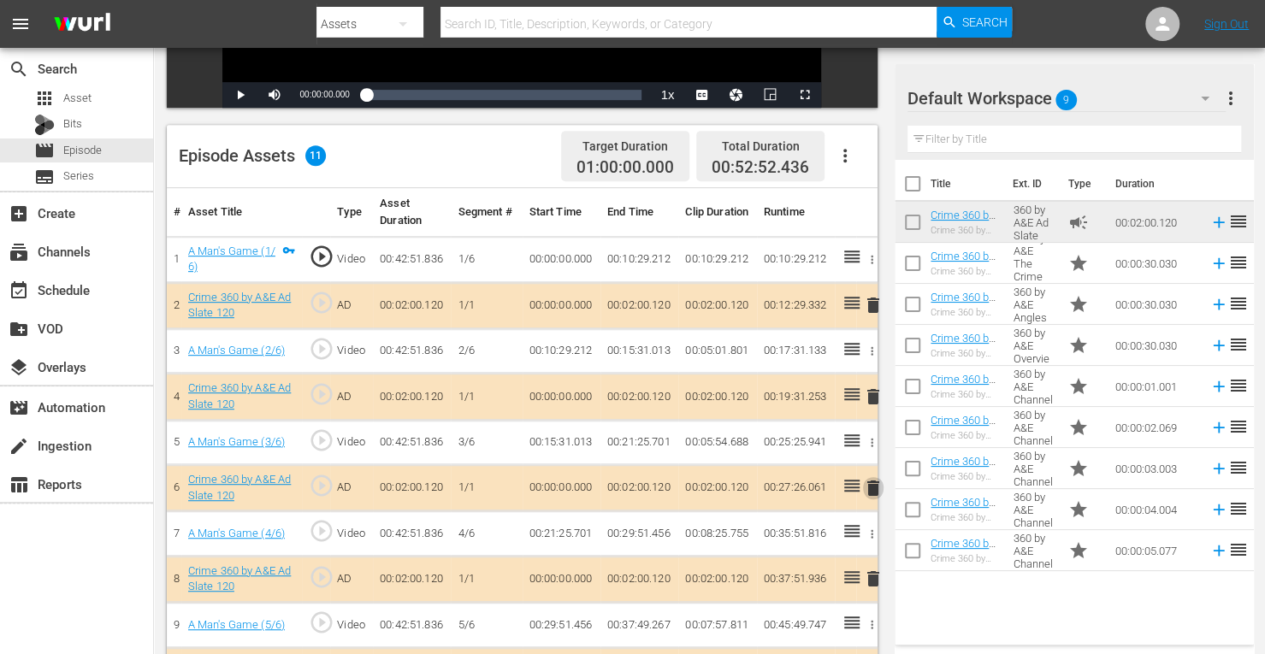
click at [872, 488] on span "delete" at bounding box center [873, 488] width 21 height 21
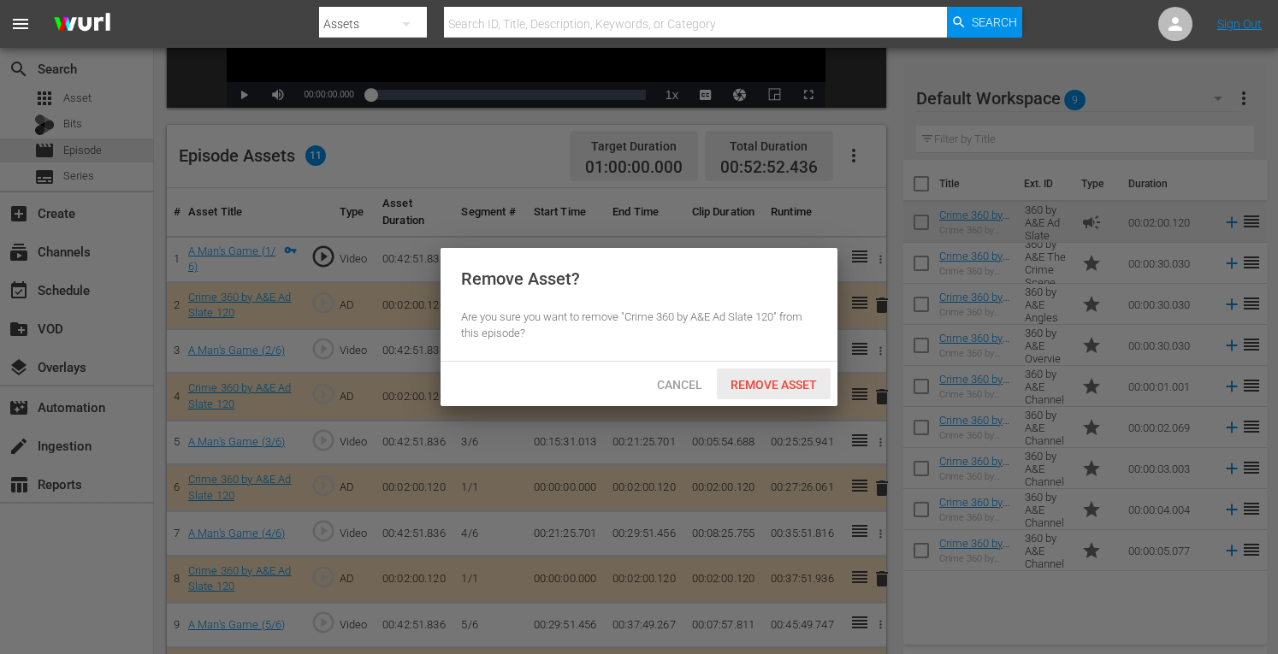
click at [772, 391] on span "Remove Asset" at bounding box center [774, 385] width 114 height 14
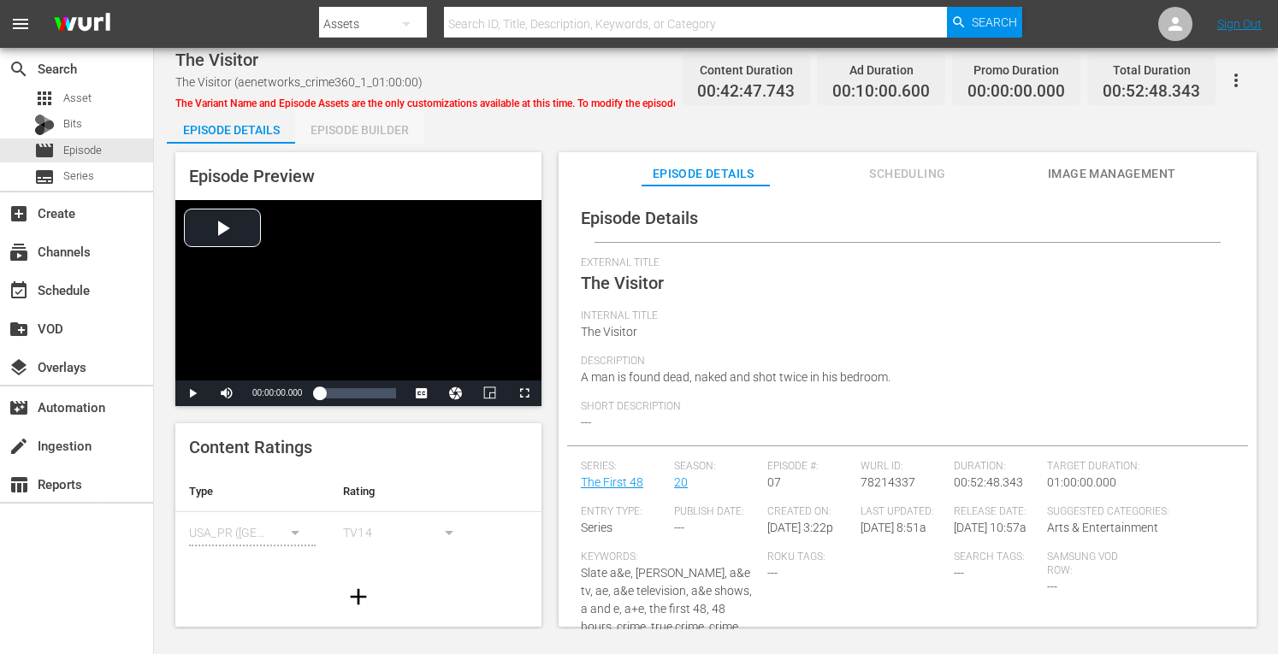
click at [387, 141] on div "Episode Builder" at bounding box center [359, 129] width 128 height 41
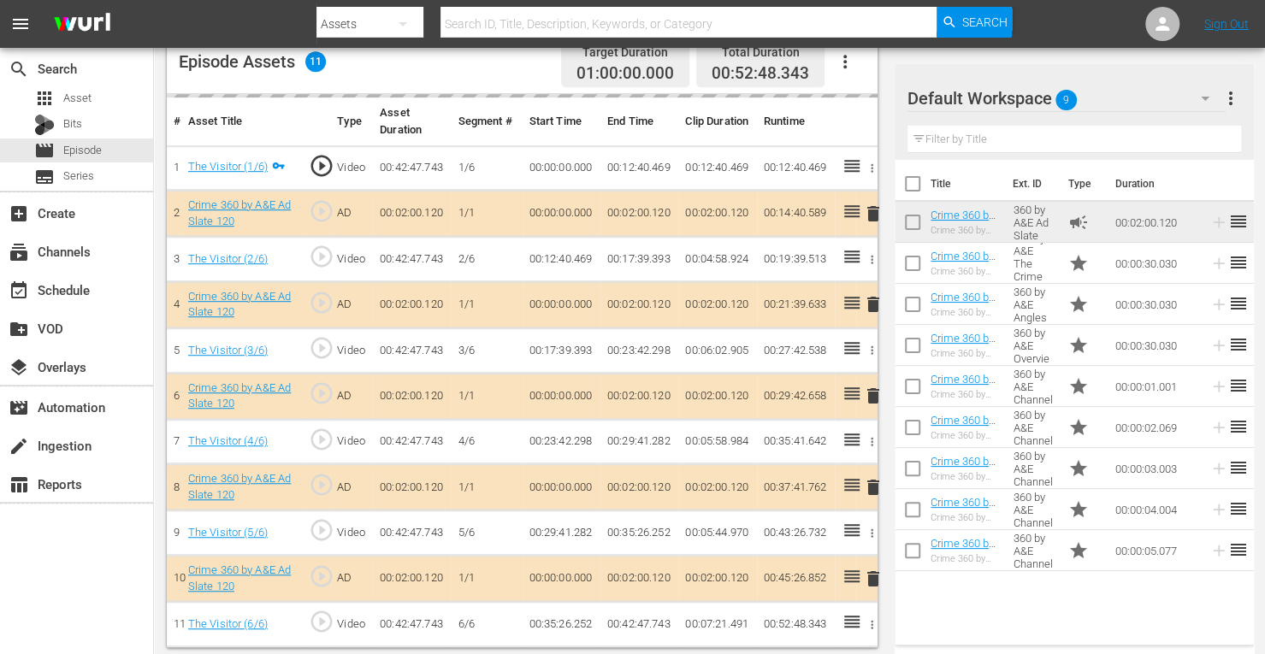
scroll to position [464, 0]
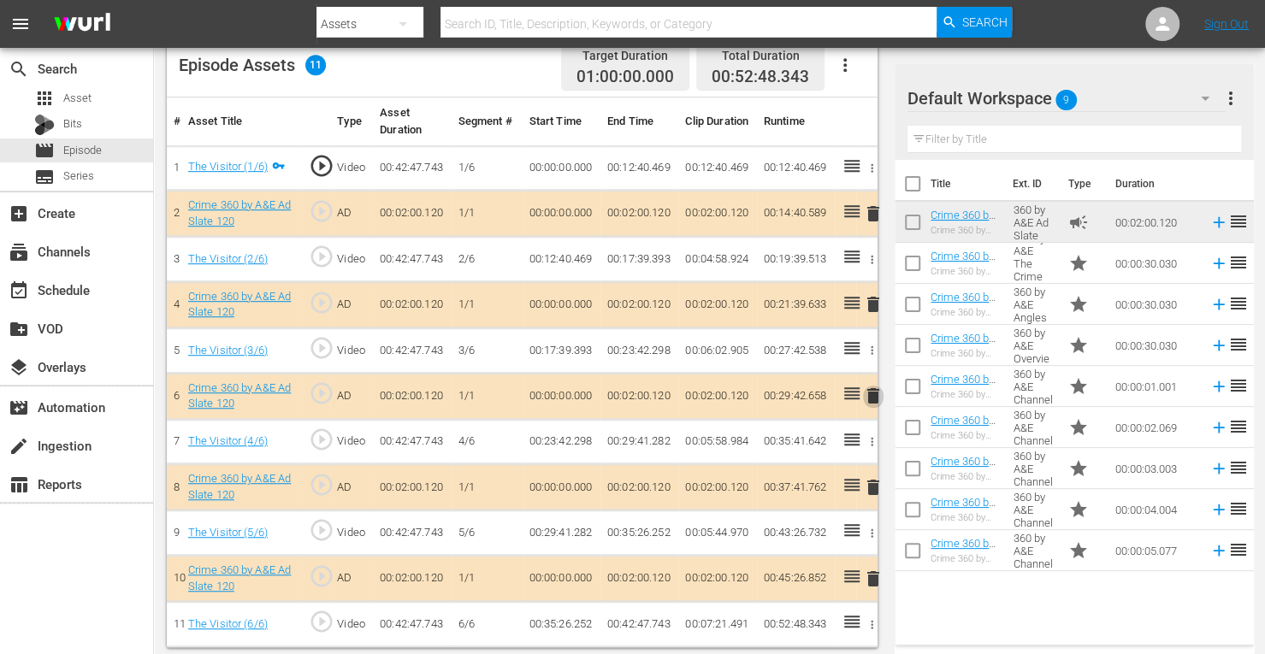
click at [873, 392] on span "delete" at bounding box center [873, 396] width 21 height 21
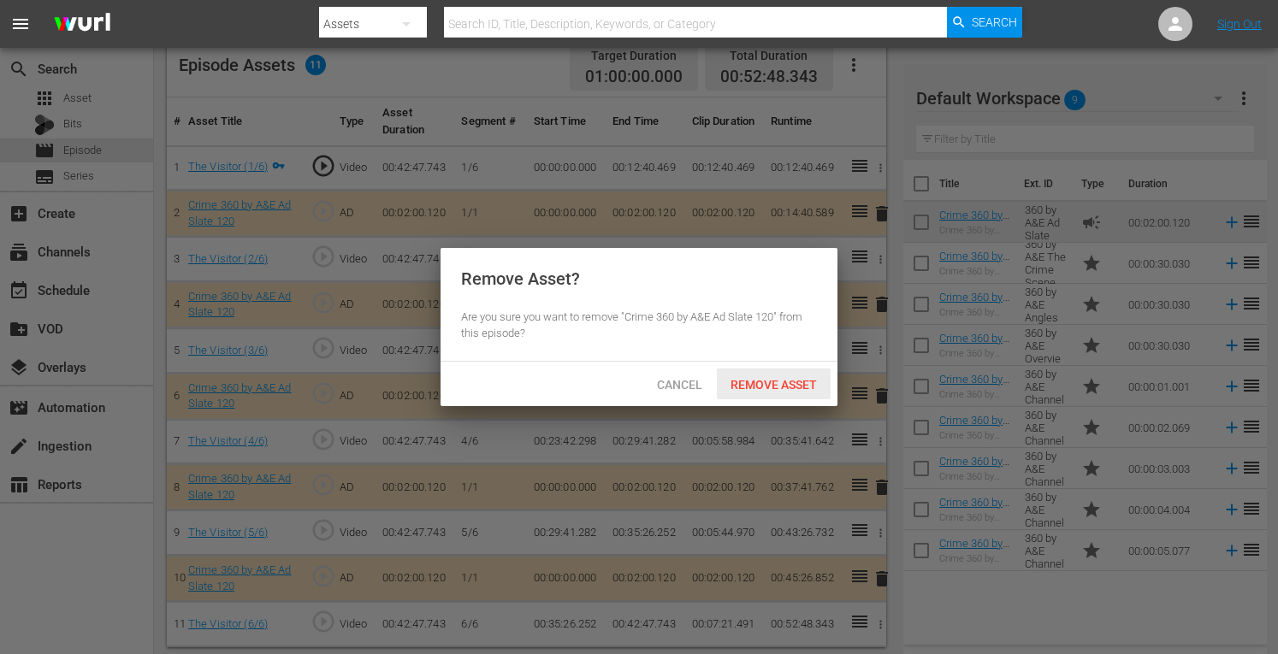
click at [773, 386] on span "Remove Asset" at bounding box center [774, 385] width 114 height 14
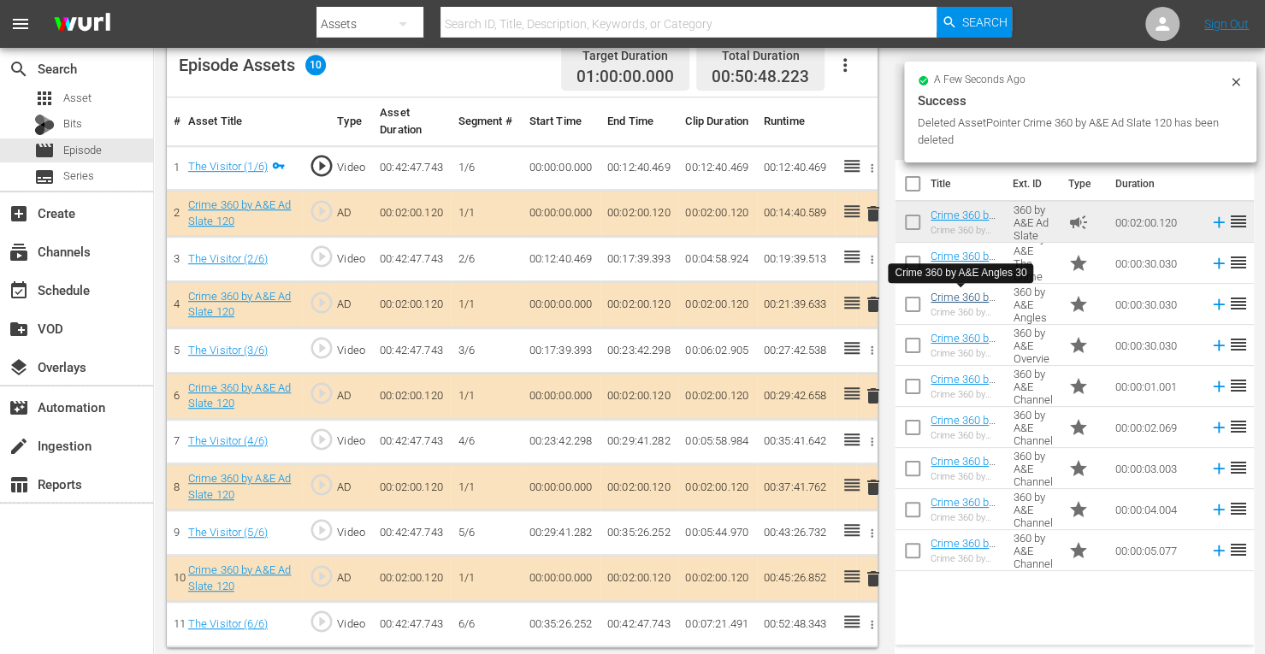
scroll to position [445, 0]
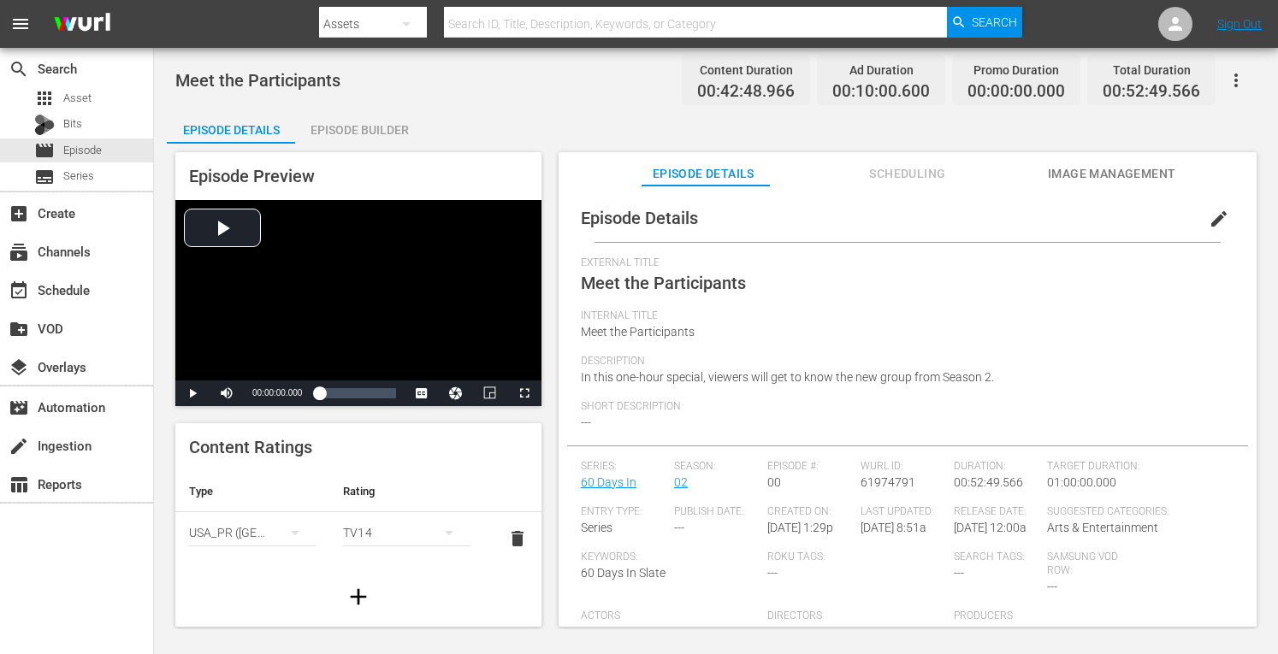
click at [373, 128] on div "Episode Builder" at bounding box center [359, 129] width 128 height 41
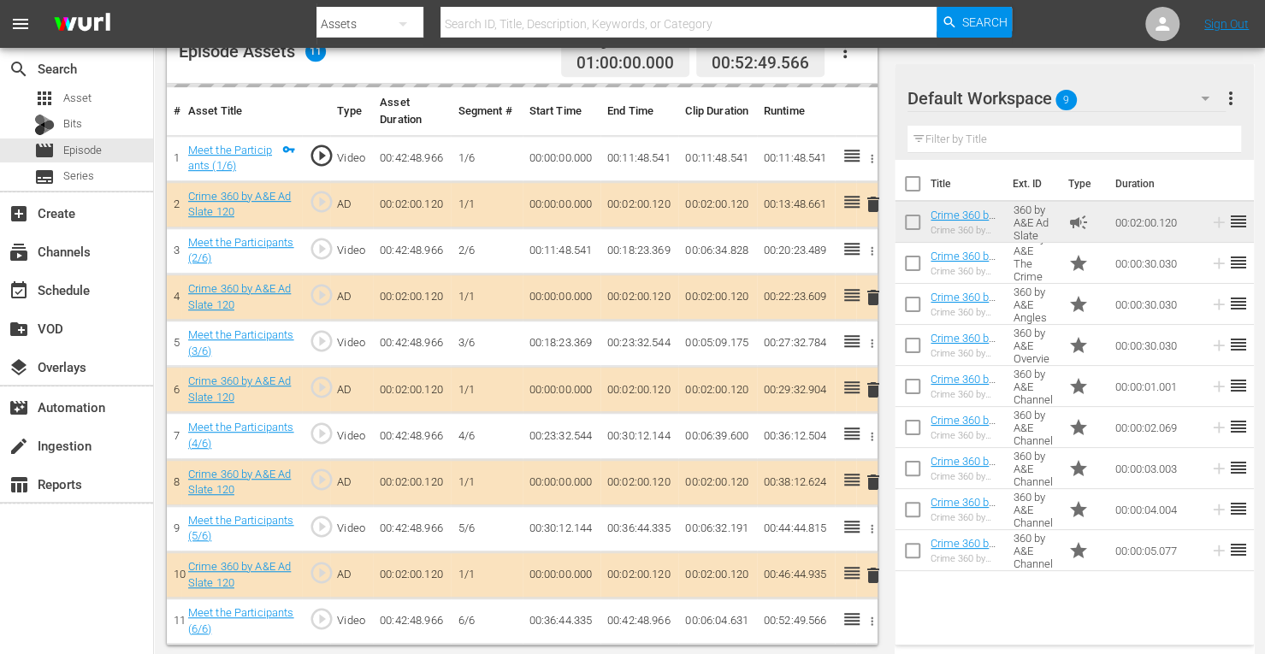
scroll to position [474, 0]
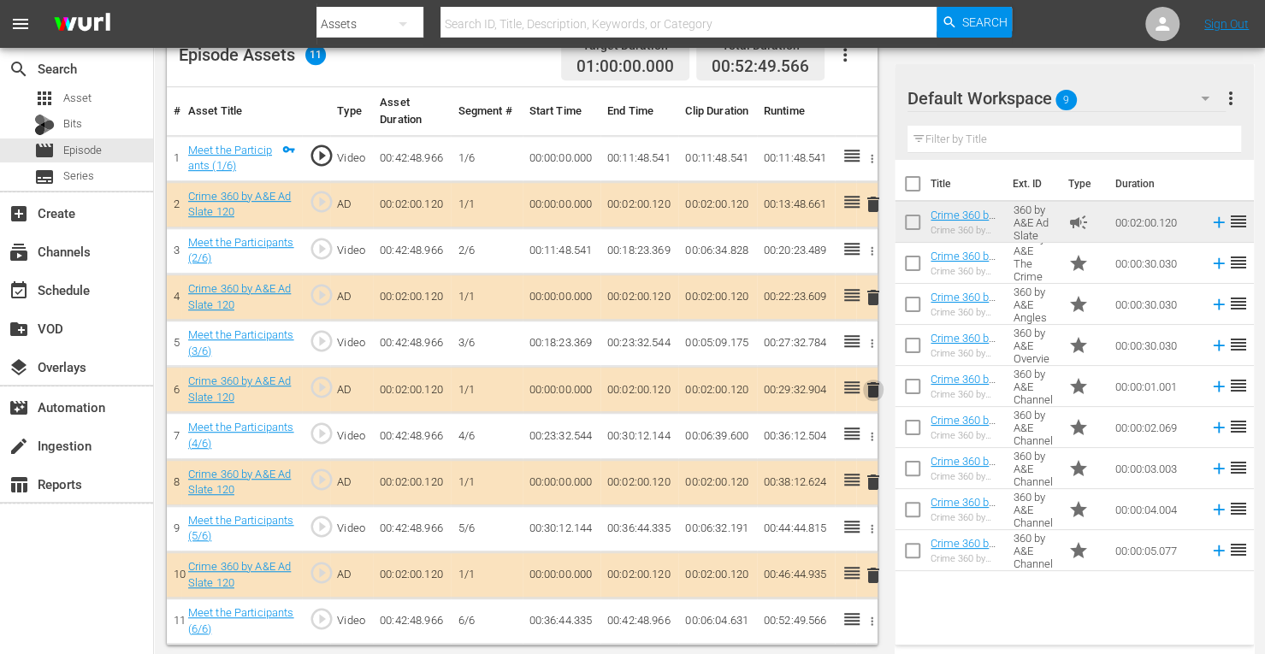
click at [874, 386] on span "delete" at bounding box center [873, 390] width 21 height 21
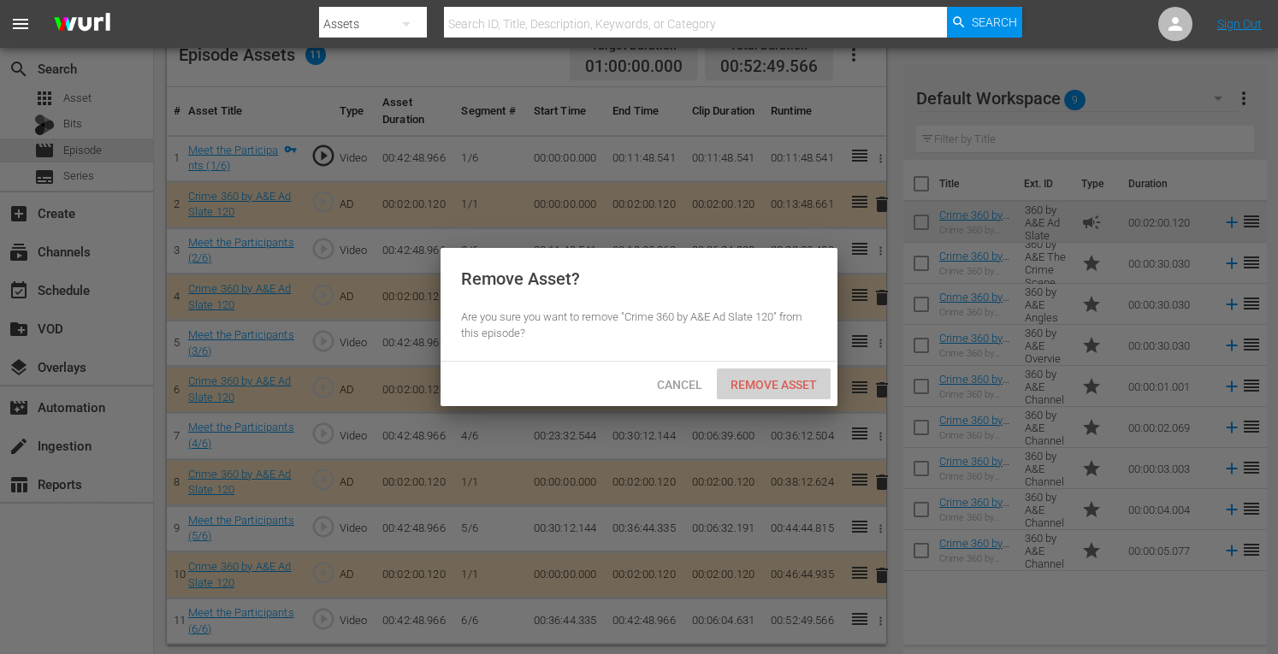
click at [799, 381] on span "Remove Asset" at bounding box center [774, 385] width 114 height 14
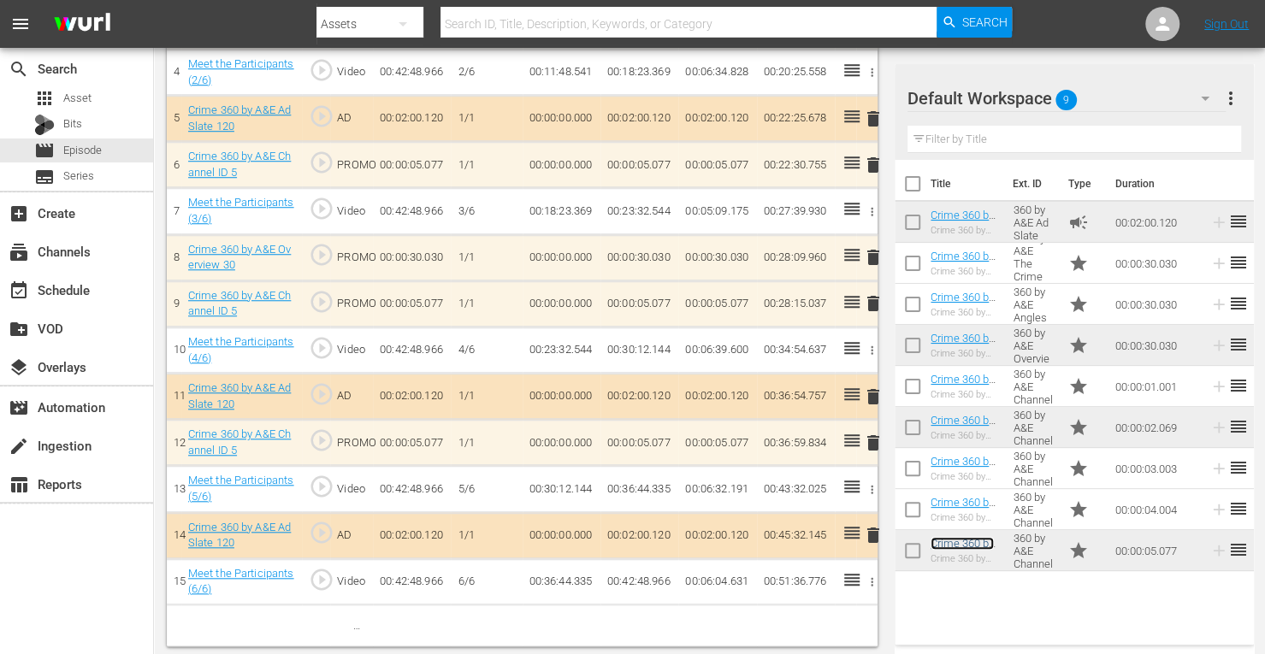
scroll to position [699, 0]
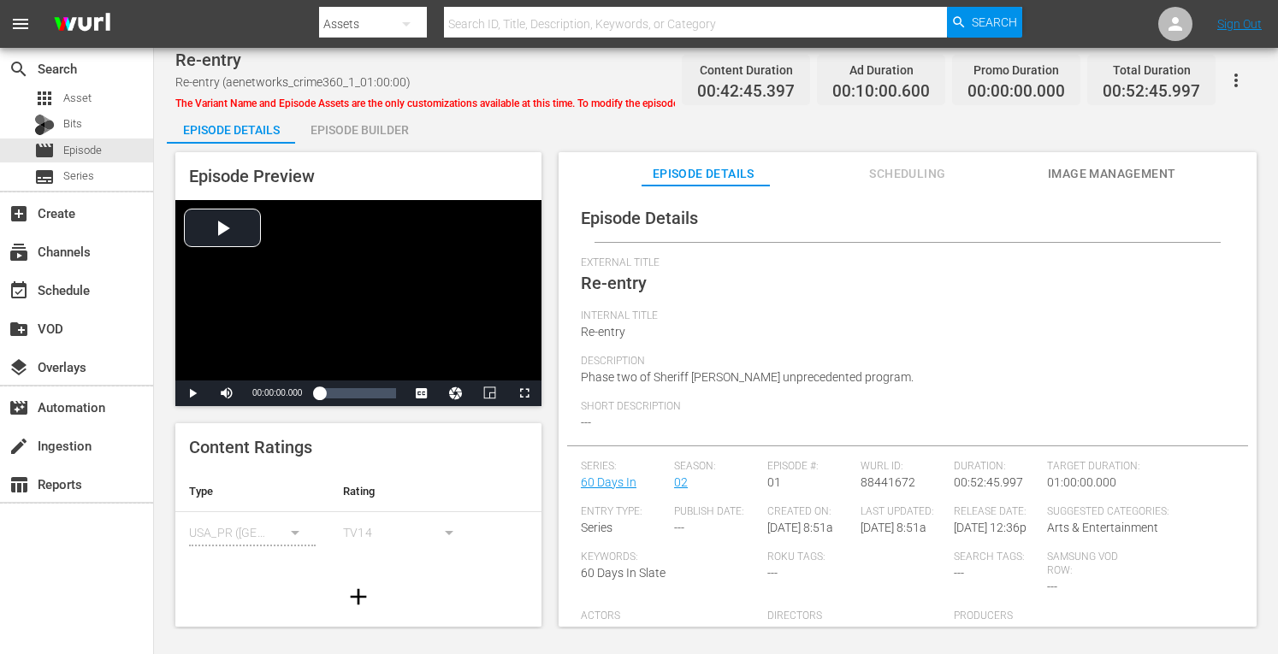
click at [358, 117] on div "Episode Builder" at bounding box center [359, 129] width 128 height 41
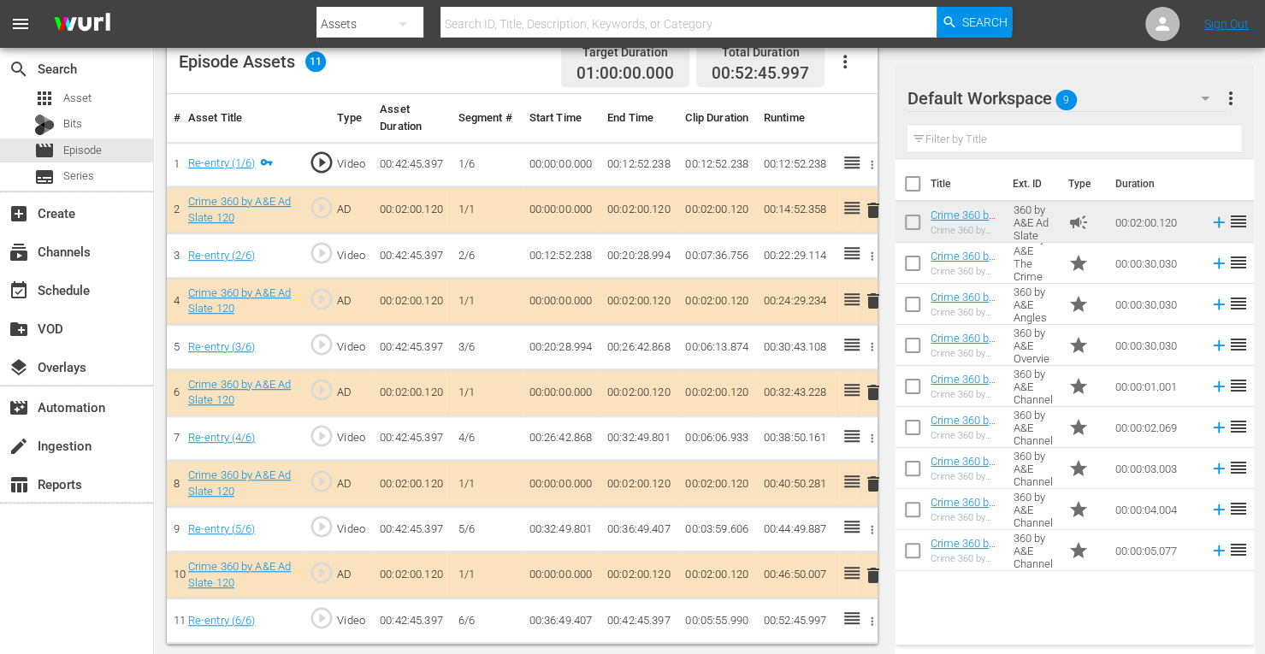
scroll to position [464, 0]
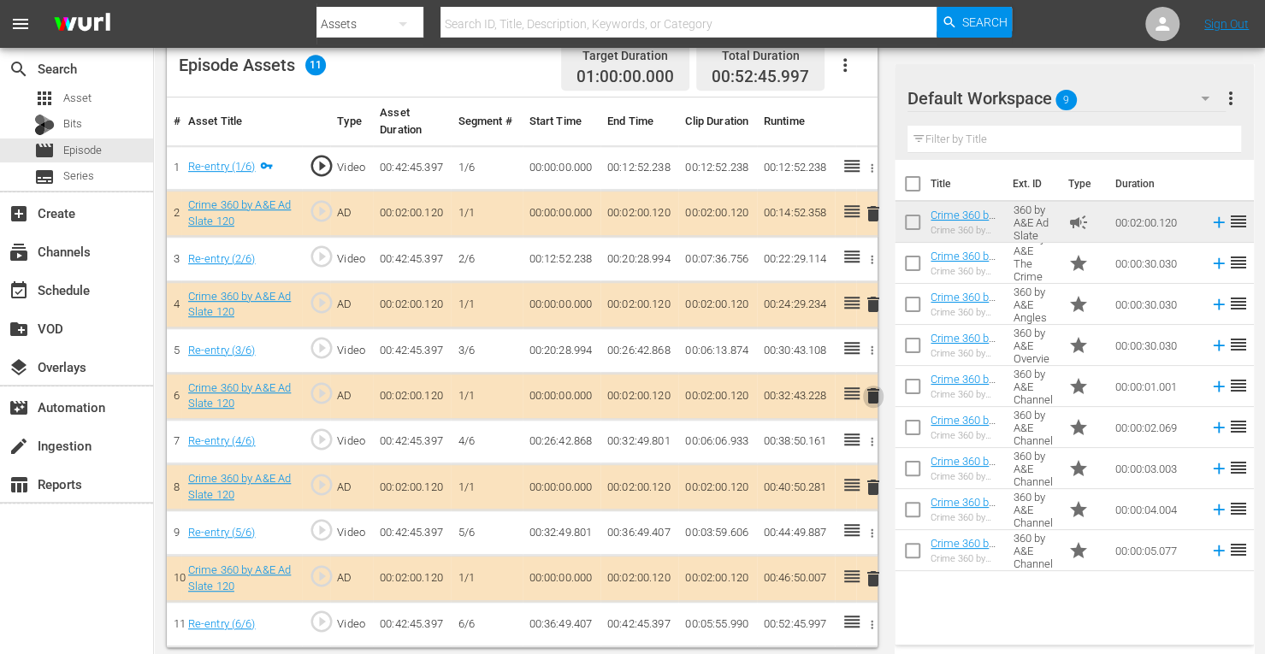
click at [874, 390] on span "delete" at bounding box center [873, 396] width 21 height 21
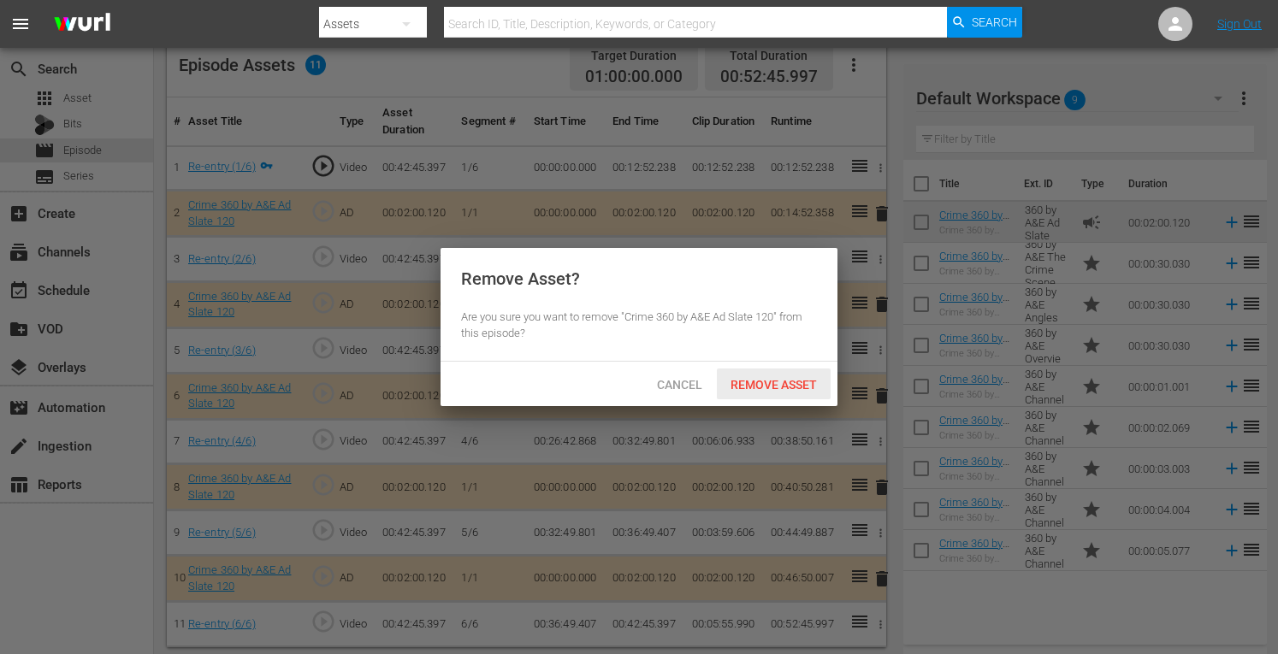
click at [789, 387] on span "Remove Asset" at bounding box center [774, 385] width 114 height 14
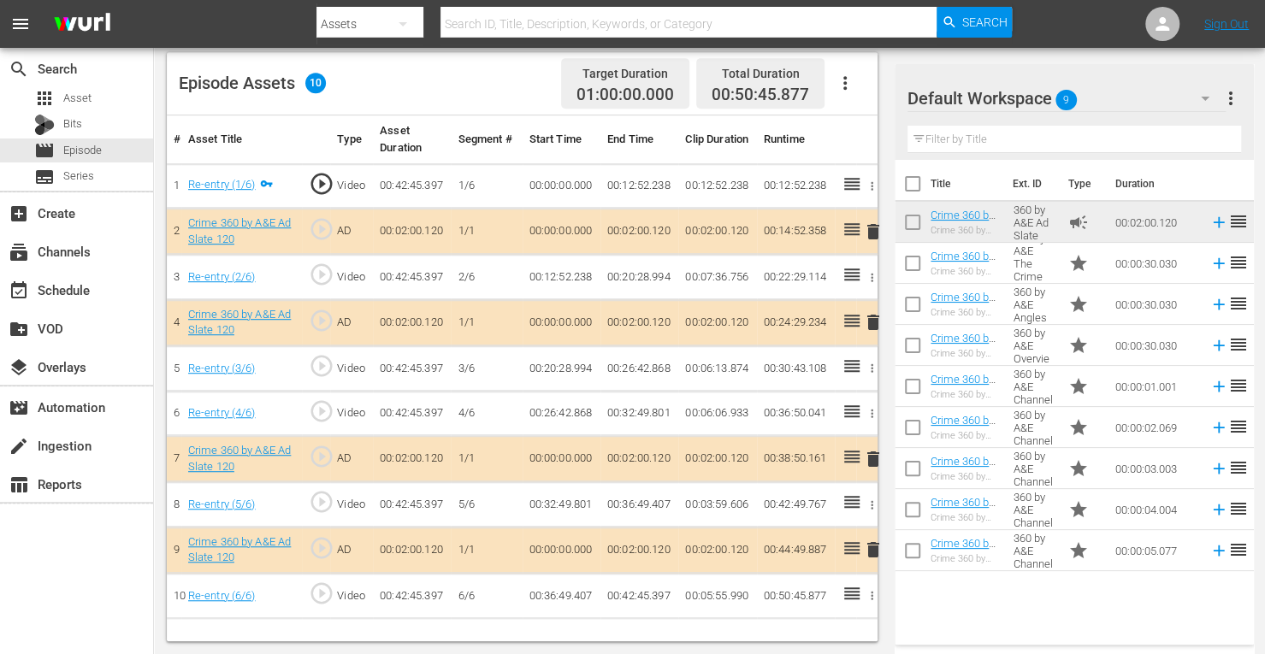
scroll to position [445, 0]
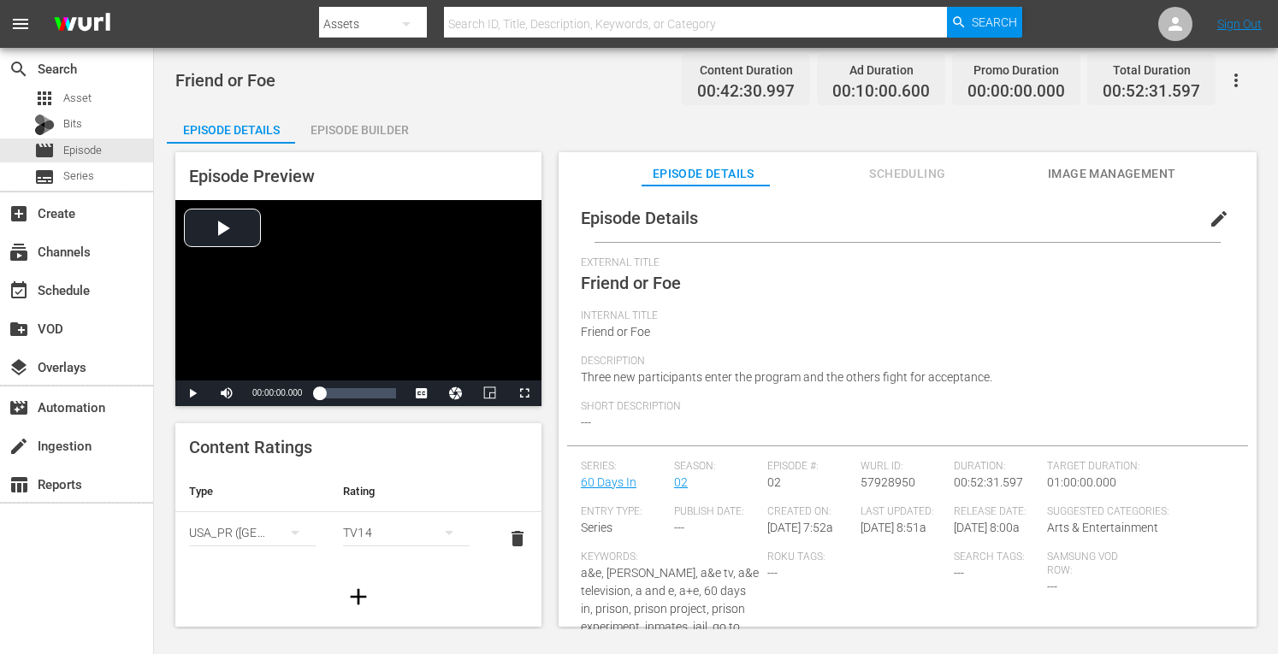
click at [348, 139] on div "Episode Builder" at bounding box center [359, 129] width 128 height 41
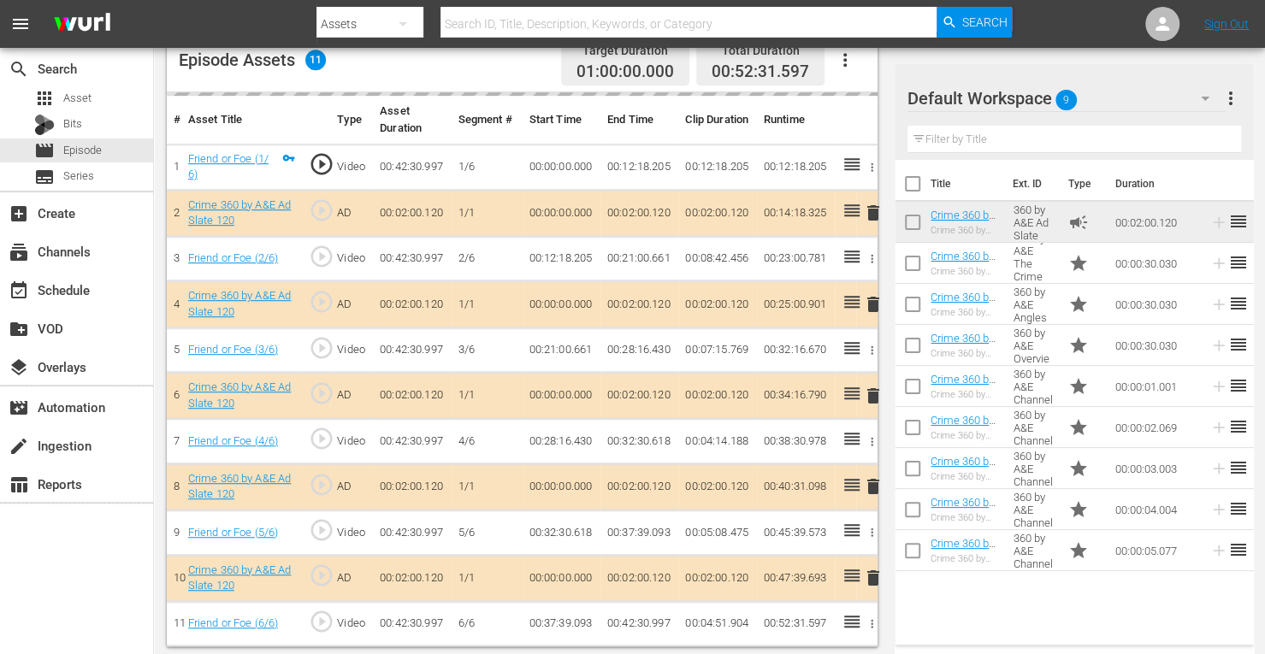
scroll to position [465, 0]
click at [870, 391] on span "delete" at bounding box center [873, 396] width 21 height 21
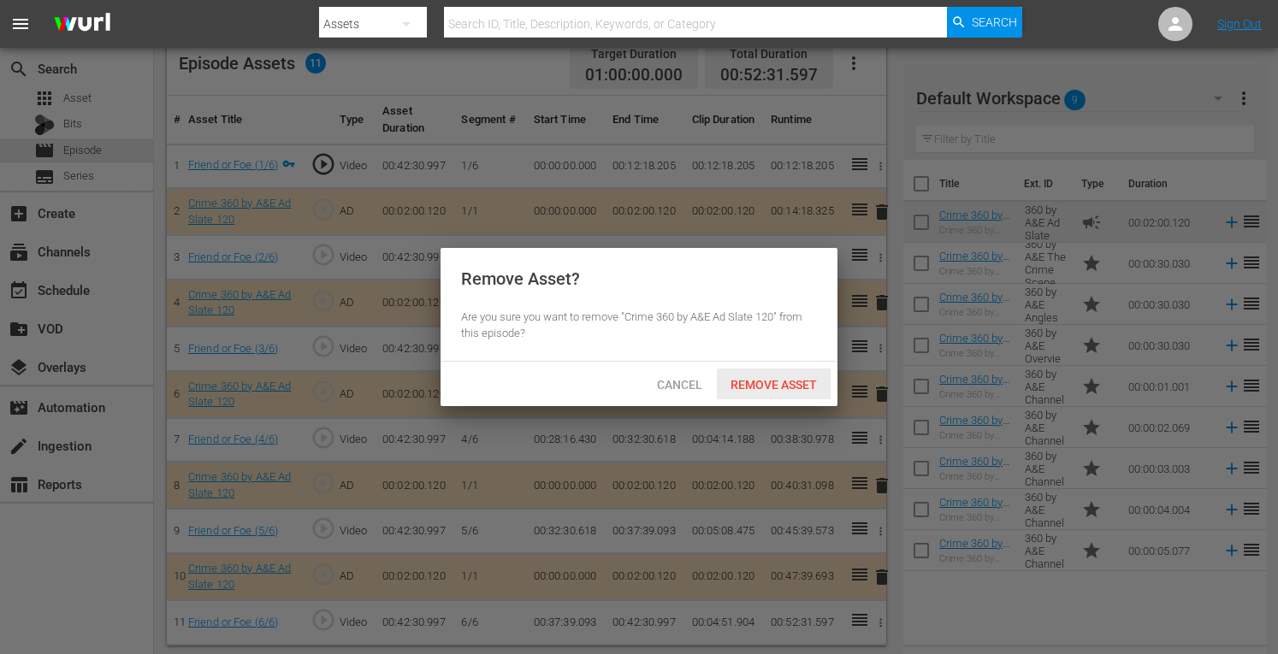
click at [750, 378] on span "Remove Asset" at bounding box center [774, 385] width 114 height 14
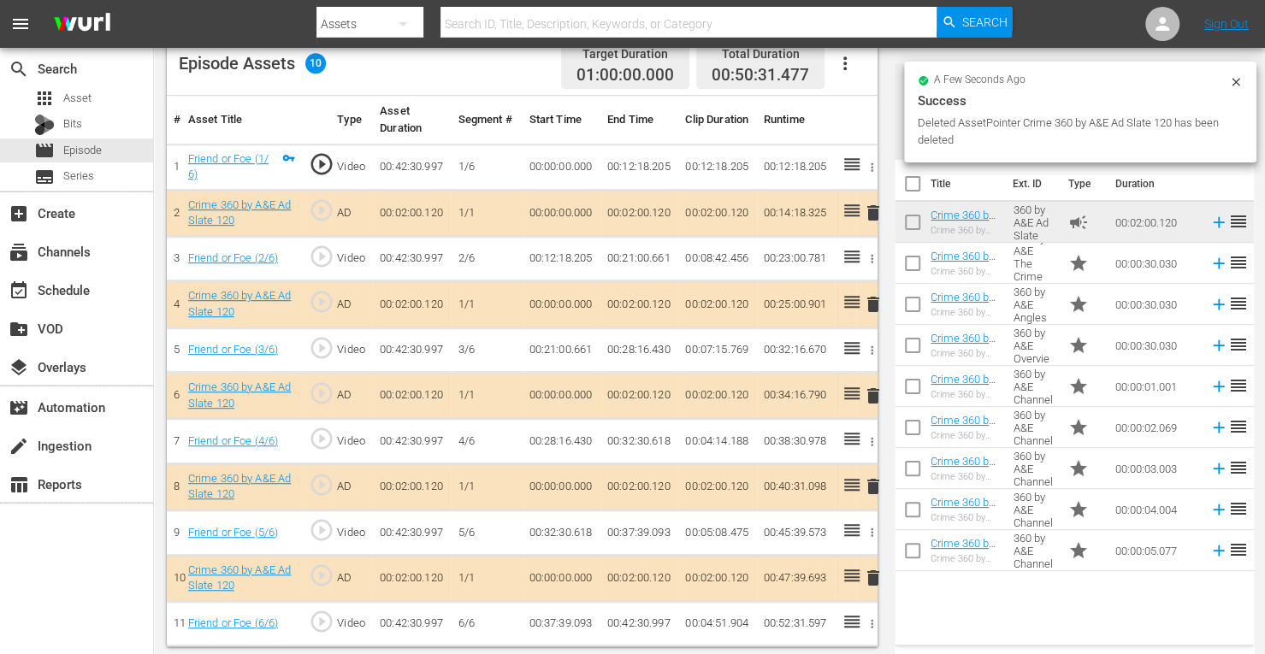
scroll to position [445, 0]
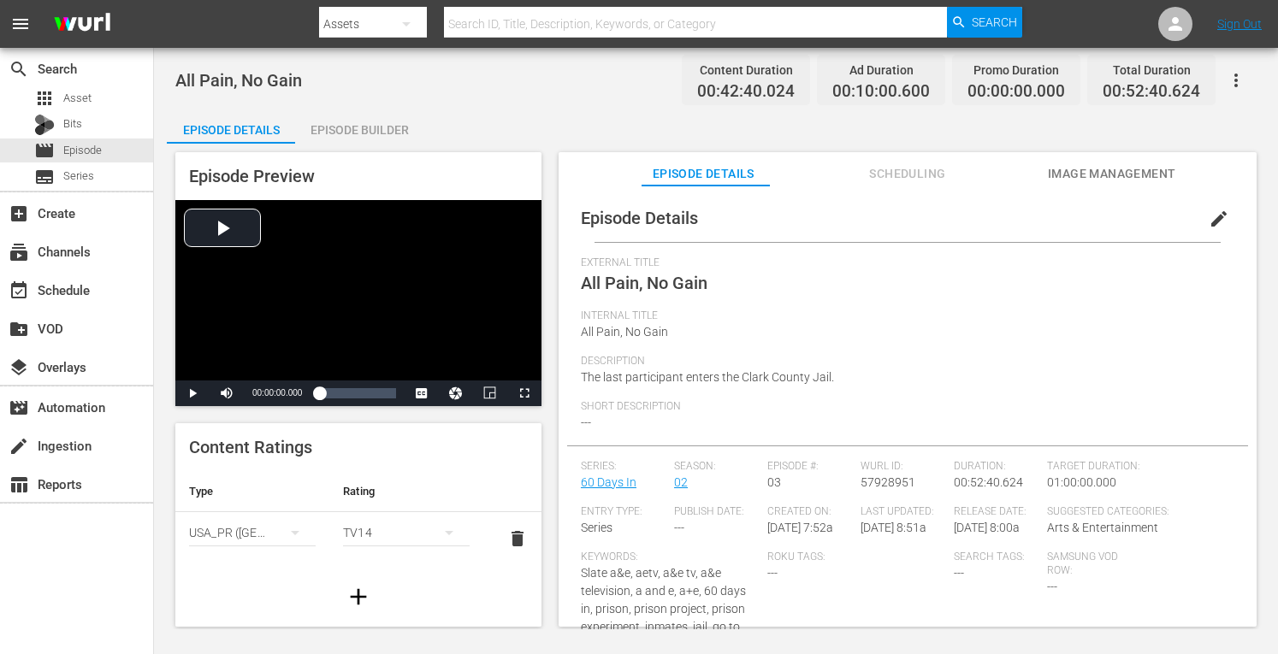
click at [351, 133] on div "Episode Builder" at bounding box center [359, 129] width 128 height 41
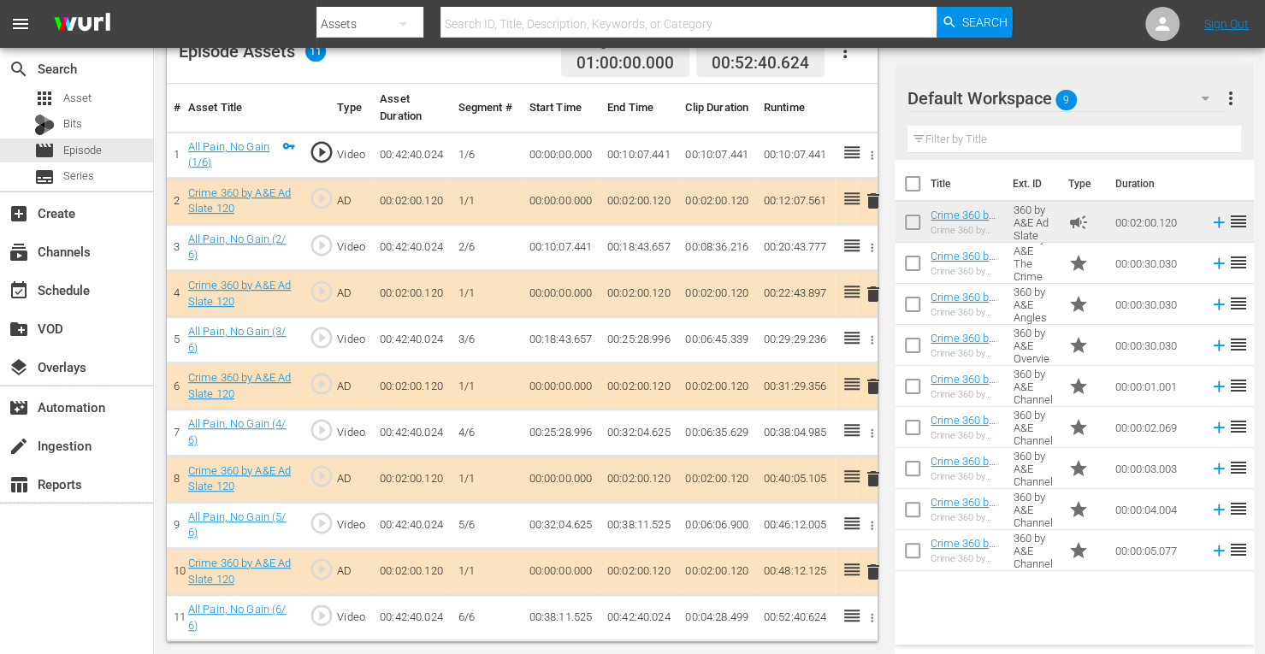
scroll to position [474, 0]
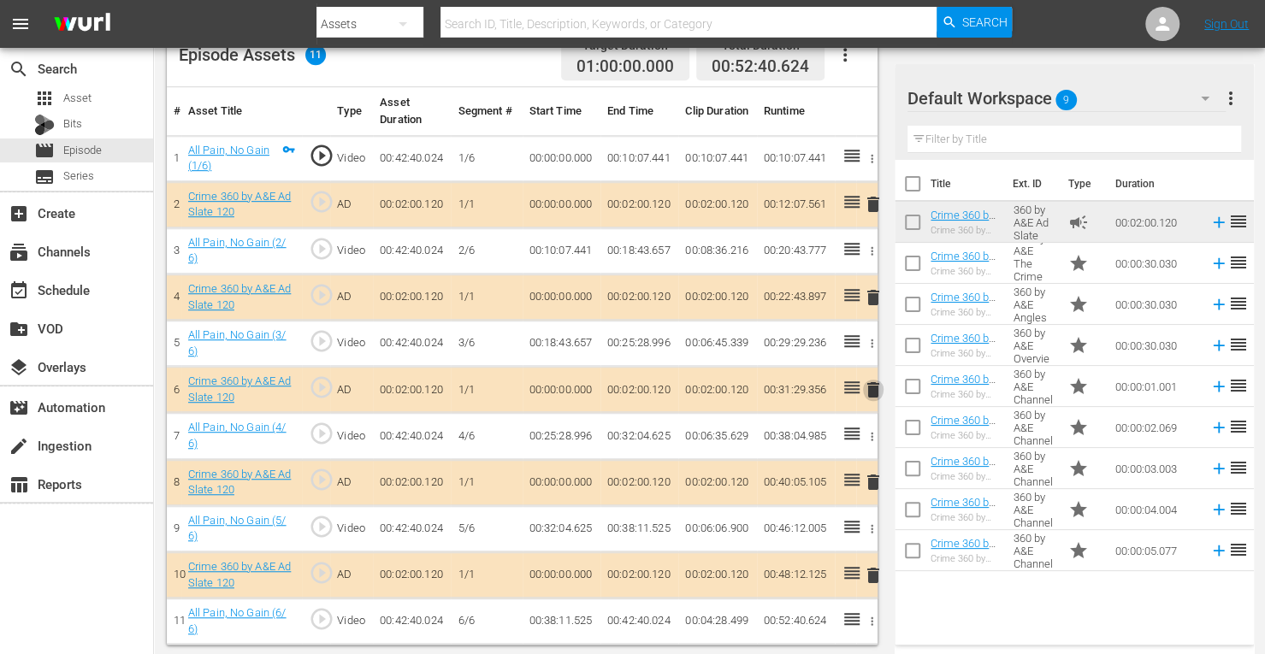
click at [872, 390] on span "delete" at bounding box center [873, 390] width 21 height 21
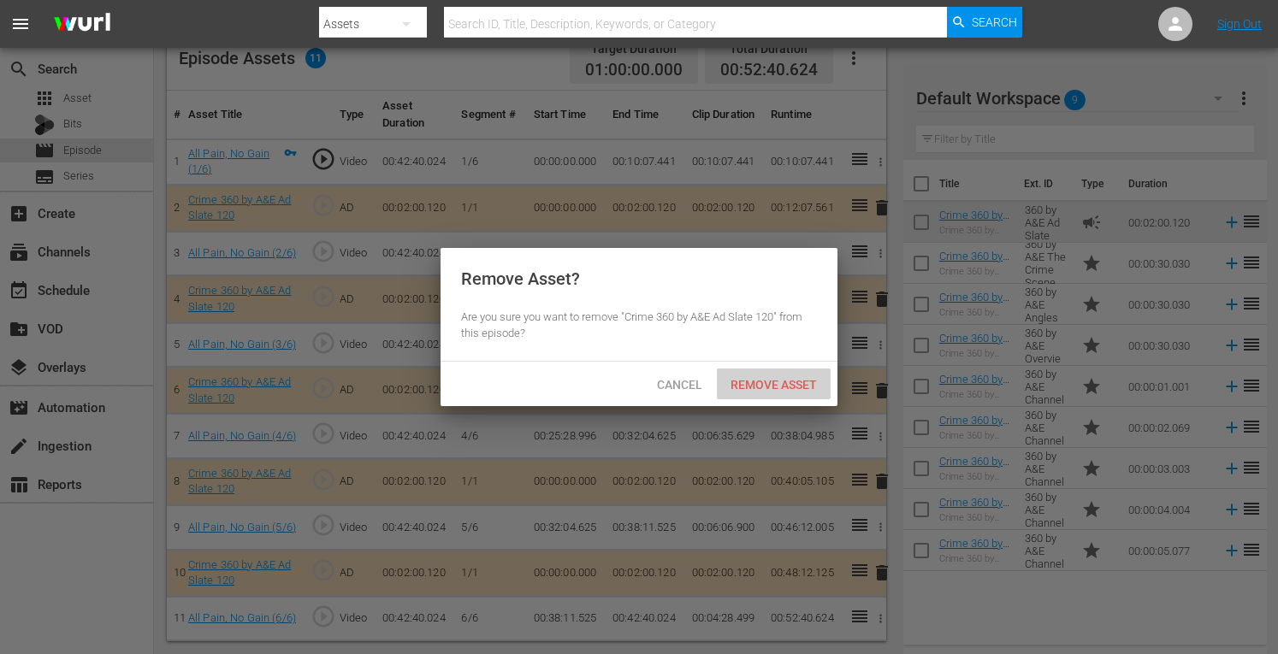
click at [734, 387] on span "Remove Asset" at bounding box center [774, 385] width 114 height 14
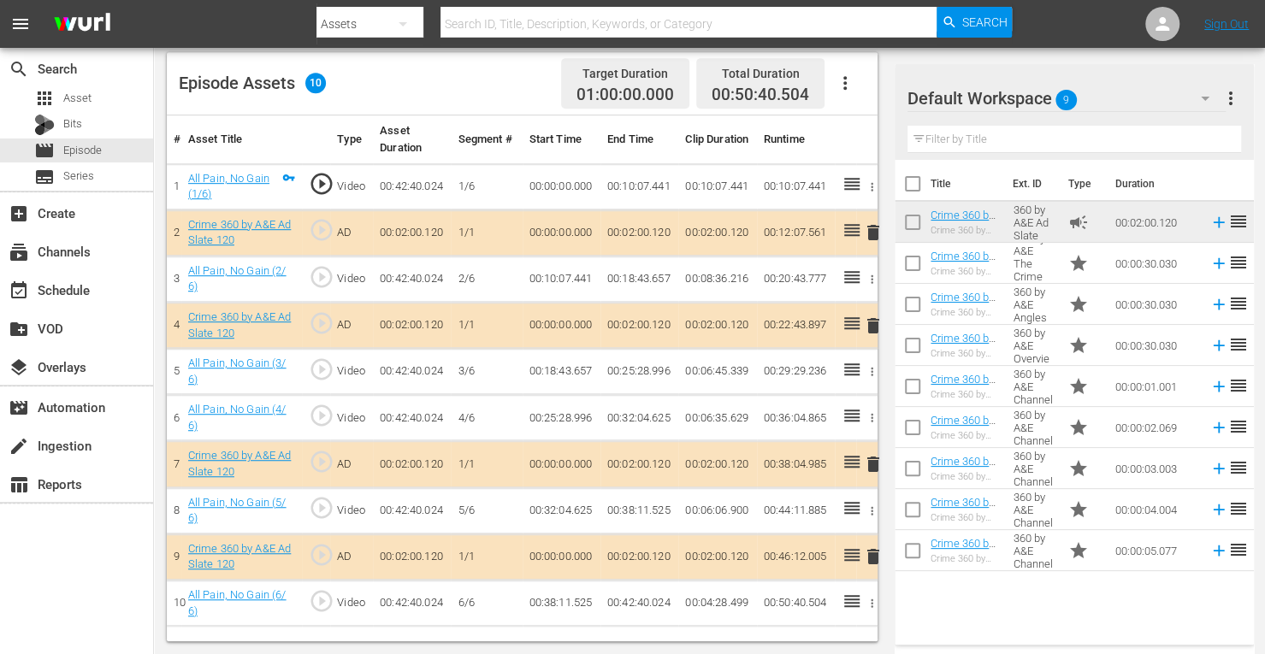
scroll to position [445, 0]
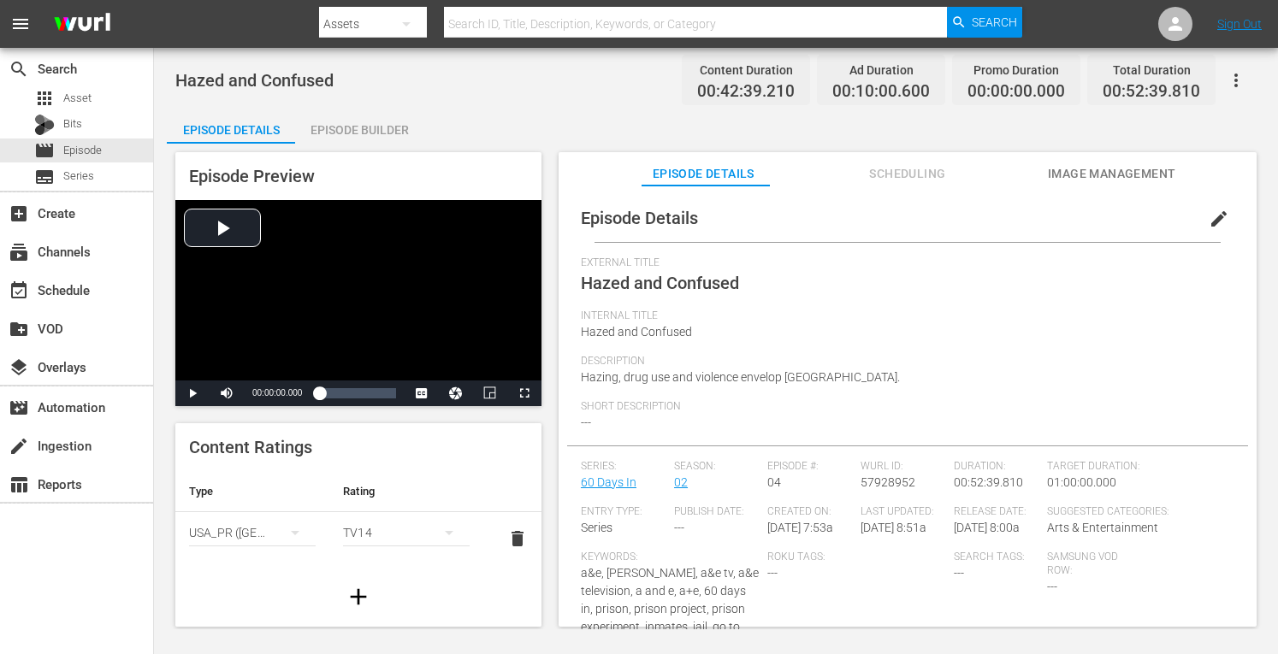
click at [361, 139] on div "Episode Builder" at bounding box center [359, 129] width 128 height 41
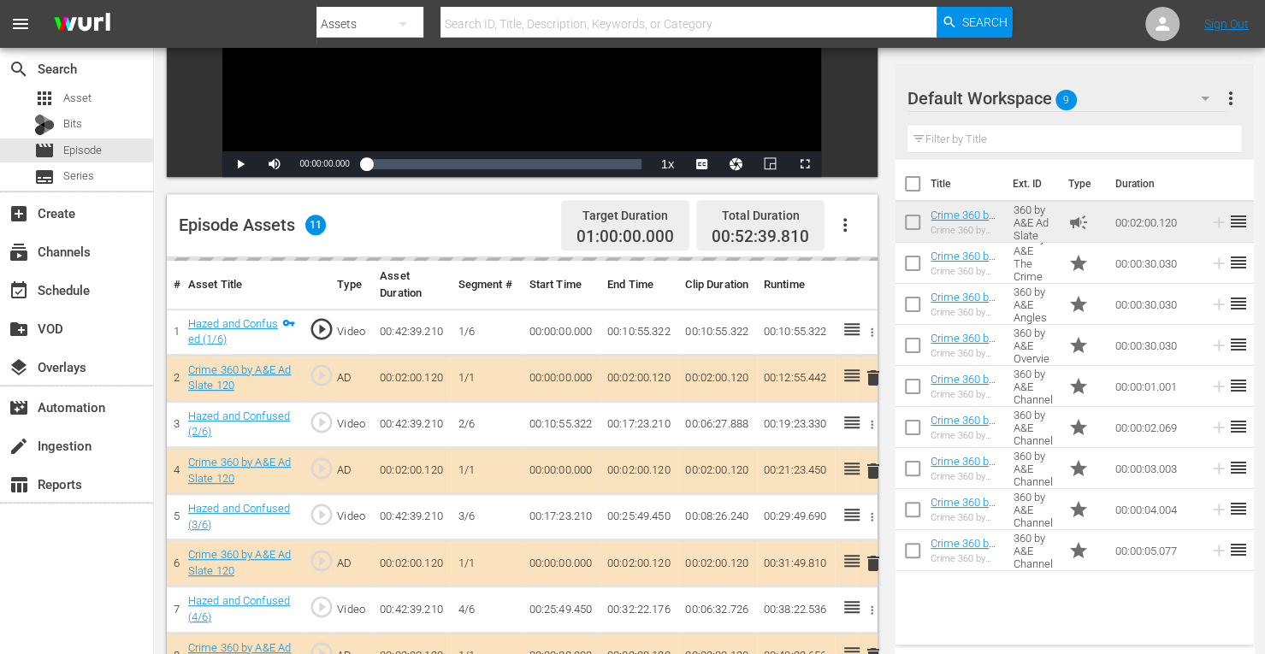
scroll to position [338, 0]
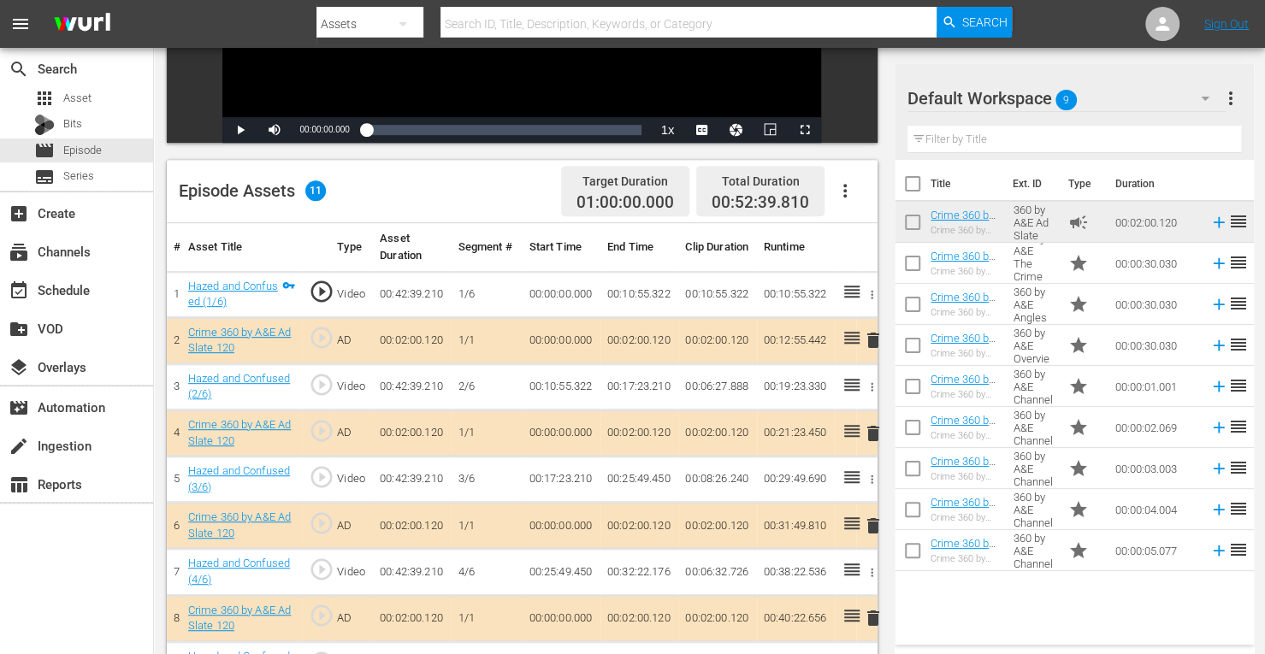
click at [872, 528] on span "delete" at bounding box center [873, 526] width 21 height 21
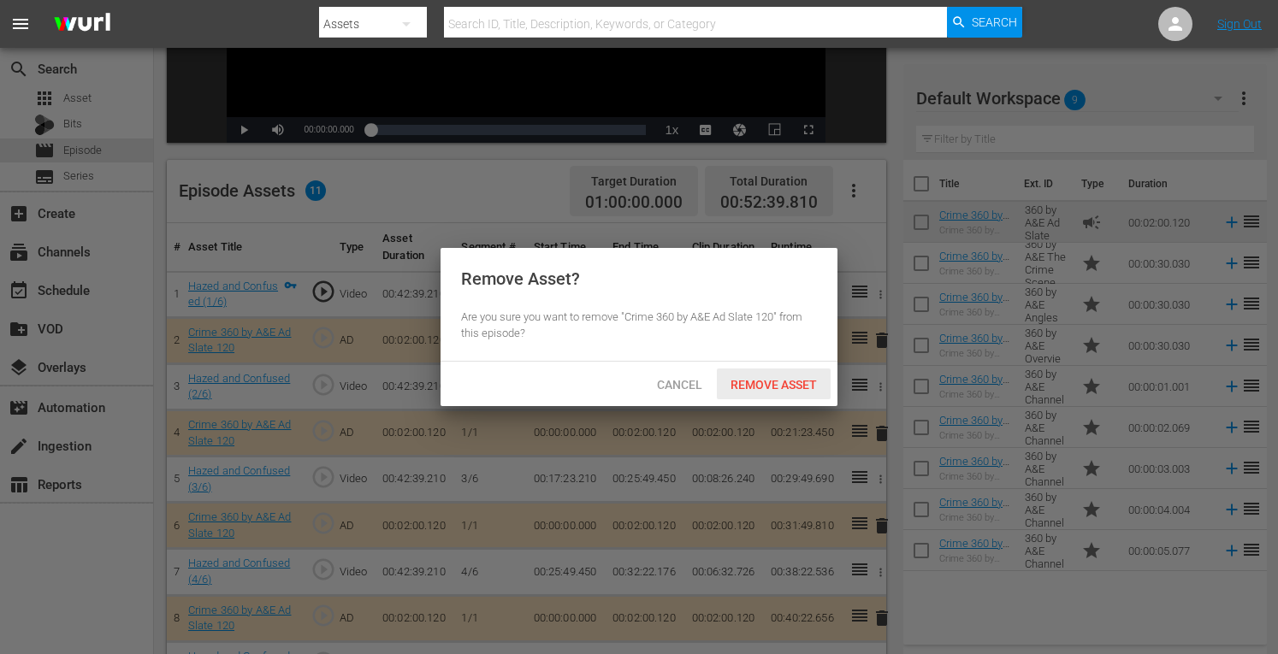
click at [763, 390] on span "Remove Asset" at bounding box center [774, 385] width 114 height 14
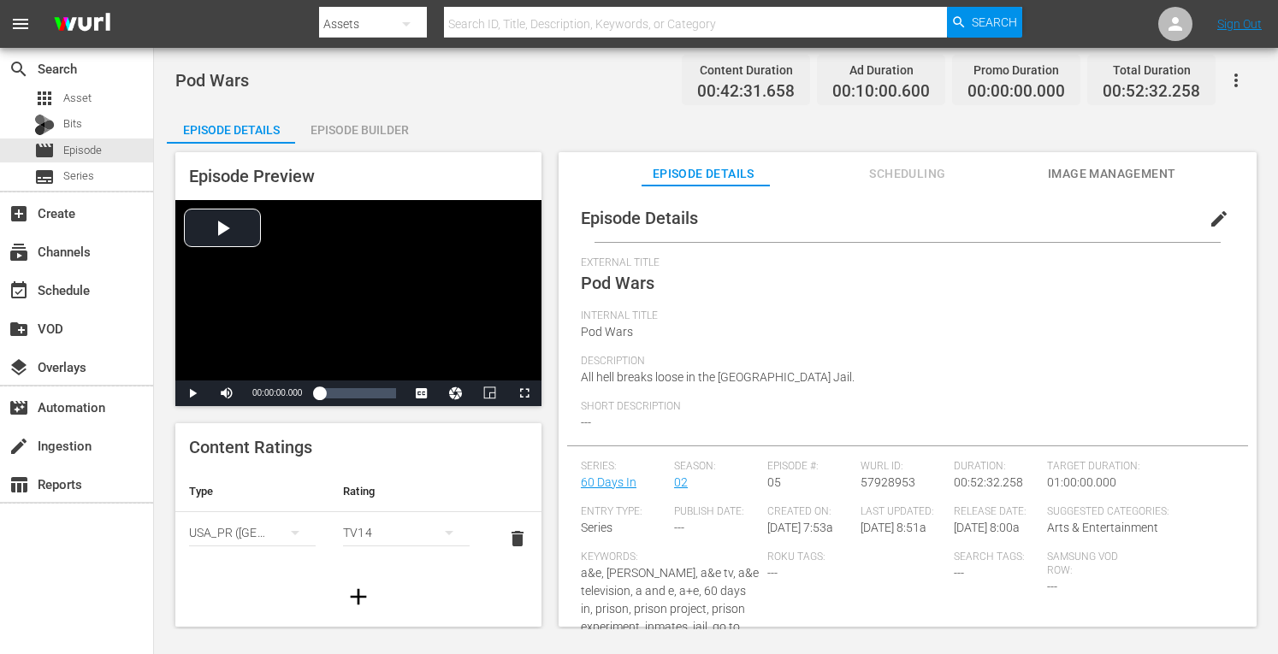
click at [368, 124] on div "Episode Builder" at bounding box center [359, 129] width 128 height 41
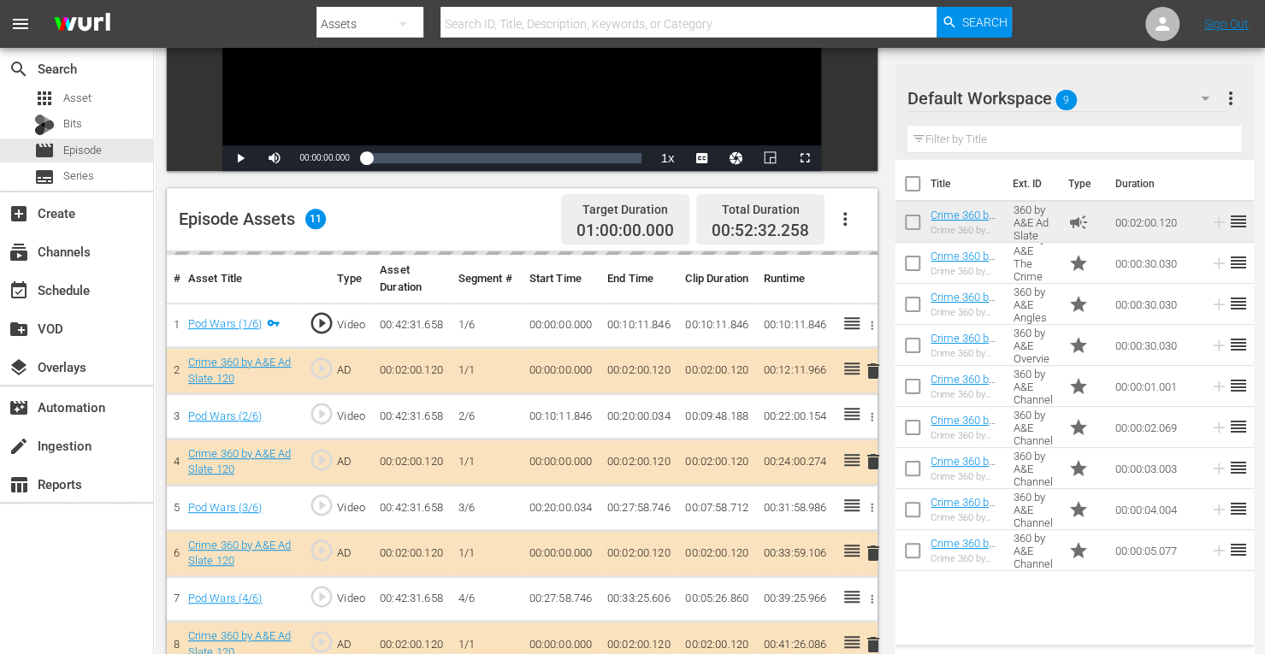
scroll to position [337, 0]
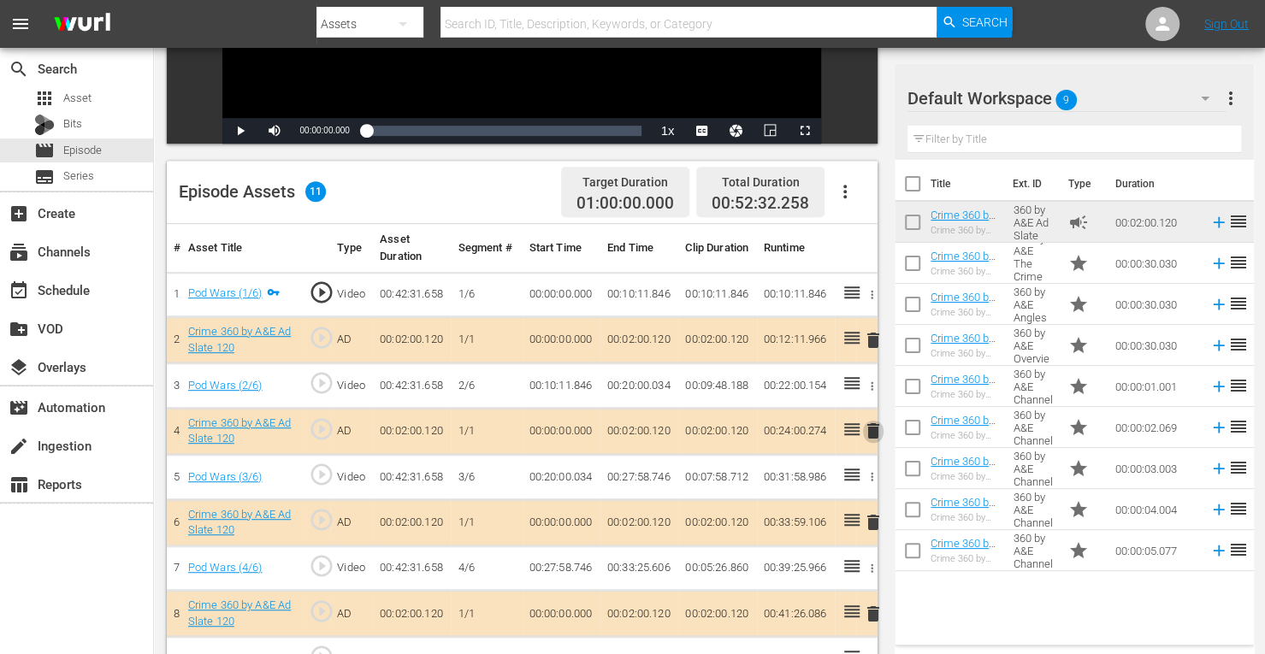
click at [874, 428] on span "delete" at bounding box center [873, 431] width 21 height 21
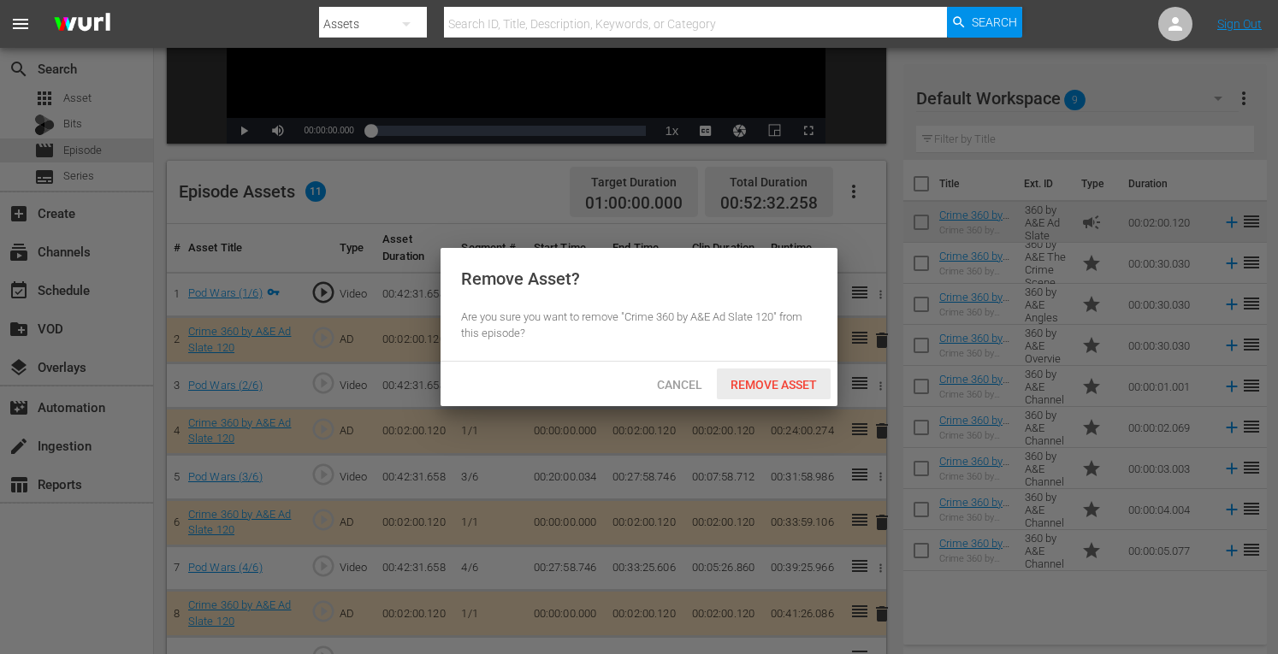
click at [754, 385] on span "Remove Asset" at bounding box center [774, 385] width 114 height 14
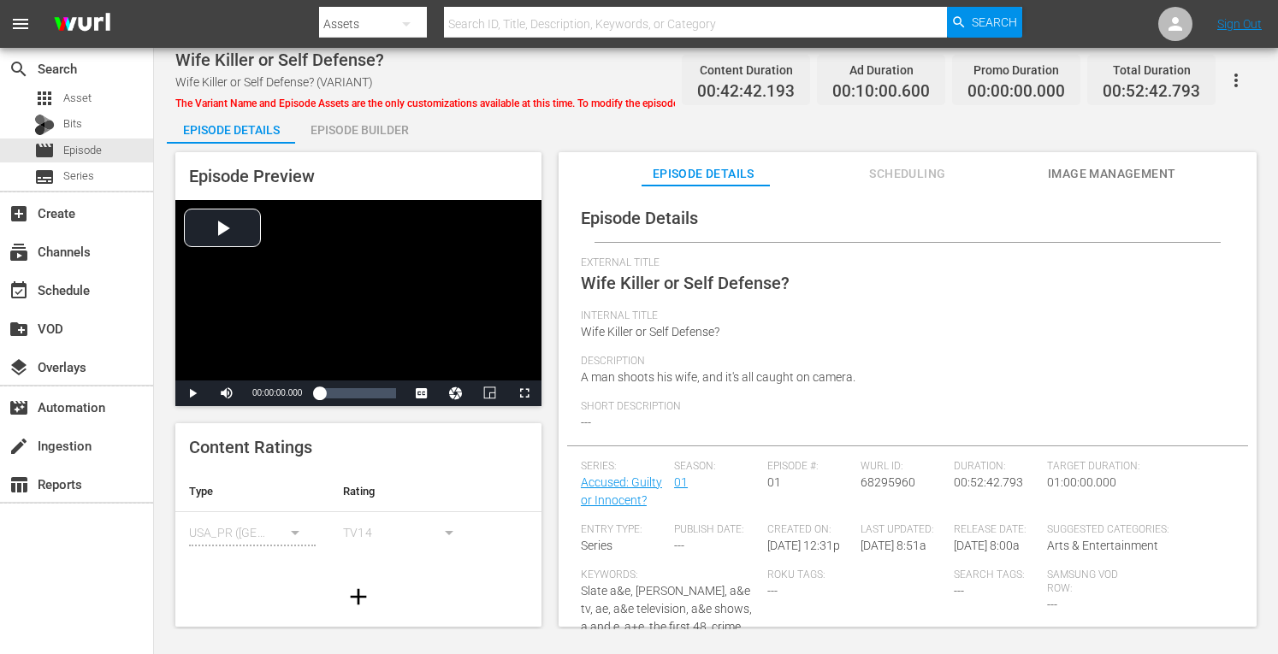
click at [373, 127] on div "Episode Builder" at bounding box center [359, 129] width 128 height 41
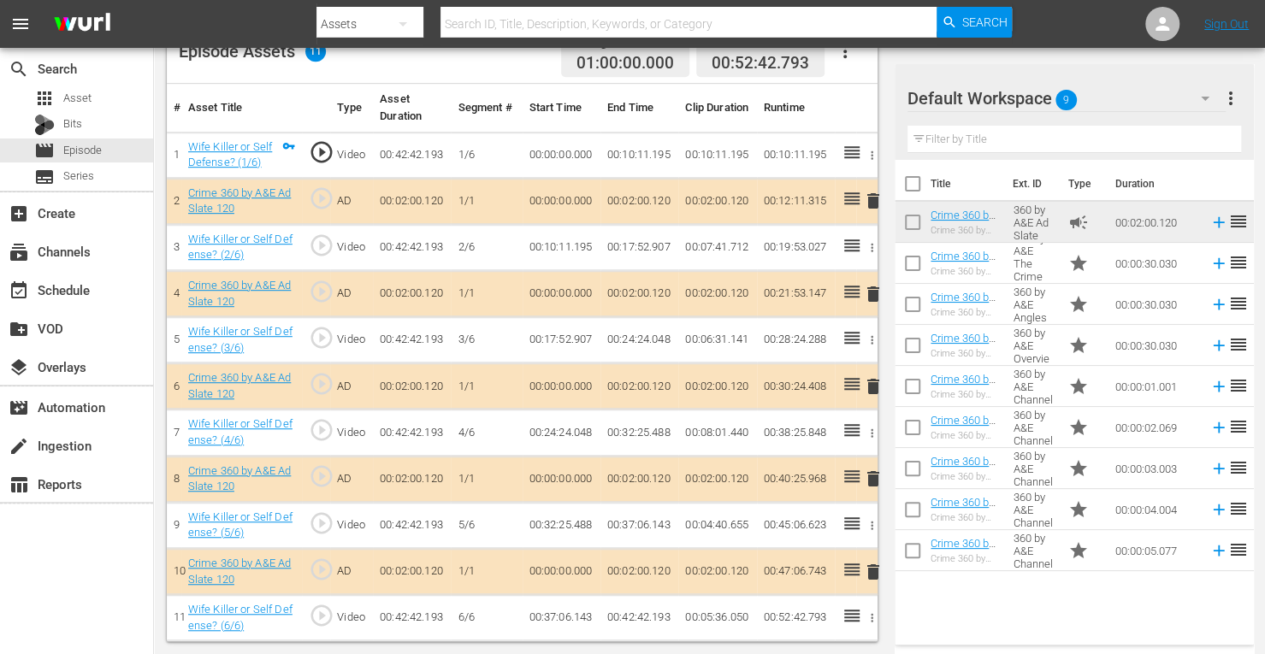
scroll to position [474, 0]
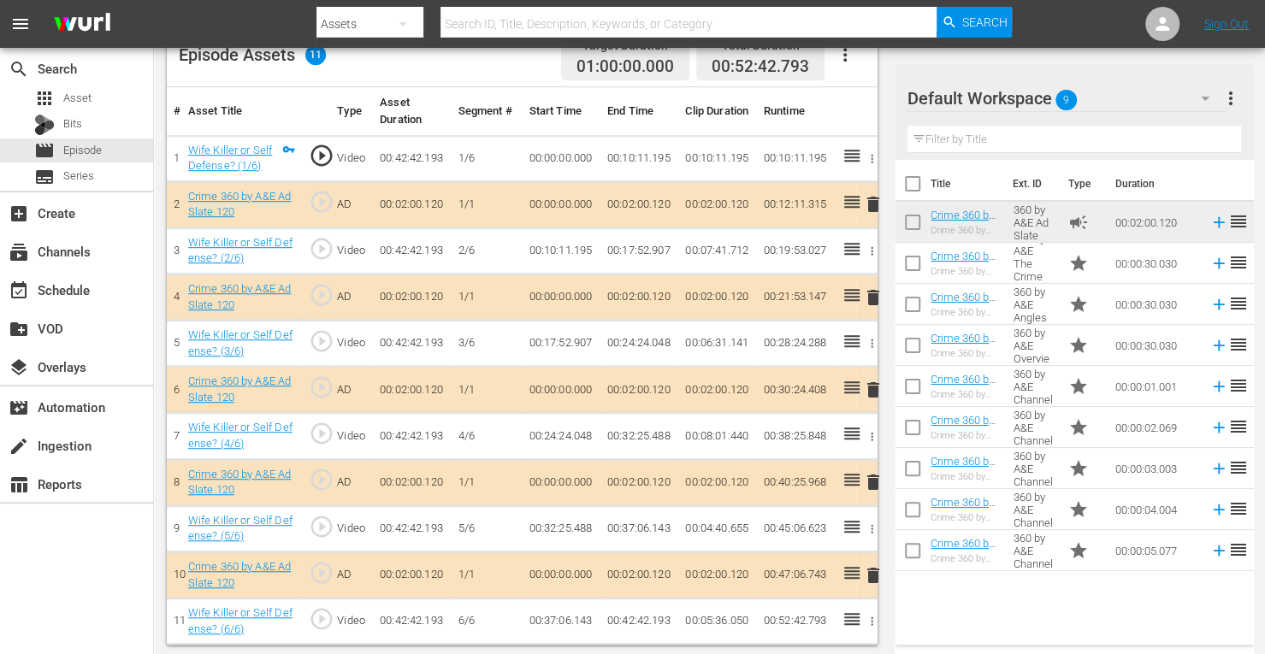
click at [872, 386] on span "delete" at bounding box center [873, 390] width 21 height 21
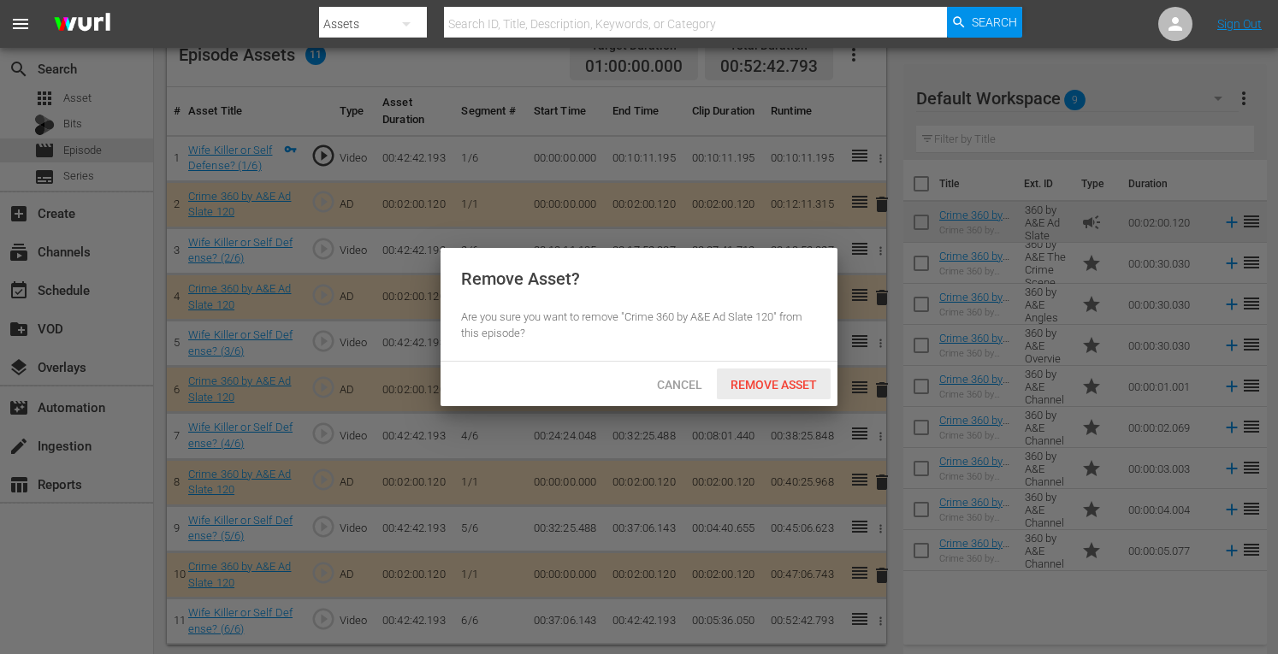
click at [792, 385] on span "Remove Asset" at bounding box center [774, 385] width 114 height 14
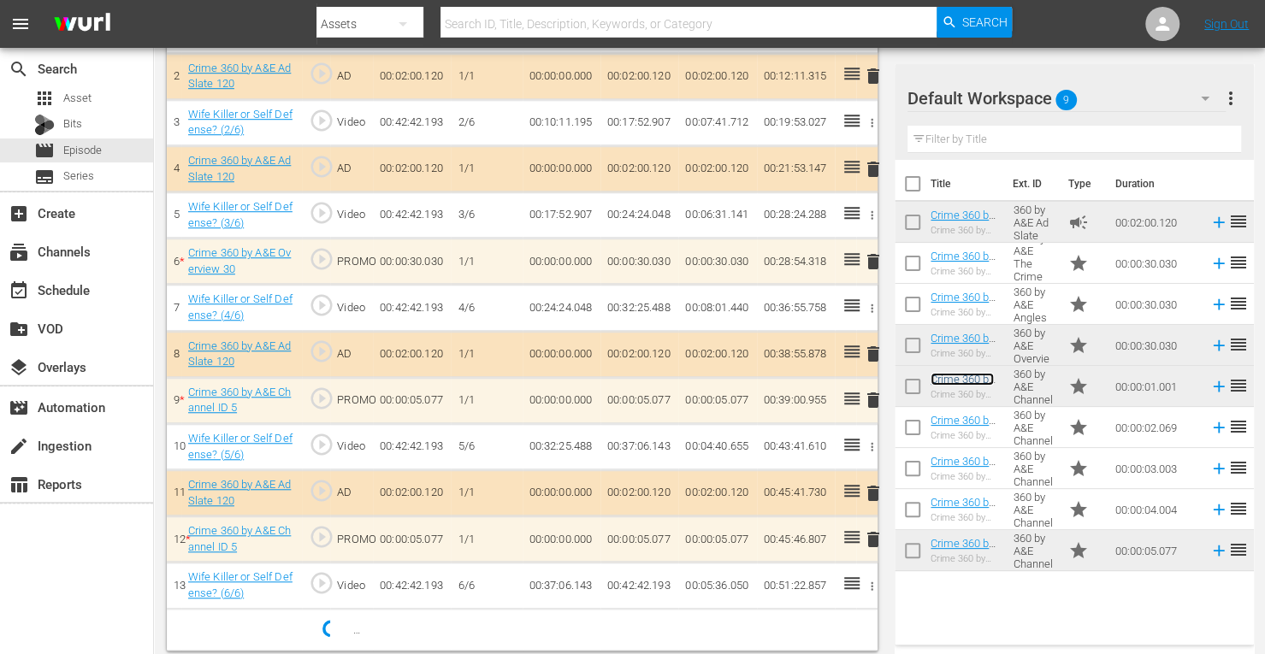
scroll to position [606, 0]
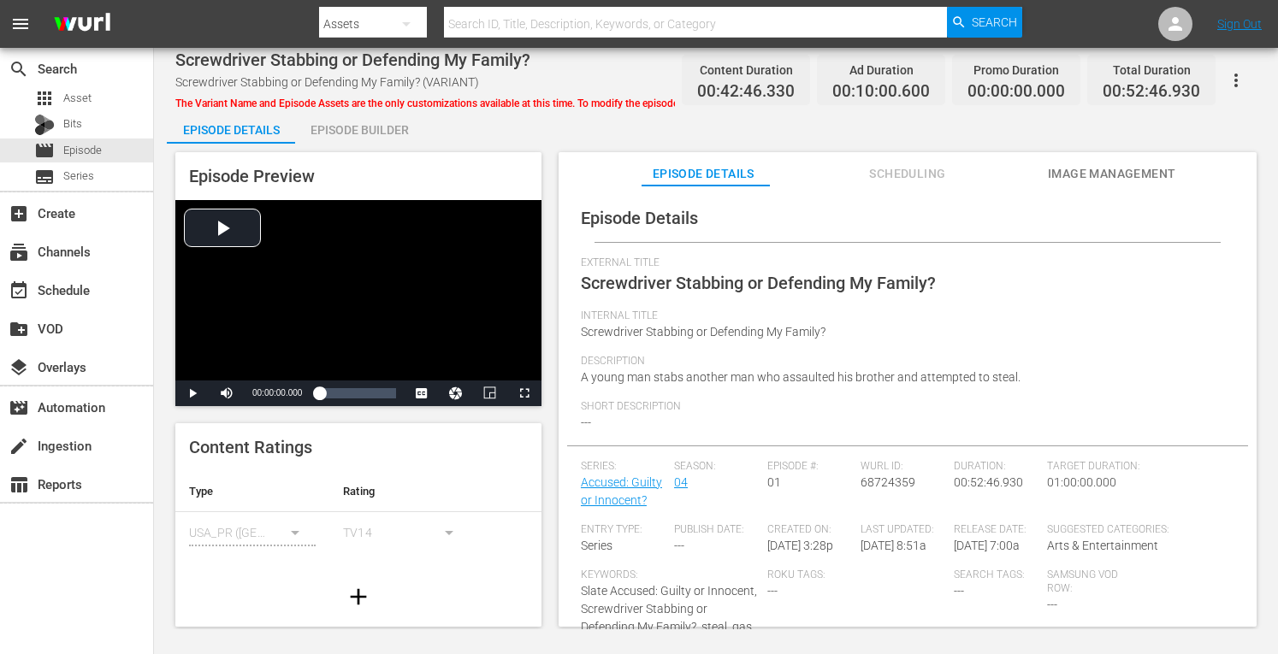
click at [367, 137] on div "Episode Builder" at bounding box center [359, 129] width 128 height 41
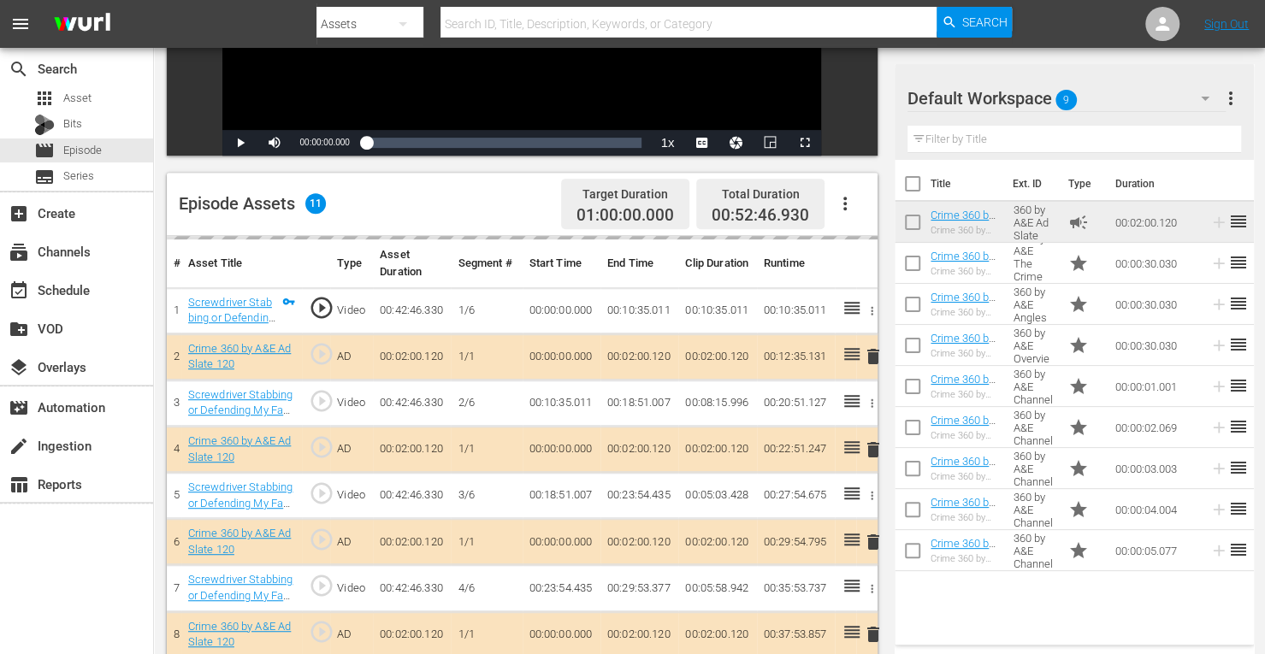
scroll to position [329, 0]
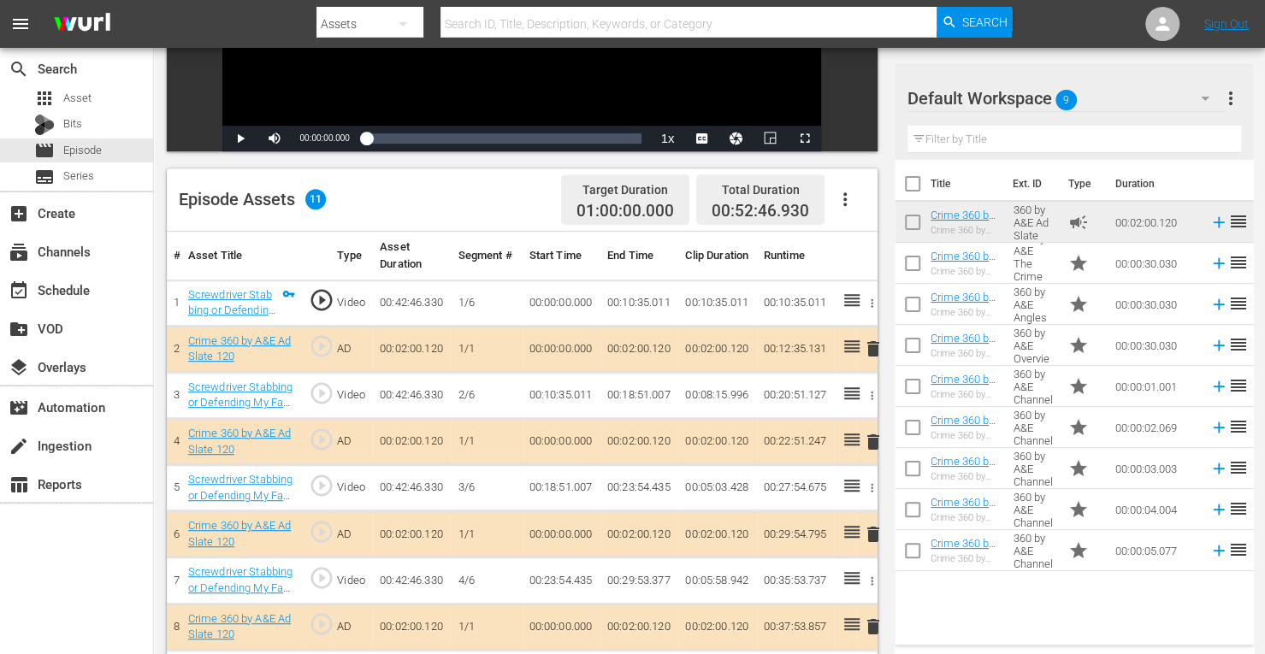
click at [872, 441] on span "delete" at bounding box center [873, 442] width 21 height 21
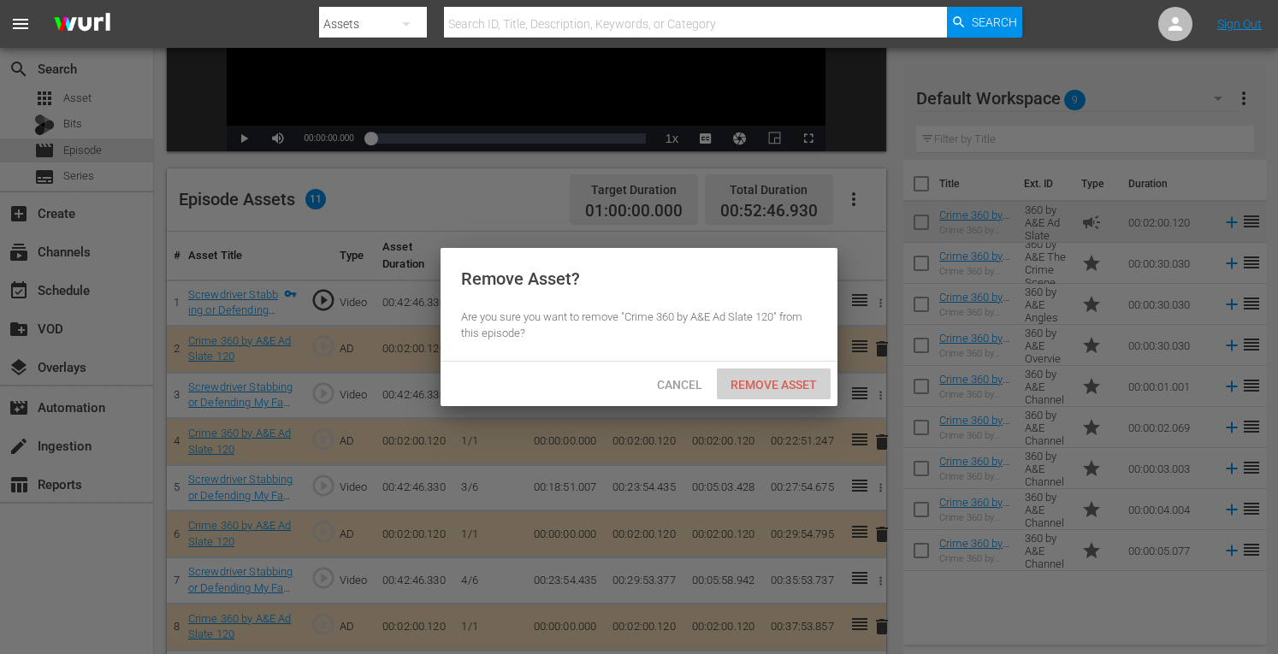
click at [775, 382] on span "Remove Asset" at bounding box center [774, 385] width 114 height 14
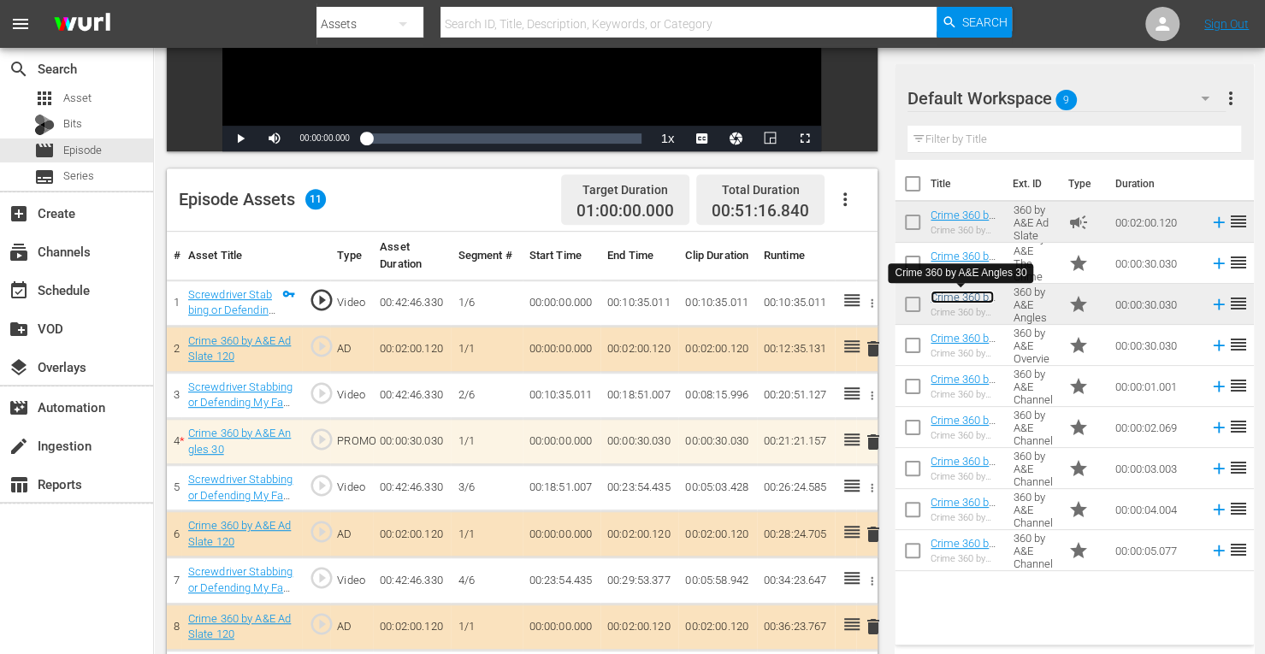
scroll to position [474, 0]
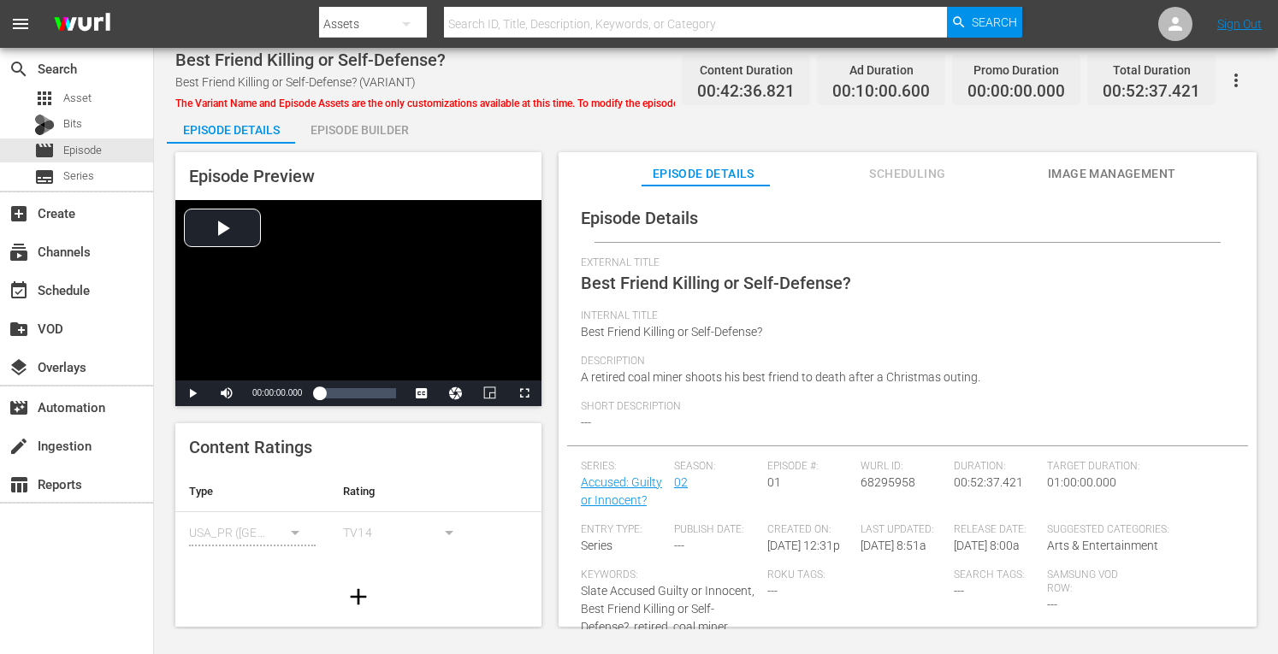
click at [364, 136] on div "Episode Builder" at bounding box center [359, 129] width 128 height 41
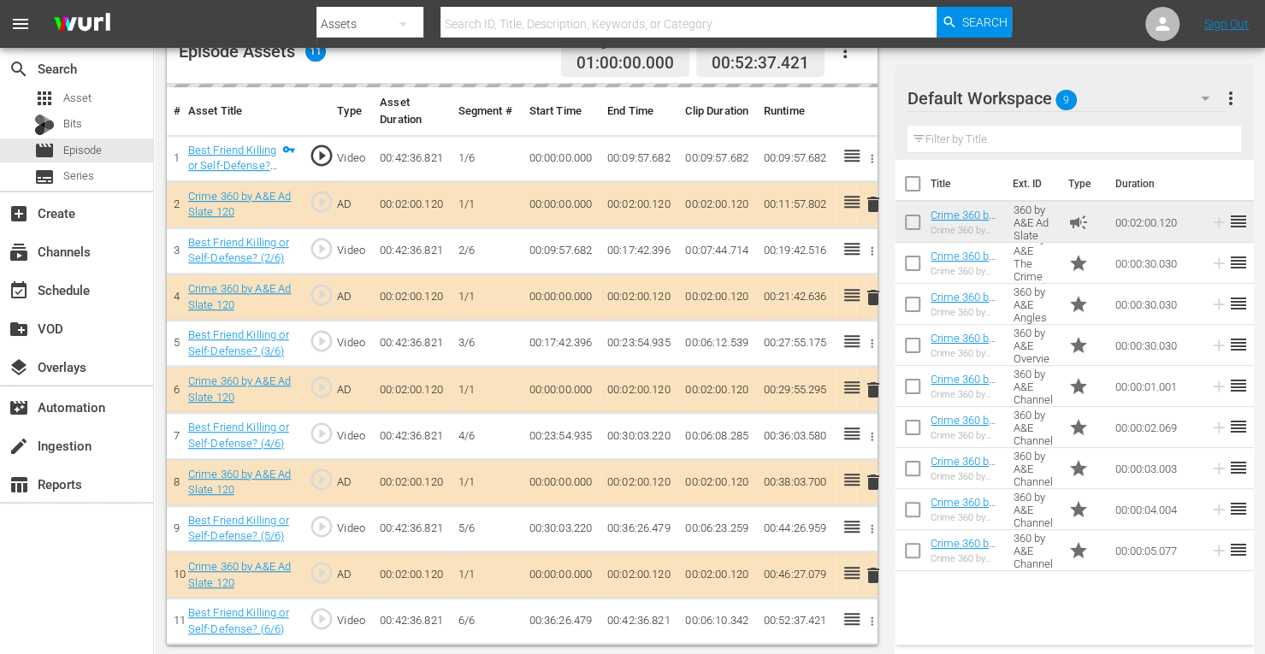
scroll to position [474, 0]
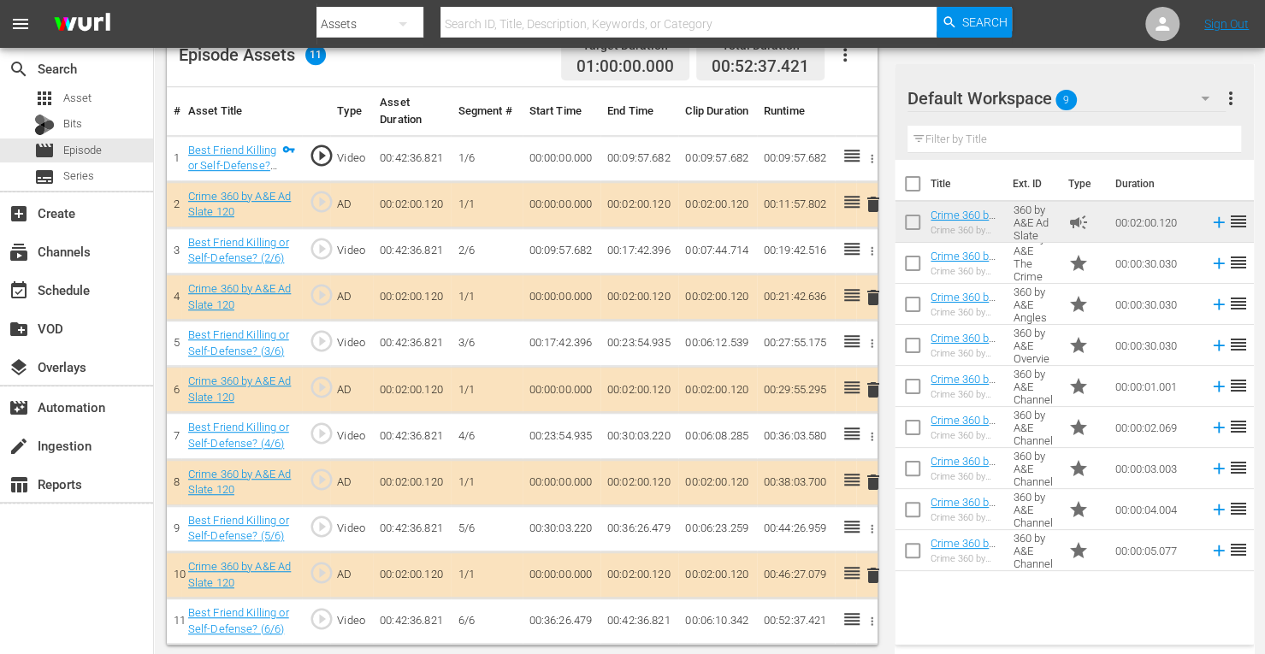
click at [872, 295] on span "delete" at bounding box center [873, 297] width 21 height 21
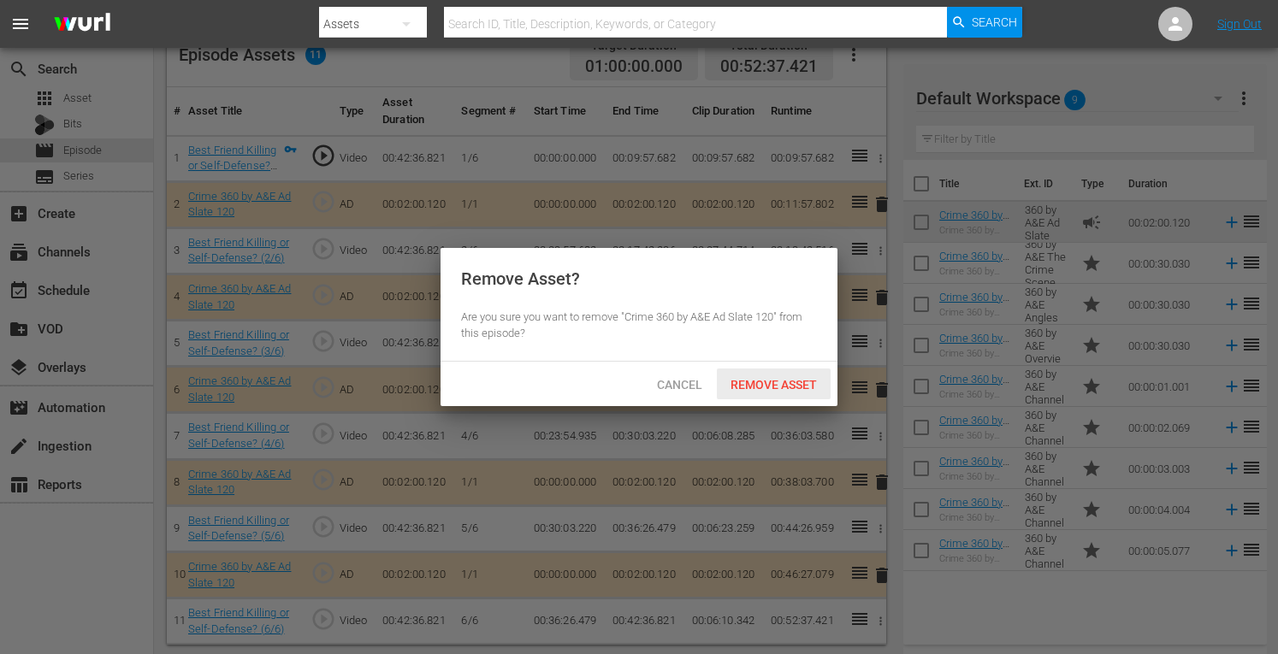
click at [756, 379] on span "Remove Asset" at bounding box center [774, 385] width 114 height 14
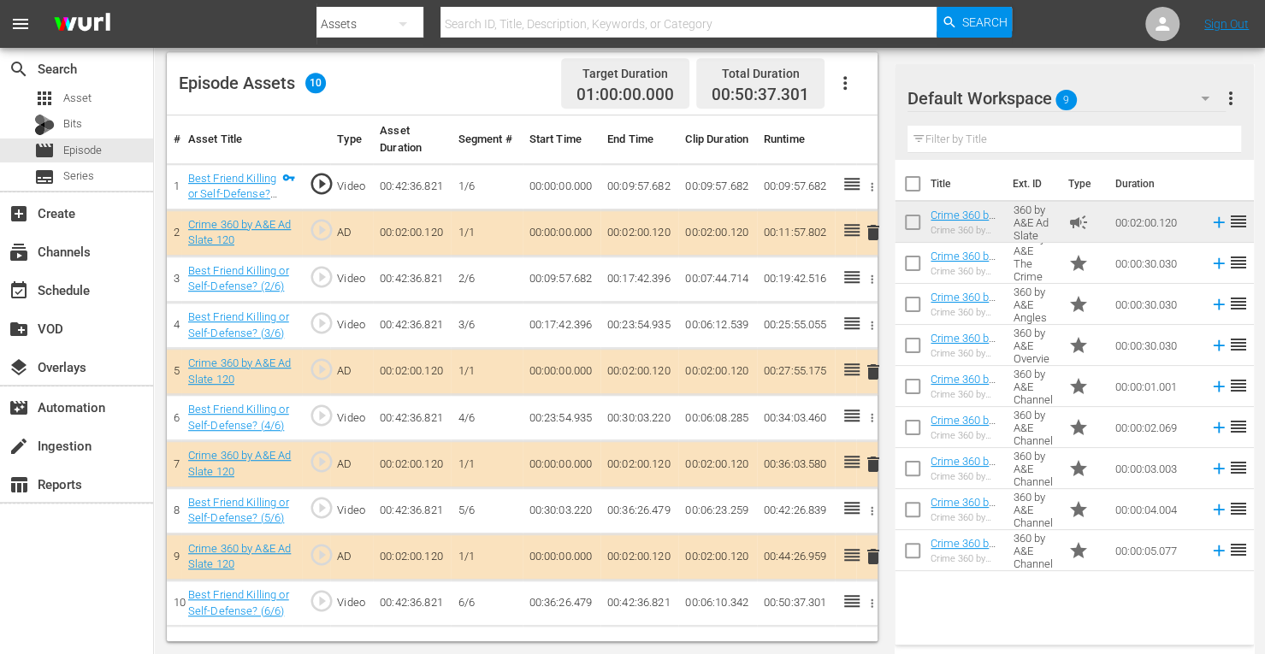
scroll to position [445, 0]
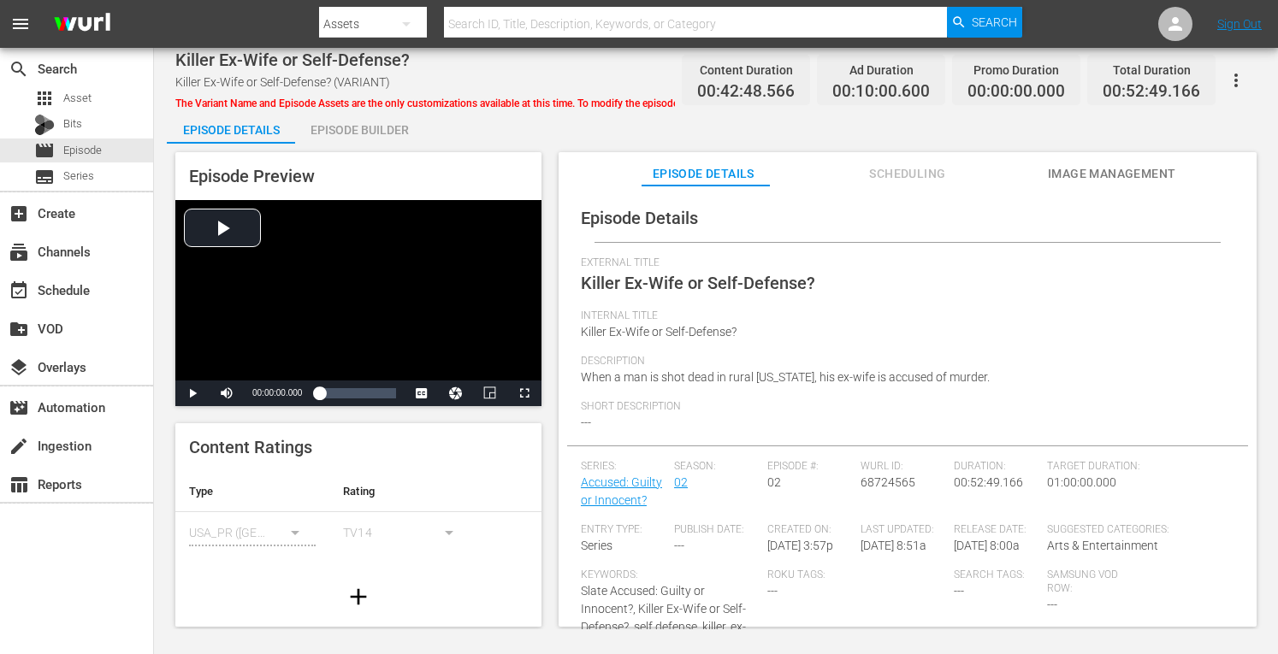
click at [350, 126] on div "Episode Builder" at bounding box center [359, 129] width 128 height 41
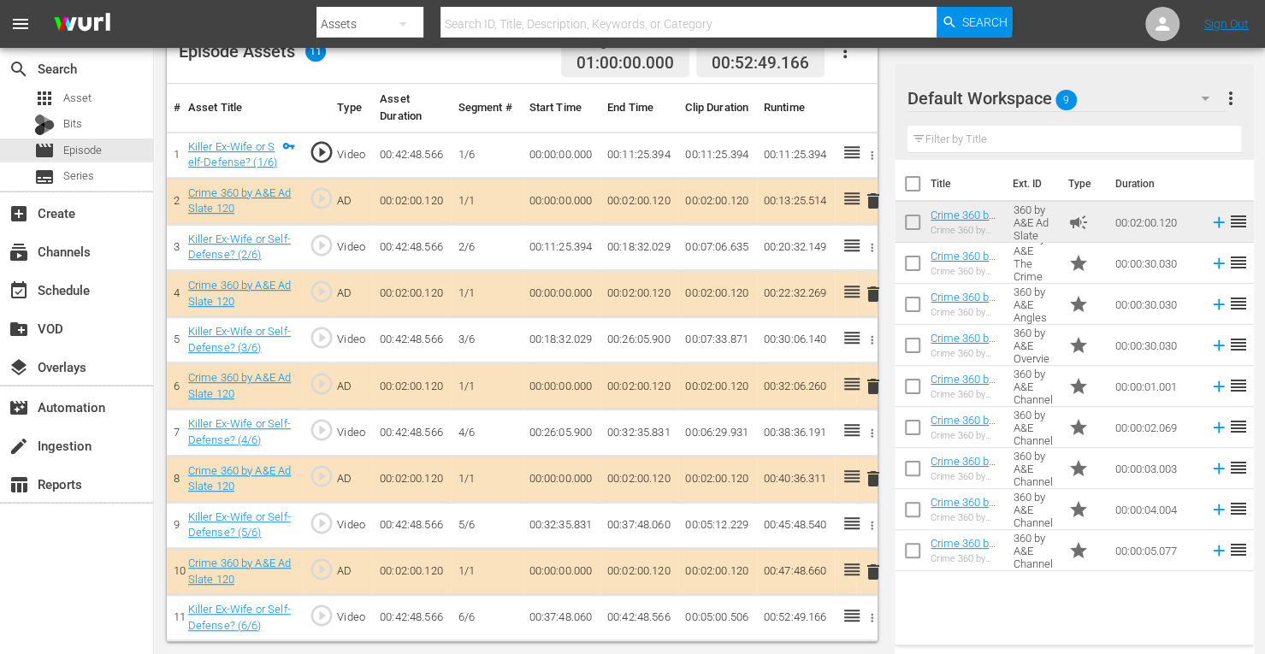
scroll to position [474, 0]
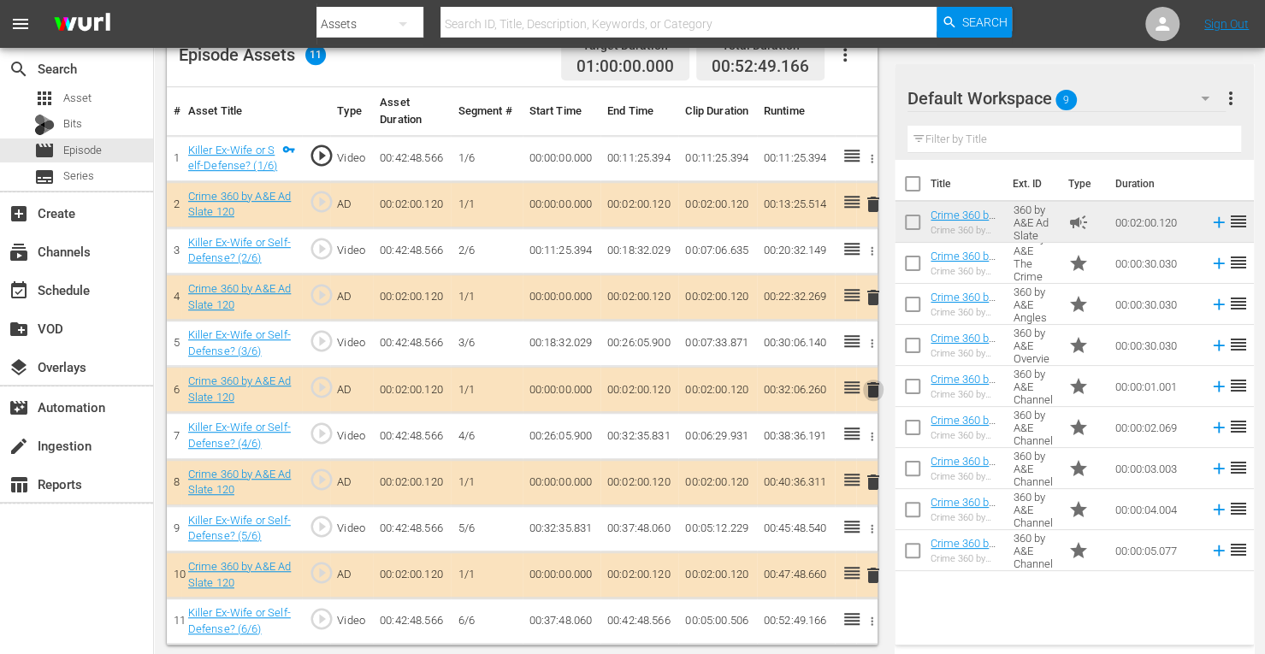
click at [869, 389] on span "delete" at bounding box center [873, 390] width 21 height 21
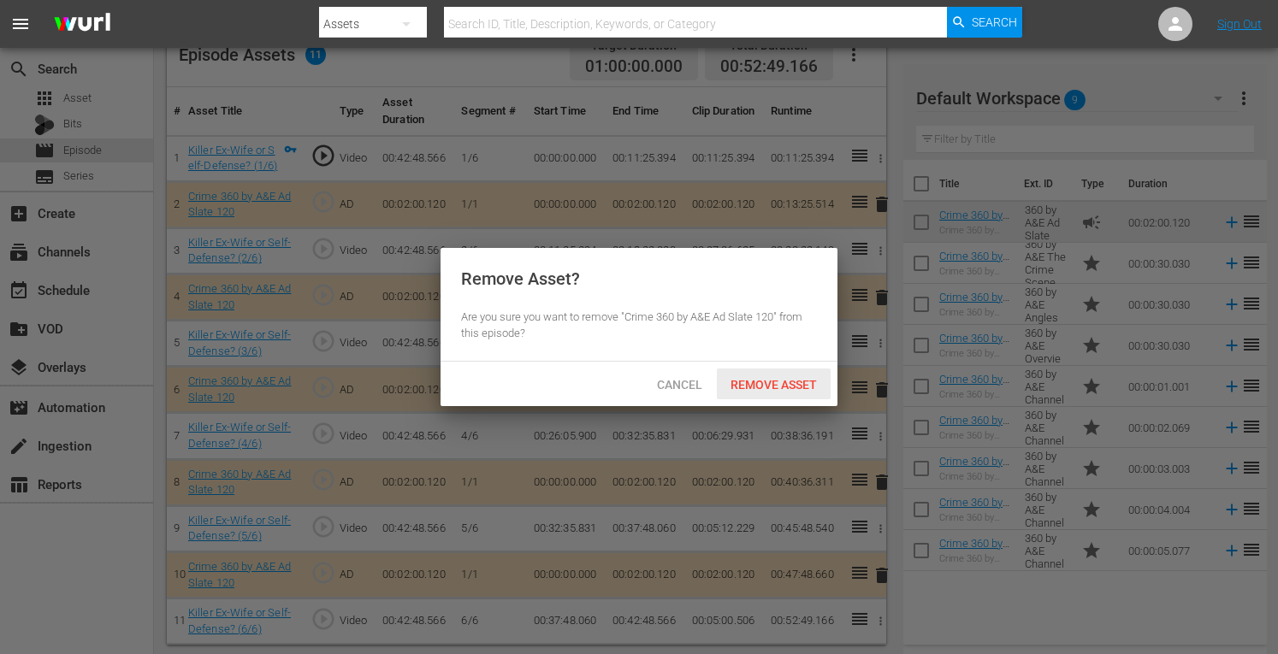
click at [777, 384] on span "Remove Asset" at bounding box center [774, 385] width 114 height 14
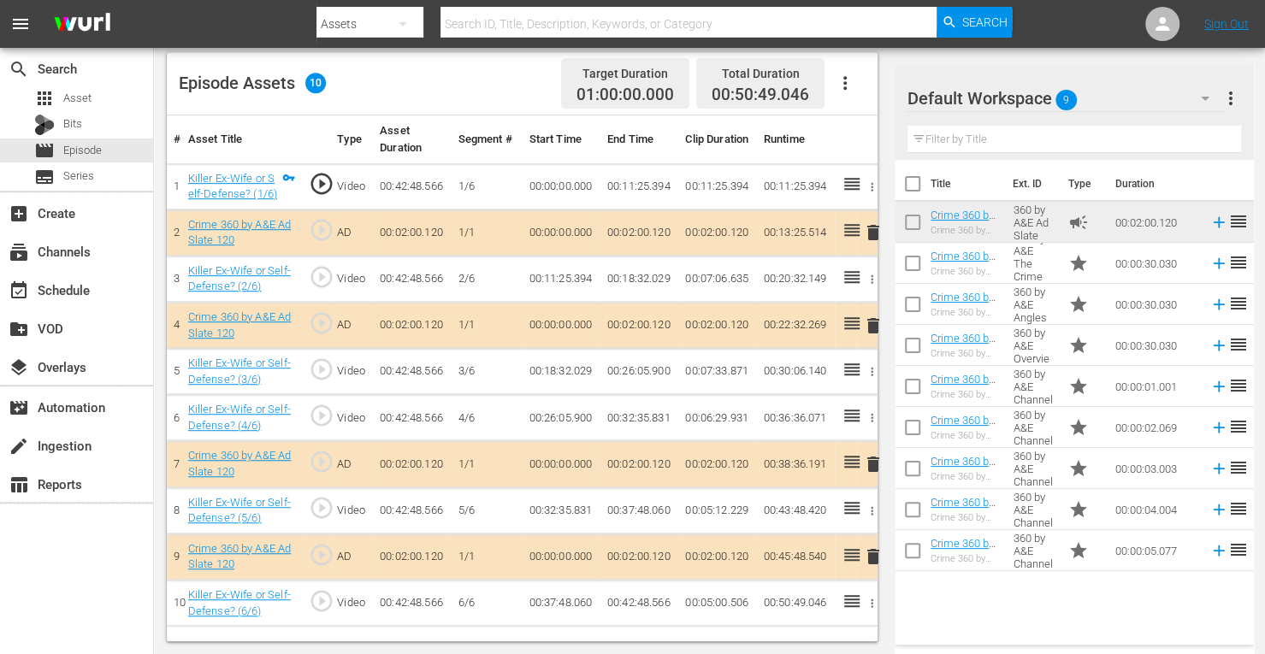
scroll to position [445, 0]
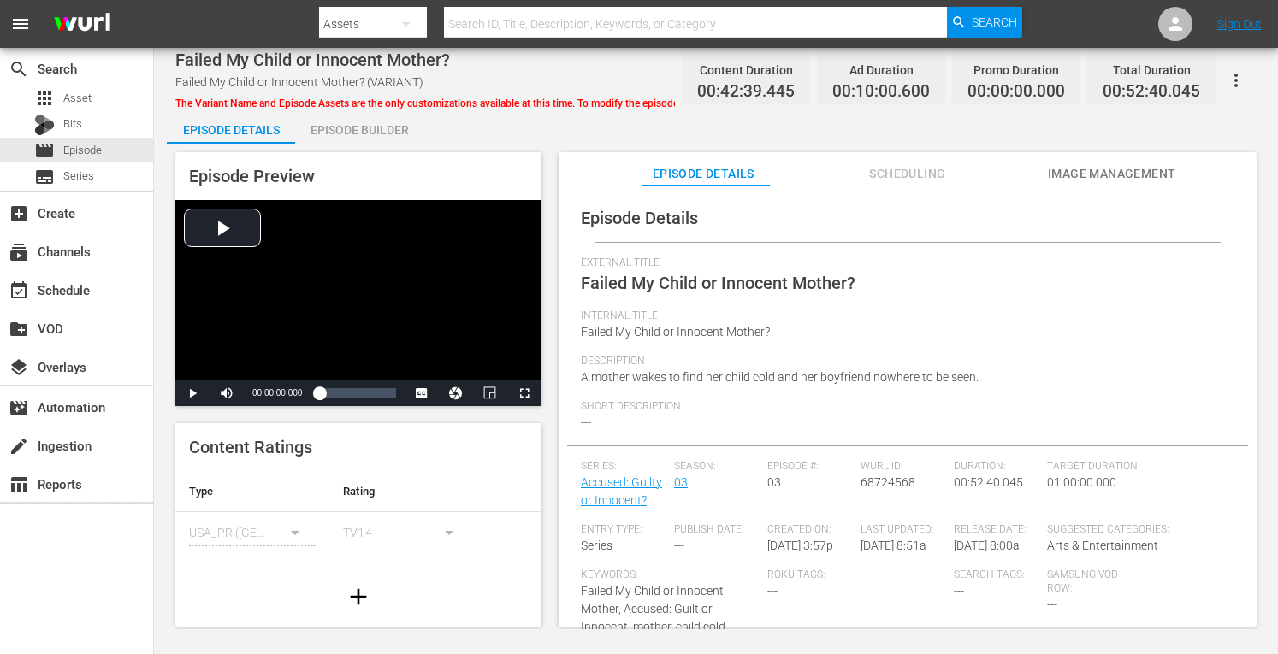
click at [338, 121] on div "Episode Builder" at bounding box center [359, 129] width 128 height 41
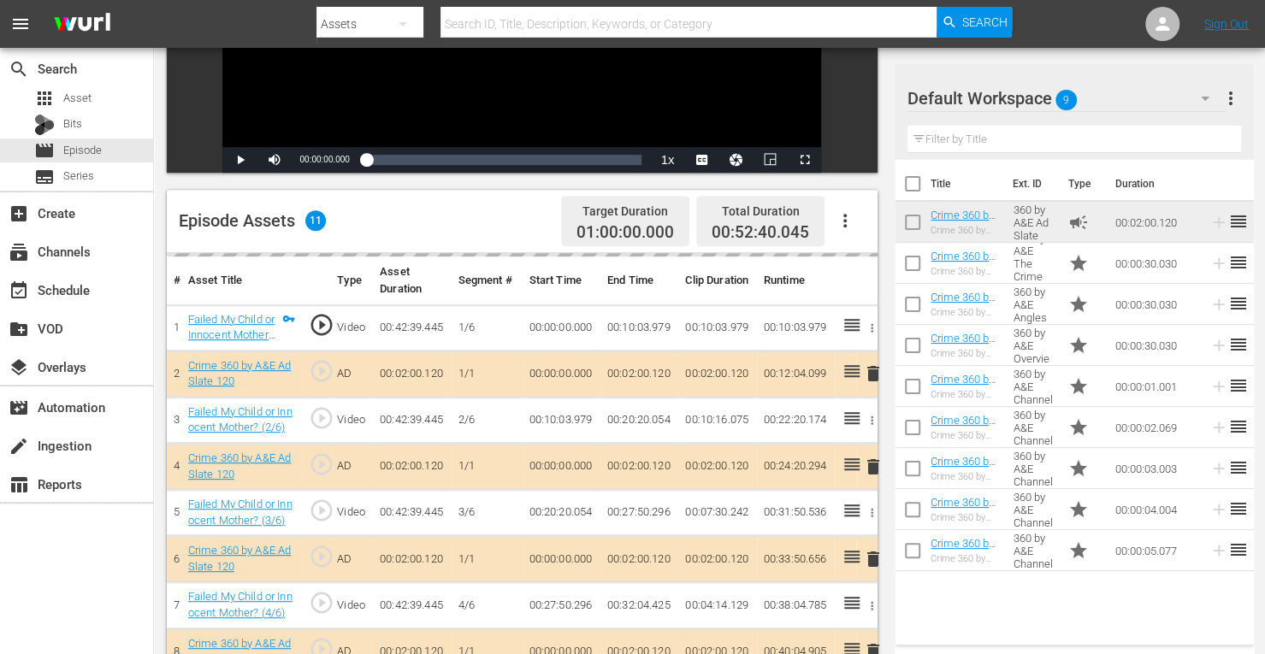
scroll to position [331, 0]
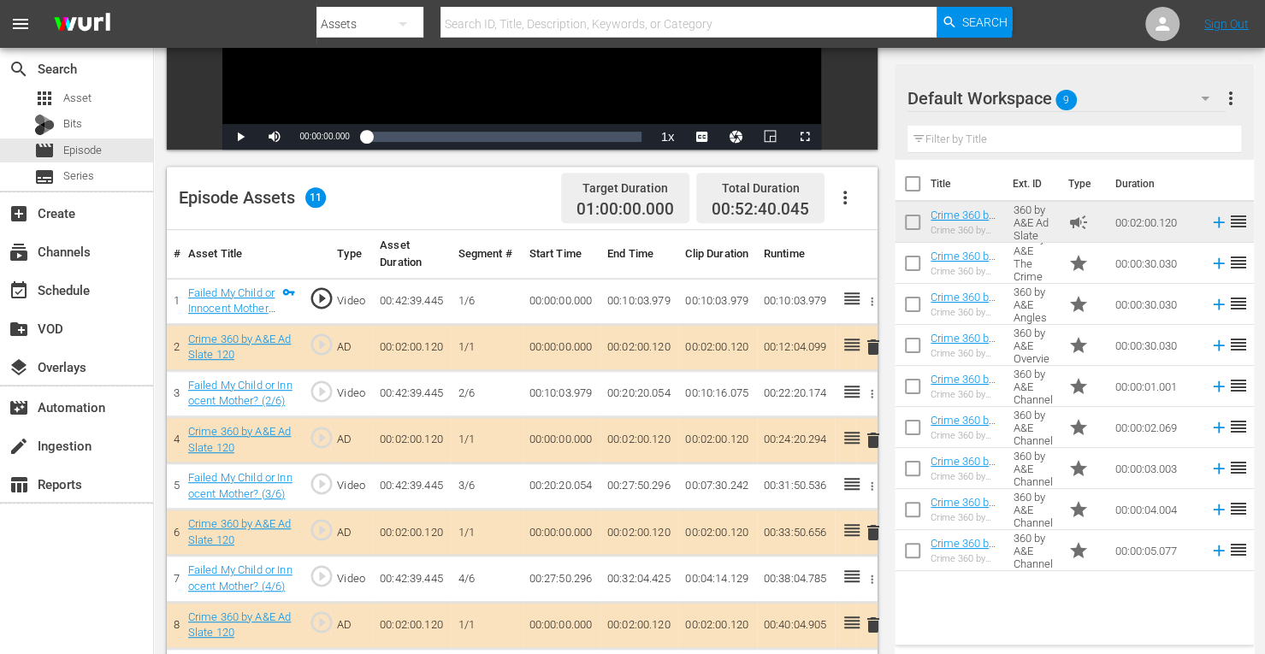
click at [873, 442] on span "delete" at bounding box center [873, 440] width 21 height 21
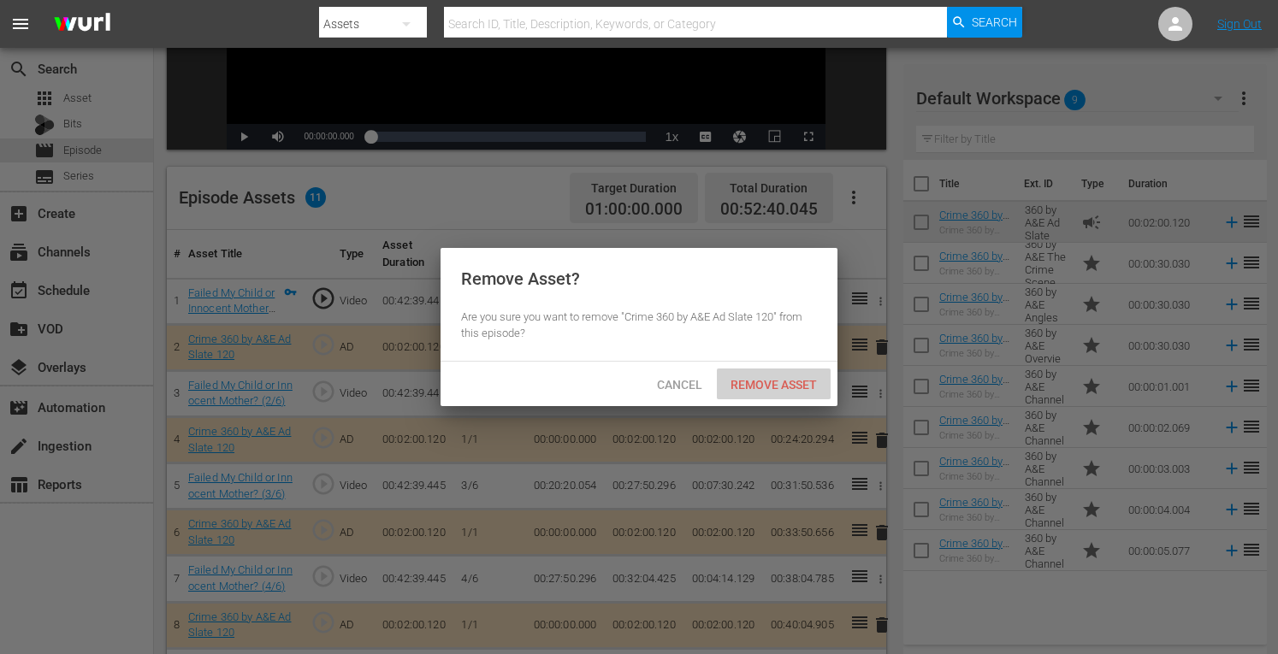
click at [762, 389] on span "Remove Asset" at bounding box center [774, 385] width 114 height 14
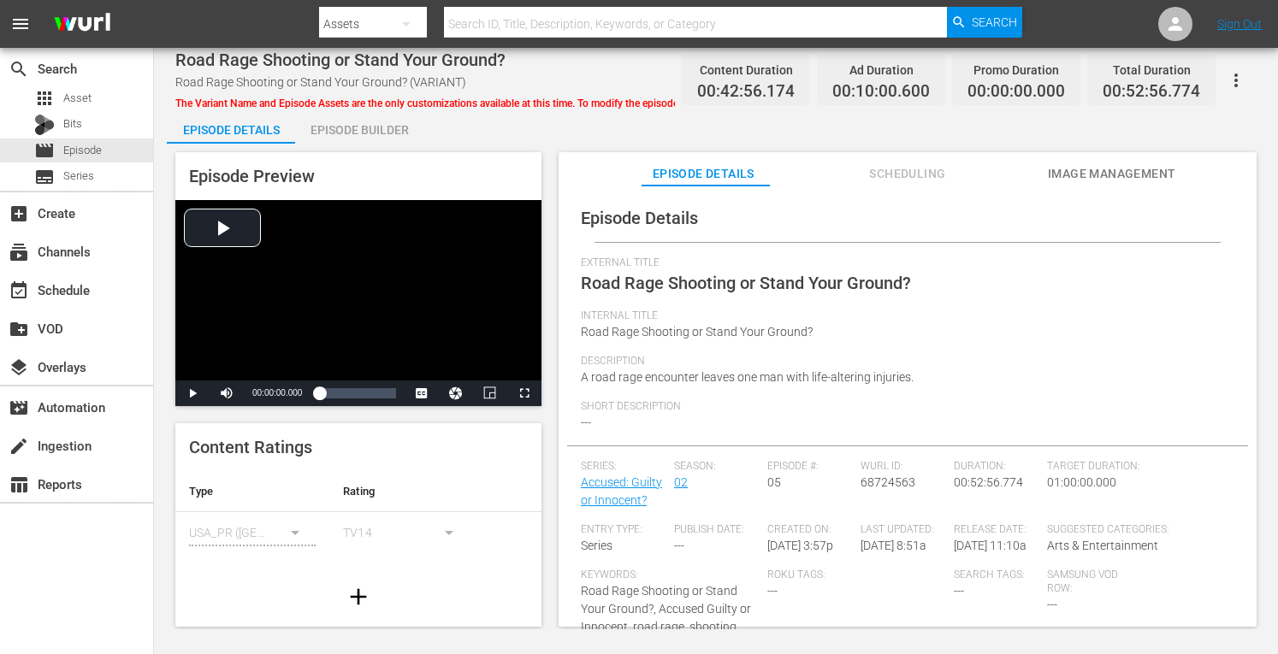
click at [389, 139] on div "Episode Builder" at bounding box center [359, 129] width 128 height 41
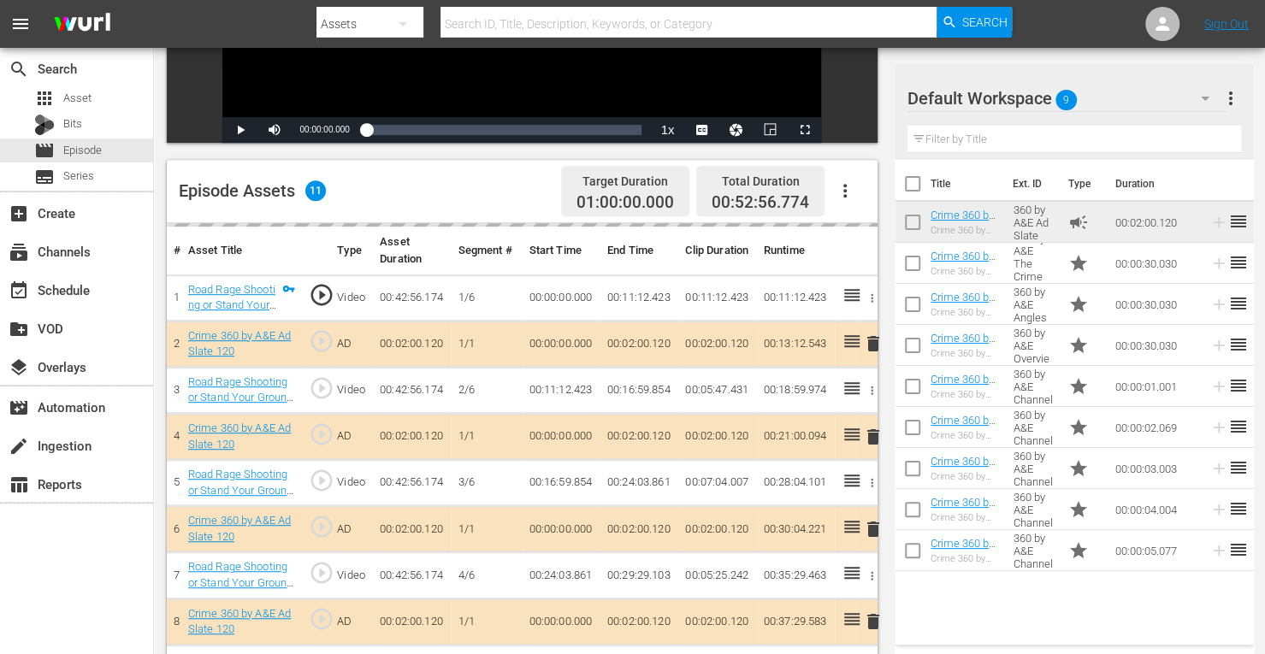
scroll to position [341, 0]
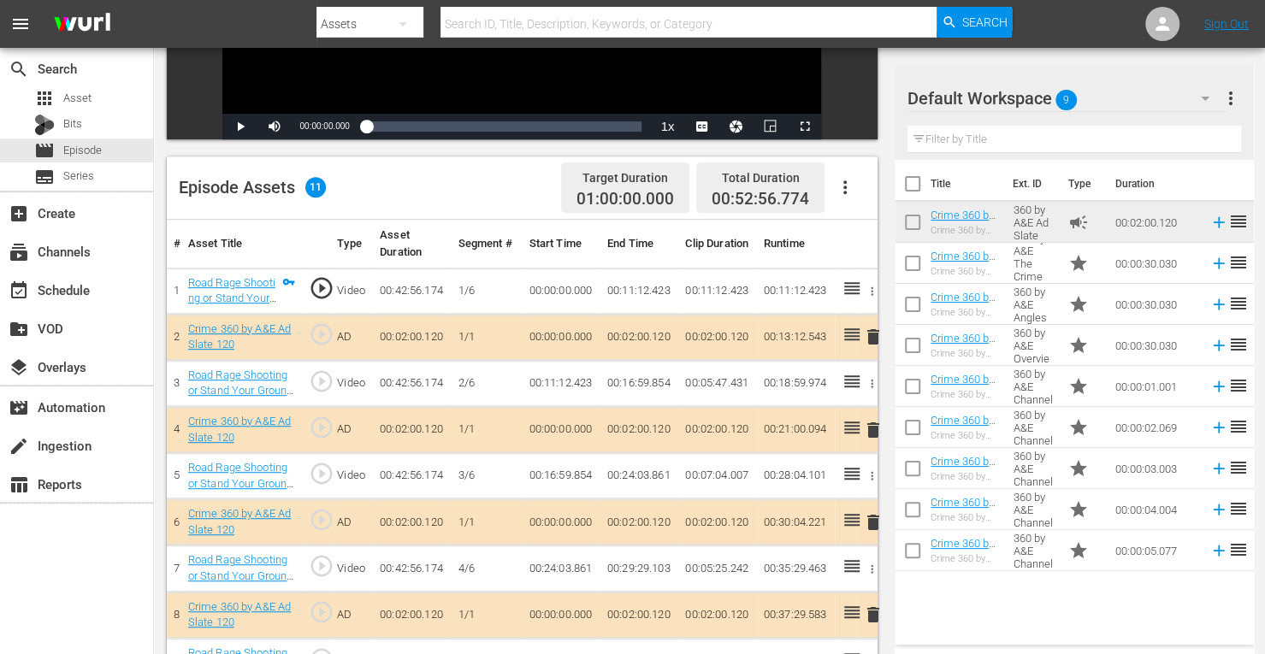
click at [869, 428] on span "delete" at bounding box center [873, 430] width 21 height 21
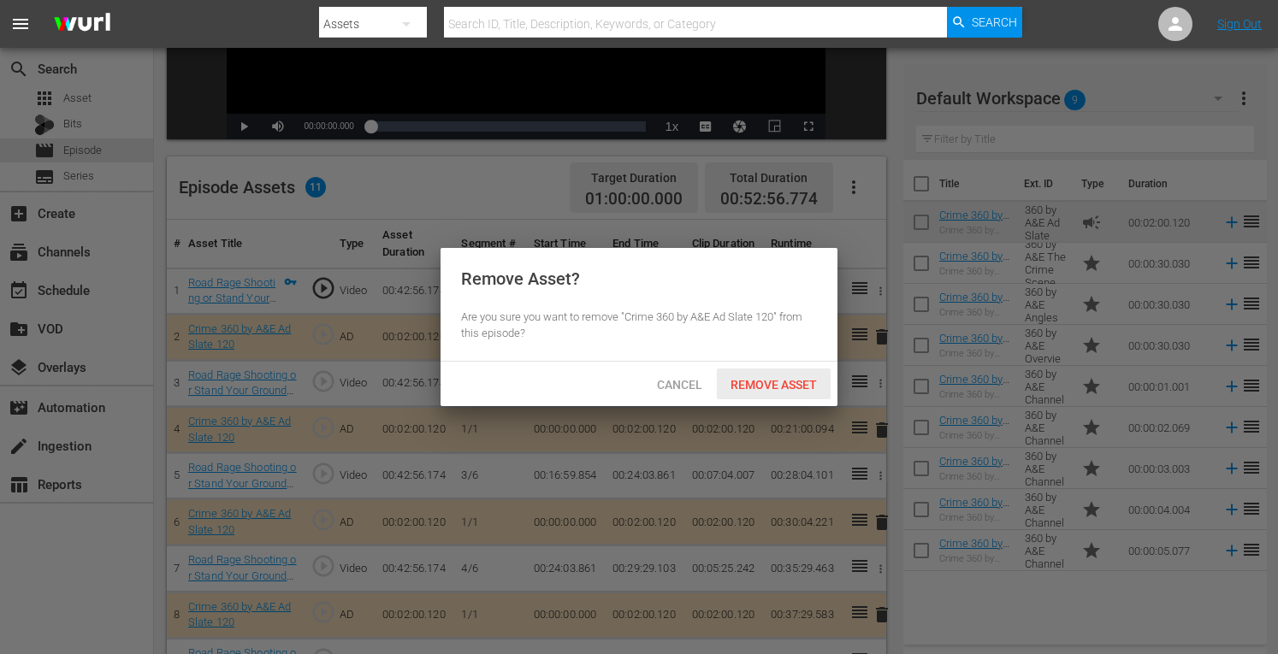
click at [775, 396] on div "Remove Asset" at bounding box center [774, 385] width 114 height 32
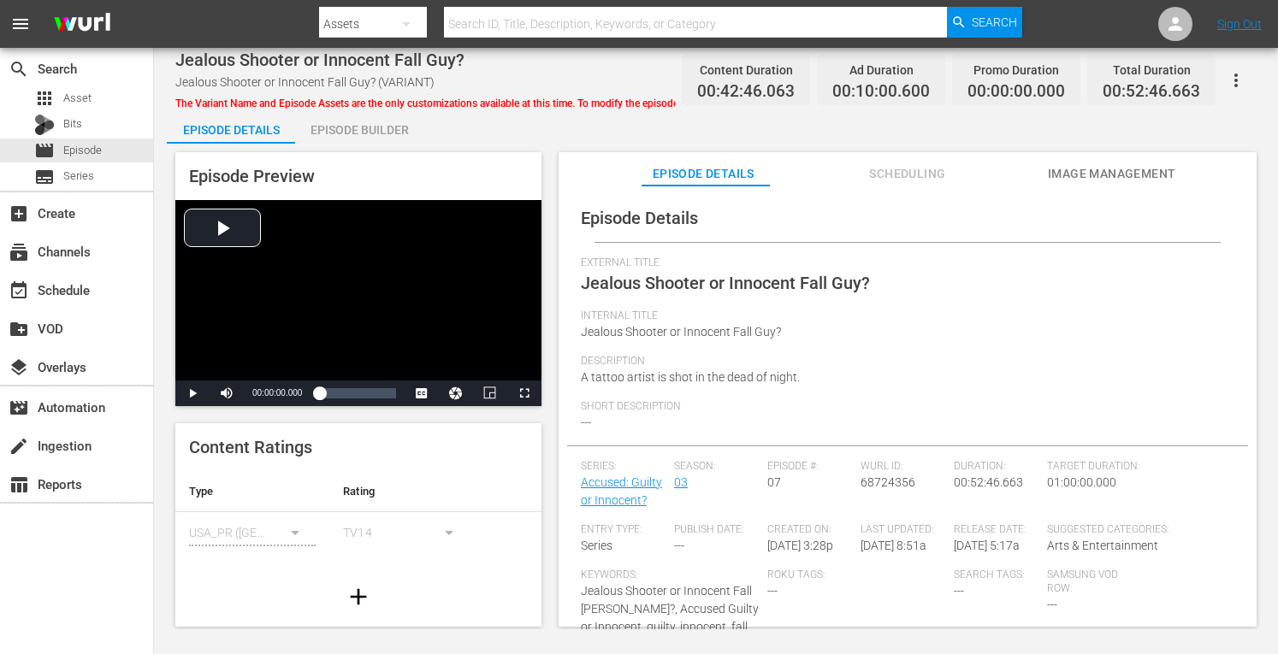
click at [358, 131] on div "Episode Builder" at bounding box center [359, 129] width 128 height 41
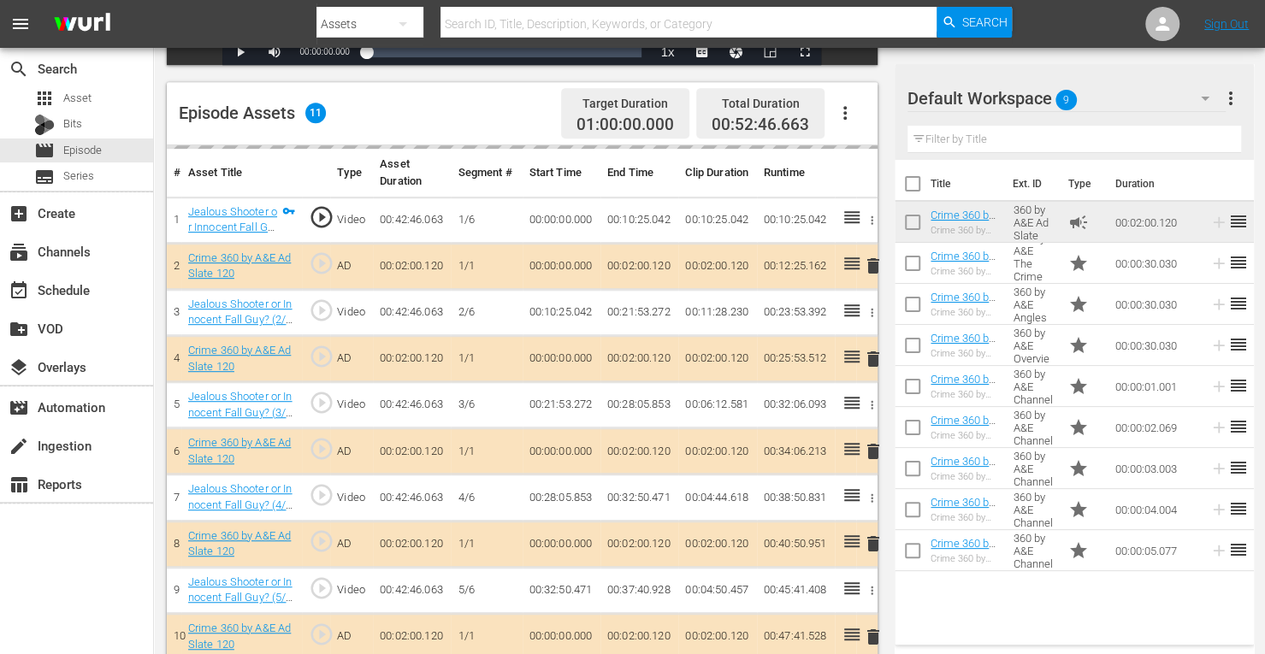
scroll to position [428, 0]
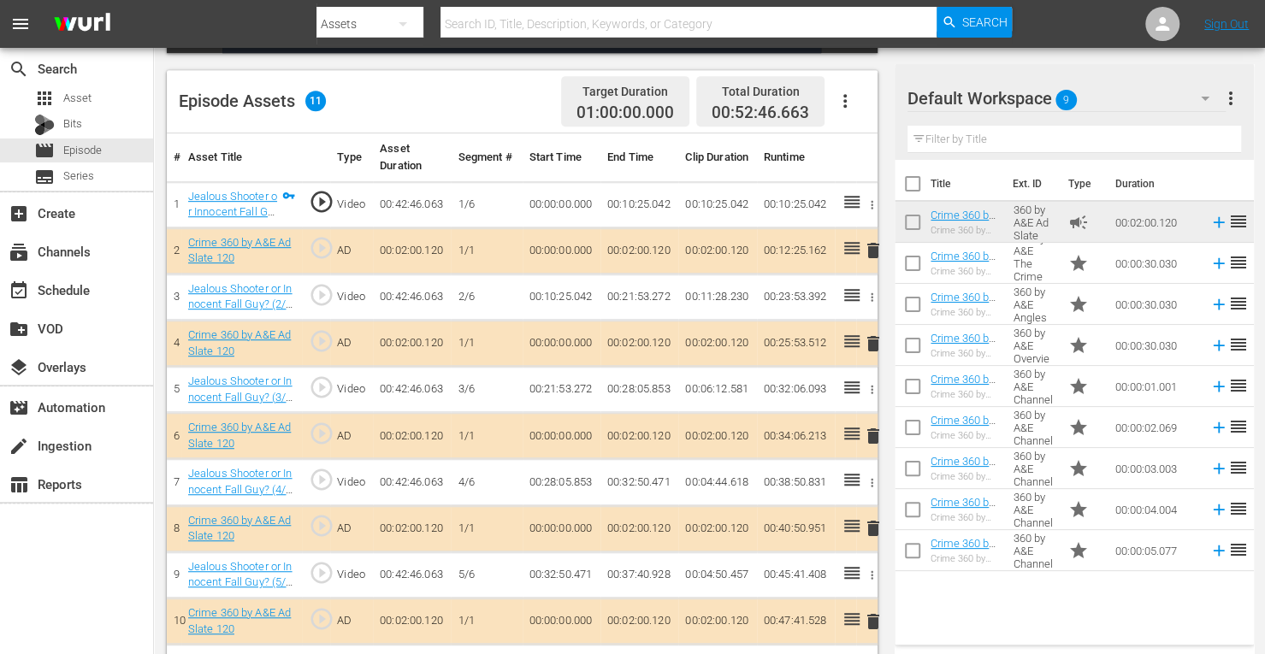
click at [872, 339] on span "delete" at bounding box center [873, 344] width 21 height 21
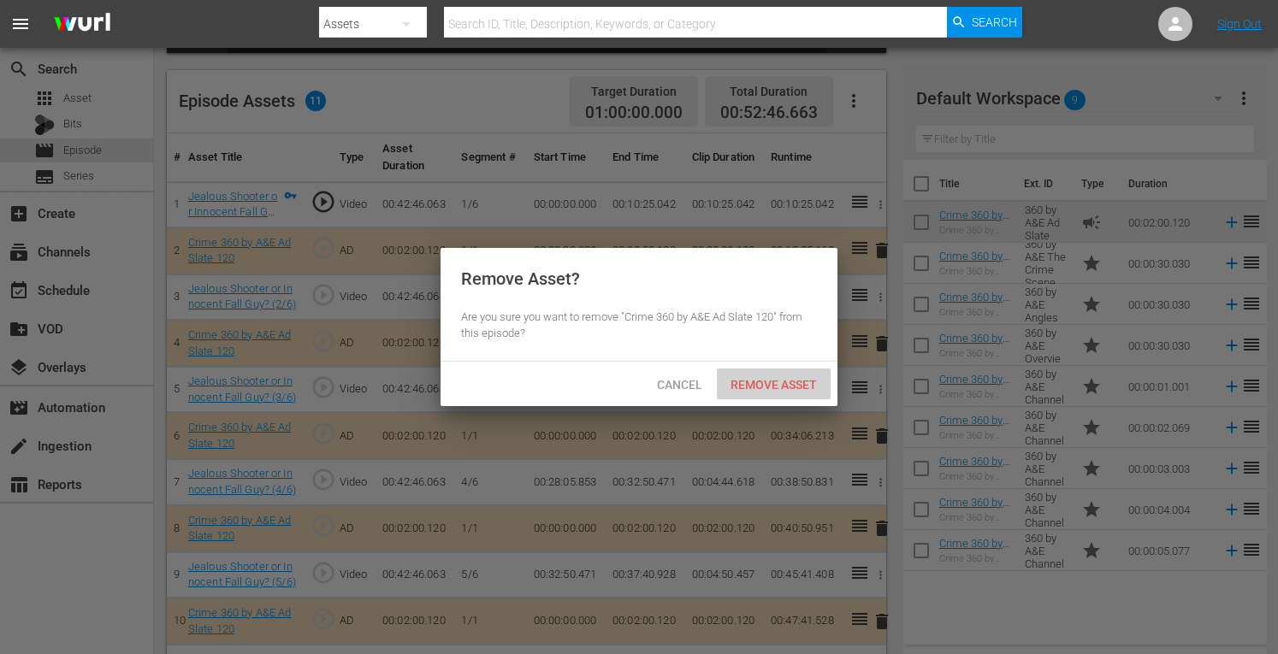
click at [763, 385] on span "Remove Asset" at bounding box center [774, 385] width 114 height 14
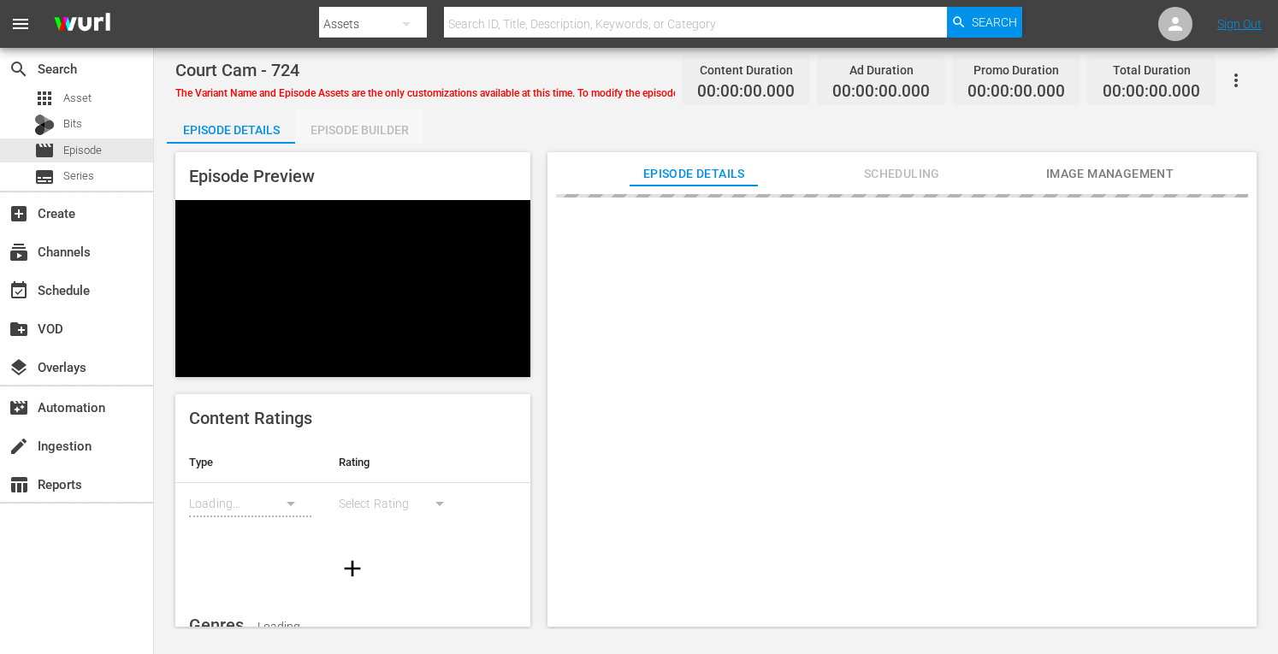
click at [370, 134] on div "Episode Builder" at bounding box center [359, 129] width 128 height 41
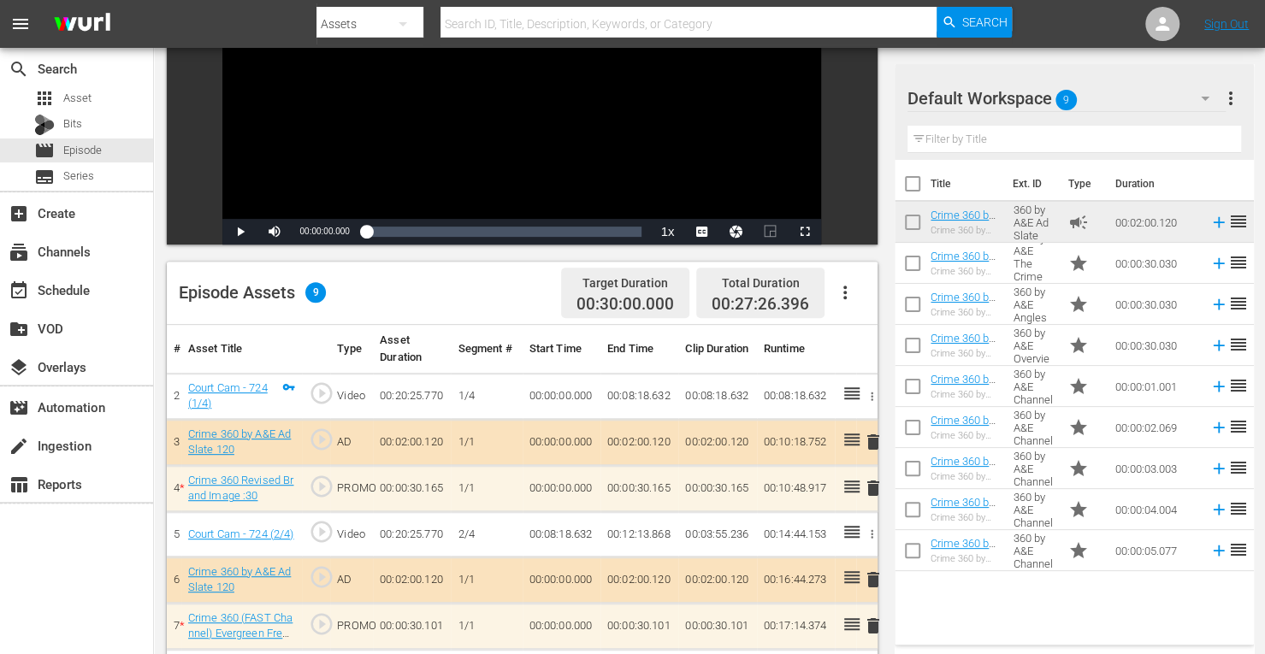
scroll to position [445, 0]
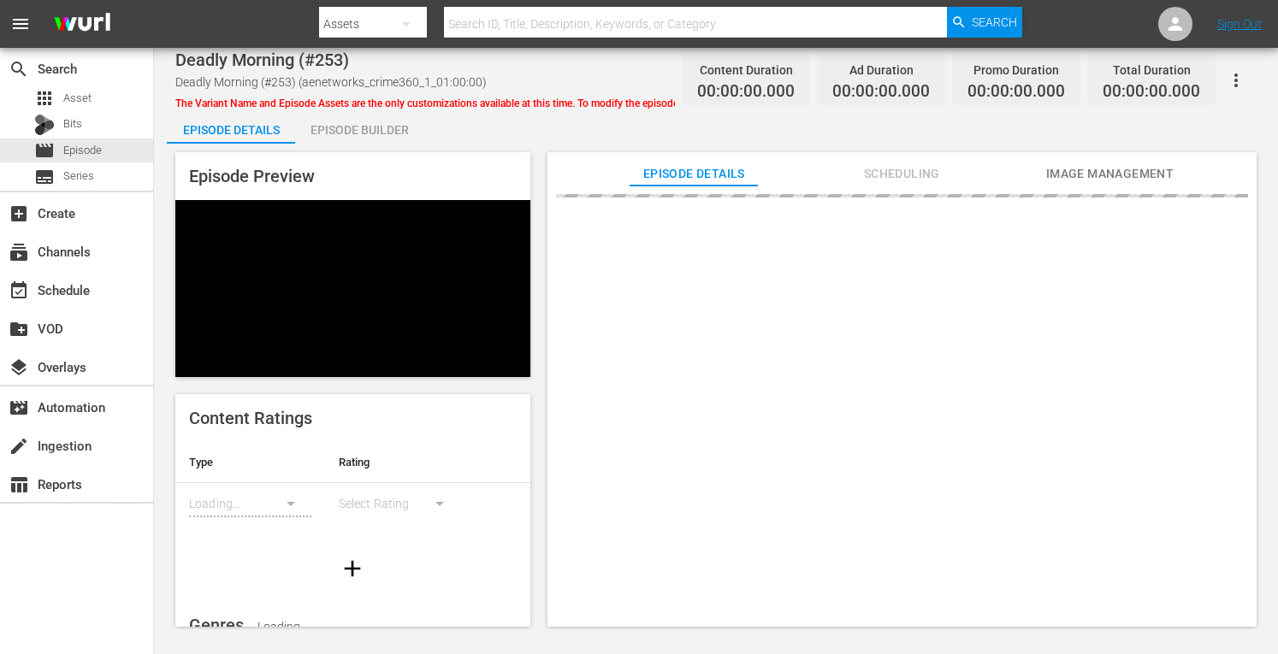
click at [337, 128] on div "Episode Builder" at bounding box center [359, 129] width 128 height 41
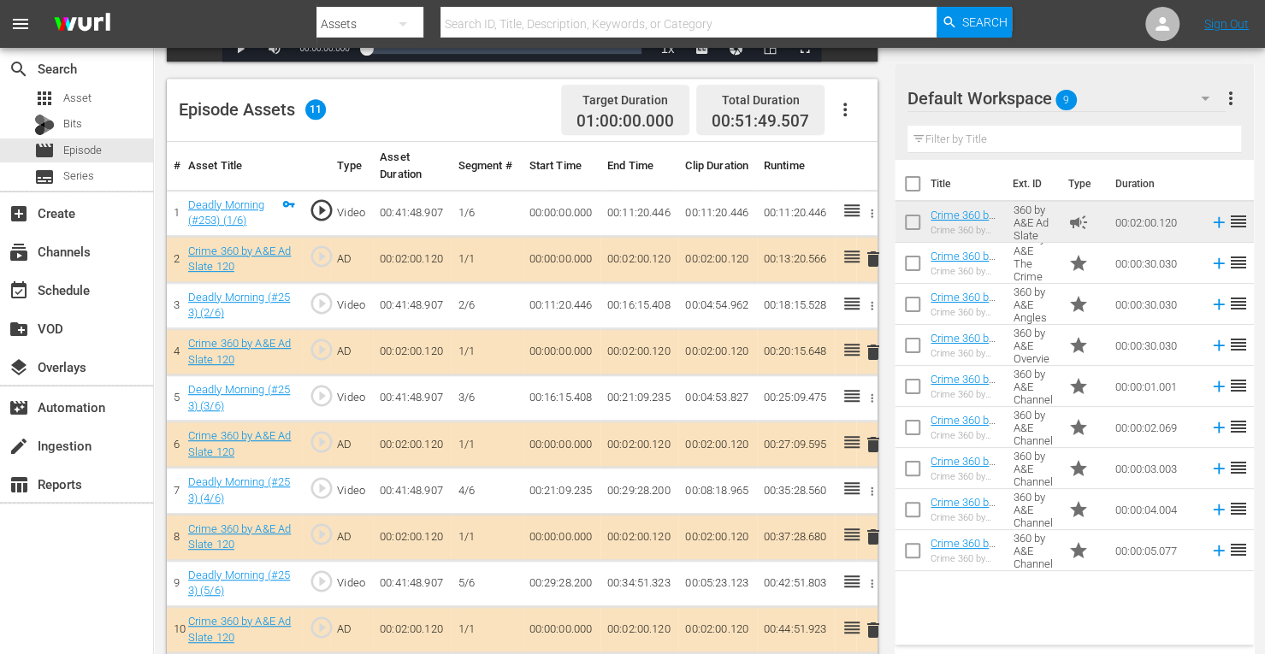
scroll to position [455, 0]
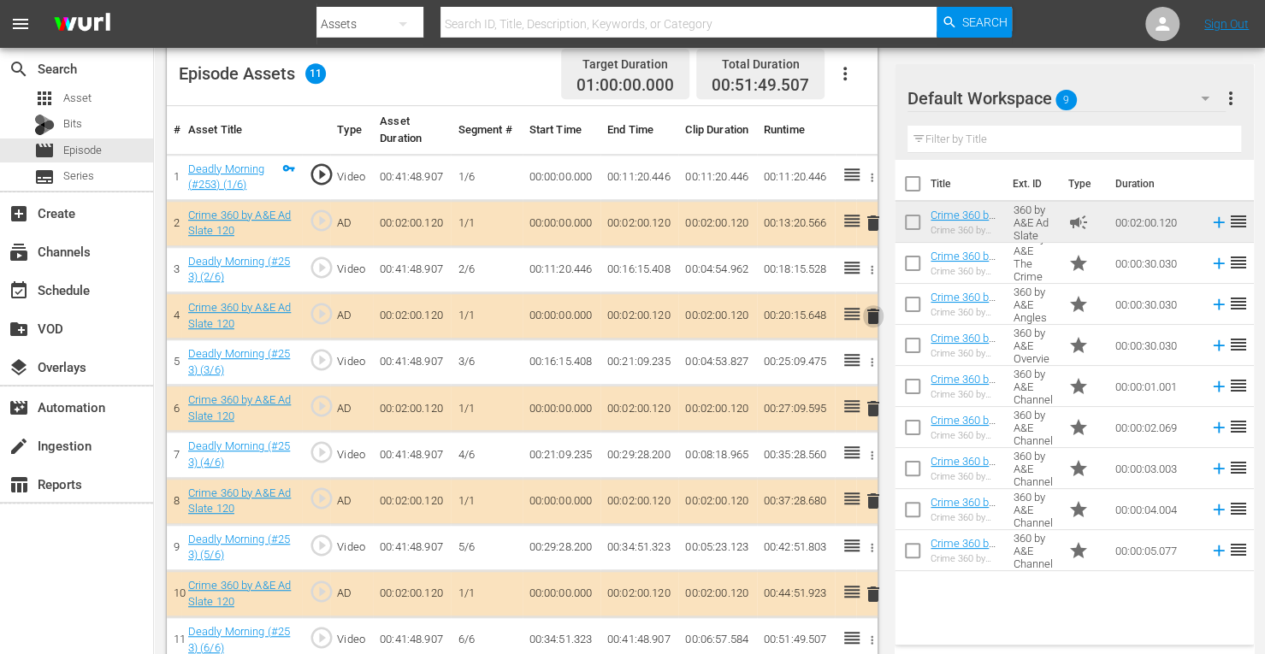
click at [874, 317] on span "delete" at bounding box center [873, 316] width 21 height 21
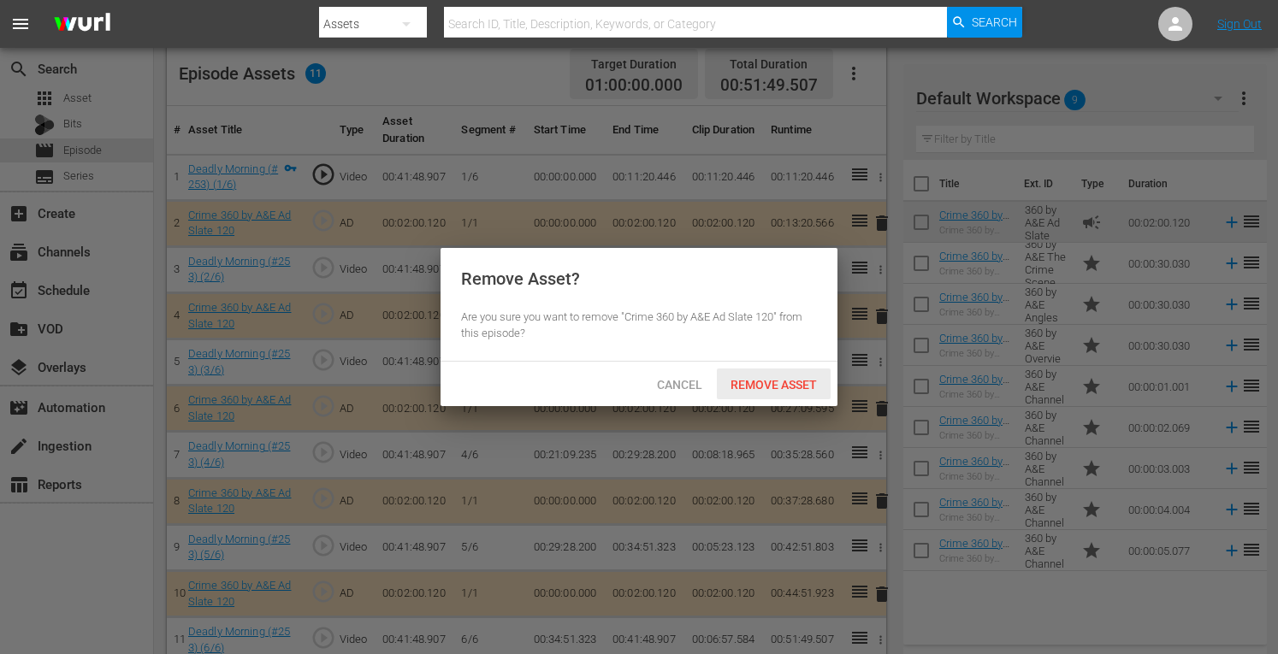
click at [770, 374] on div "Remove Asset" at bounding box center [774, 385] width 114 height 32
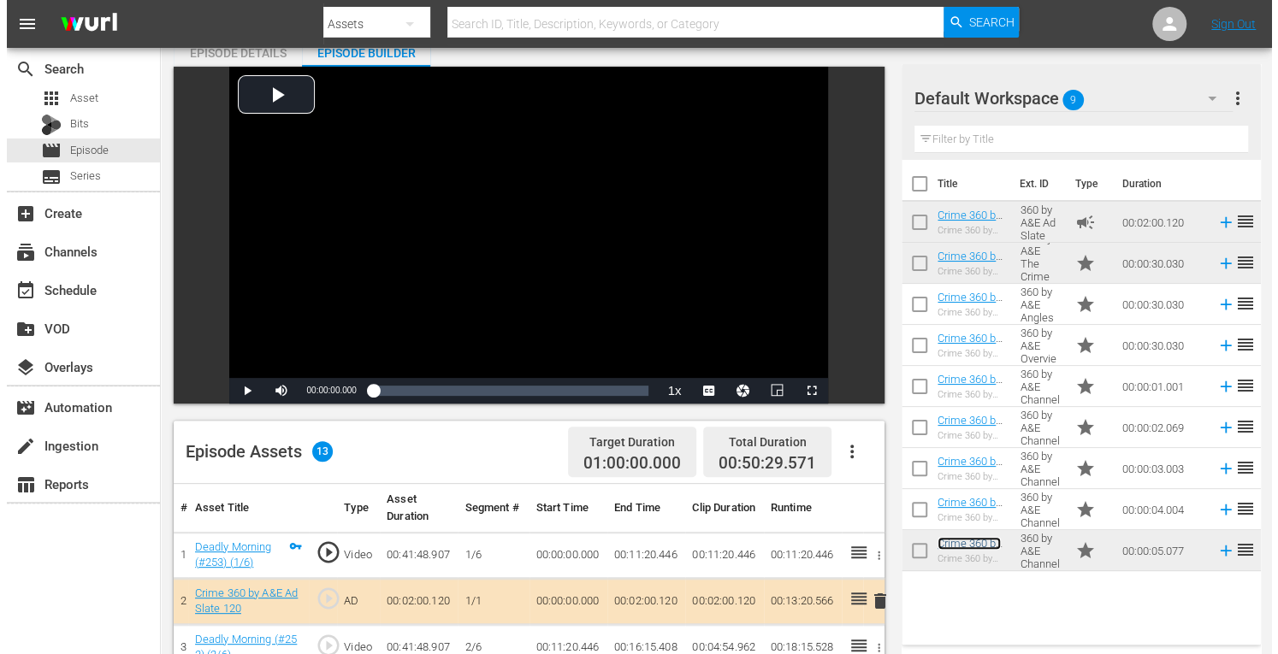
scroll to position [0, 0]
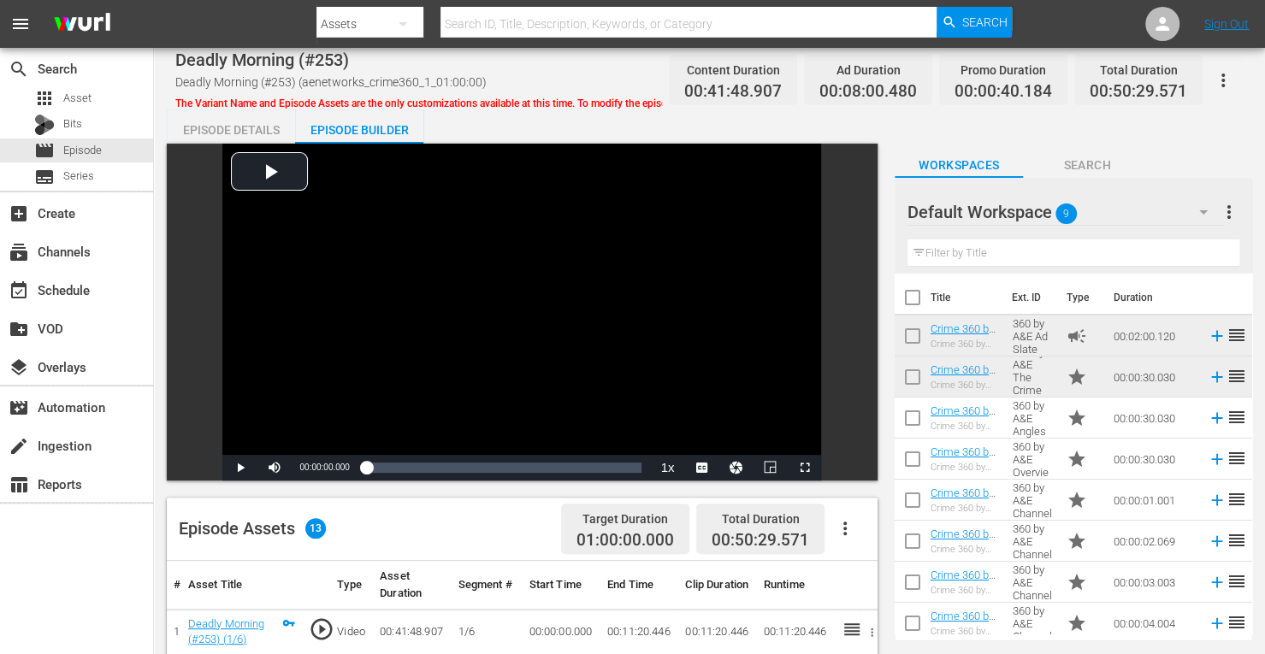
click at [221, 117] on div "Episode Details" at bounding box center [231, 129] width 128 height 41
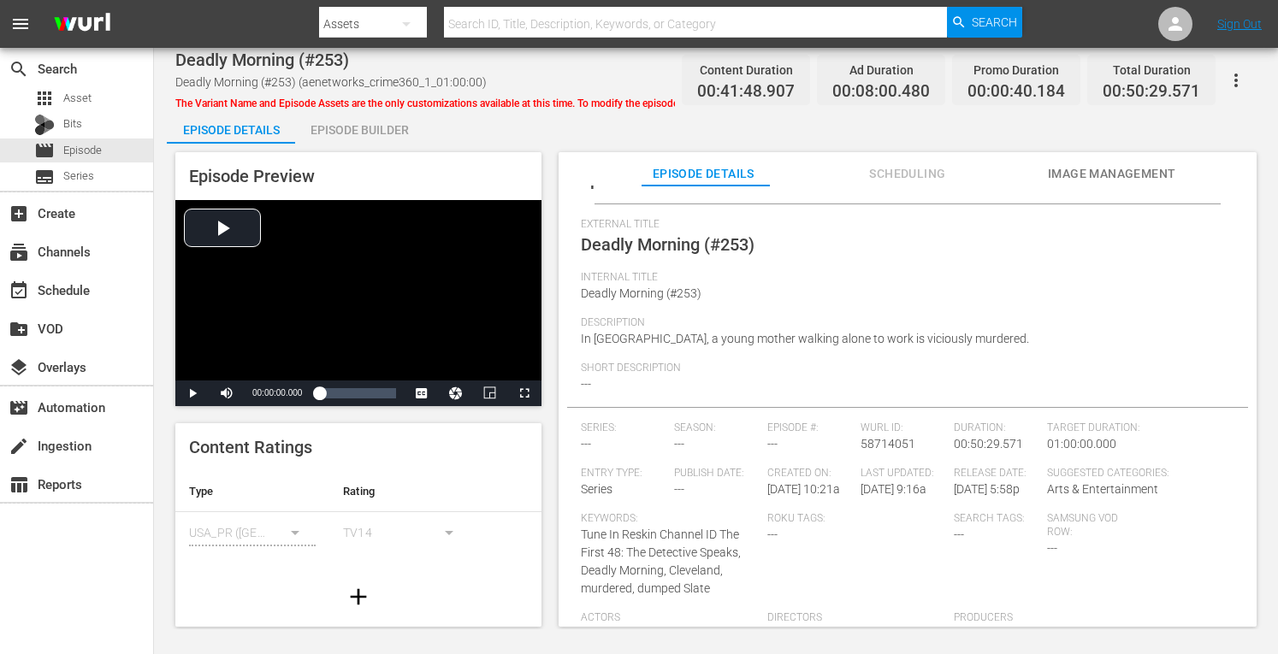
scroll to position [109, 0]
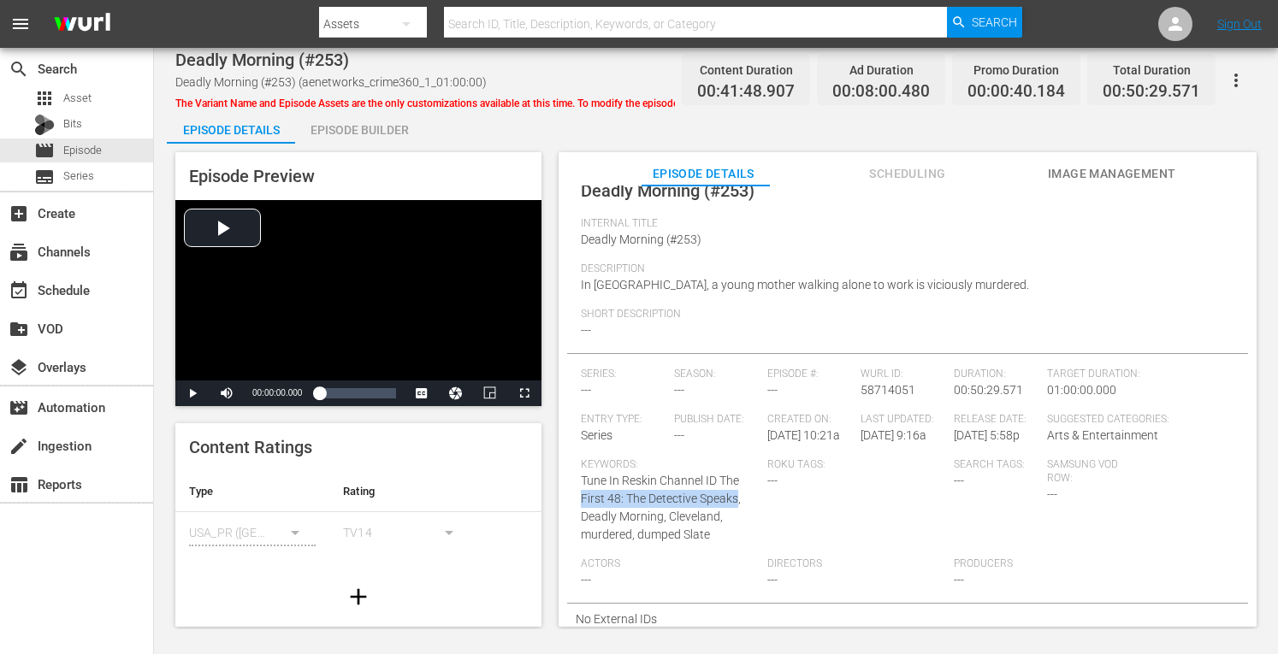
drag, startPoint x: 725, startPoint y: 498, endPoint x: 567, endPoint y: 506, distance: 158.4
click at [567, 506] on div "Episode Details External Title Deadly Morning (#253) Internal Title Deadly Morn…" at bounding box center [907, 368] width 681 height 533
copy span "First 48: The Detective Speaks"
click at [351, 589] on icon "button" at bounding box center [359, 597] width 16 height 16
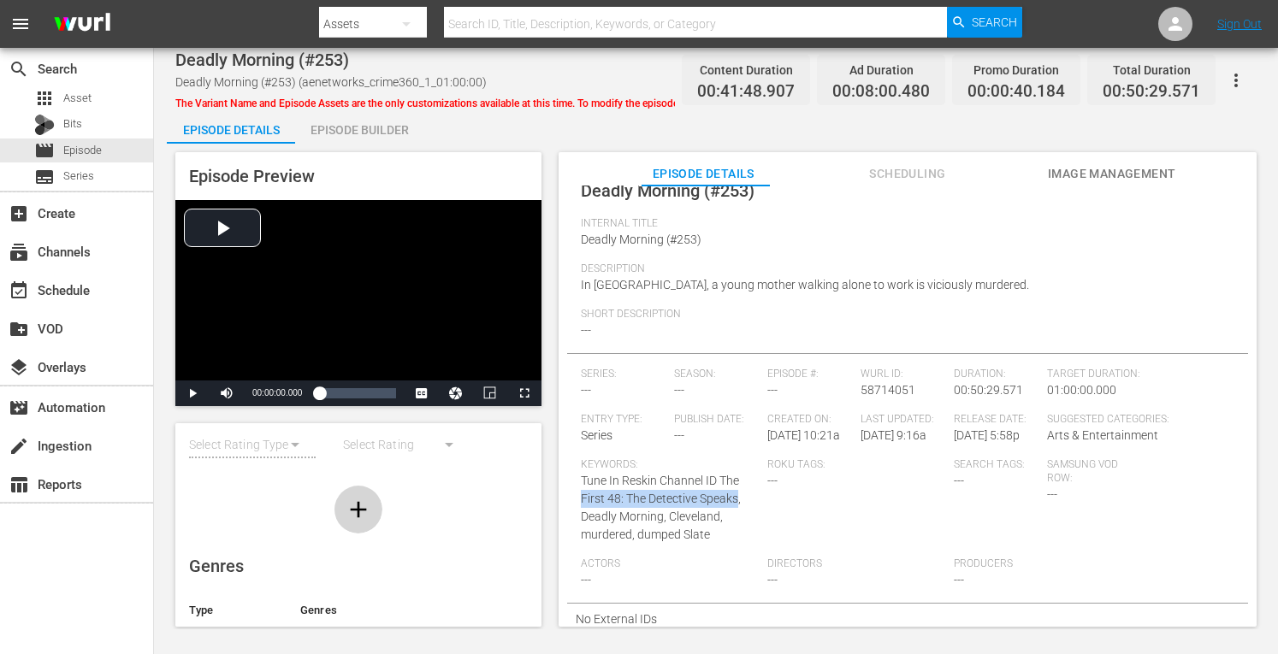
click at [349, 516] on button "button" at bounding box center [358, 510] width 48 height 48
click at [348, 496] on icon "button" at bounding box center [358, 509] width 27 height 27
click at [1076, 168] on span "Image Management" at bounding box center [1112, 173] width 128 height 21
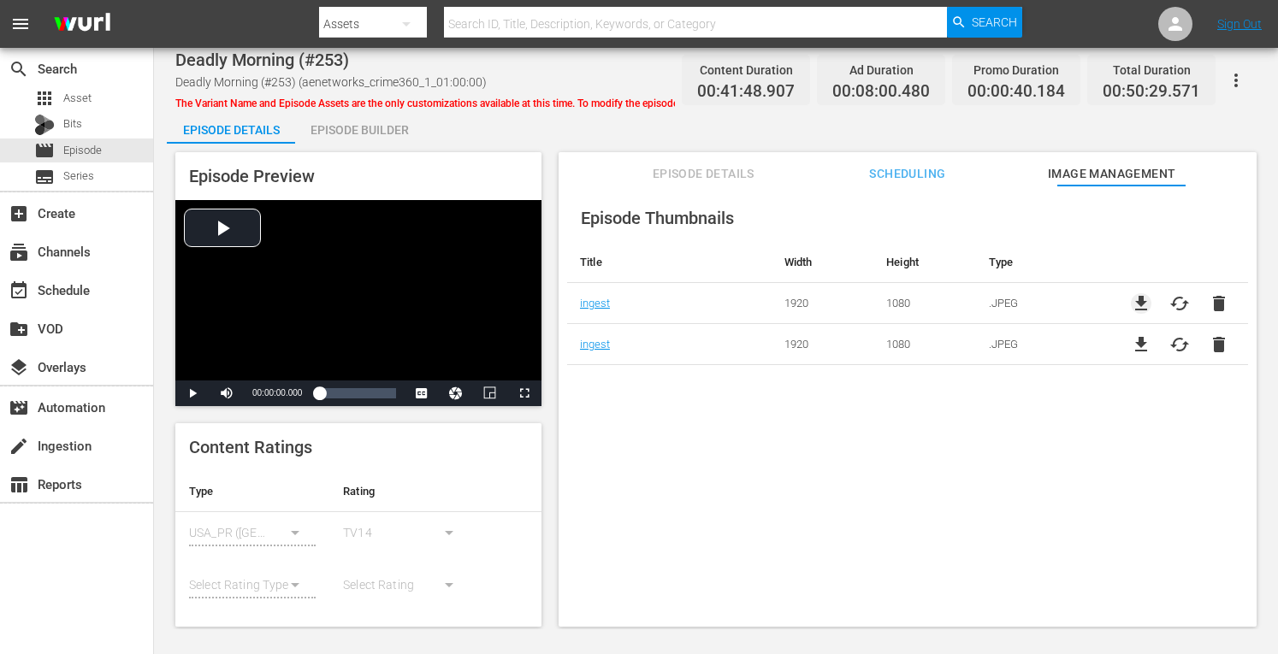
click at [1136, 305] on span "file_download" at bounding box center [1141, 303] width 21 height 21
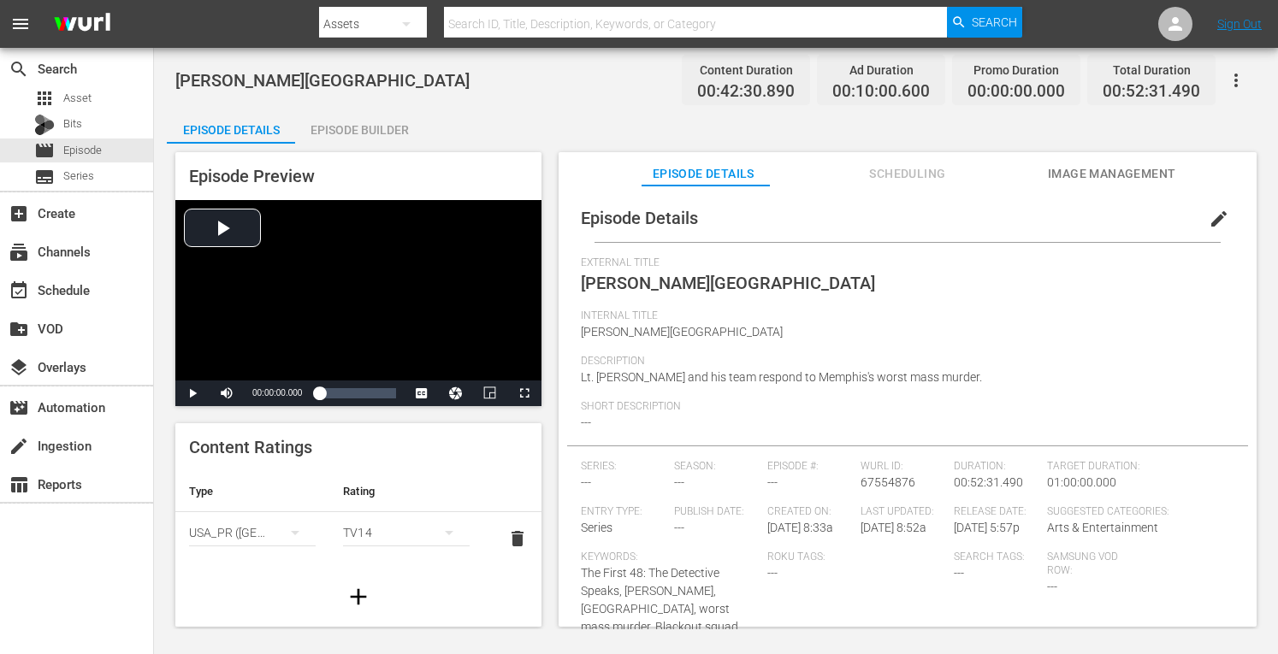
click at [371, 128] on div "Episode Builder" at bounding box center [359, 129] width 128 height 41
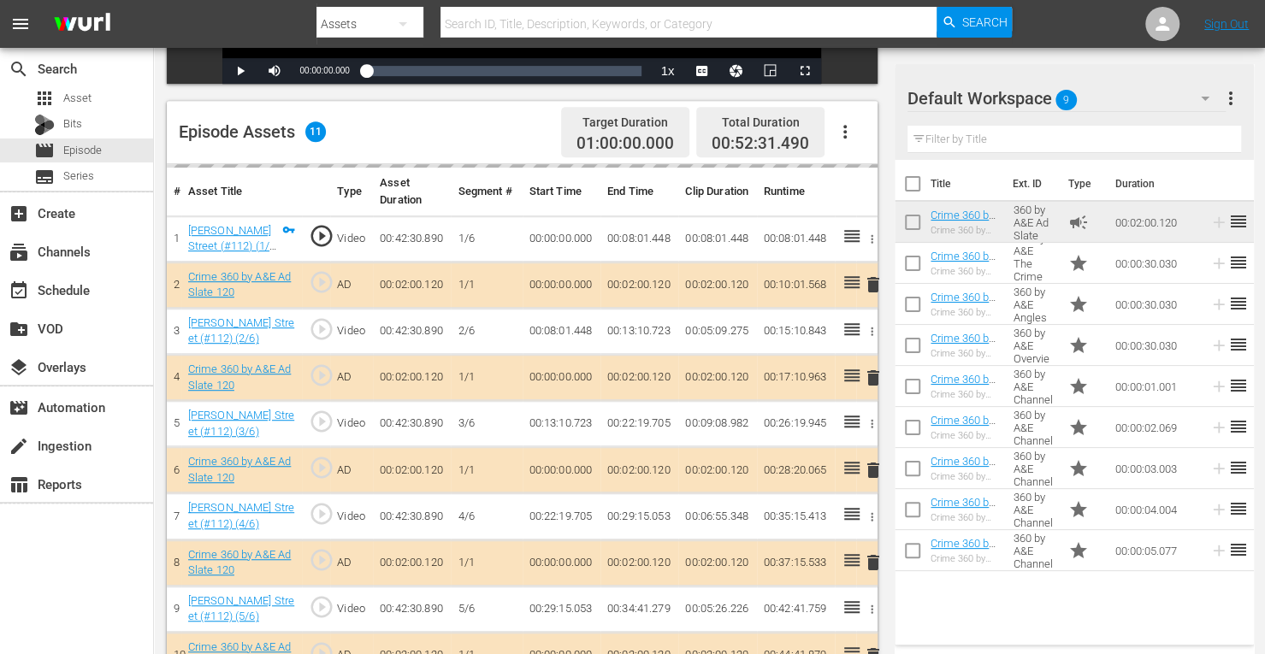
scroll to position [408, 0]
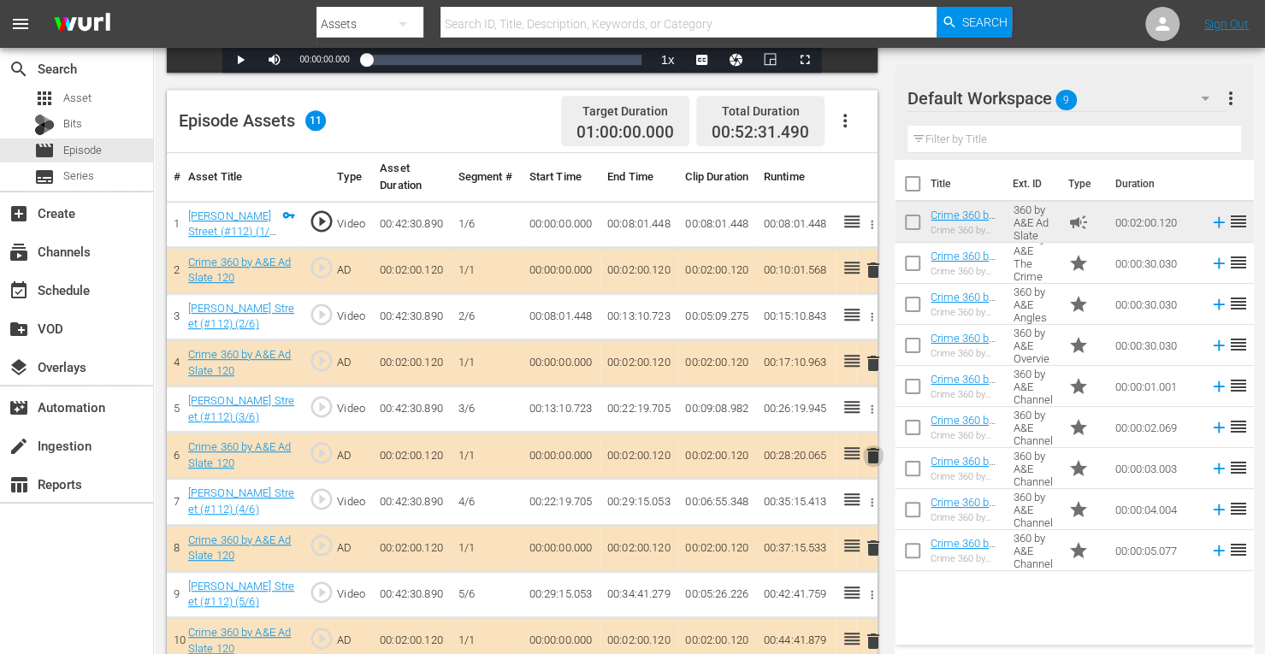
click at [875, 453] on span "delete" at bounding box center [873, 456] width 21 height 21
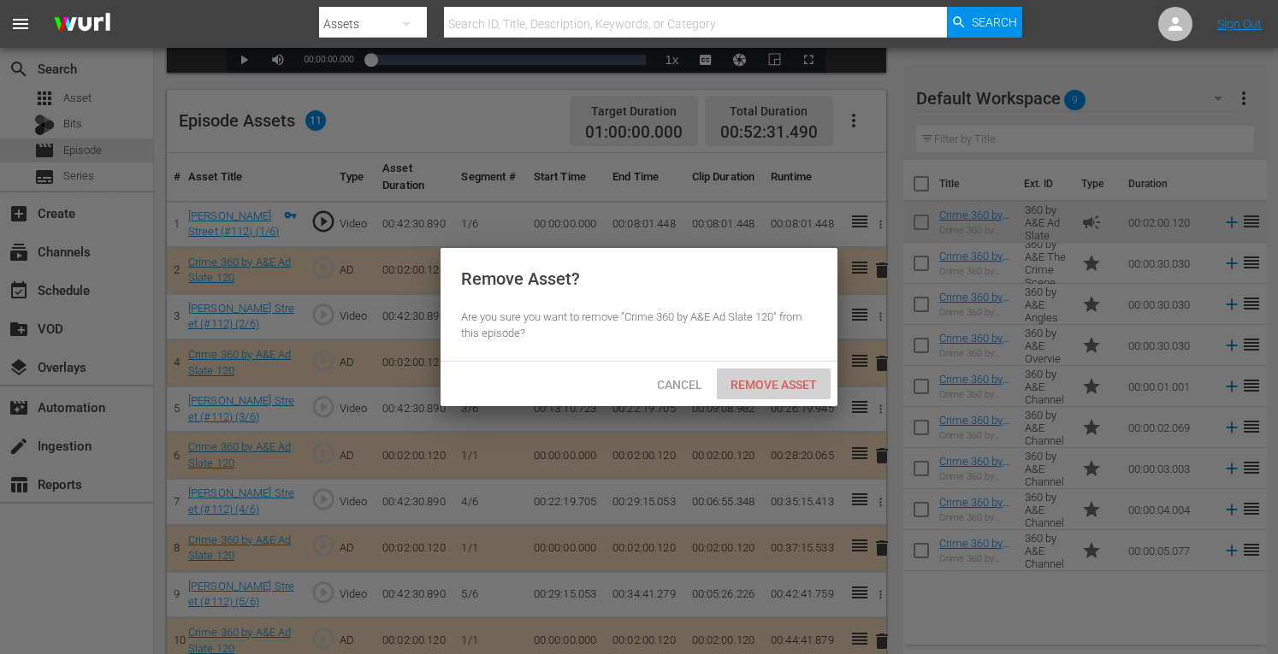
click at [776, 386] on span "Remove Asset" at bounding box center [774, 385] width 114 height 14
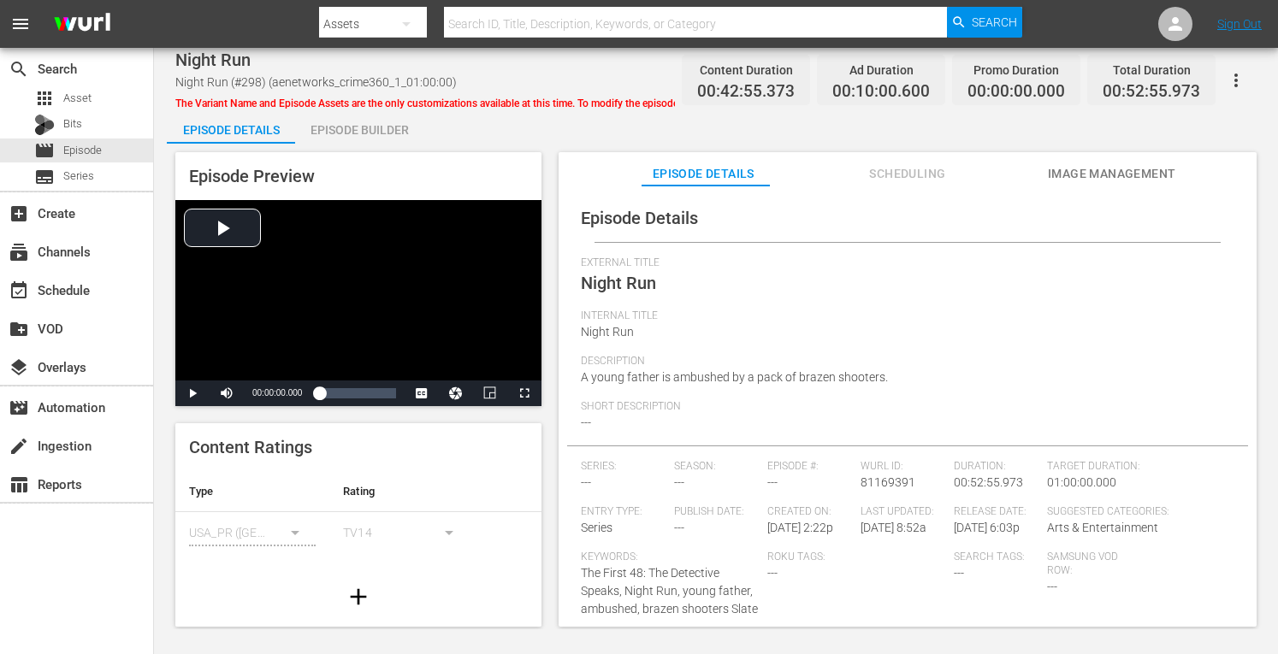
click at [385, 128] on div "Episode Builder" at bounding box center [359, 129] width 128 height 41
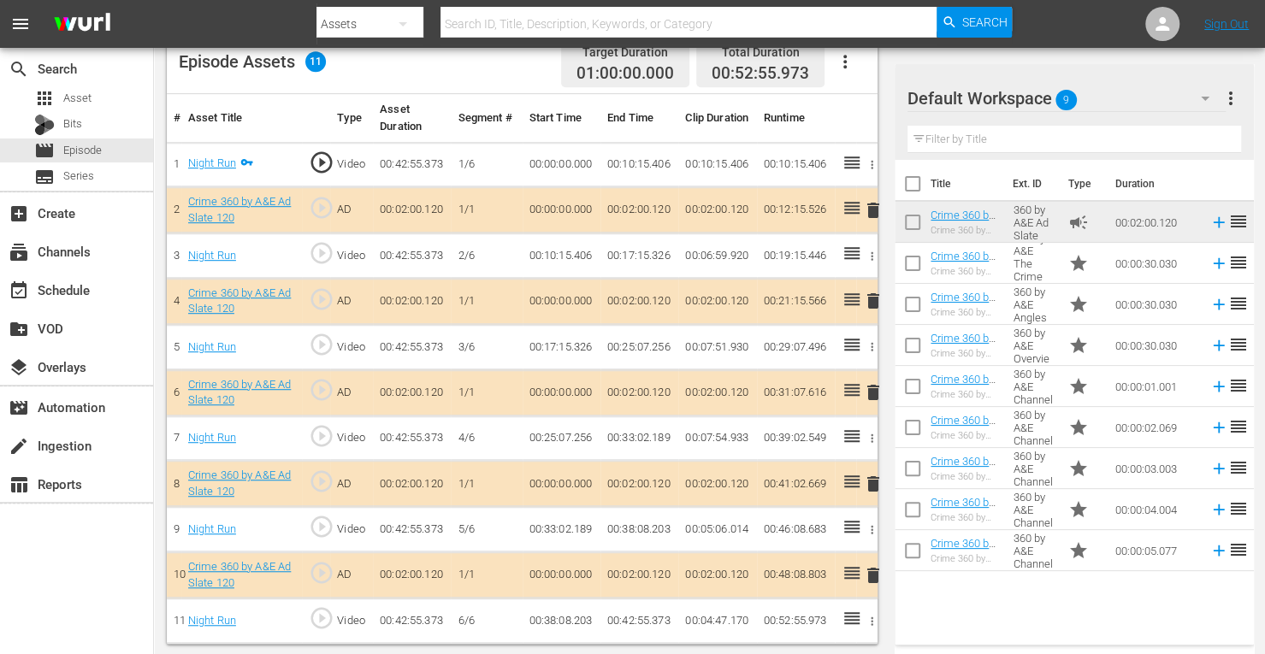
scroll to position [464, 0]
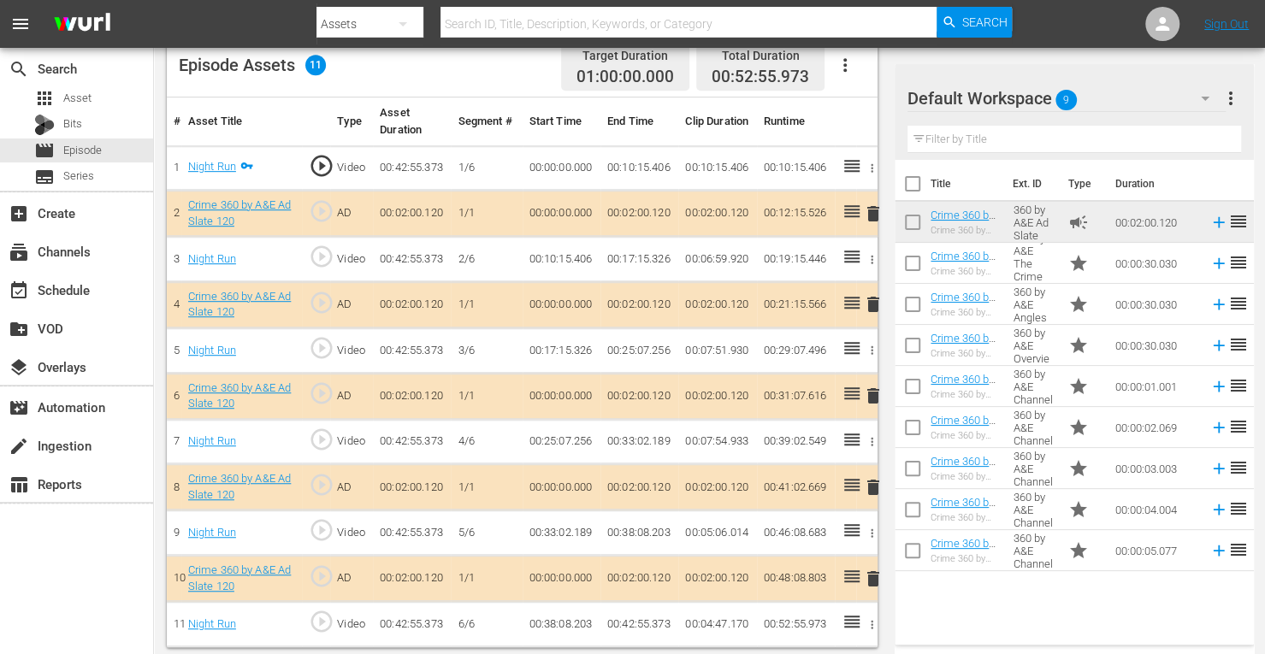
click at [871, 395] on span "delete" at bounding box center [873, 396] width 21 height 21
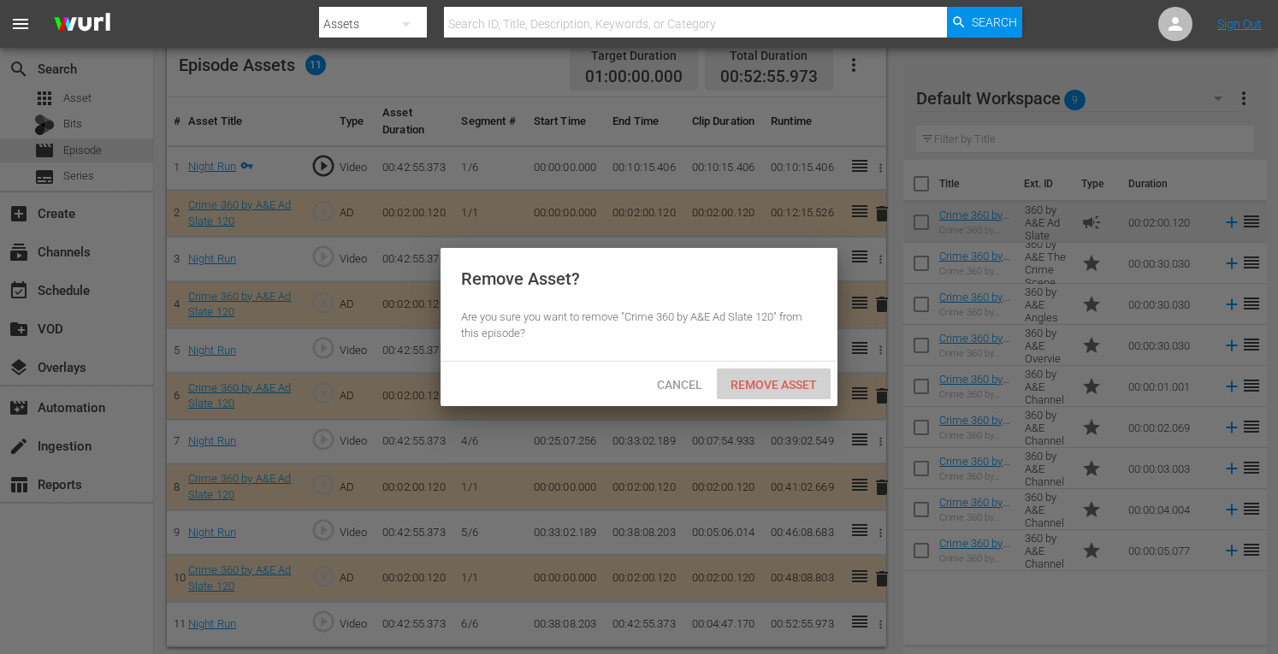
click at [790, 381] on span "Remove Asset" at bounding box center [774, 385] width 114 height 14
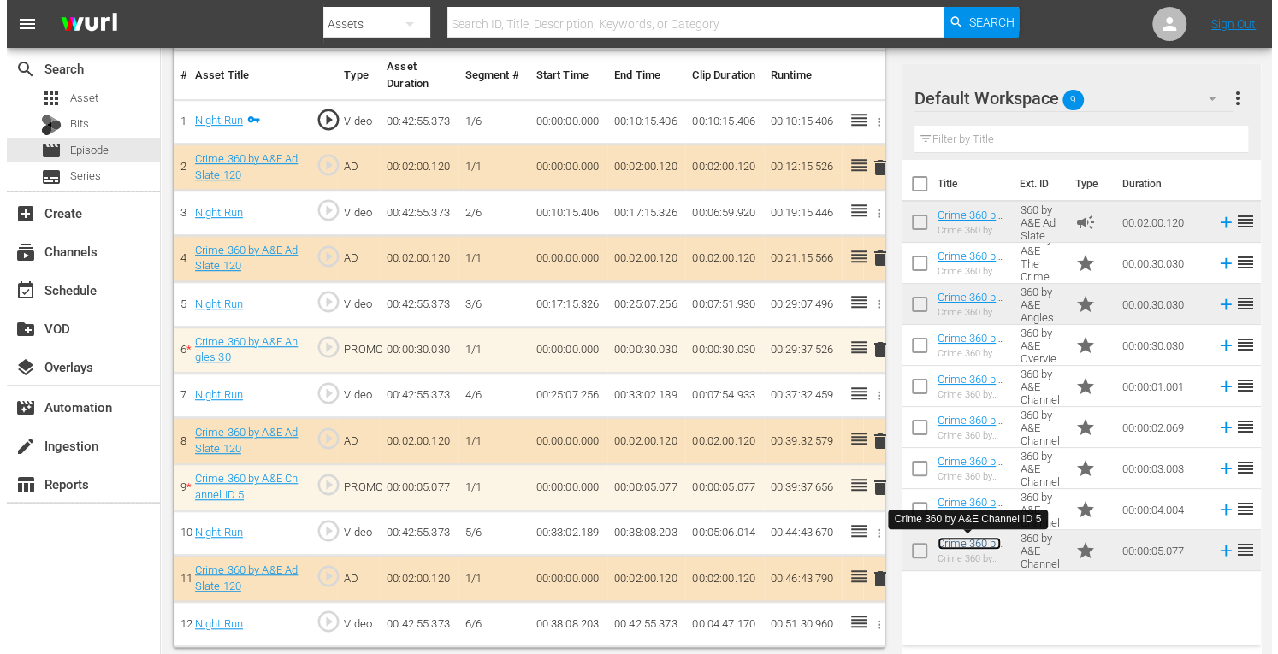
scroll to position [0, 0]
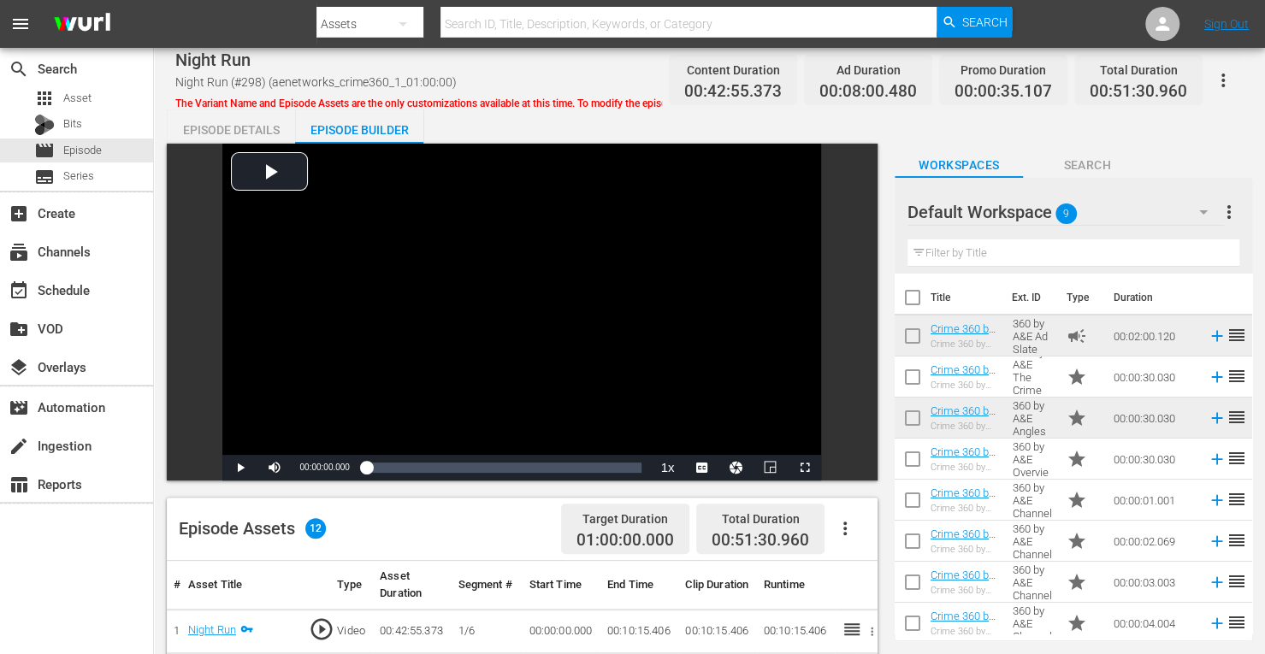
click at [236, 127] on div "Episode Details" at bounding box center [231, 129] width 128 height 41
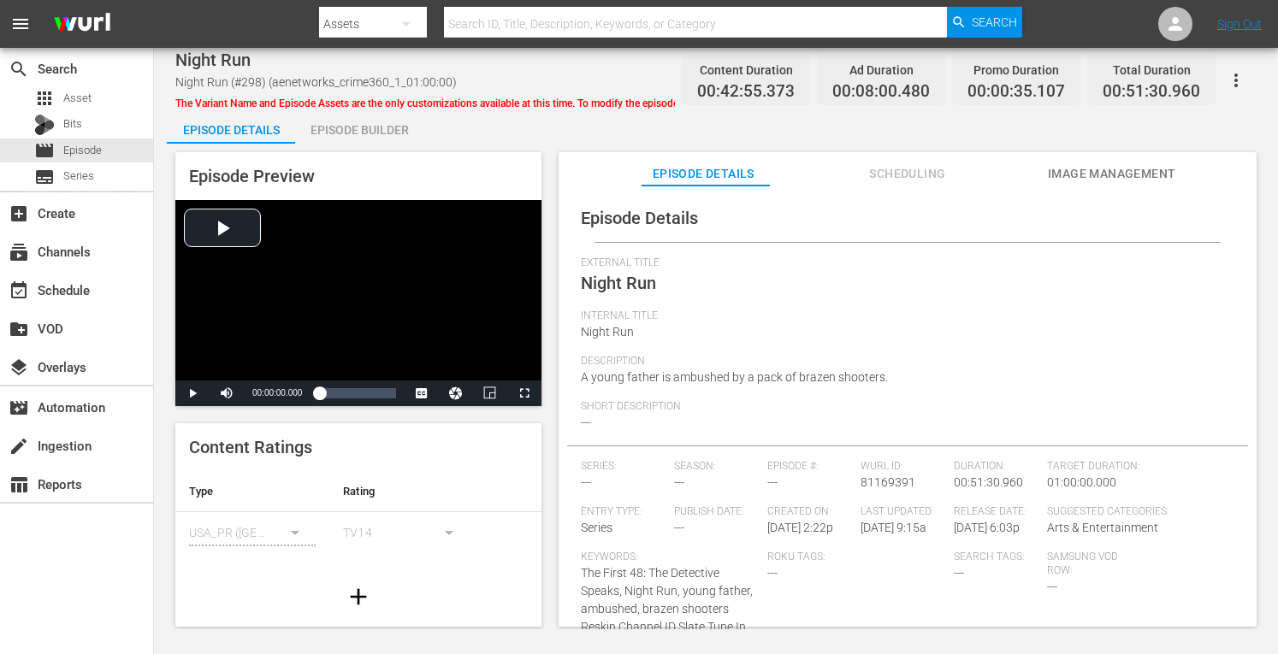
click at [1097, 176] on span "Image Management" at bounding box center [1112, 173] width 128 height 21
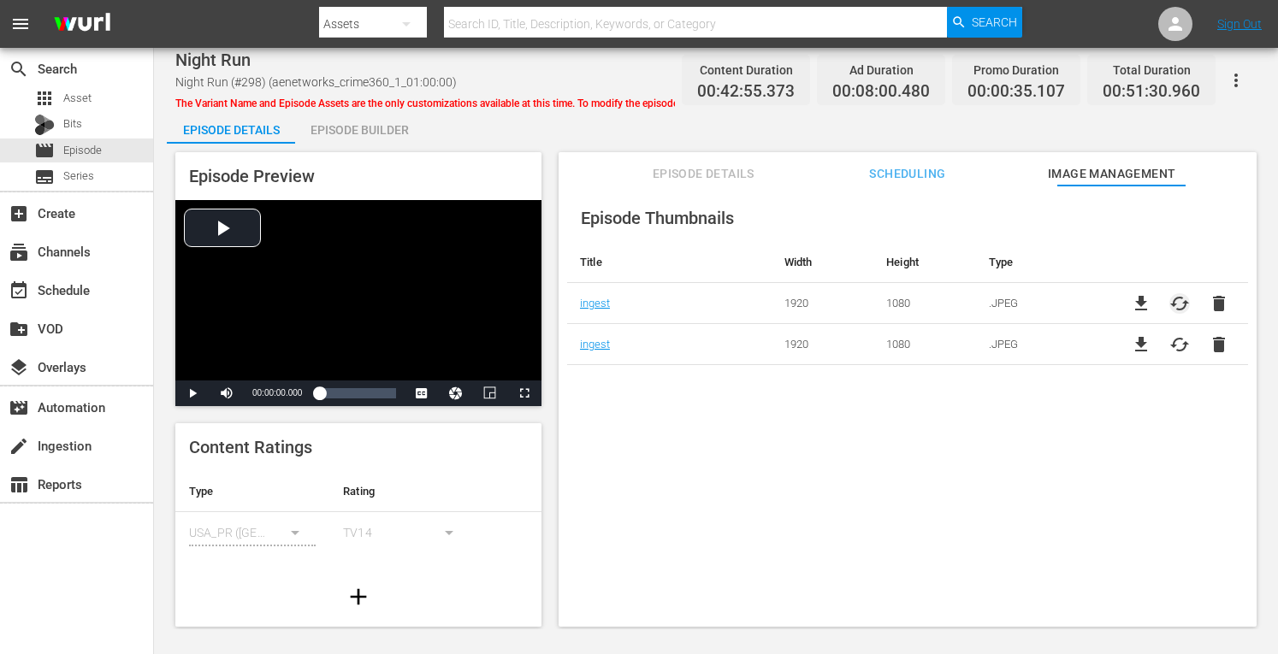
click at [1169, 304] on span "cached" at bounding box center [1179, 303] width 21 height 21
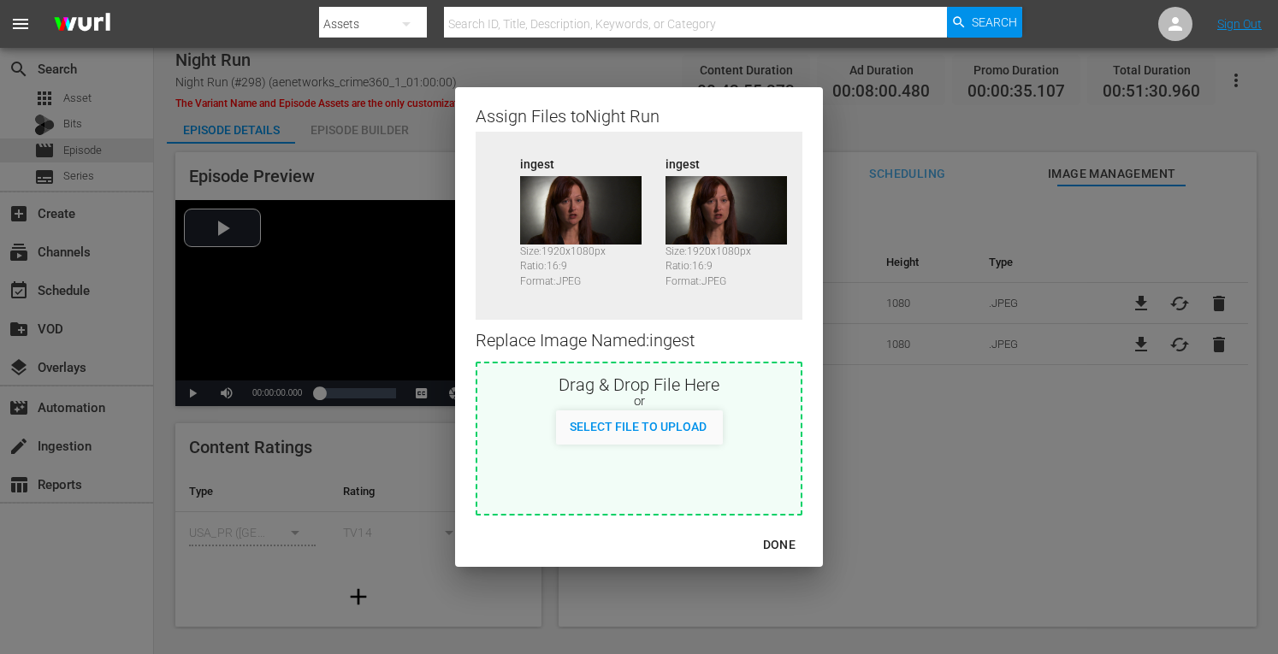
click at [784, 539] on div "DONE" at bounding box center [779, 545] width 60 height 21
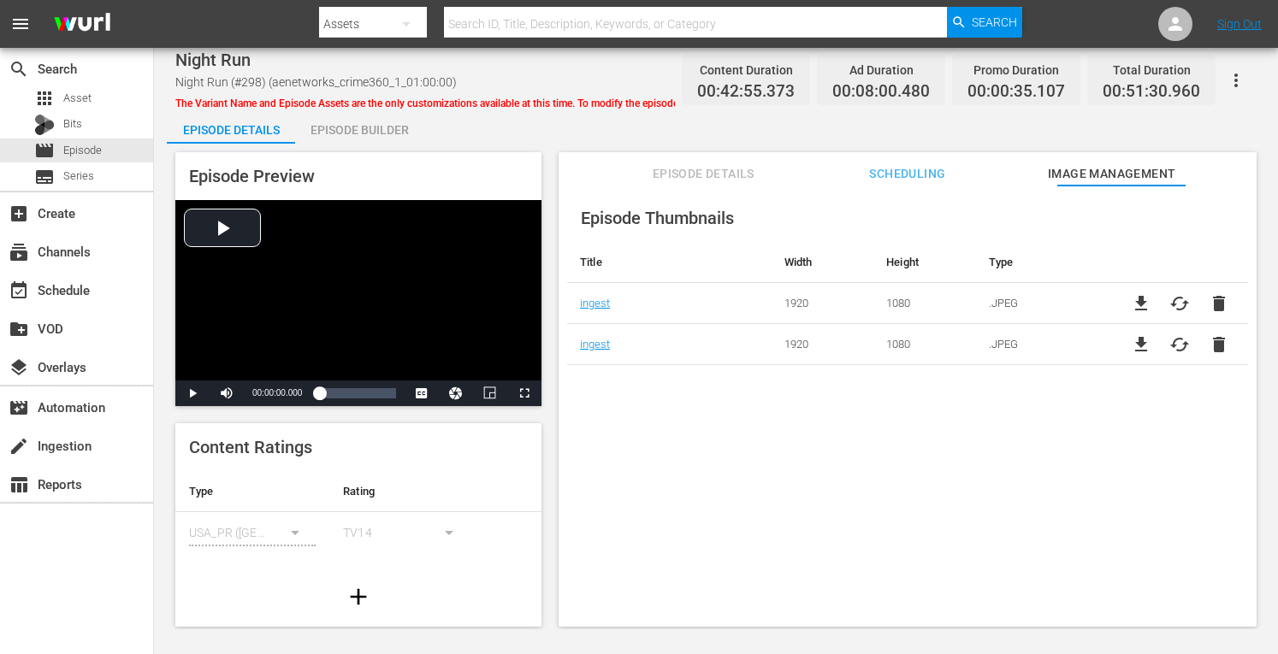
click at [713, 165] on span "Episode Details" at bounding box center [703, 173] width 128 height 21
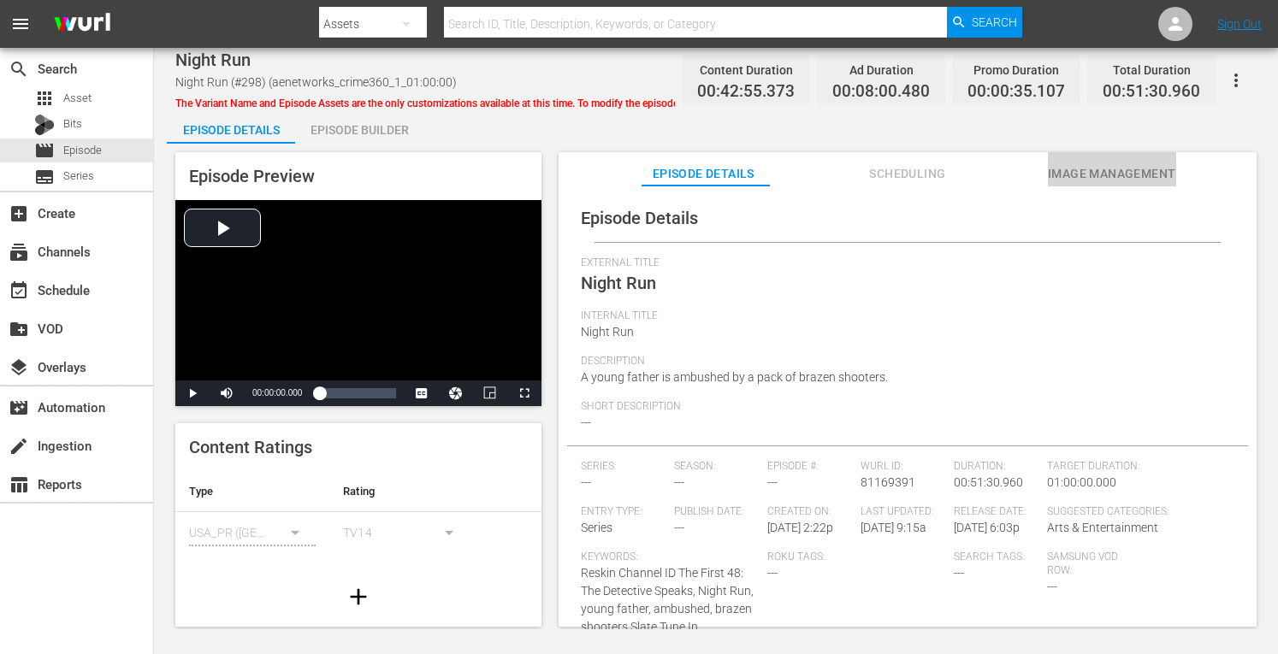
click at [1076, 179] on span "Image Management" at bounding box center [1112, 173] width 128 height 21
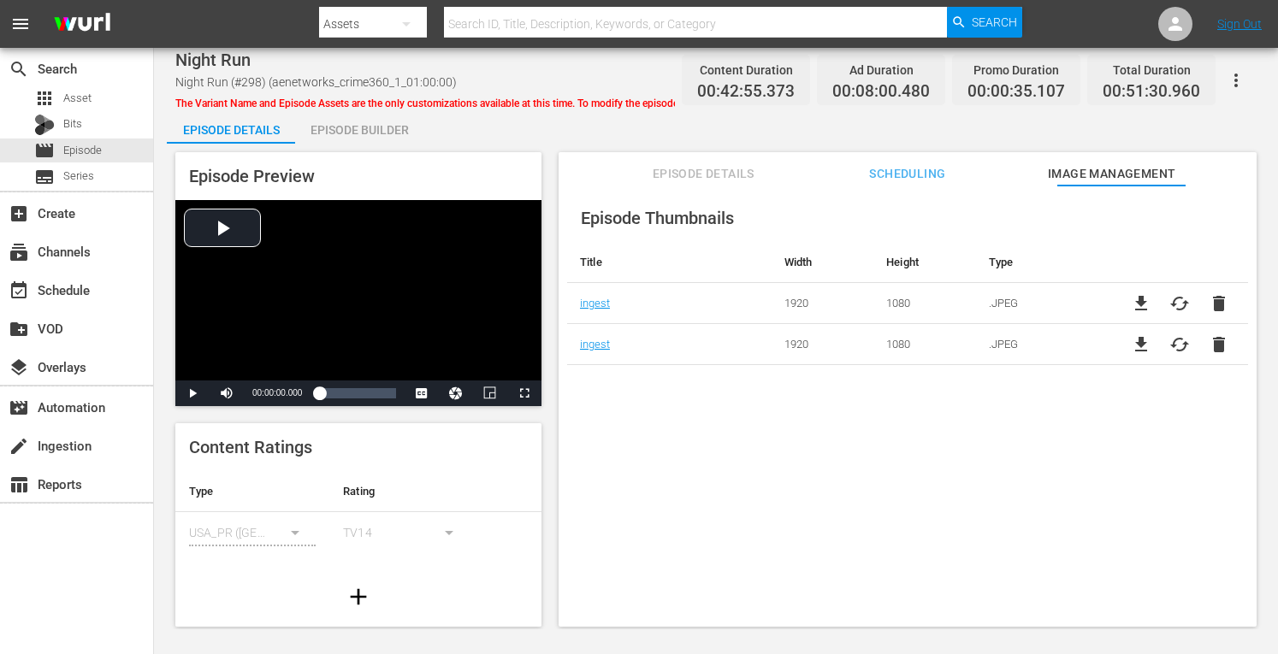
click at [1169, 309] on span "cached" at bounding box center [1179, 303] width 21 height 21
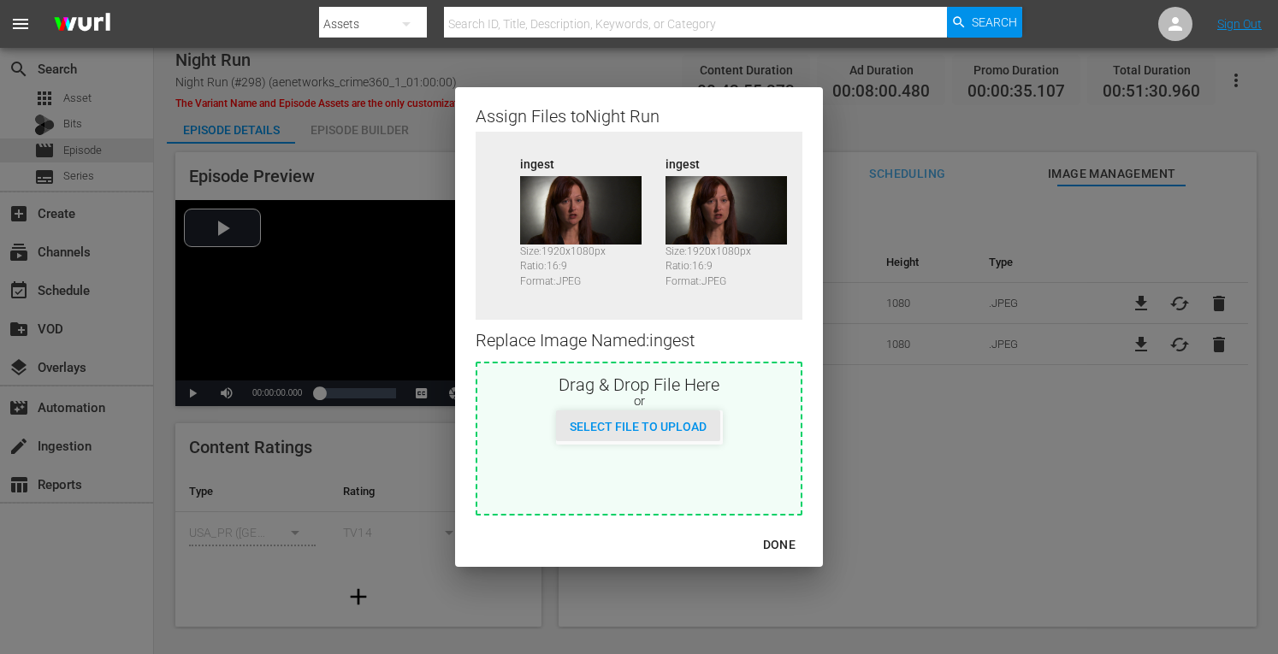
click at [592, 434] on div "Select File to Upload" at bounding box center [638, 427] width 164 height 32
click at [653, 436] on div "Select File to Upload" at bounding box center [638, 427] width 164 height 32
click at [773, 535] on div "DONE" at bounding box center [779, 545] width 60 height 21
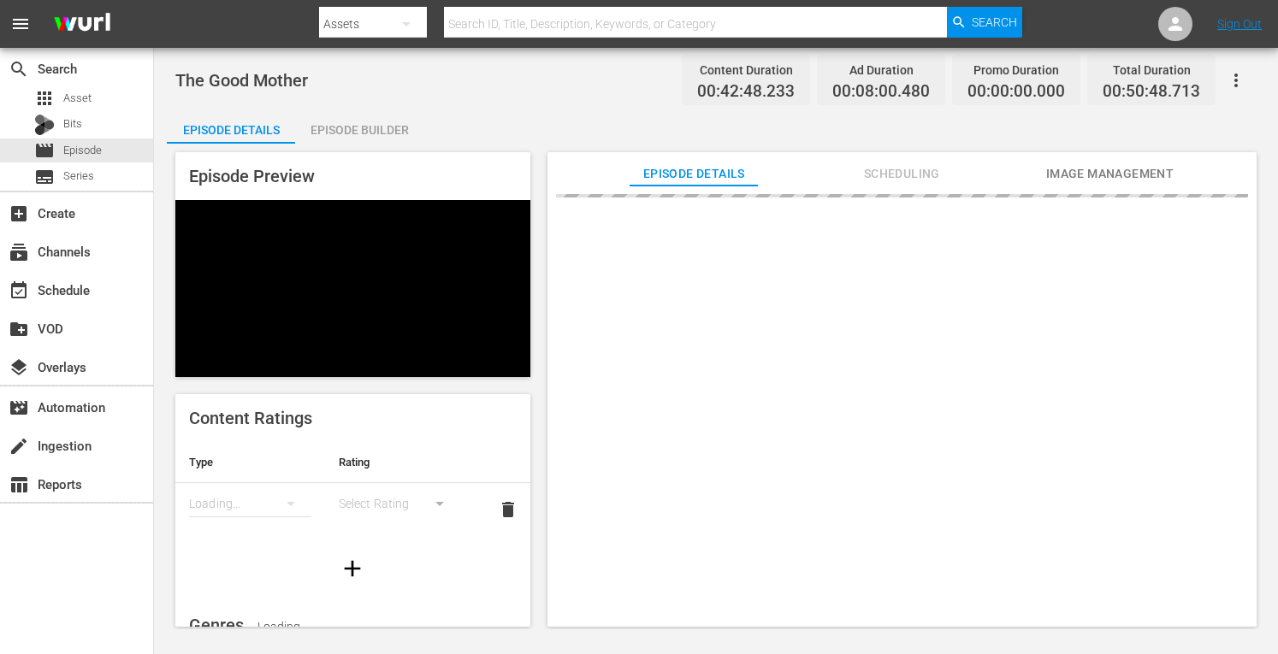
click at [337, 125] on div "Episode Builder" at bounding box center [359, 129] width 128 height 41
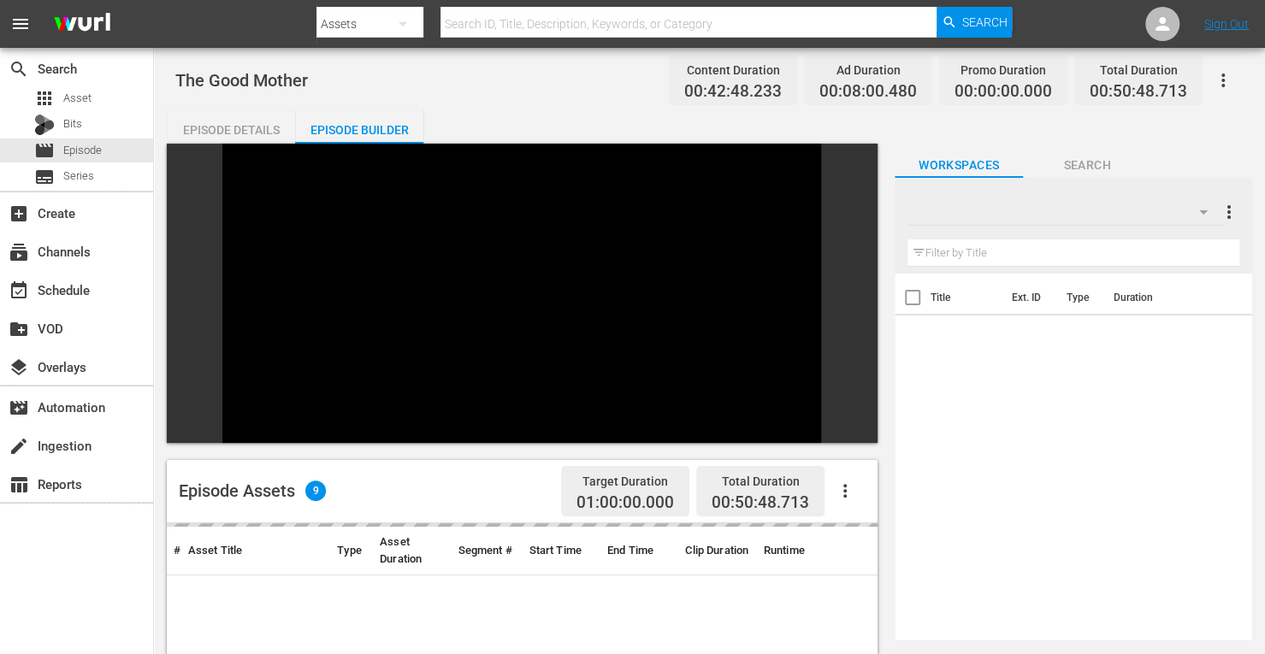
scroll to position [236, 0]
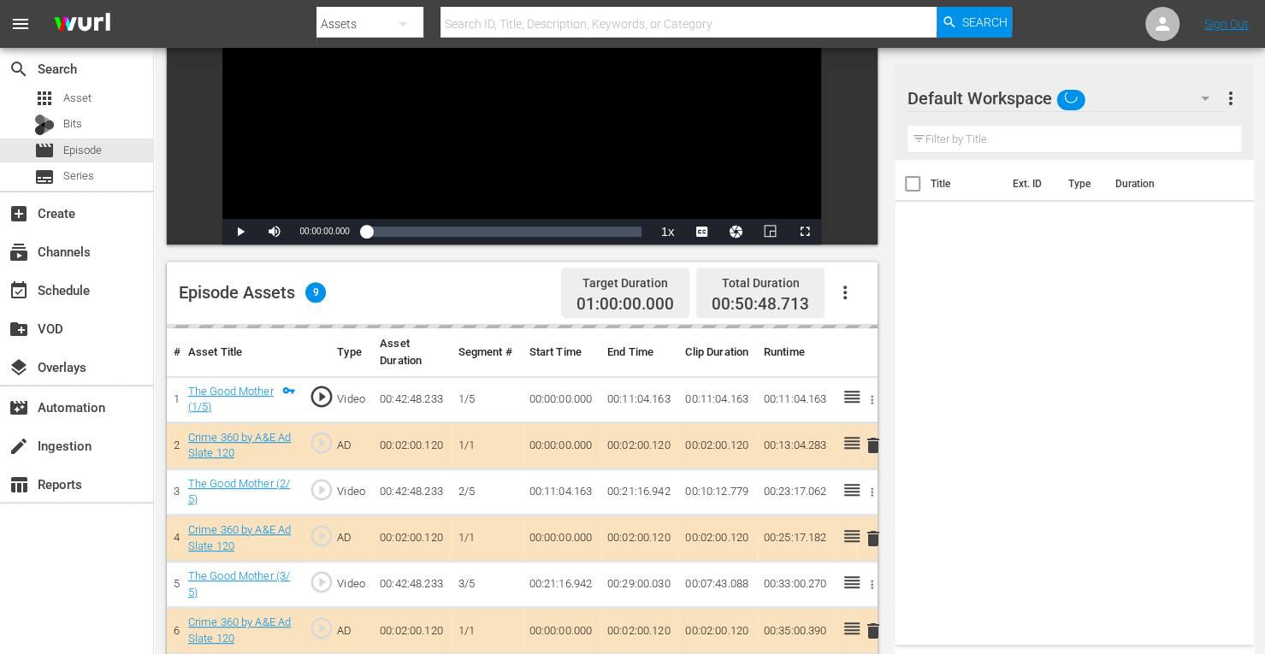
click at [871, 538] on td "delete" at bounding box center [866, 539] width 21 height 46
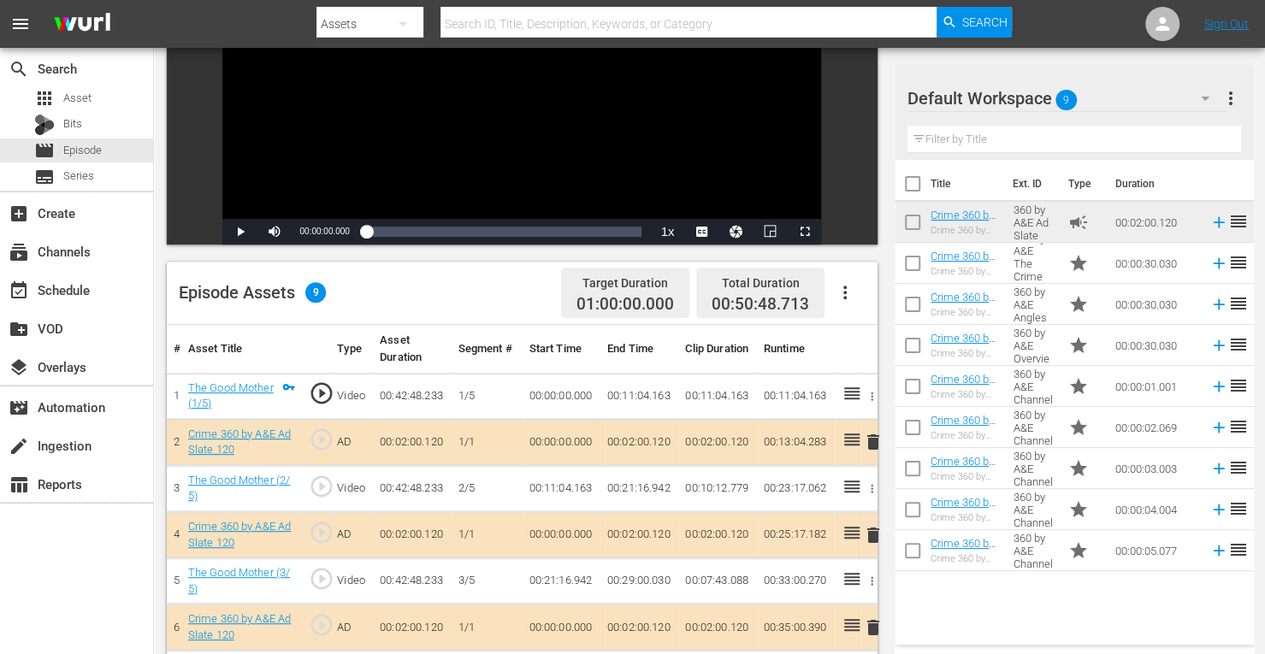
click at [870, 531] on span "delete" at bounding box center [873, 535] width 21 height 21
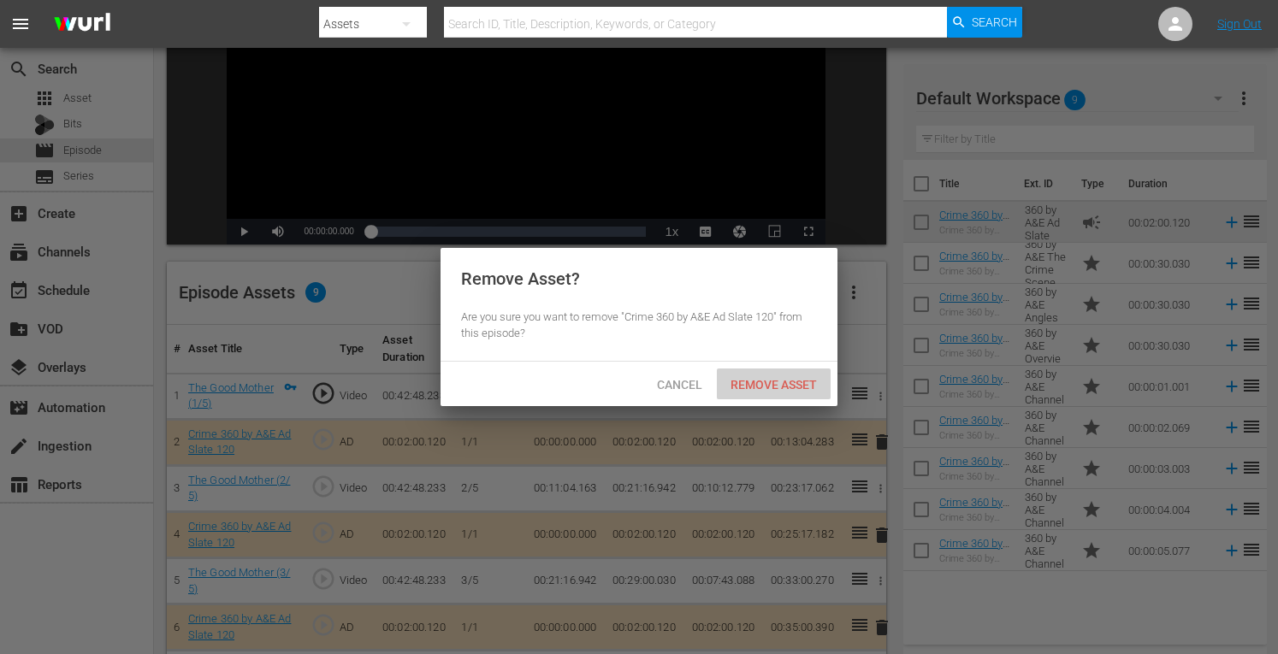
click at [777, 390] on span "Remove Asset" at bounding box center [774, 385] width 114 height 14
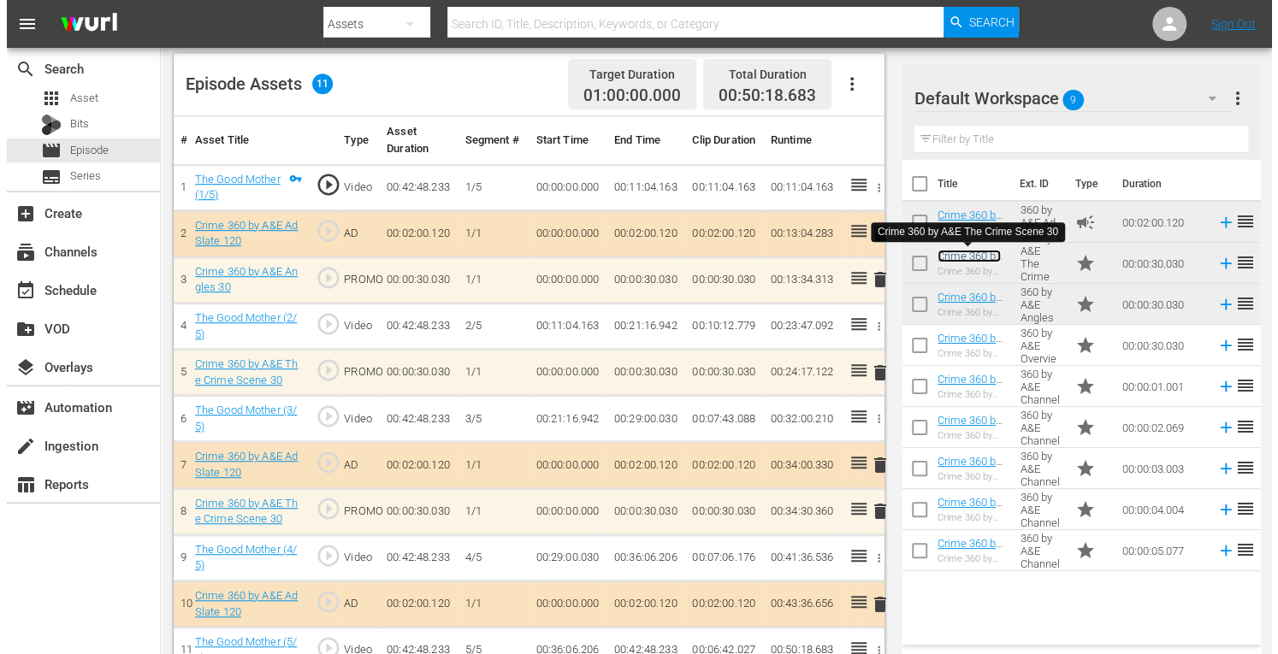
scroll to position [0, 0]
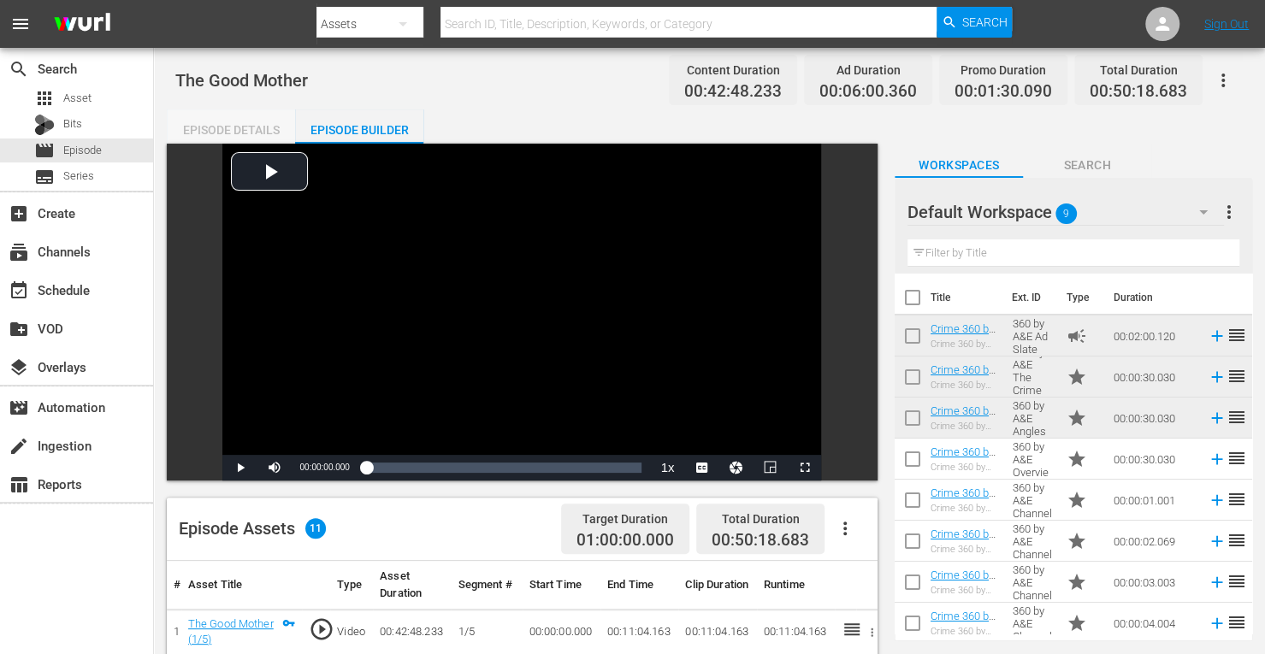
click at [212, 131] on div "Episode Details" at bounding box center [231, 129] width 128 height 41
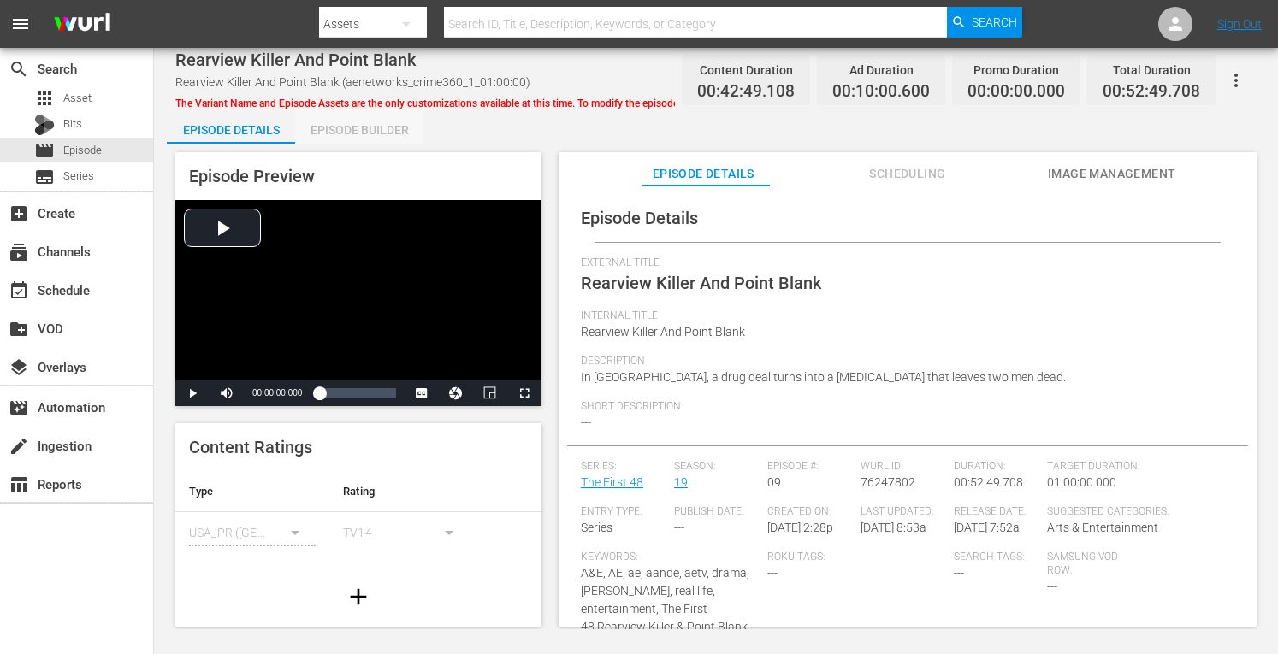
click at [339, 139] on div "Episode Builder" at bounding box center [359, 129] width 128 height 41
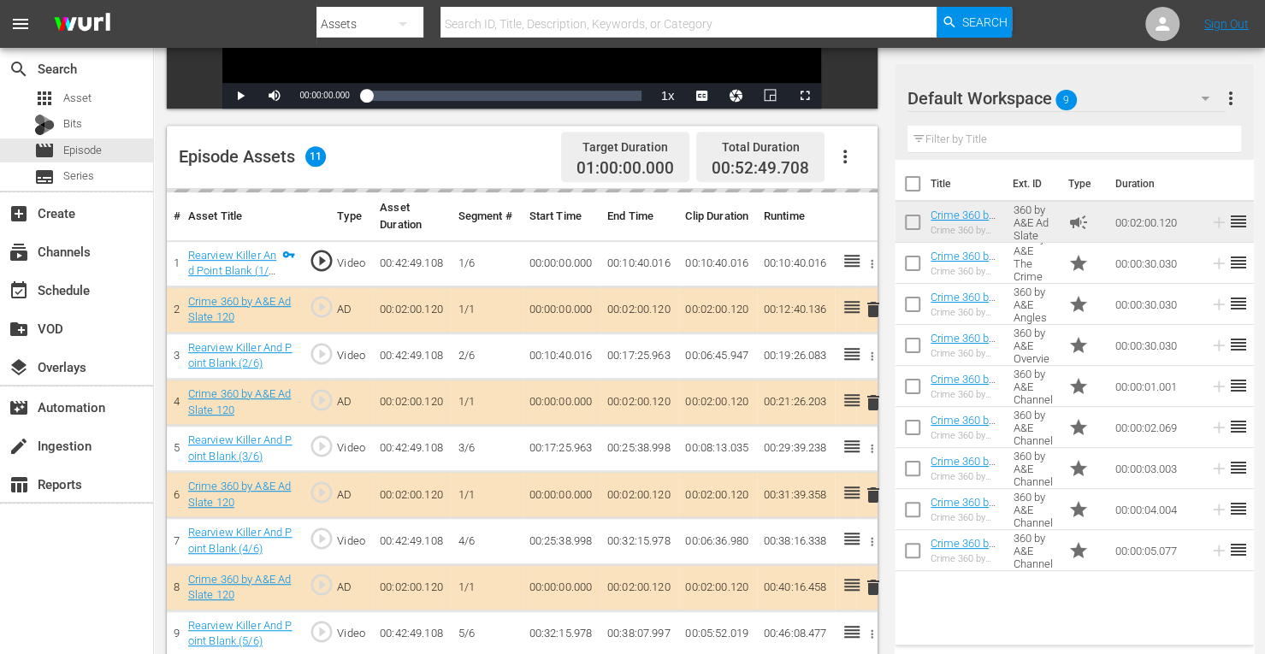
scroll to position [408, 0]
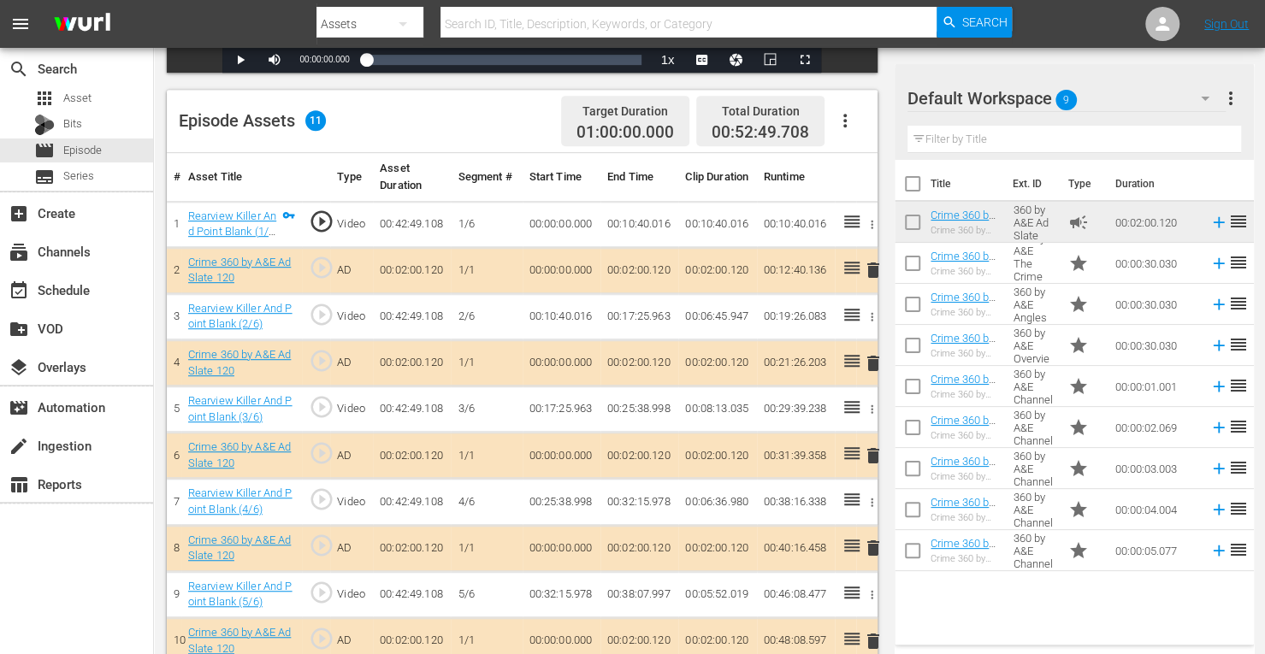
click at [871, 364] on span "delete" at bounding box center [873, 363] width 21 height 21
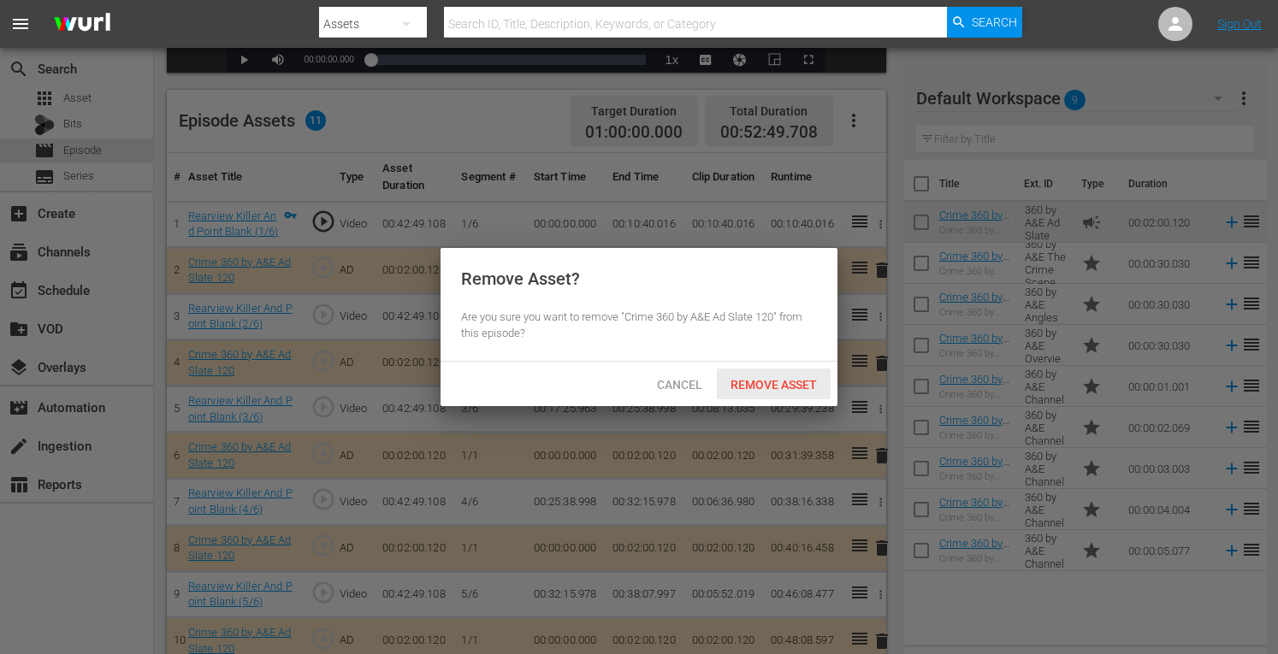
click at [788, 391] on span "Remove Asset" at bounding box center [774, 385] width 114 height 14
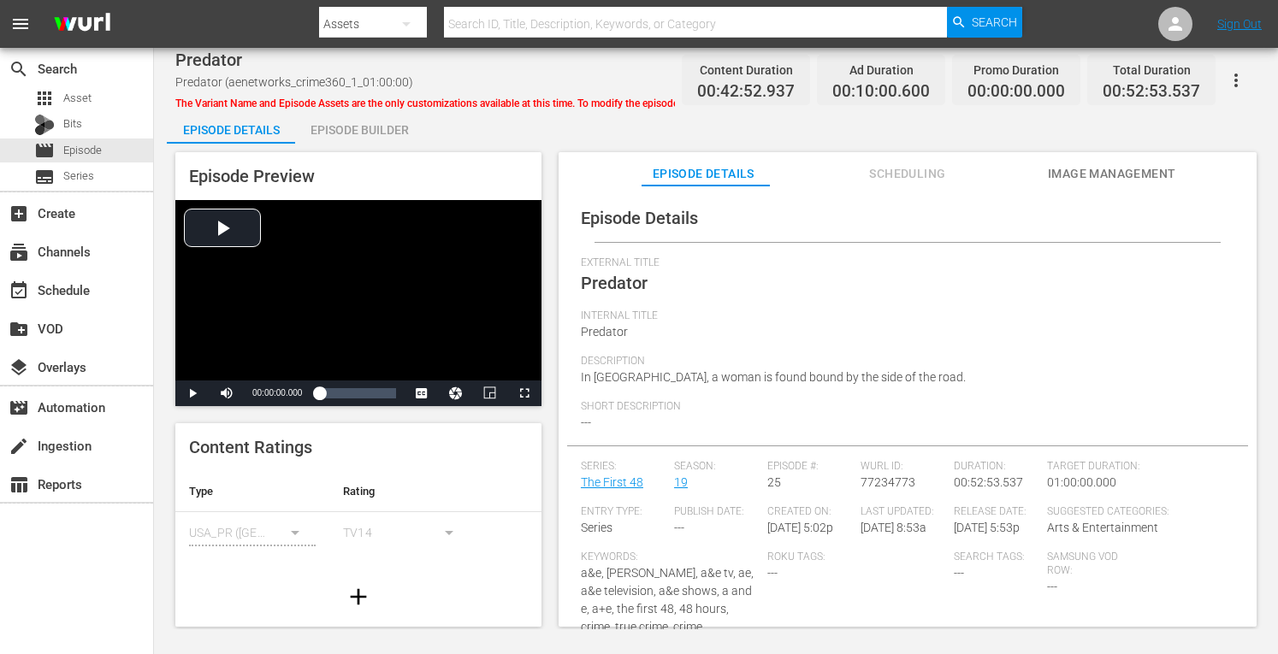
click at [355, 145] on div "Episode Preview Video Player is loading. Play Video Play Mute Current Time 00:0…" at bounding box center [716, 392] width 1098 height 497
click at [367, 134] on div "Episode Builder" at bounding box center [359, 129] width 128 height 41
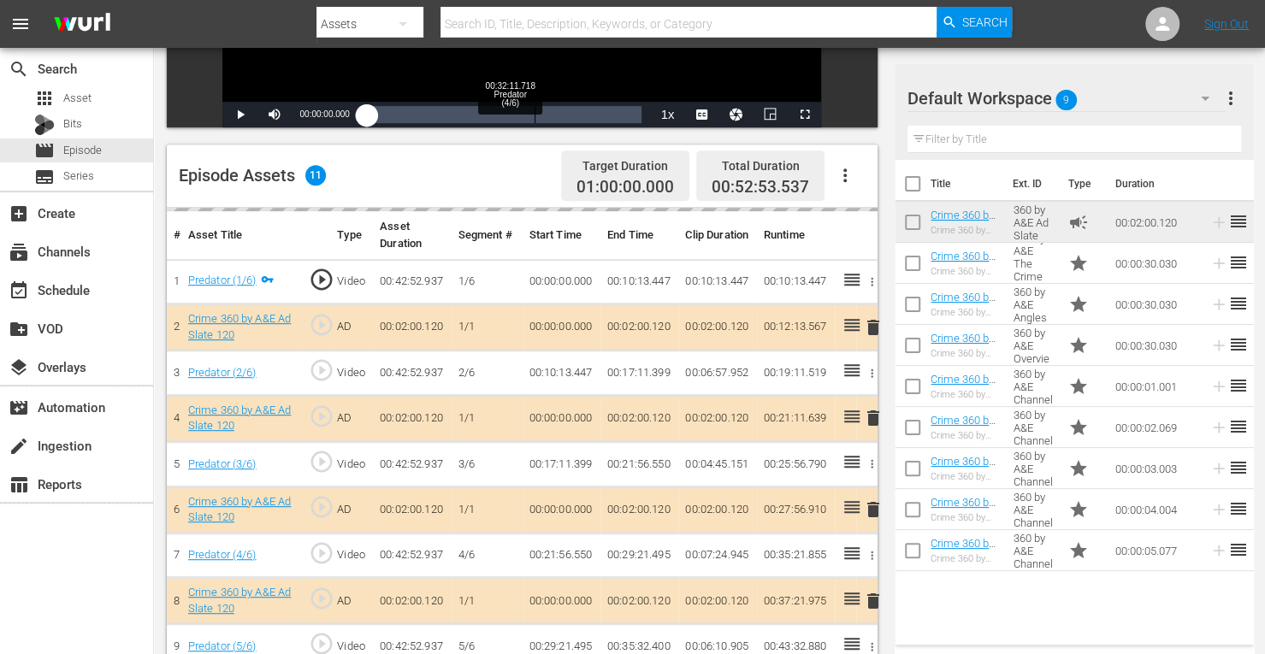
scroll to position [389, 0]
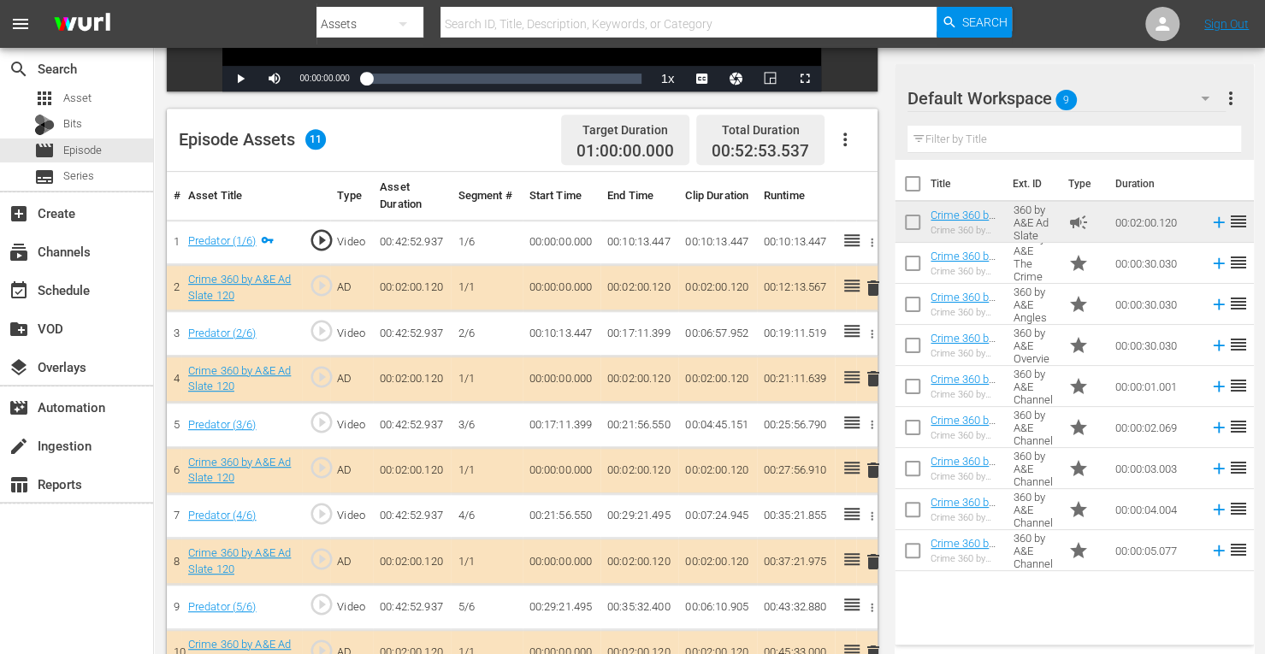
click at [871, 373] on span "delete" at bounding box center [873, 379] width 21 height 21
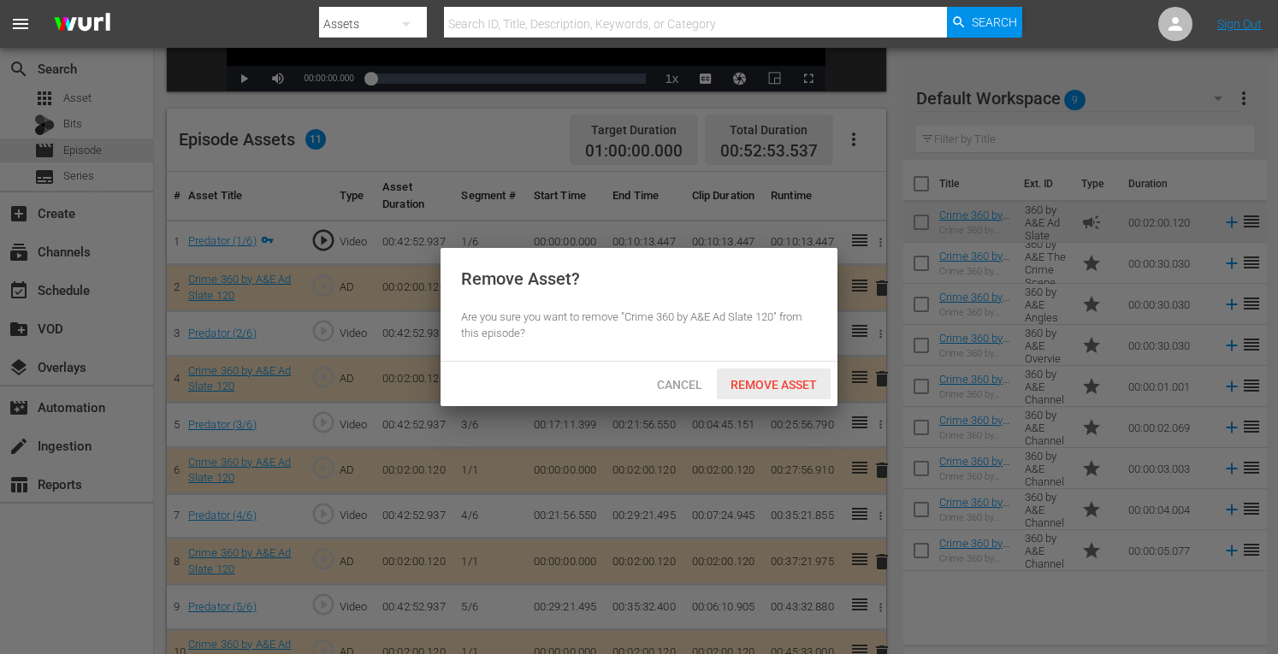
click at [793, 381] on span "Remove Asset" at bounding box center [774, 385] width 114 height 14
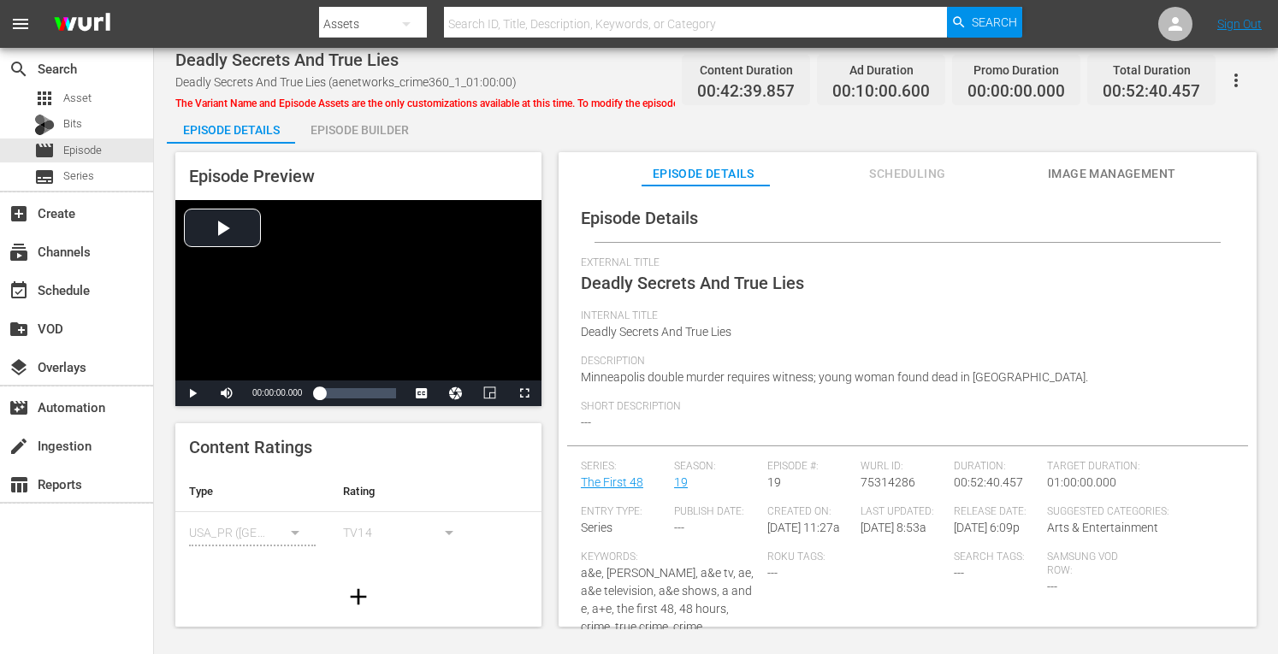
click at [348, 134] on div "Episode Builder" at bounding box center [359, 129] width 128 height 41
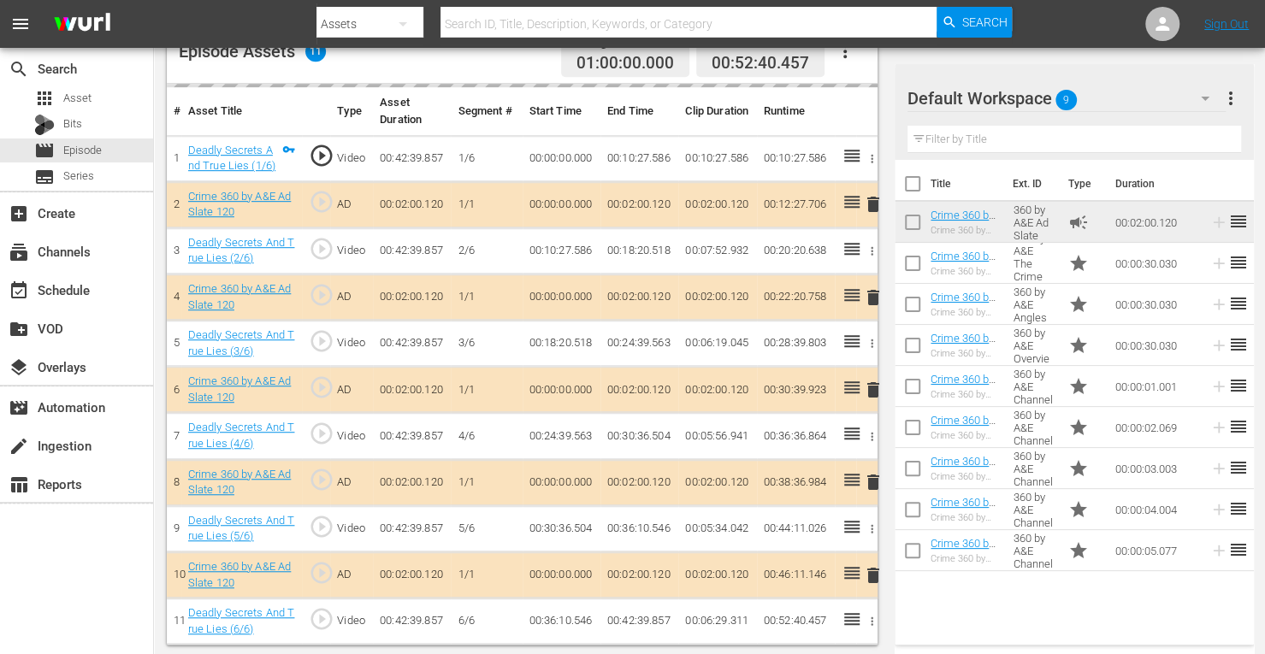
scroll to position [474, 0]
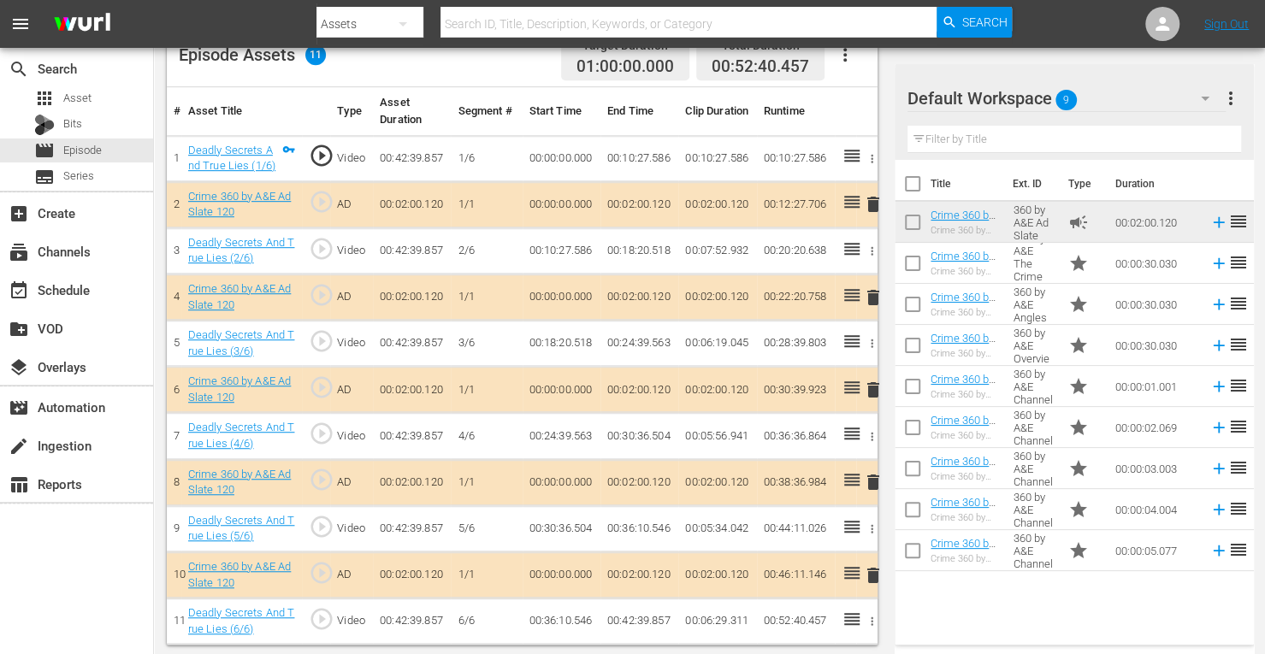
click at [872, 292] on span "delete" at bounding box center [873, 297] width 21 height 21
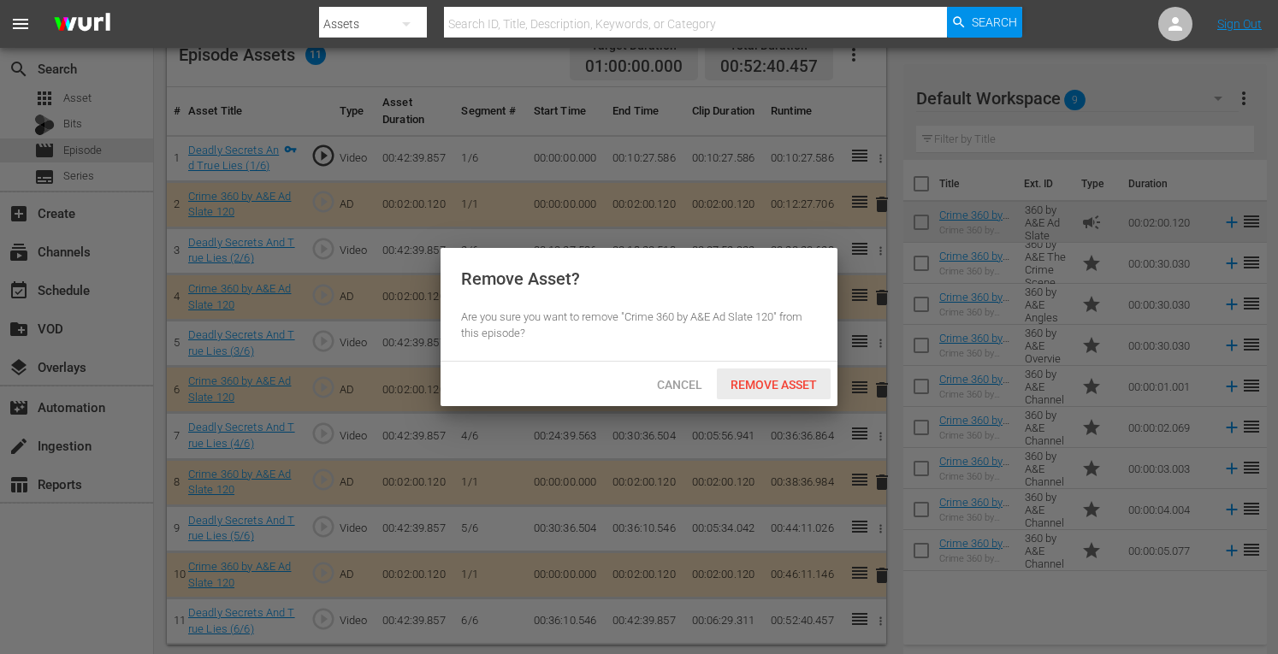
click at [778, 381] on span "Remove Asset" at bounding box center [774, 385] width 114 height 14
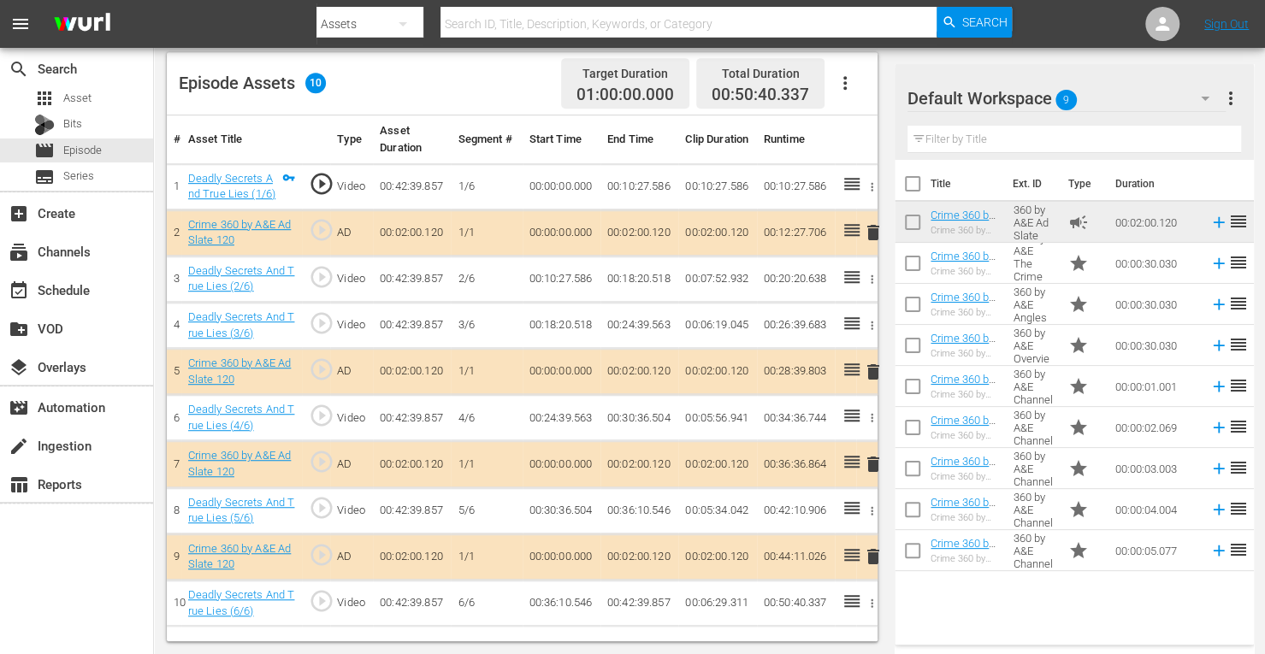
scroll to position [445, 0]
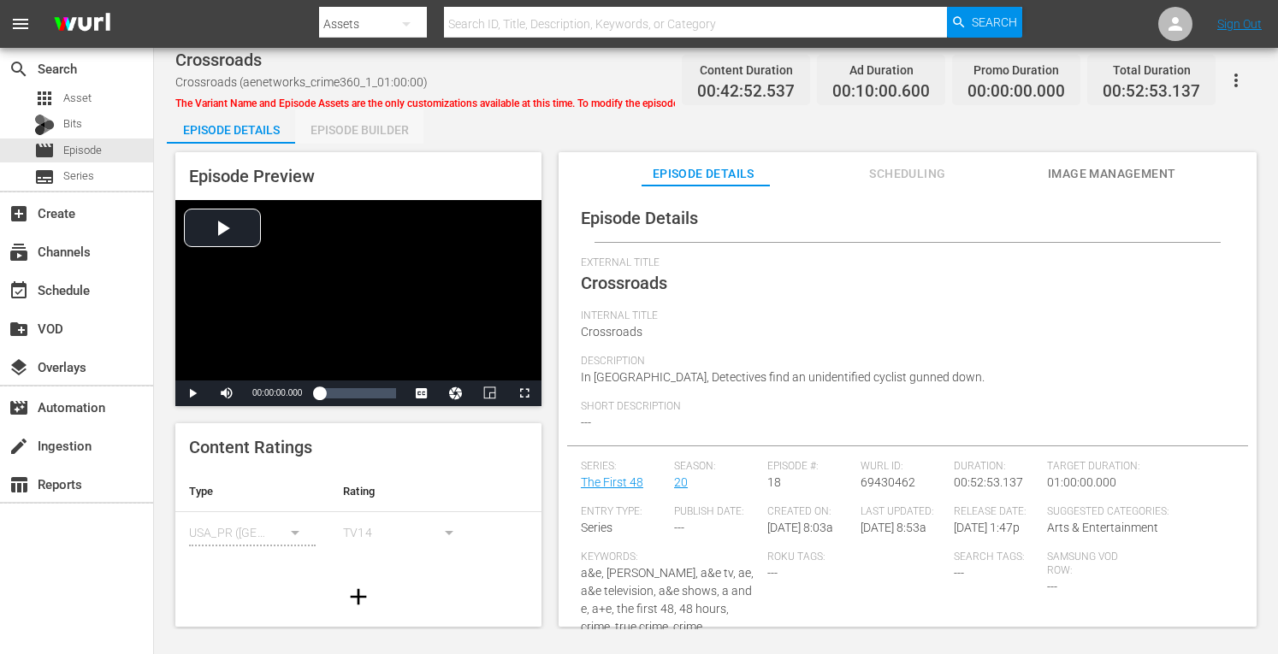
click at [358, 135] on div "Episode Builder" at bounding box center [359, 129] width 128 height 41
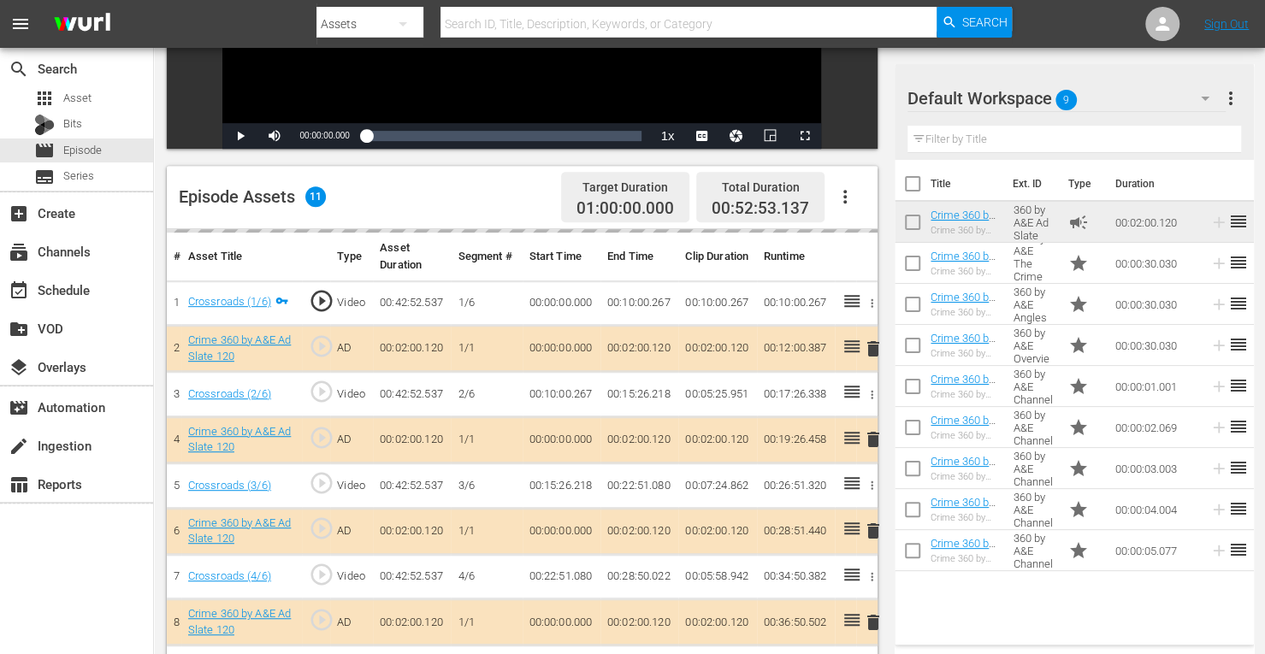
scroll to position [351, 0]
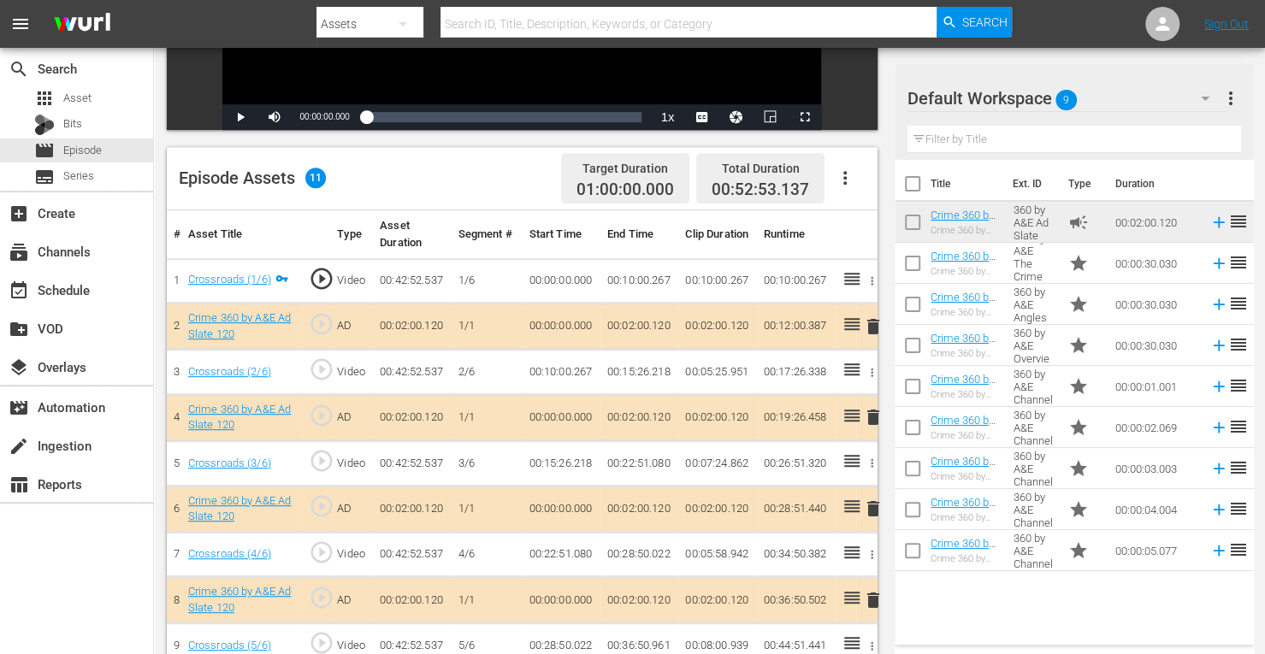
click at [875, 417] on span "delete" at bounding box center [873, 417] width 21 height 21
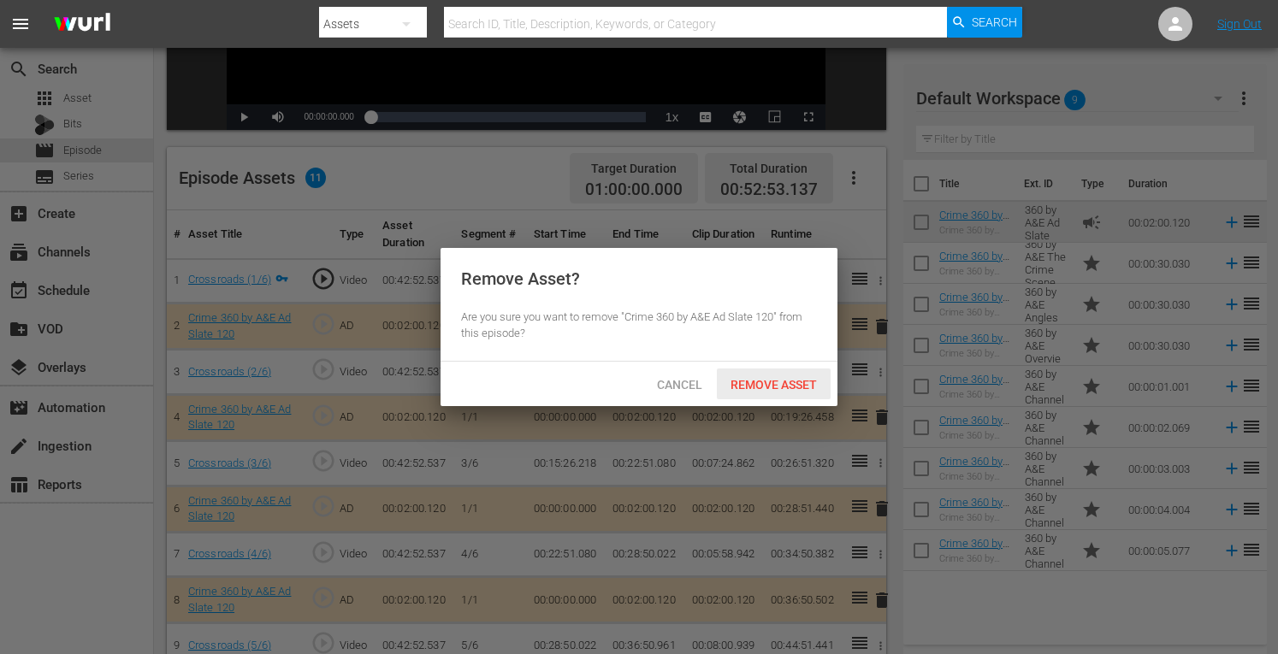
click at [777, 381] on span "Remove Asset" at bounding box center [774, 385] width 114 height 14
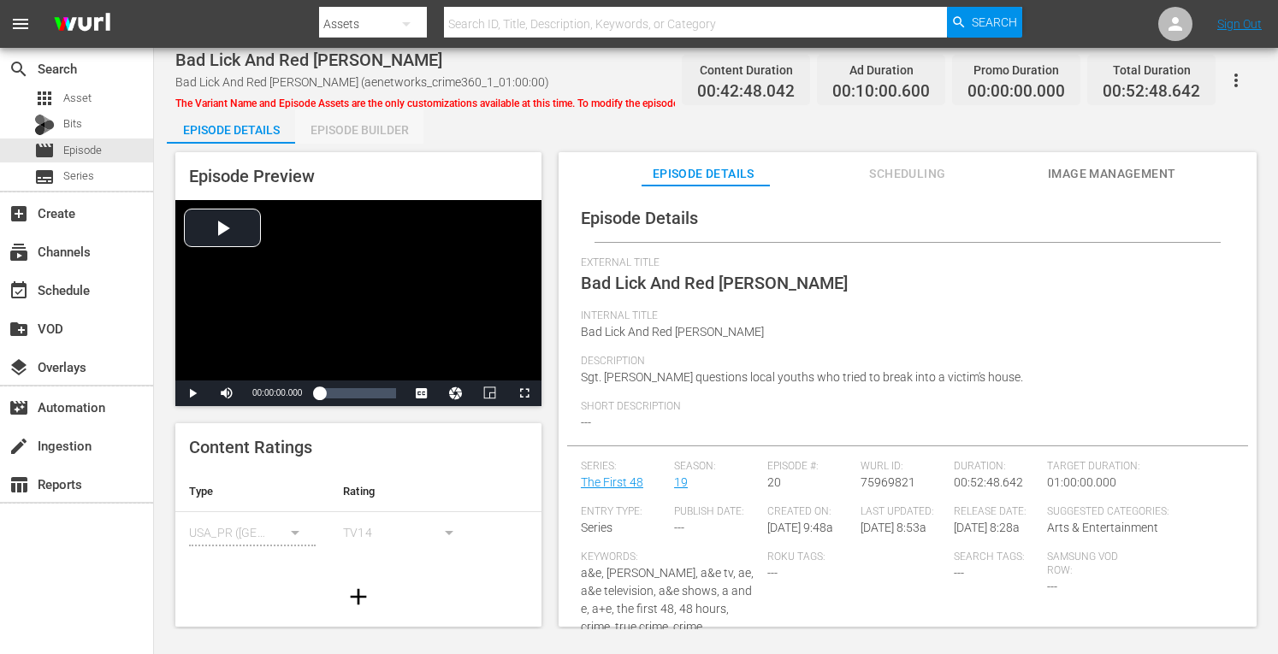
click at [387, 127] on div "Episode Builder" at bounding box center [359, 129] width 128 height 41
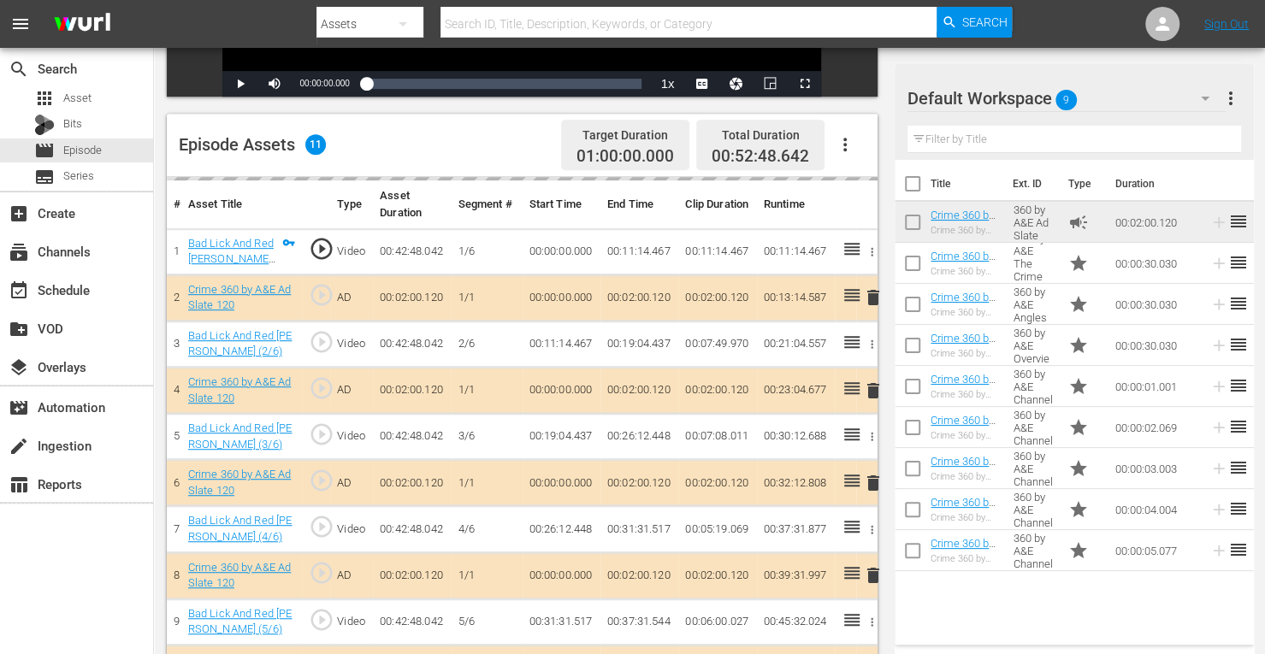
scroll to position [440, 0]
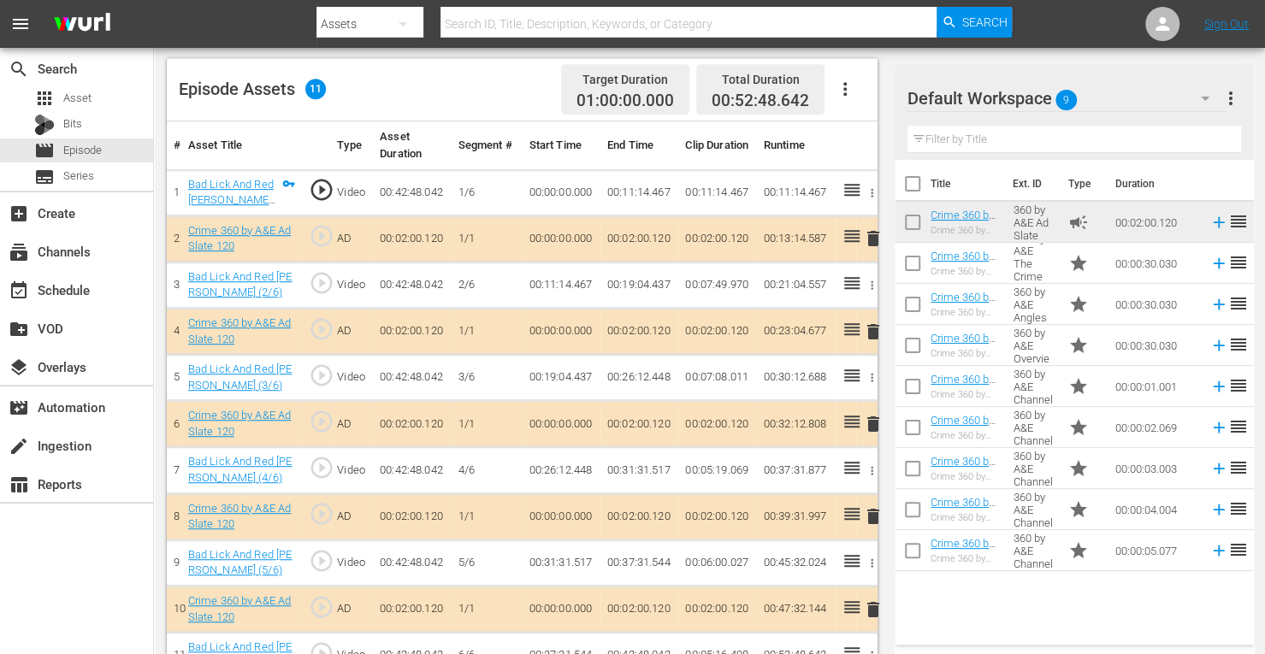
click at [870, 334] on span "delete" at bounding box center [873, 332] width 21 height 21
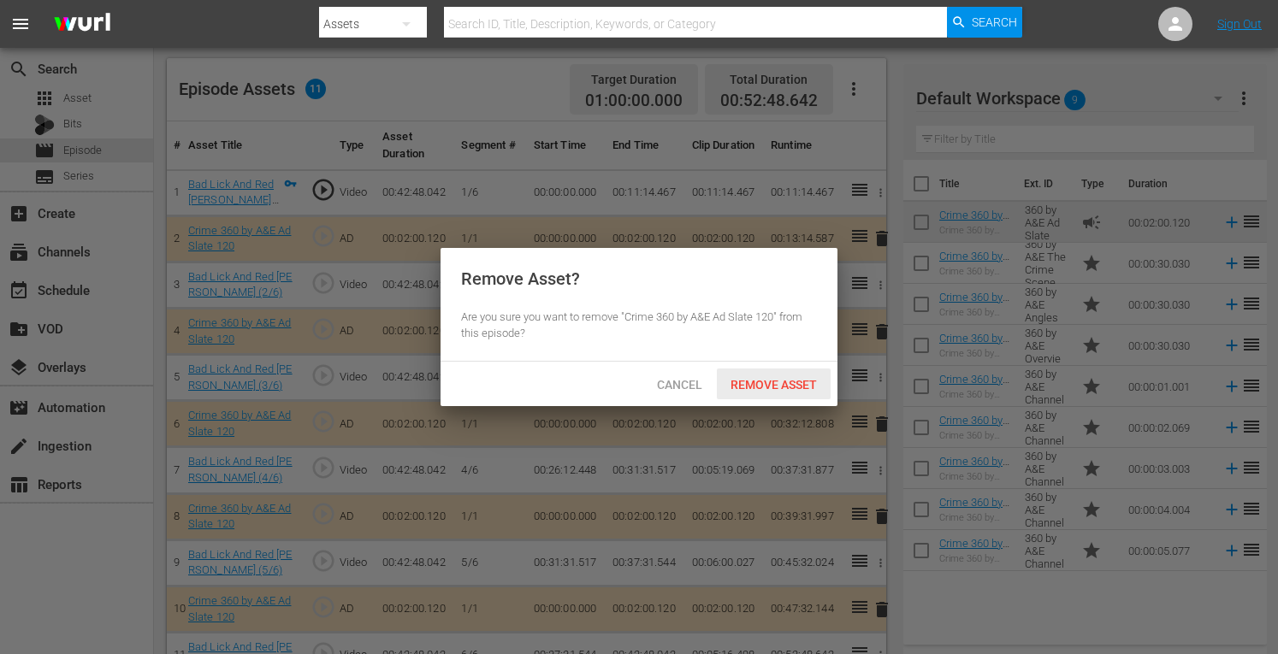
click at [790, 390] on span "Remove Asset" at bounding box center [774, 385] width 114 height 14
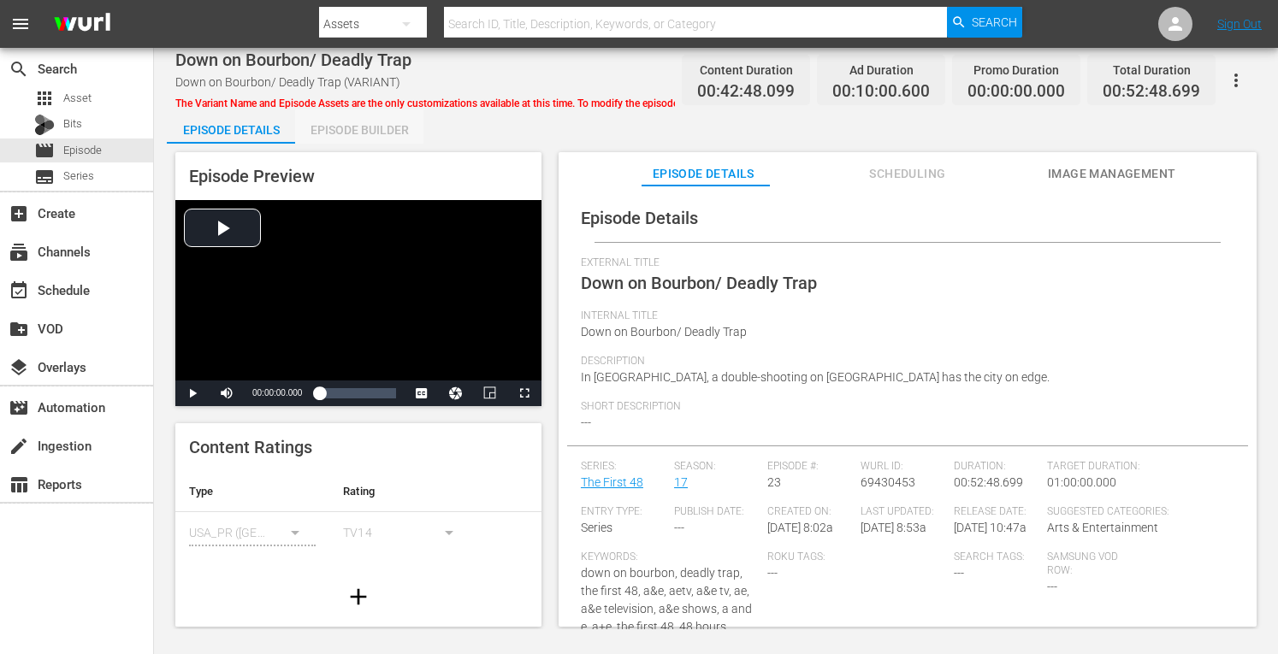
click at [355, 127] on div "Episode Builder" at bounding box center [359, 129] width 128 height 41
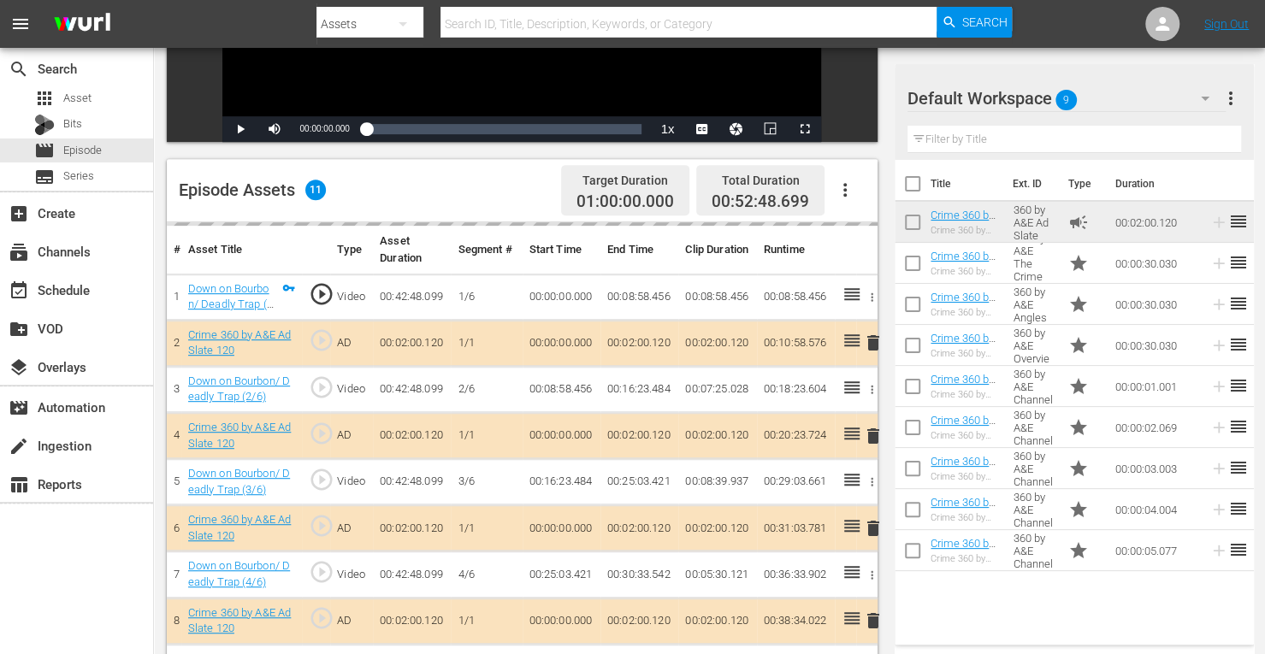
scroll to position [342, 0]
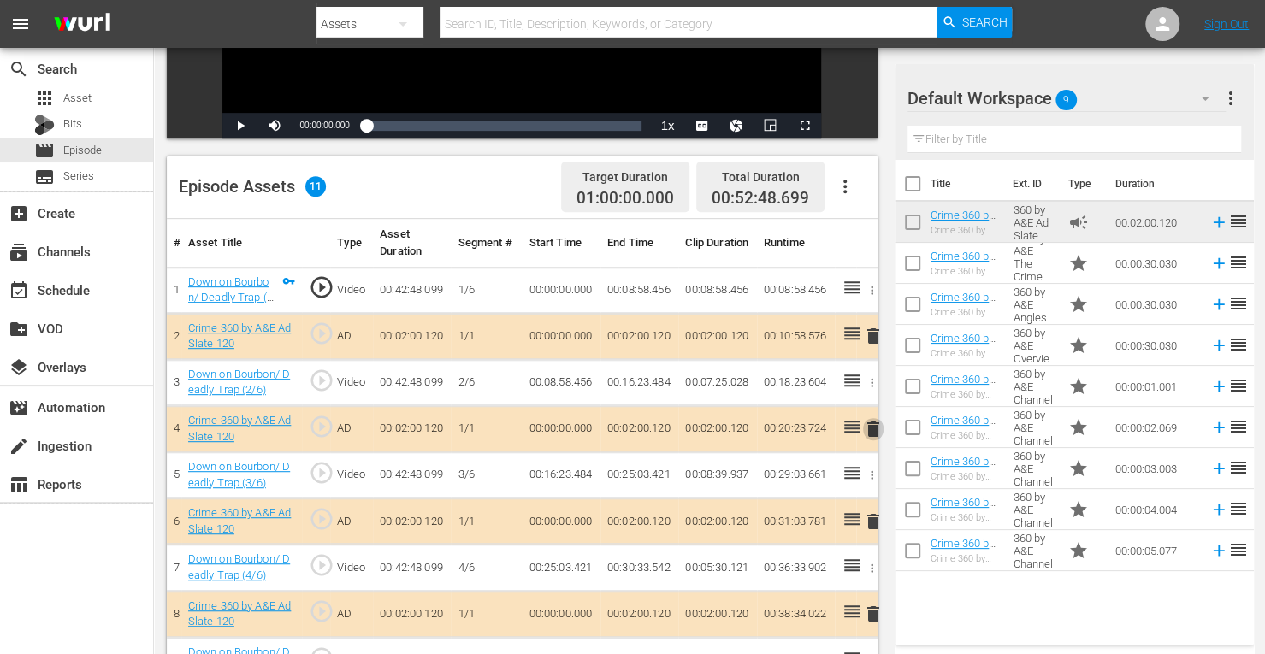
click at [872, 428] on span "delete" at bounding box center [873, 429] width 21 height 21
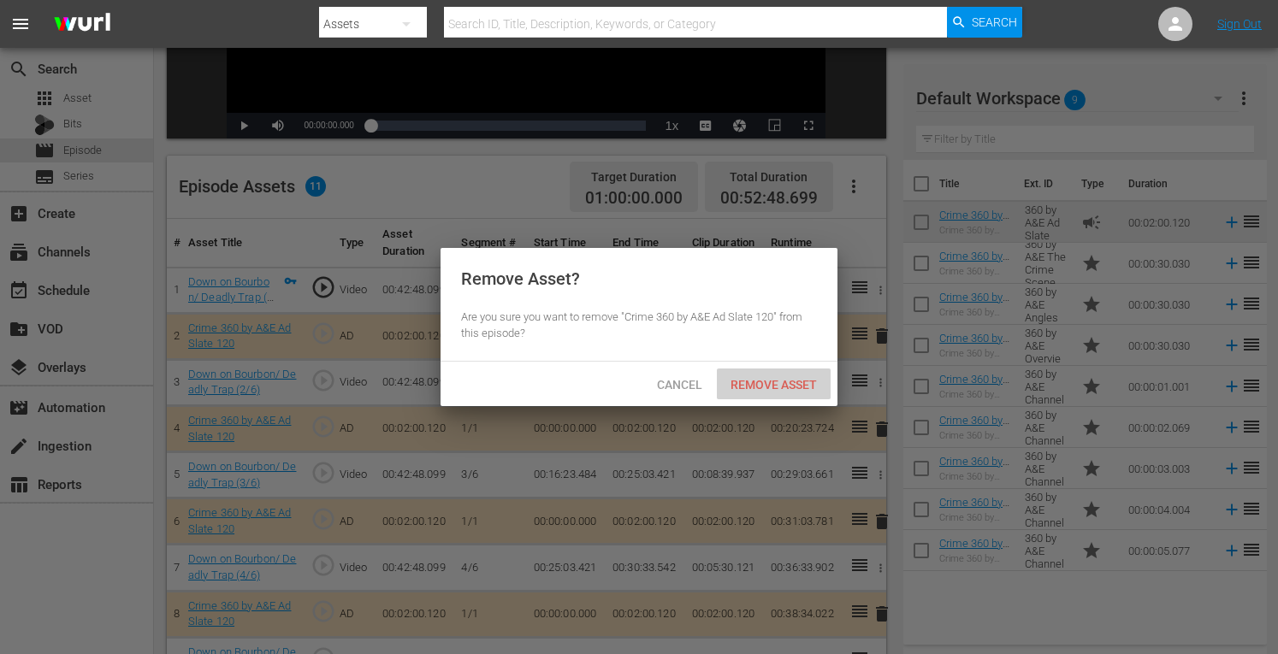
click at [778, 382] on span "Remove Asset" at bounding box center [774, 385] width 114 height 14
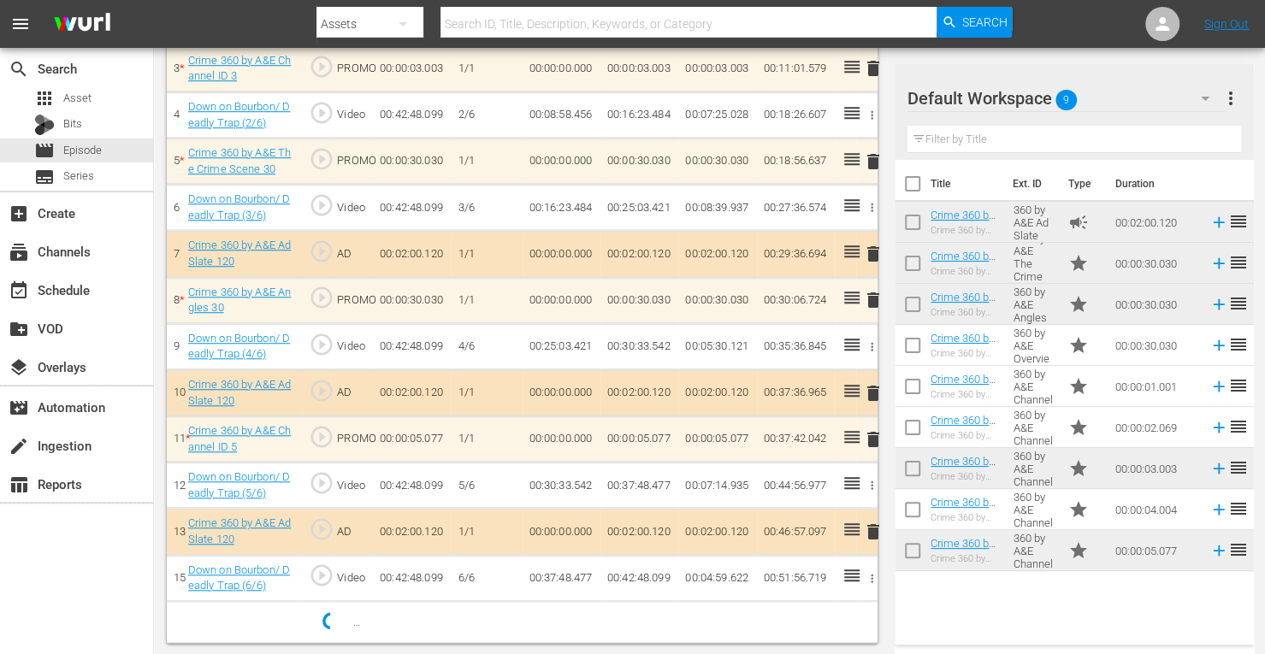
scroll to position [653, 0]
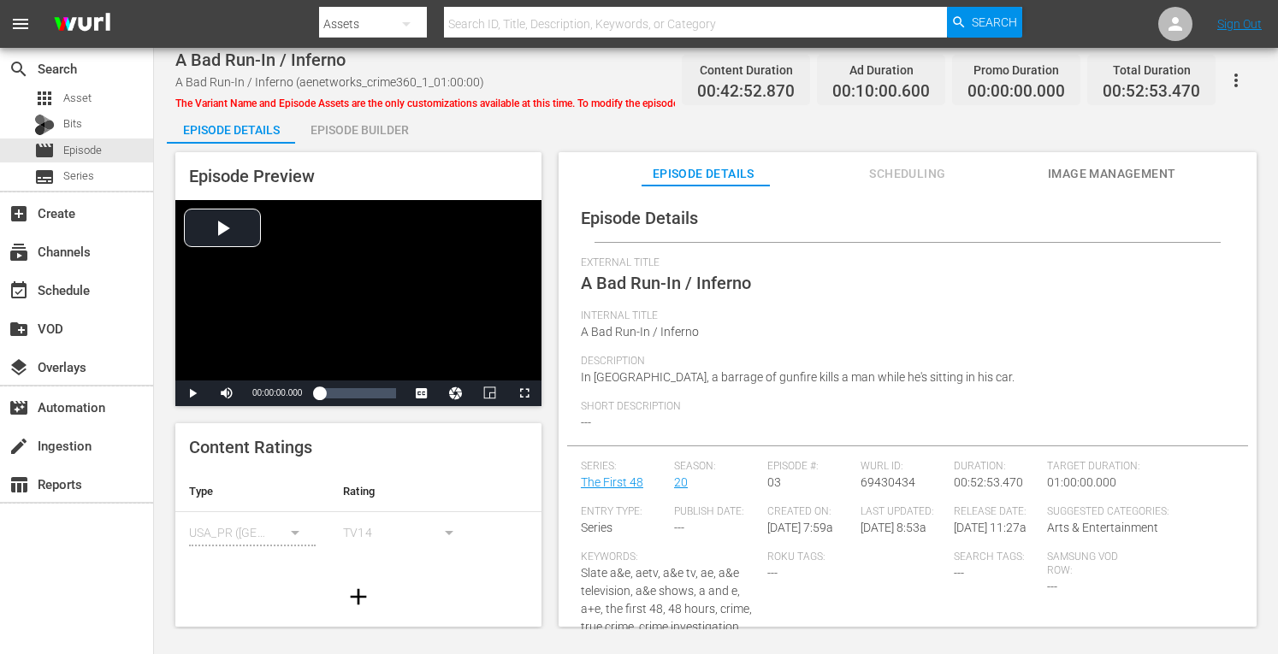
click at [340, 134] on div "Episode Builder" at bounding box center [359, 129] width 128 height 41
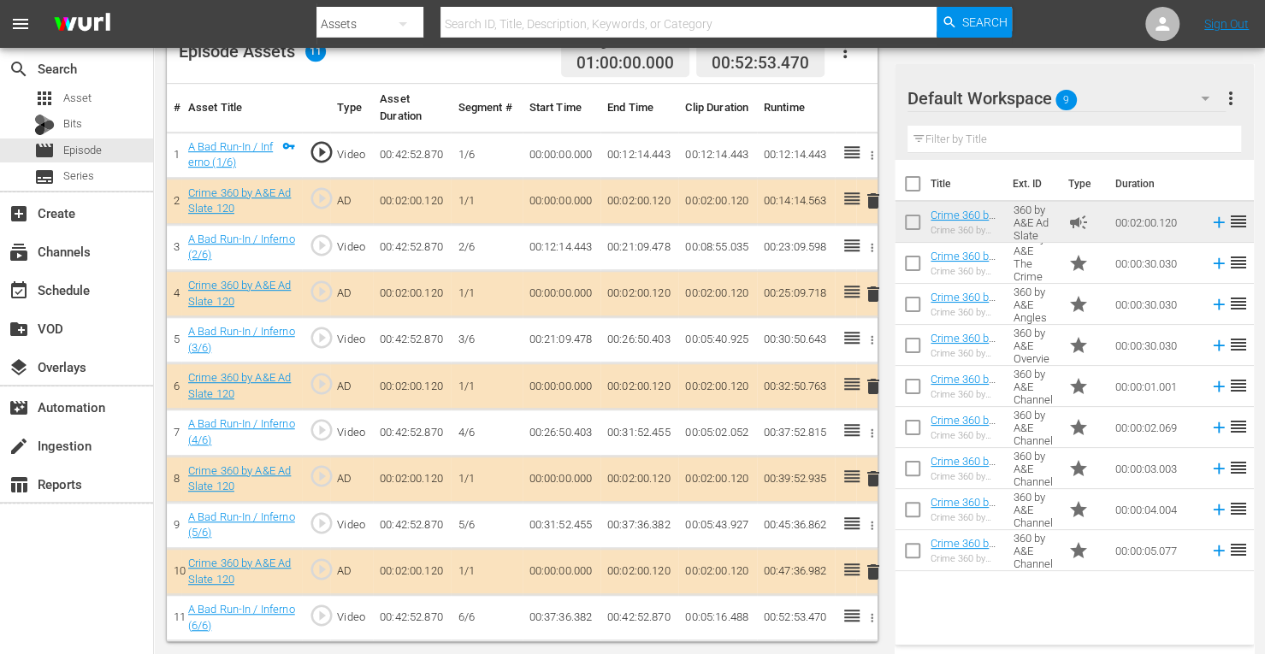
scroll to position [474, 0]
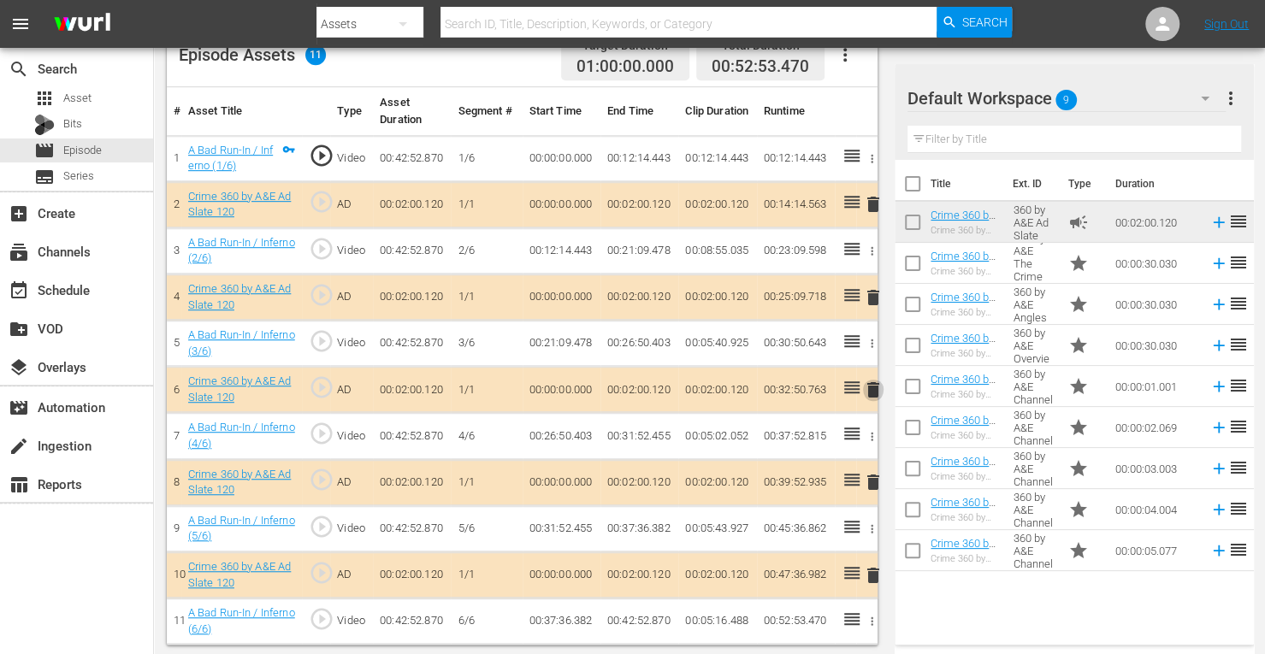
click at [874, 387] on span "delete" at bounding box center [873, 390] width 21 height 21
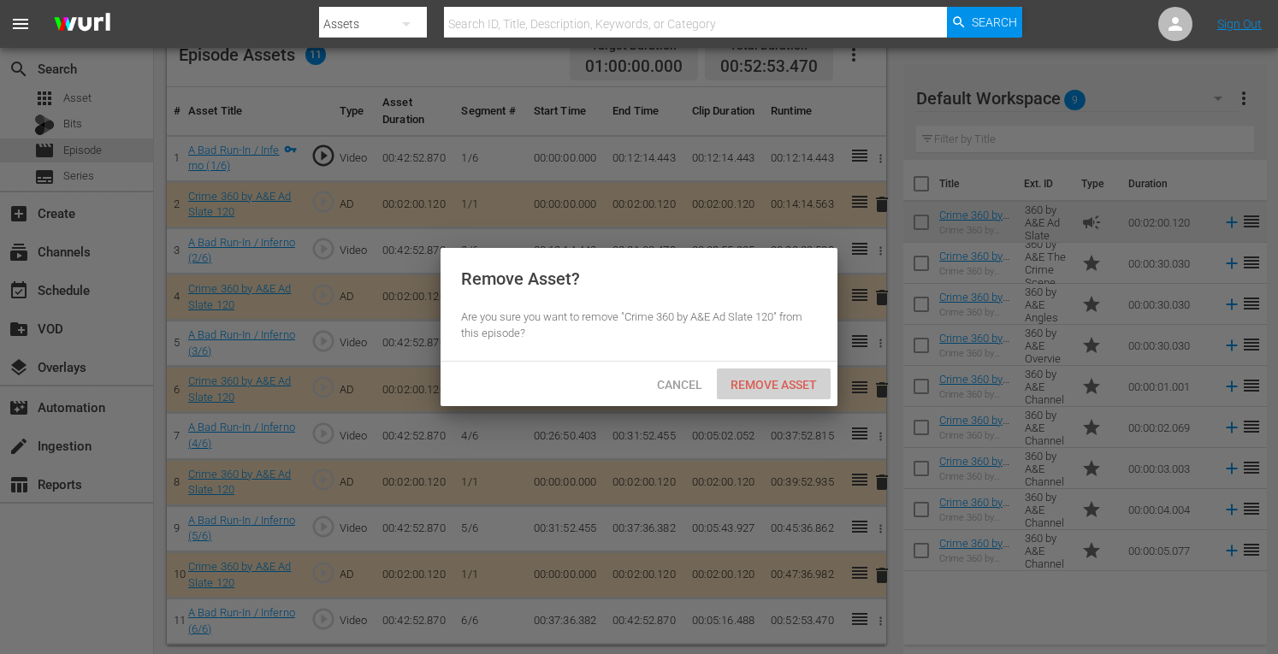
click at [778, 391] on span "Remove Asset" at bounding box center [774, 385] width 114 height 14
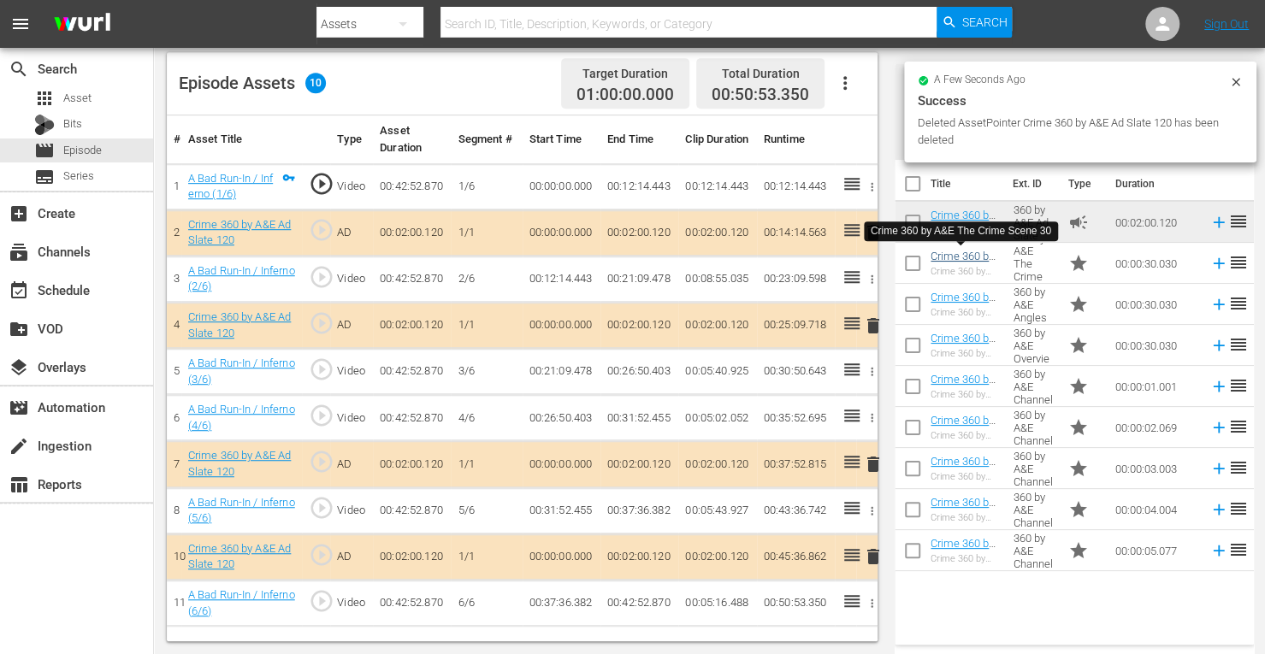
scroll to position [445, 0]
